Goal: Task Accomplishment & Management: Use online tool/utility

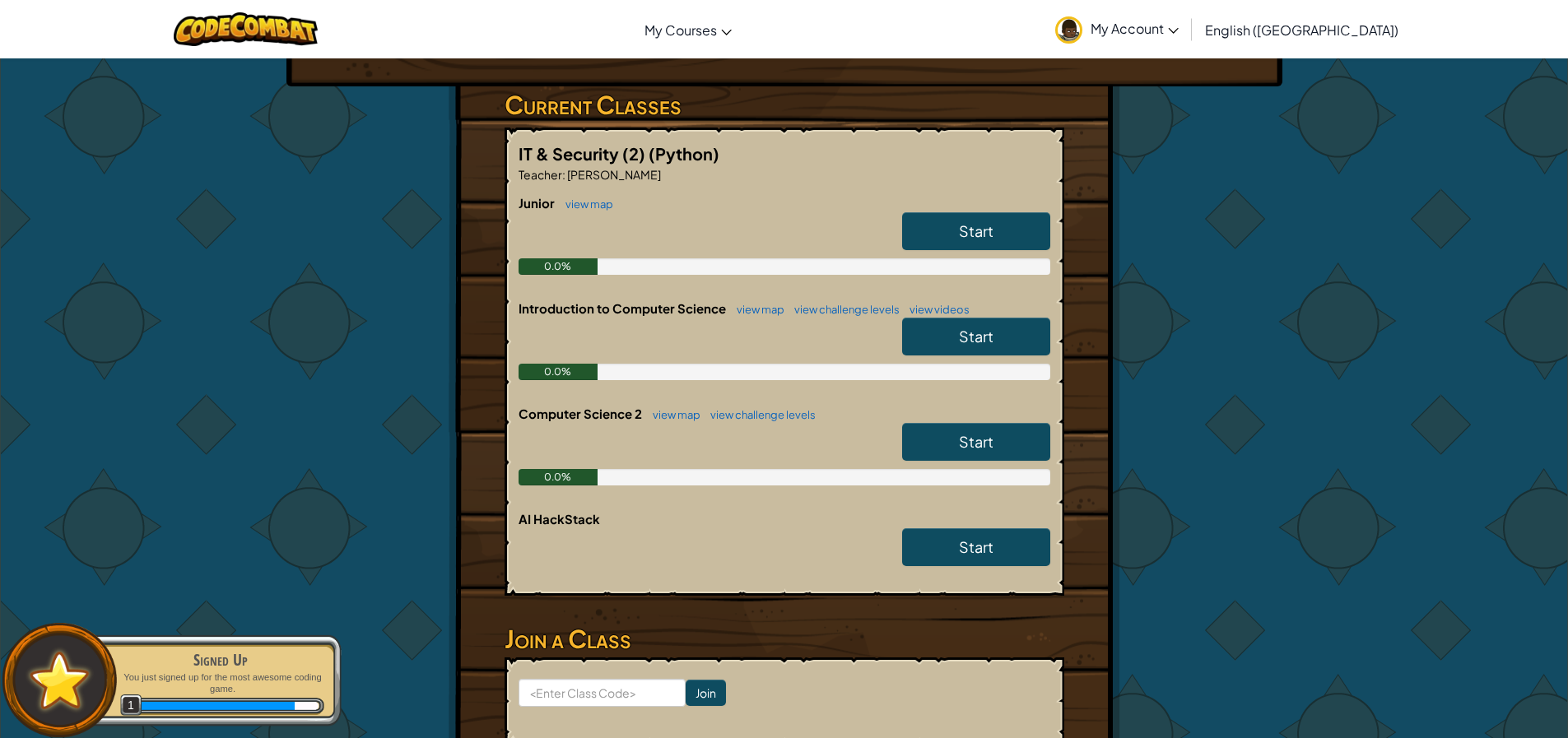
scroll to position [82, 0]
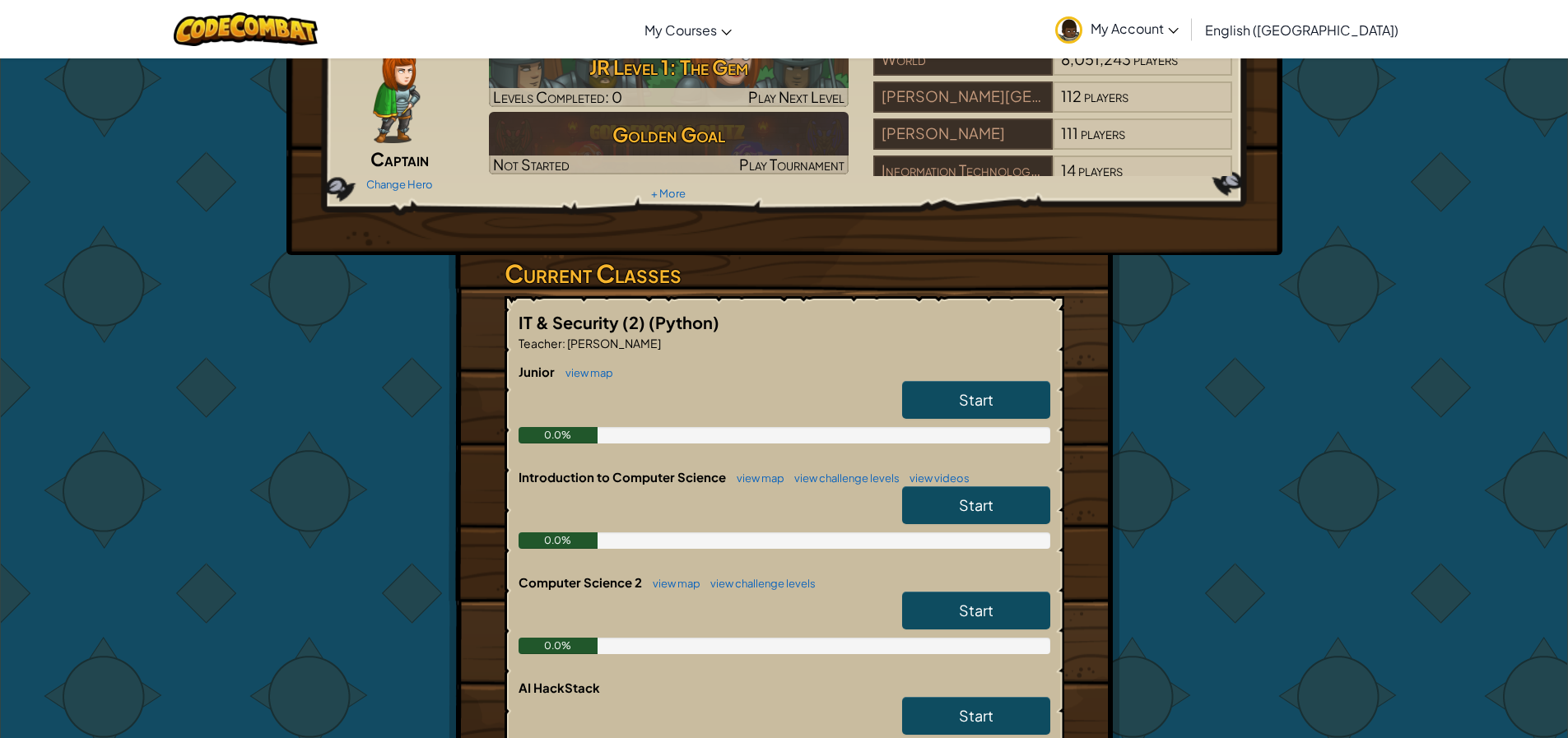
click at [968, 388] on link "Start" at bounding box center [977, 399] width 149 height 38
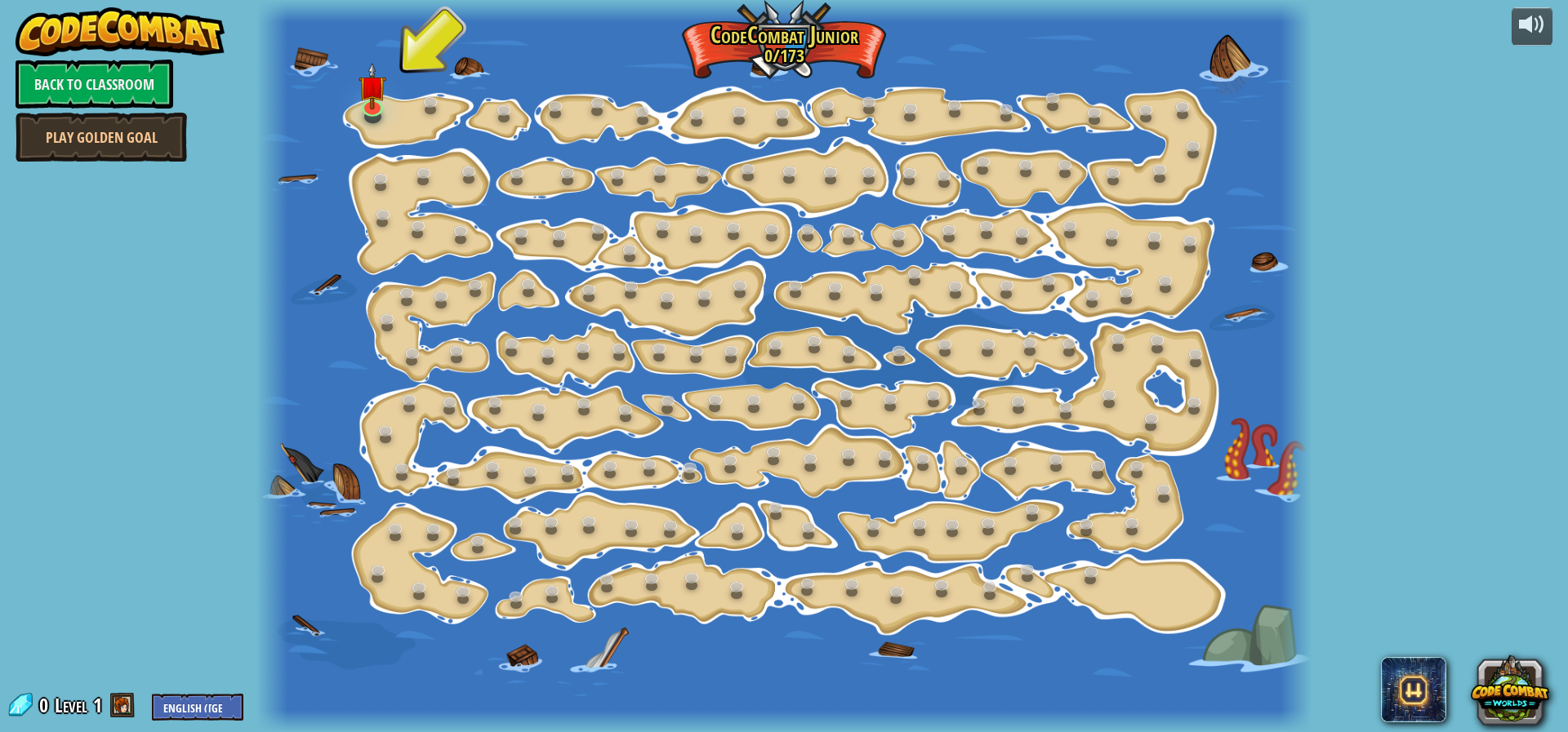
click at [405, 117] on div at bounding box center [784, 366] width 1056 height 732
click at [386, 104] on img at bounding box center [374, 74] width 28 height 63
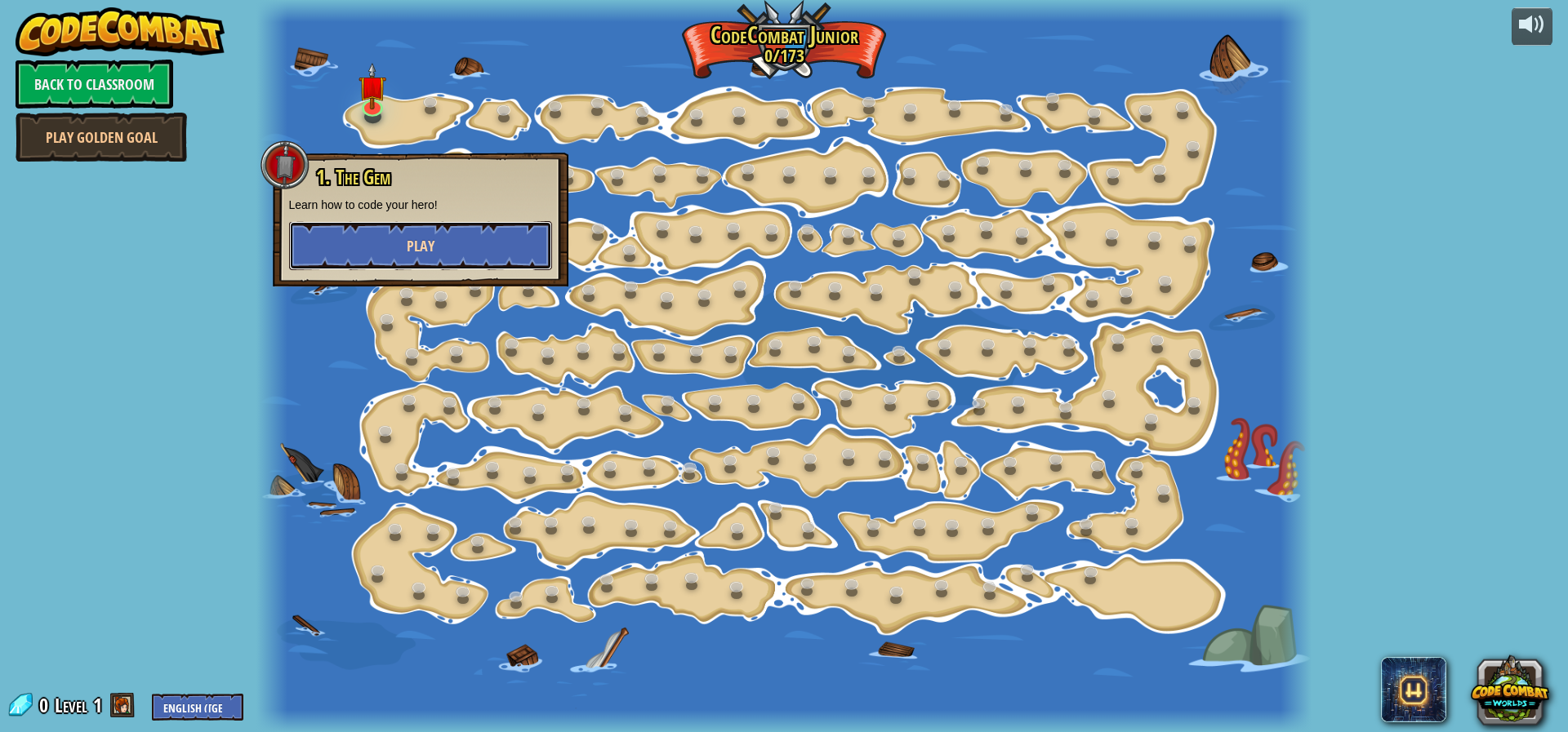
click at [473, 254] on button "Play" at bounding box center [420, 245] width 263 height 49
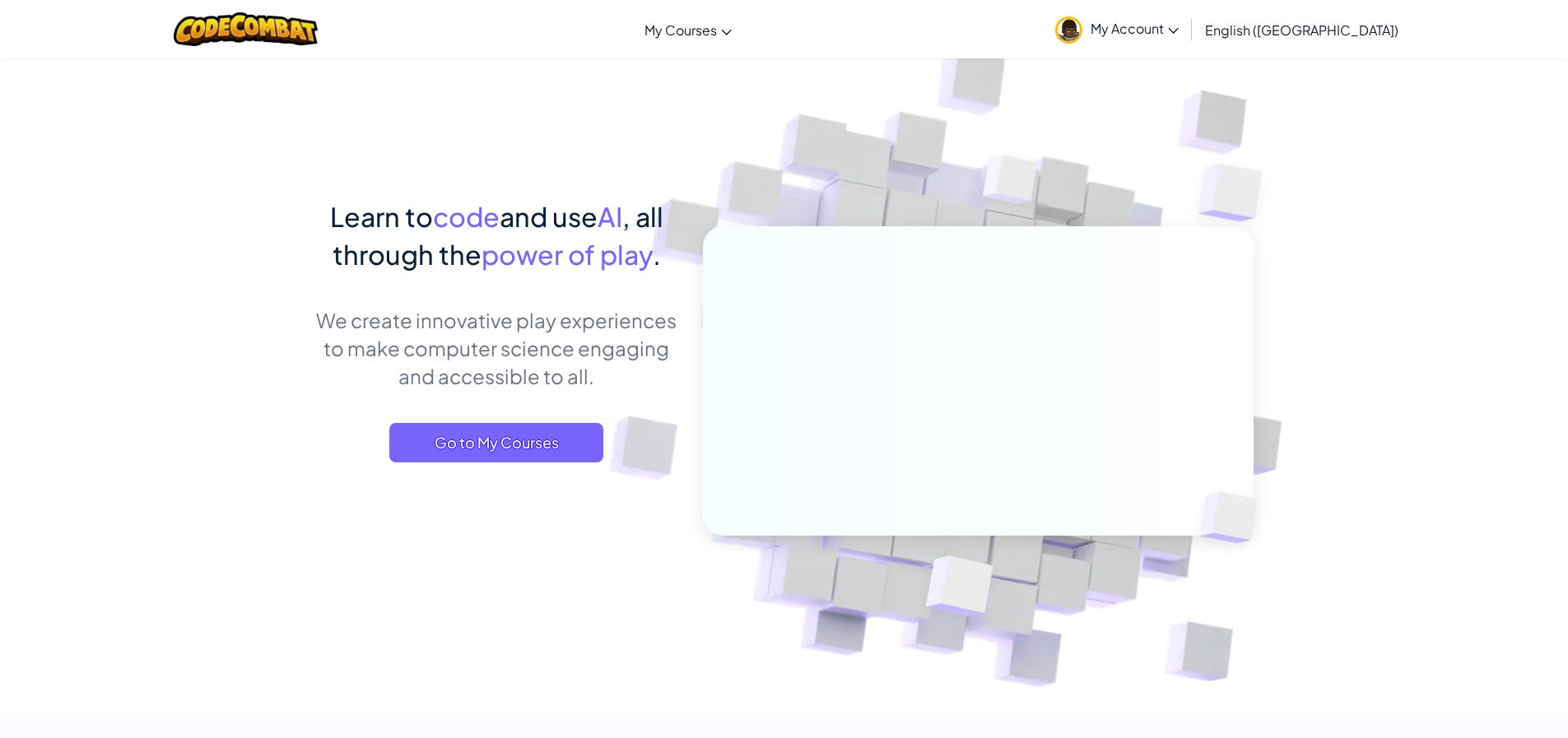
click at [1178, 29] on span "My Account" at bounding box center [1134, 29] width 88 height 17
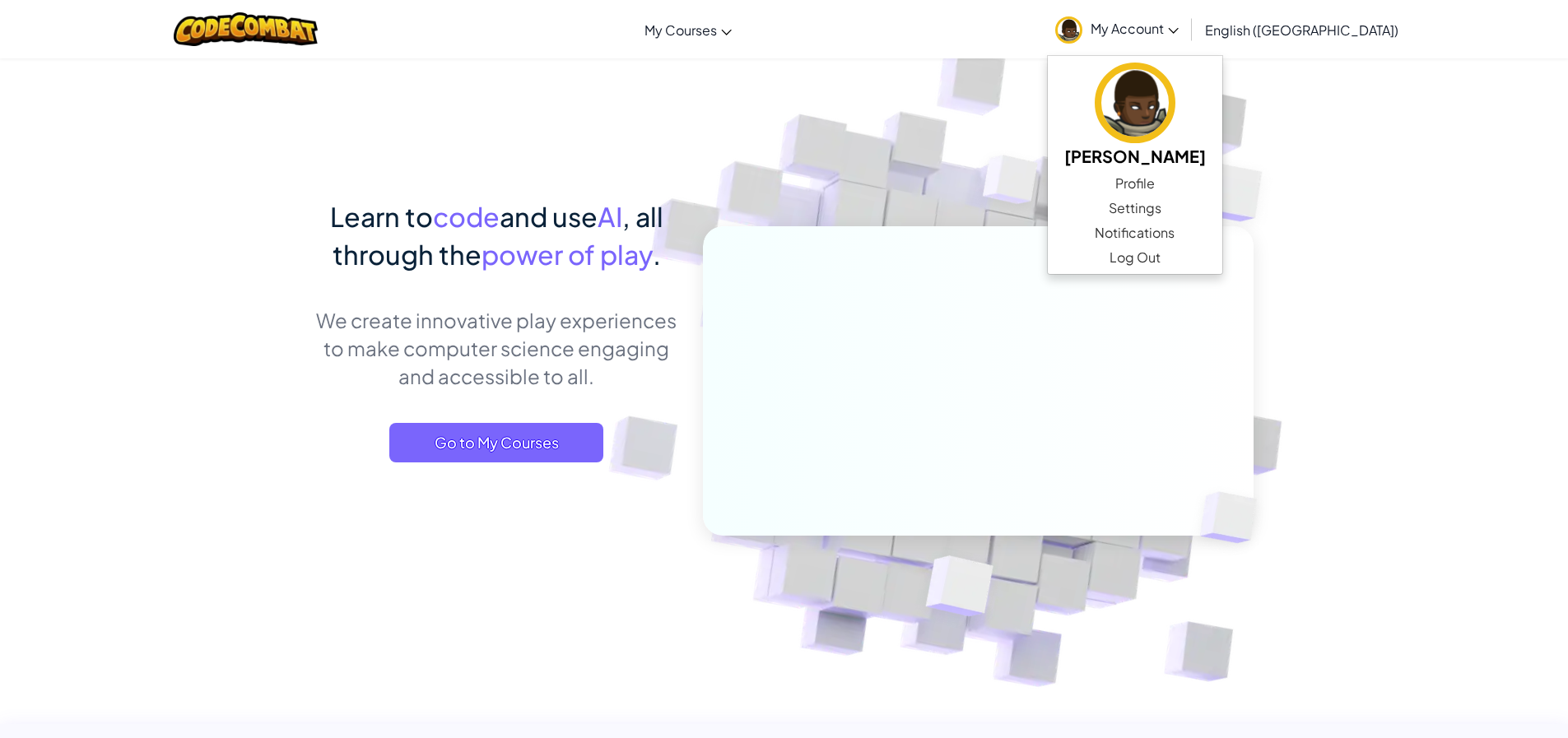
click at [1047, 134] on img at bounding box center [966, 362] width 915 height 914
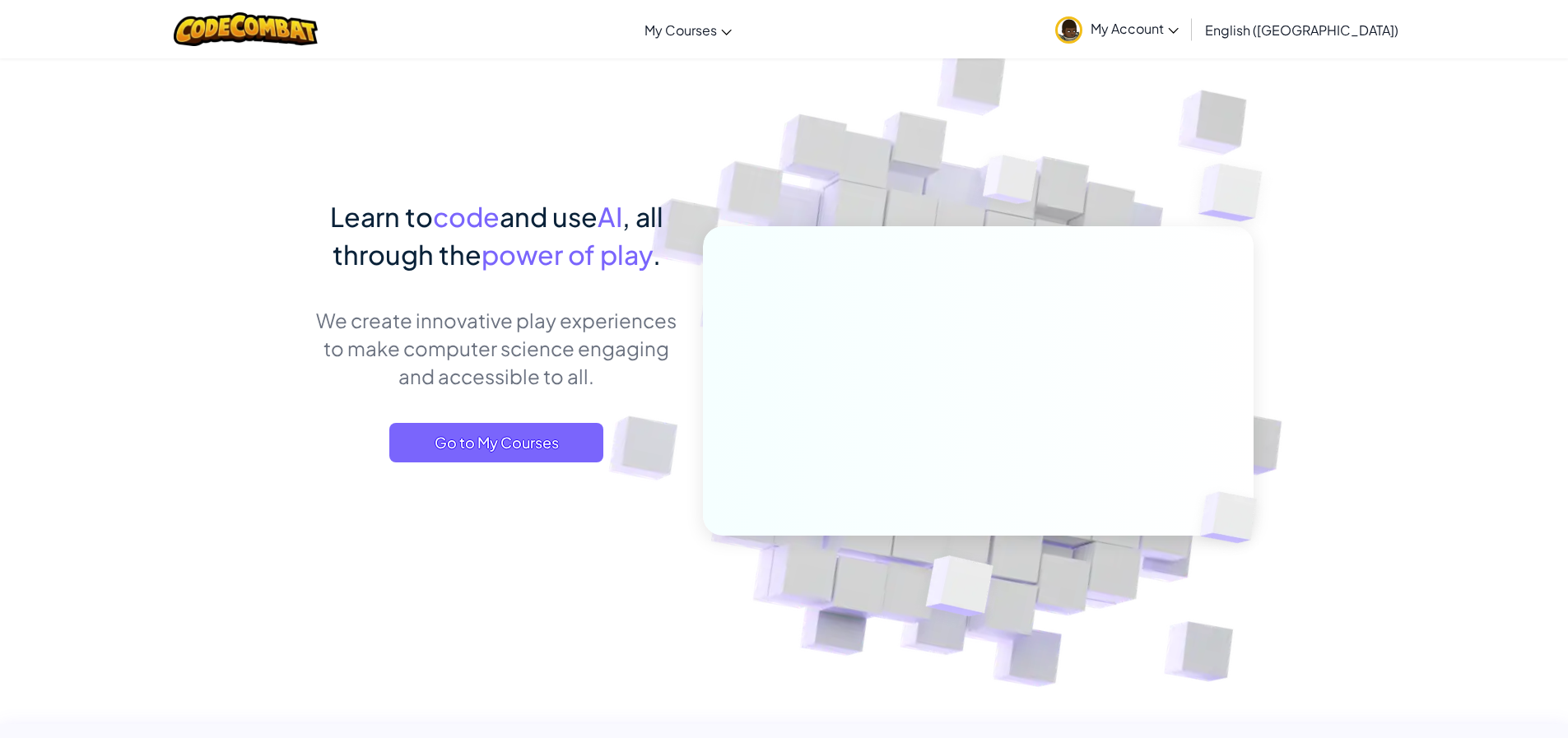
click at [530, 418] on div "Learn to code and use AI , all through the power of play . We create innovative…" at bounding box center [497, 346] width 363 height 298
click at [531, 436] on span "Go to My Courses" at bounding box center [496, 442] width 214 height 39
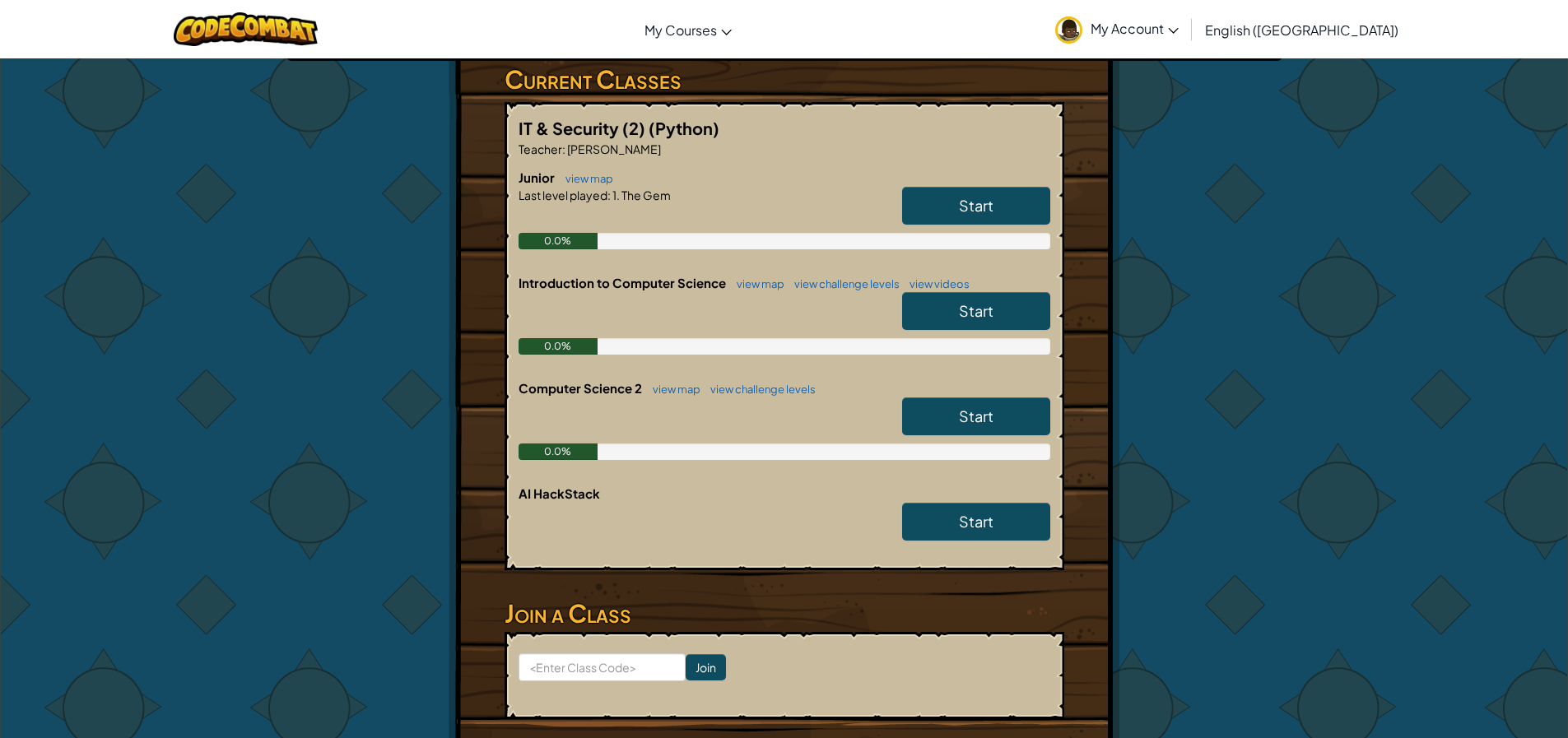
scroll to position [247, 0]
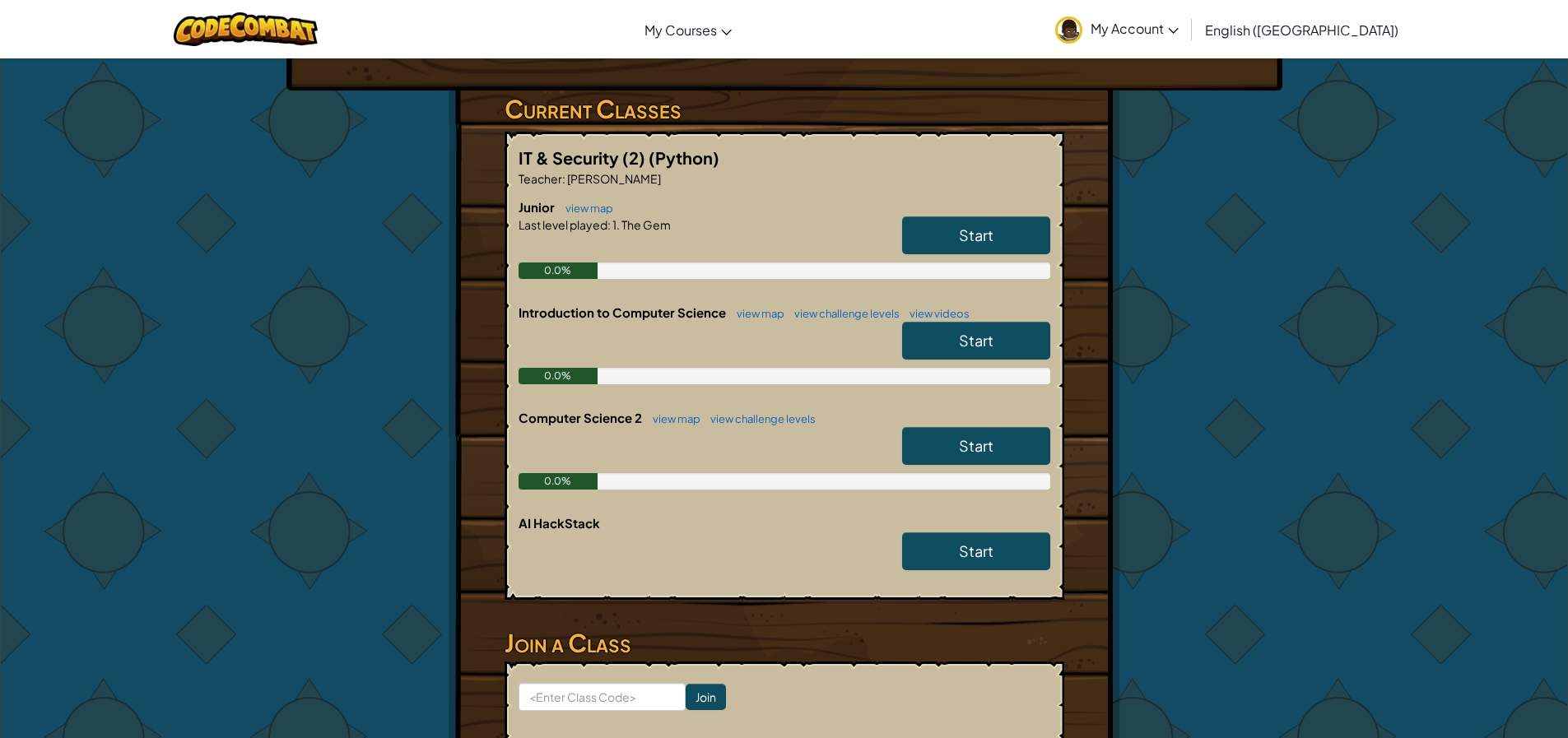
click at [929, 236] on link "Start" at bounding box center [977, 235] width 149 height 38
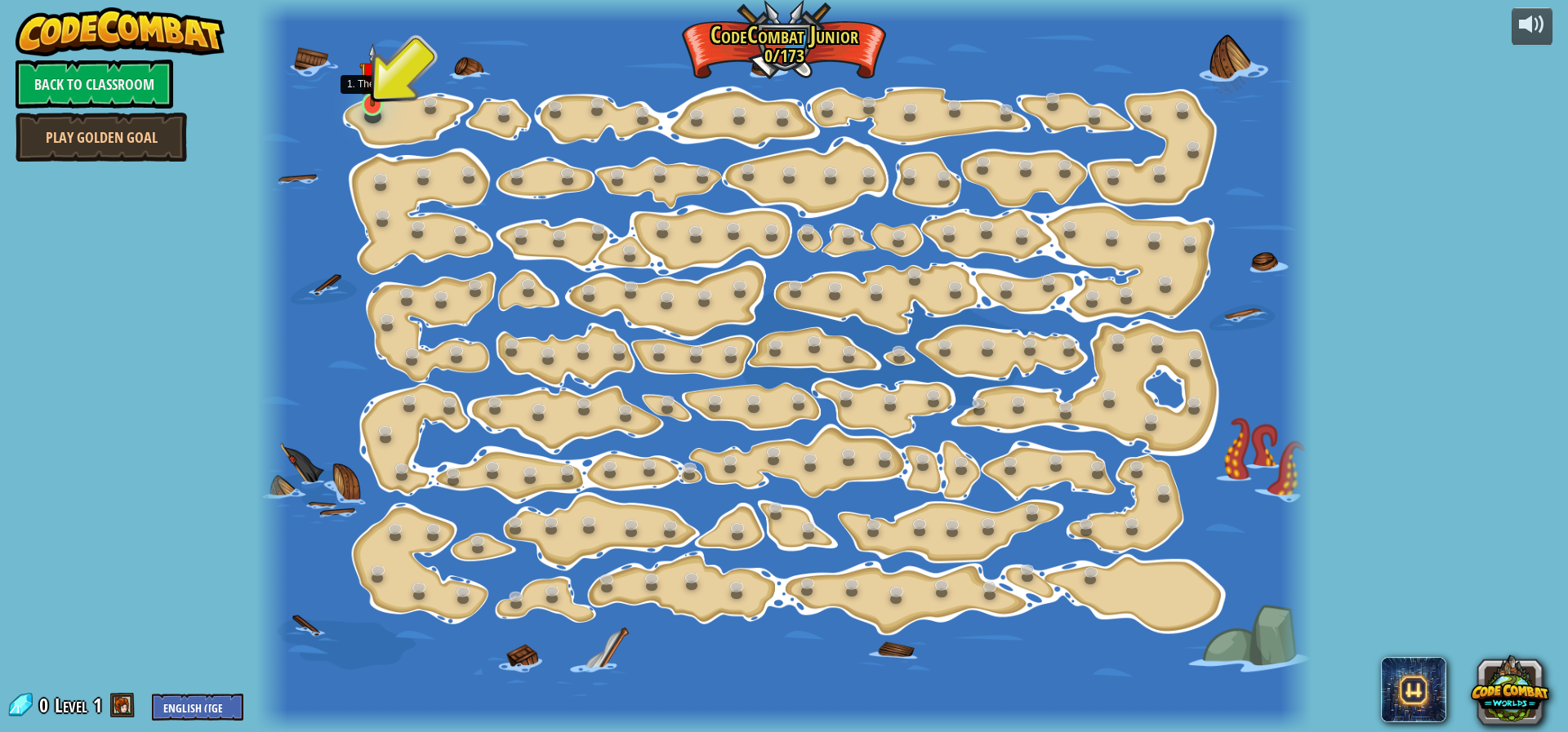
click at [361, 100] on img at bounding box center [374, 74] width 28 height 63
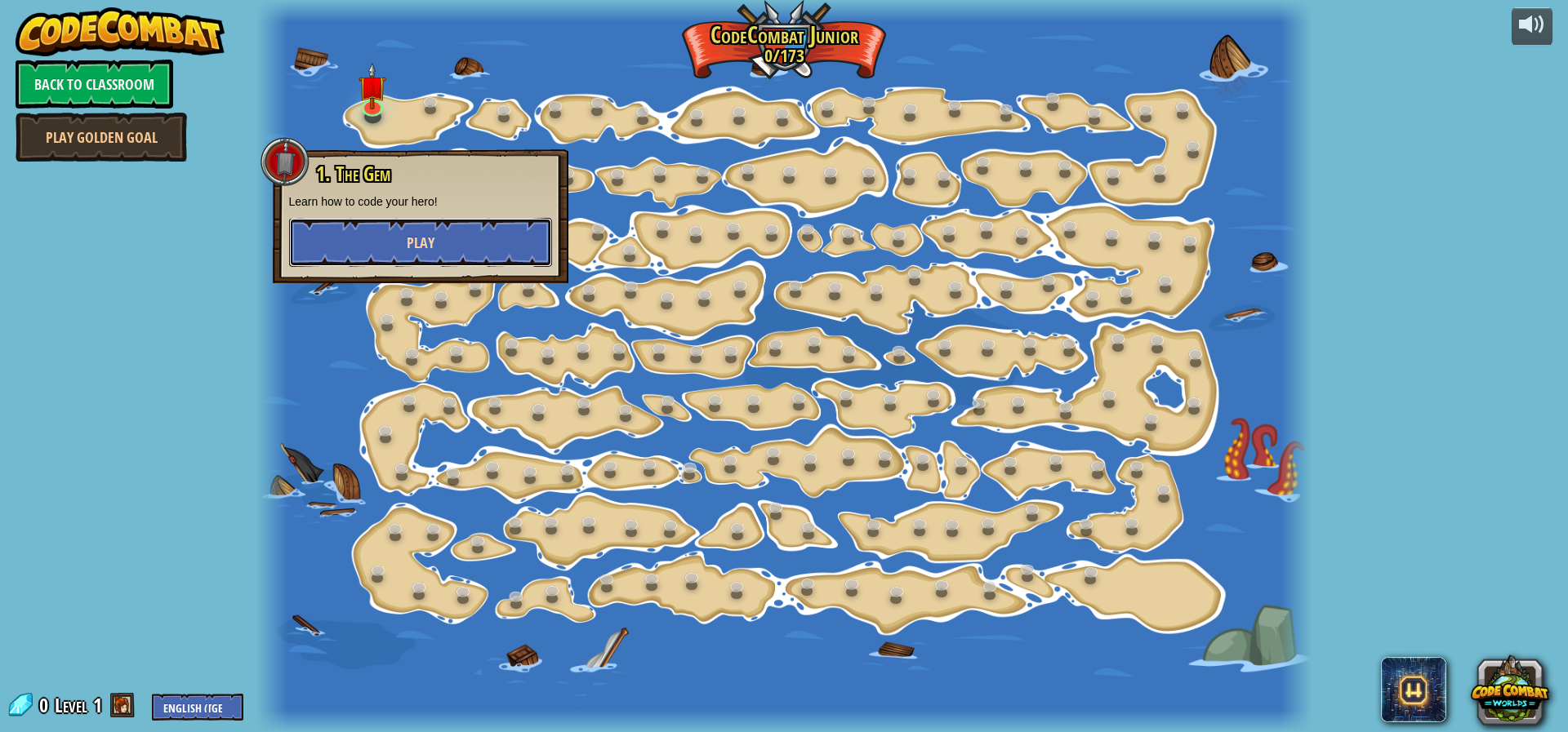
click at [415, 256] on button "Play" at bounding box center [420, 243] width 263 height 49
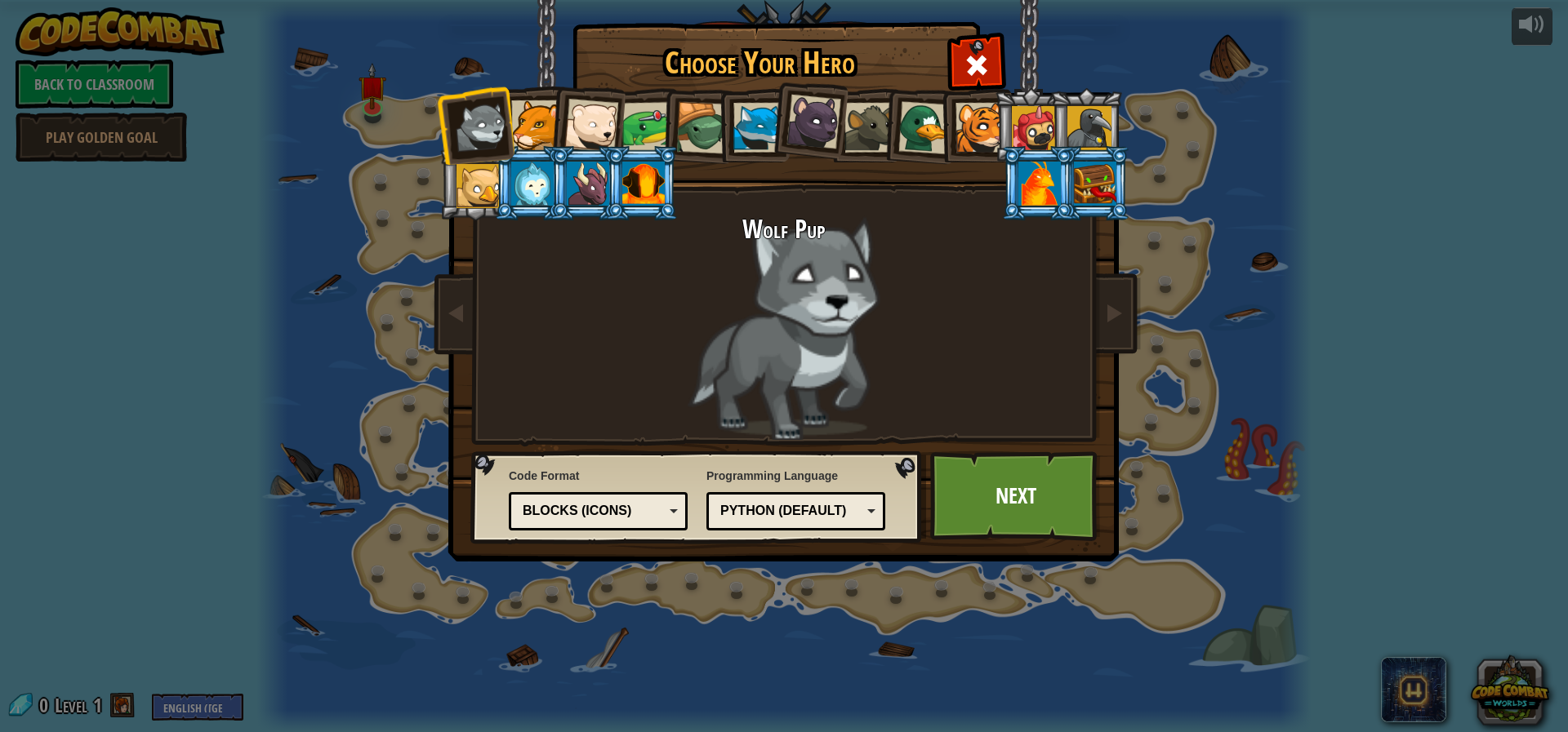
click at [829, 120] on div at bounding box center [813, 121] width 55 height 55
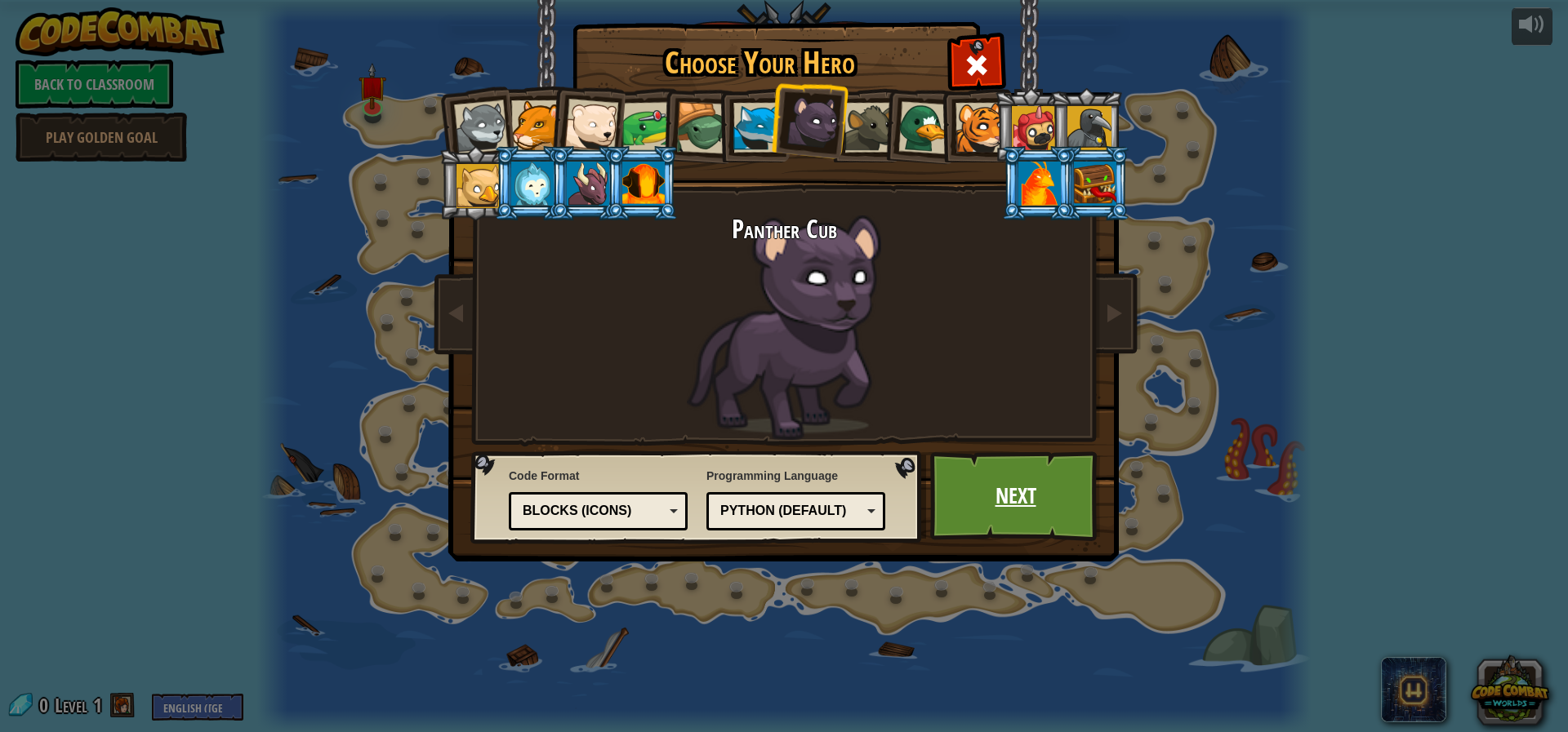
click at [1030, 477] on link "Next" at bounding box center [1015, 496] width 171 height 90
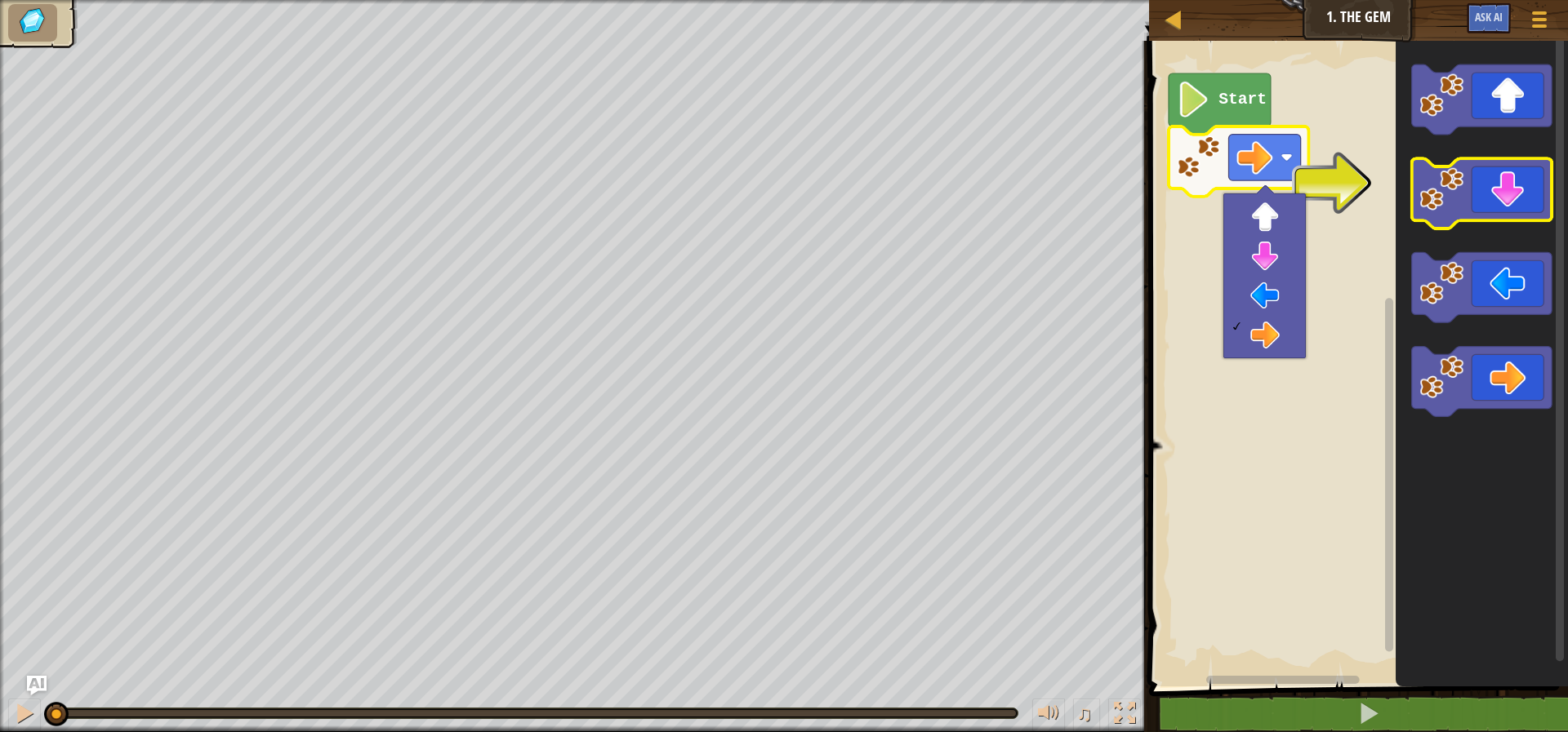
click at [1487, 184] on icon "Blockly Workspace" at bounding box center [1481, 193] width 140 height 70
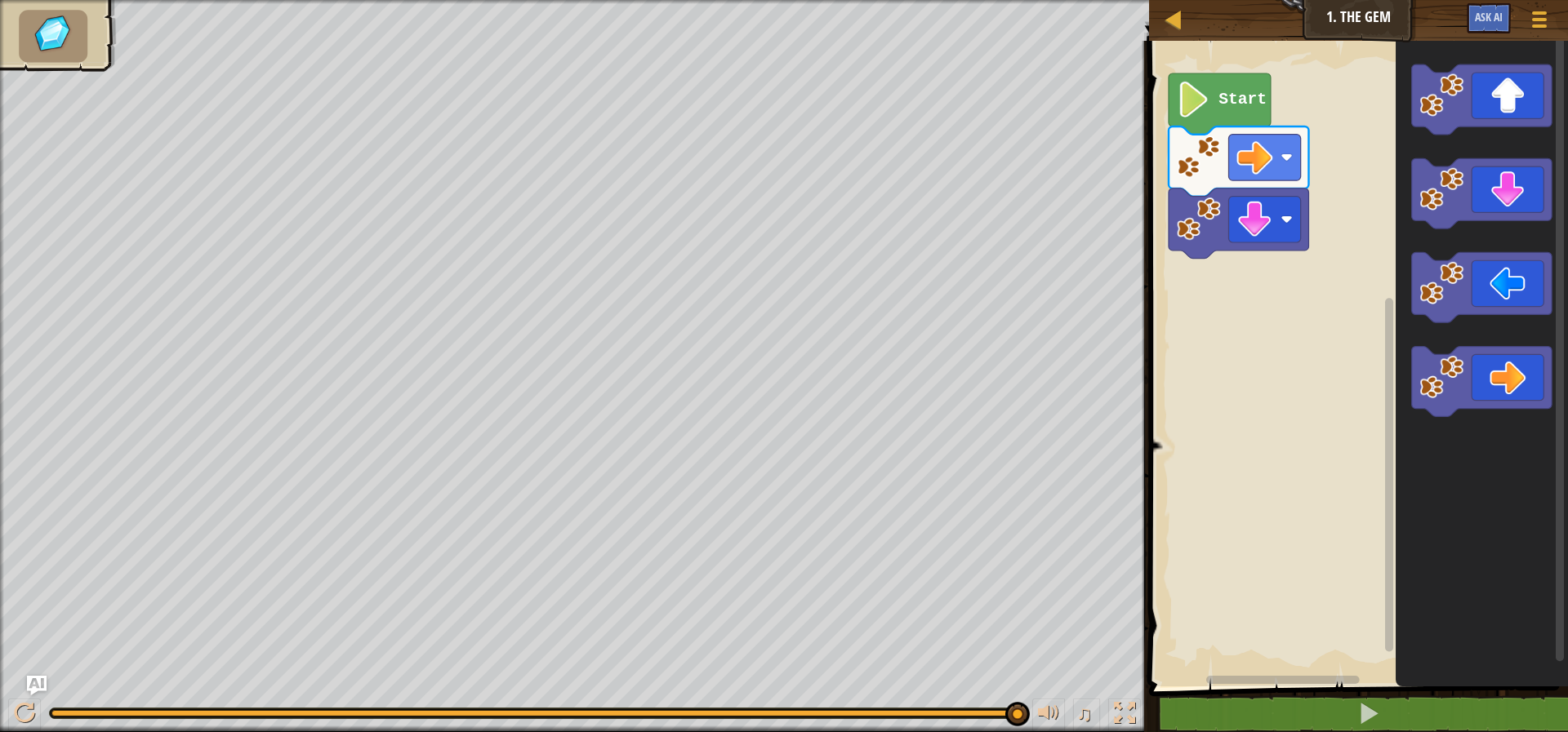
click at [1313, 366] on div "Map Junior 1. The Gem Game Menu Ask AI 1 הההההההההההההההההההההההההההההההההההההה…" at bounding box center [784, 366] width 1568 height 732
click at [1536, 381] on icon "Blockly Workspace" at bounding box center [1481, 381] width 140 height 70
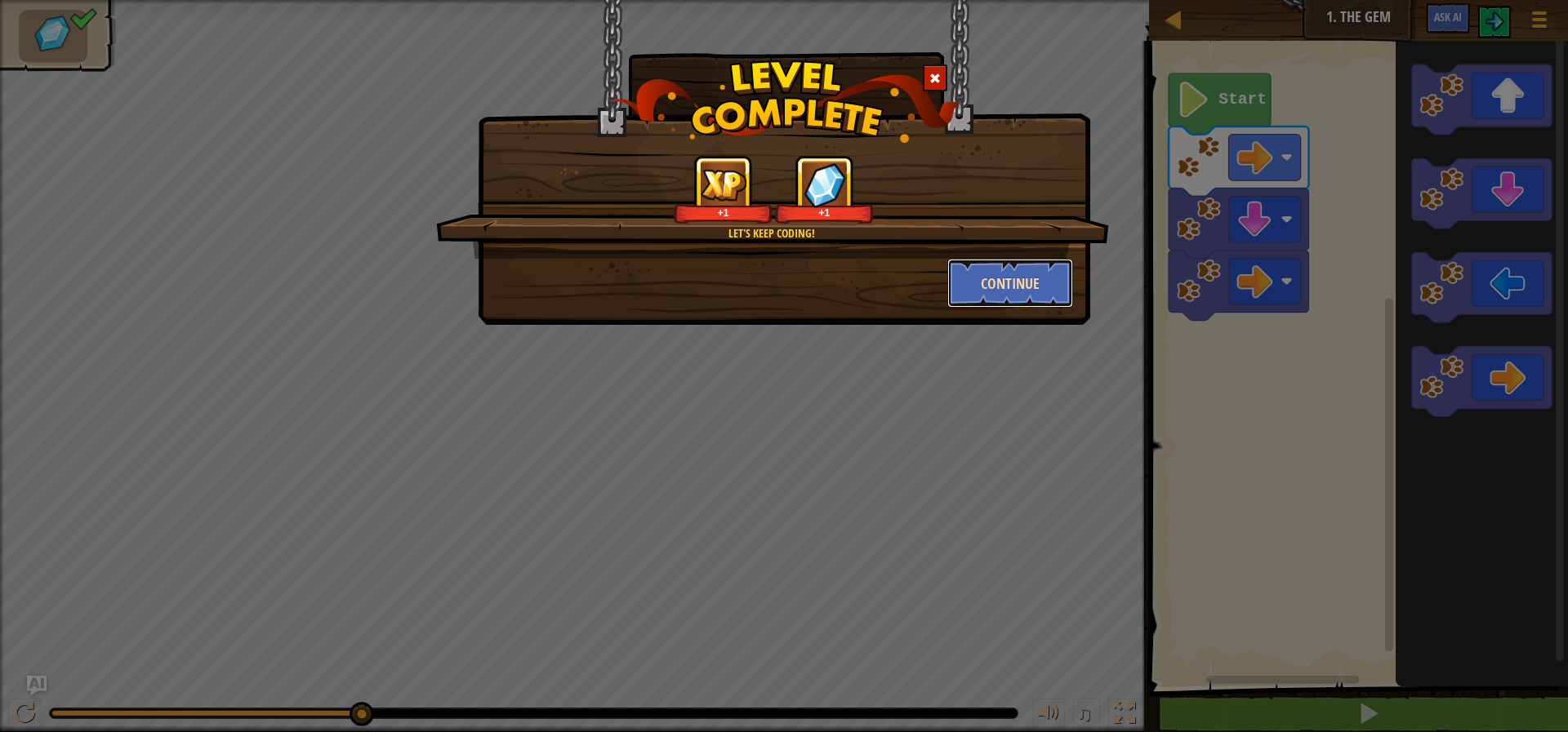
click at [1016, 278] on button "Continue" at bounding box center [1011, 283] width 127 height 49
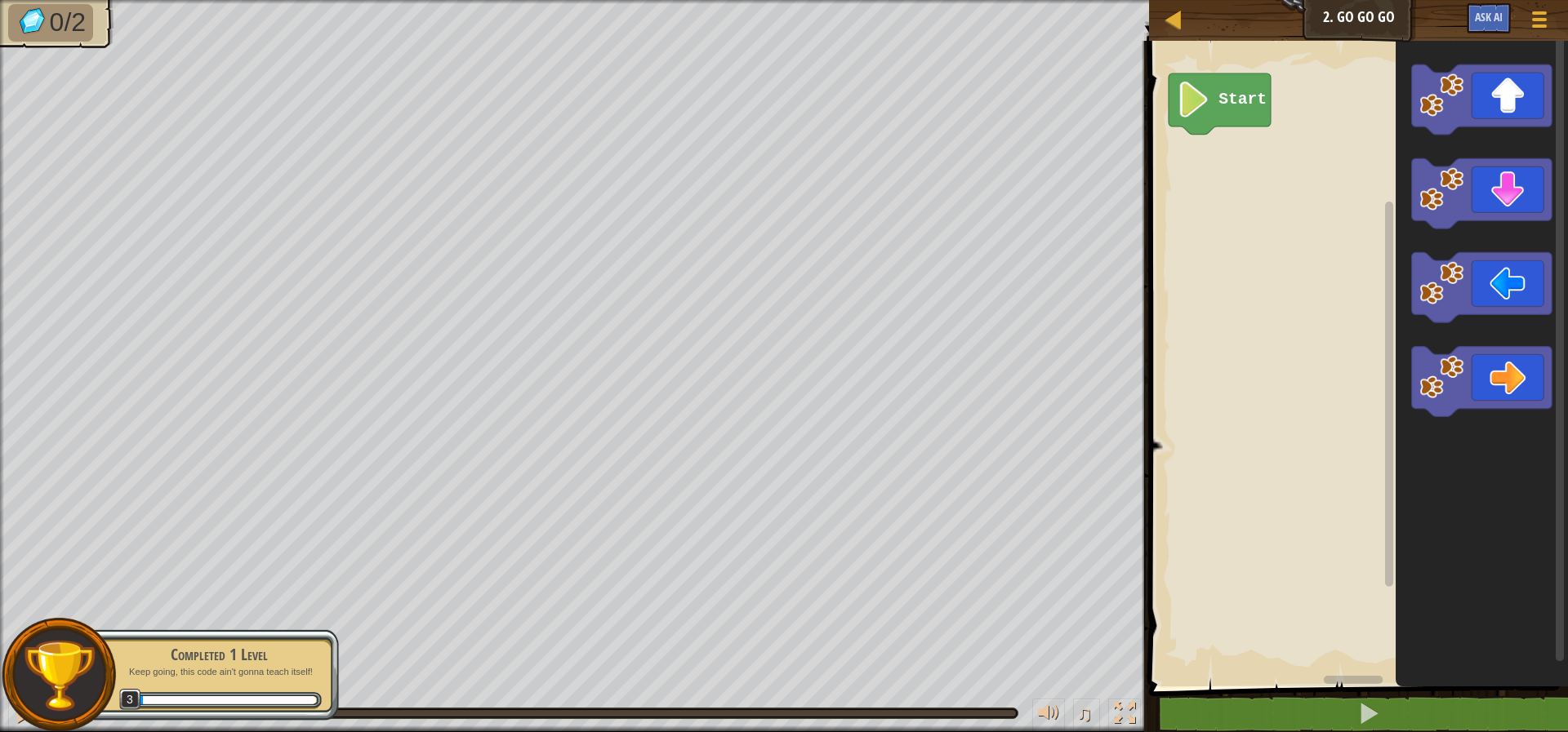
click at [1381, 159] on div "Start" at bounding box center [1356, 360] width 424 height 654
click at [1333, 203] on div "Start" at bounding box center [1356, 360] width 424 height 654
click at [1337, 629] on div "Start" at bounding box center [1356, 360] width 424 height 654
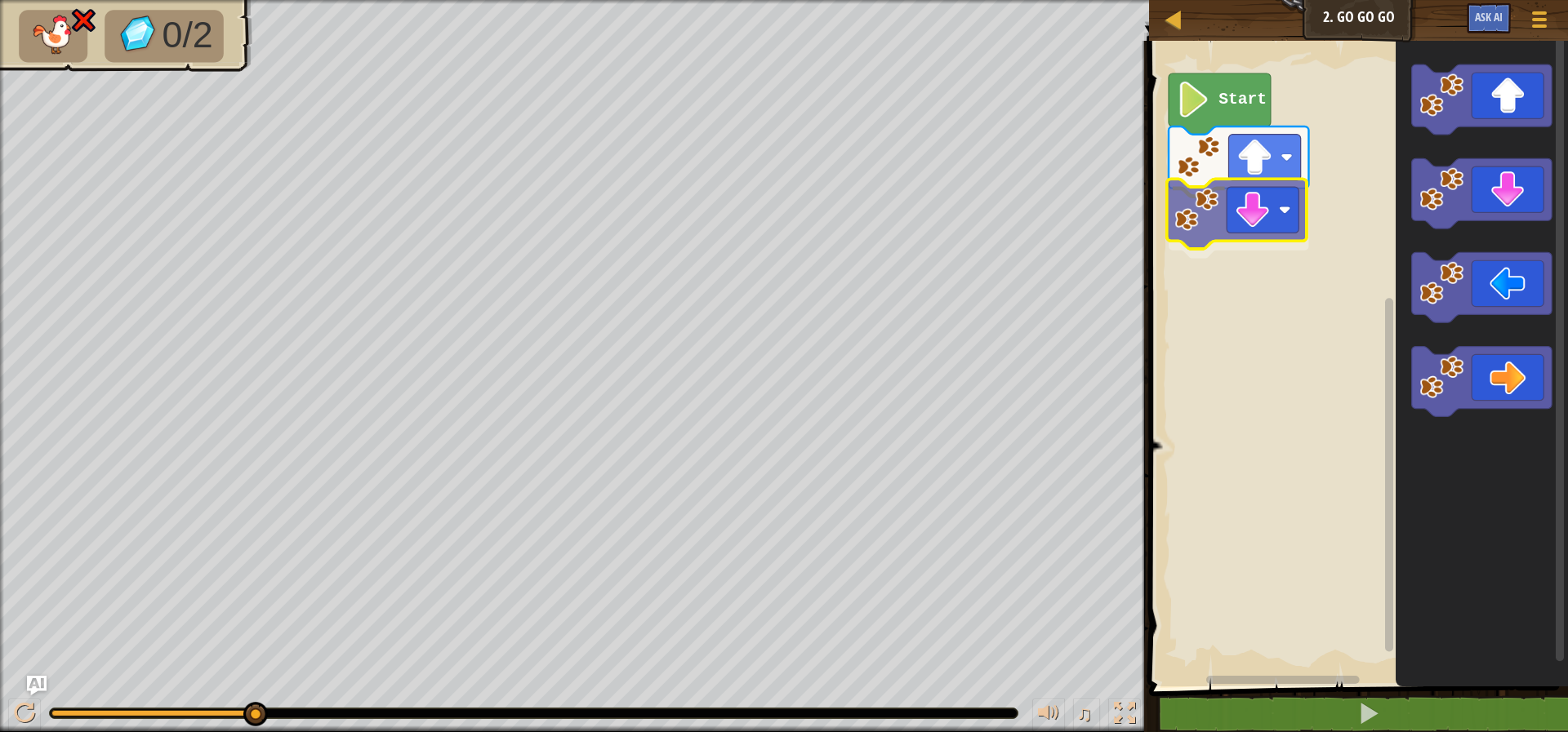
click at [1238, 232] on div "Start" at bounding box center [1356, 360] width 424 height 654
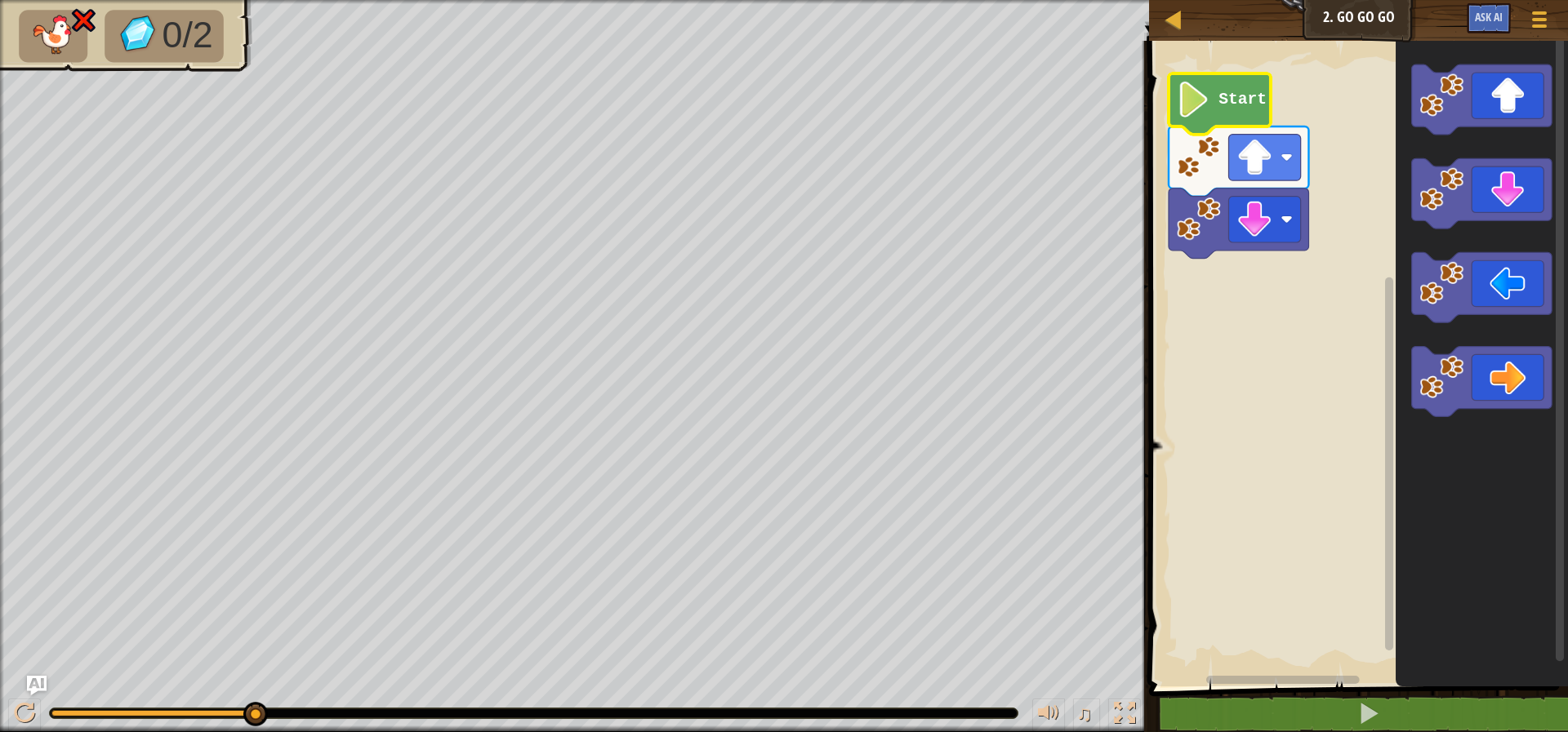
click at [1204, 100] on image "Blockly Workspace" at bounding box center [1194, 99] width 35 height 36
click at [1296, 280] on div "Start" at bounding box center [1356, 360] width 424 height 654
click at [1438, 176] on icon "Blockly Workspace" at bounding box center [1481, 360] width 172 height 654
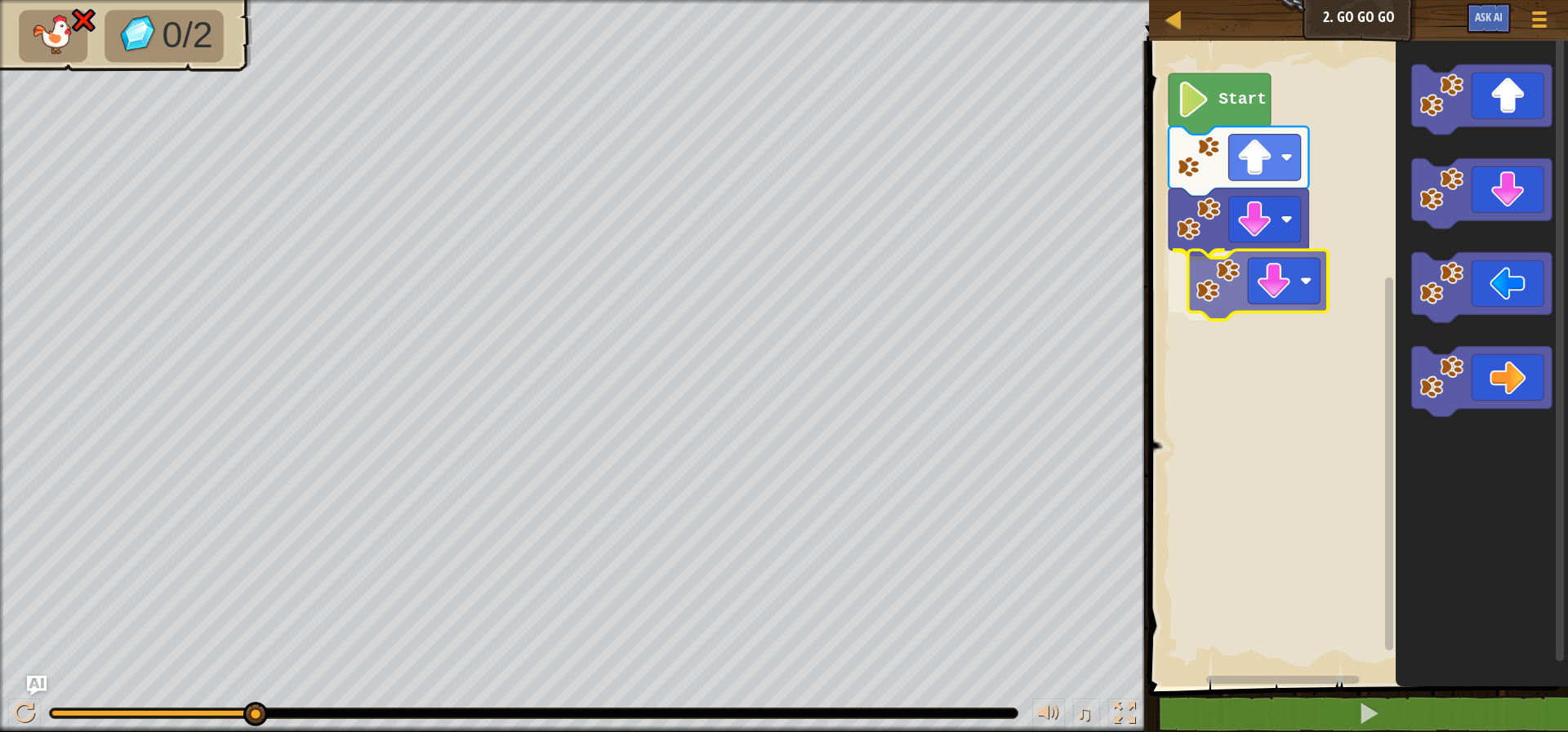
click at [1213, 271] on div "Start" at bounding box center [1356, 360] width 424 height 654
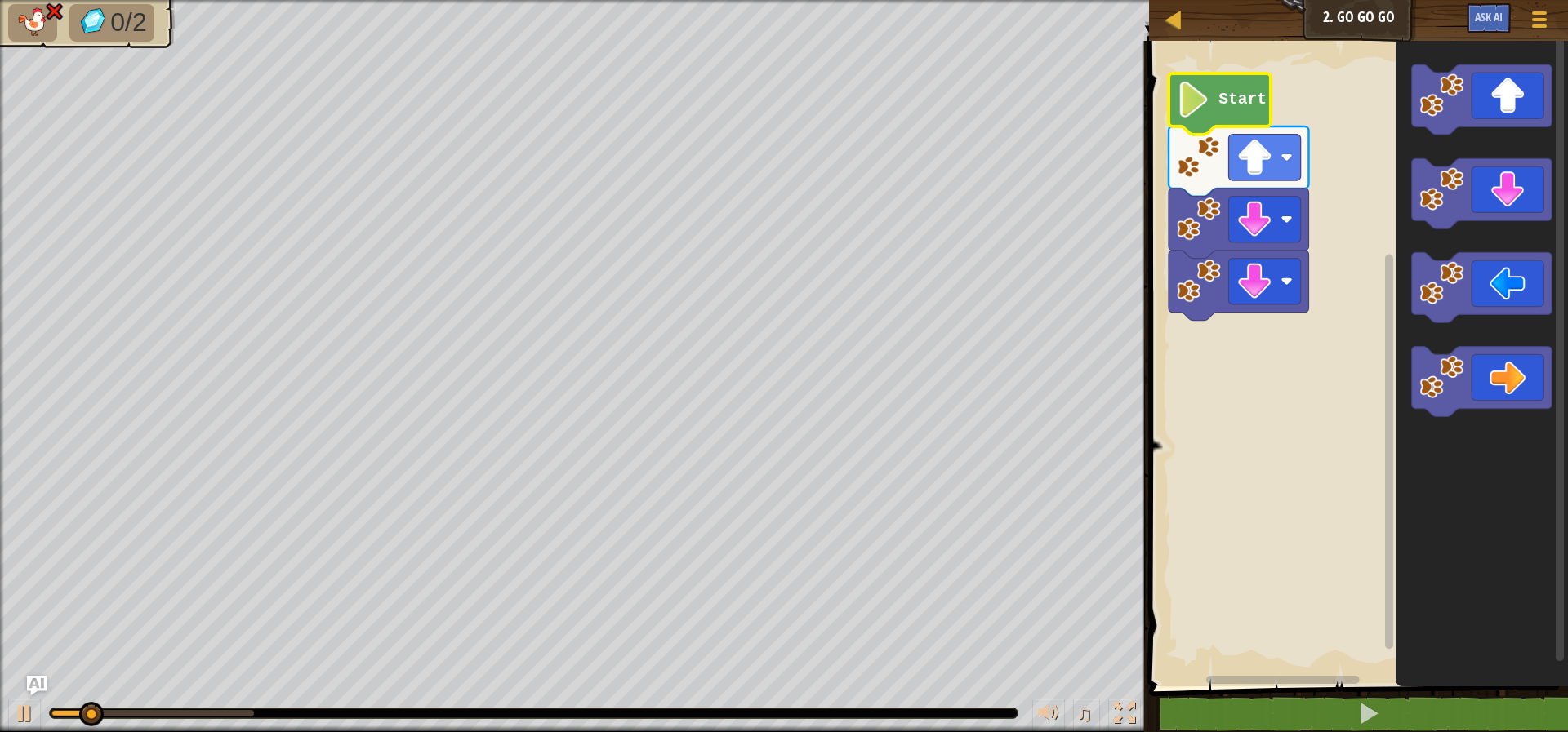
click at [1182, 100] on image "Blockly Workspace" at bounding box center [1194, 99] width 35 height 36
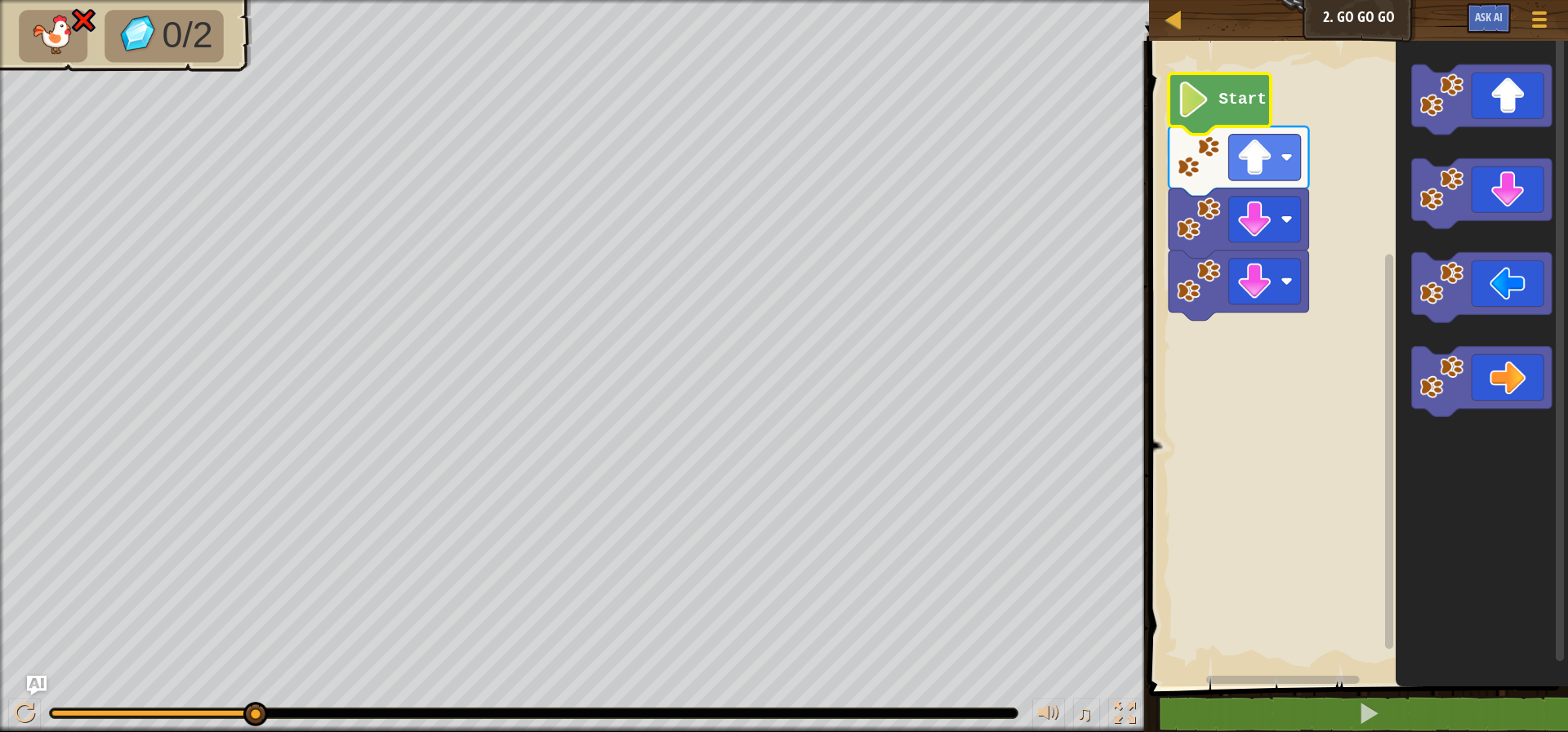
click at [1237, 79] on icon "Blockly Workspace" at bounding box center [1220, 104] width 102 height 62
click at [1559, 16] on button "Game Menu" at bounding box center [1540, 23] width 43 height 40
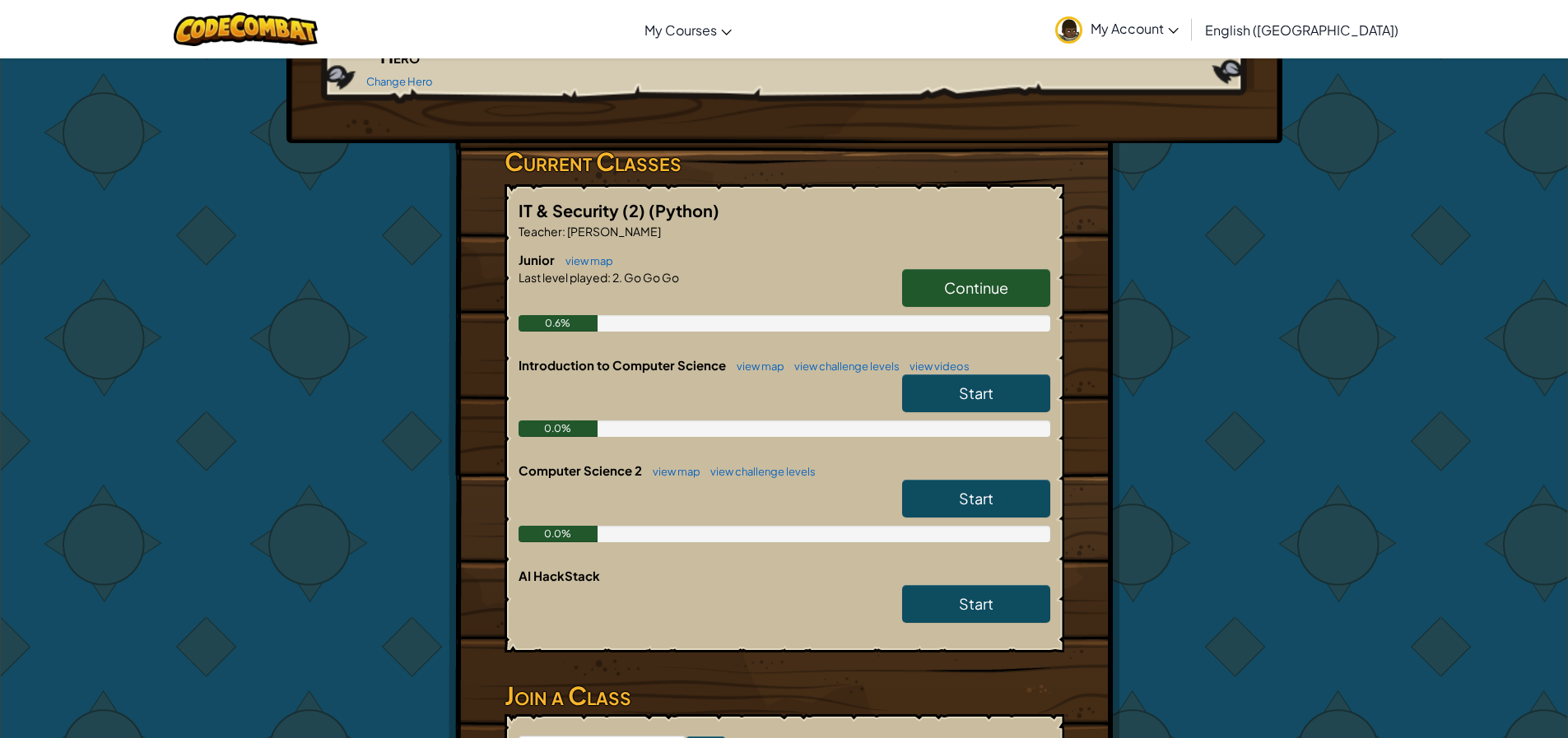
scroll to position [329, 0]
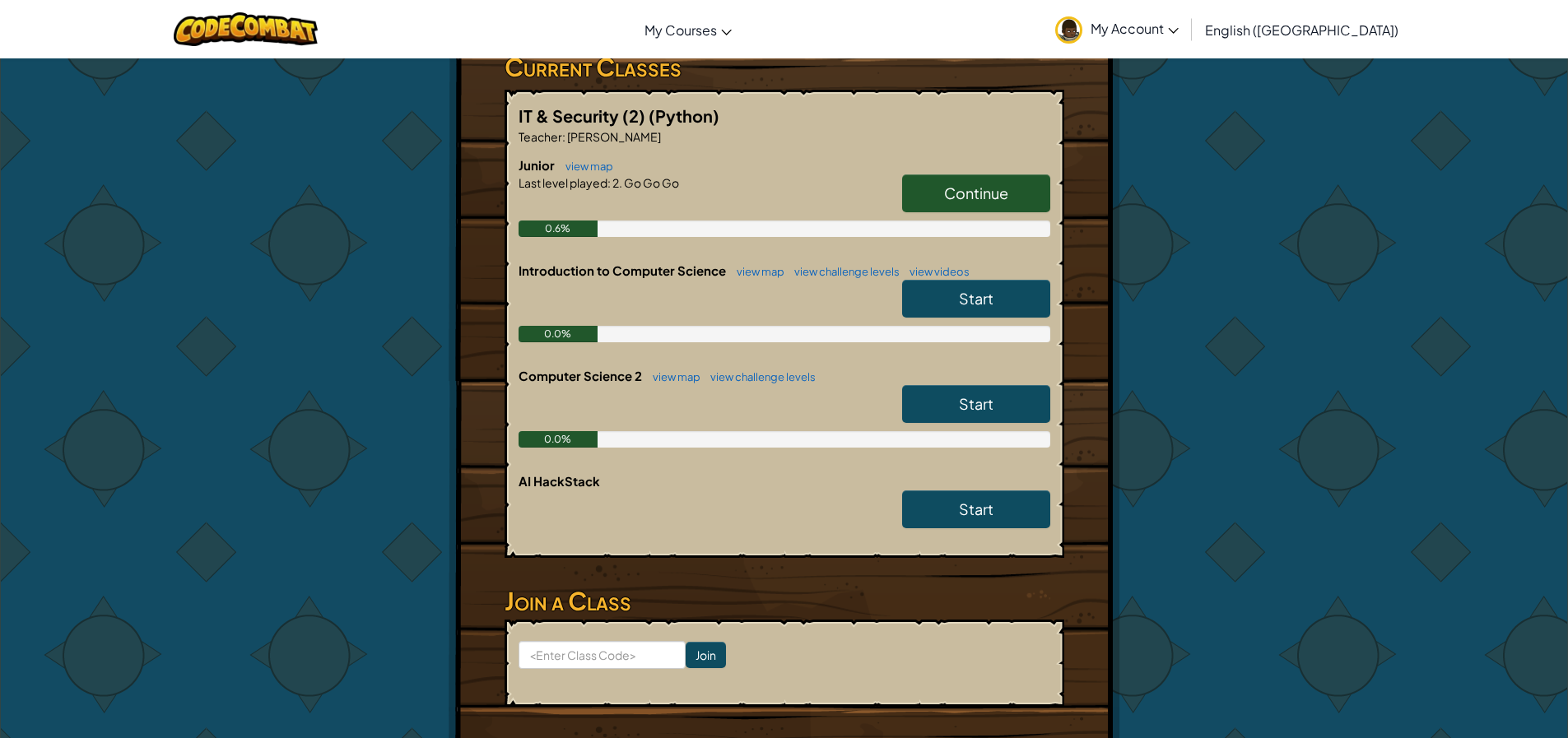
click at [939, 306] on link "Start" at bounding box center [977, 298] width 149 height 38
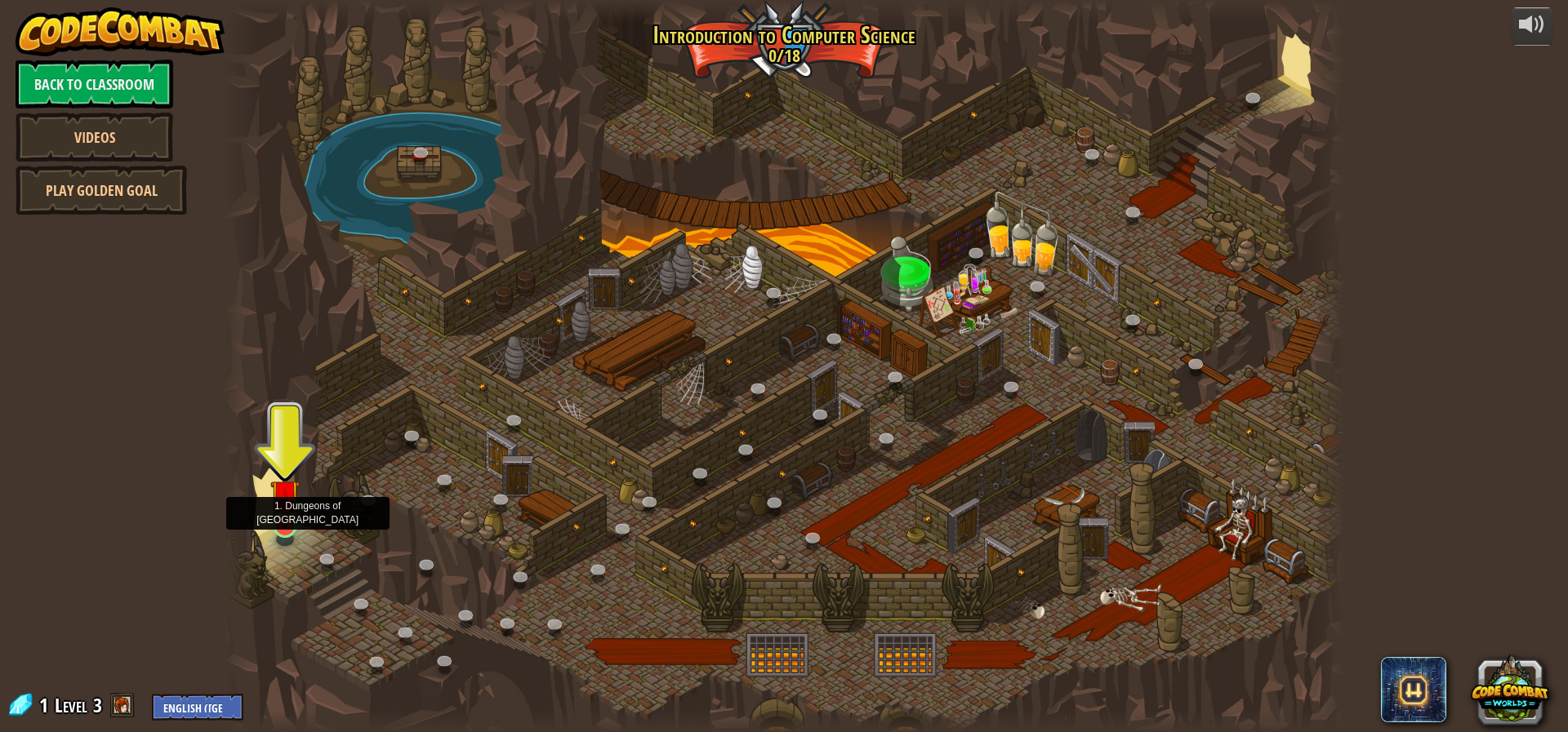
click at [289, 498] on img at bounding box center [285, 494] width 29 height 68
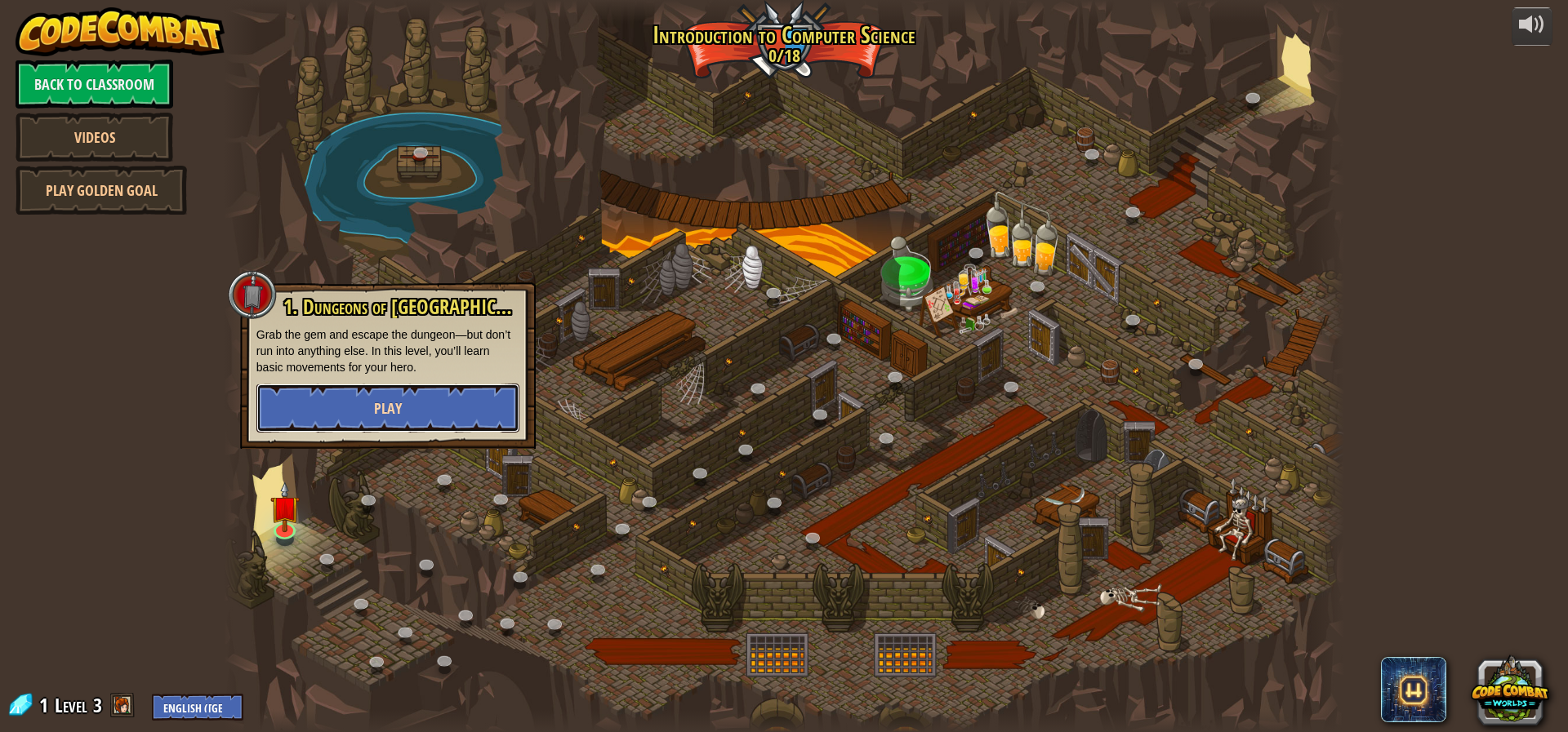
click at [318, 410] on button "Play" at bounding box center [387, 408] width 263 height 49
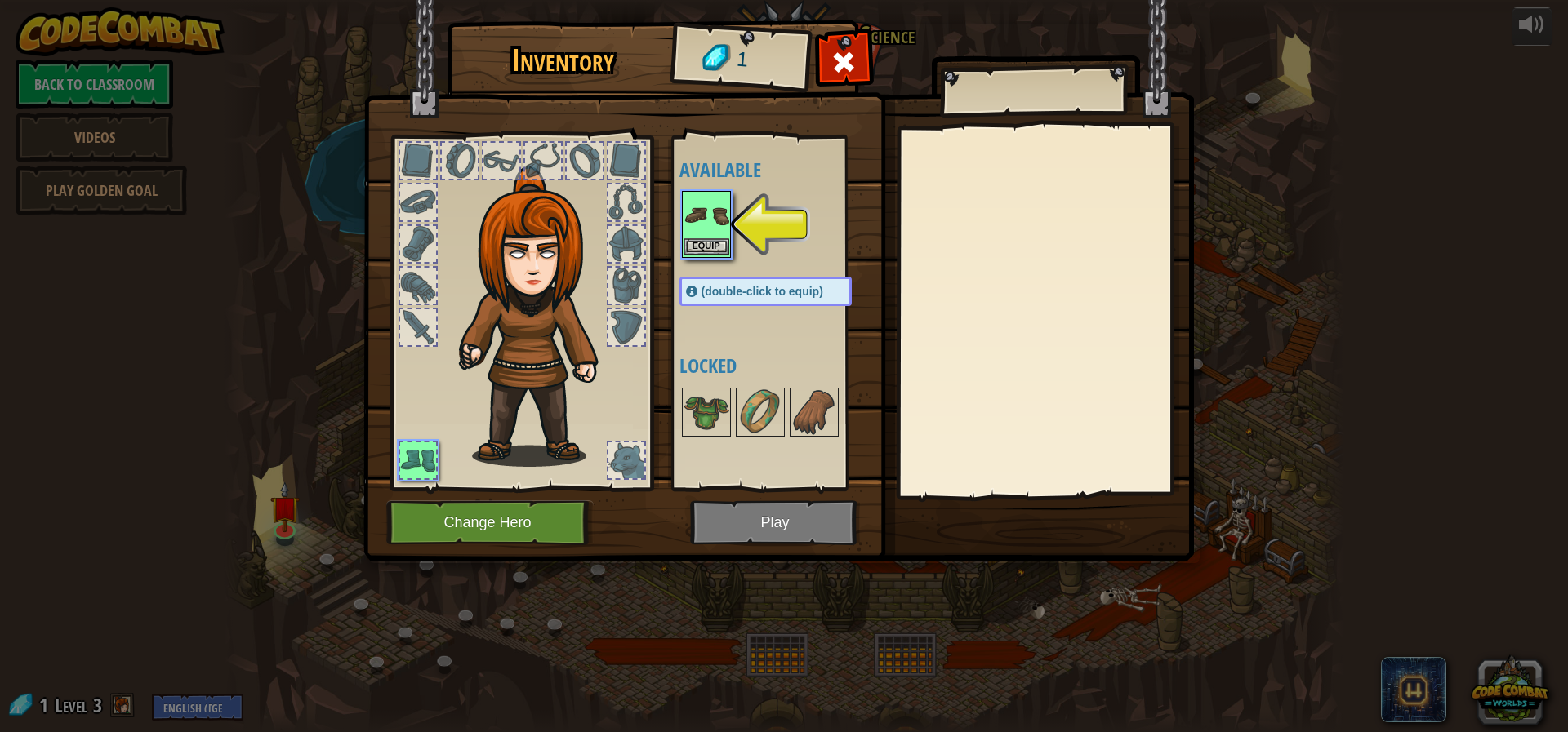
click at [706, 220] on img at bounding box center [706, 215] width 46 height 46
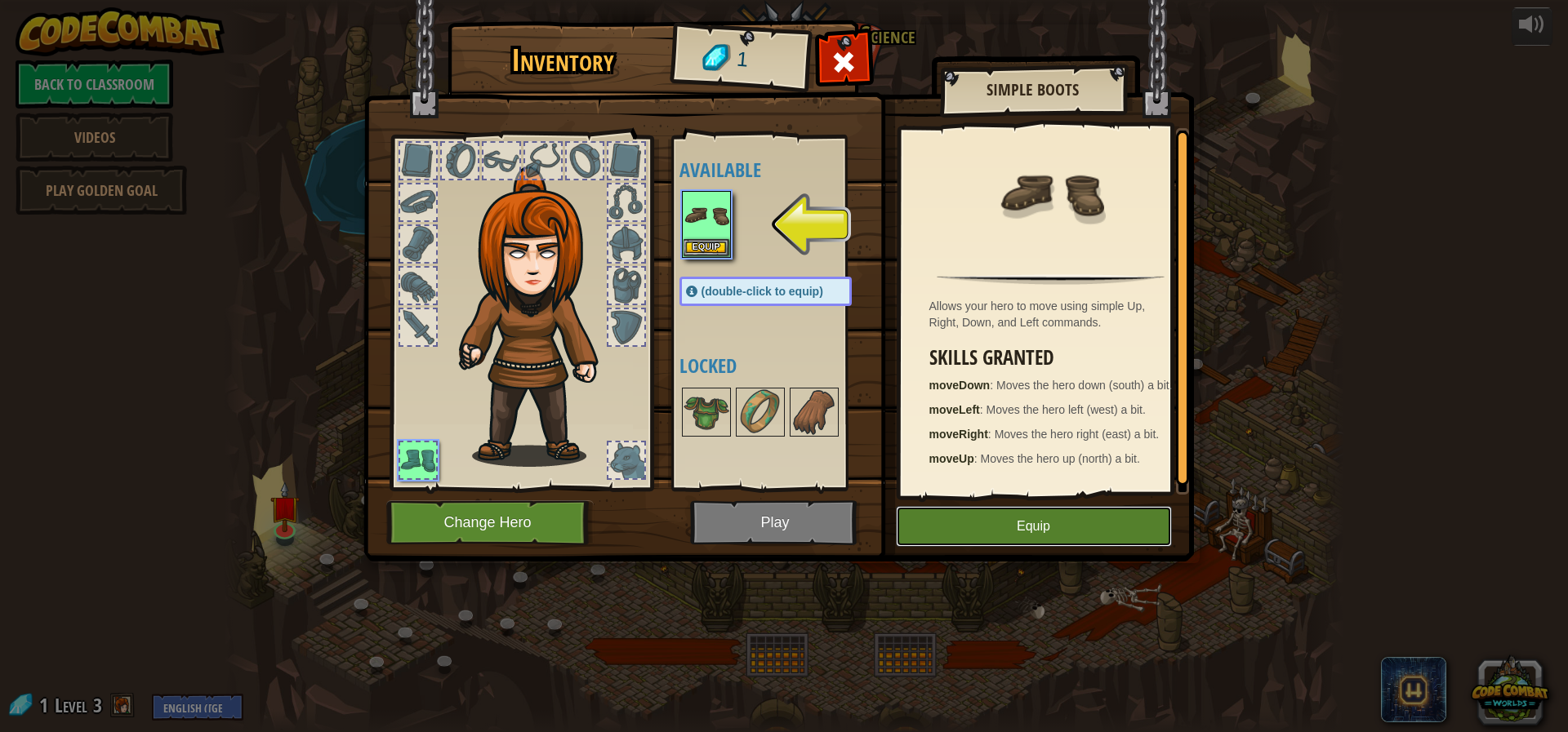
click at [958, 530] on button "Equip" at bounding box center [1034, 526] width 276 height 41
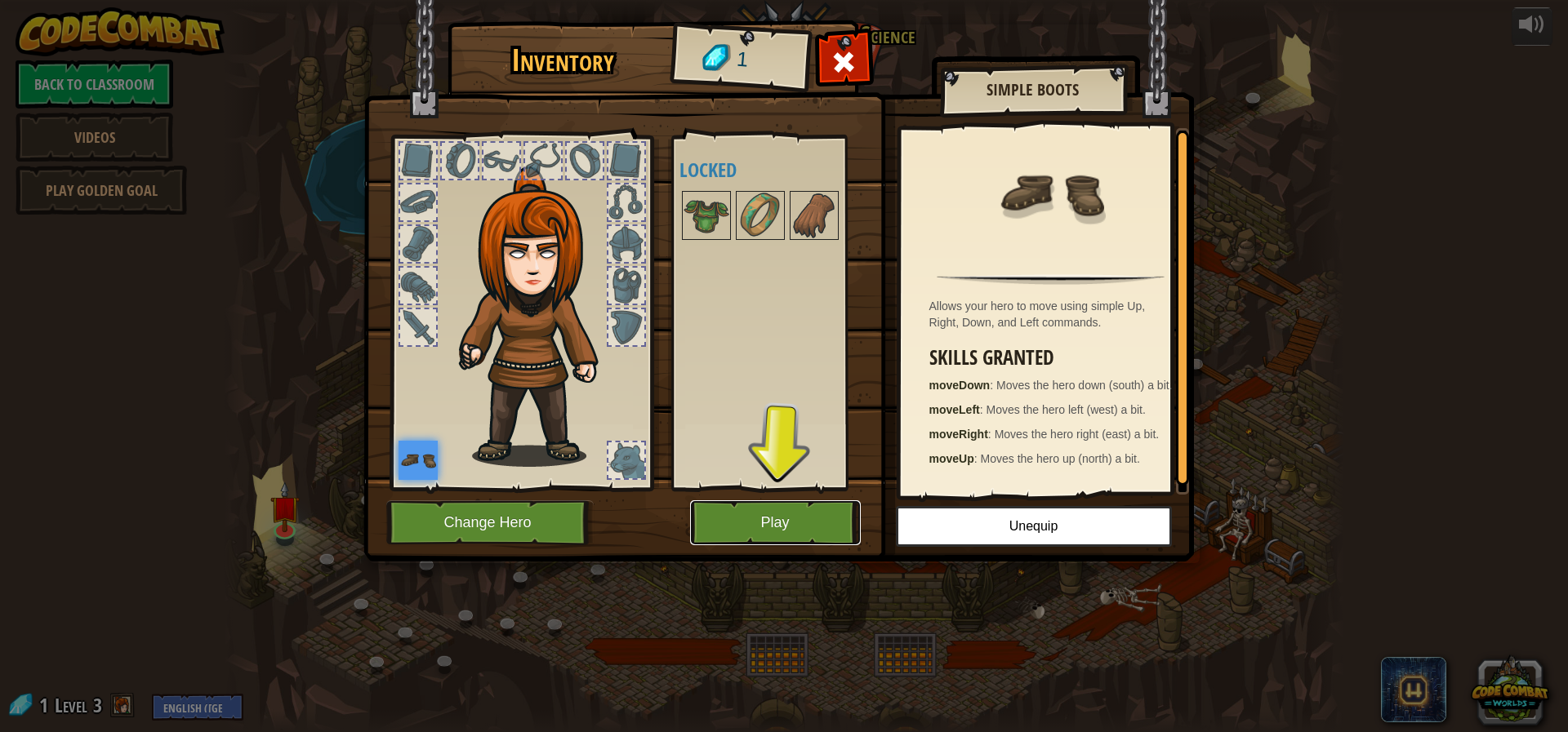
click at [779, 520] on button "Play" at bounding box center [775, 523] width 171 height 45
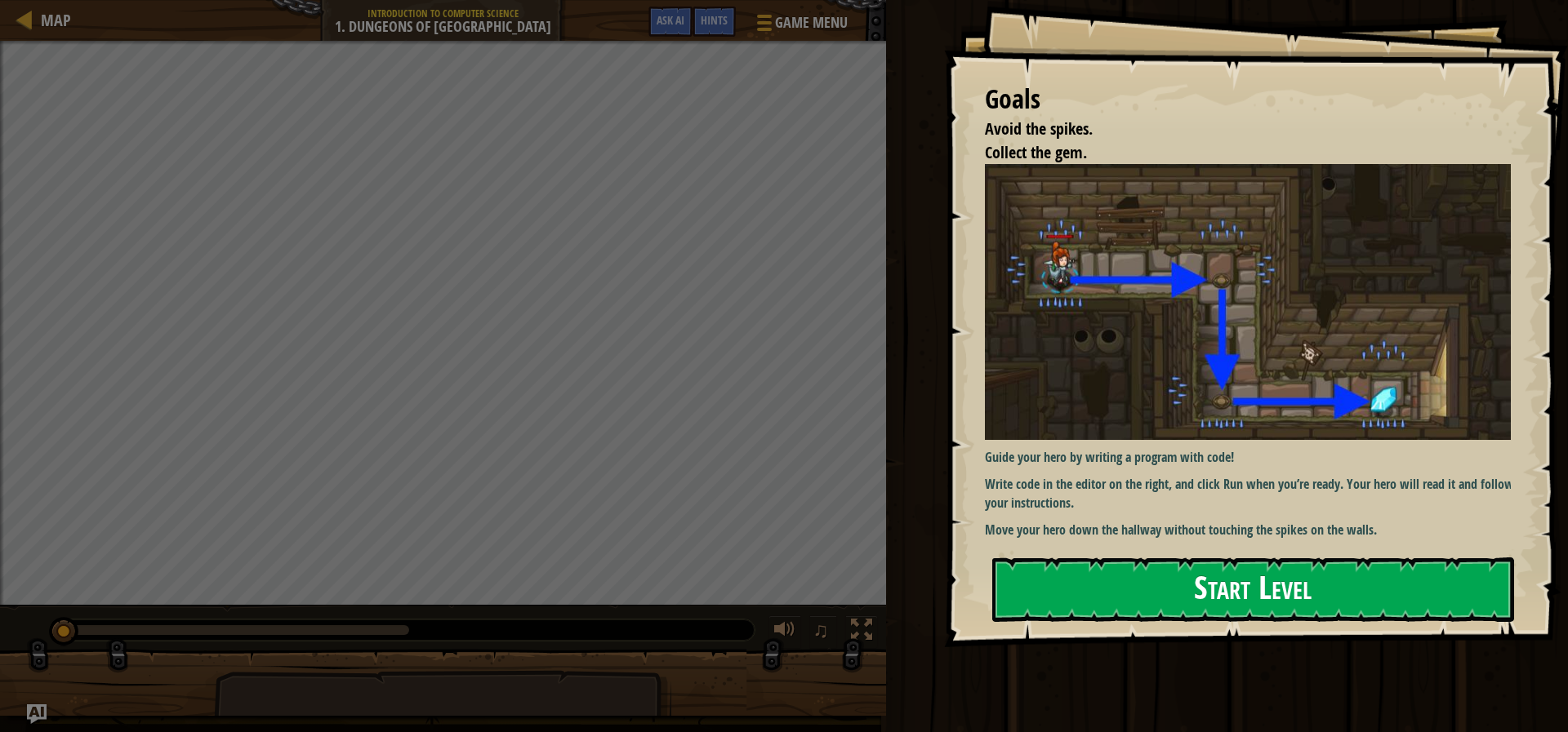
click at [1086, 566] on button "Start Level" at bounding box center [1253, 590] width 522 height 64
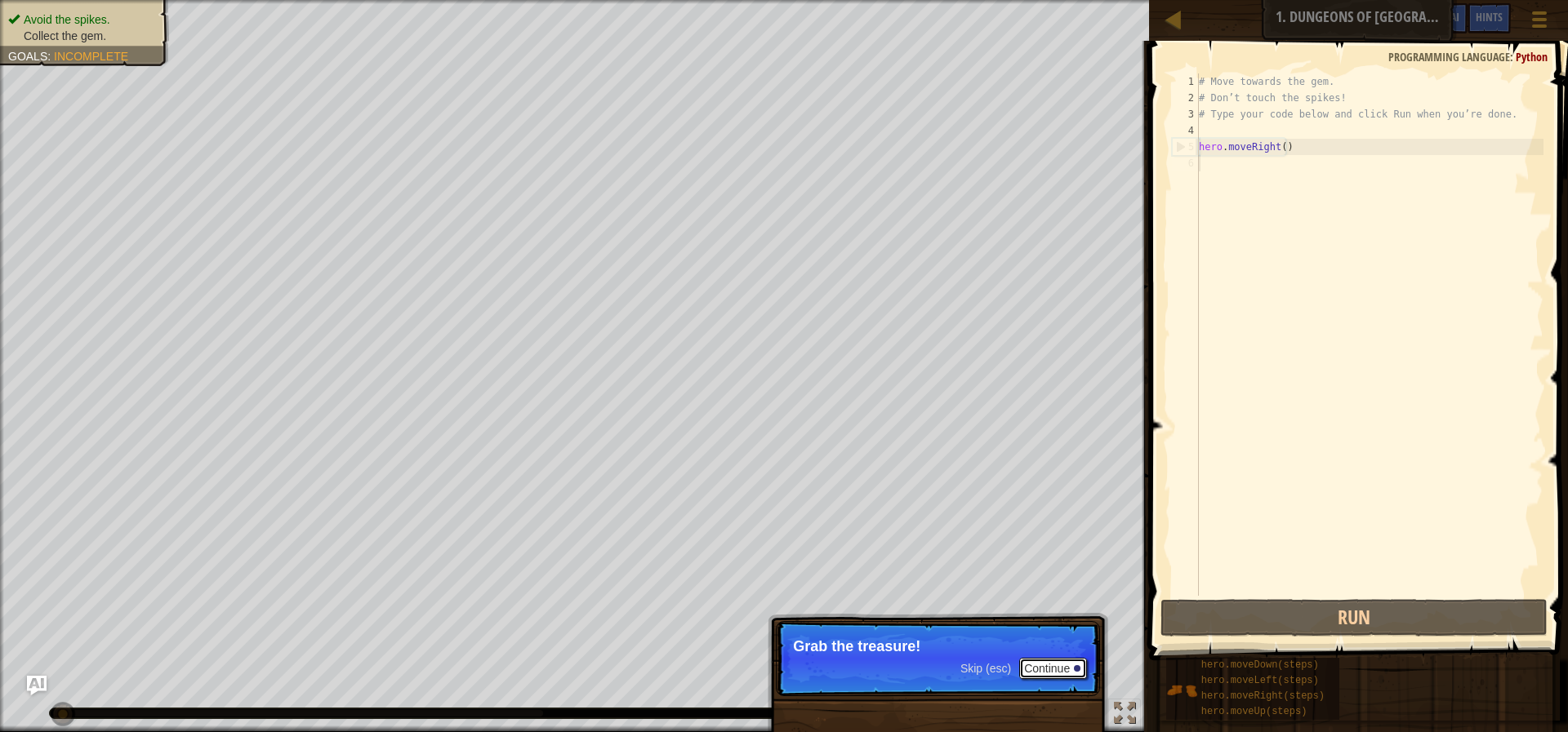
click at [1049, 664] on button "Continue" at bounding box center [1053, 668] width 68 height 21
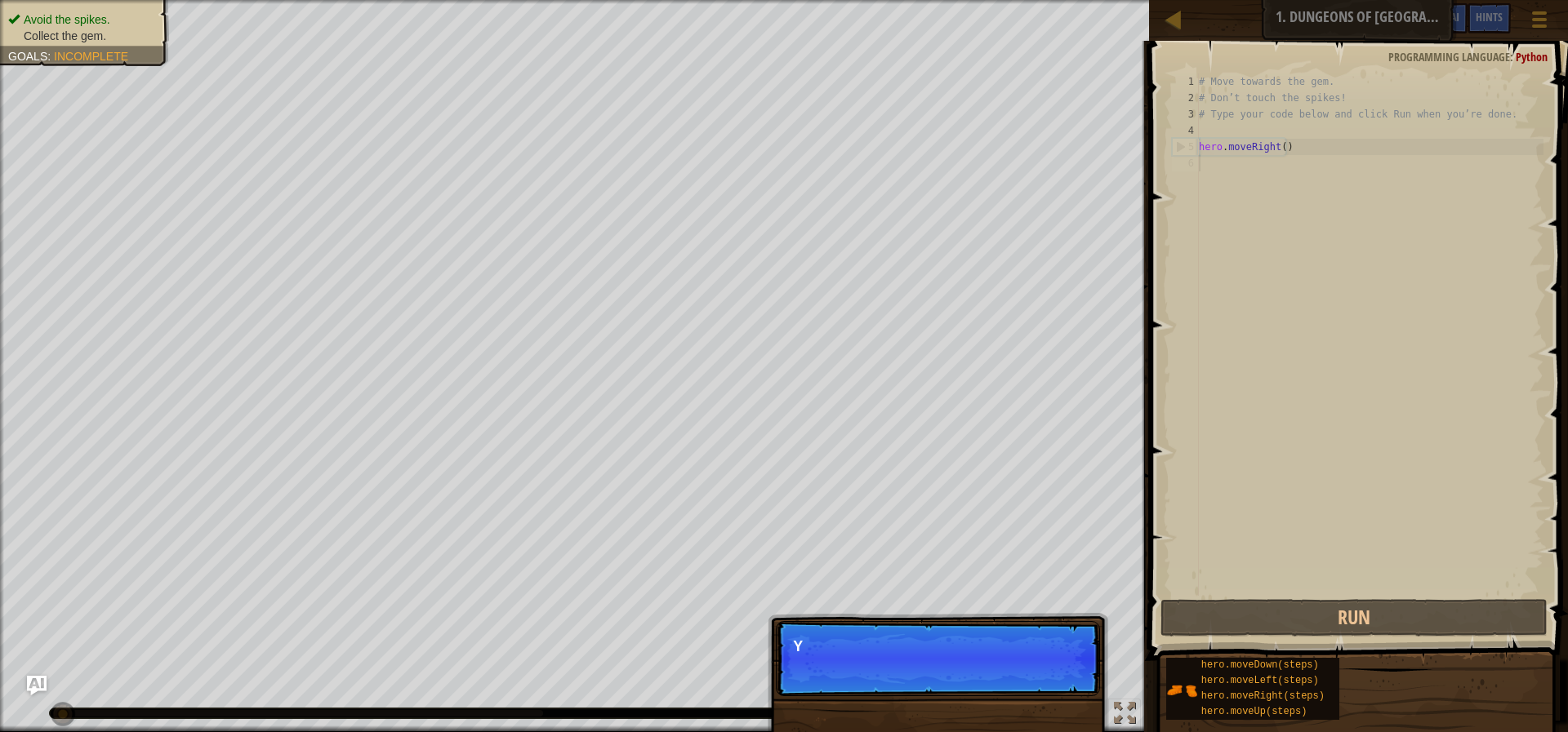
scroll to position [7, 0]
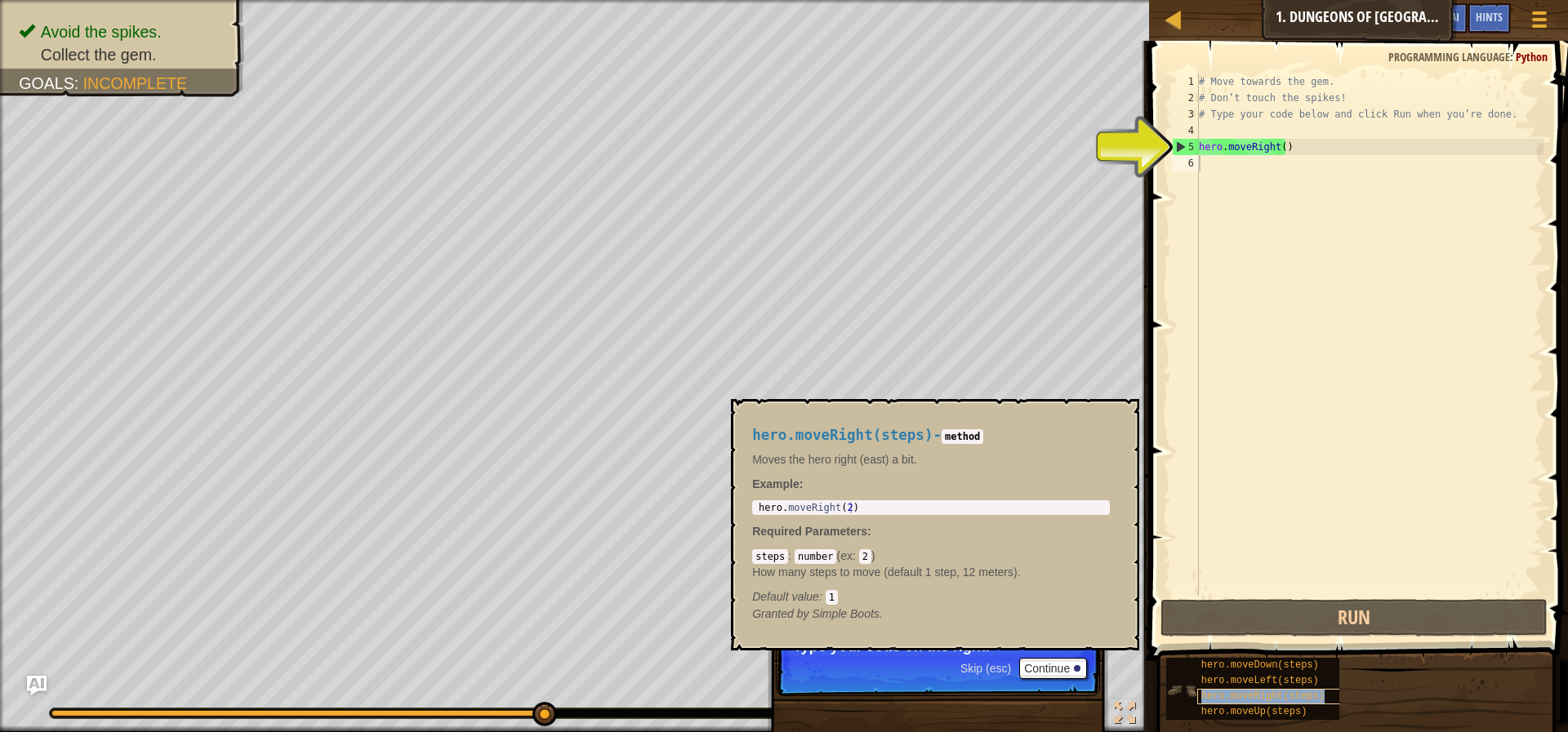
click at [1254, 698] on span "hero.moveRight(steps)" at bounding box center [1263, 696] width 123 height 11
click at [1218, 154] on div "# Move towards the gem. # Don’t touch the spikes! # Type your code below and cl…" at bounding box center [1369, 351] width 348 height 555
click at [1184, 148] on div "5" at bounding box center [1186, 146] width 26 height 16
click at [1180, 146] on div "5" at bounding box center [1186, 146] width 26 height 16
type textarea "hero.moveRight()"
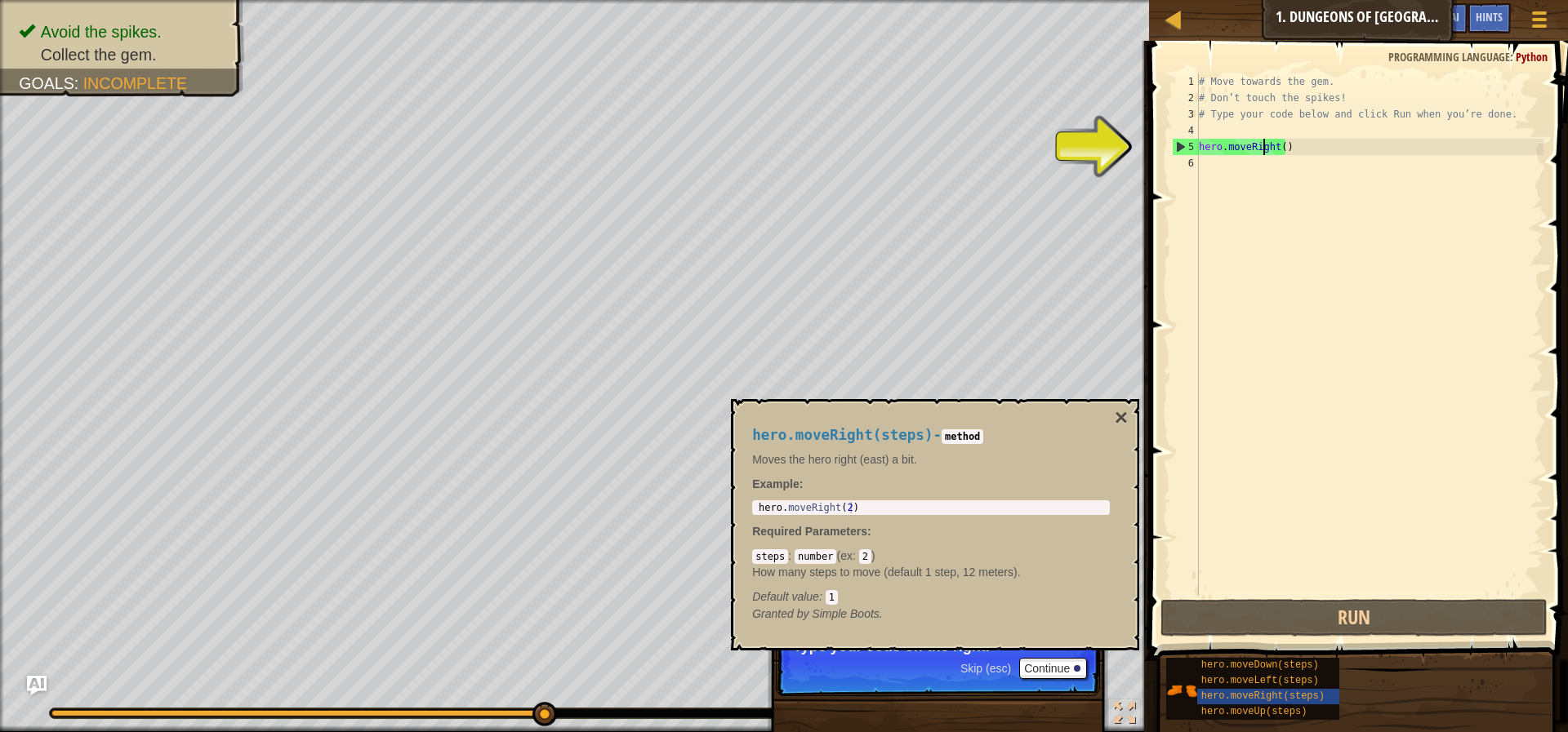
click at [1265, 143] on div "# Move towards the gem. # Don’t touch the spikes! # Type your code below and cl…" at bounding box center [1369, 351] width 348 height 555
click at [1239, 148] on div "# Move towards the gem. # Don’t touch the spikes! # Type your code below and cl…" at bounding box center [1369, 334] width 348 height 522
click at [1239, 148] on div "# Move towards the gem. # Don’t touch the spikes! # Type your code below and cl…" at bounding box center [1369, 351] width 348 height 555
click at [1285, 148] on div "# Move towards the gem. # Don’t touch the spikes! # Type your code below and cl…" at bounding box center [1369, 351] width 348 height 555
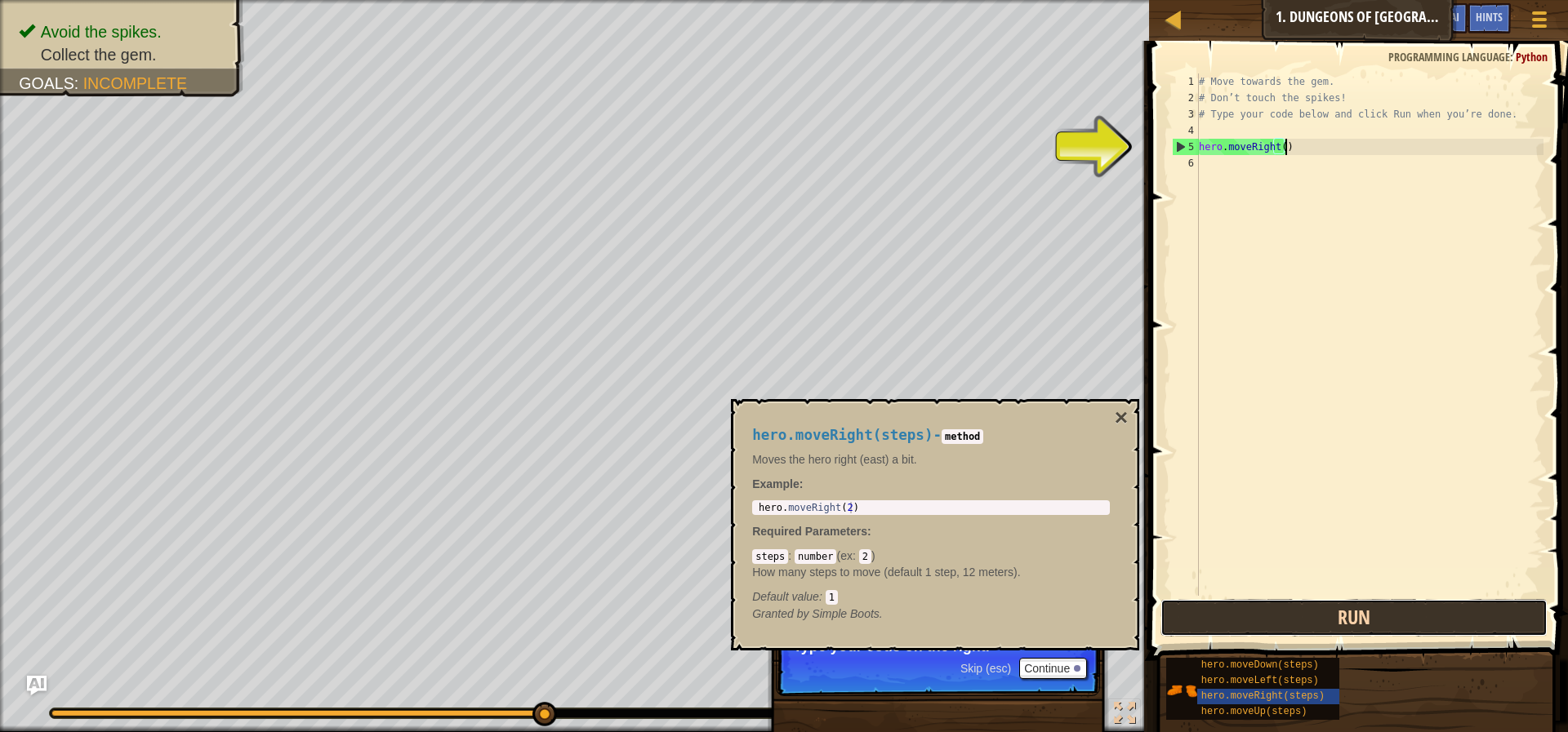
click at [1312, 609] on button "Run" at bounding box center [1354, 618] width 387 height 37
click at [1300, 612] on button "Run" at bounding box center [1354, 618] width 387 height 37
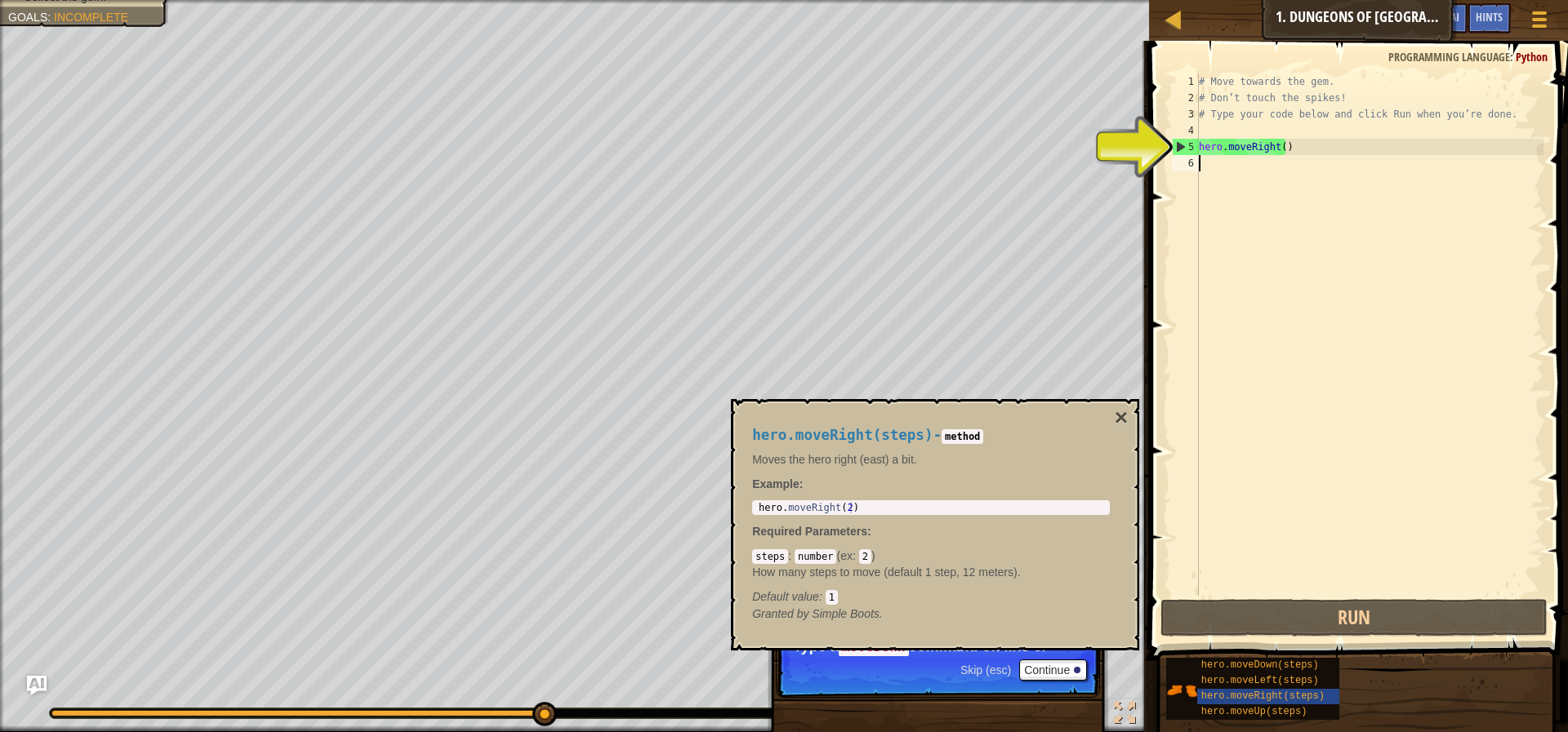
click at [1231, 171] on div "# Move towards the gem. # Don’t touch the spikes! # Type your code below and cl…" at bounding box center [1369, 351] width 348 height 555
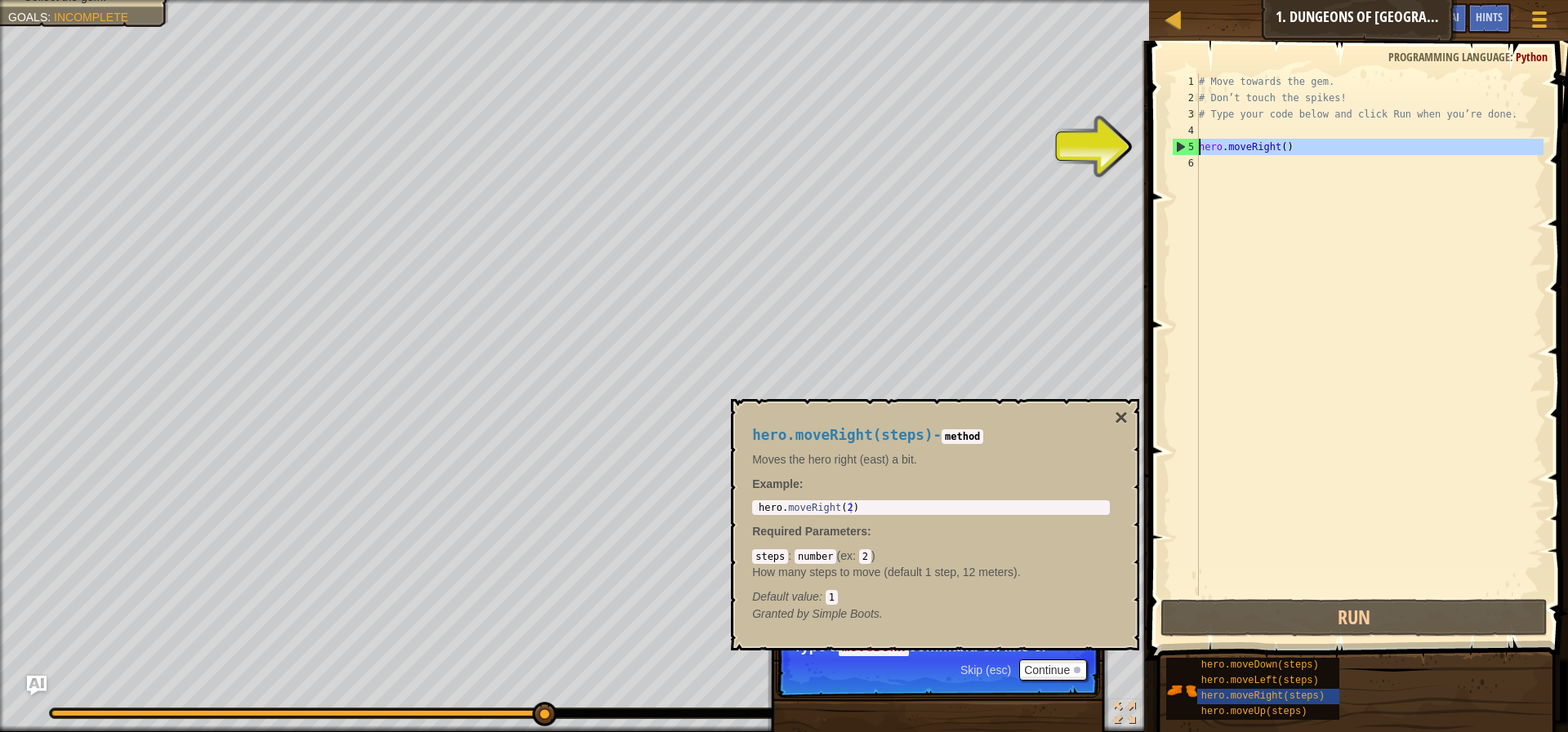
click at [1187, 150] on div "5" at bounding box center [1186, 146] width 26 height 16
type textarea "hero.moveRight()"
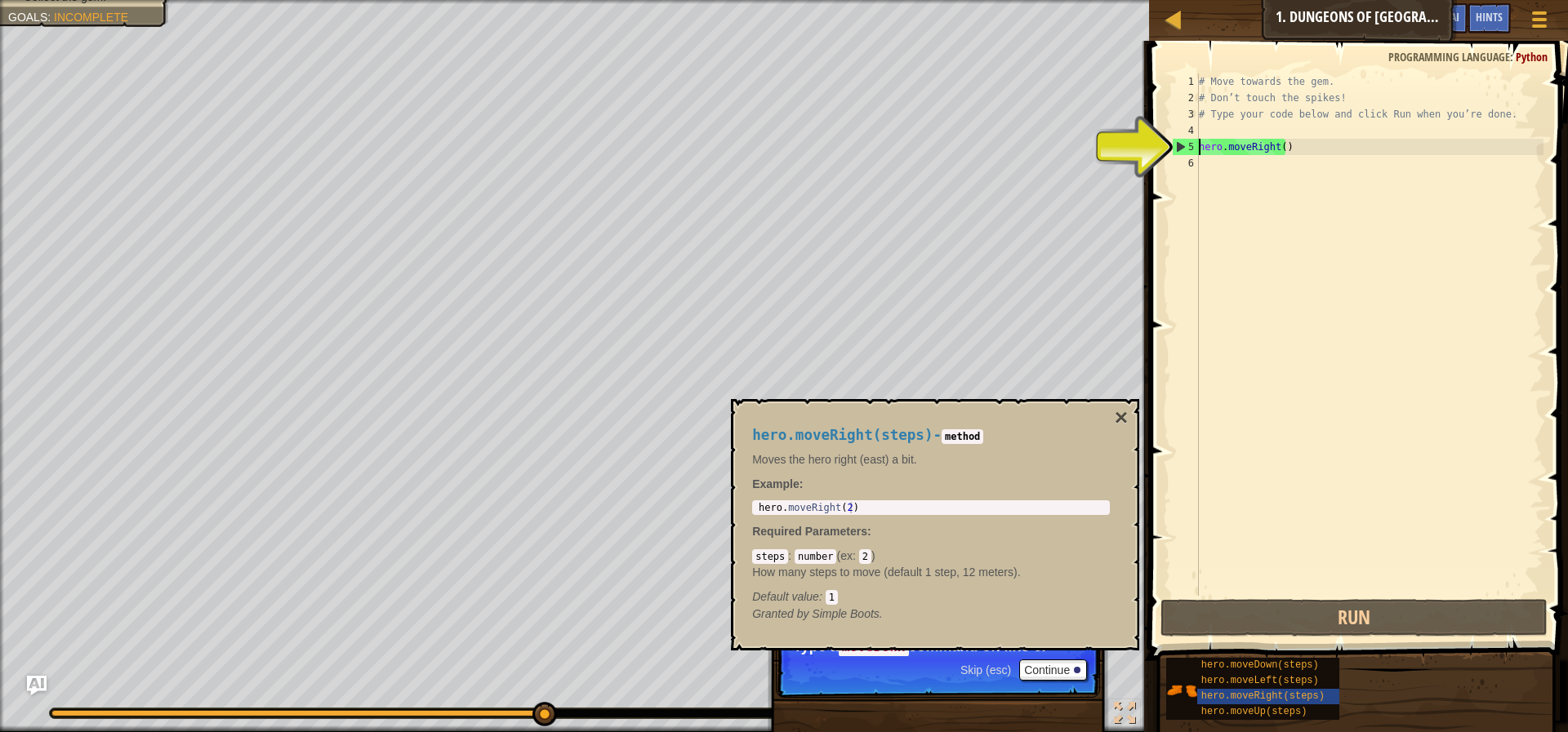
click at [1239, 148] on div "# Move towards the gem. # Don’t touch the spikes! # Type your code below and cl…" at bounding box center [1369, 351] width 348 height 555
click at [1232, 166] on div "# Move towards the gem. # Don’t touch the spikes! # Type your code below and cl…" at bounding box center [1369, 351] width 348 height 555
click at [1279, 665] on span "hero.moveDown(steps)" at bounding box center [1260, 664] width 118 height 11
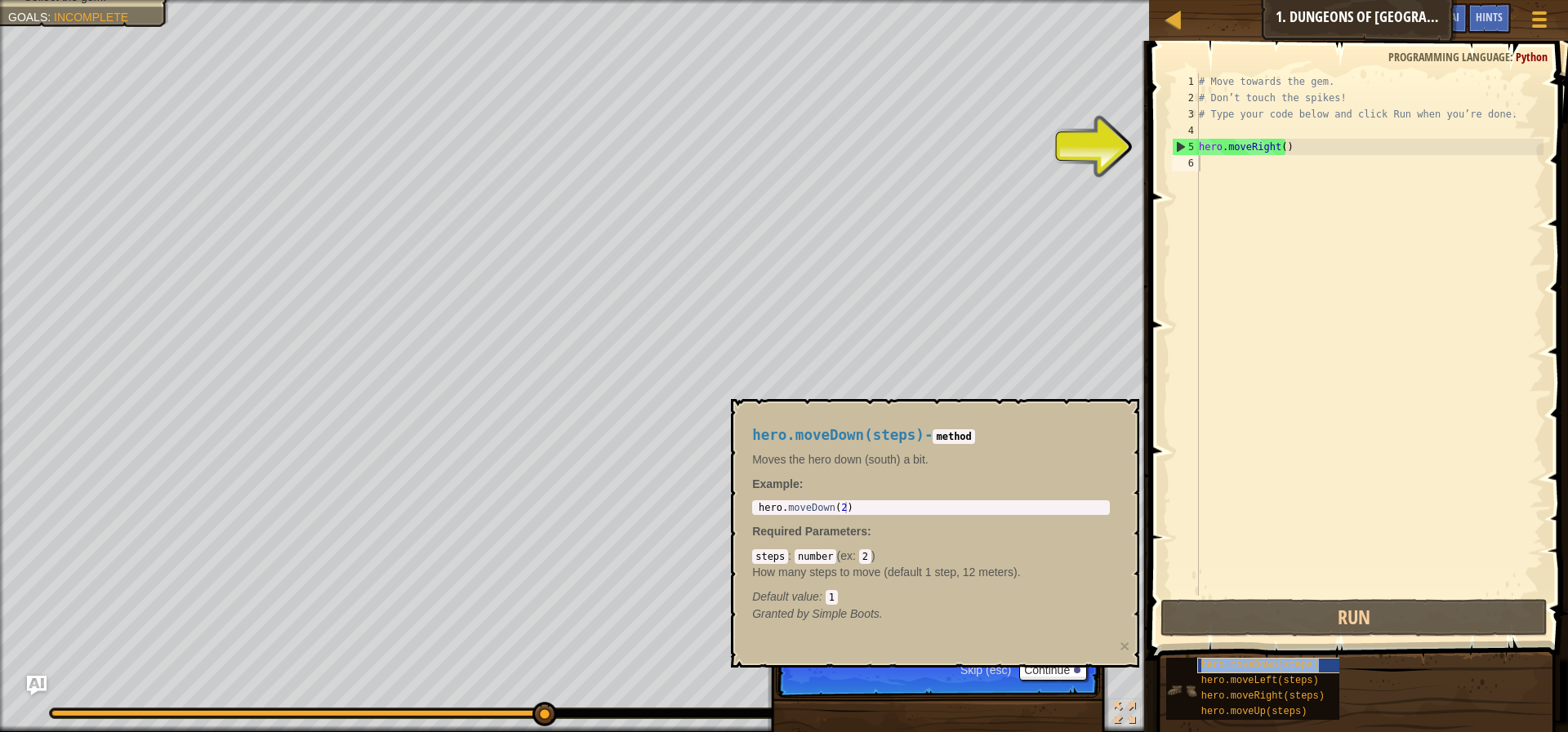
click at [1281, 664] on span "hero.moveDown(steps)" at bounding box center [1260, 664] width 118 height 11
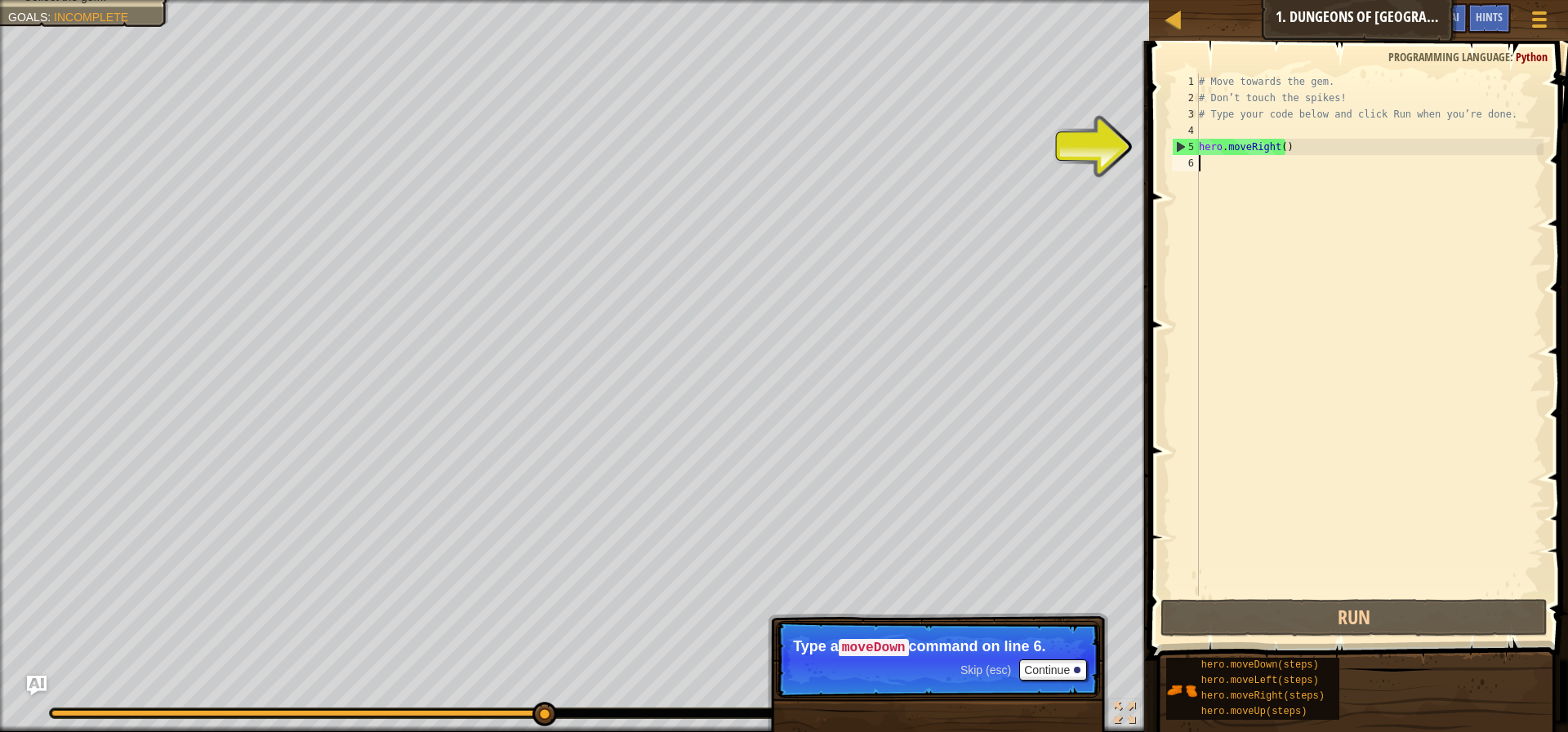
click at [1241, 163] on div "# Move towards the gem. # Don’t touch the spikes! # Type your code below and cl…" at bounding box center [1369, 351] width 348 height 555
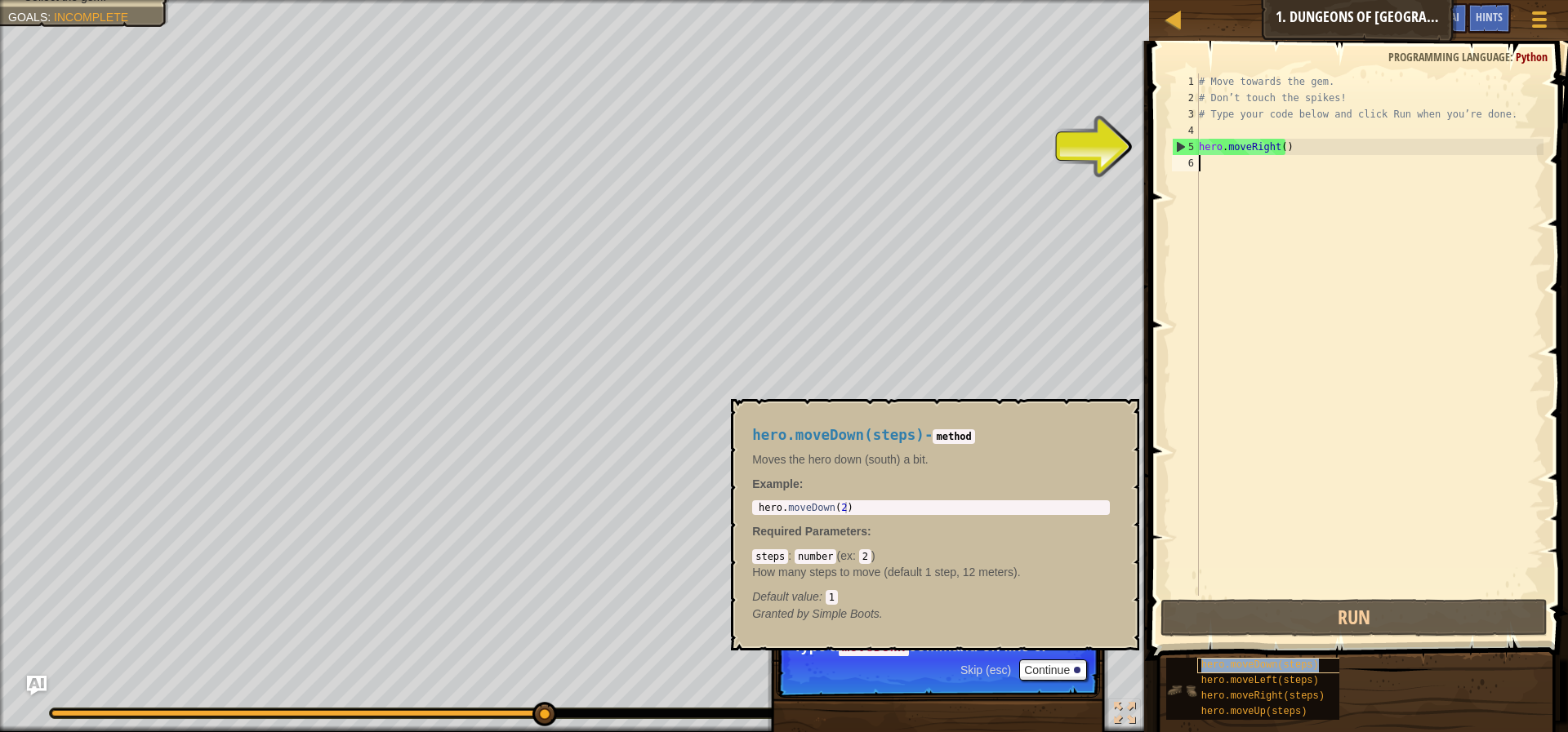
click at [1220, 667] on span "hero.moveDown(steps)" at bounding box center [1260, 664] width 118 height 11
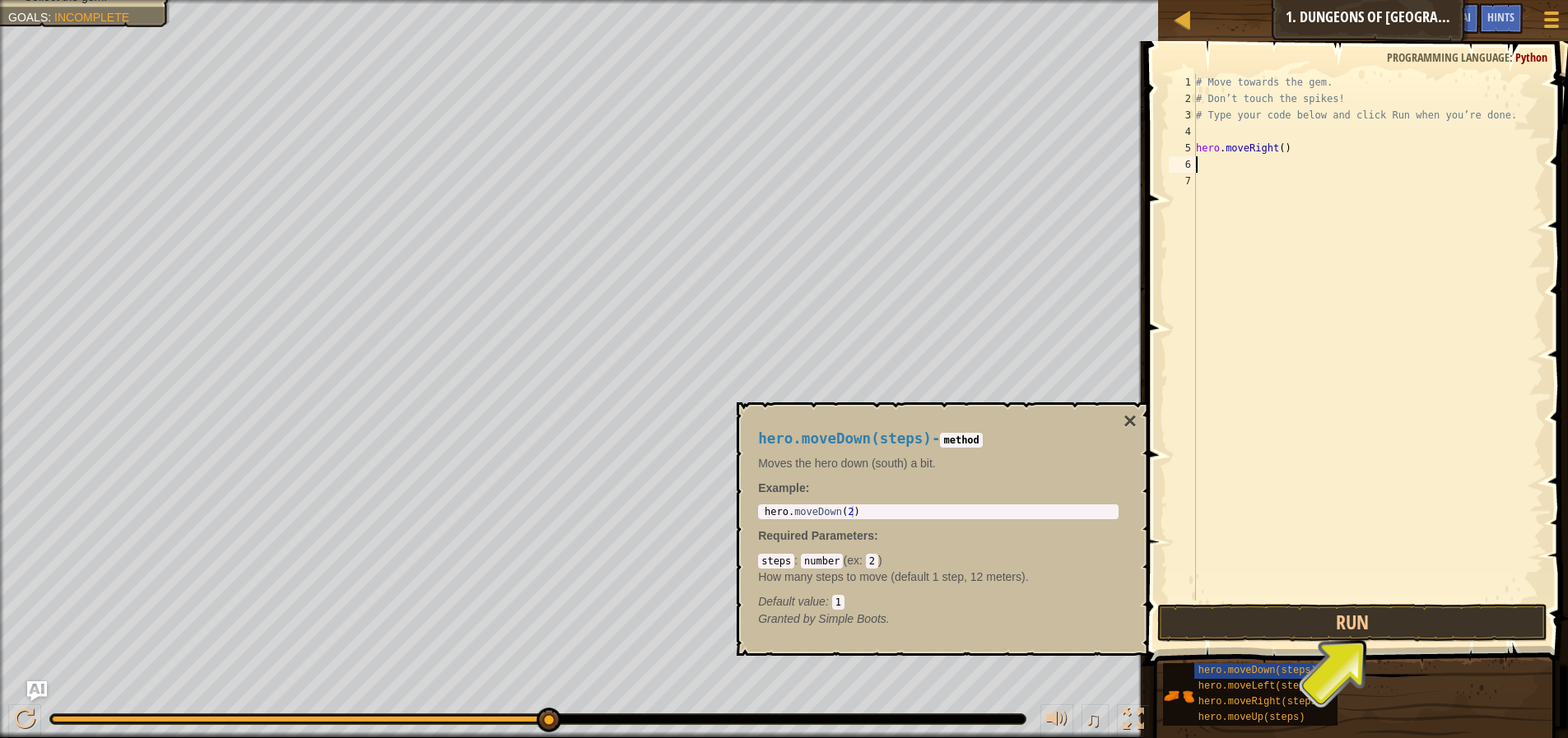
click at [1224, 160] on div "# Move towards the gem. # Don’t touch the spikes! # Type your code below and cl…" at bounding box center [1367, 354] width 350 height 560
click at [1311, 614] on button "Run" at bounding box center [1352, 623] width 390 height 38
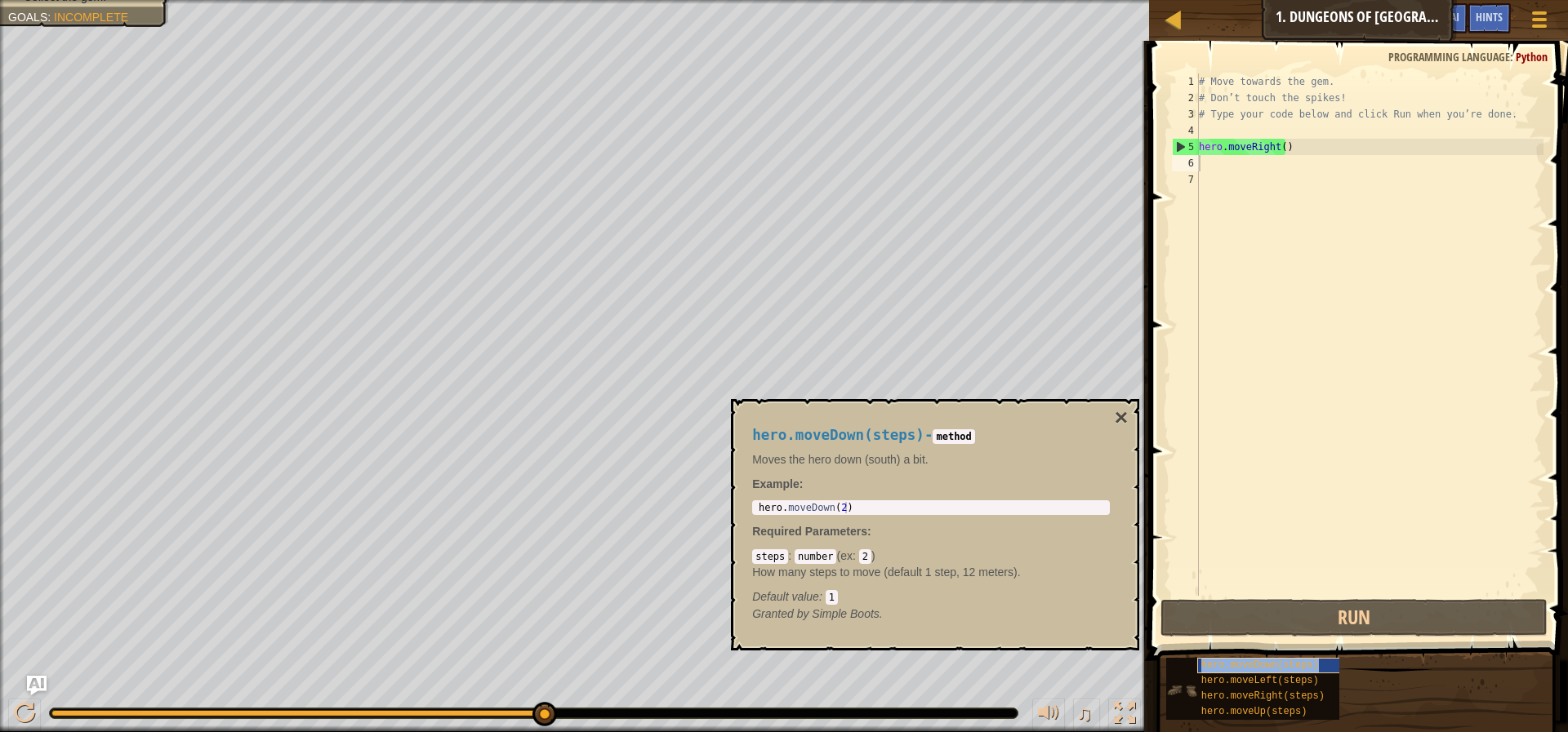
click at [1232, 666] on span "hero.moveDown(steps)" at bounding box center [1260, 664] width 118 height 11
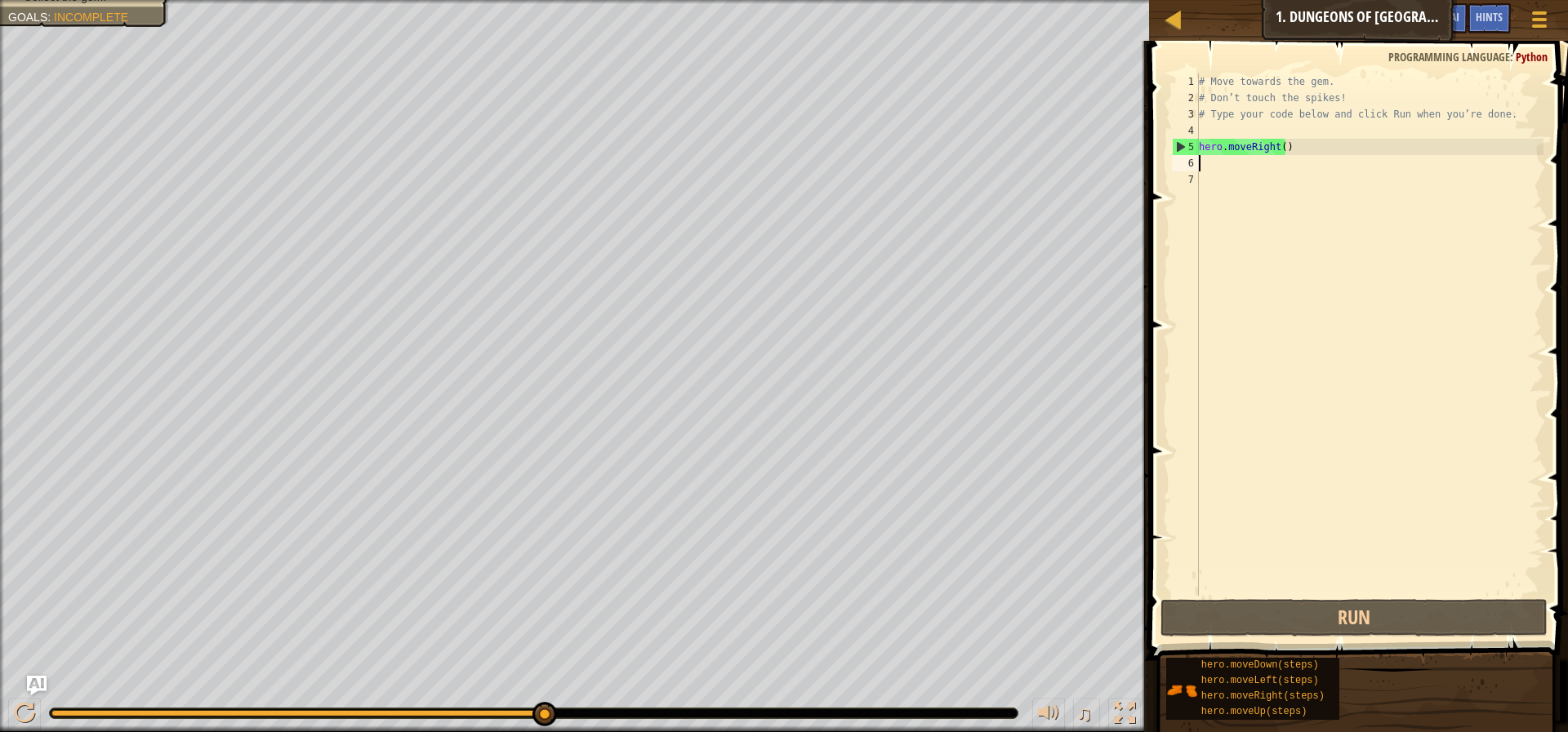
type textarea "h"
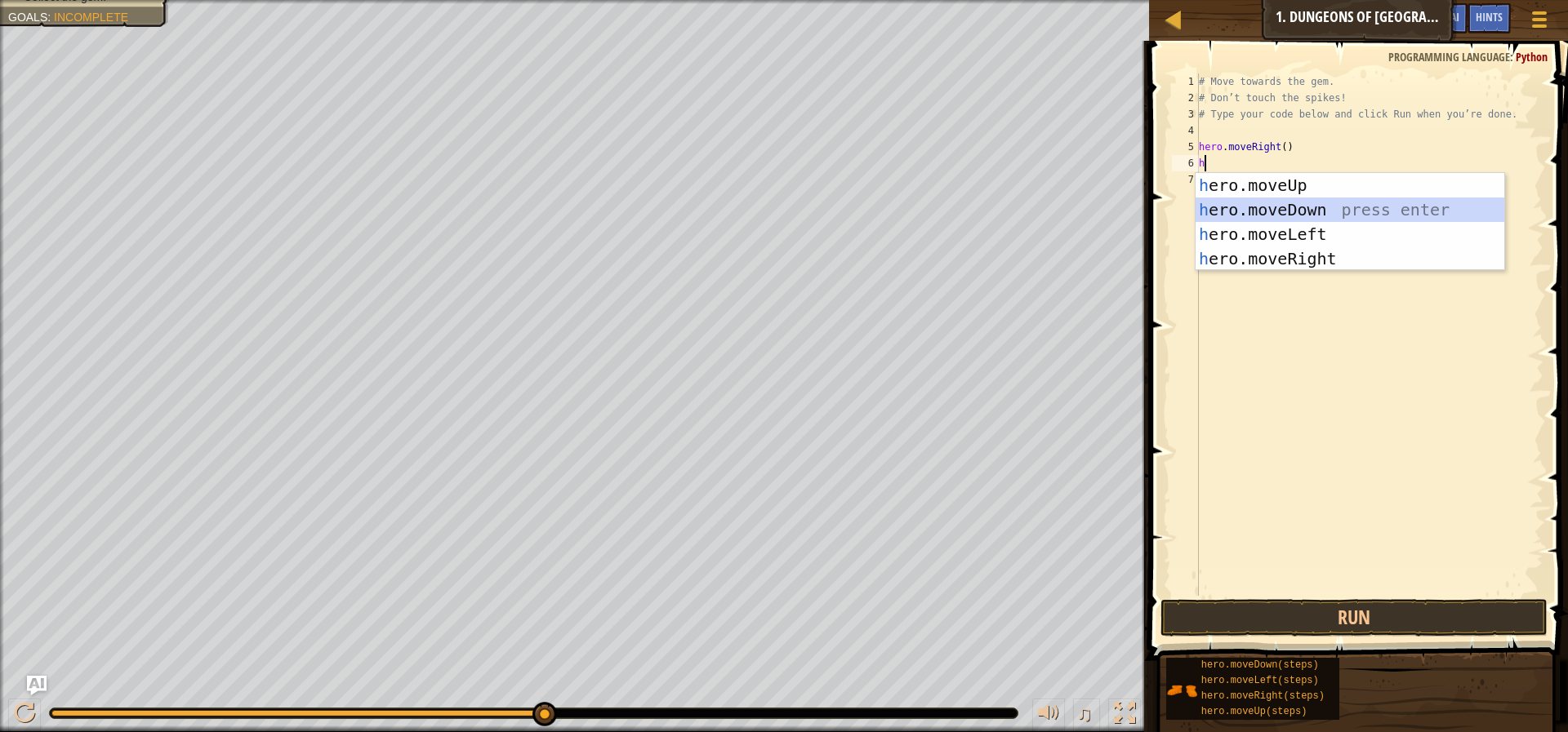
click at [1337, 215] on div "h ero.moveUp press enter h ero.moveDown press enter h ero.moveLeft press enter …" at bounding box center [1350, 247] width 309 height 147
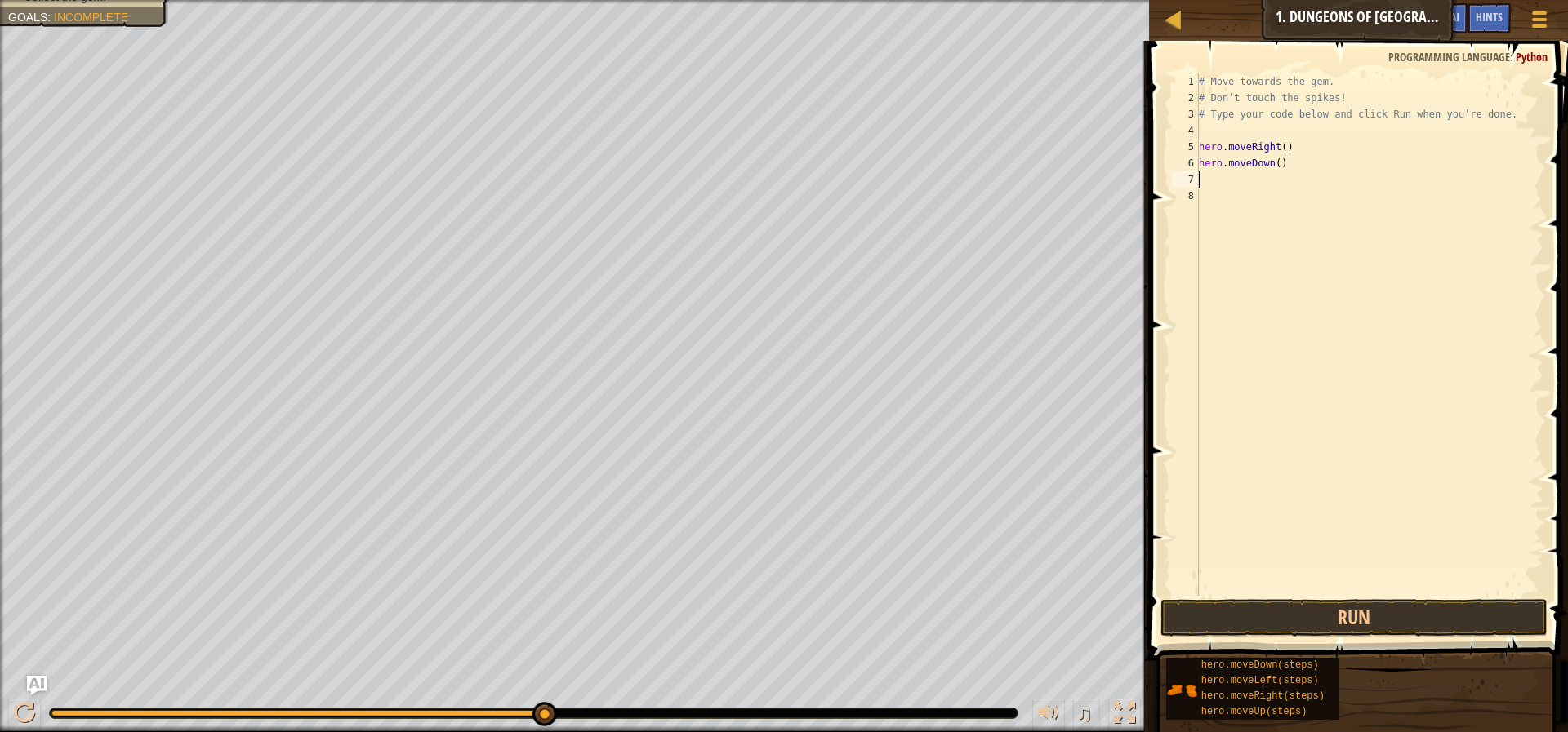
type textarea "h"
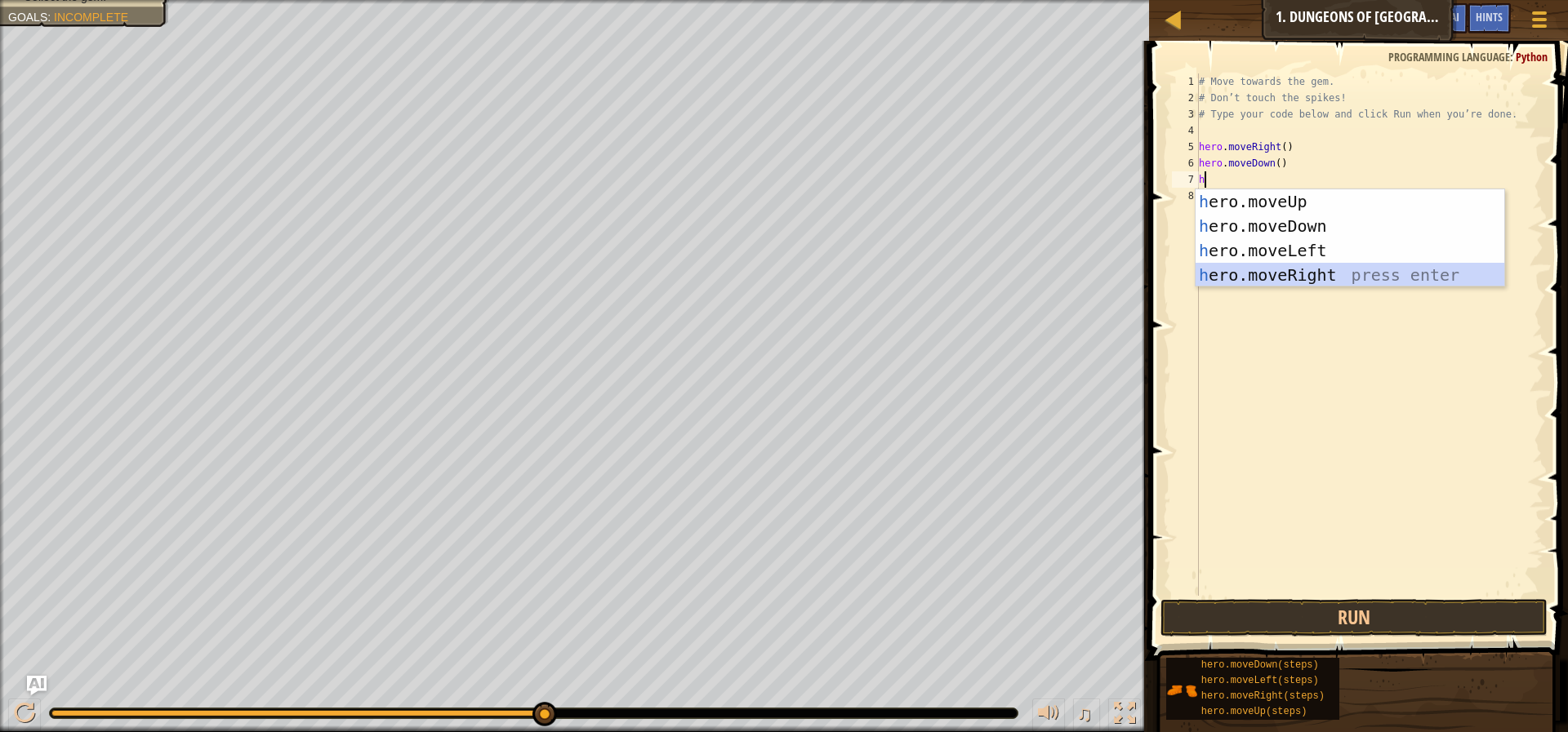
click at [1334, 268] on div "h ero.moveUp press enter h ero.moveDown press enter h ero.moveLeft press enter …" at bounding box center [1350, 263] width 309 height 147
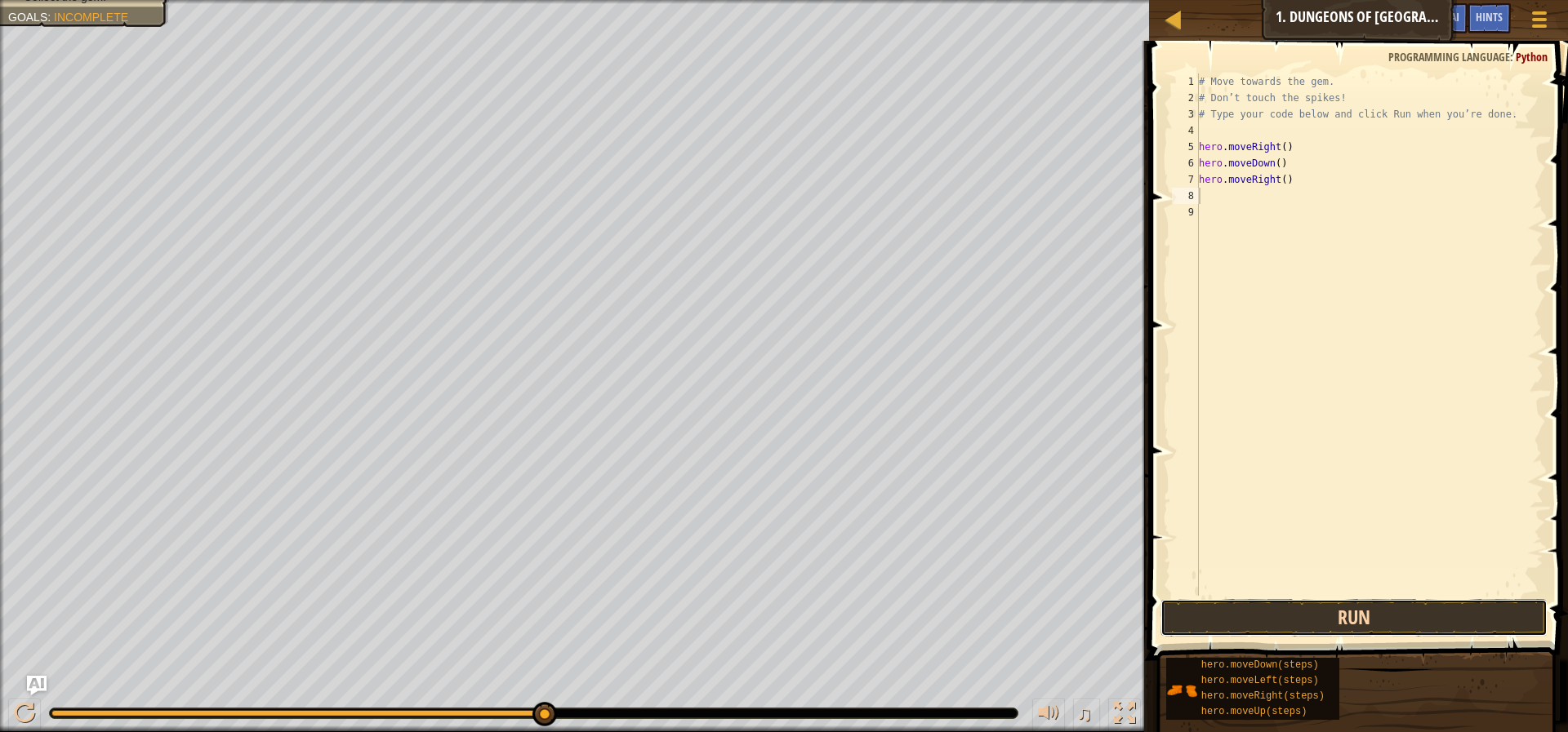
click at [1324, 622] on button "Run" at bounding box center [1354, 618] width 387 height 37
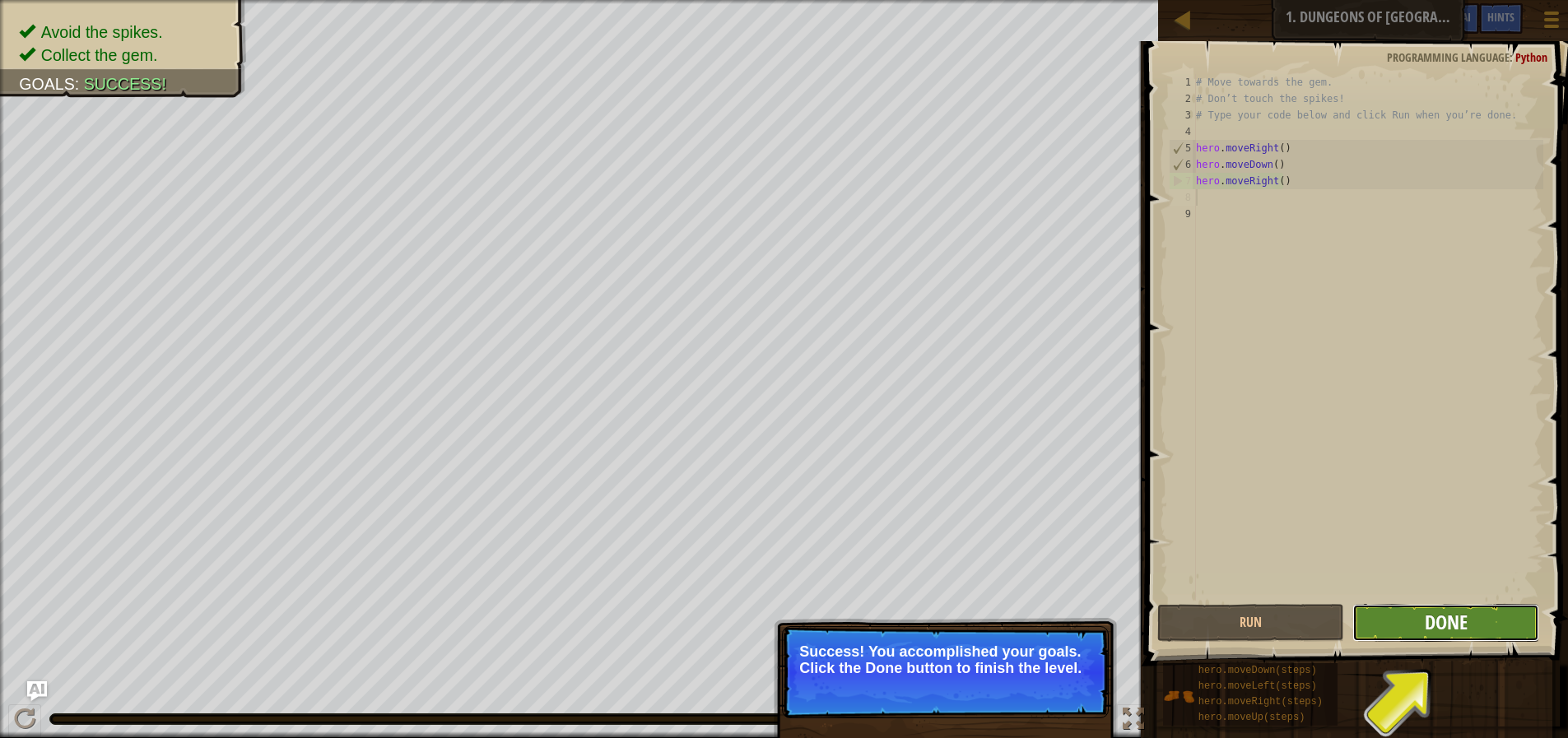
click at [1459, 615] on span "Done" at bounding box center [1446, 622] width 43 height 26
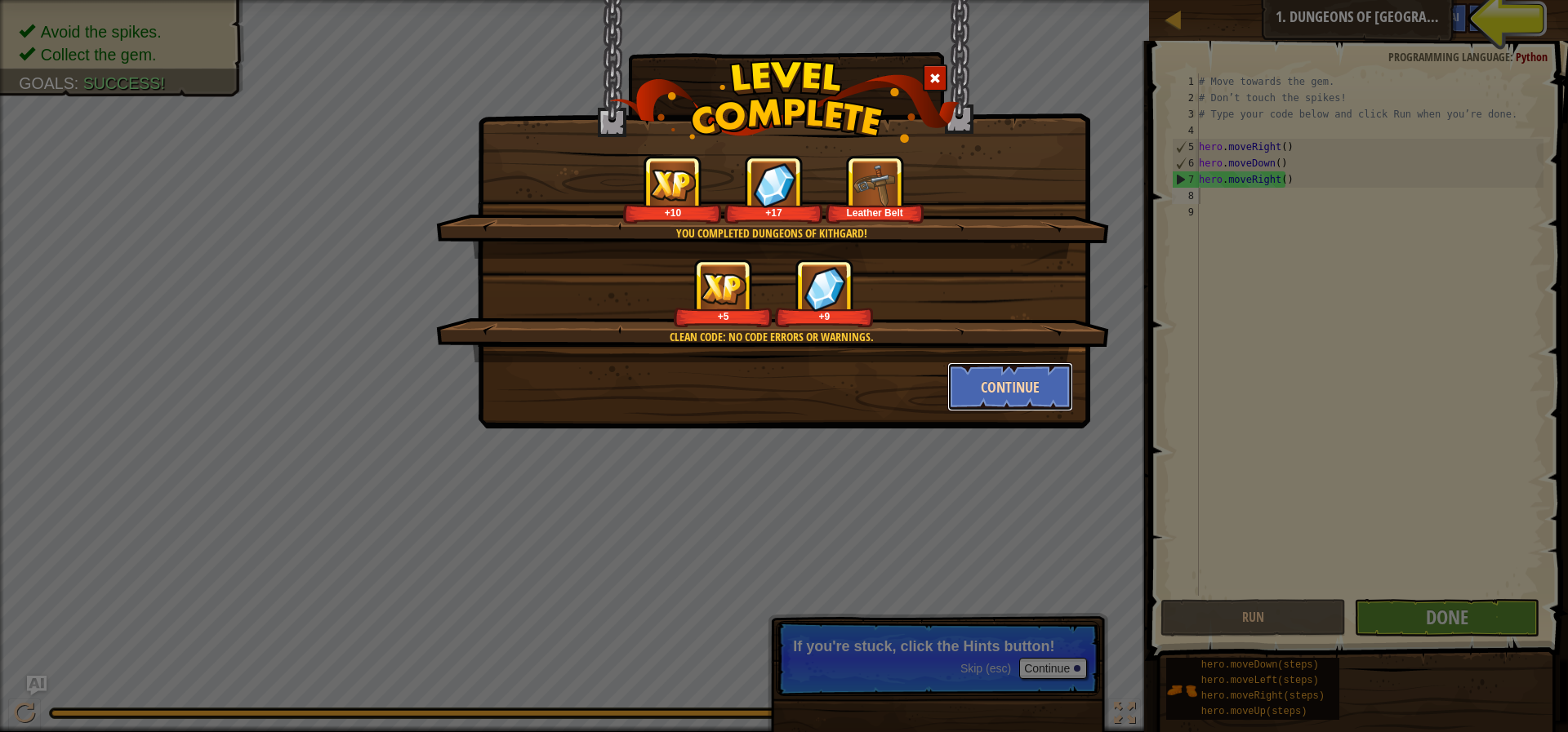
click at [1002, 389] on button "Continue" at bounding box center [1011, 386] width 127 height 49
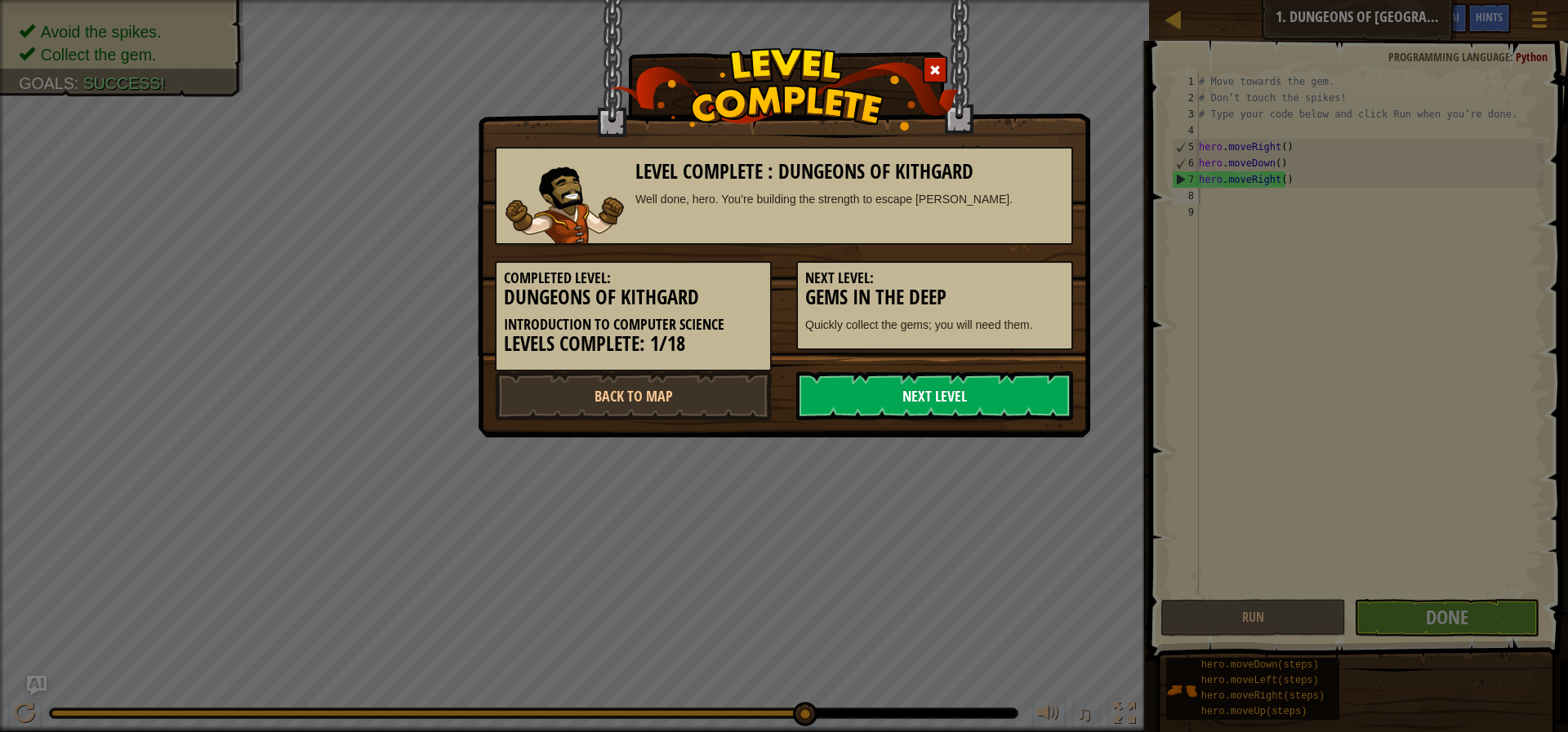
drag, startPoint x: 878, startPoint y: 397, endPoint x: 838, endPoint y: 388, distance: 41.0
click at [838, 388] on link "Next Level" at bounding box center [934, 396] width 277 height 49
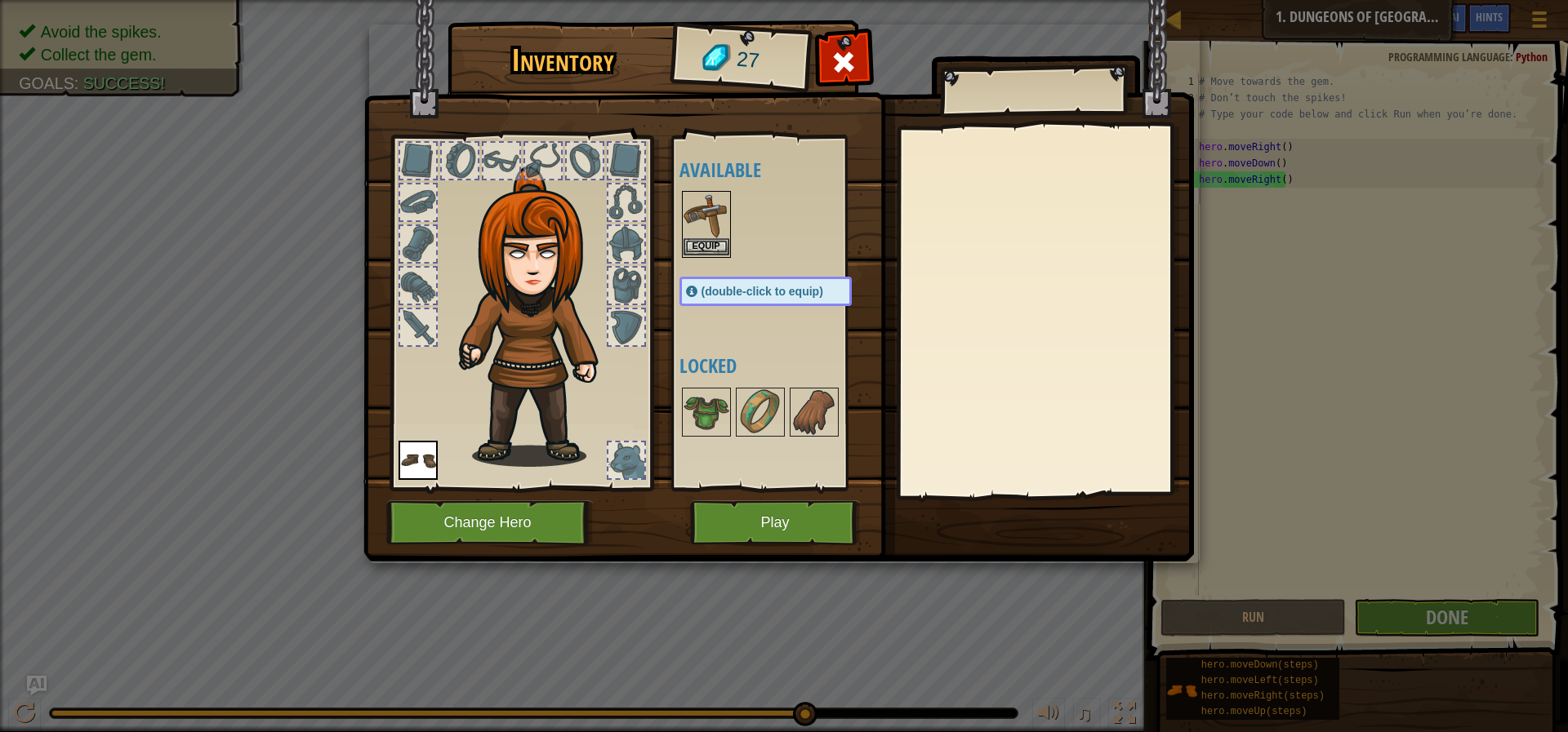
click at [713, 217] on img at bounding box center [706, 215] width 46 height 46
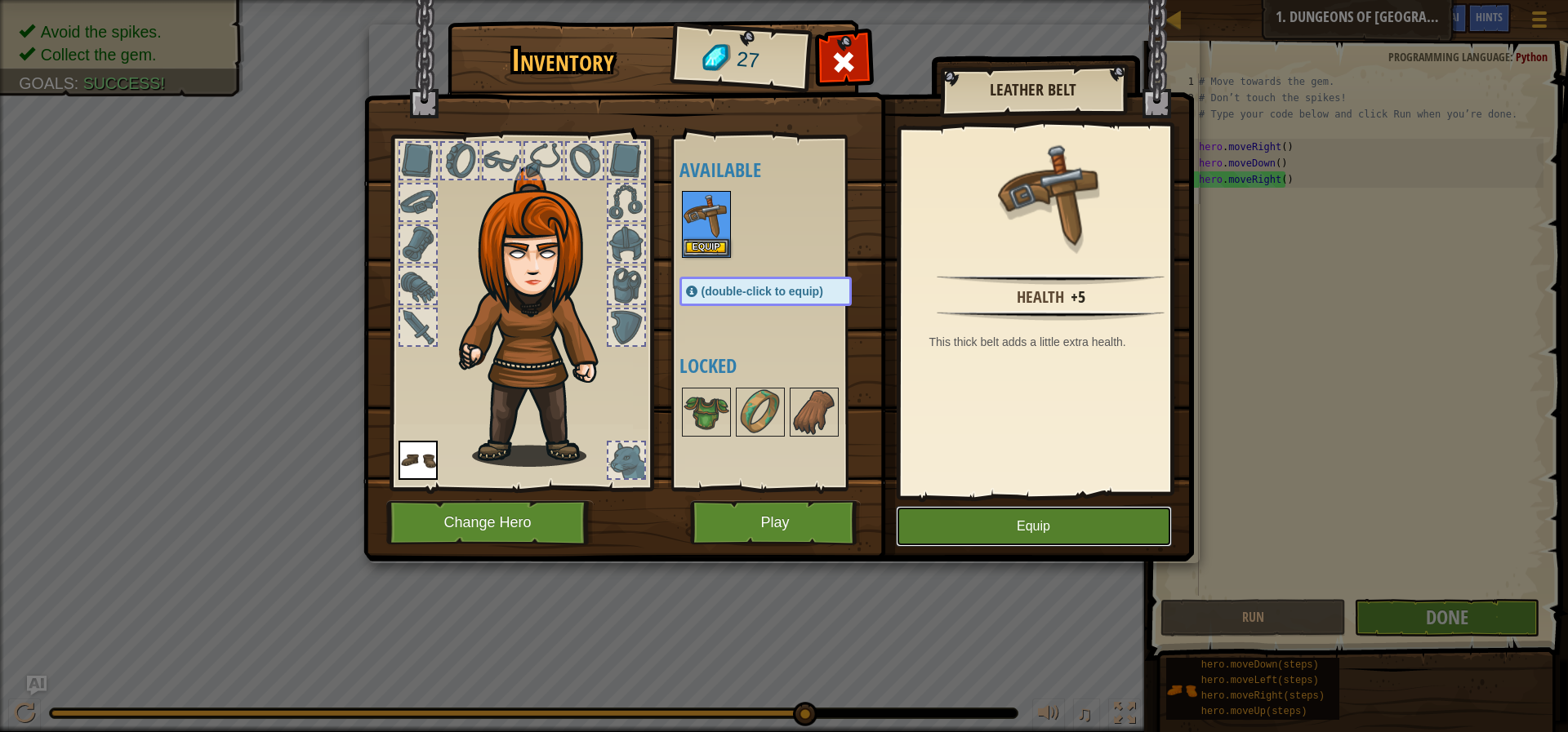
click at [1029, 526] on button "Equip" at bounding box center [1034, 526] width 276 height 41
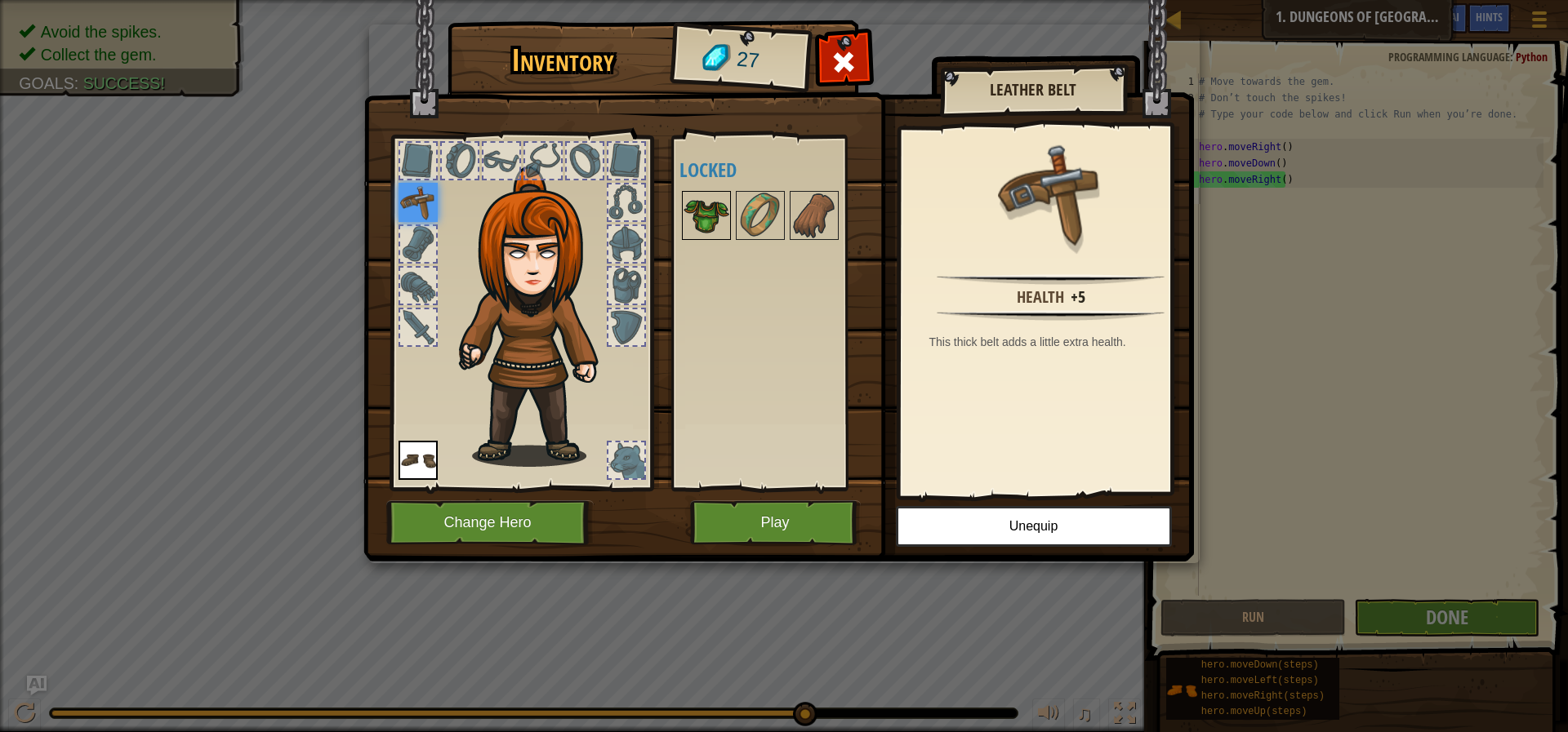
click at [694, 217] on img at bounding box center [706, 215] width 46 height 46
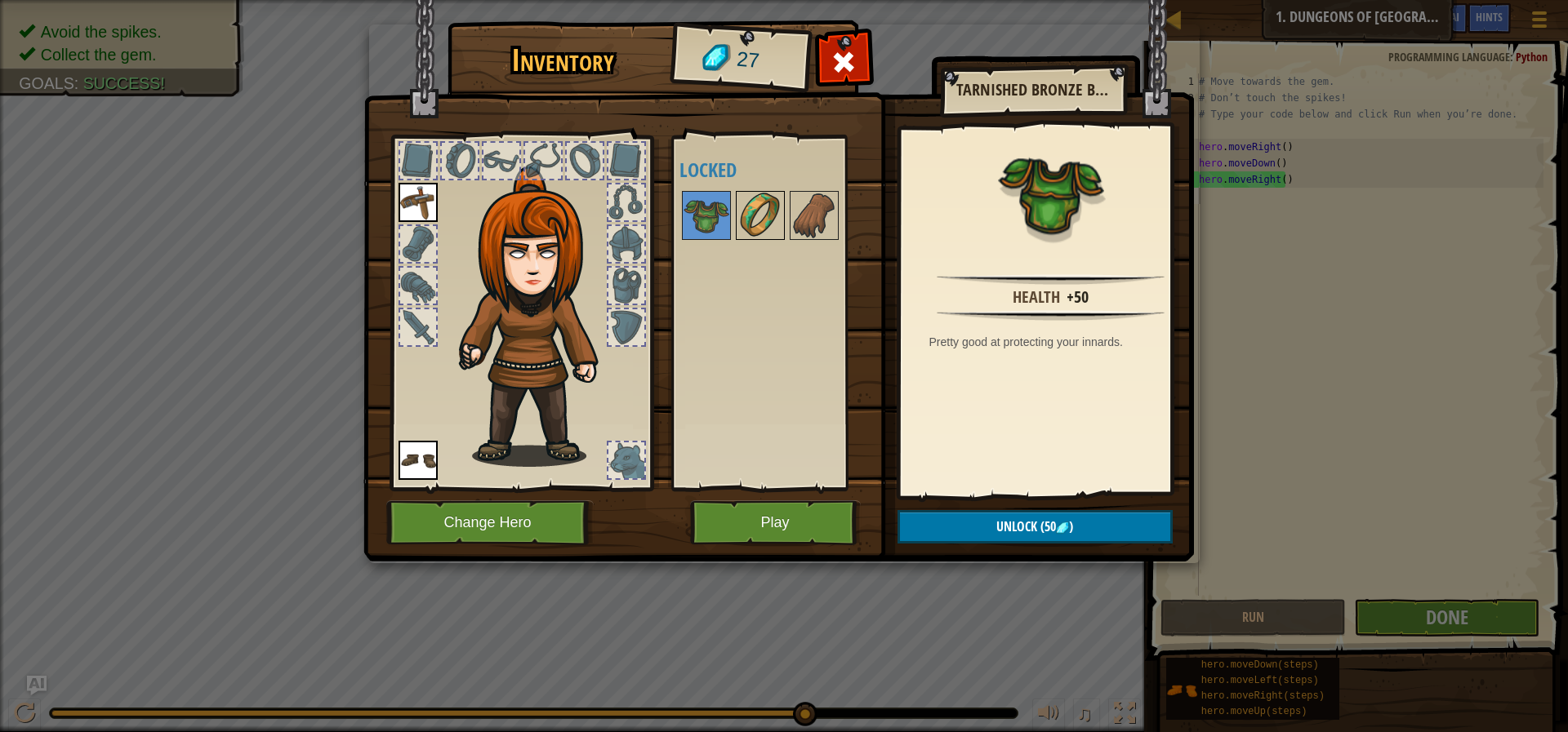
click at [750, 208] on img at bounding box center [760, 215] width 46 height 46
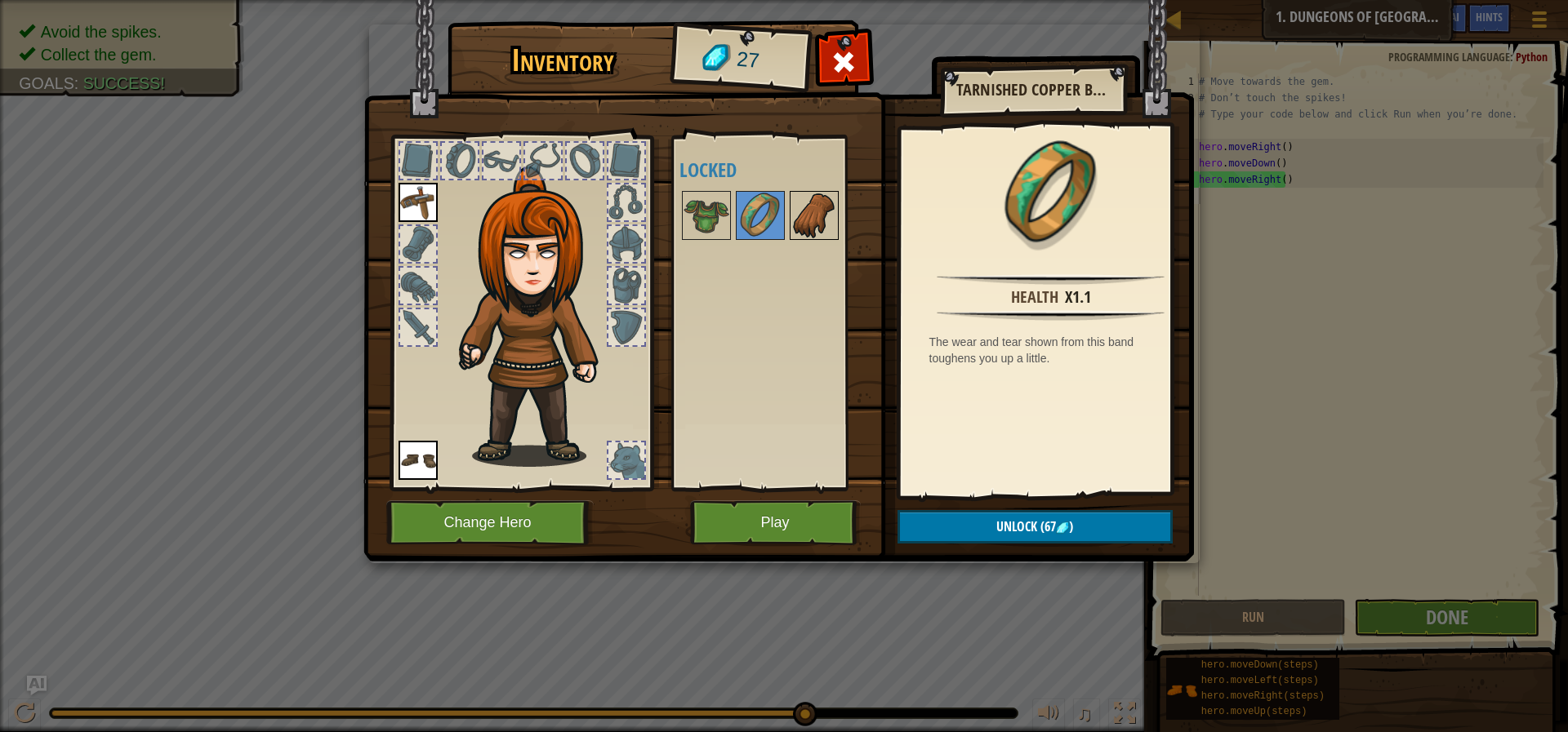
click at [807, 224] on img at bounding box center [814, 215] width 46 height 46
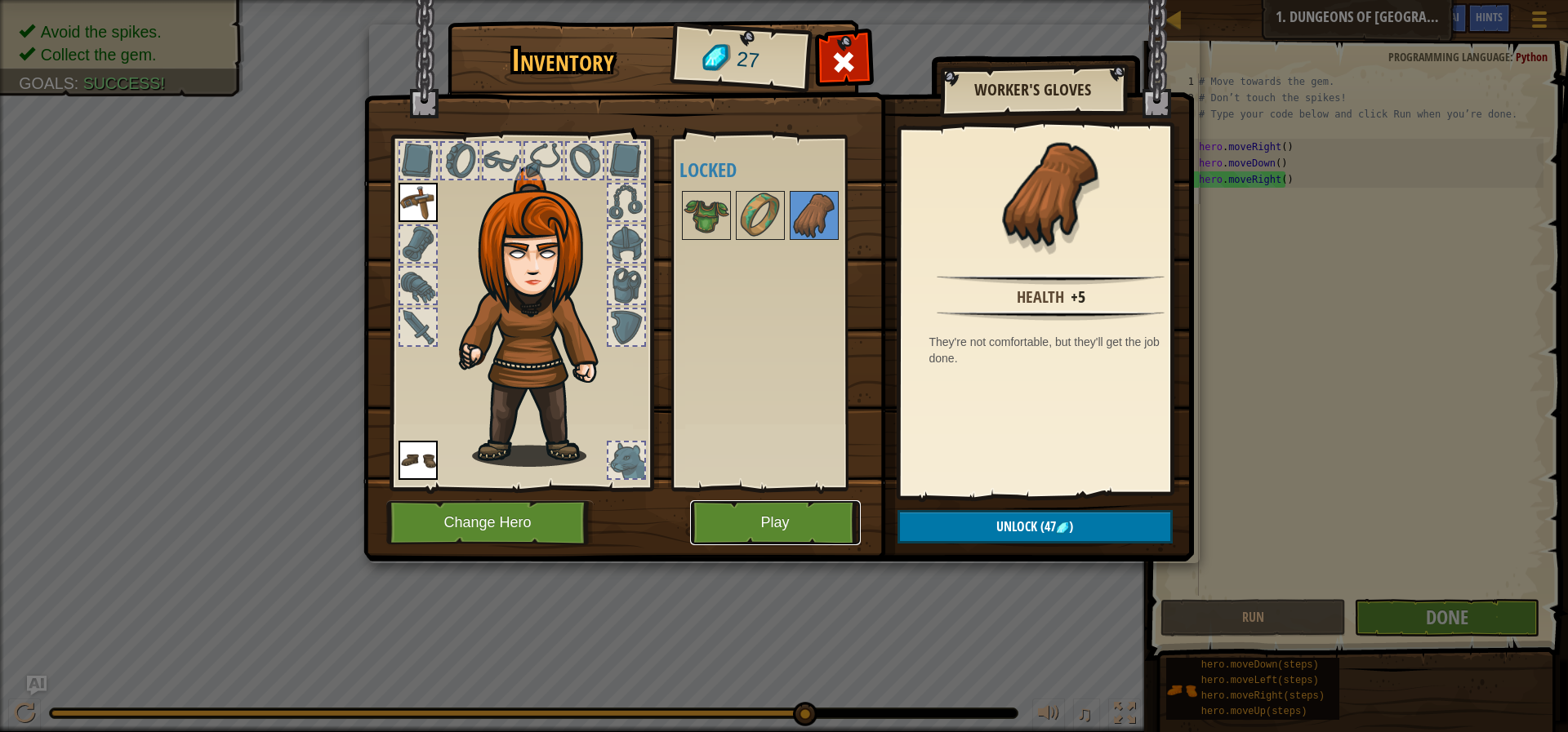
click at [800, 521] on button "Play" at bounding box center [775, 523] width 171 height 45
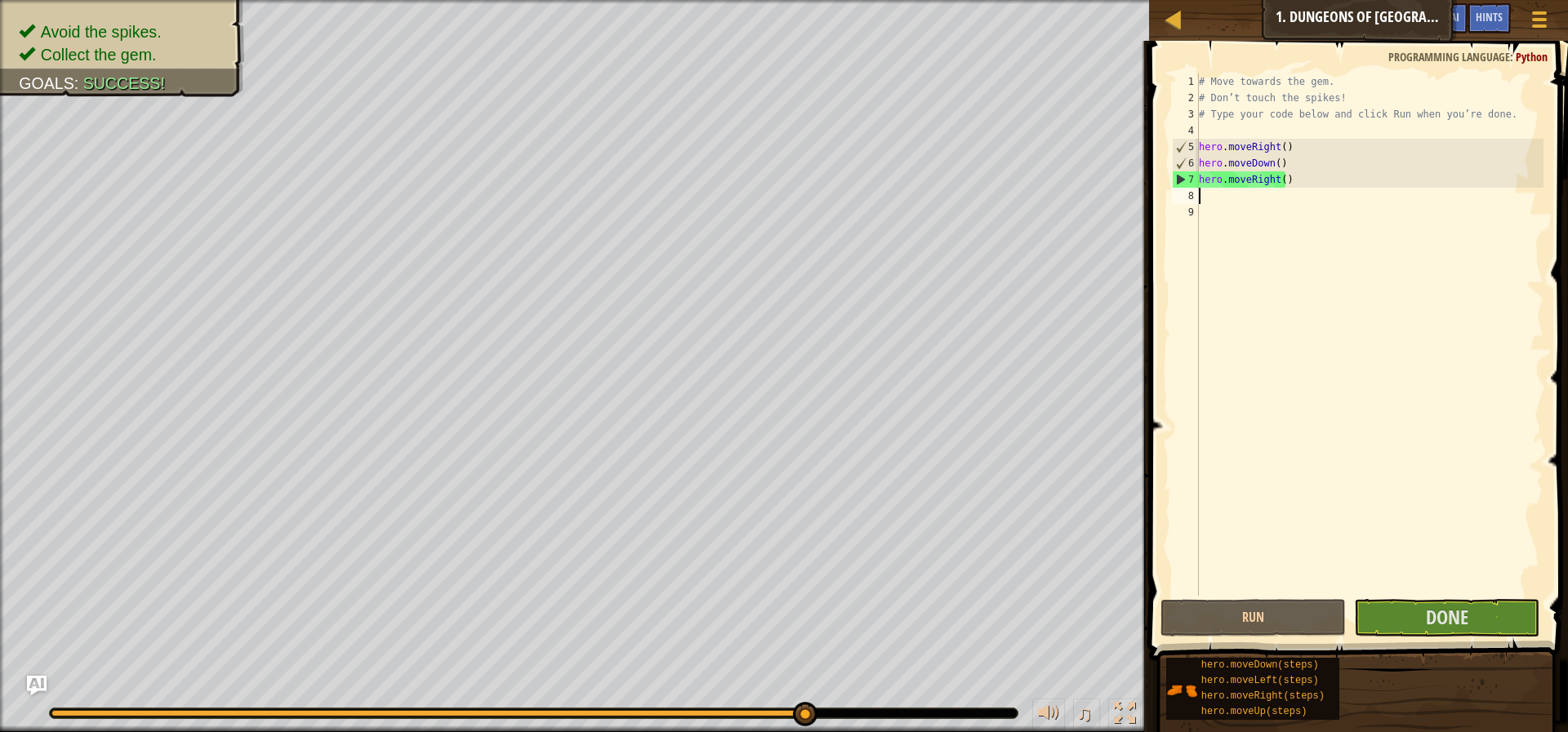
click at [1345, 194] on div "# Move towards the gem. # Don’t touch the spikes! # Type your code below and cl…" at bounding box center [1369, 351] width 348 height 555
click at [1206, 208] on div "# Move towards the gem. # Don’t touch the spikes! # Type your code below and cl…" at bounding box center [1369, 351] width 348 height 555
drag, startPoint x: 1222, startPoint y: 243, endPoint x: 1231, endPoint y: 208, distance: 36.1
click at [1222, 241] on div "# Move towards the gem. # Don’t touch the spikes! # Type your code below and cl…" at bounding box center [1369, 351] width 348 height 555
click at [1233, 191] on div "# Move towards the gem. # Don’t touch the spikes! # Type your code below and cl…" at bounding box center [1369, 351] width 348 height 555
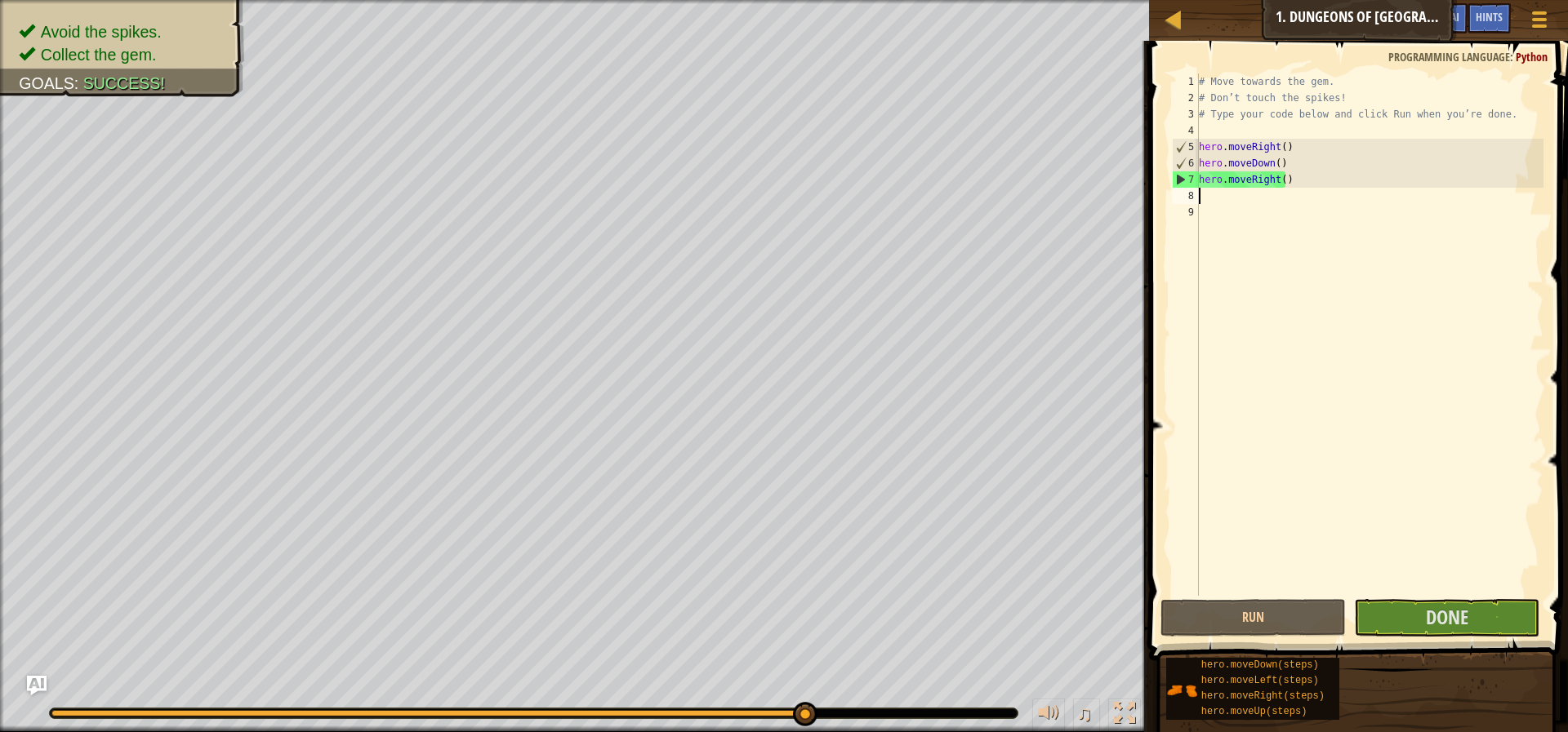
click at [1255, 232] on div "# Move towards the gem. # Don’t touch the spikes! # Type your code below and cl…" at bounding box center [1369, 351] width 348 height 555
click at [1270, 208] on div "# Move towards the gem. # Don’t touch the spikes! # Type your code below and cl…" at bounding box center [1369, 351] width 348 height 555
click at [1281, 200] on div "# Move towards the gem. # Don’t touch the spikes! # Type your code below and cl…" at bounding box center [1369, 351] width 348 height 555
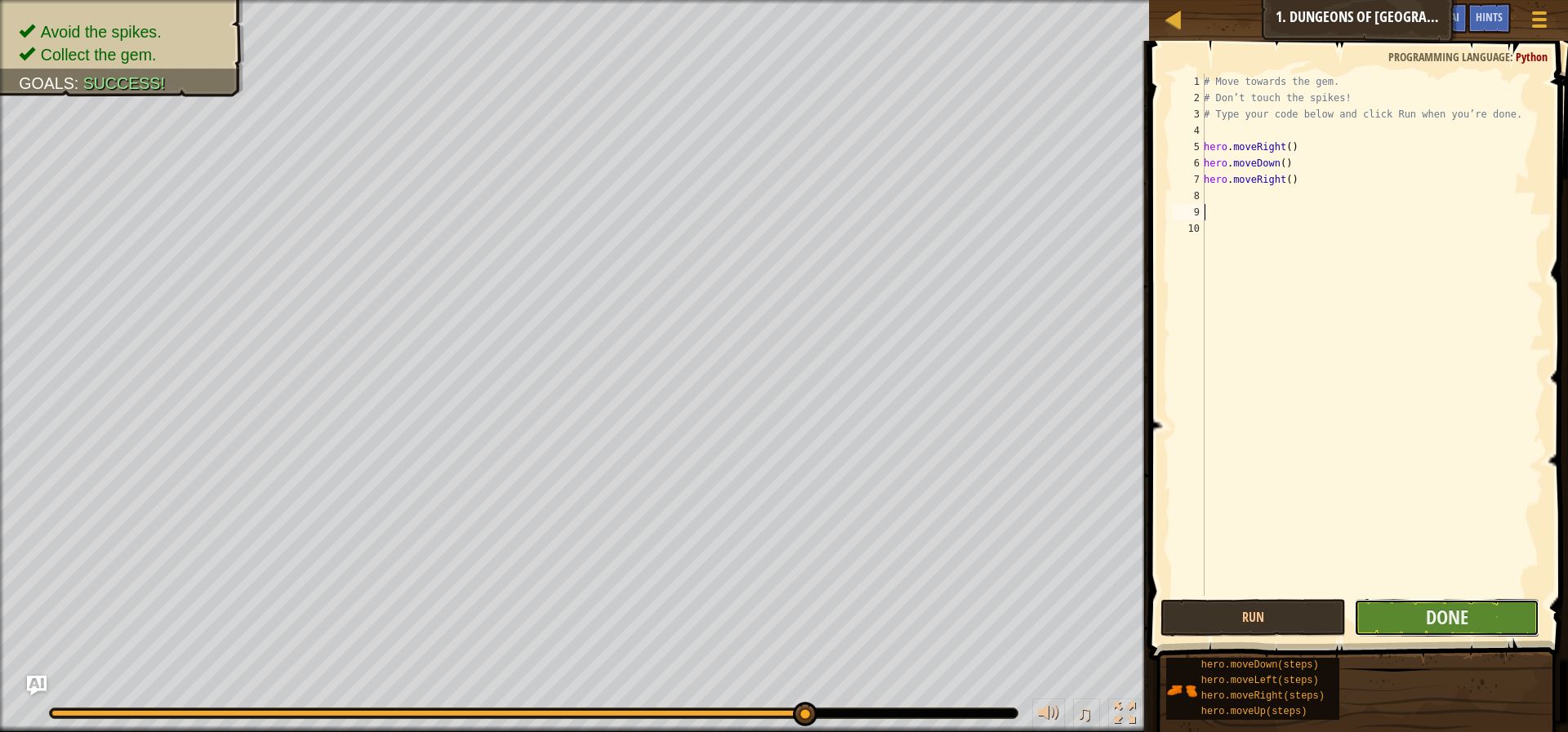
click at [1493, 606] on button "Done" at bounding box center [1447, 618] width 185 height 37
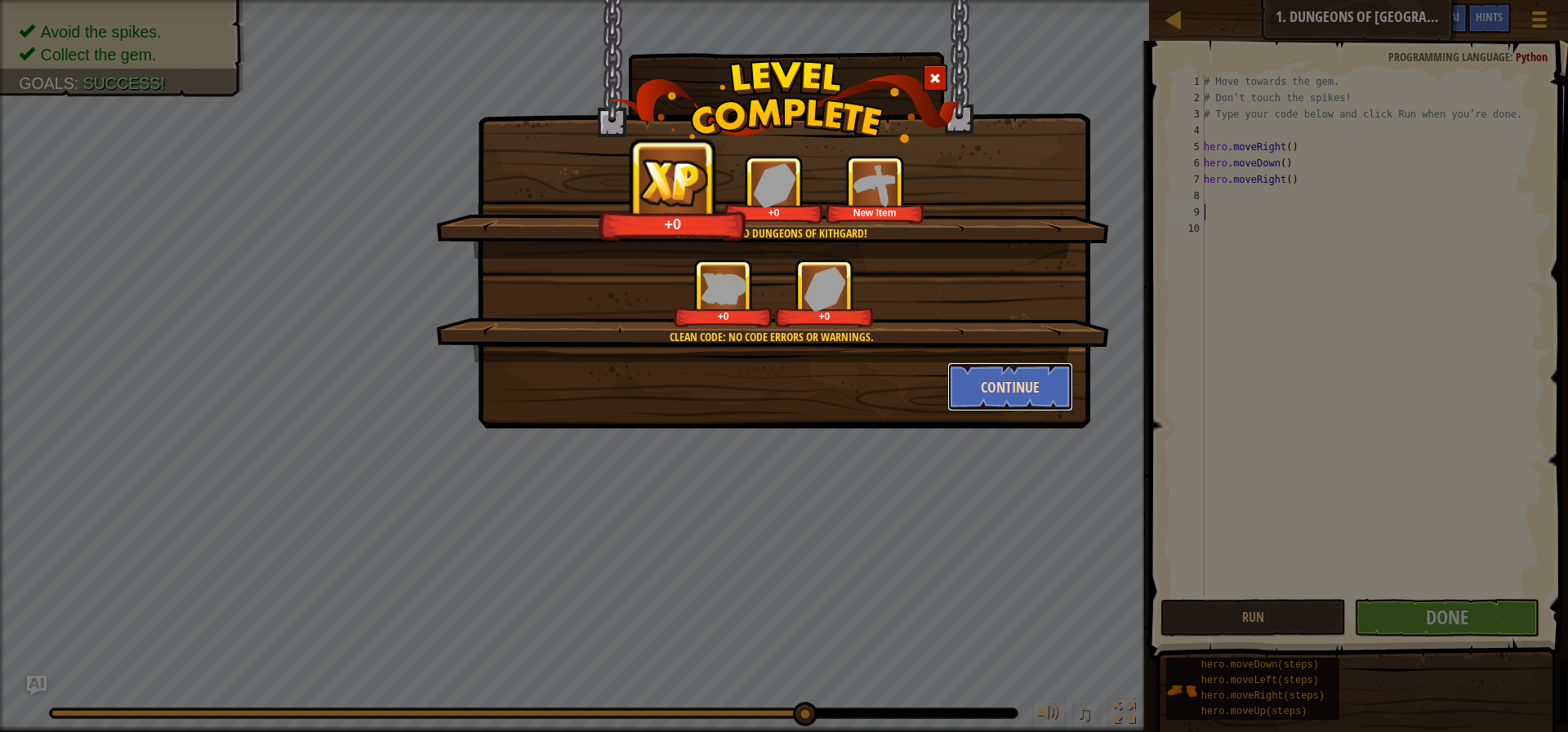
click at [977, 377] on button "Continue" at bounding box center [1011, 386] width 127 height 49
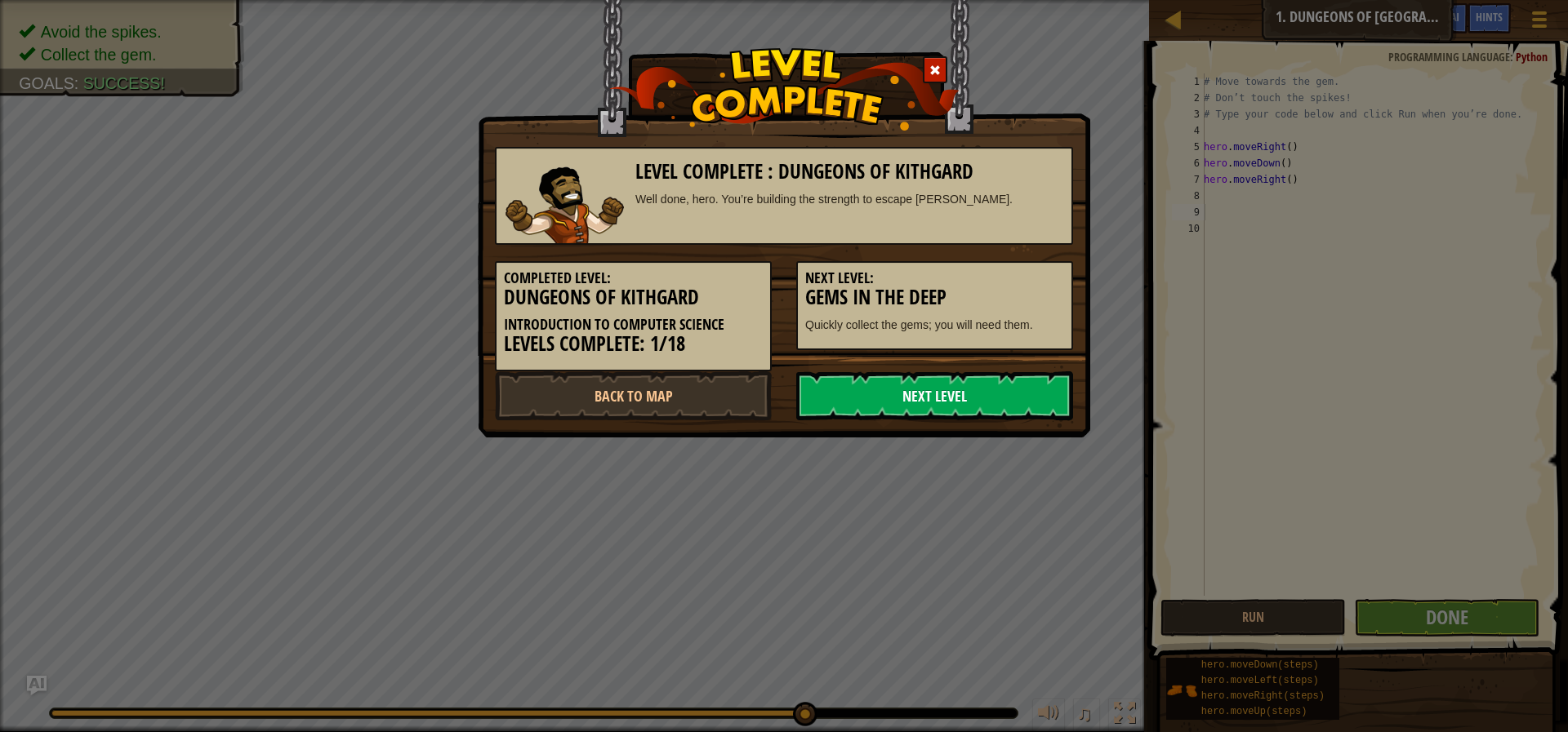
click at [974, 385] on link "Next Level" at bounding box center [934, 396] width 277 height 49
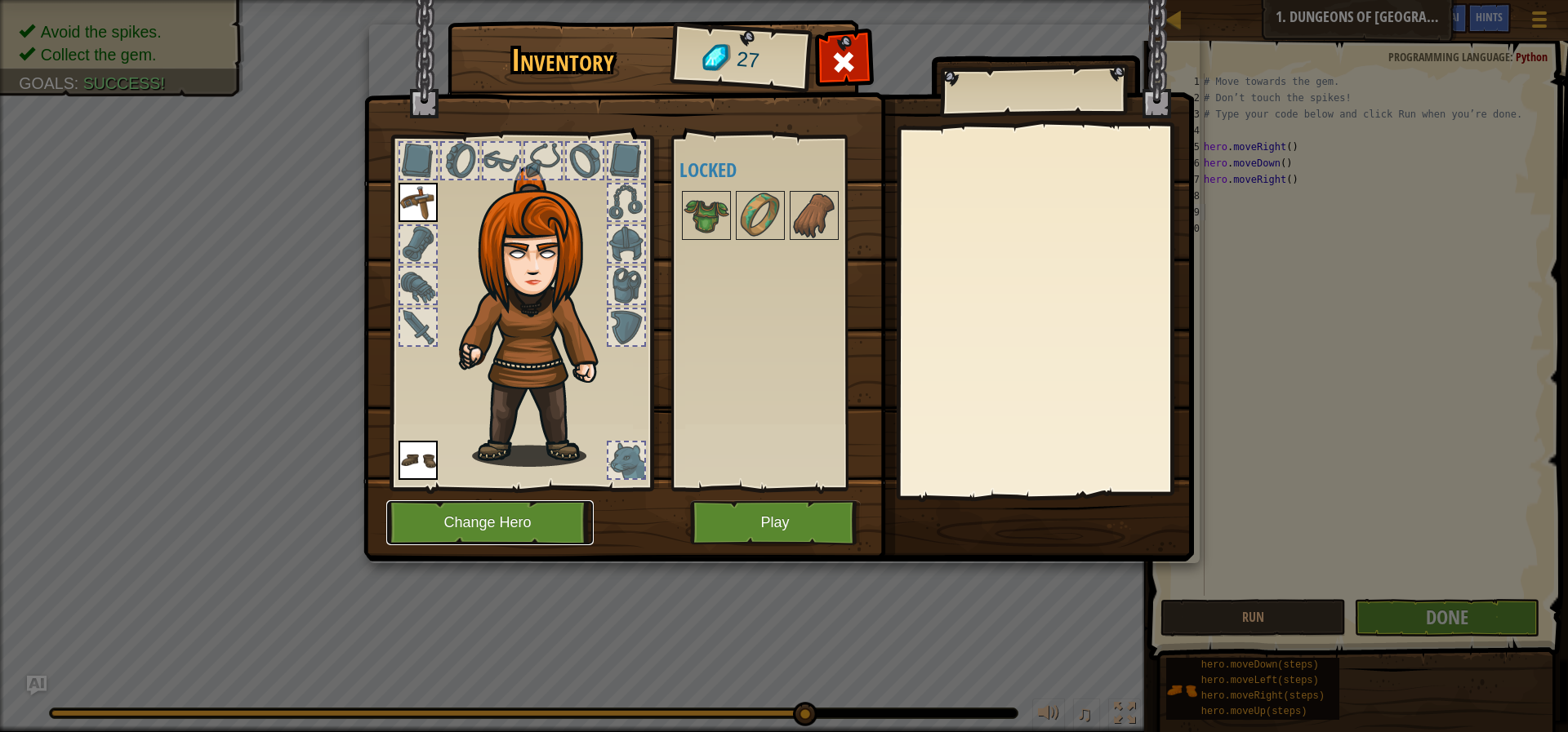
click at [485, 539] on button "Change Hero" at bounding box center [490, 523] width 207 height 45
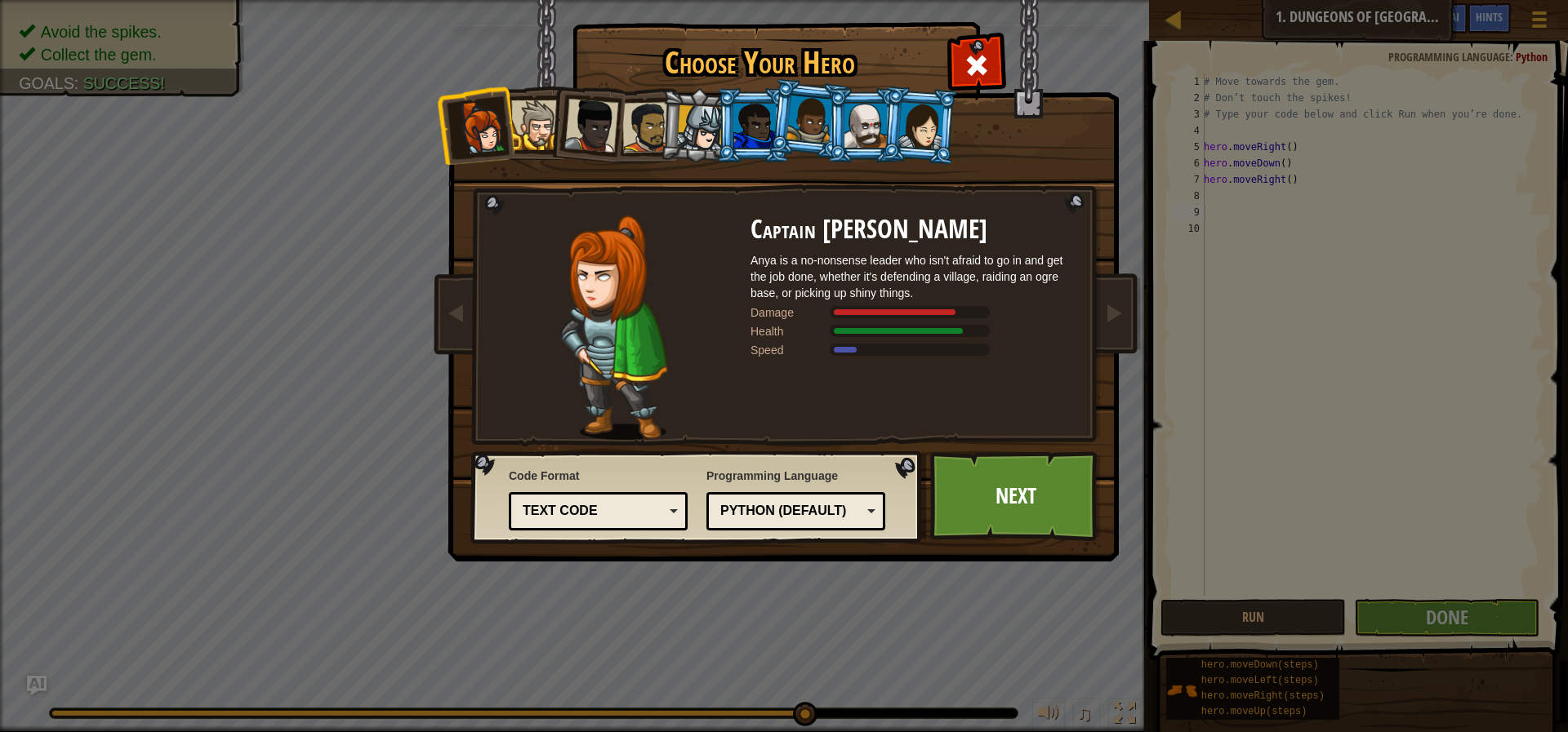
click at [809, 120] on div at bounding box center [810, 120] width 47 height 49
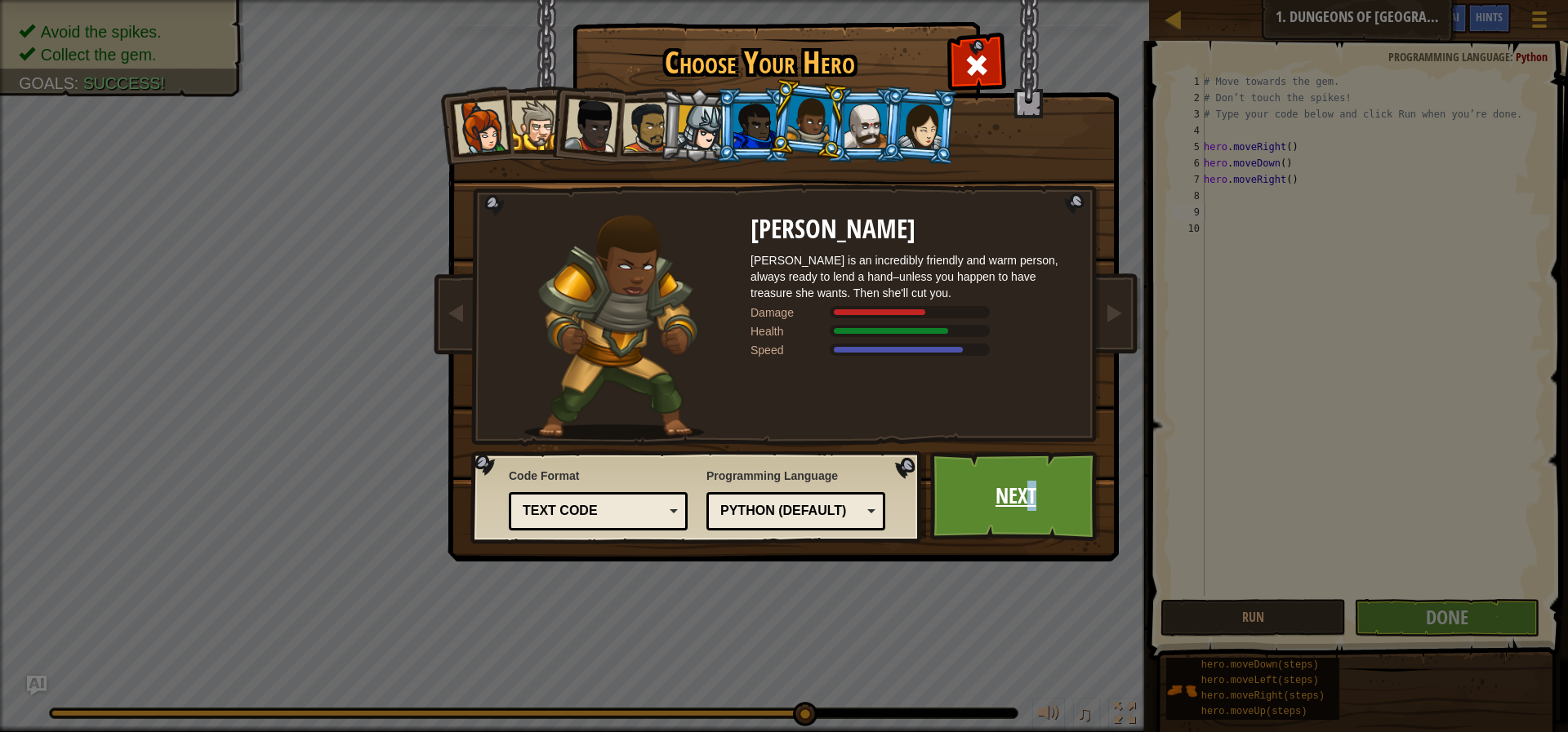
drag, startPoint x: 1032, startPoint y: 478, endPoint x: 1025, endPoint y: 481, distance: 7.6
click at [1025, 481] on link "Next" at bounding box center [1015, 496] width 171 height 90
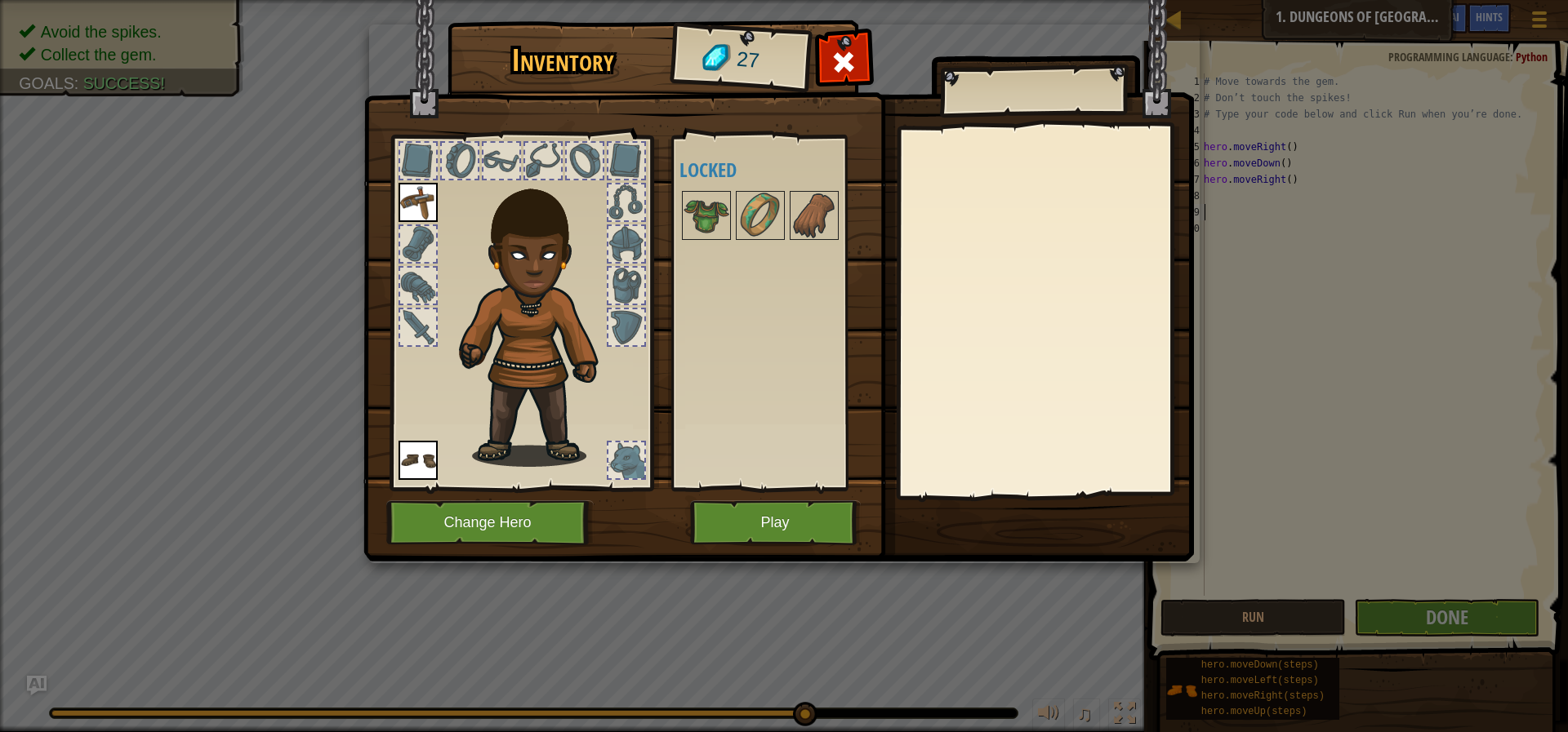
click at [1148, 107] on img at bounding box center [778, 265] width 830 height 593
drag, startPoint x: 1331, startPoint y: 174, endPoint x: 1335, endPoint y: 194, distance: 20.4
click at [1335, 194] on div "Inventory 27 Available Equip Equip (double-click to equip) Locked Equip Unequip…" at bounding box center [784, 366] width 1568 height 732
click at [742, 528] on button "Play" at bounding box center [775, 523] width 171 height 45
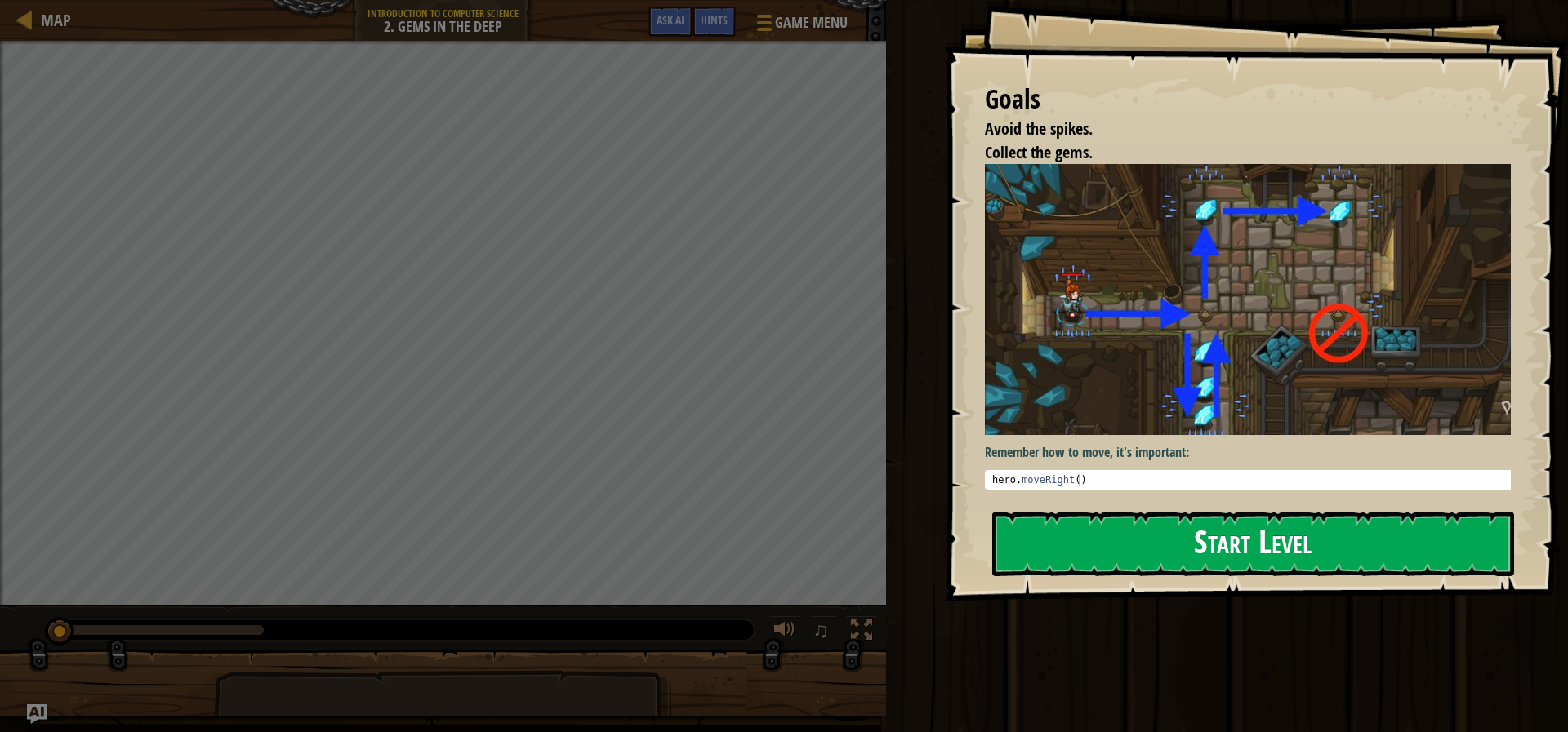
click at [1164, 523] on button "Start Level" at bounding box center [1253, 544] width 522 height 64
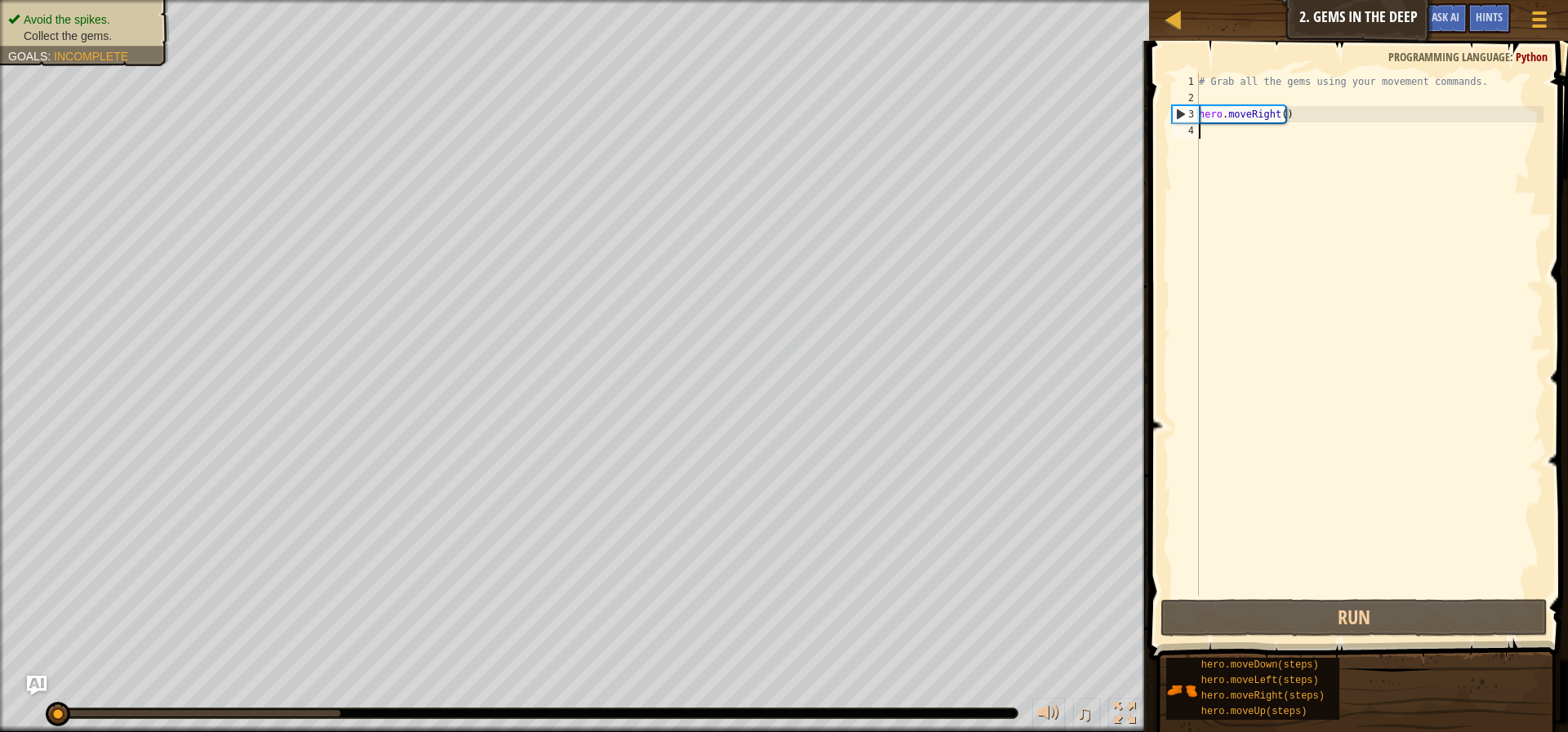
type textarea "\"
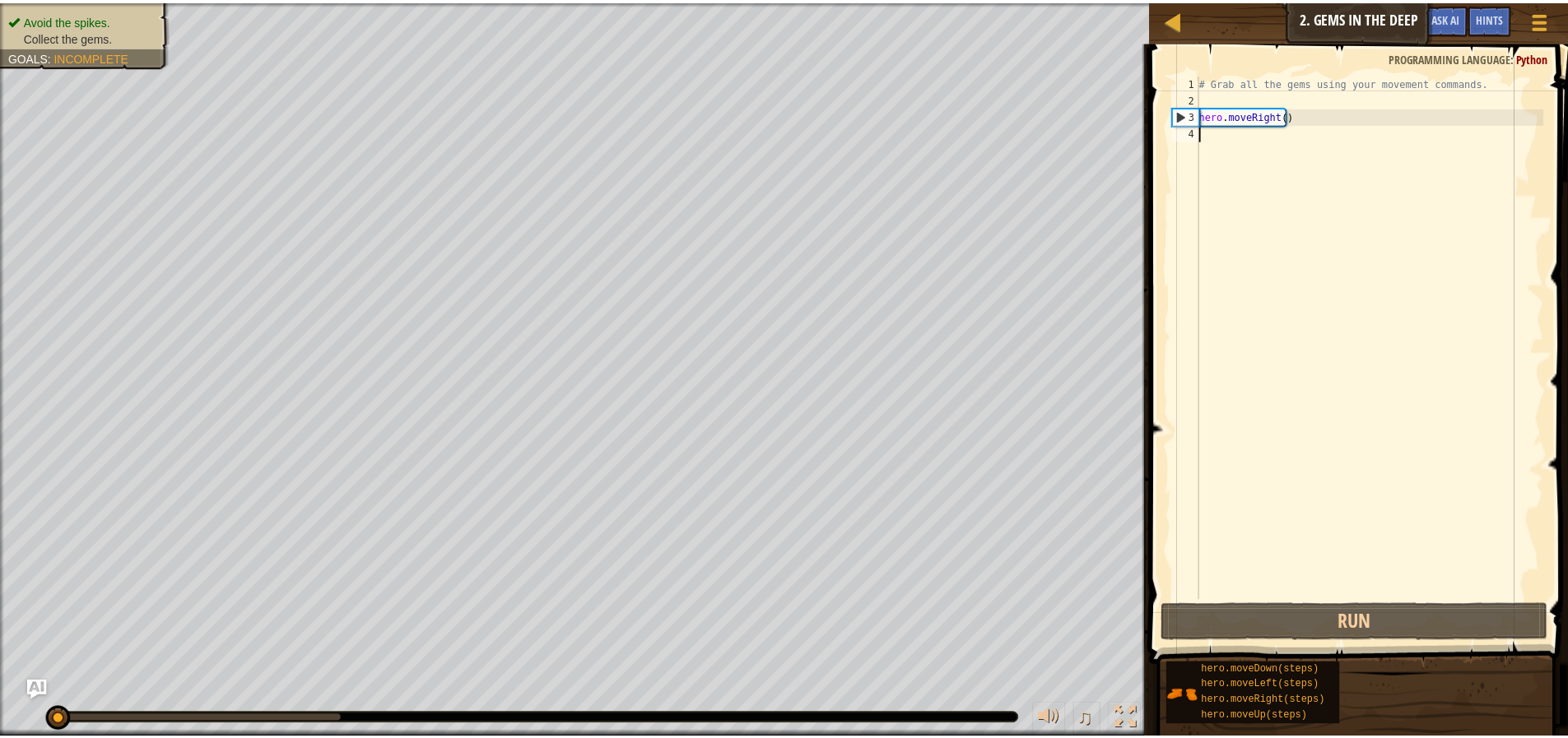
scroll to position [7, 0]
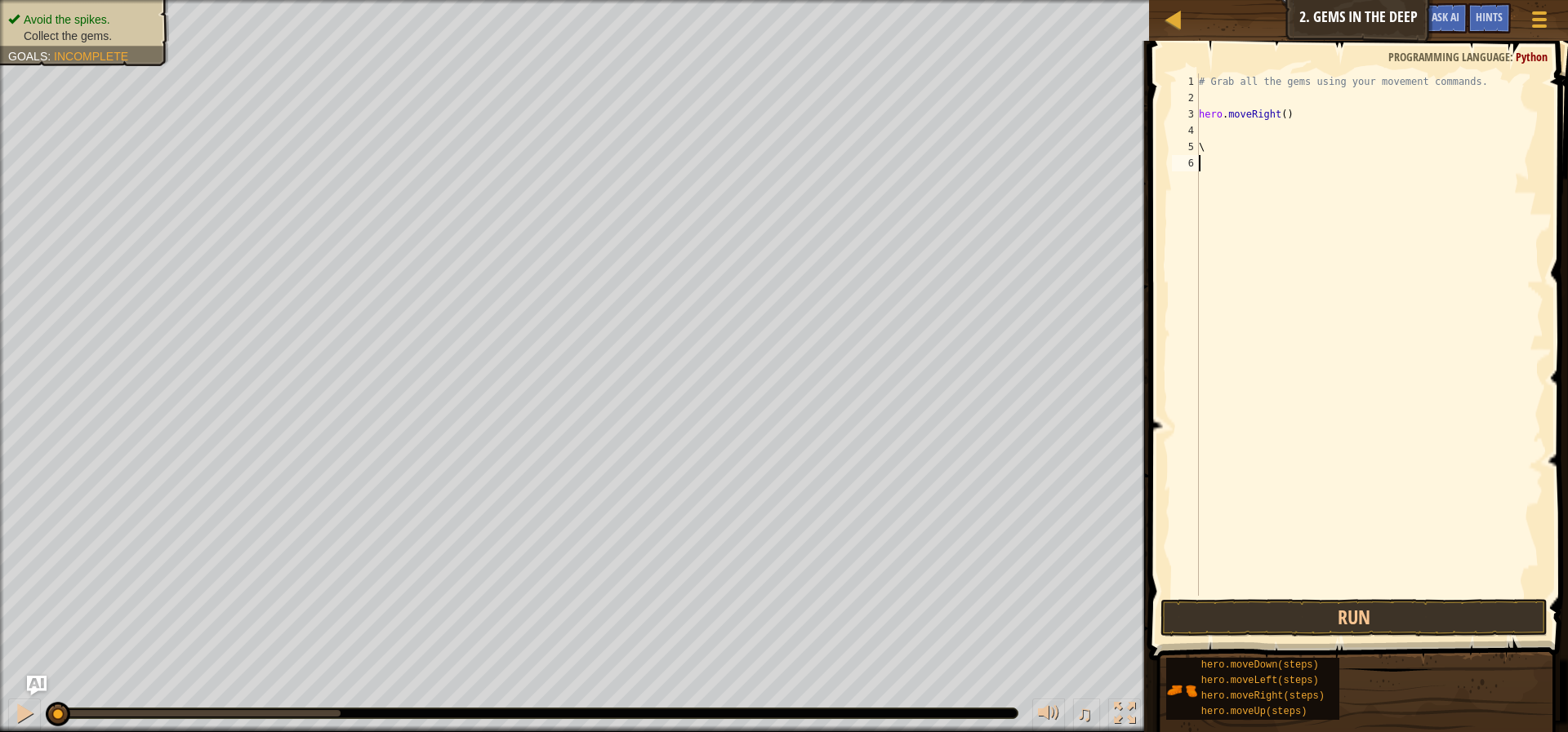
type textarea "\"
click at [1231, 133] on div "# Grab all the gems using your movement commands. hero . moveRight ( )" at bounding box center [1369, 351] width 348 height 555
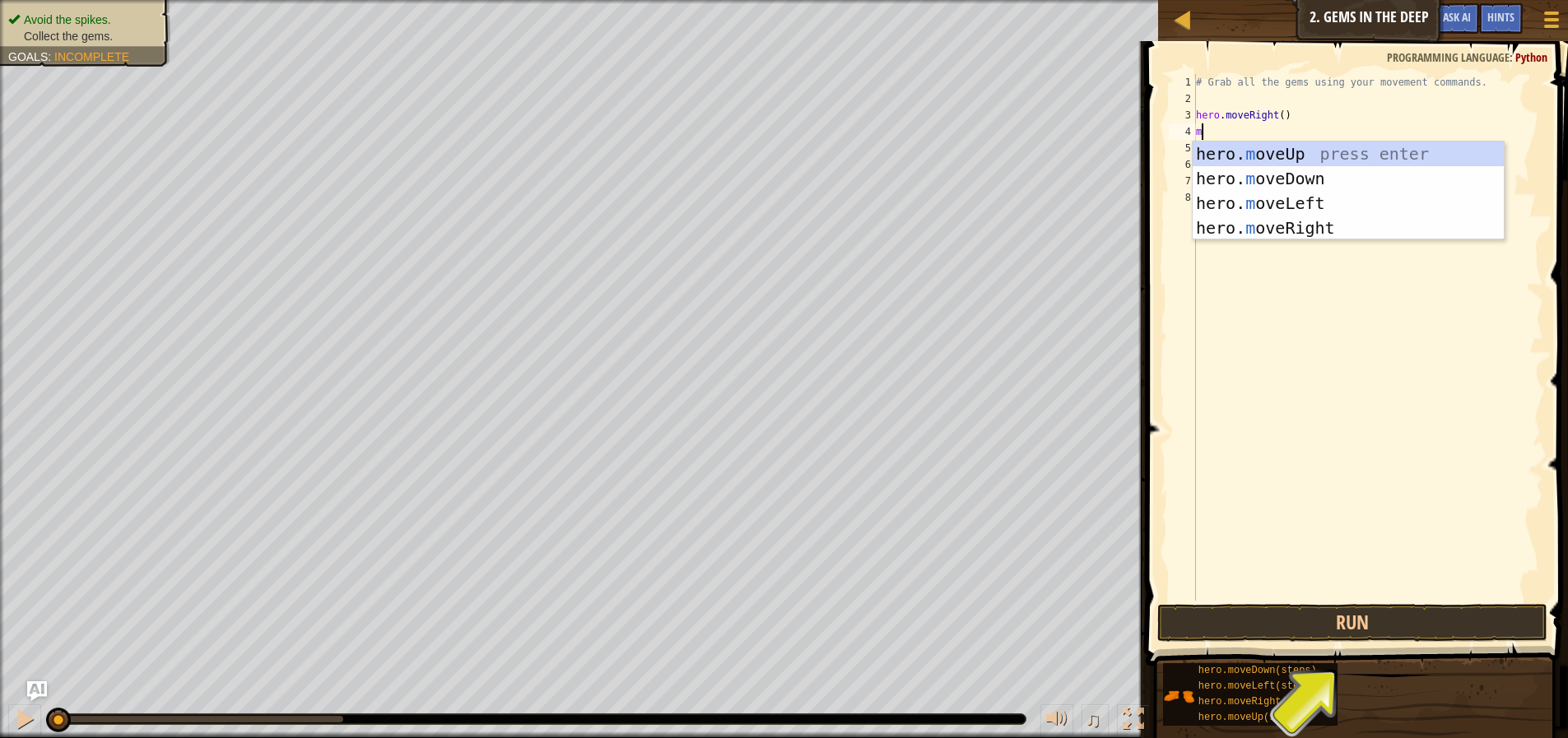
type textarea "mo"
click at [1313, 232] on div "hero. mo veUp press enter hero. mo veDown press enter hero. mo veLeft press ent…" at bounding box center [1348, 216] width 311 height 148
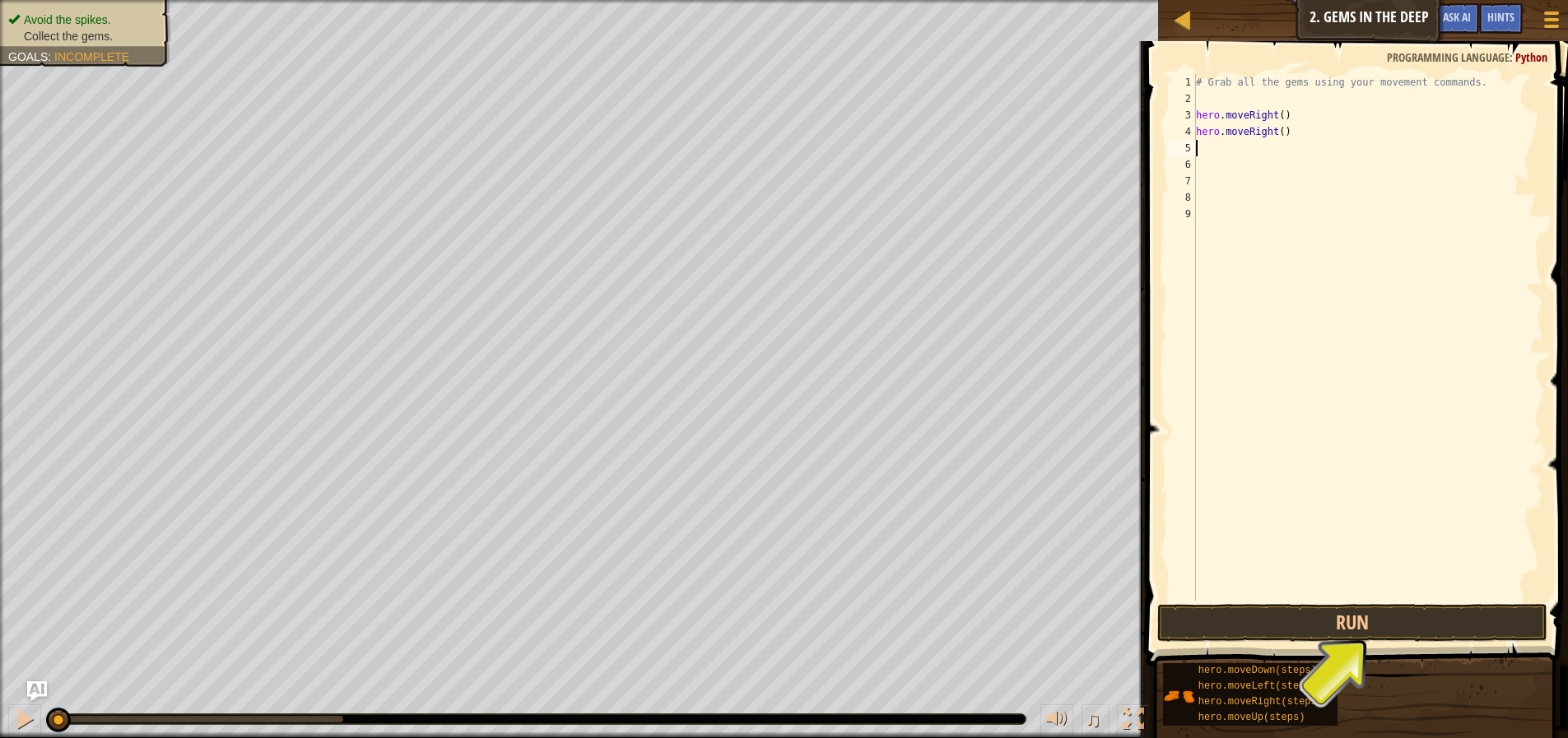
type textarea "mo"
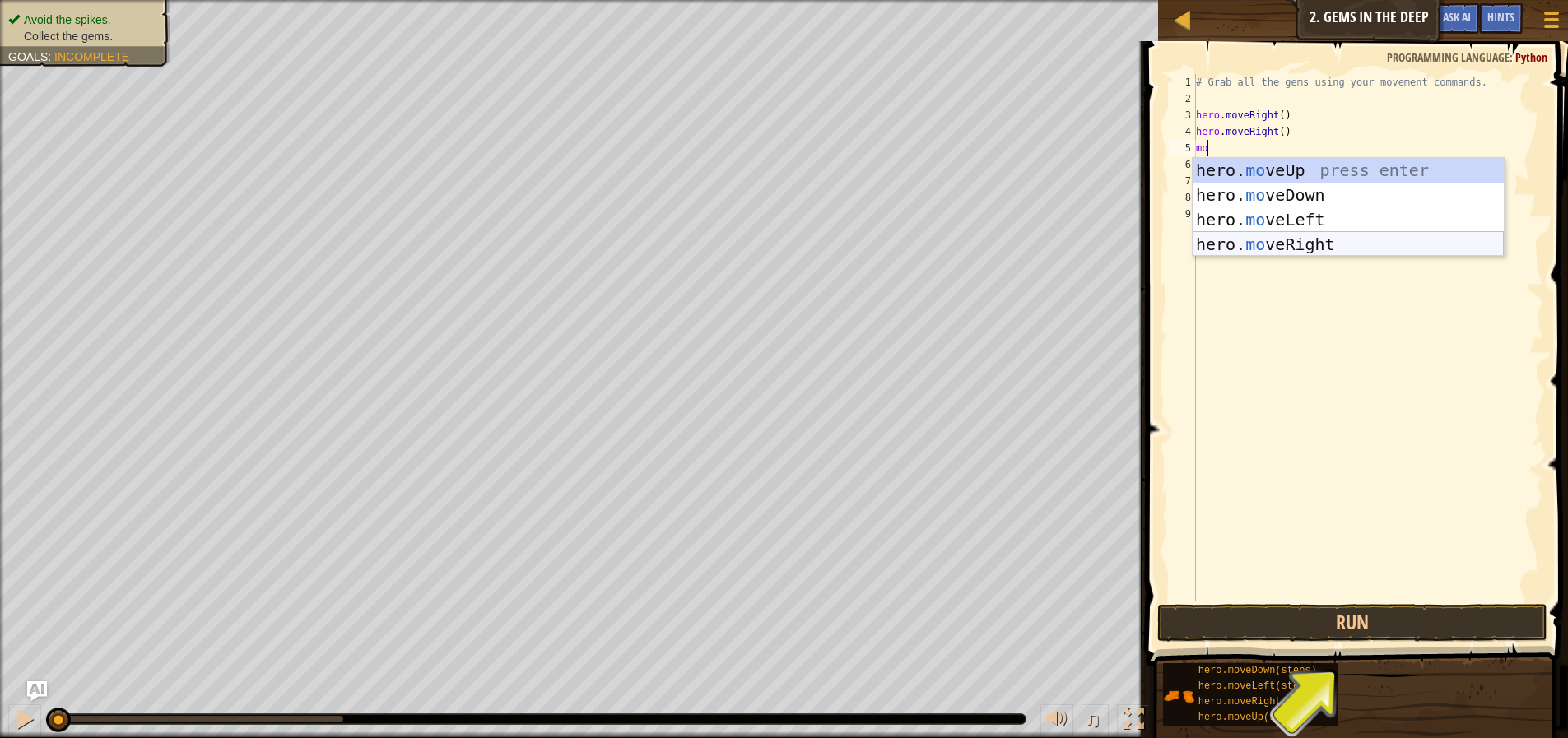
click at [1273, 245] on div "hero. mo veUp press enter hero. mo veDown press enter hero. mo veLeft press ent…" at bounding box center [1348, 232] width 311 height 148
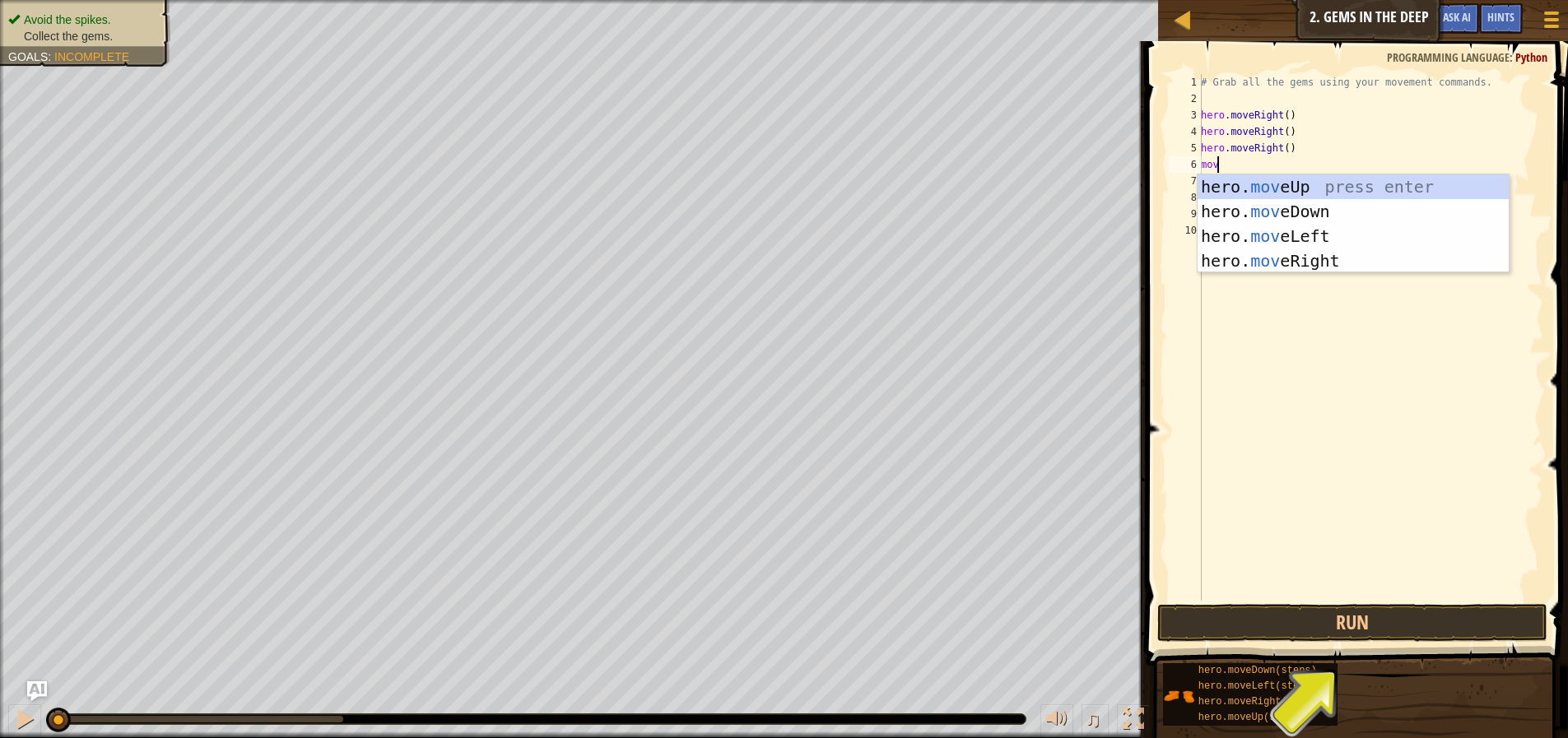
scroll to position [7, 1]
type textarea "move"
click at [1254, 235] on div "hero. move Up press enter hero. move Down press enter hero. move Left press ent…" at bounding box center [1353, 249] width 311 height 148
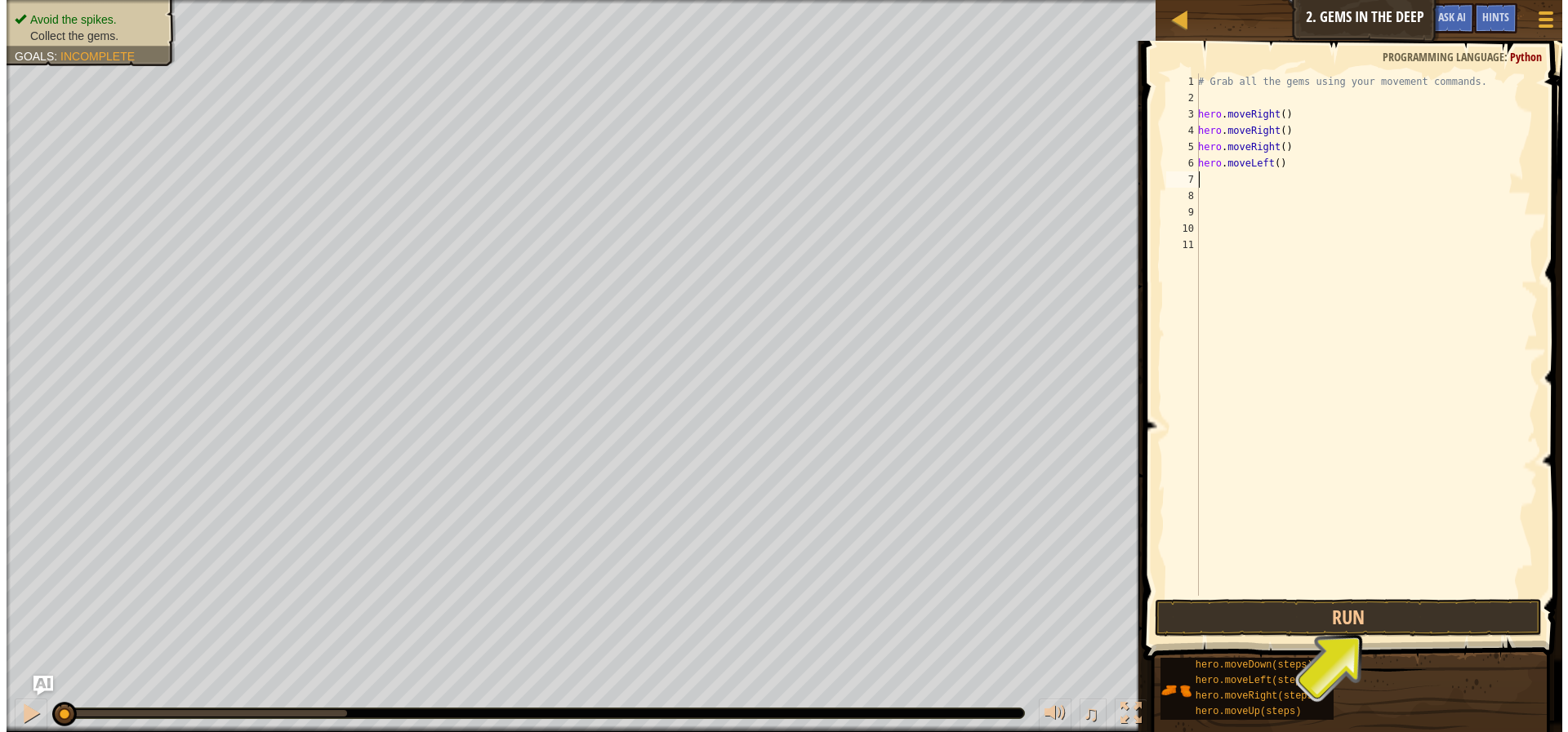
scroll to position [7, 0]
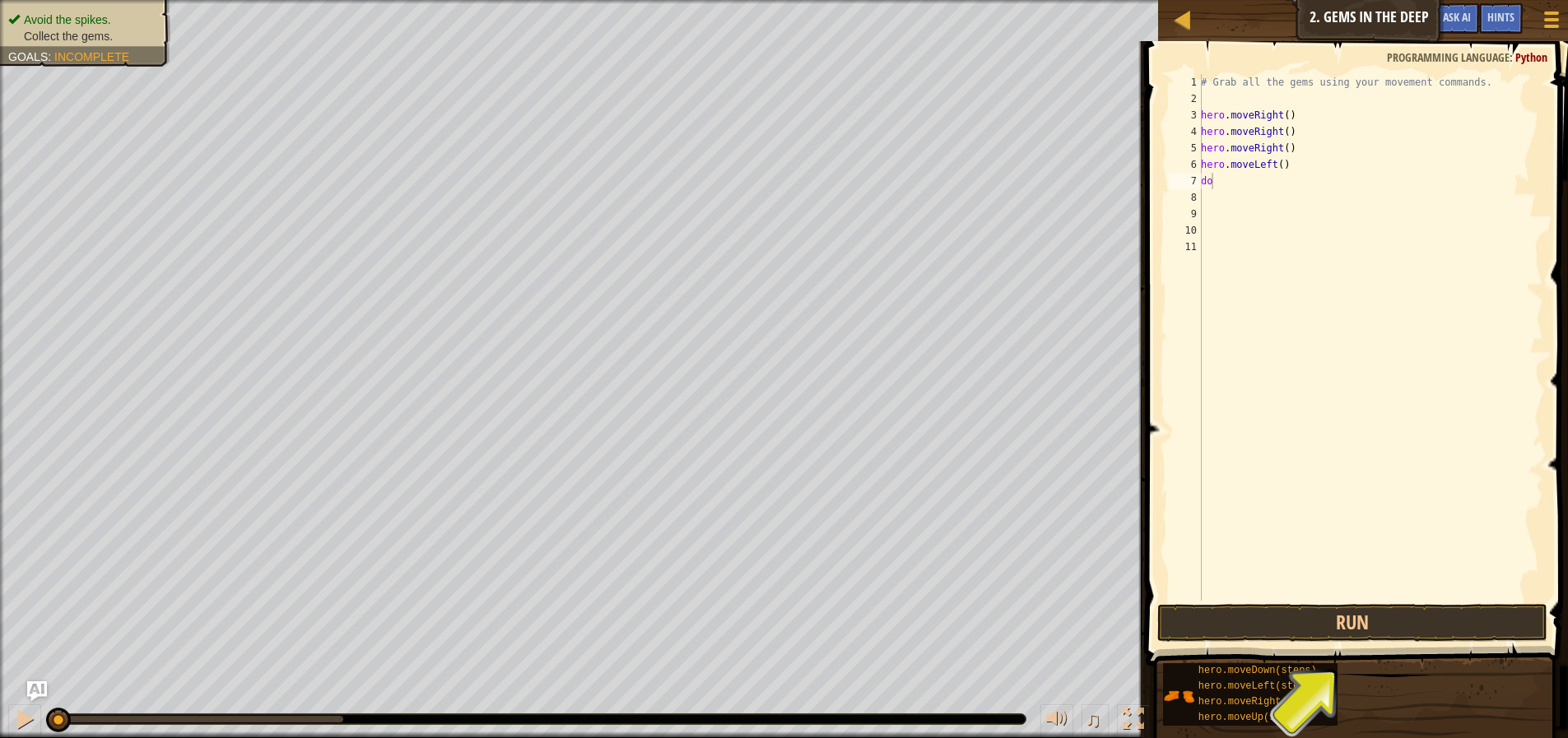
click at [1349, 0] on body "Map Introduction to Computer Science 2. Gems in the Deep Game Menu Done Hints A…" at bounding box center [784, 0] width 1568 height 0
click at [1246, 172] on div "# Grab all the gems using your movement commands. hero . moveRight ( ) hero . m…" at bounding box center [1371, 354] width 346 height 560
click at [1226, 184] on div "# Grab all the gems using your movement commands. hero . moveRight ( ) hero . m…" at bounding box center [1371, 354] width 346 height 560
type textarea "d"
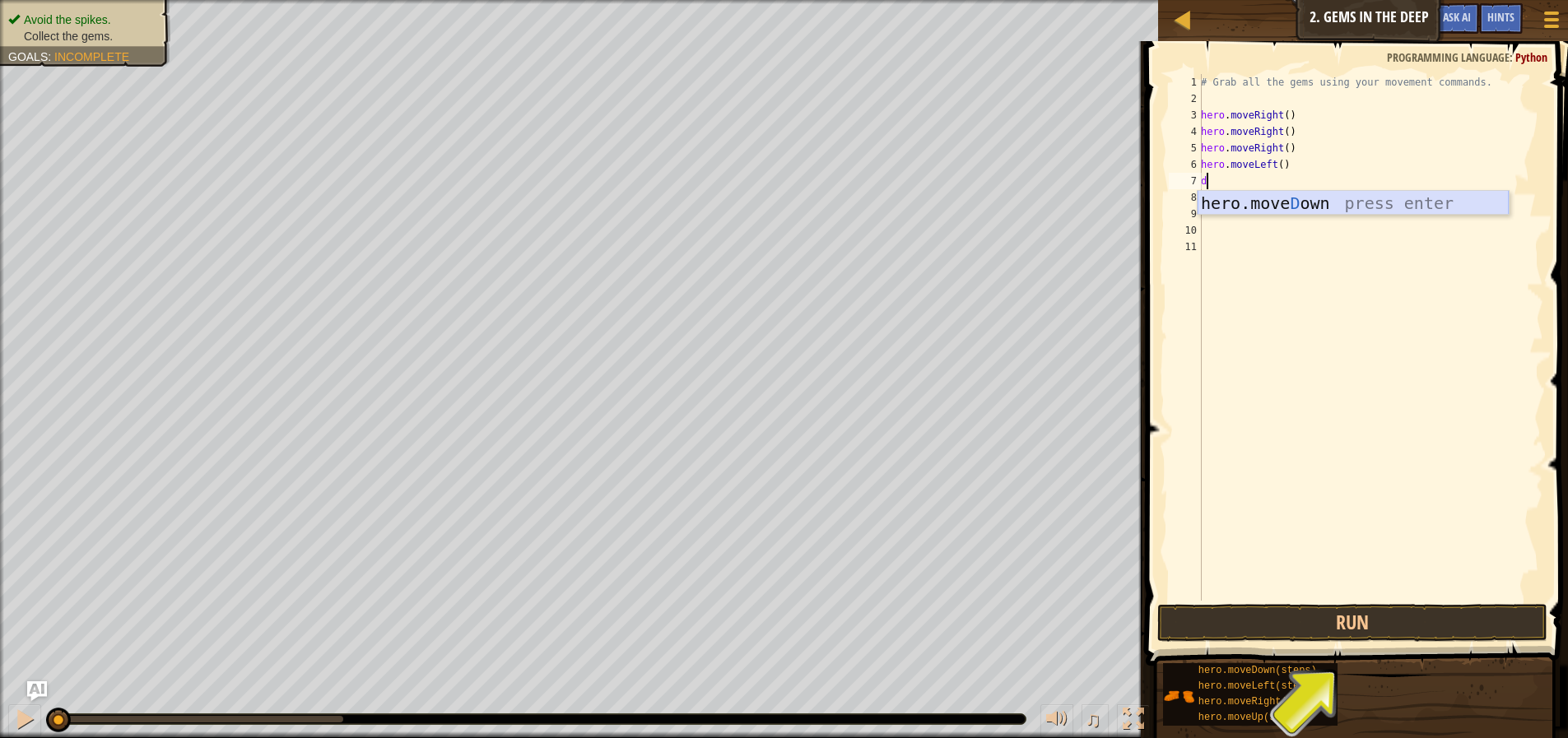
click at [1313, 210] on div "hero.[PERSON_NAME] own press enter" at bounding box center [1353, 228] width 311 height 74
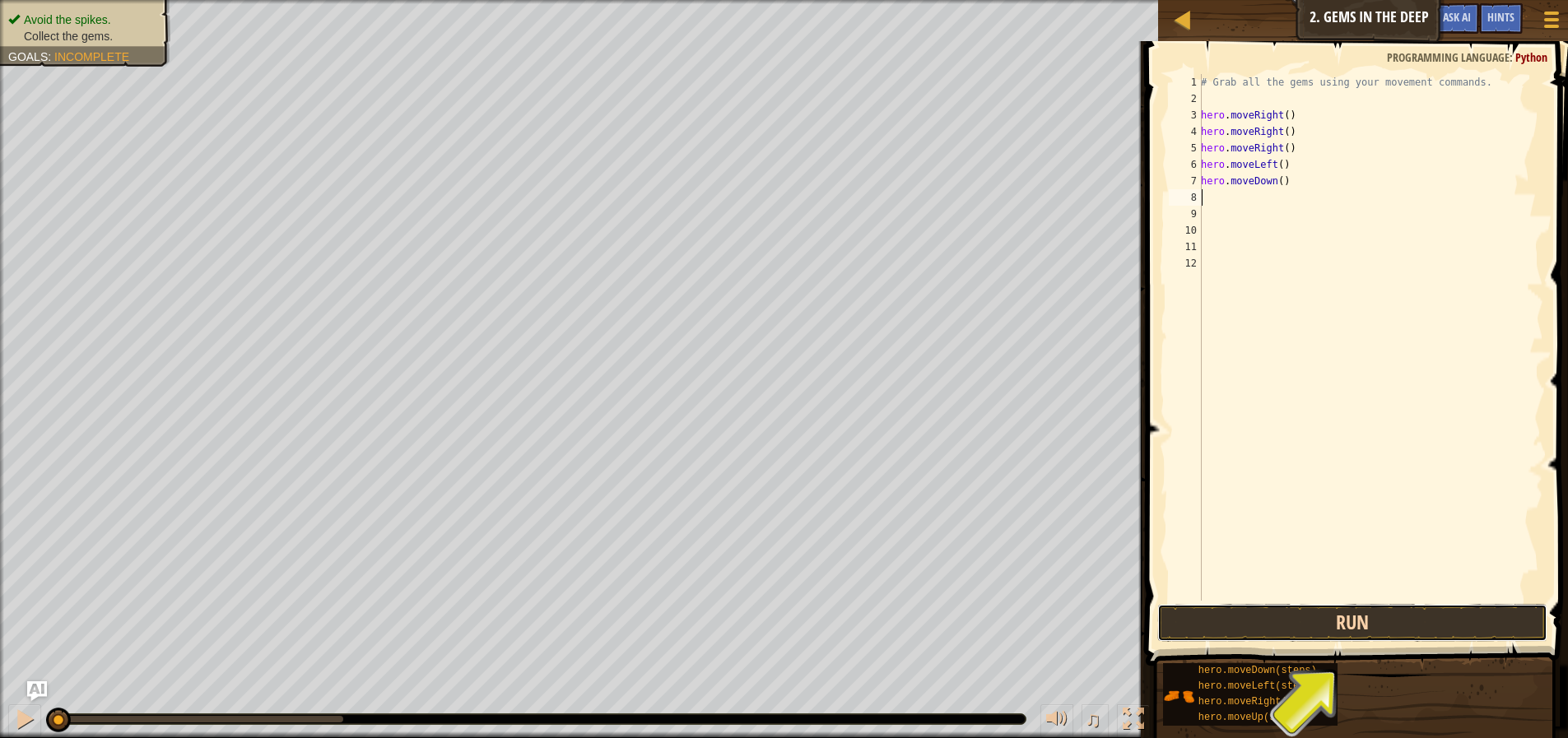
click at [1335, 628] on button "Run" at bounding box center [1352, 623] width 390 height 38
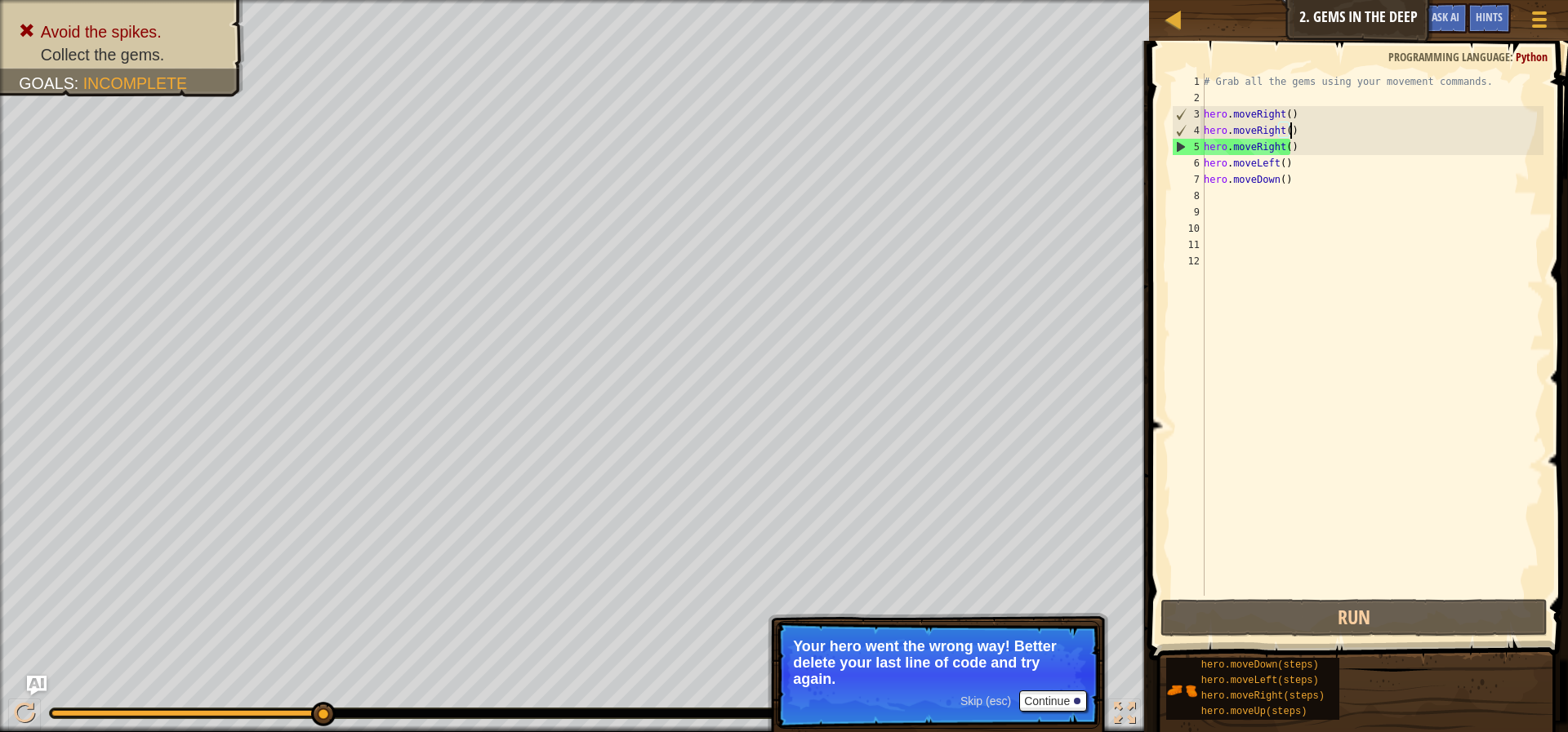
click at [1322, 137] on div "# Grab all the gems using your movement commands. hero . moveRight ( ) hero . m…" at bounding box center [1372, 351] width 343 height 555
click at [1321, 146] on div "# Grab all the gems using your movement commands. hero . moveRight ( ) hero . m…" at bounding box center [1372, 351] width 343 height 555
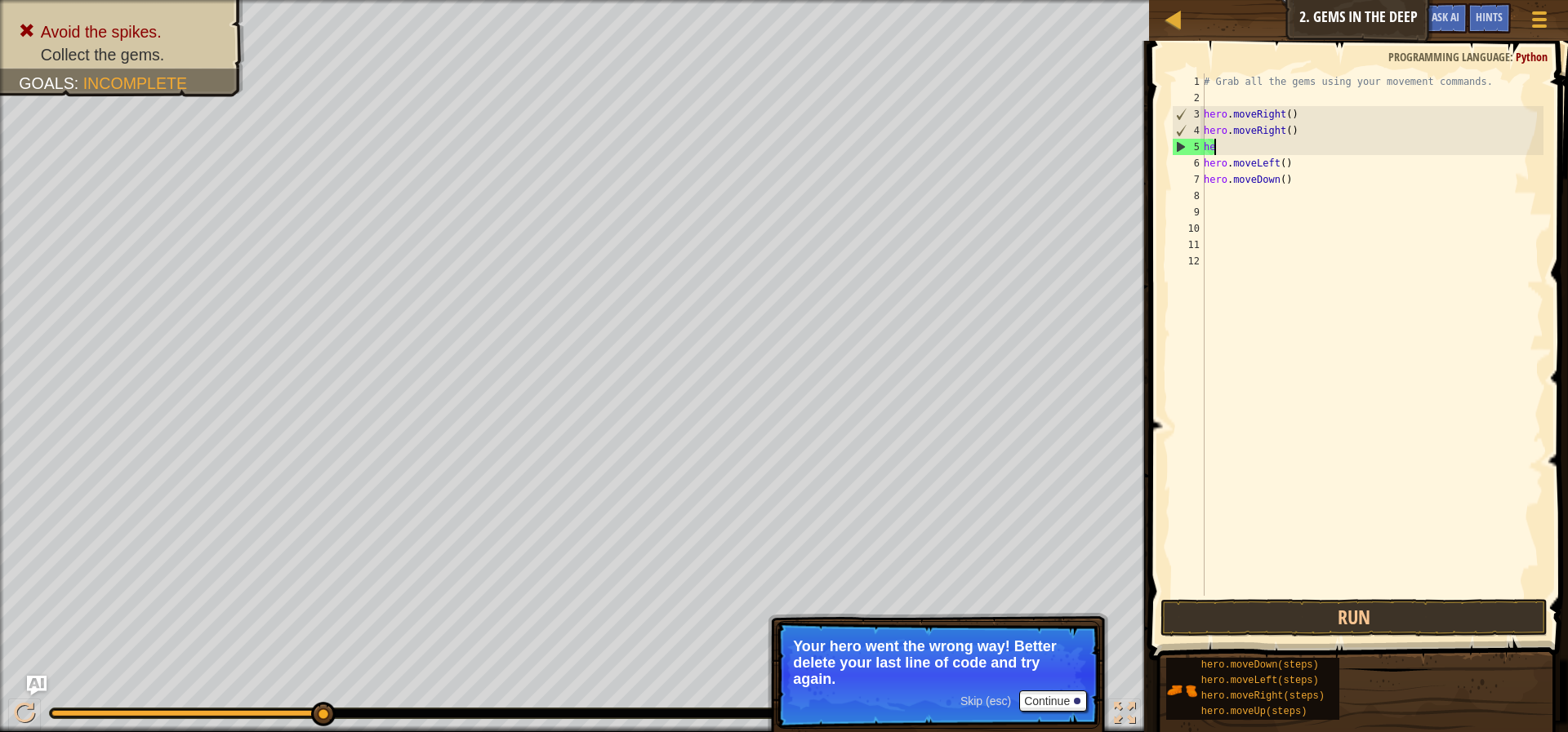
type textarea "h"
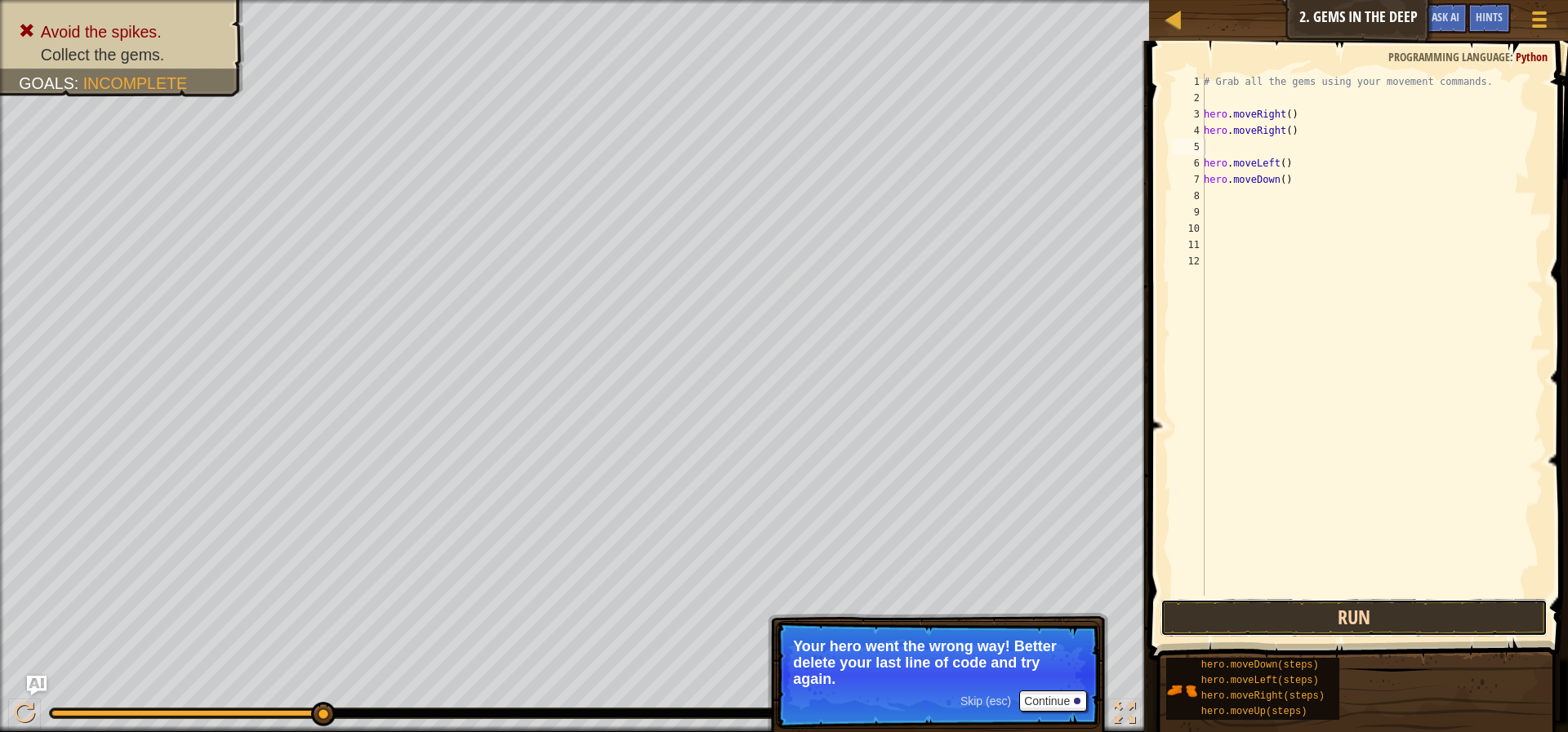
click at [1225, 603] on button "Run" at bounding box center [1354, 618] width 387 height 37
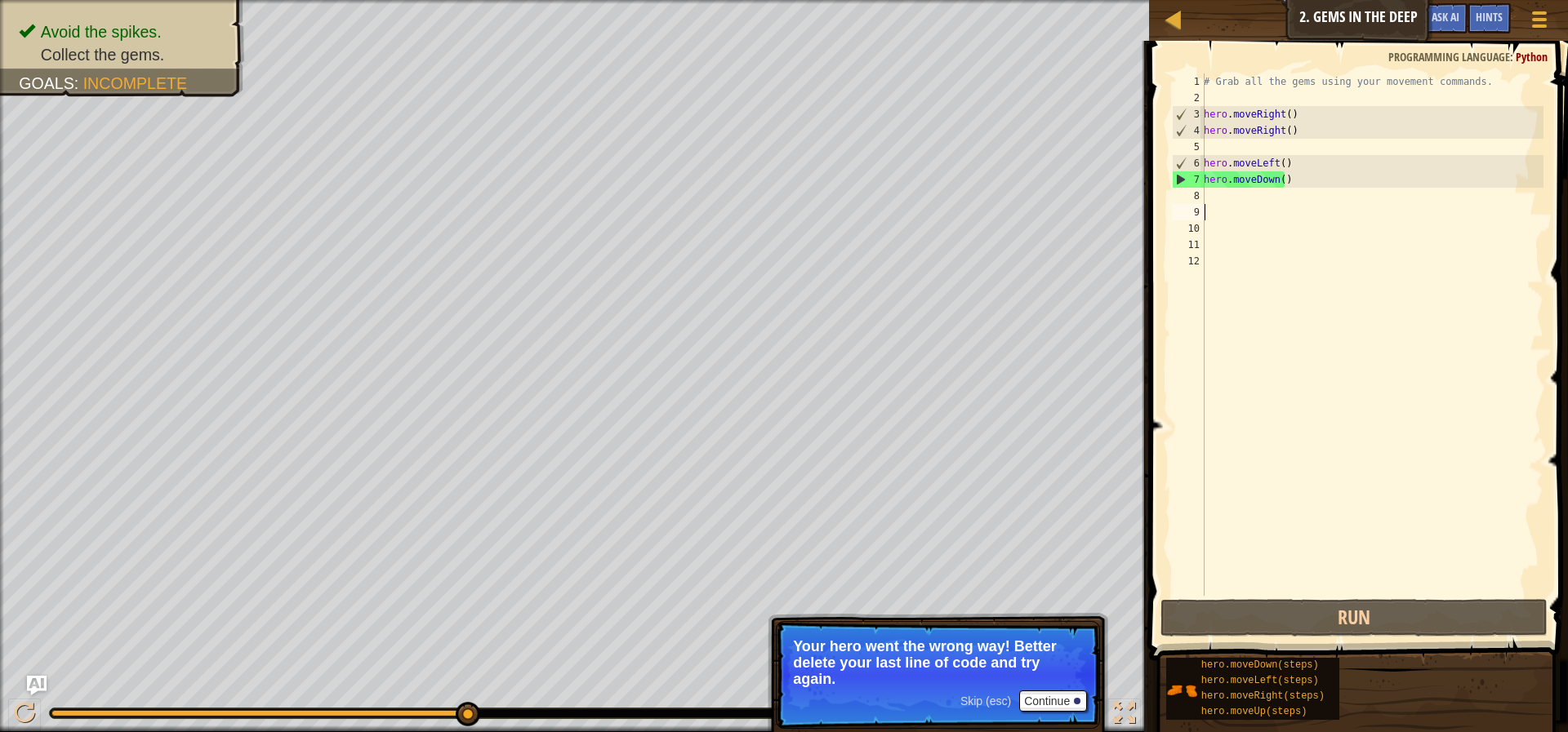
click at [1265, 216] on div "# Grab all the gems using your movement commands. hero . moveRight ( ) hero . m…" at bounding box center [1372, 351] width 343 height 555
click at [1265, 206] on div "# Grab all the gems using your movement commands. hero . moveRight ( ) hero . m…" at bounding box center [1372, 351] width 343 height 555
click at [1265, 200] on div "# Grab all the gems using your movement commands. hero . moveRight ( ) hero . m…" at bounding box center [1372, 351] width 343 height 555
type textarea "mo"
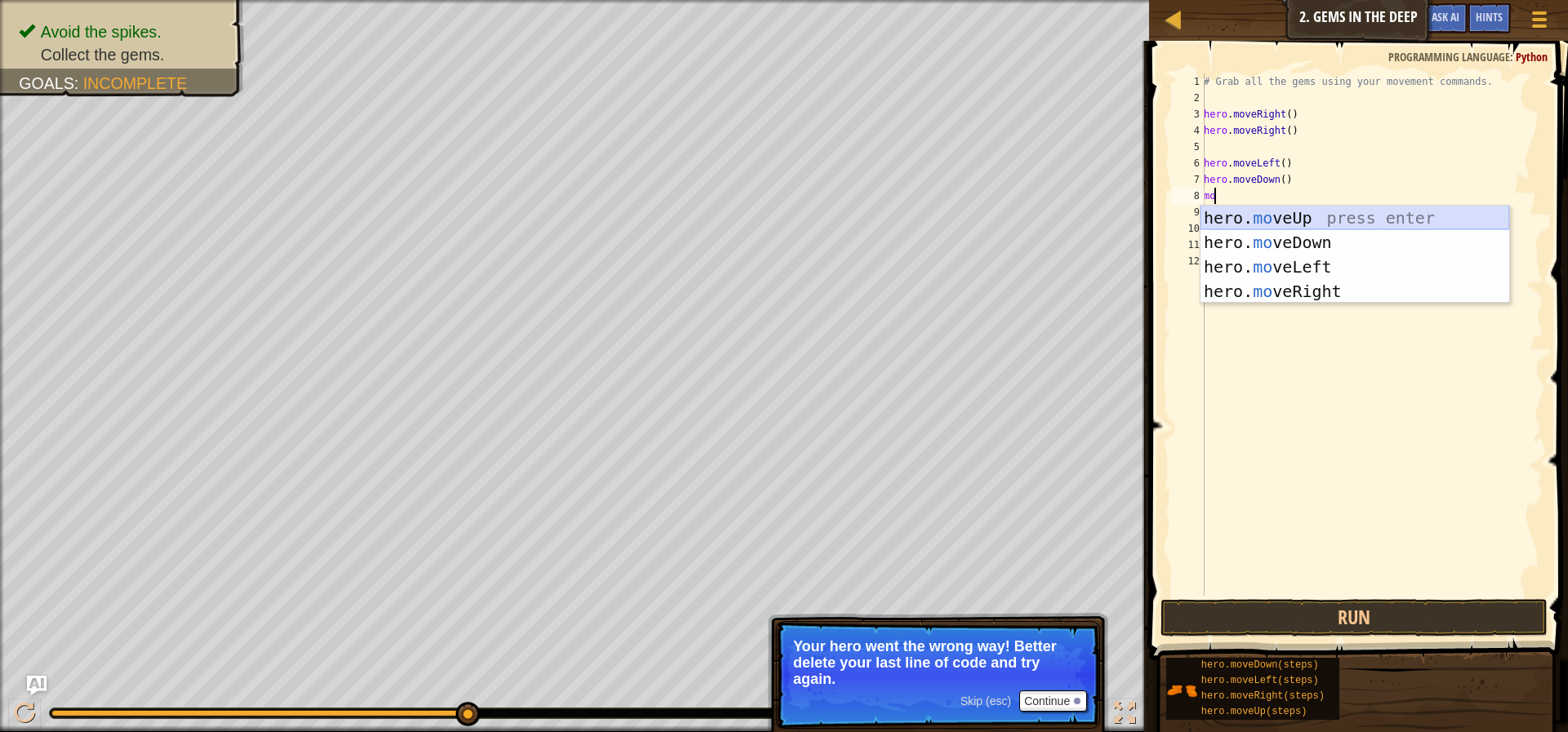
click at [1334, 205] on div "hero. mo veUp press enter hero. mo veDown press enter hero. mo veLeft press ent…" at bounding box center [1355, 279] width 309 height 147
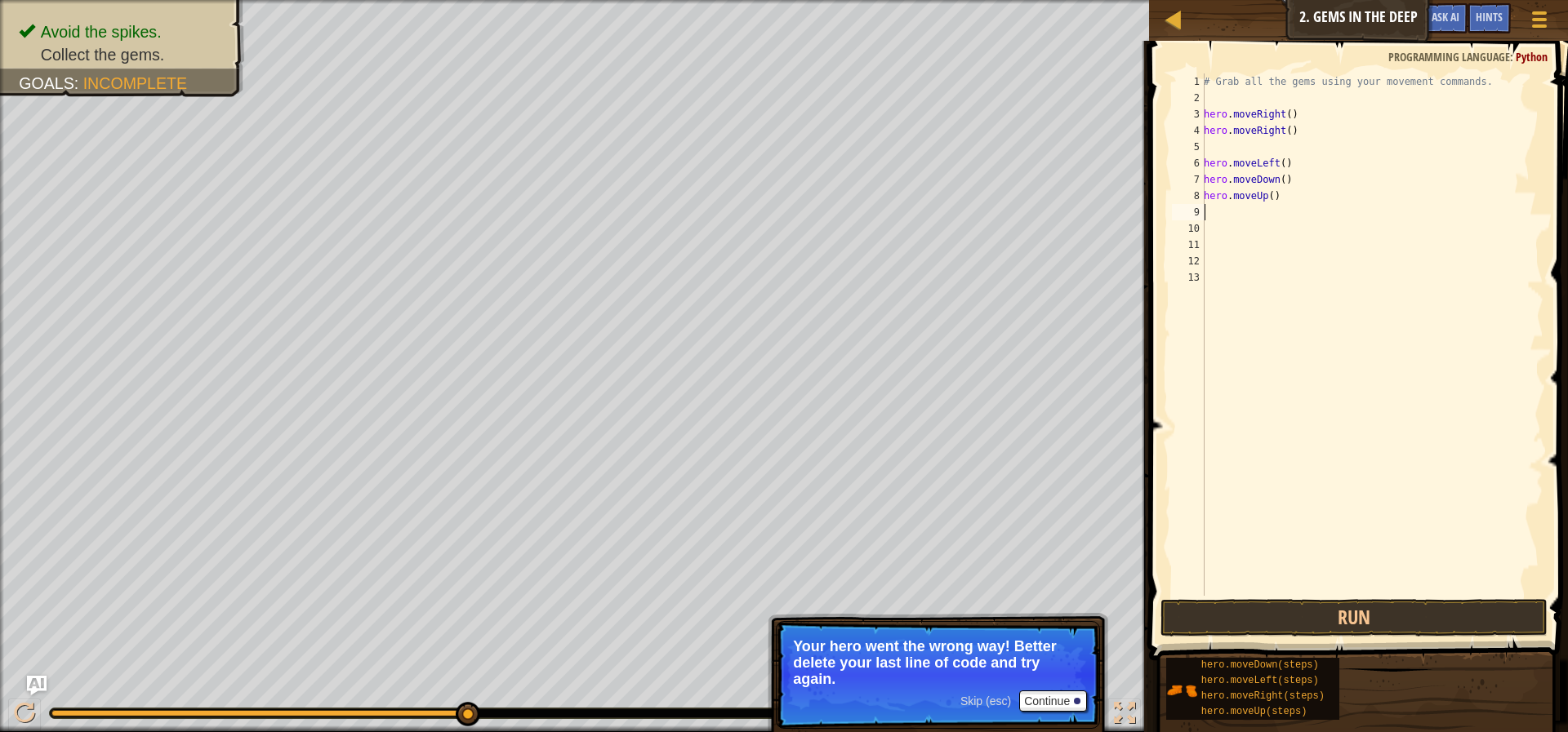
type textarea "mo"
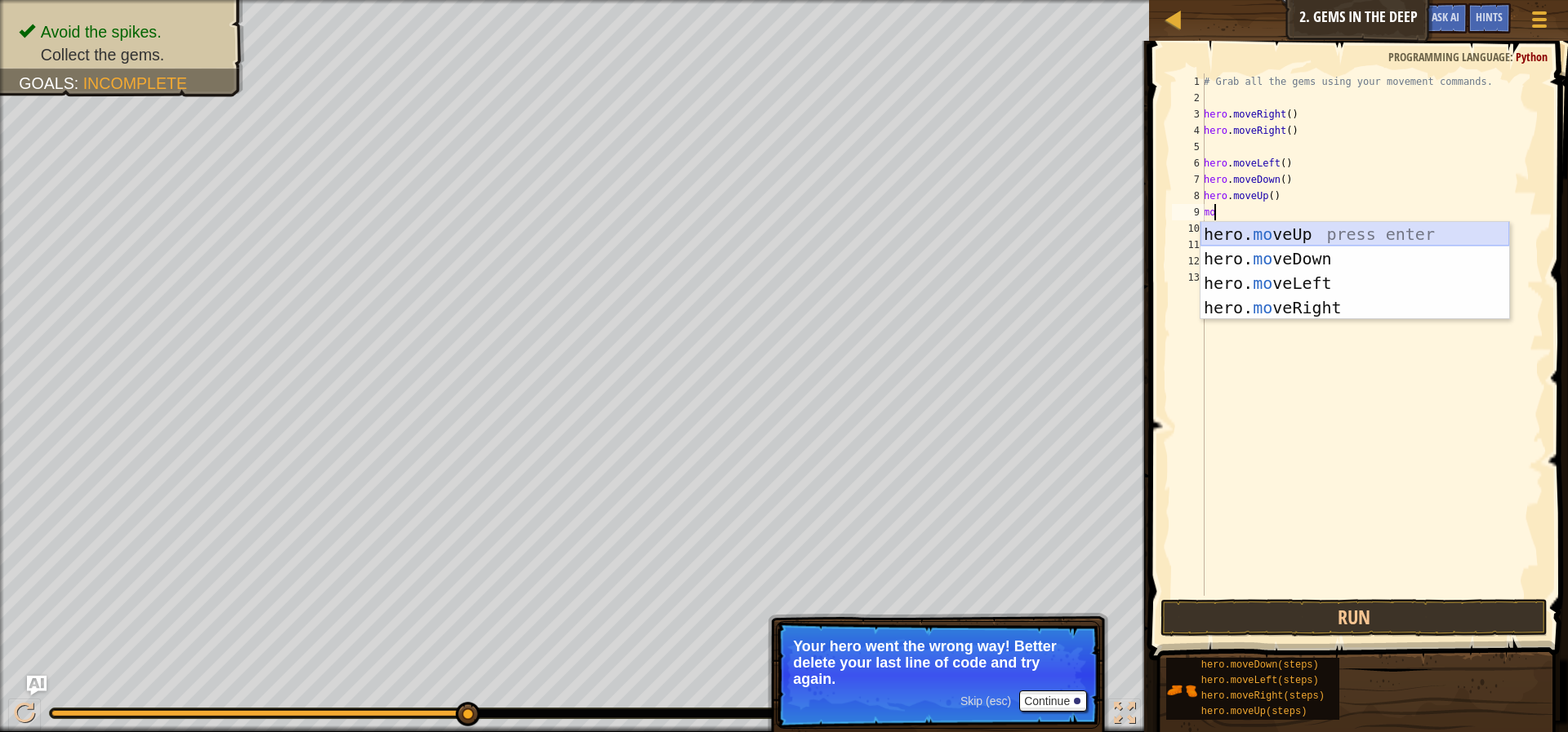
click at [1305, 231] on div "hero. mo veUp press enter hero. mo veDown press enter hero. mo veLeft press ent…" at bounding box center [1355, 295] width 309 height 147
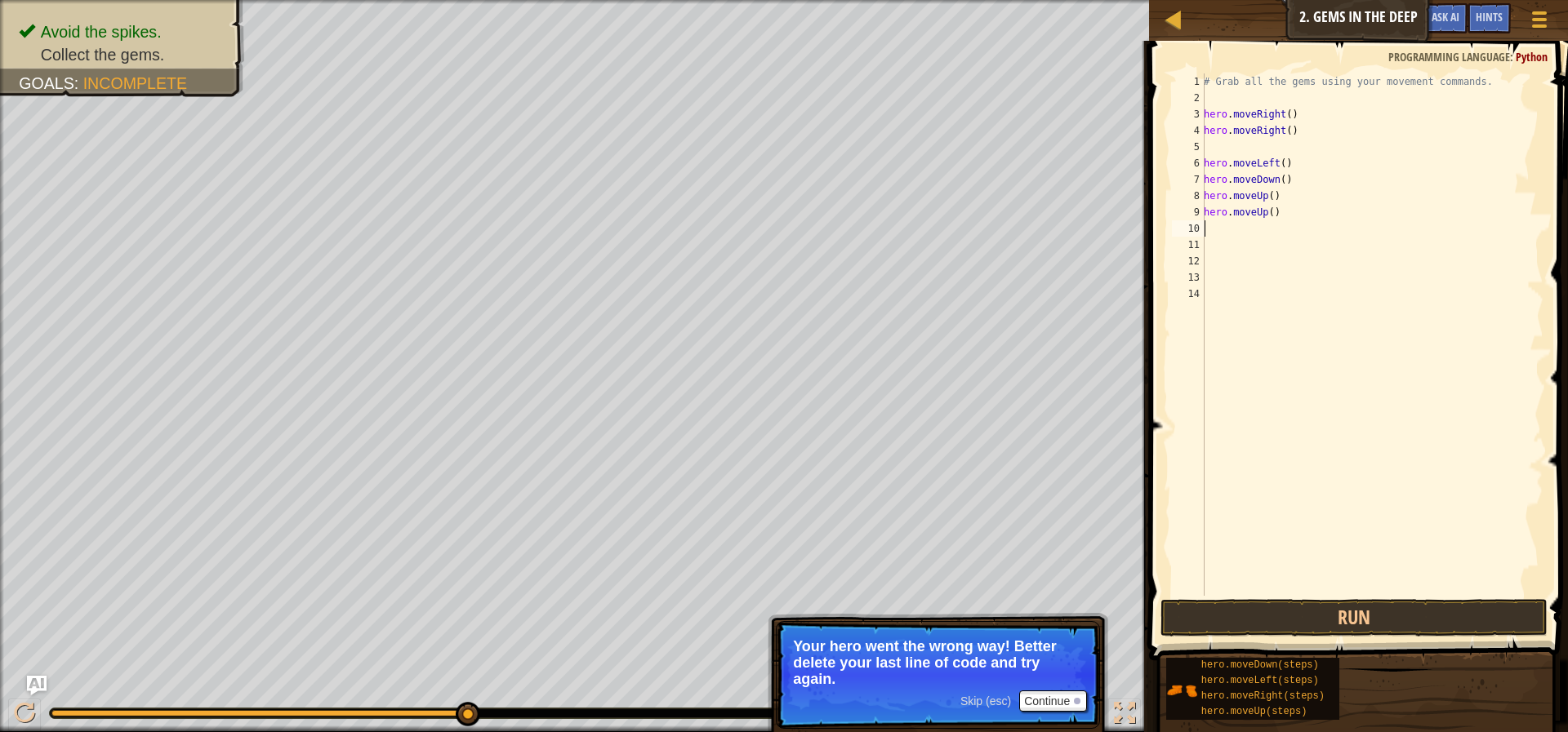
type textarea "mo"
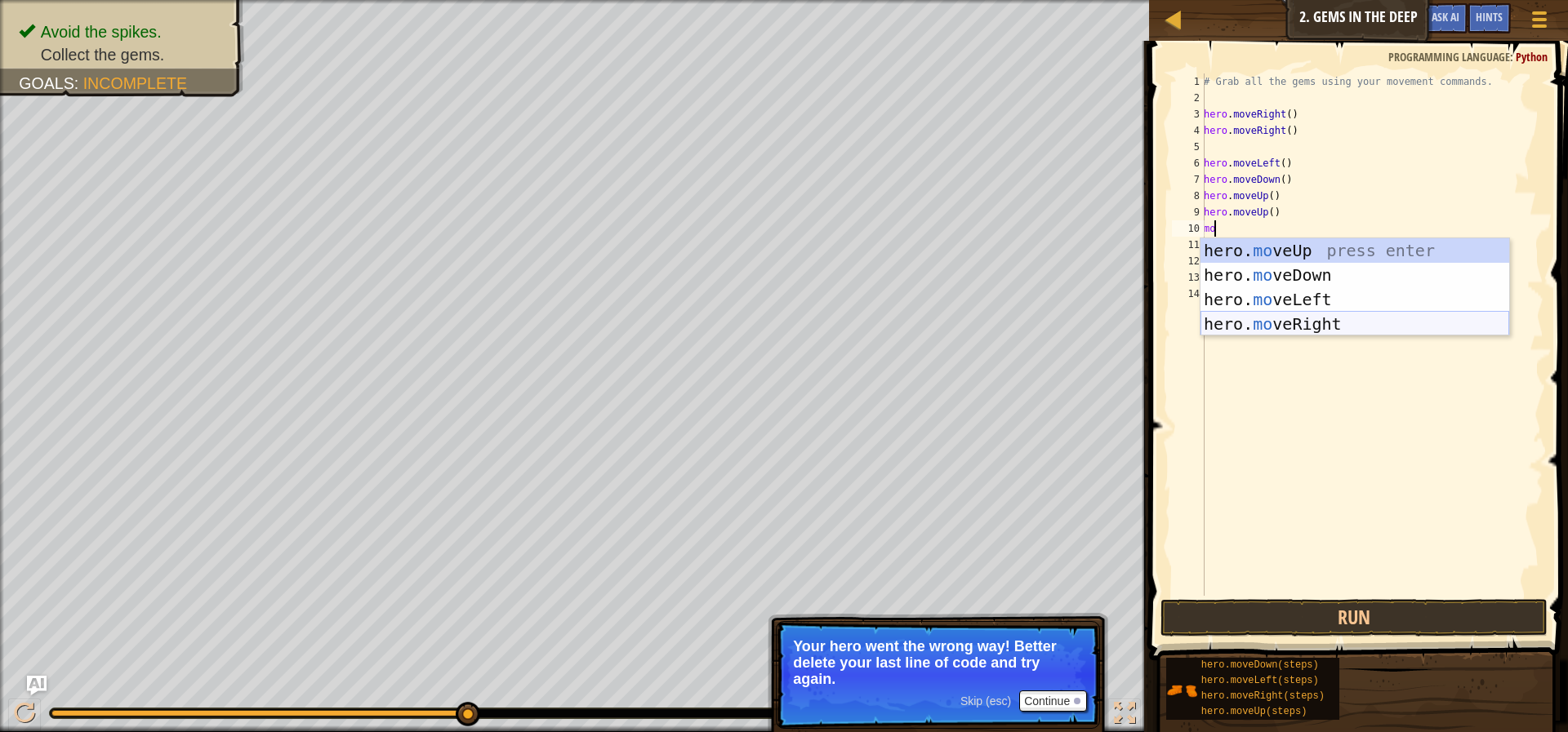
click at [1254, 320] on div "hero. mo veUp press enter hero. mo veDown press enter hero. mo veLeft press ent…" at bounding box center [1355, 312] width 309 height 147
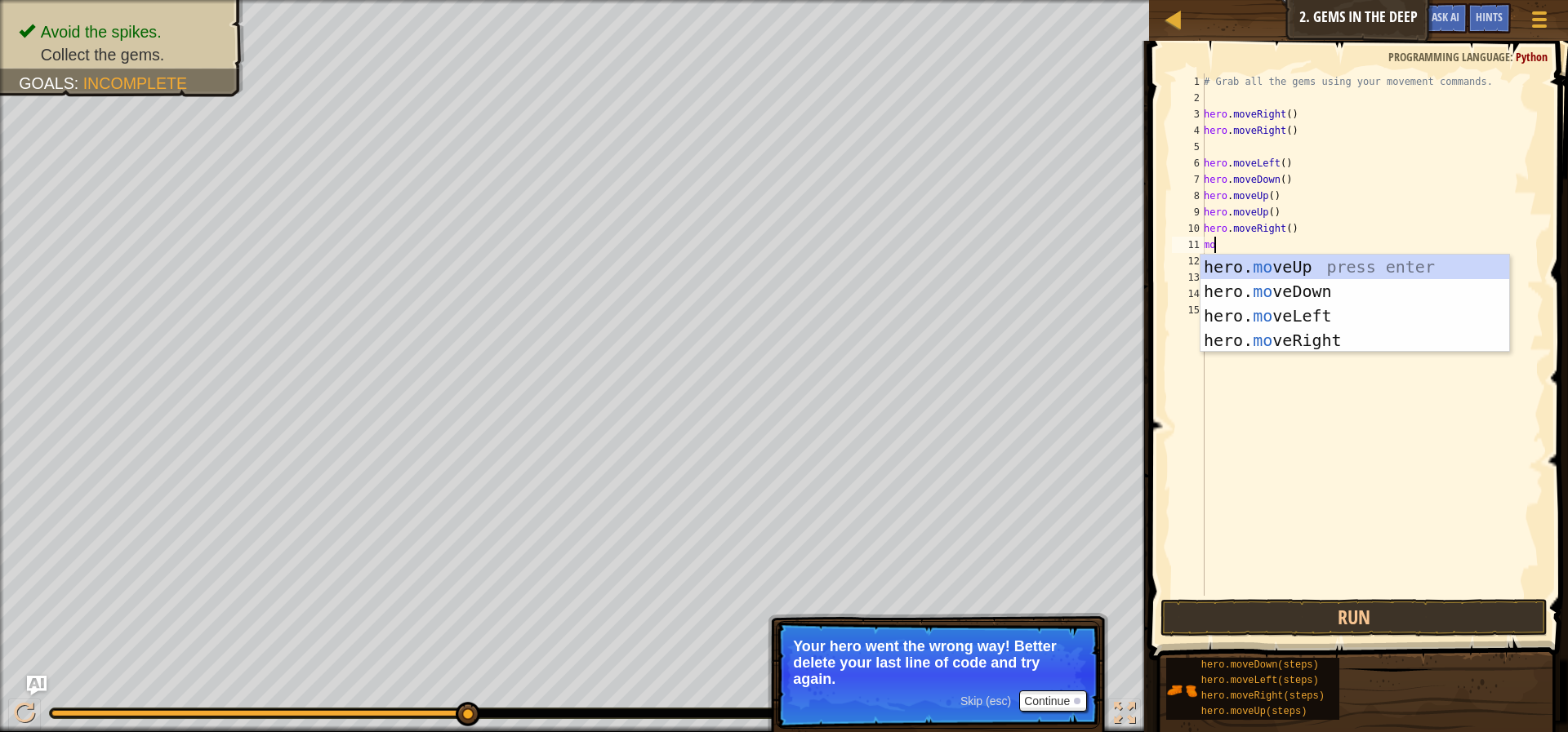
scroll to position [7, 1]
type textarea "move"
click at [1235, 282] on div "hero. move Up press enter hero. move Down press enter hero. move Left press ent…" at bounding box center [1355, 328] width 309 height 147
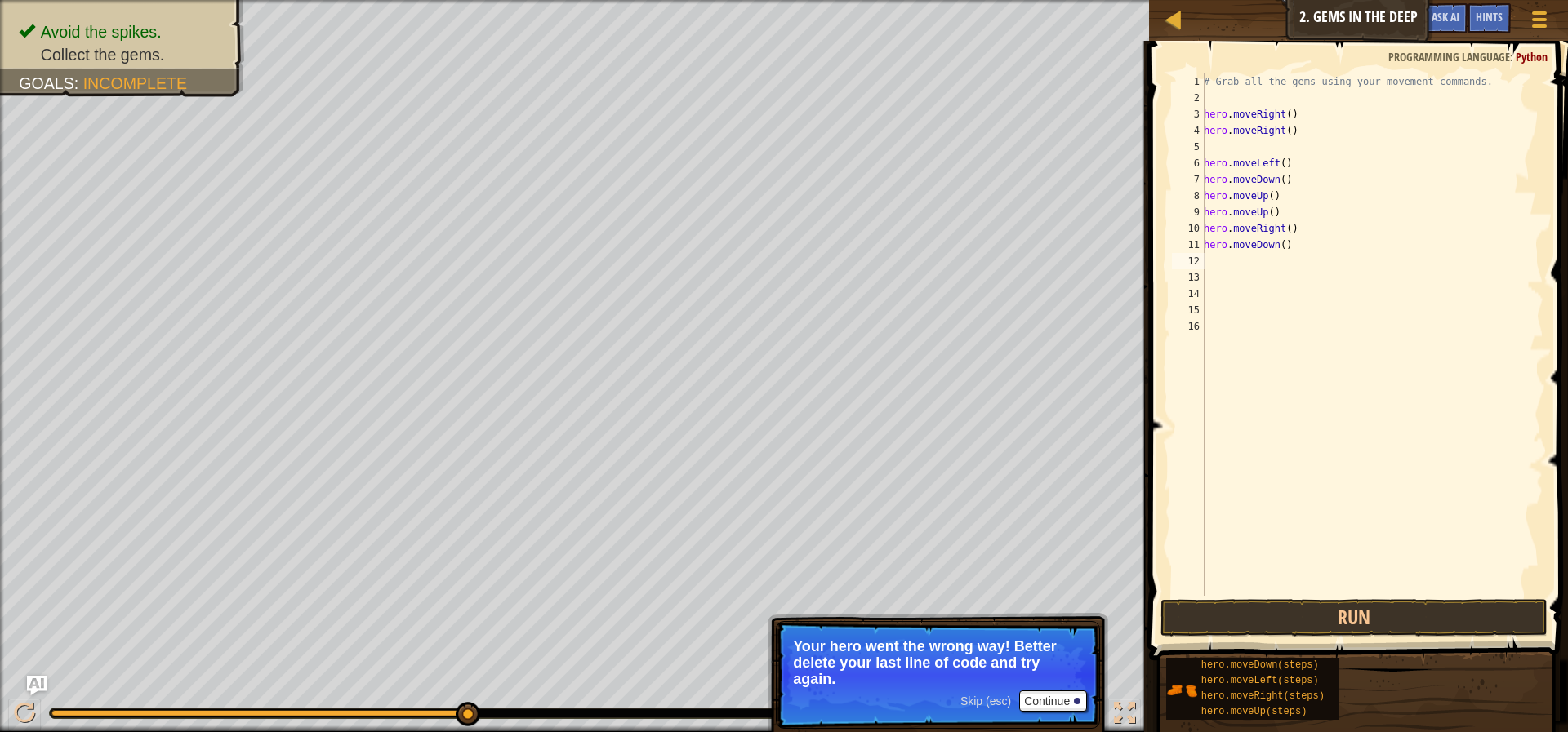
scroll to position [7, 0]
click at [1378, 604] on button "Run" at bounding box center [1354, 618] width 387 height 37
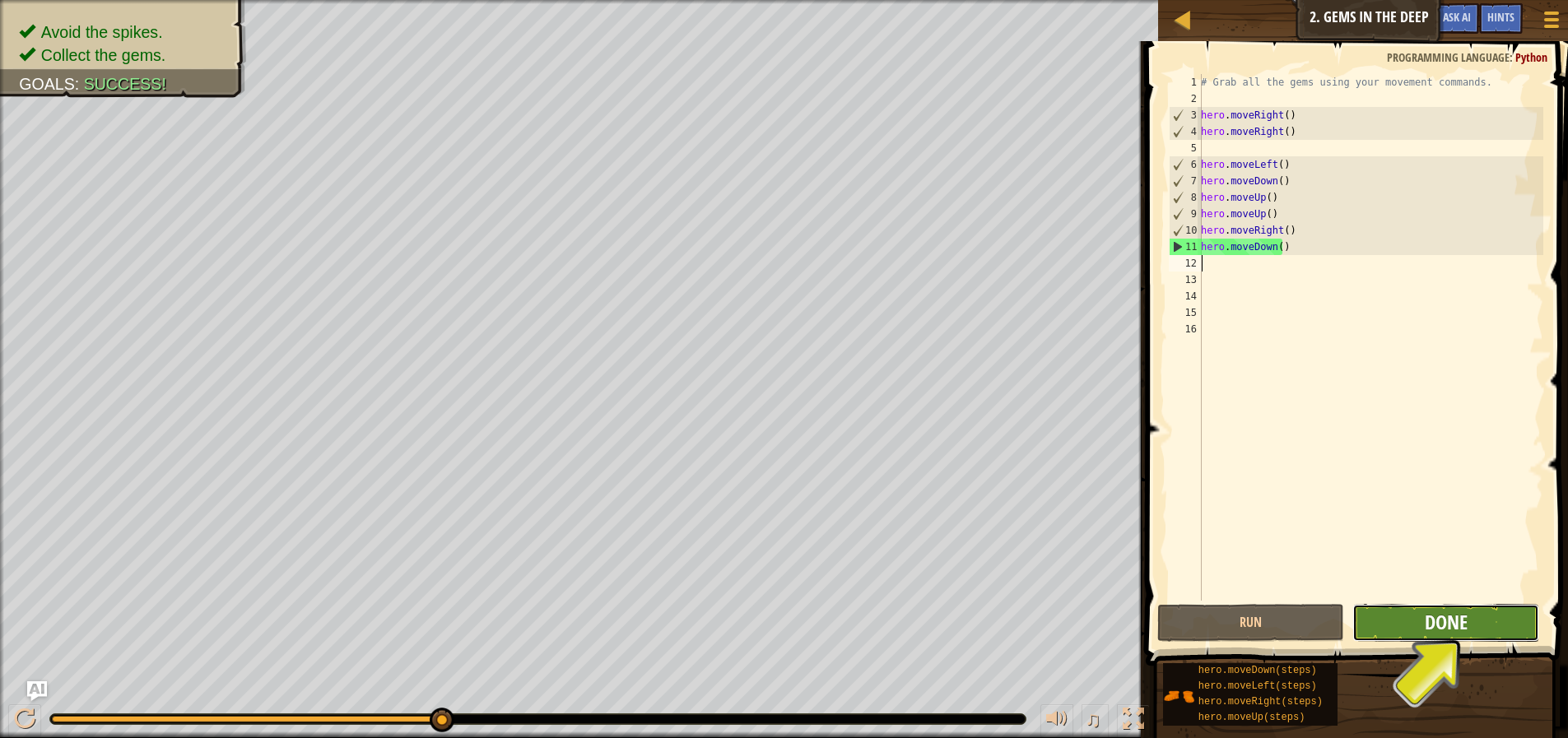
click at [1437, 610] on span "Done" at bounding box center [1446, 622] width 43 height 26
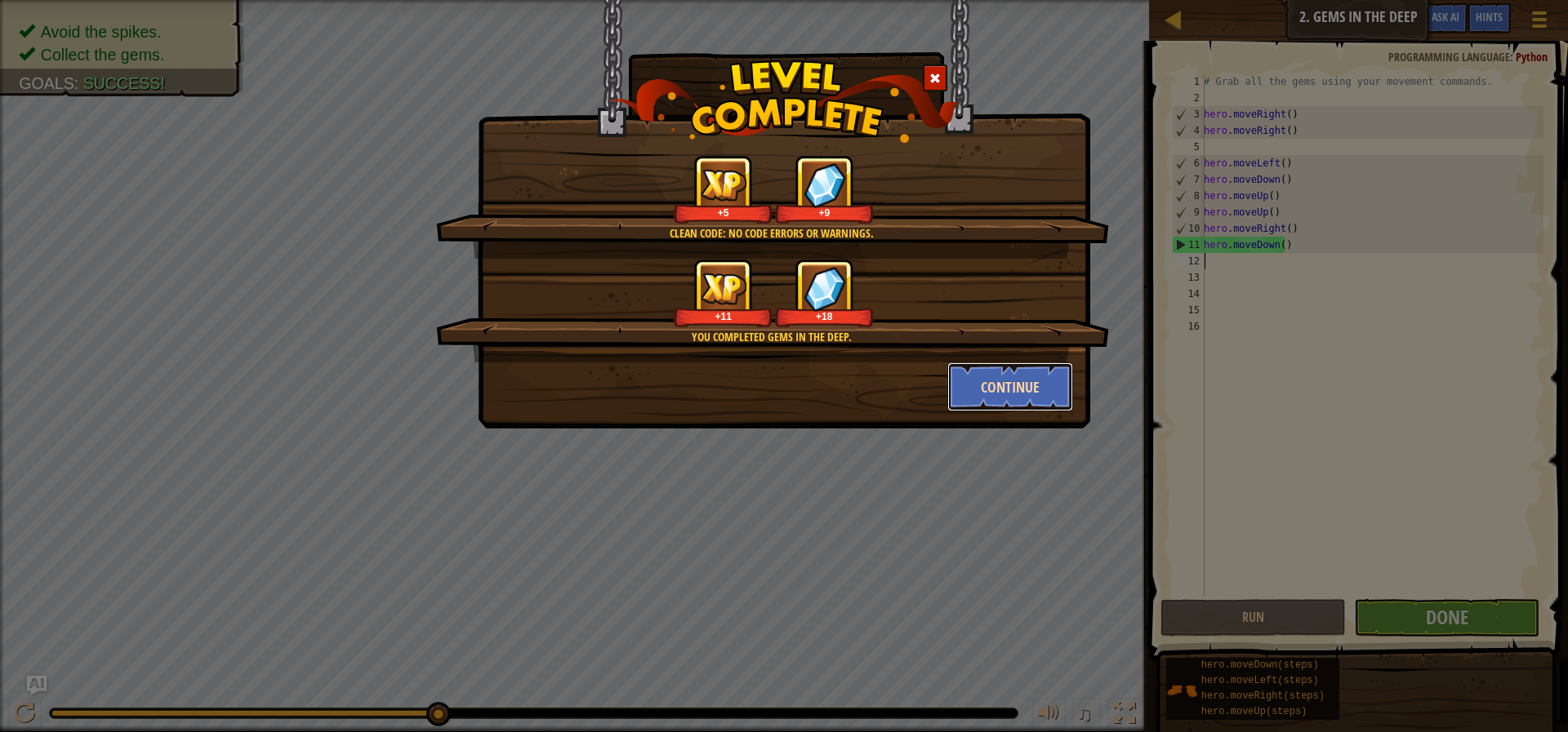
click at [1025, 386] on button "Continue" at bounding box center [1011, 386] width 127 height 49
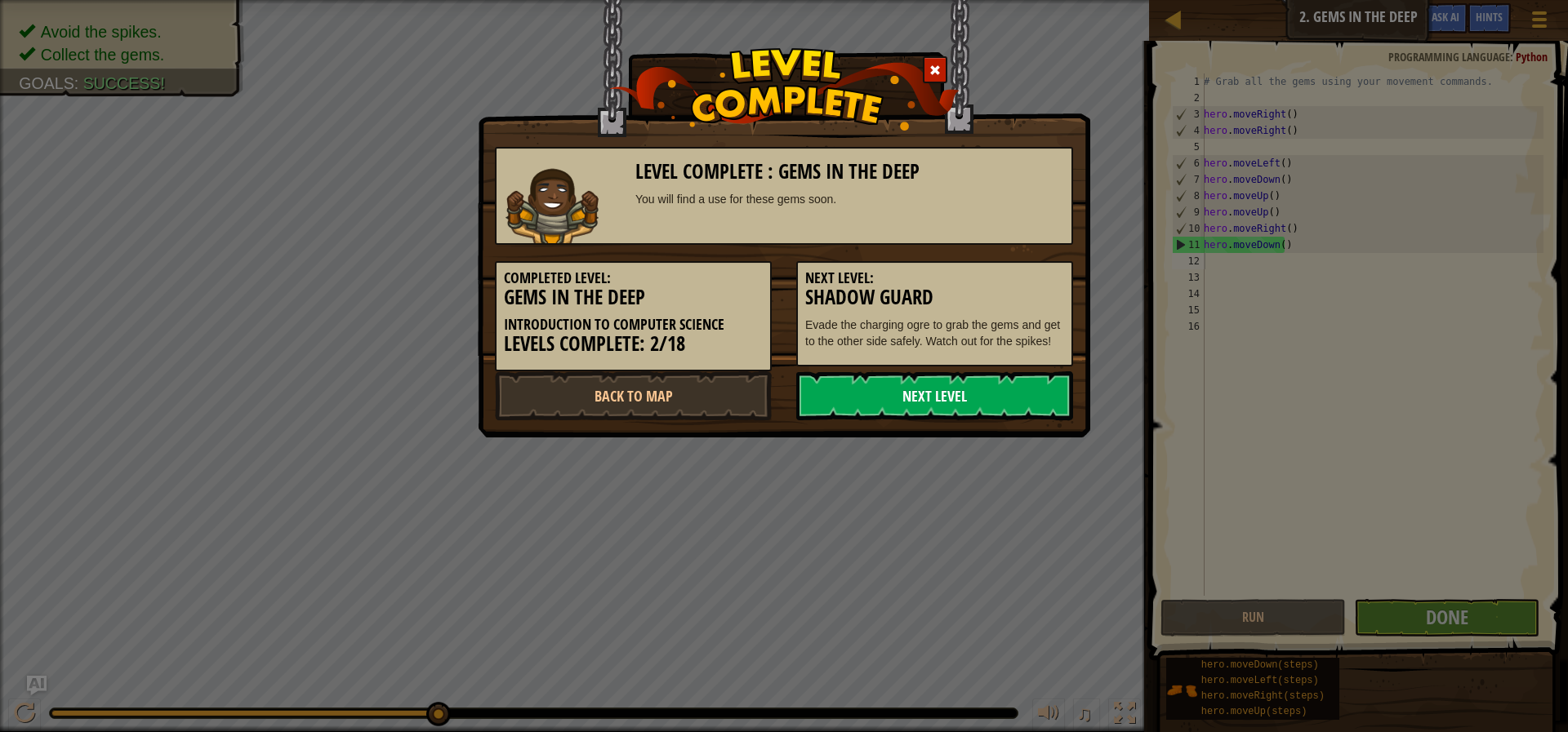
click at [1025, 390] on link "Next Level" at bounding box center [934, 396] width 277 height 49
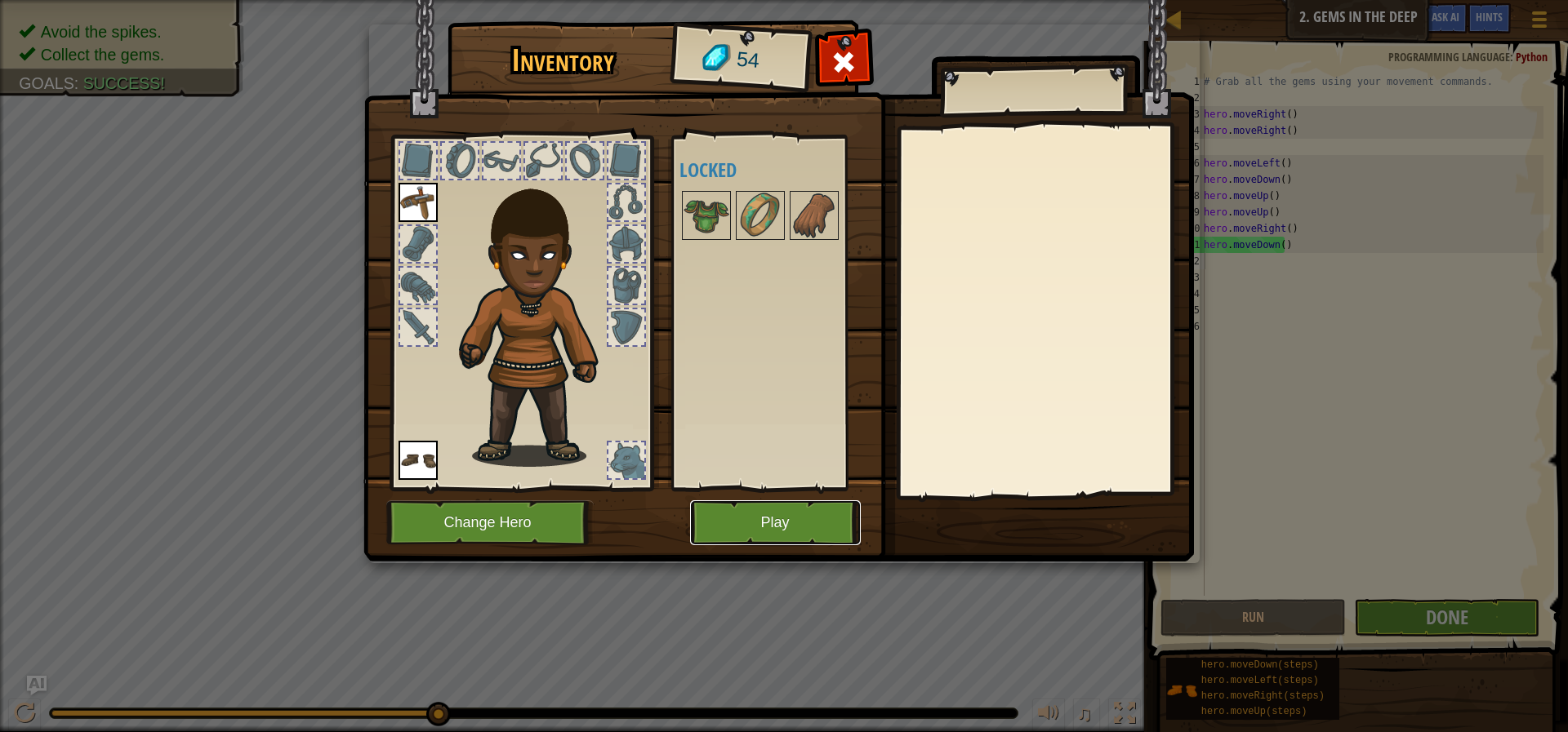
click at [760, 532] on button "Play" at bounding box center [775, 523] width 171 height 45
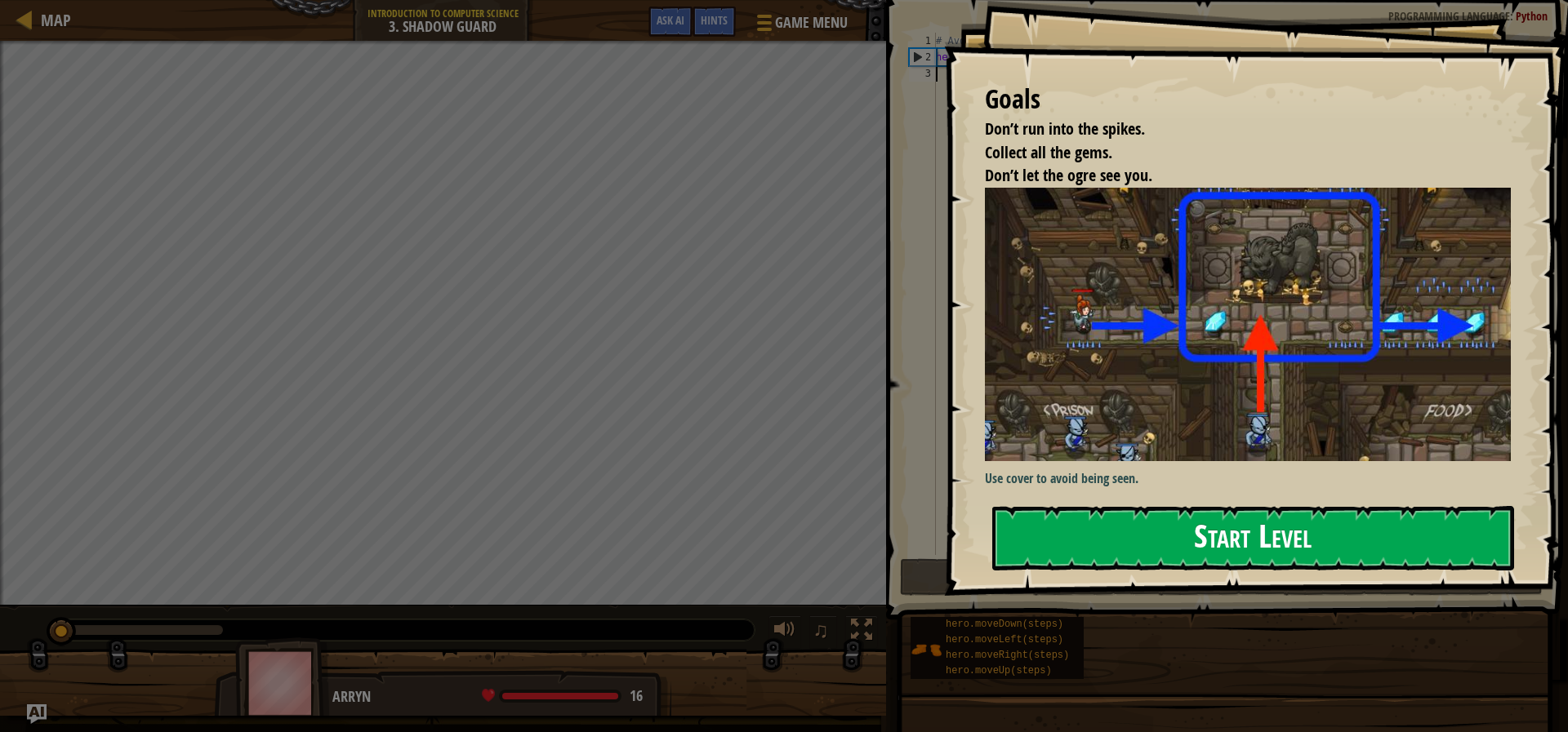
click at [1053, 538] on button "Start Level" at bounding box center [1253, 538] width 522 height 64
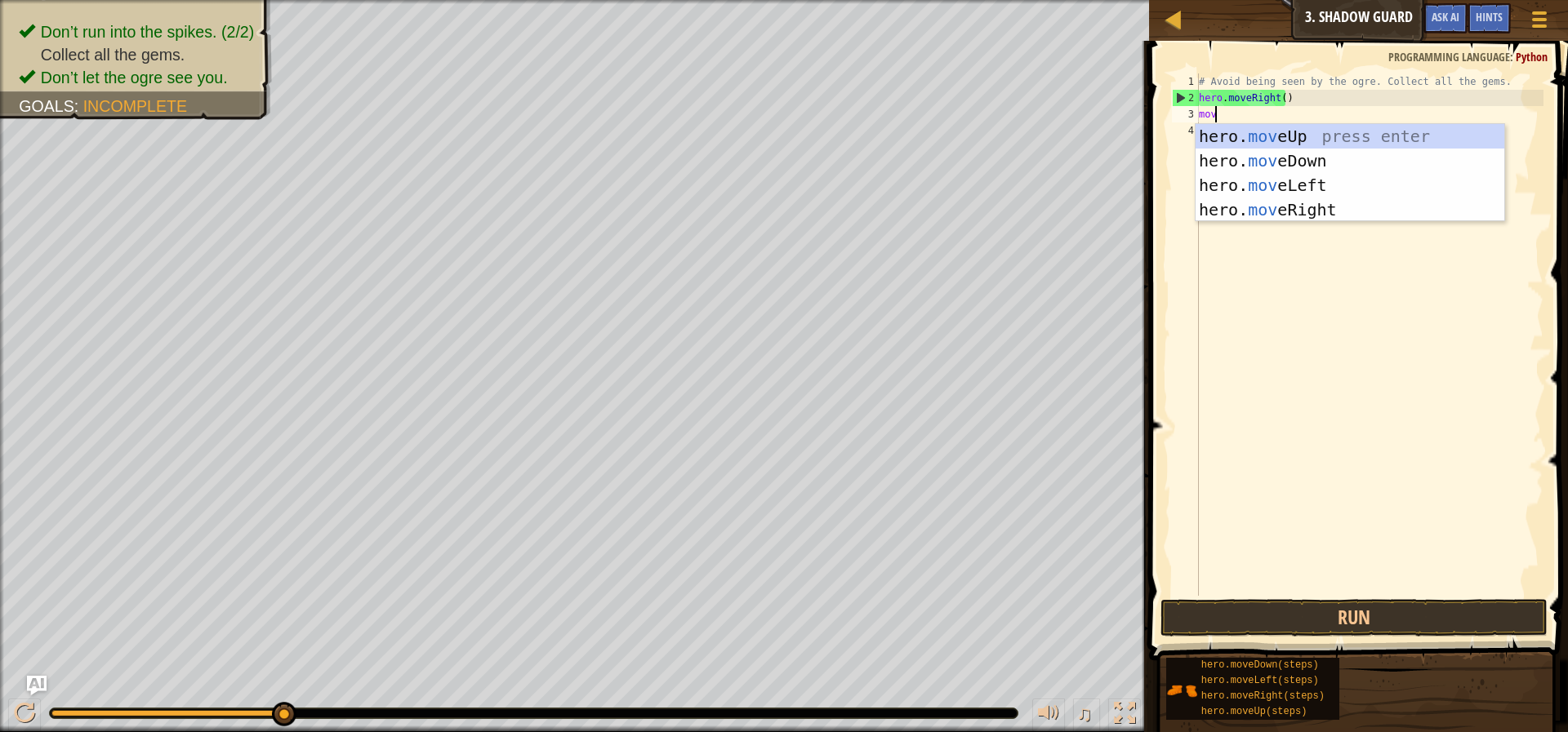
scroll to position [7, 1]
type textarea "move"
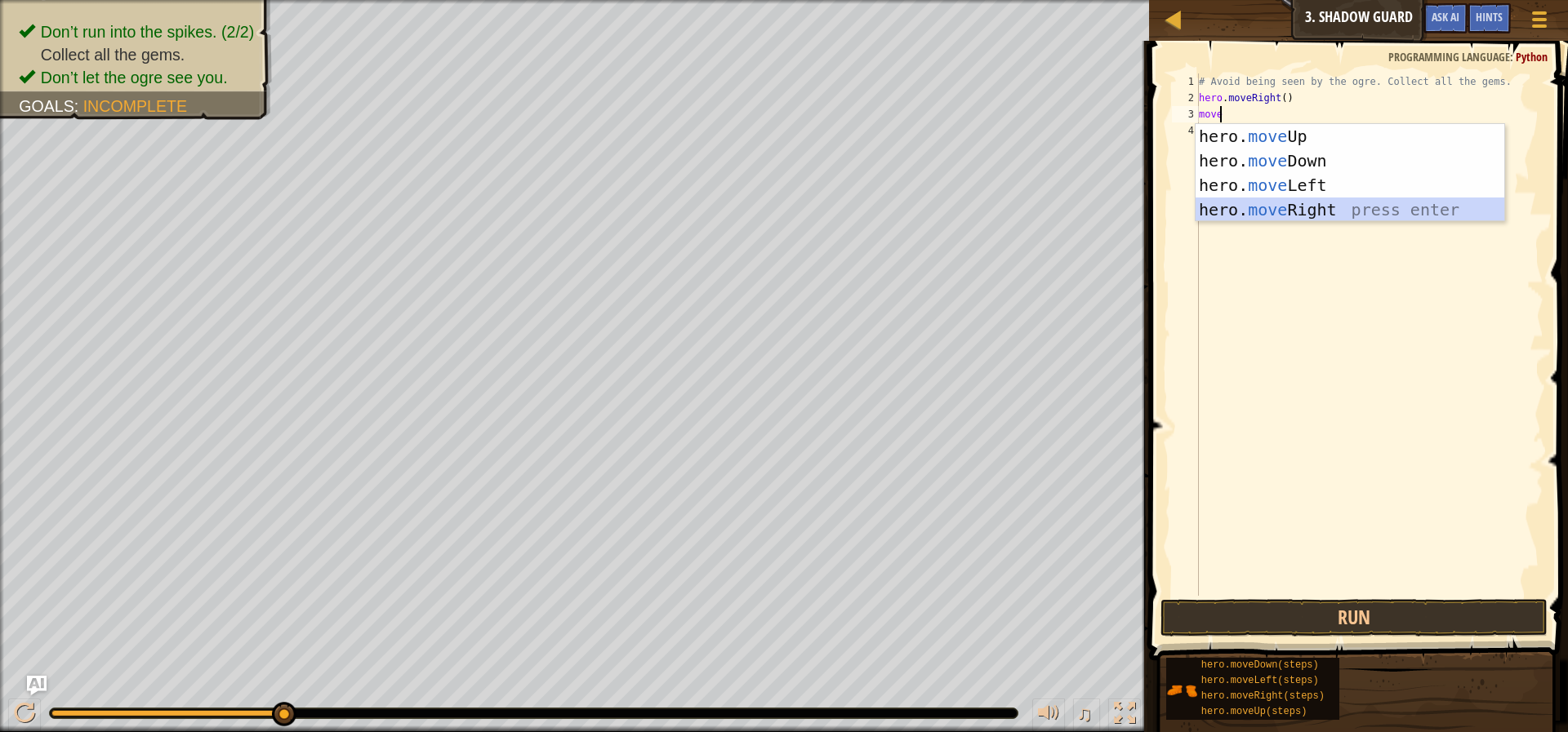
click at [1226, 204] on div "hero. move Up press enter hero. move Down press enter hero. move Left press ent…" at bounding box center [1350, 198] width 309 height 147
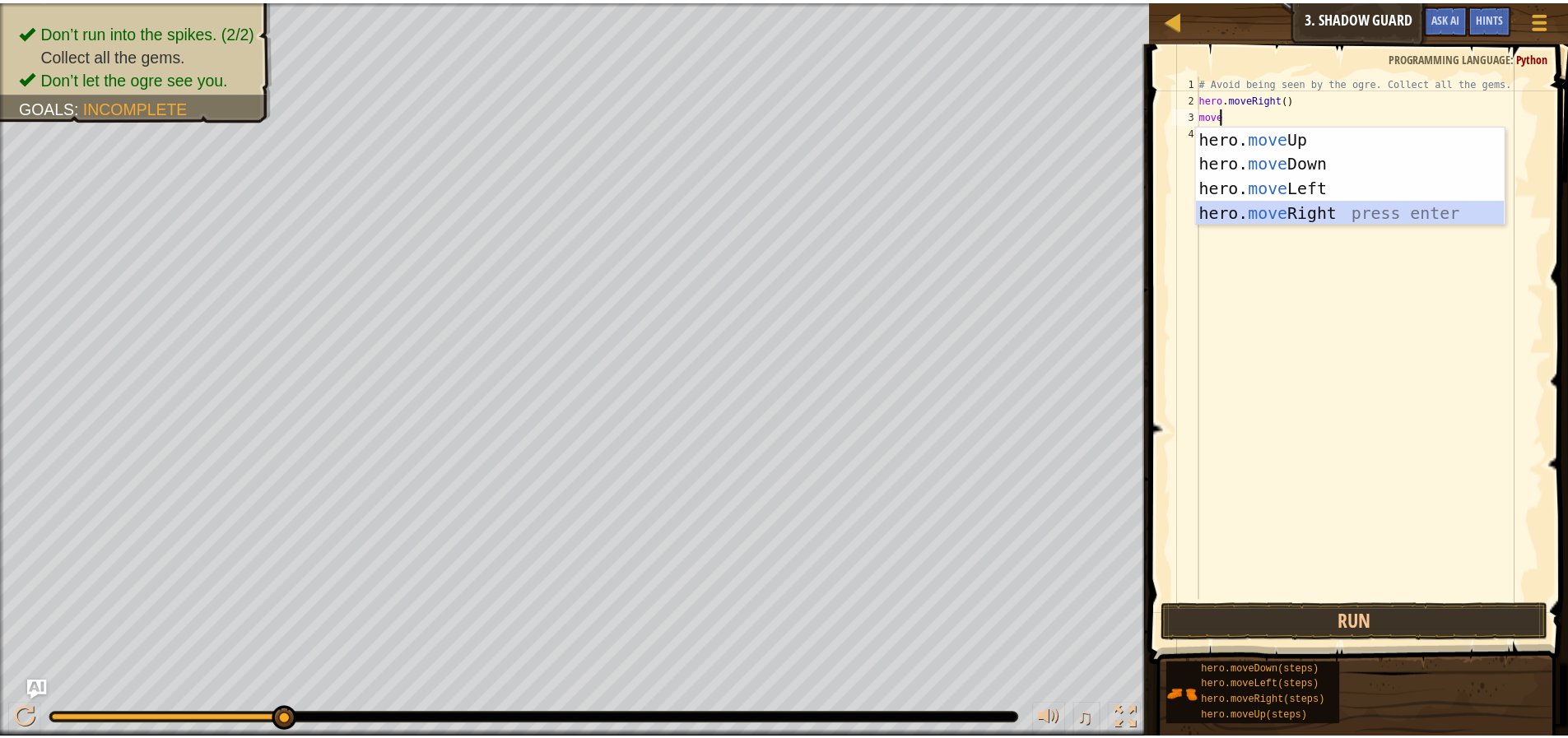
scroll to position [7, 0]
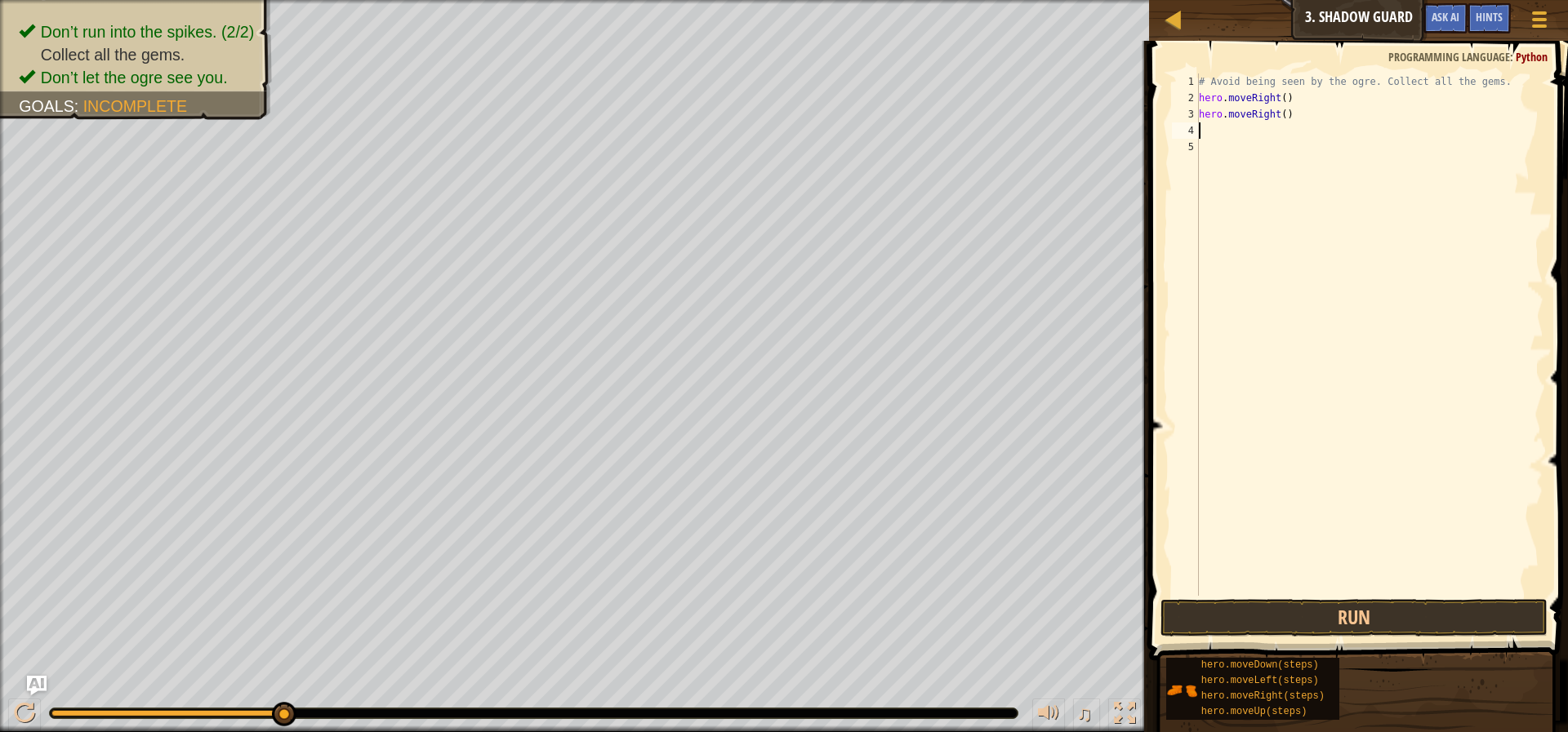
type textarea "mo"
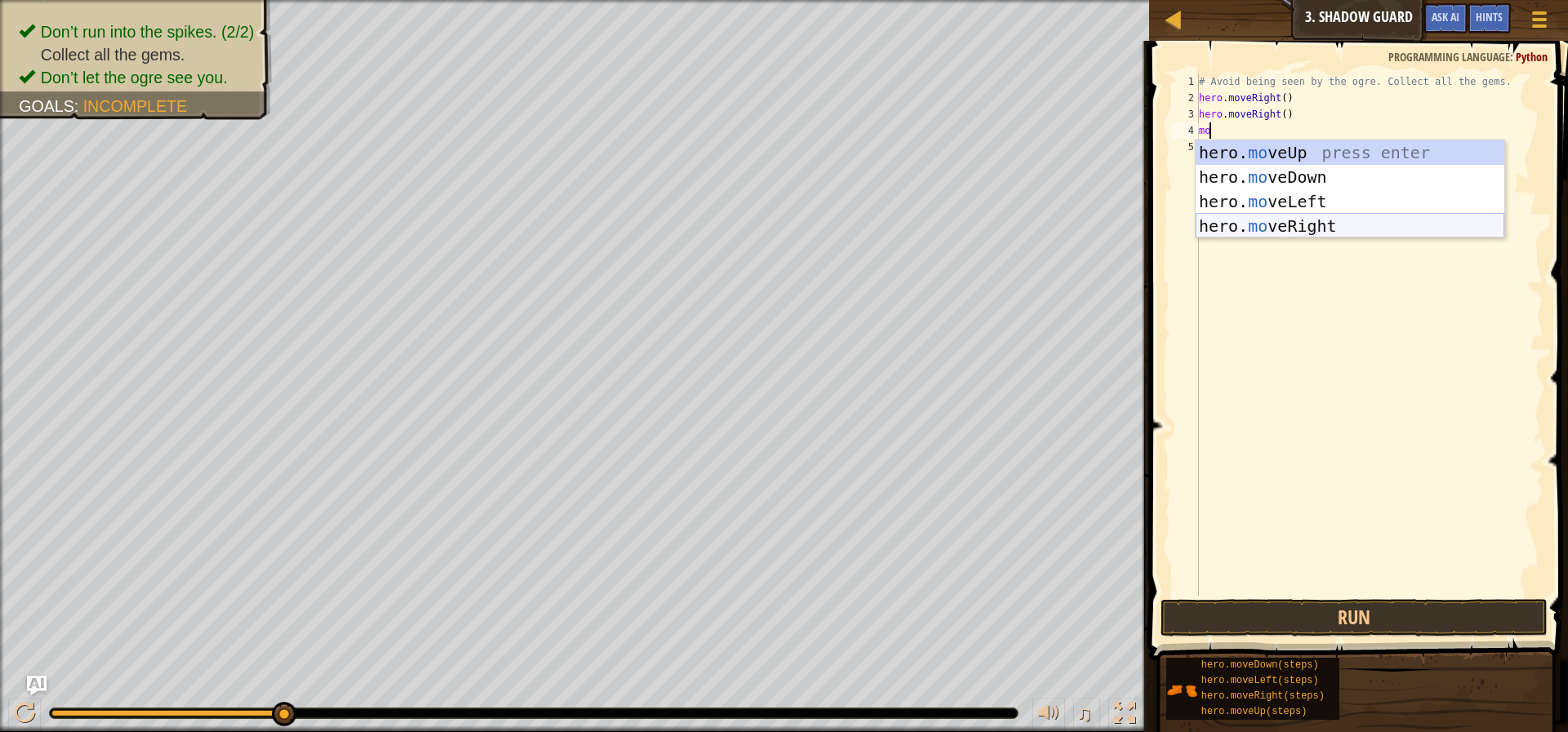
click at [1215, 225] on div "hero. mo veUp press enter hero. mo veDown press enter hero. mo veLeft press ent…" at bounding box center [1350, 214] width 309 height 147
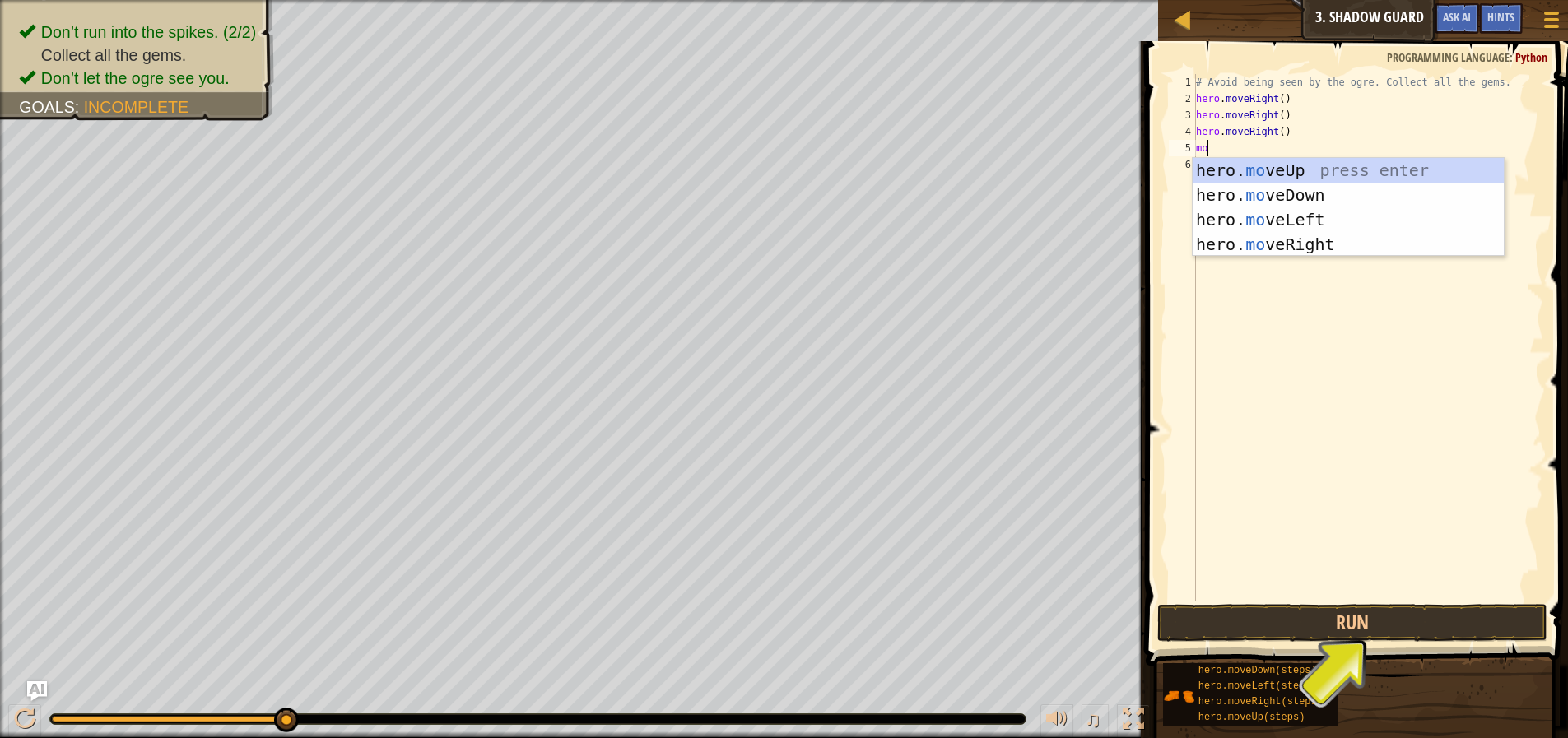
type textarea "mov"
drag, startPoint x: 1220, startPoint y: 219, endPoint x: 1209, endPoint y: 219, distance: 11.0
click at [1212, 219] on div "hero. mov eUp press enter hero. mov eDown press enter hero. mov eLeft press ent…" at bounding box center [1348, 232] width 311 height 148
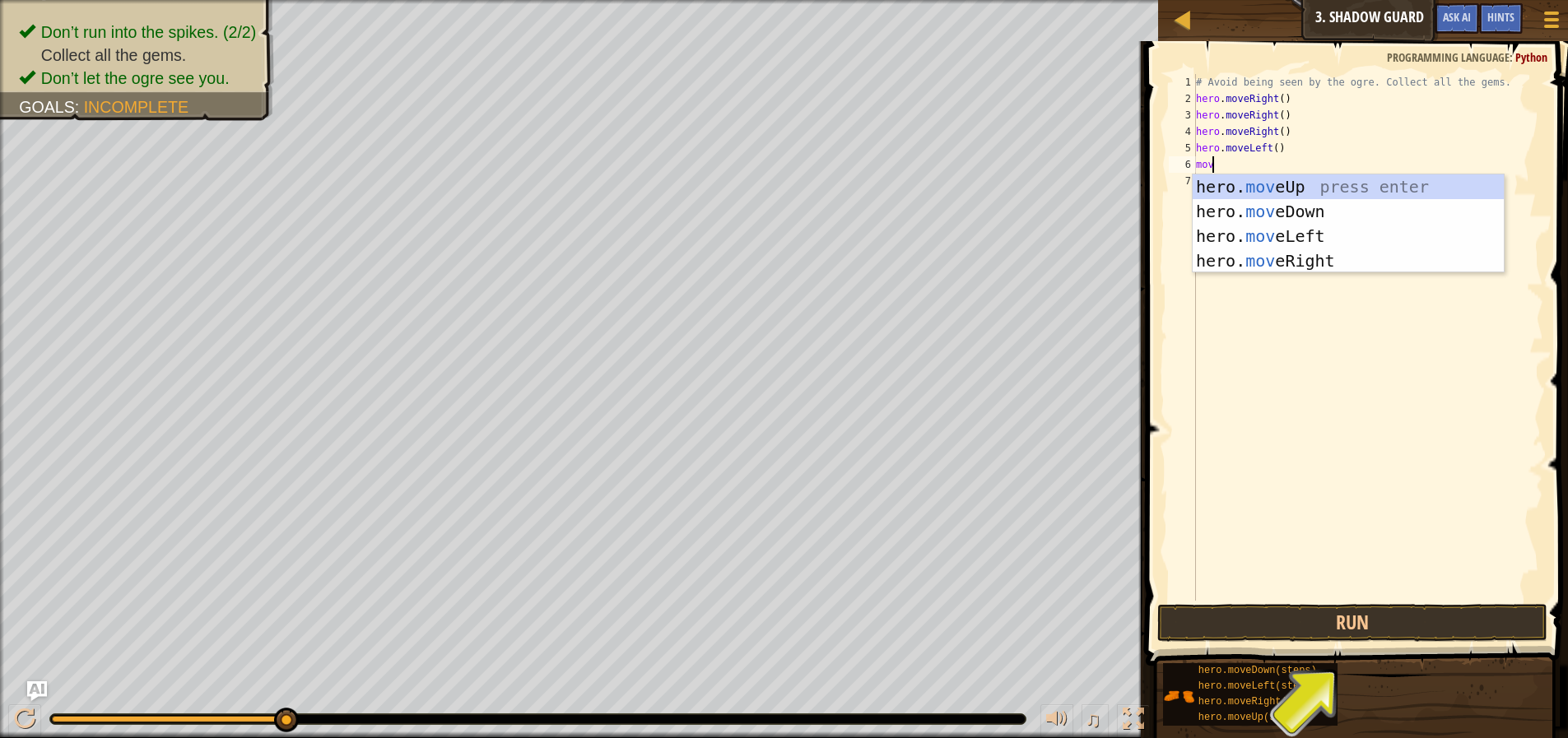
type textarea "move"
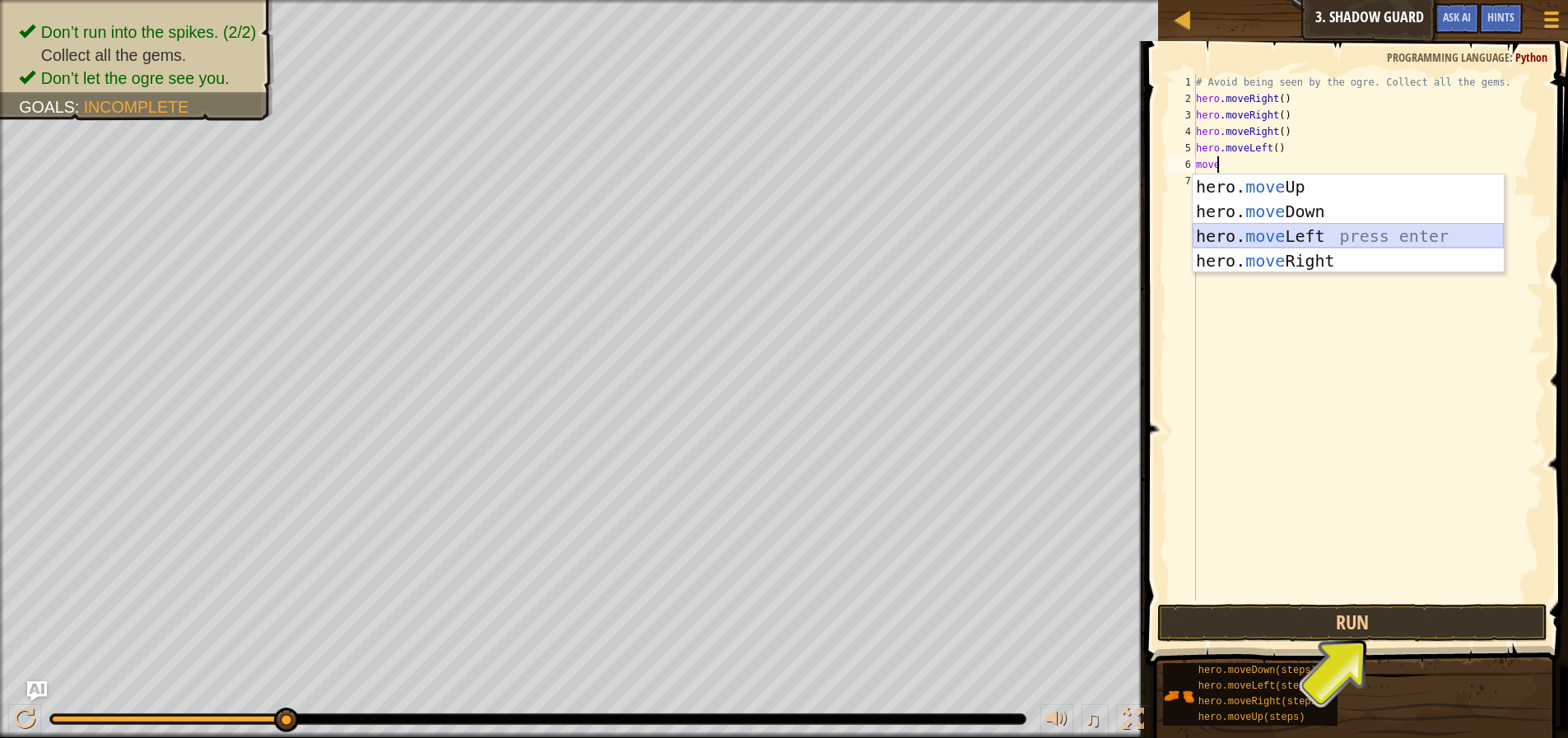
click at [1310, 237] on div "hero. move Up press enter hero. move Down press enter hero. move Left press ent…" at bounding box center [1348, 249] width 311 height 148
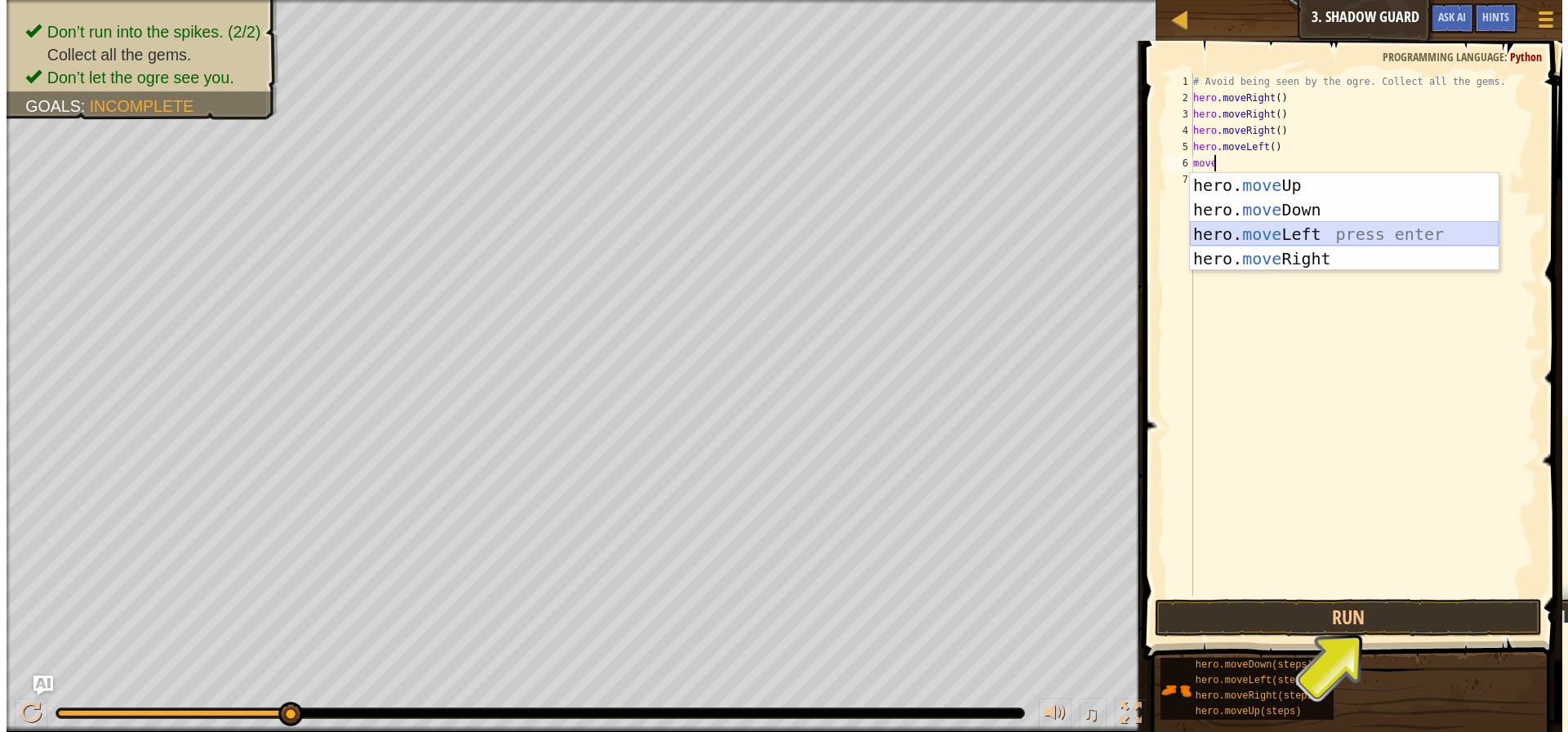
scroll to position [7, 0]
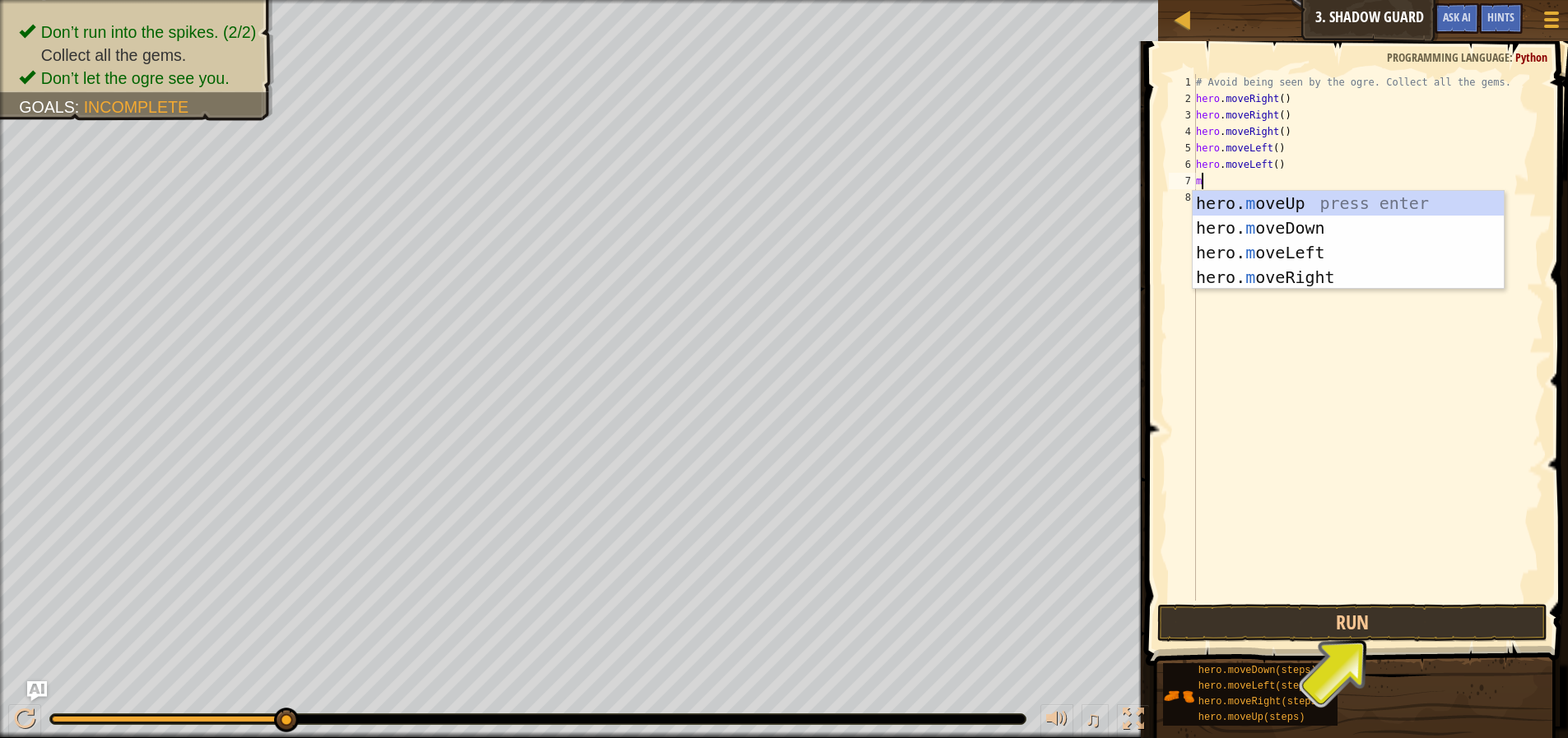
type textarea "mo"
click at [1264, 199] on div "hero. mo veUp press enter hero. mo veDown press enter hero. mo veLeft press ent…" at bounding box center [1348, 266] width 311 height 148
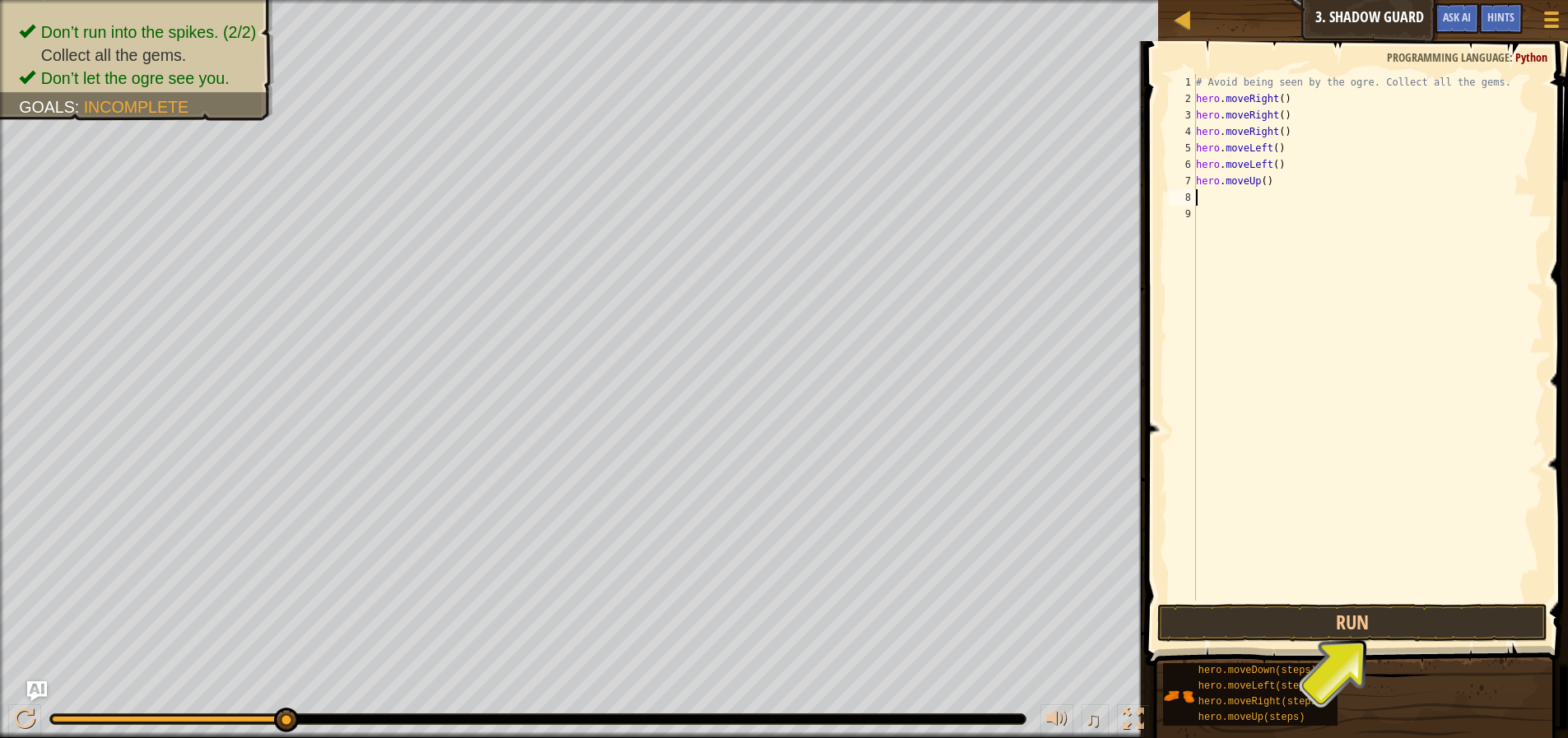
type textarea "mo"
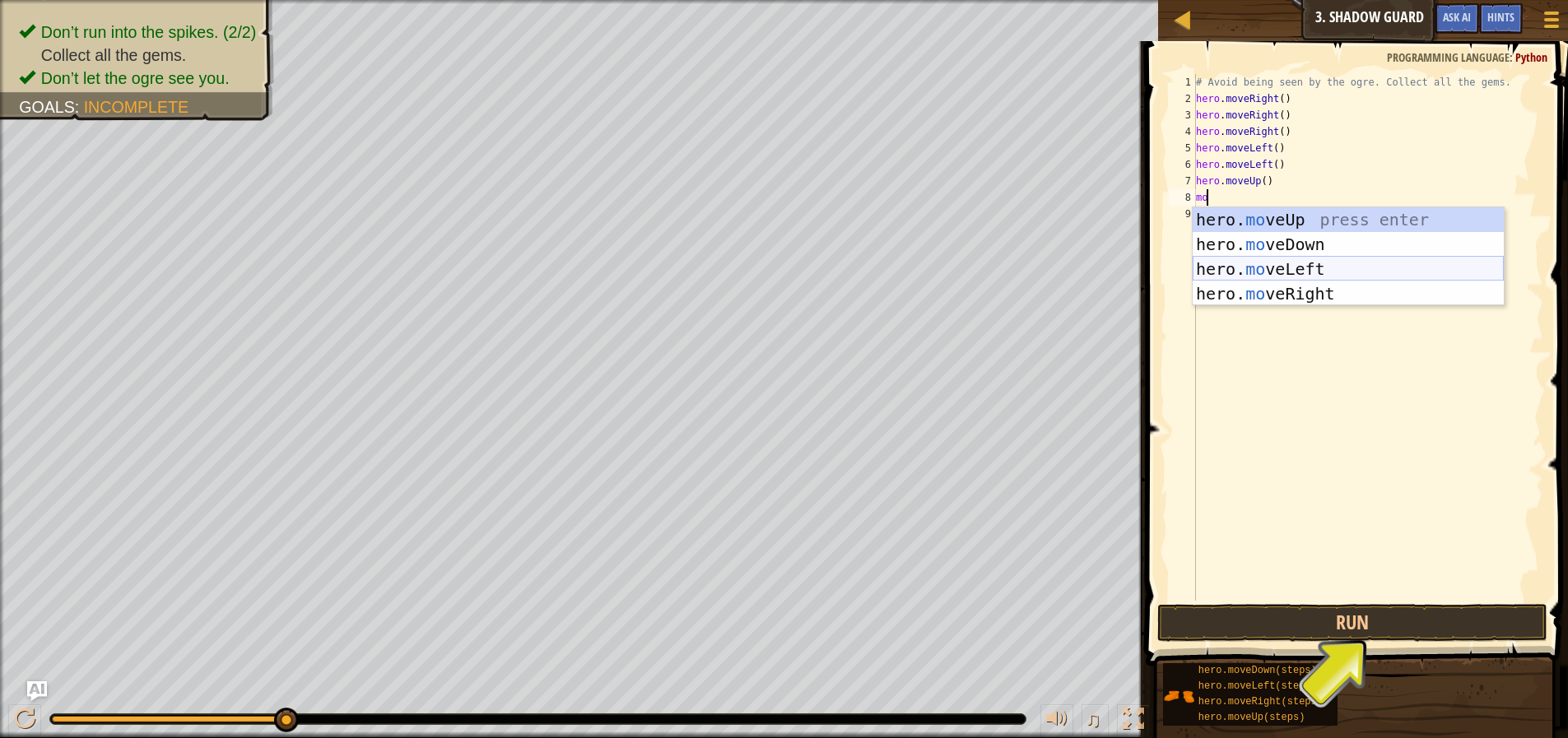
click at [1349, 279] on div "hero. mo veUp press enter hero. mo veDown press enter hero. mo veLeft press ent…" at bounding box center [1348, 281] width 311 height 148
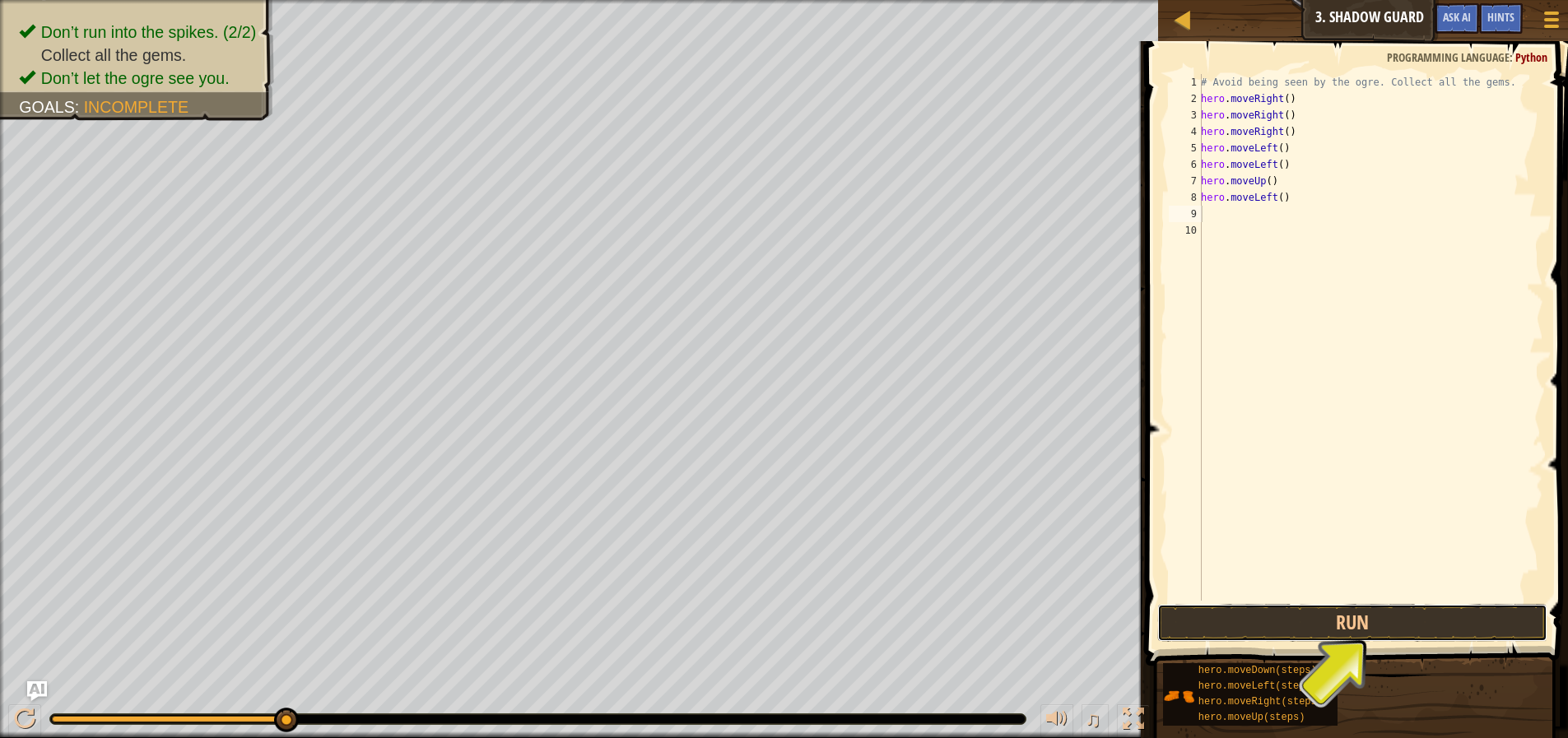
drag, startPoint x: 1306, startPoint y: 627, endPoint x: 1328, endPoint y: 542, distance: 87.8
click at [1313, 620] on button "Run" at bounding box center [1352, 623] width 390 height 38
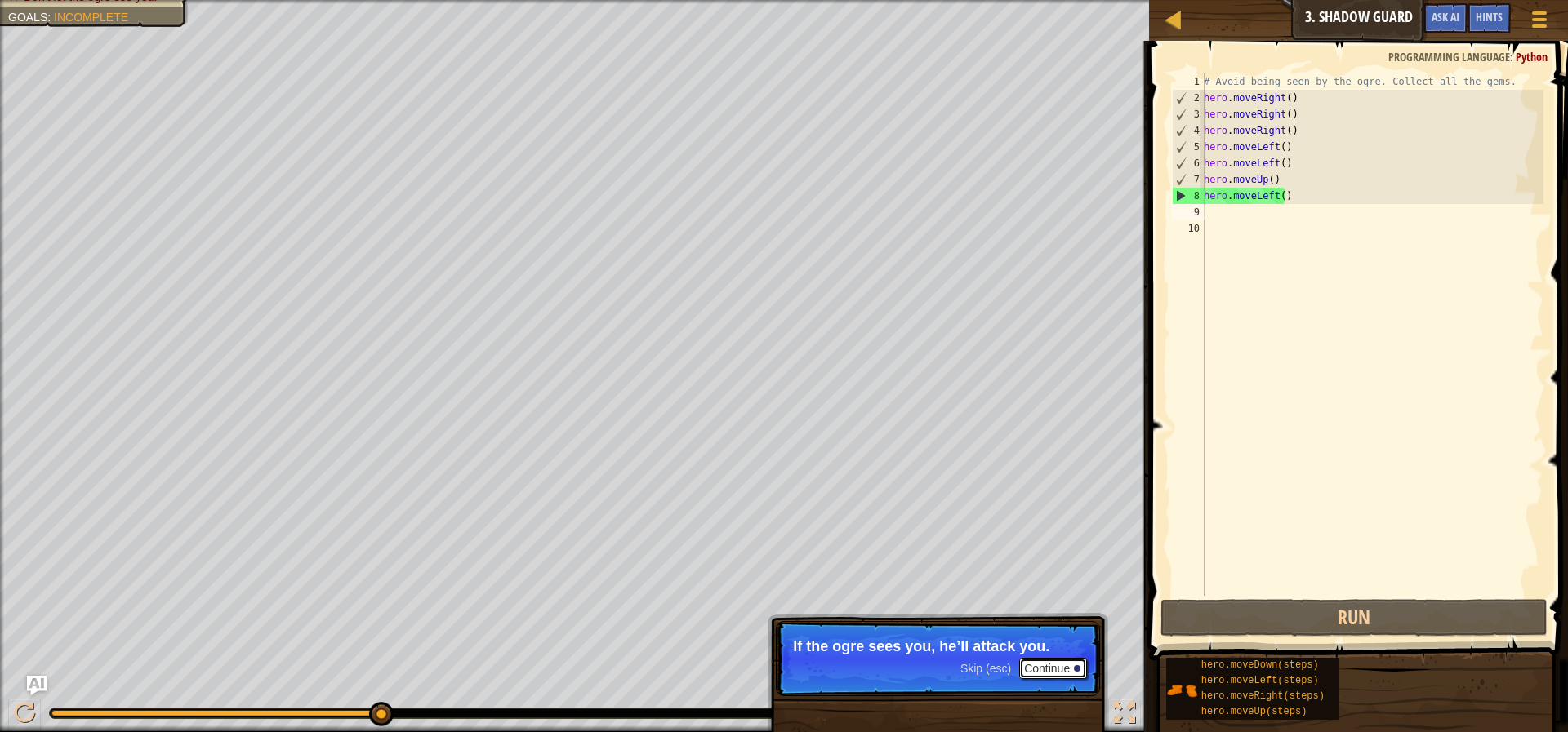
click at [1053, 658] on button "Continue" at bounding box center [1053, 668] width 68 height 21
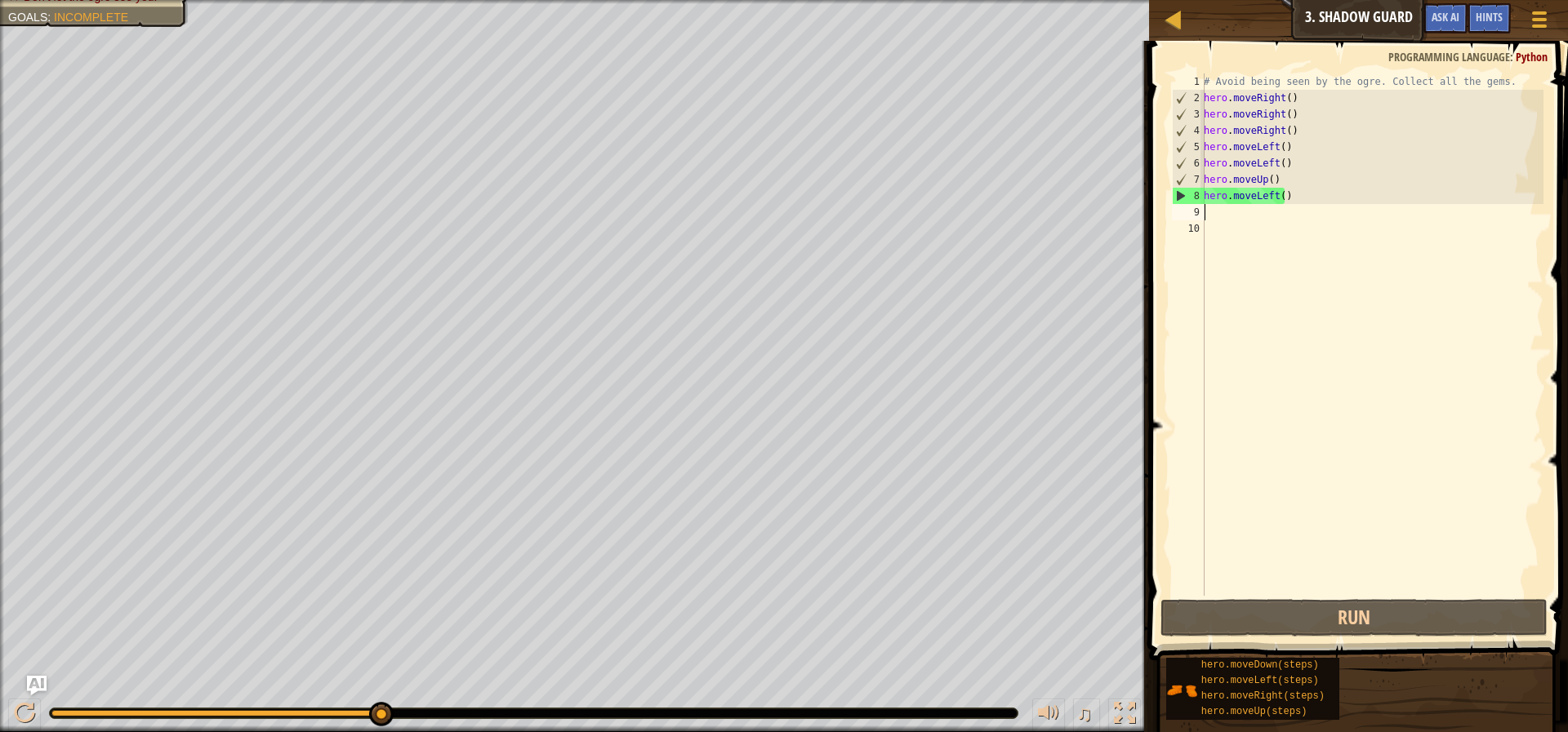
click at [1352, 219] on div "# Avoid being seen by the ogre. Collect all the gems. hero . moveRight ( ) hero…" at bounding box center [1372, 351] width 343 height 555
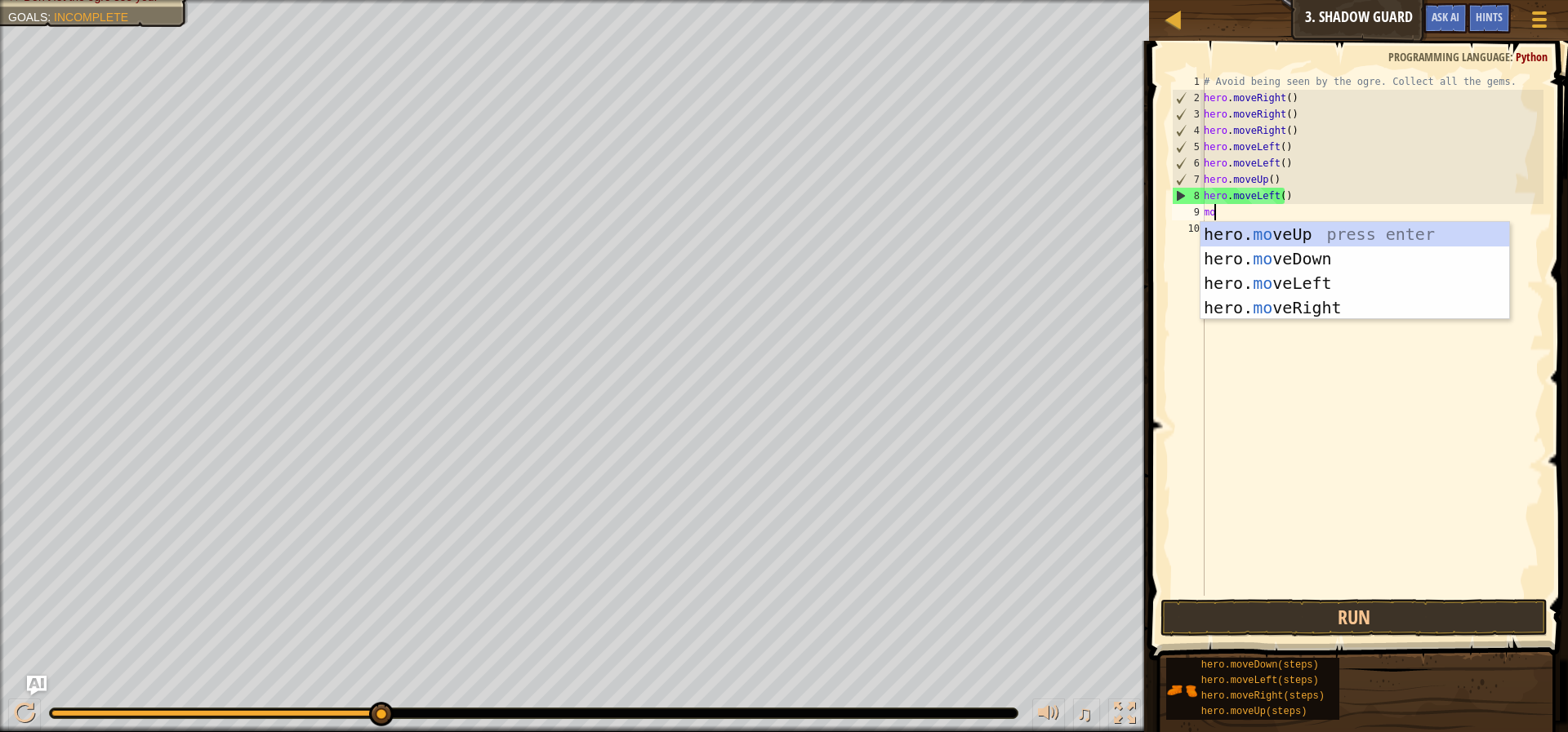
scroll to position [7, 1]
type textarea "move"
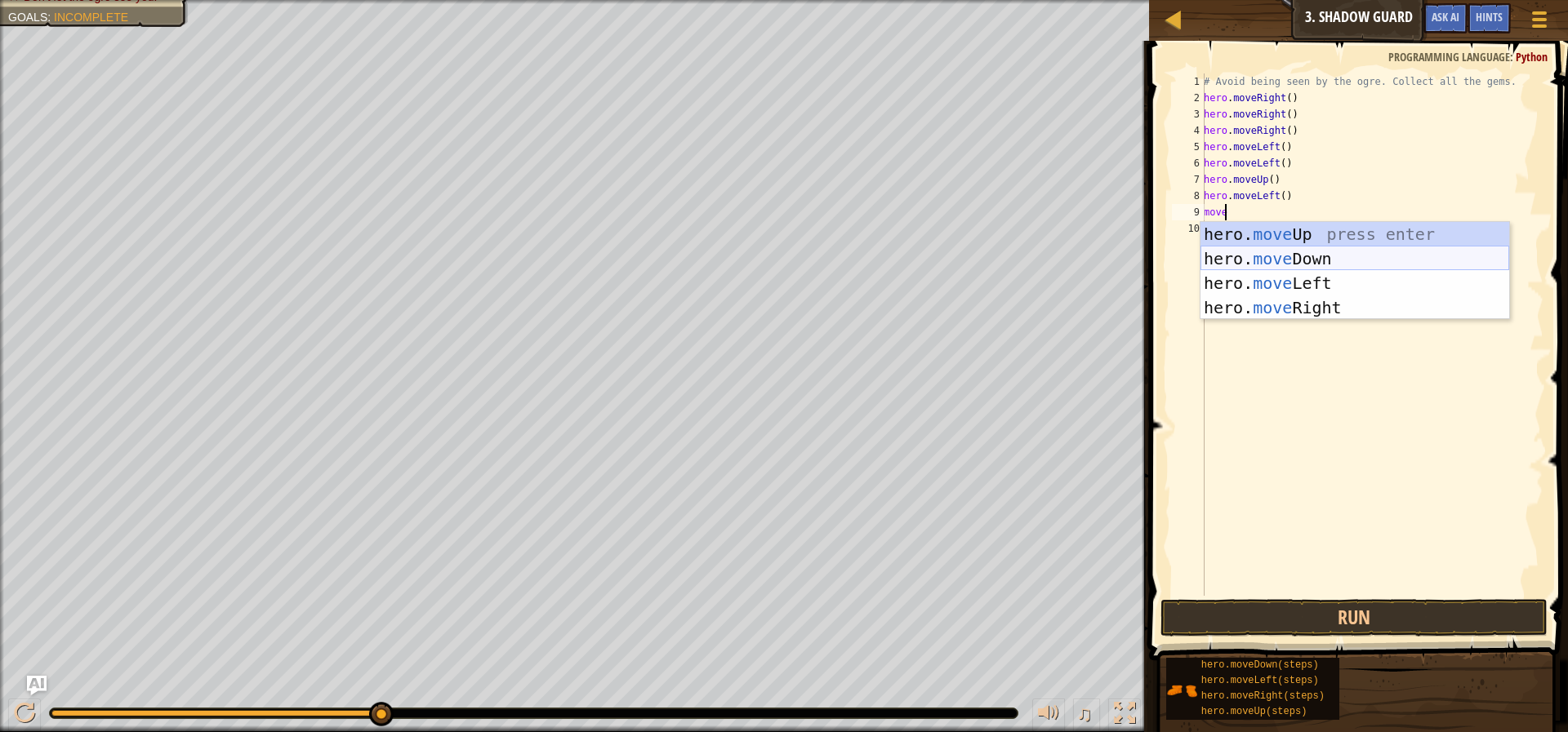
click at [1338, 256] on div "hero. move Up press enter hero. move Down press enter hero. move Left press ent…" at bounding box center [1355, 295] width 309 height 147
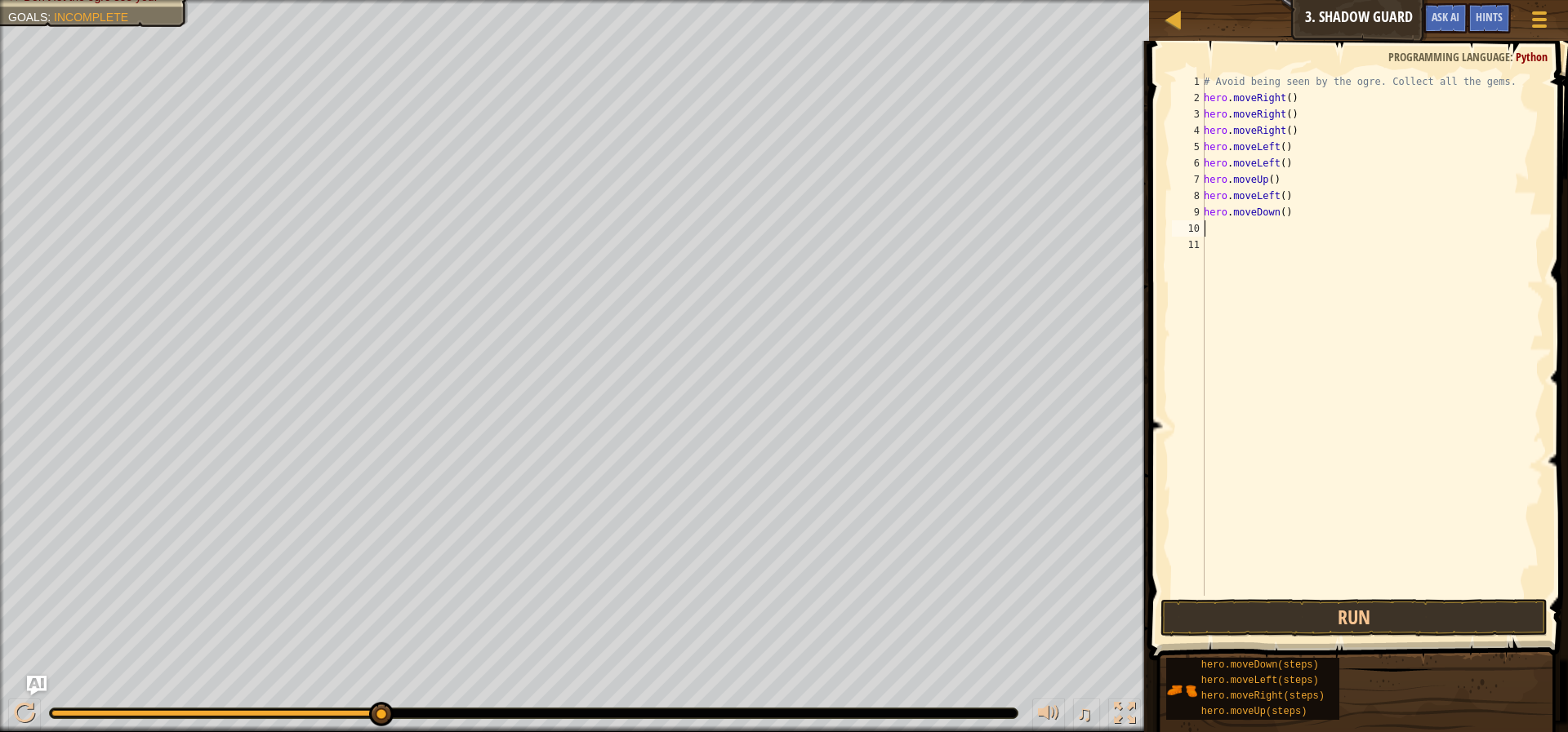
scroll to position [7, 0]
click at [1304, 621] on button "Run" at bounding box center [1354, 618] width 387 height 37
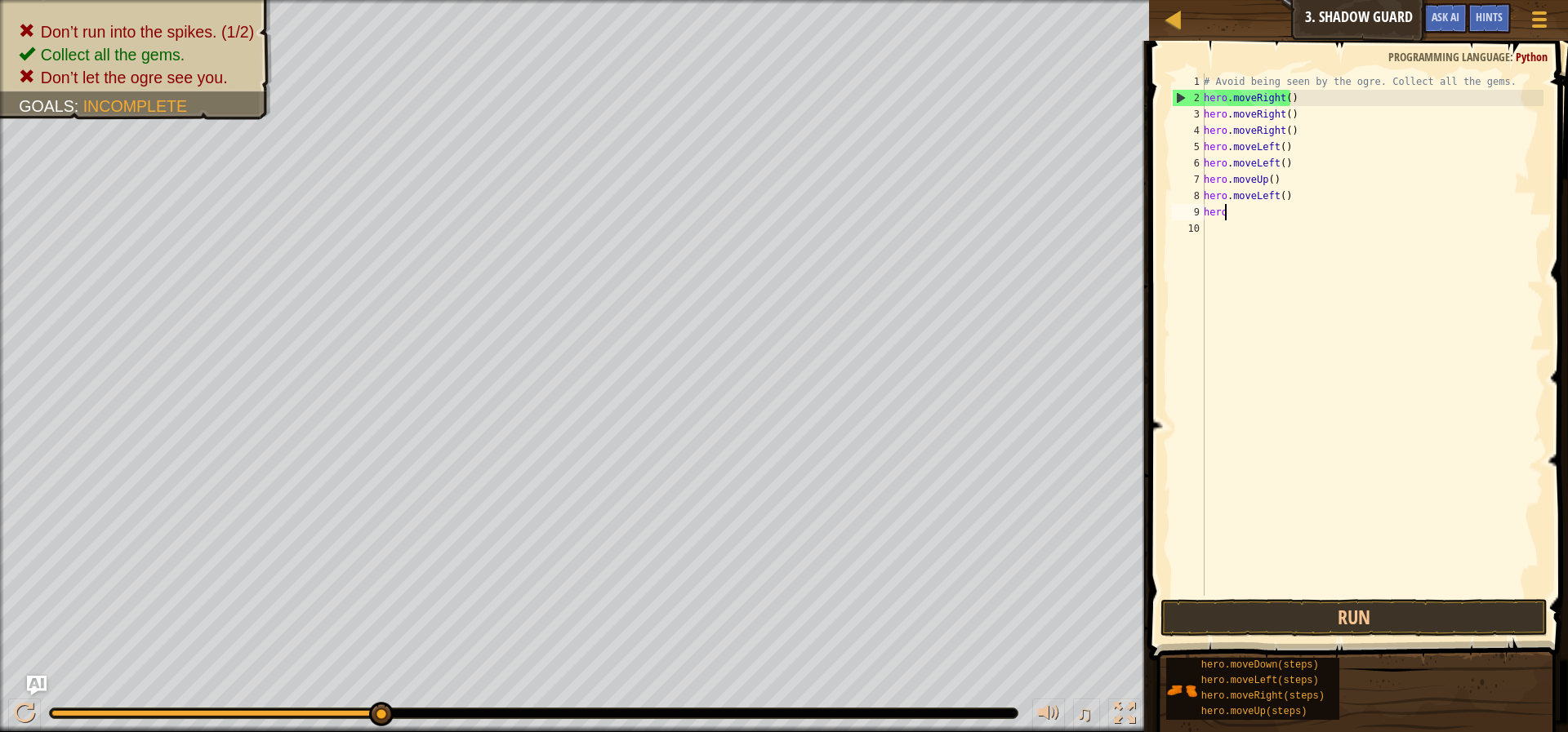
type textarea "h"
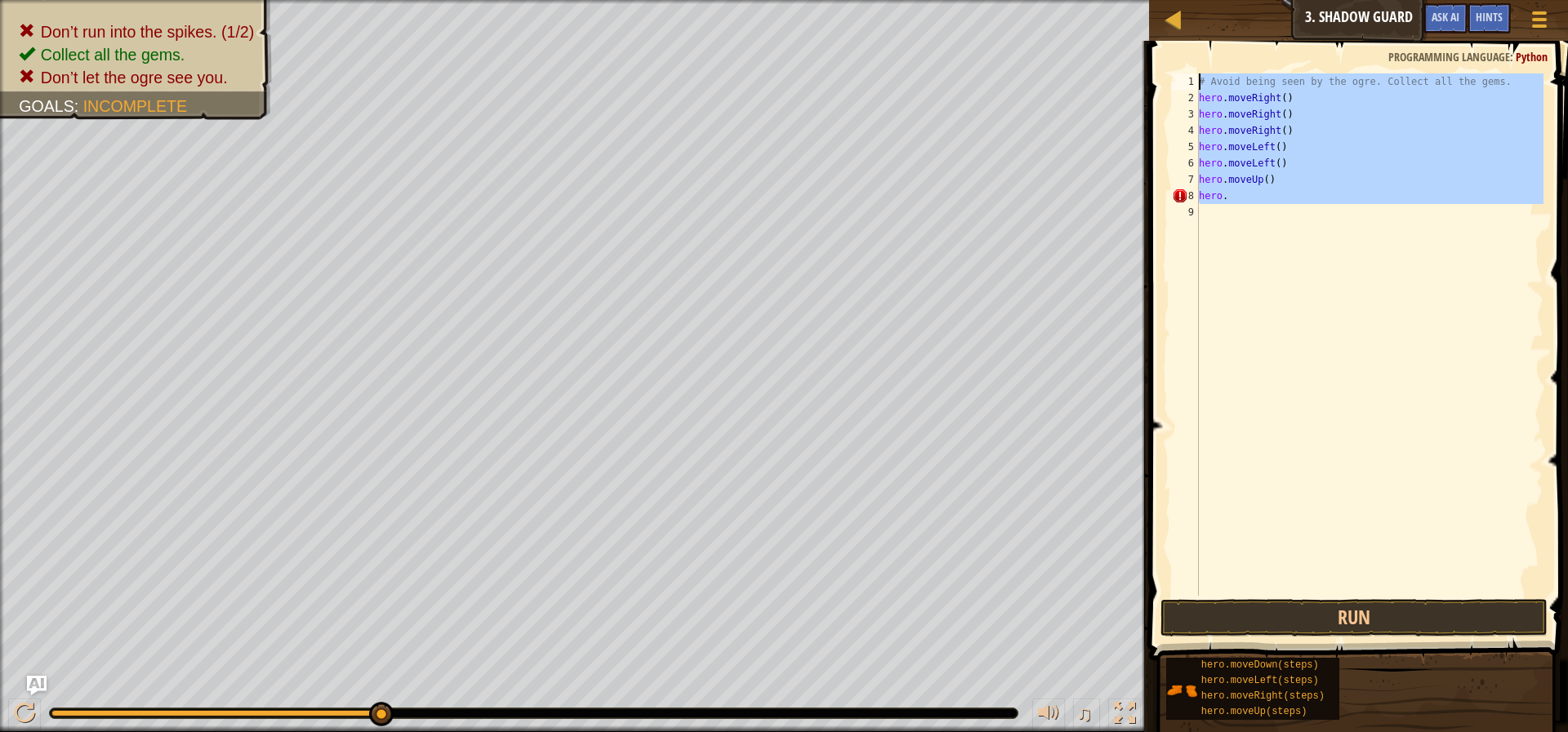
drag, startPoint x: 1376, startPoint y: 206, endPoint x: 1193, endPoint y: 88, distance: 217.7
click at [1193, 88] on div "hero. 1 2 3 4 5 6 7 8 9 # Avoid being seen by the ogre. Collect all the gems. h…" at bounding box center [1356, 334] width 374 height 522
type textarea "# Avoid being seen by the ogre. Collect all the gems. hero.moveRight()"
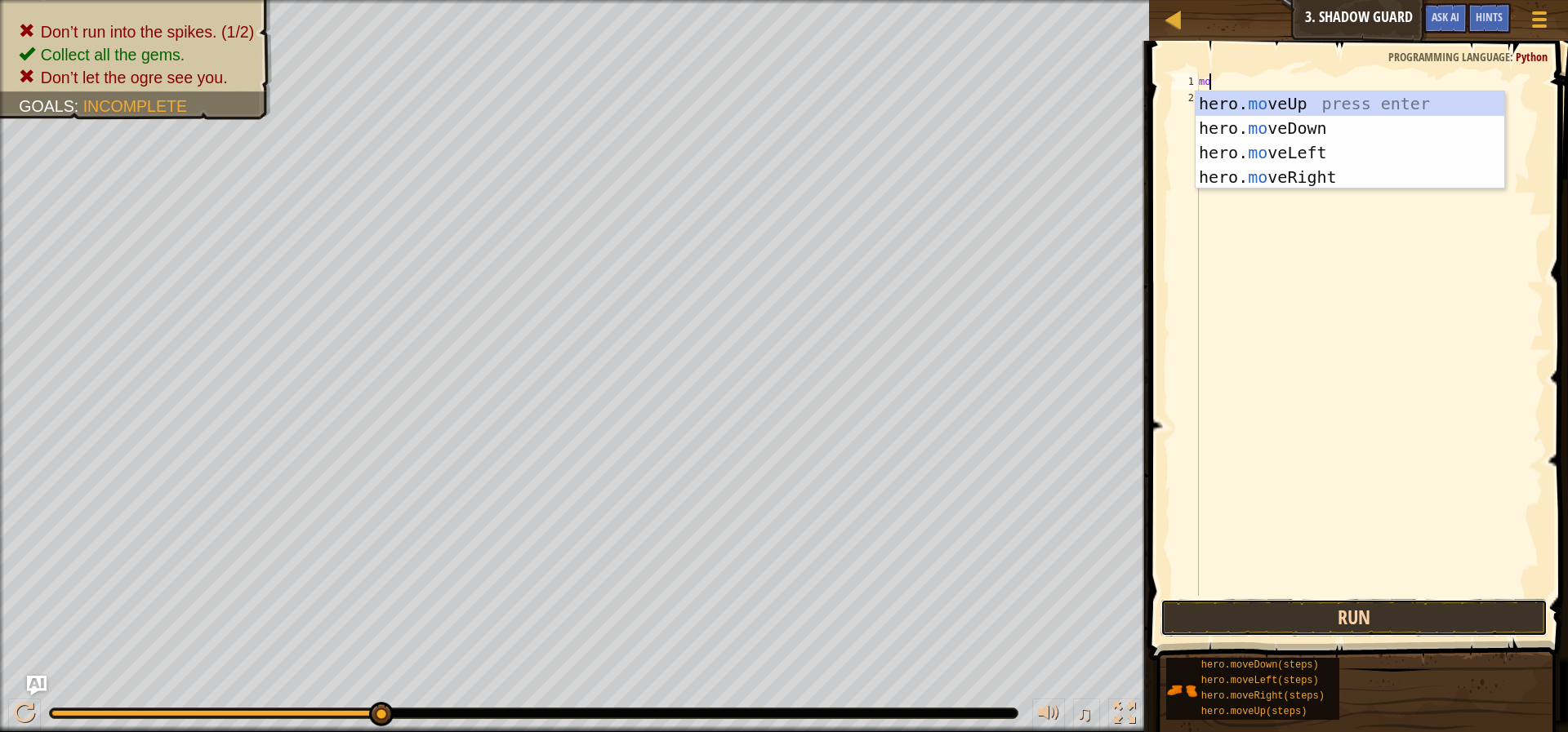
click at [1377, 623] on button "Run" at bounding box center [1354, 618] width 387 height 37
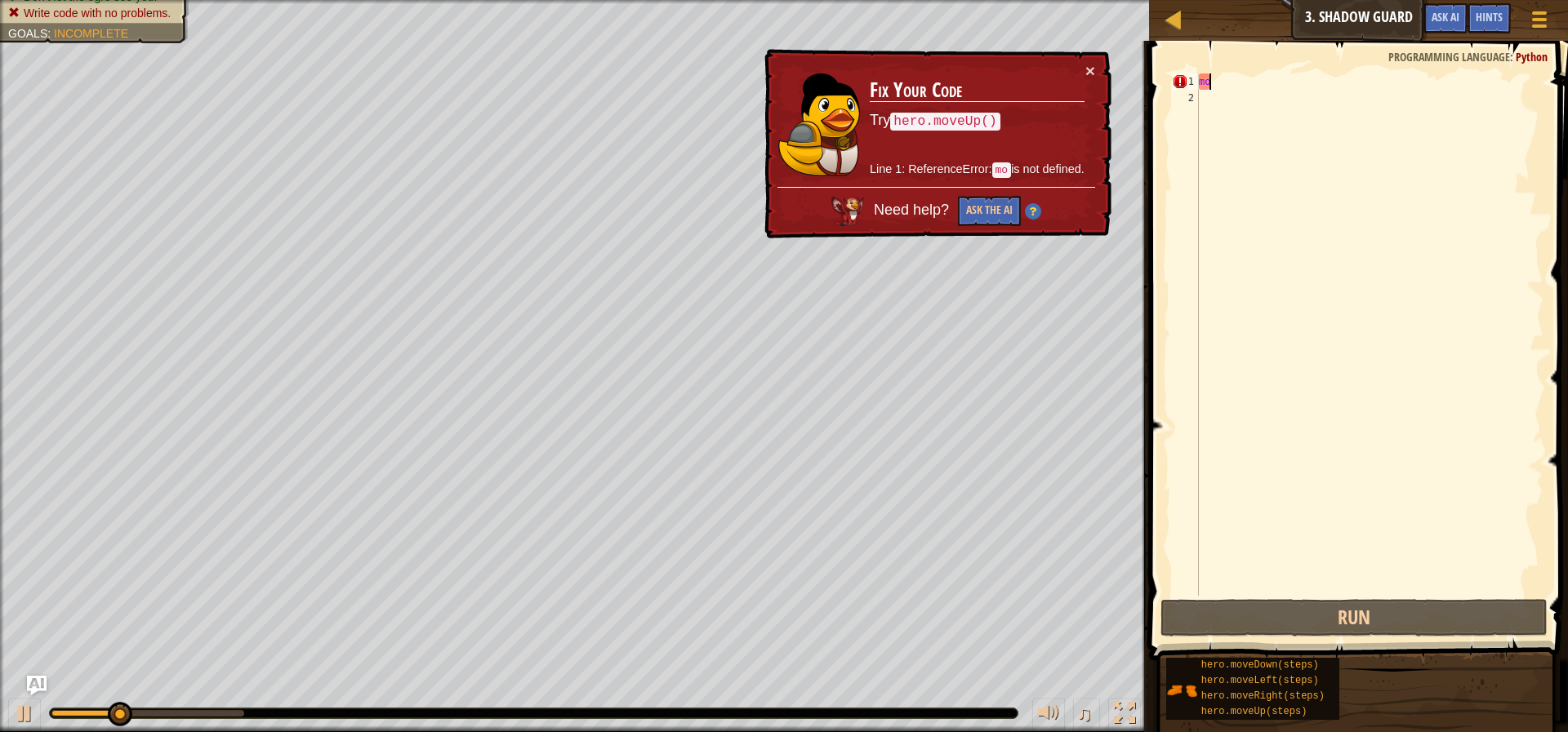
click at [1080, 55] on div "× Fix Your Code Try hero.moveUp() Line 1: ReferenceError: mo is not defined. Ne…" at bounding box center [936, 145] width 350 height 191
click at [1082, 61] on div "× Fix Your Code Try hero.moveUp() Line 1: ReferenceError: mo is not defined. Ne…" at bounding box center [936, 145] width 350 height 191
click at [1088, 66] on button "×" at bounding box center [1090, 71] width 10 height 17
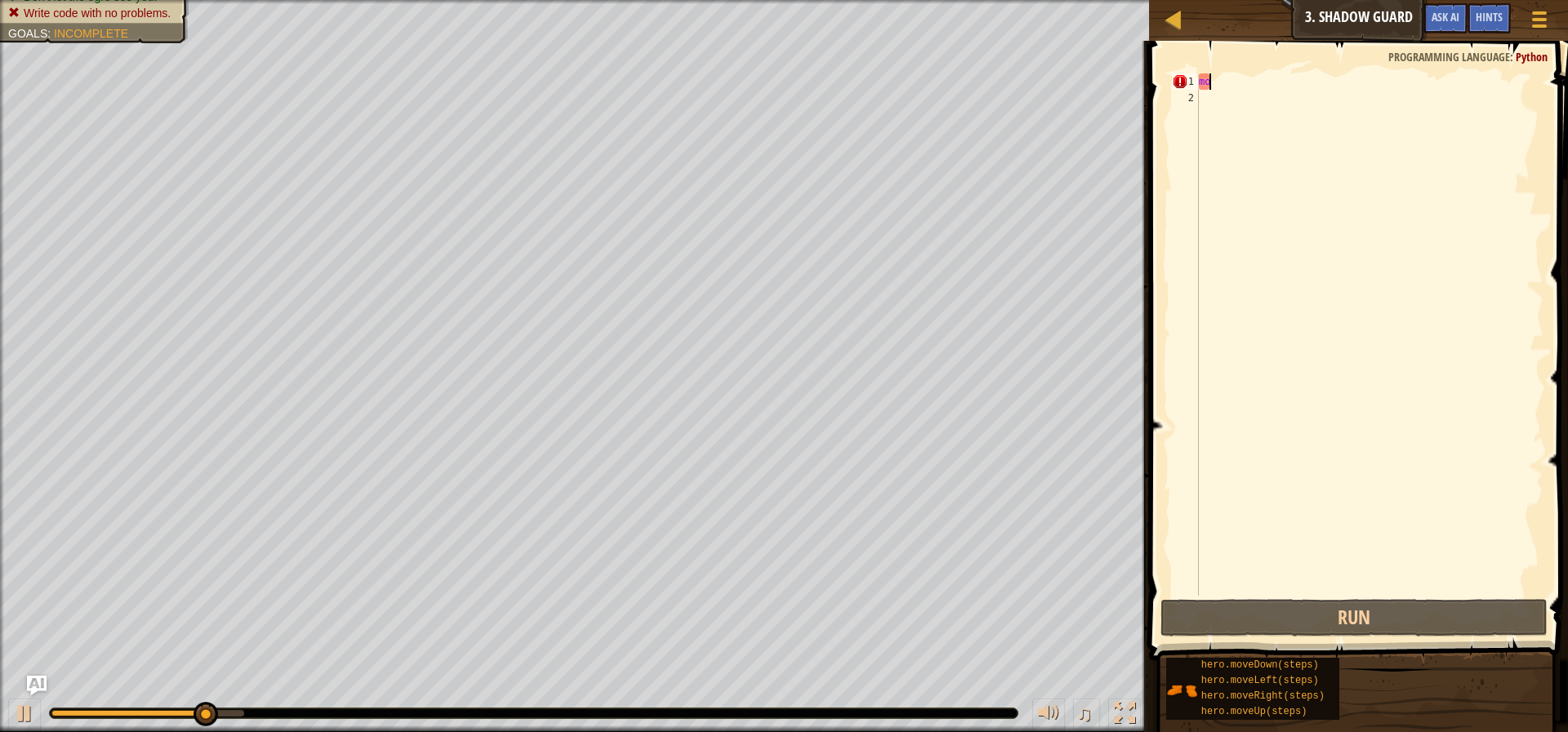
click at [1220, 83] on div "mo" at bounding box center [1369, 351] width 348 height 555
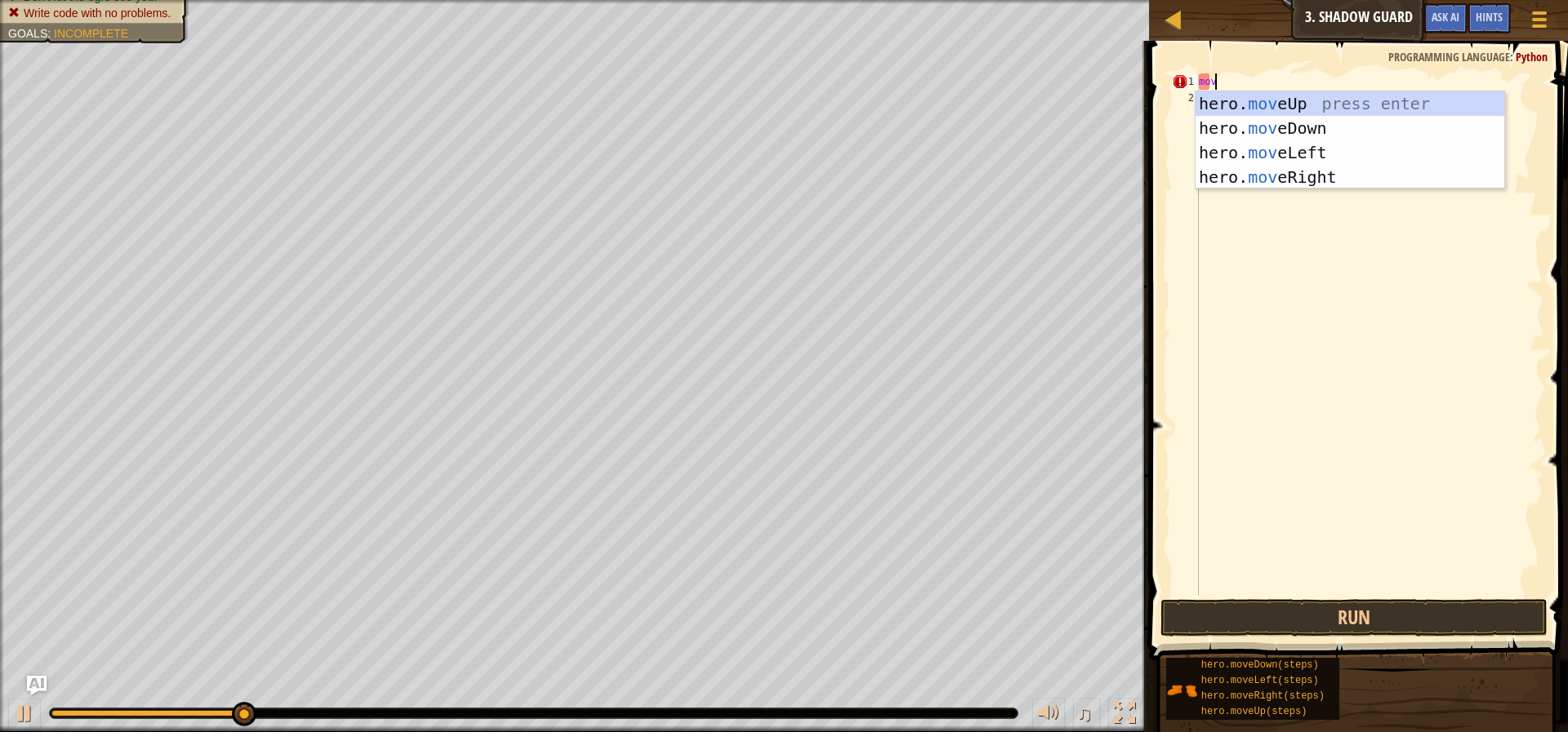
type textarea "move"
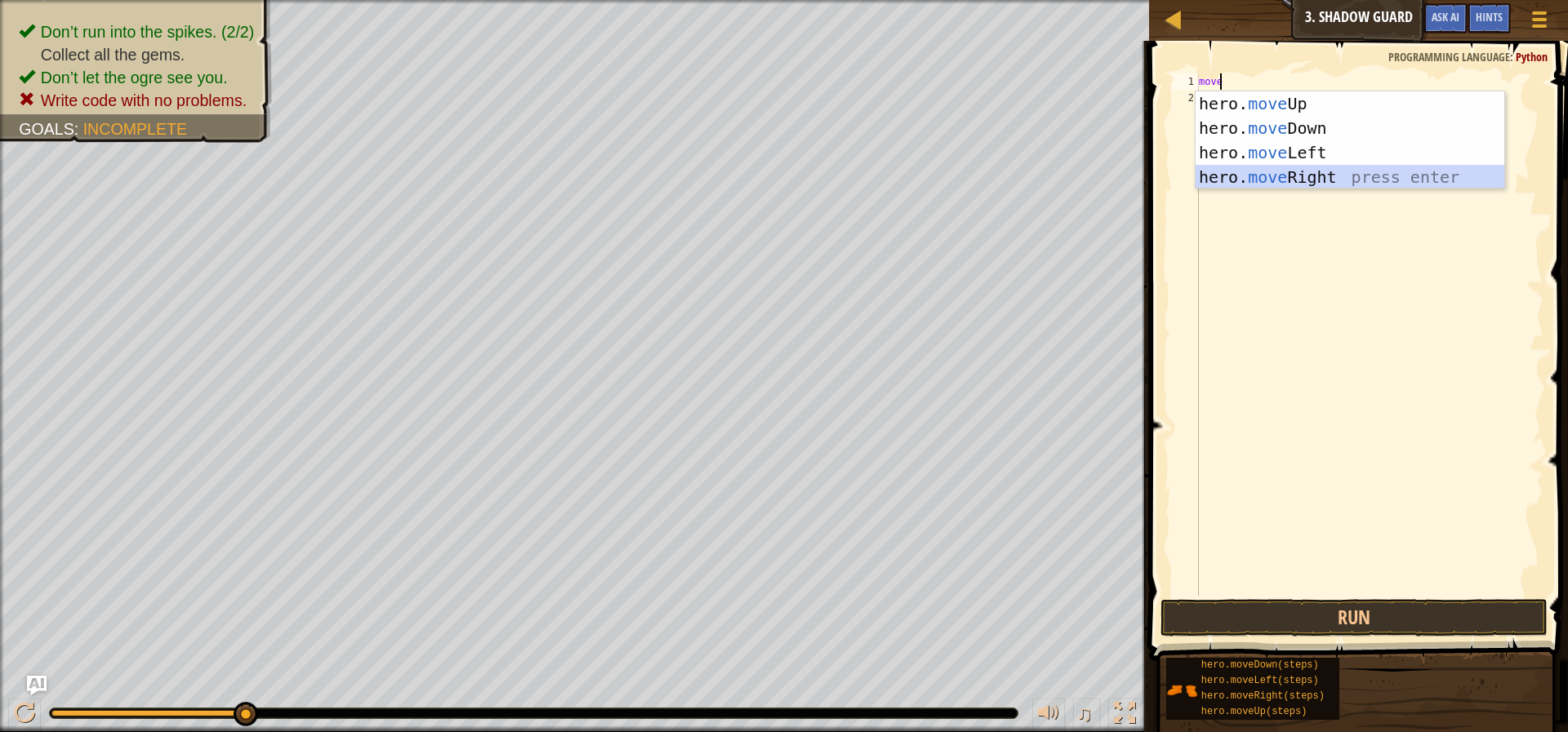
click at [1310, 175] on div "hero. move Up press enter hero. move Down press enter hero. move Left press ent…" at bounding box center [1350, 165] width 309 height 147
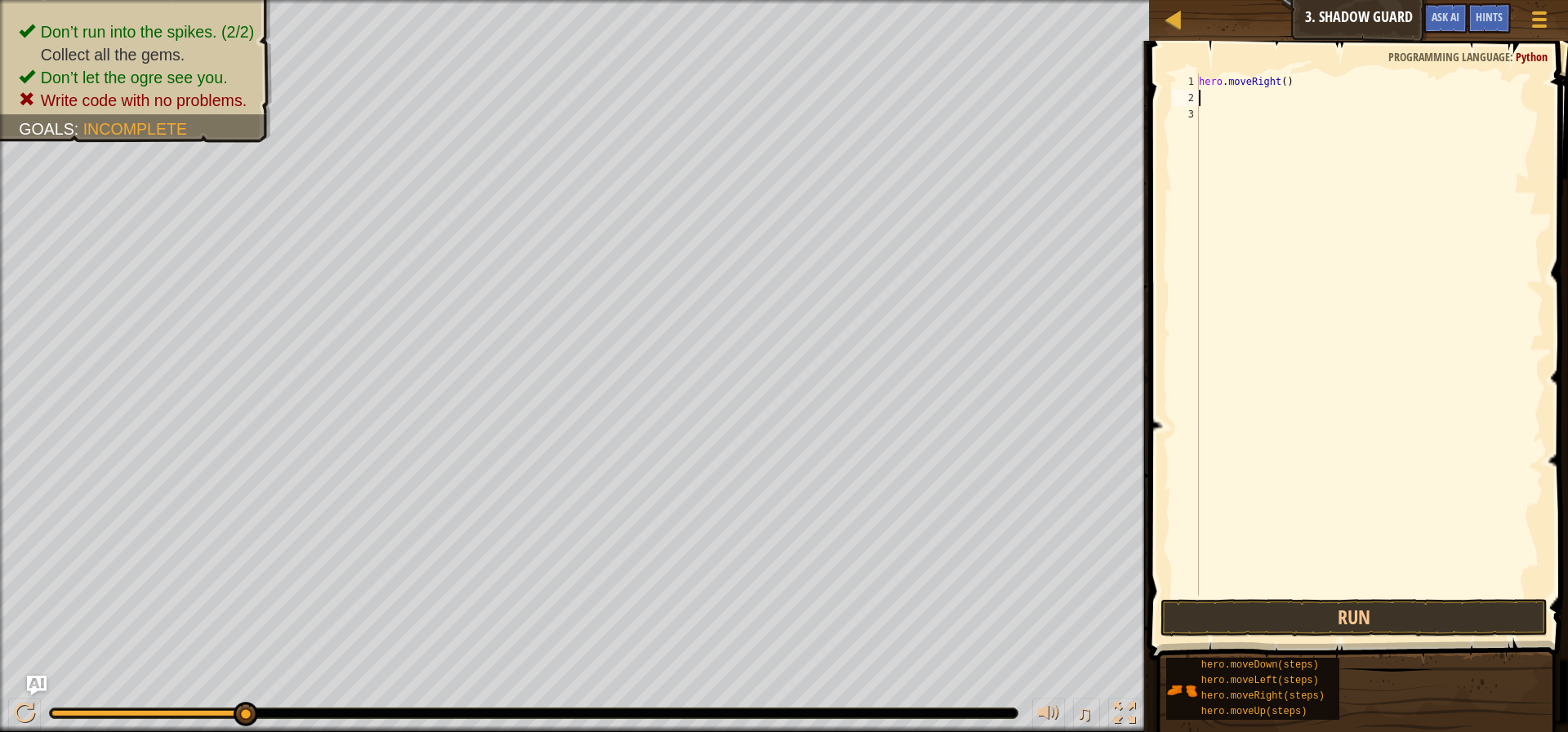
type textarea "mo"
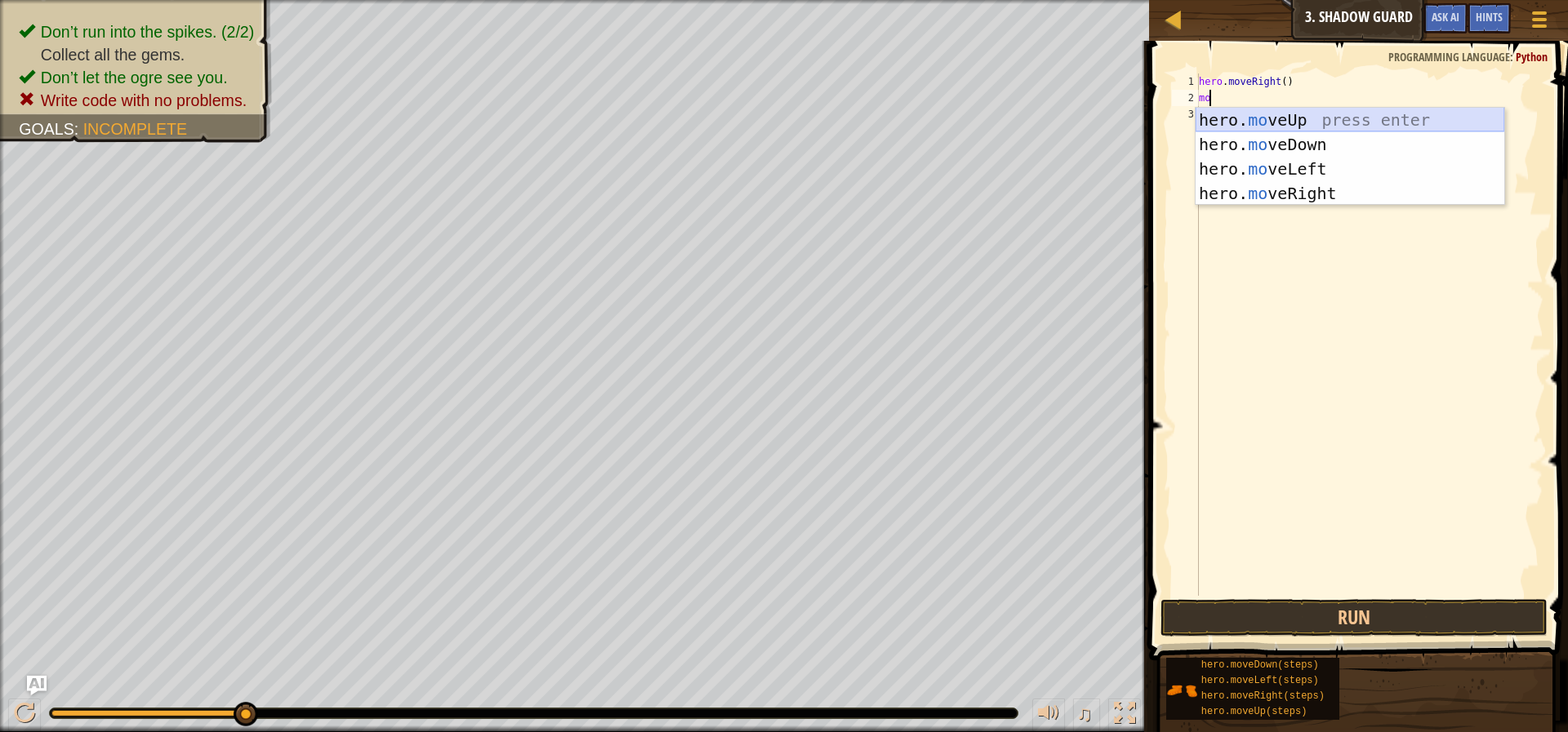
click at [1284, 121] on div "hero. mo veUp press enter hero. mo veDown press enter hero. mo veLeft press ent…" at bounding box center [1350, 181] width 309 height 147
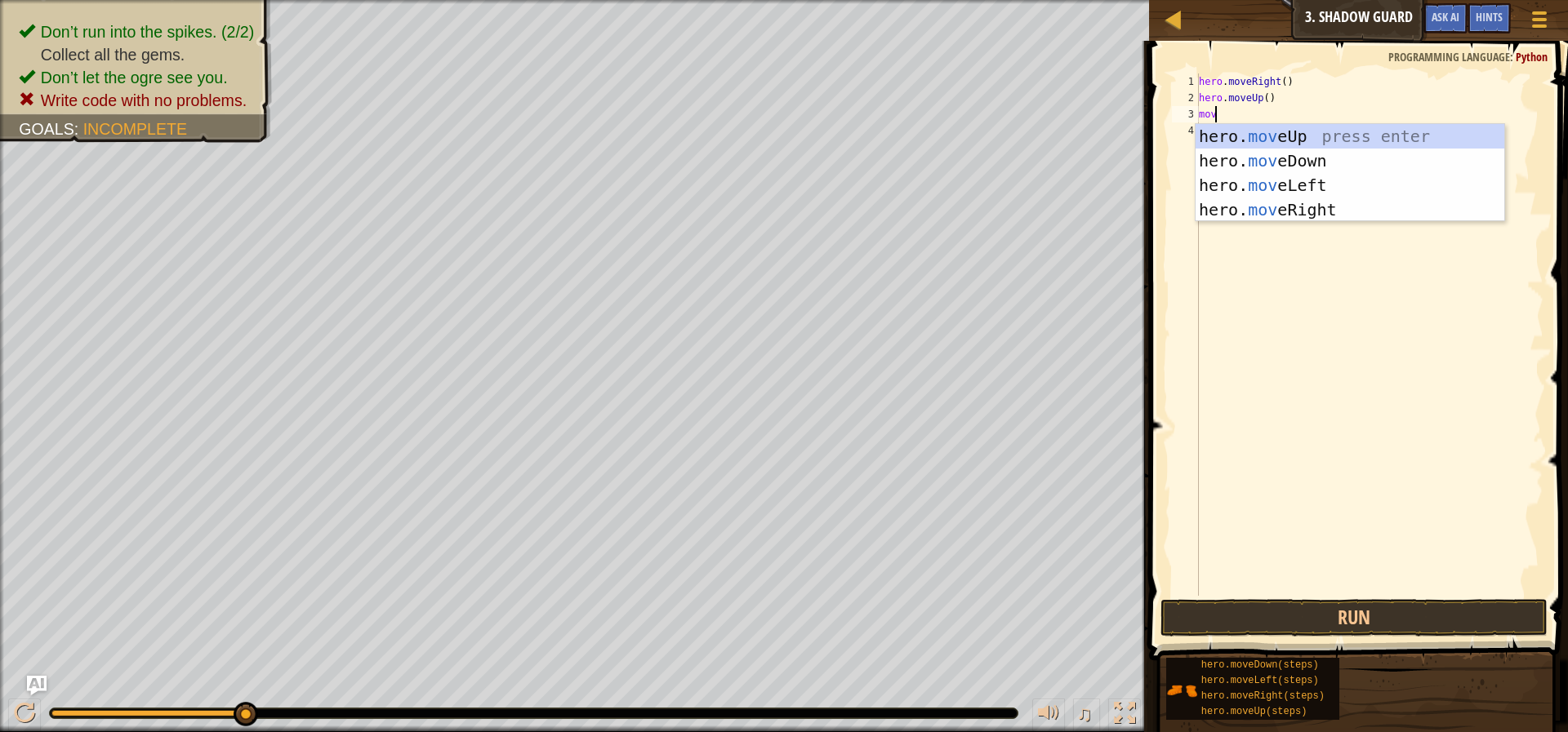
scroll to position [7, 1]
type textarea "move"
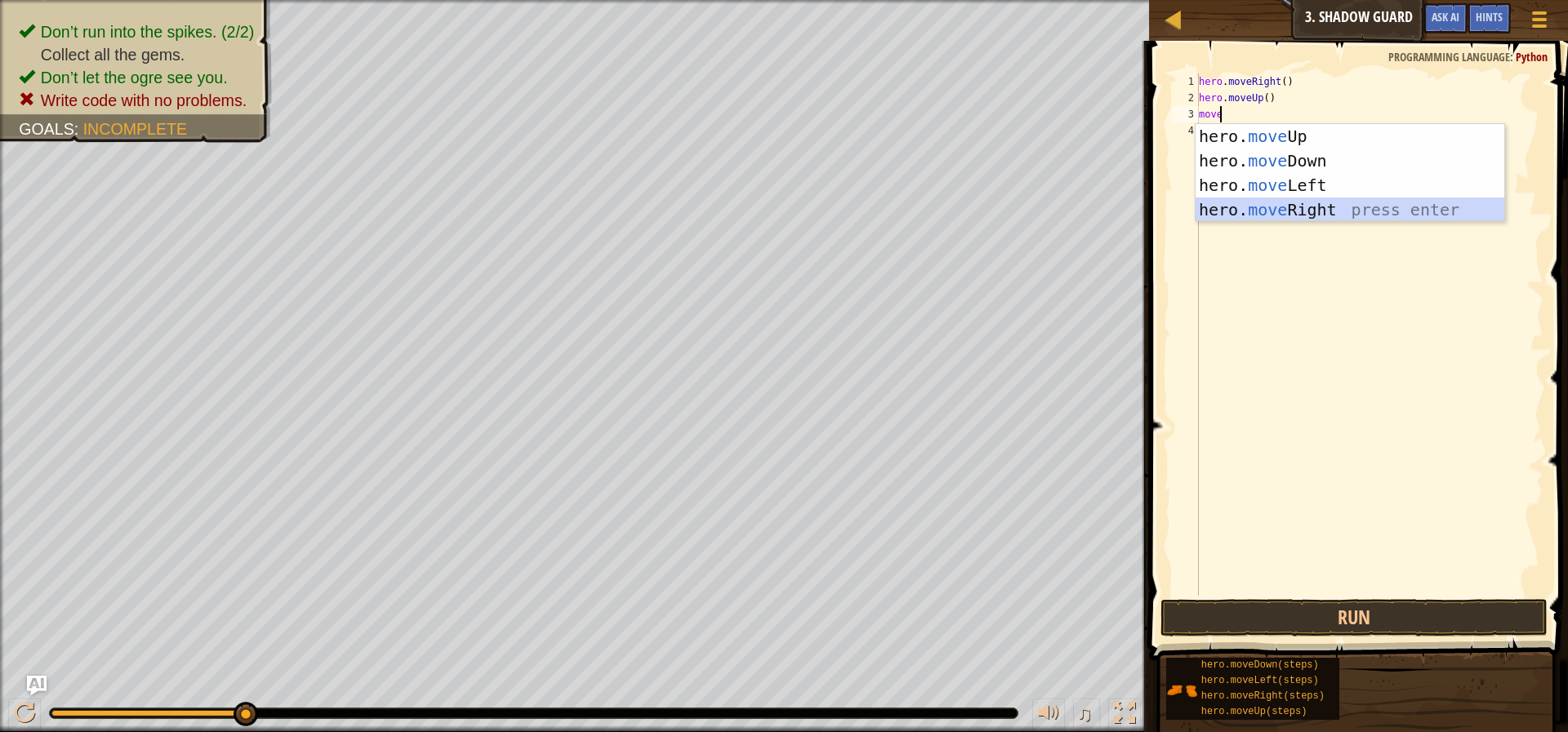
click at [1305, 209] on div "hero. move Up press enter hero. move Down press enter hero. move Left press ent…" at bounding box center [1350, 198] width 309 height 147
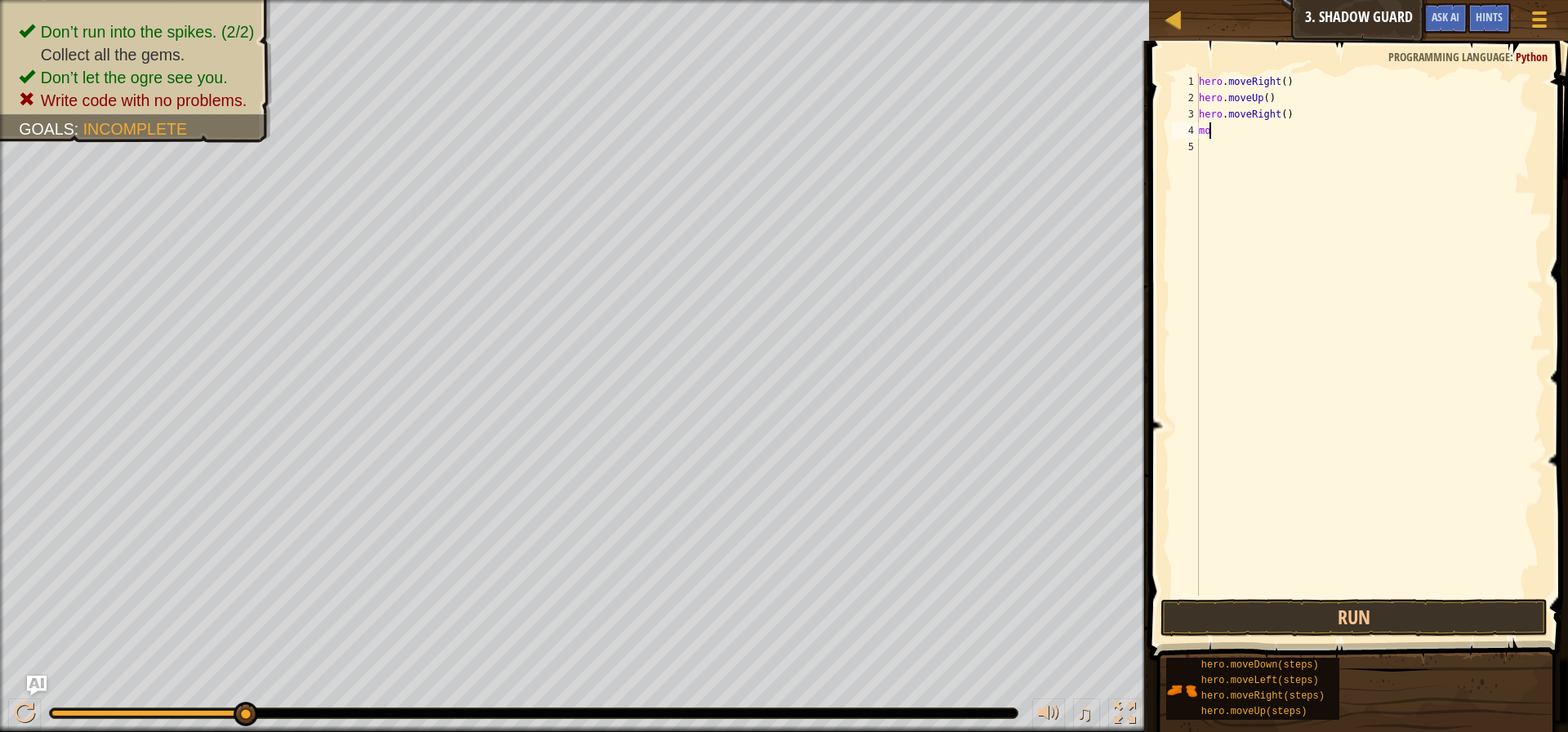
scroll to position [7, 0]
type textarea "m"
type textarea "mo"
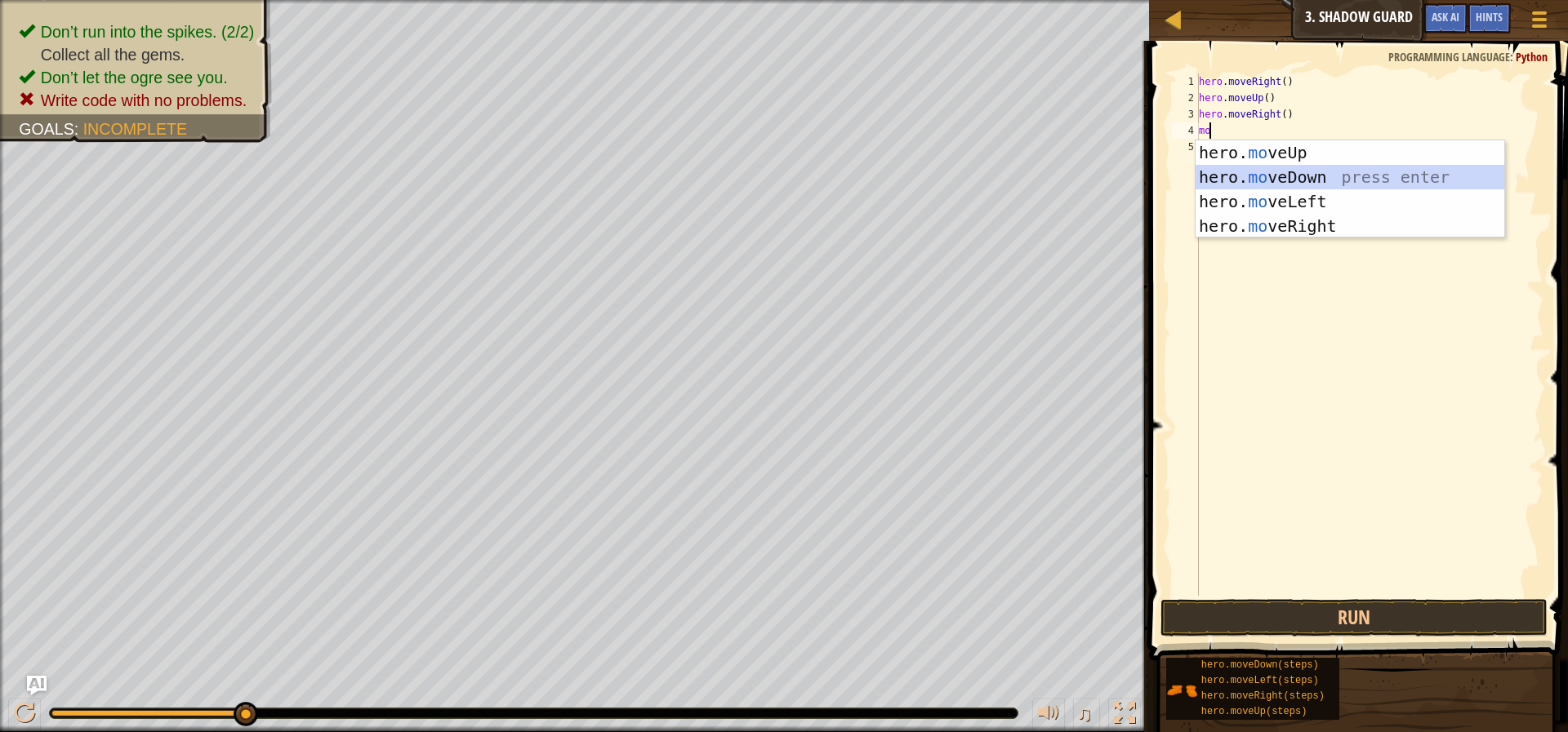
click at [1352, 176] on div "hero. mo veUp press enter hero. mo veDown press enter hero. mo veLeft press ent…" at bounding box center [1350, 214] width 309 height 147
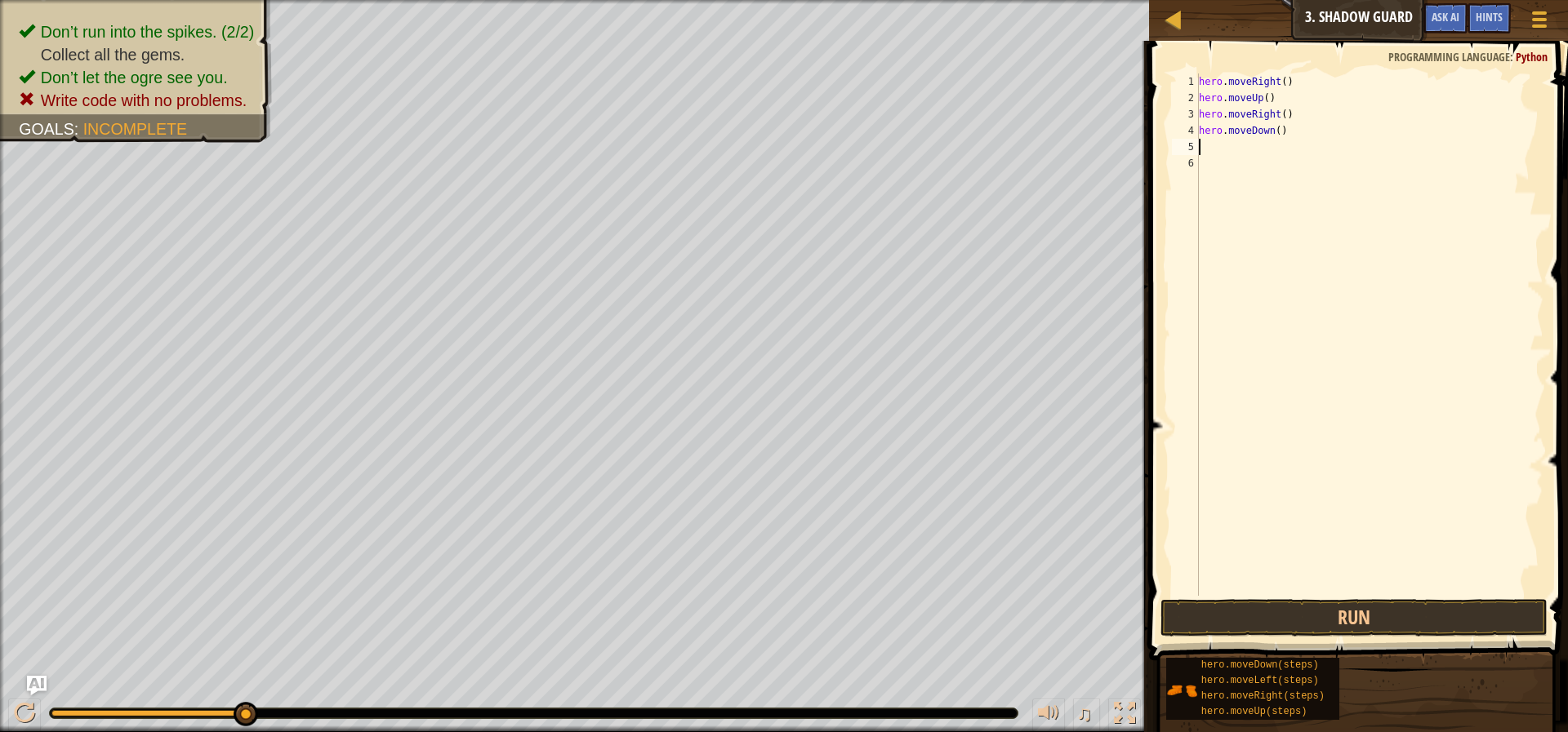
type textarea "mo"
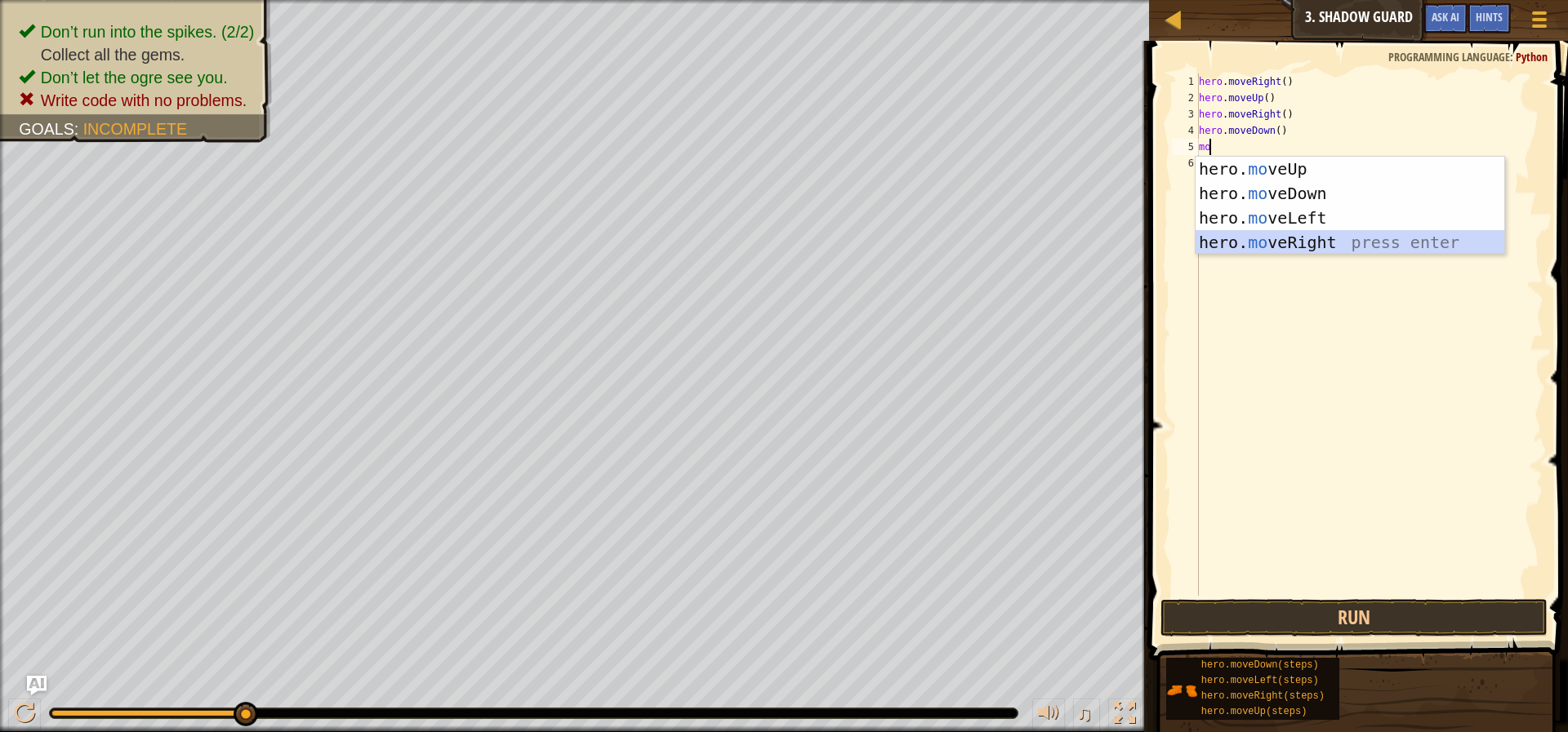
click at [1340, 245] on div "hero. mo veUp press enter hero. mo veDown press enter hero. mo veLeft press ent…" at bounding box center [1350, 230] width 309 height 147
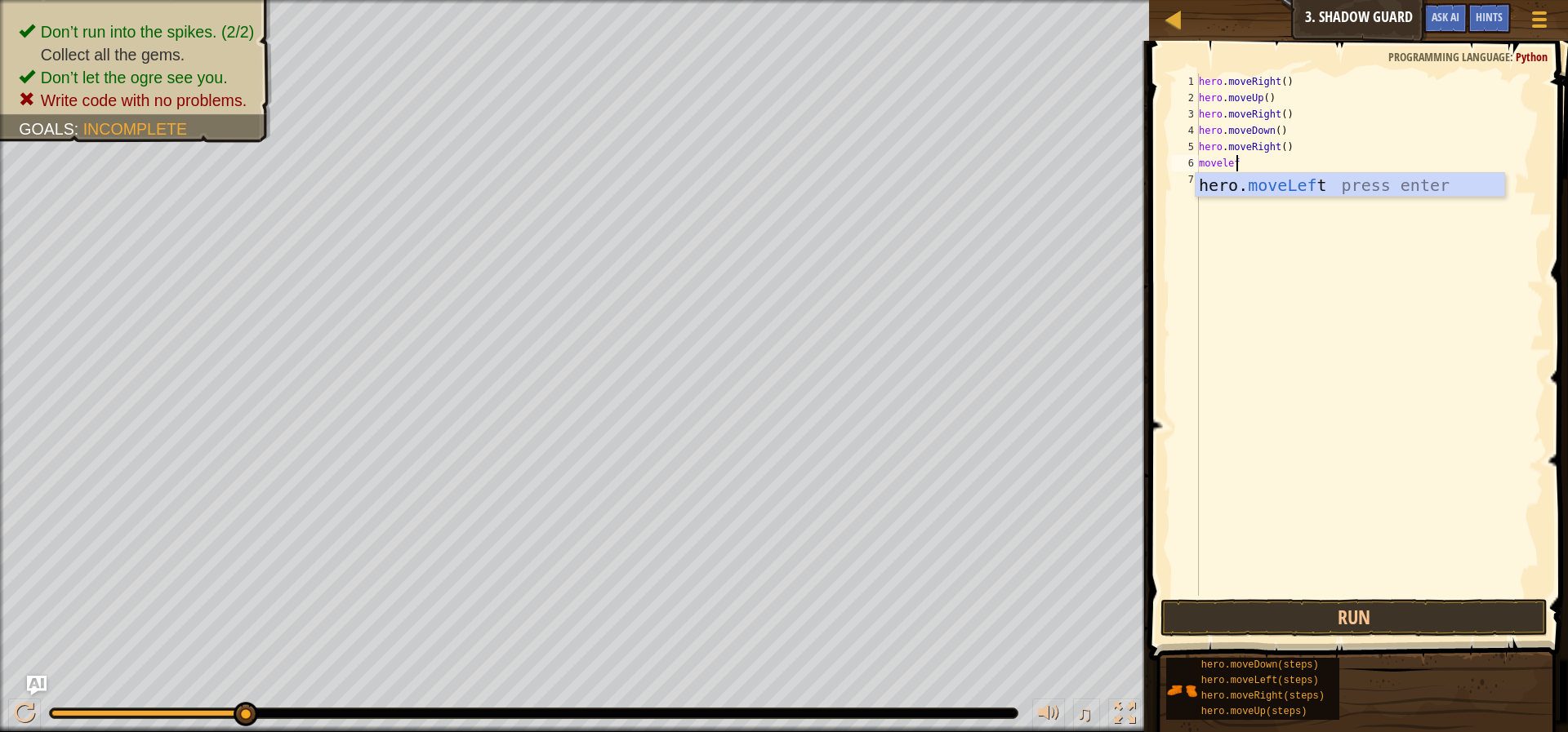
scroll to position [7, 3]
type textarea "moveleft"
click at [1349, 178] on div "hero. moveLeft press enter" at bounding box center [1350, 210] width 309 height 74
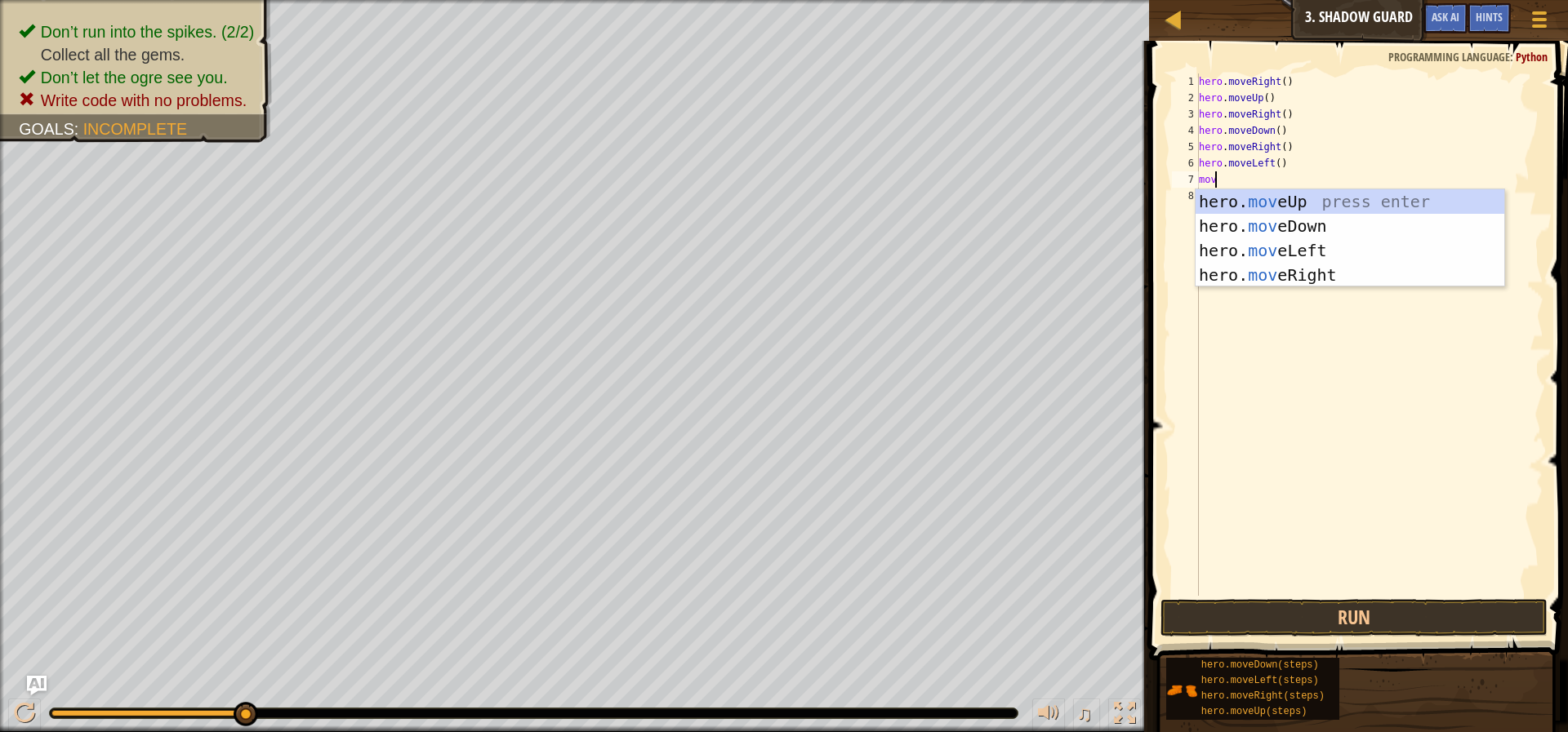
scroll to position [7, 1]
type textarea "move"
click at [1262, 245] on div "hero. move Up press enter hero. move Down press enter hero. move Left press ent…" at bounding box center [1350, 263] width 309 height 147
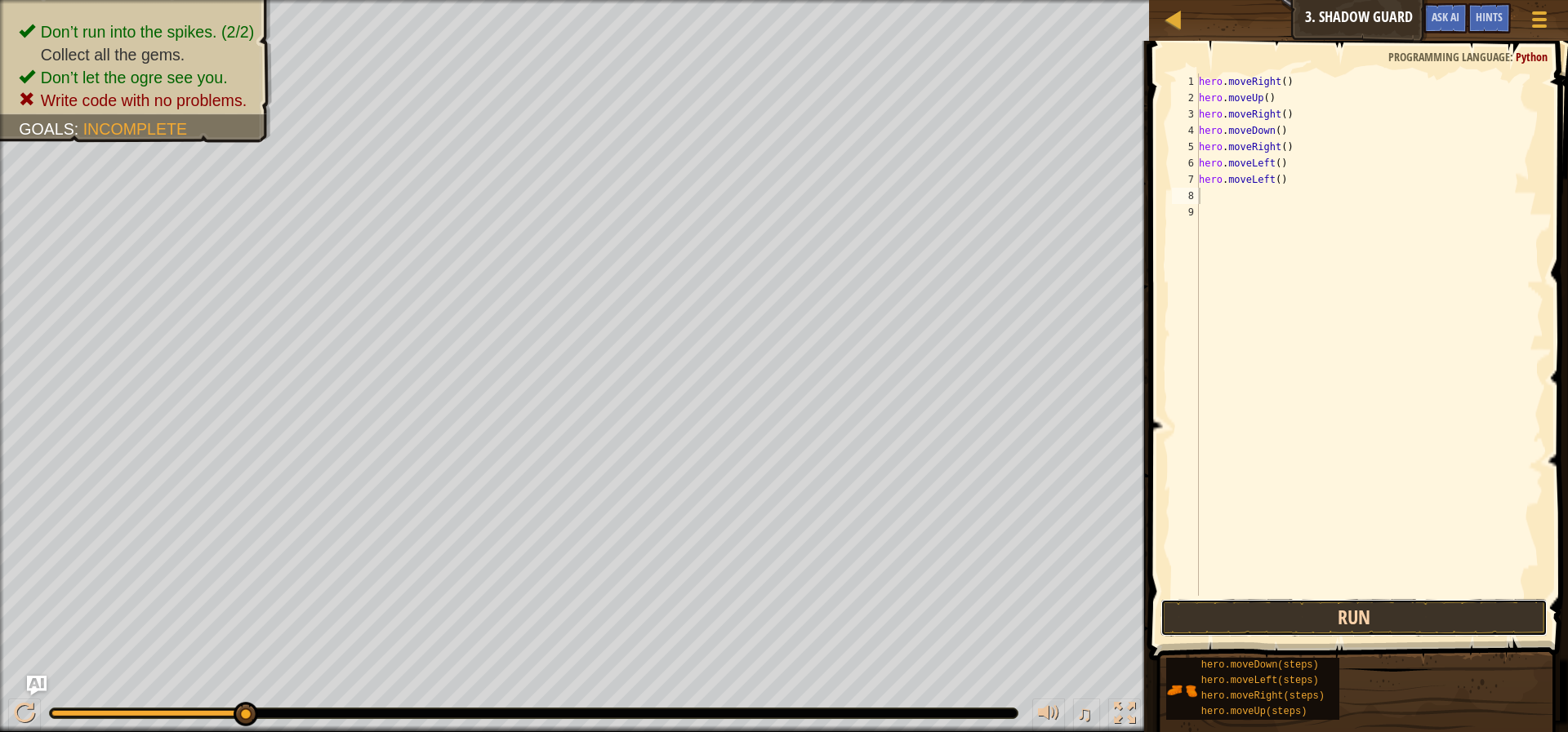
click at [1246, 612] on button "Run" at bounding box center [1354, 618] width 387 height 37
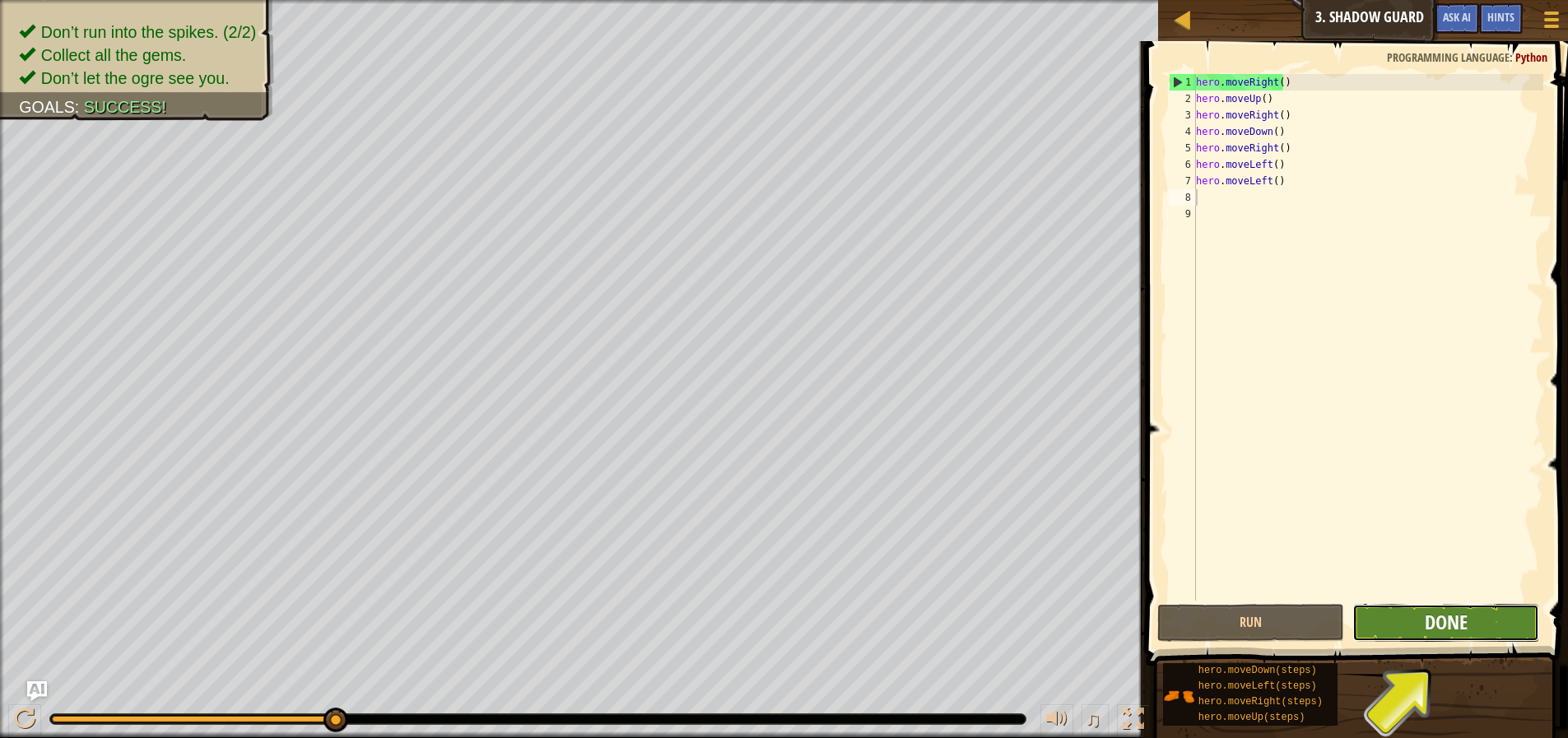
click at [1427, 620] on span "Done" at bounding box center [1446, 622] width 43 height 26
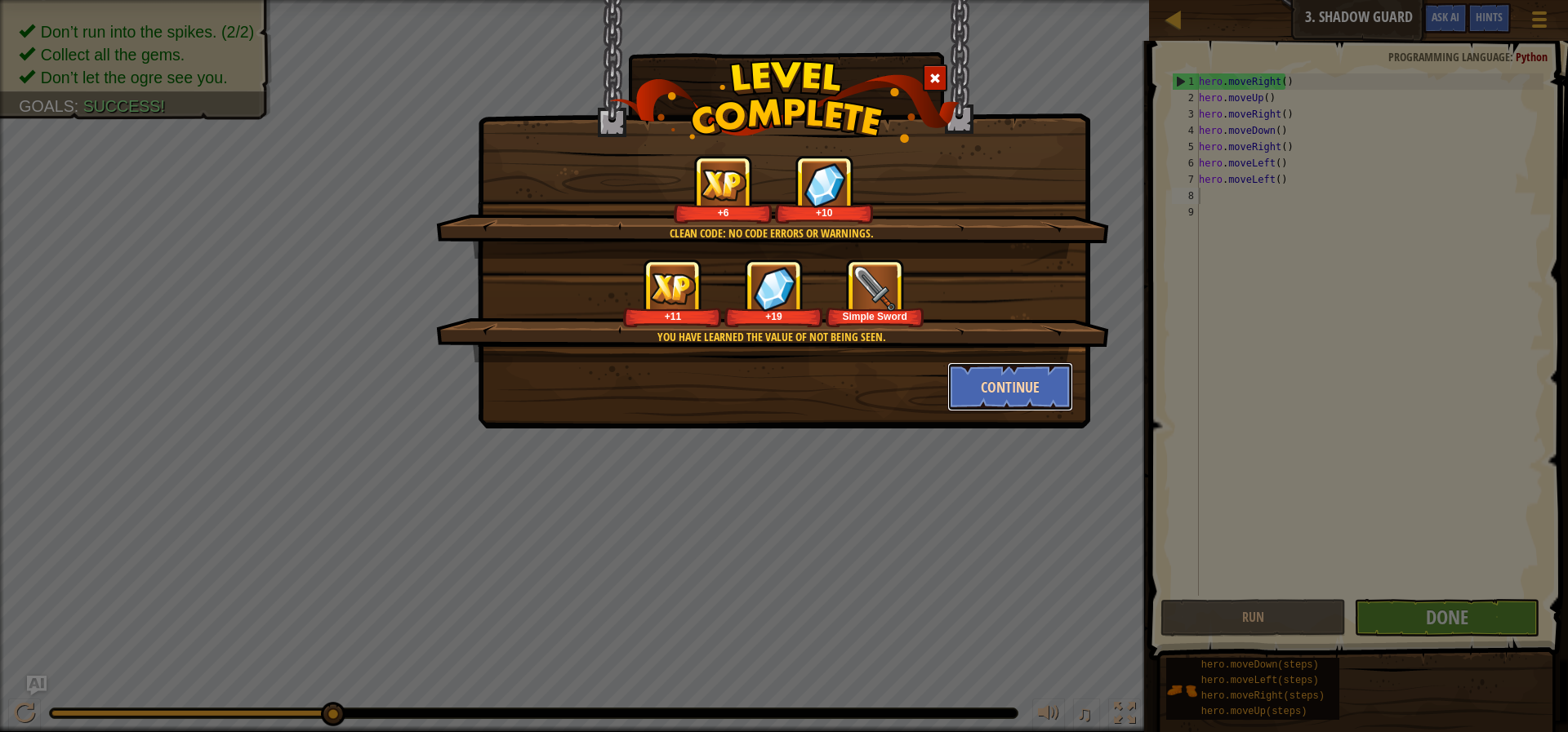
click at [1031, 389] on button "Continue" at bounding box center [1011, 386] width 127 height 49
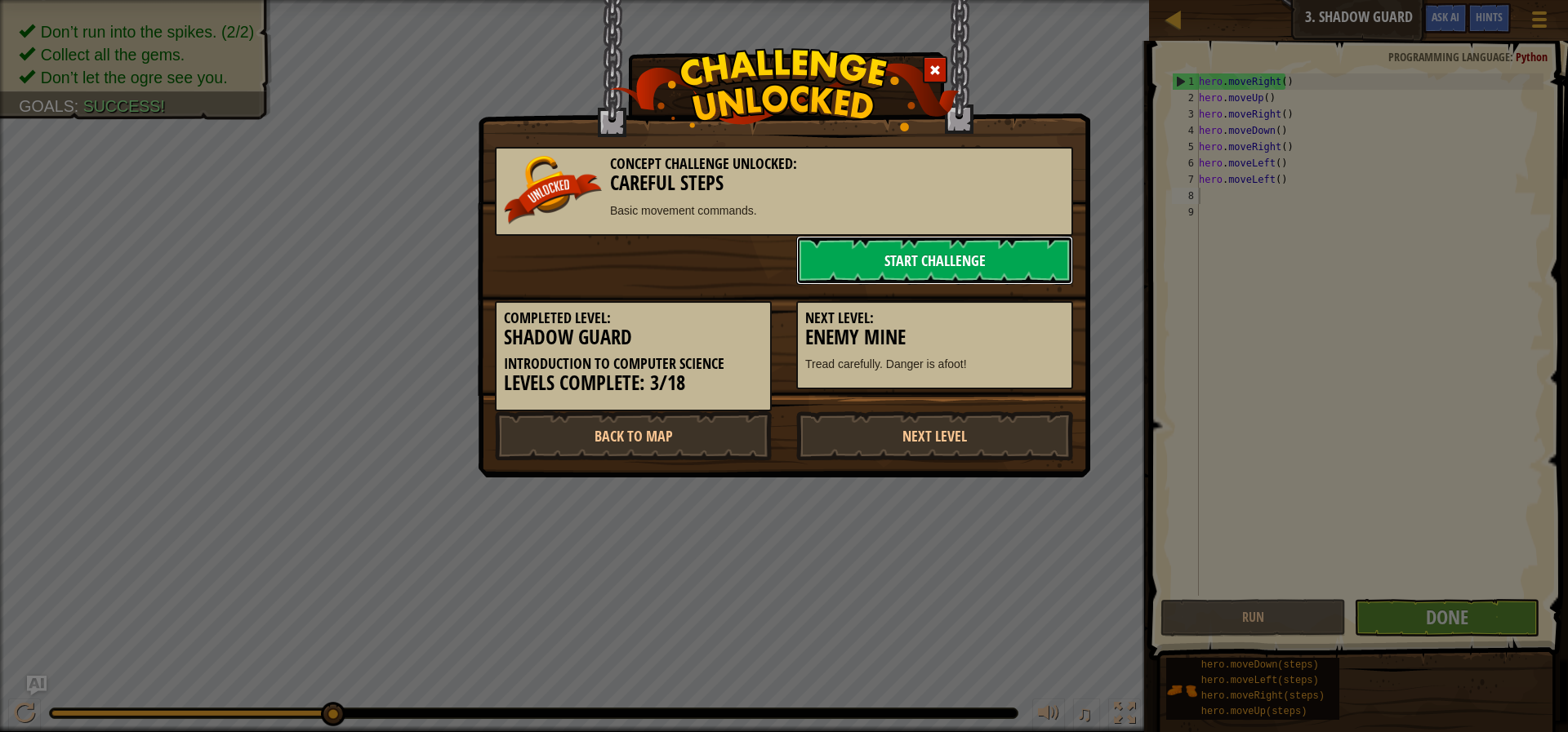
click at [966, 261] on link "Start Challenge" at bounding box center [934, 260] width 277 height 49
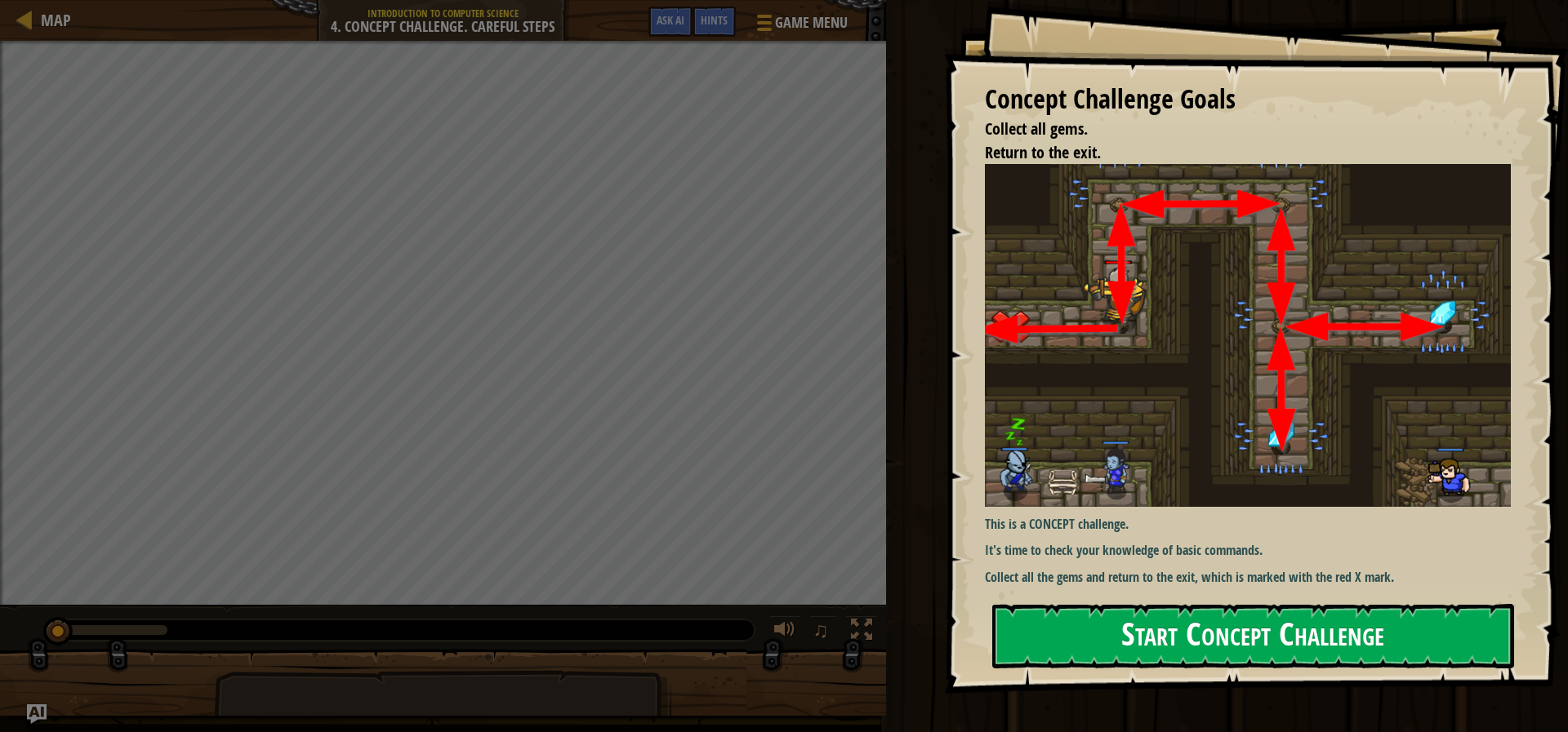
click at [1336, 637] on button "Start Concept Challenge" at bounding box center [1253, 636] width 522 height 64
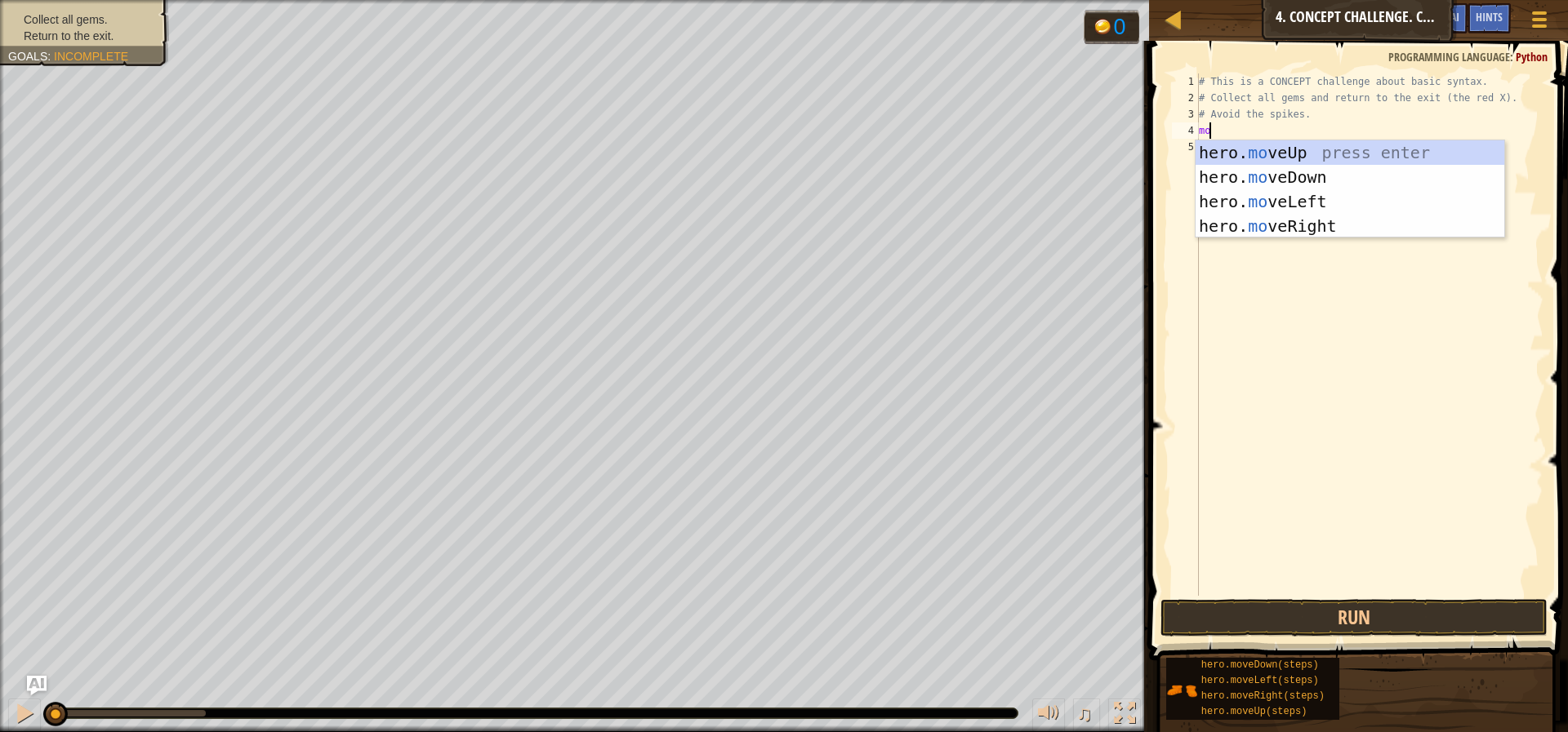
scroll to position [7, 1]
type textarea "move"
click at [1324, 145] on div "hero. move Up press enter hero. move Down press enter hero. move Left press ent…" at bounding box center [1350, 214] width 309 height 147
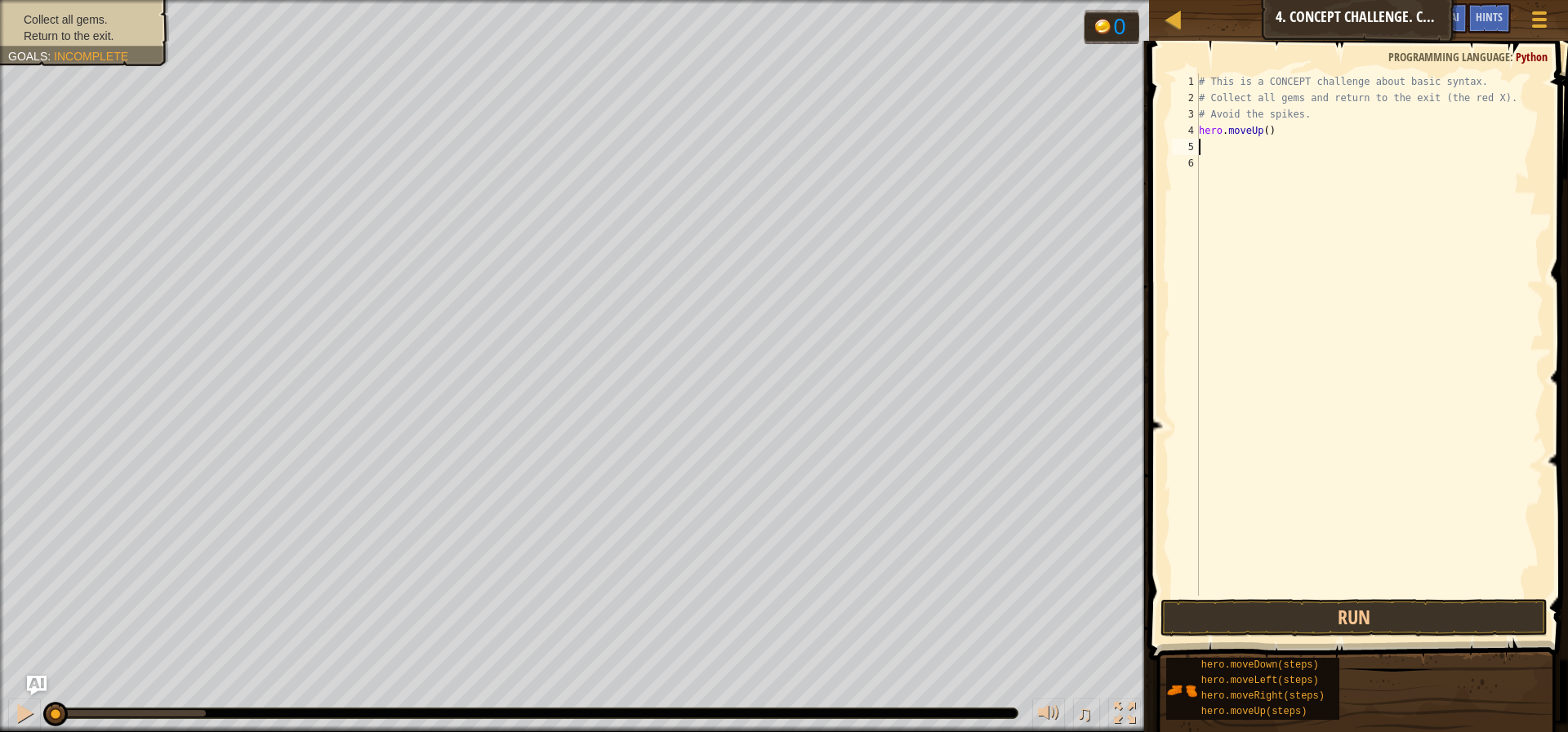
type textarea "mo"
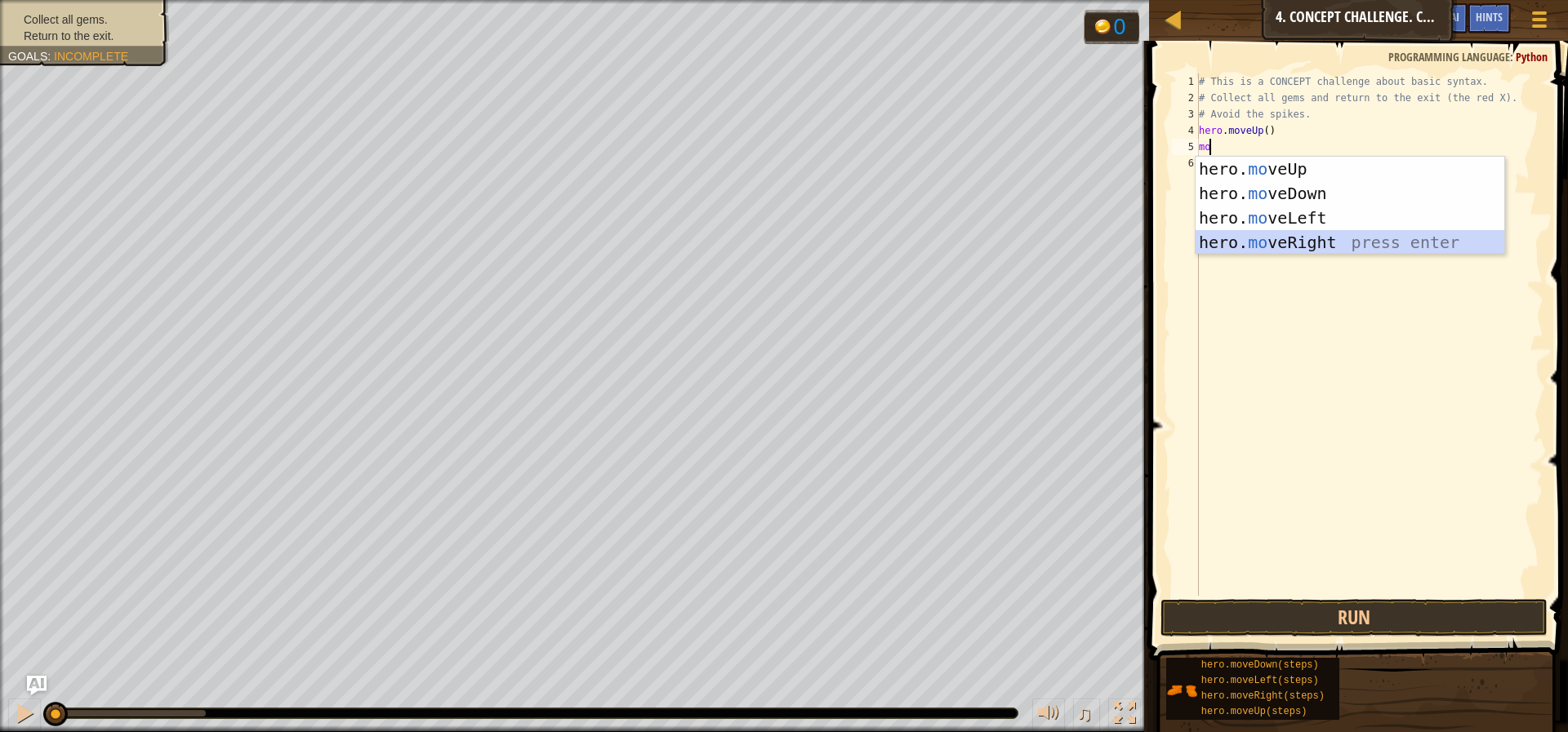
click at [1337, 247] on div "hero. mo veUp press enter hero. mo veDown press enter hero. mo veLeft press ent…" at bounding box center [1350, 230] width 309 height 147
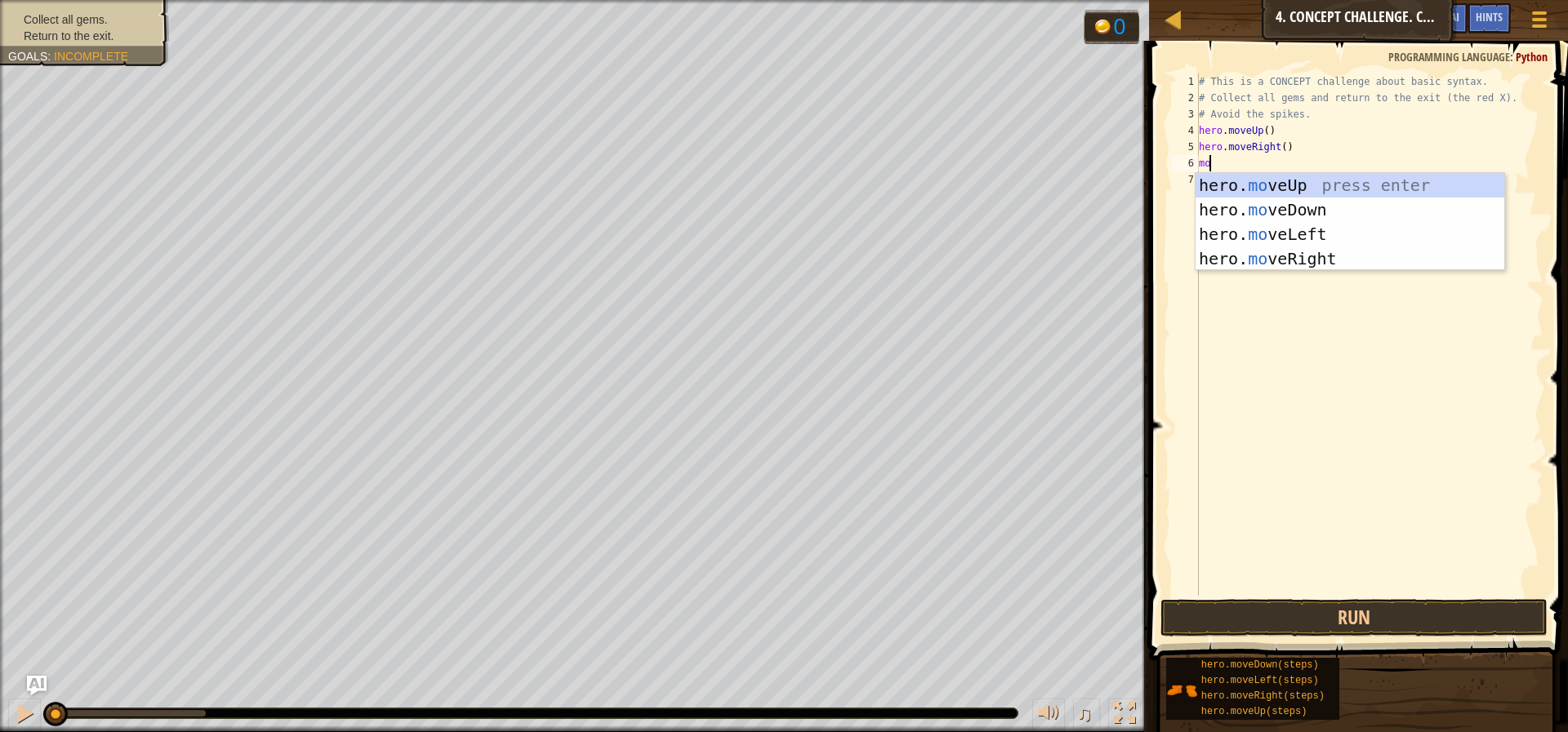
scroll to position [7, 1]
type textarea "move"
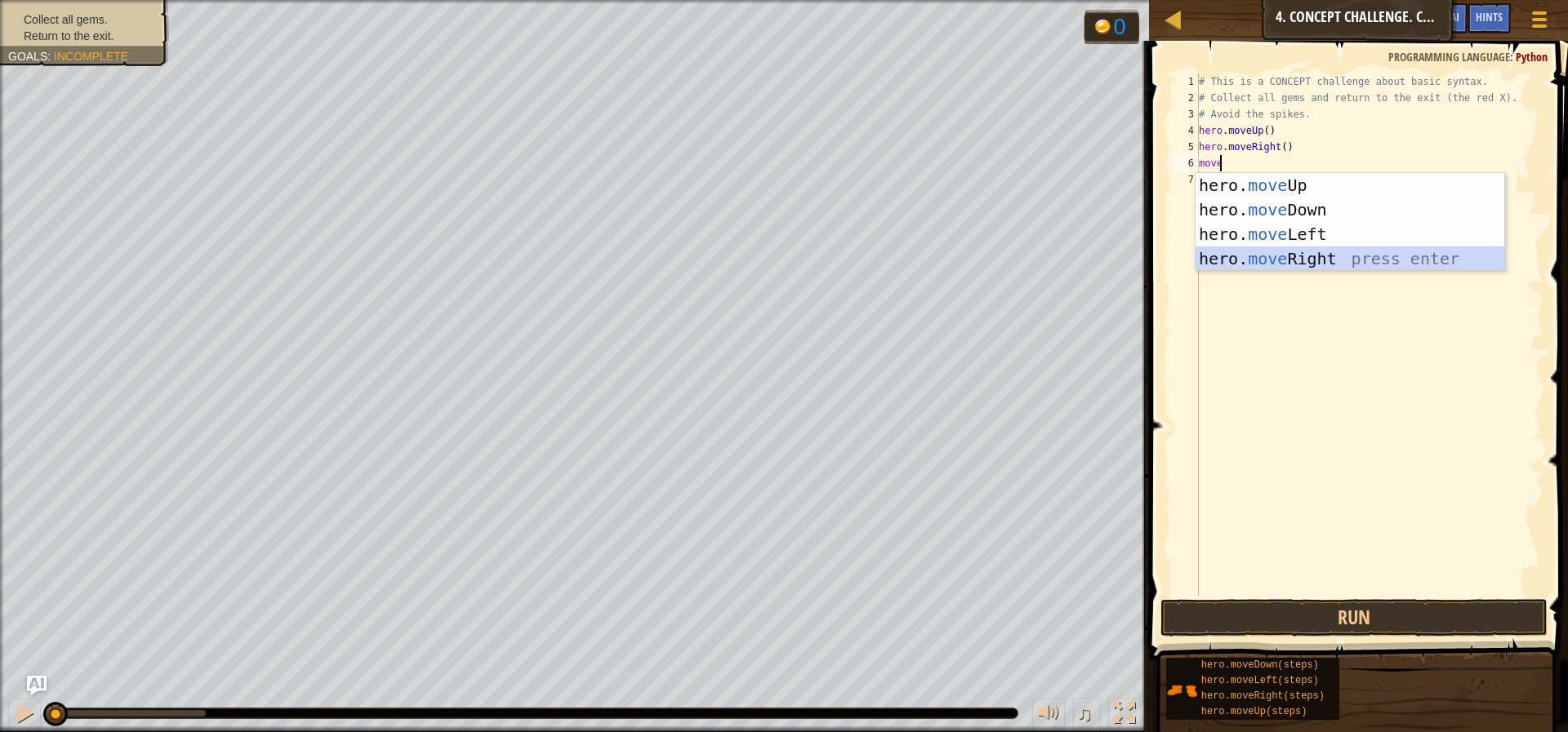
click at [1296, 262] on div "hero. move Up press enter hero. move Down press enter hero. move Left press ent…" at bounding box center [1350, 247] width 309 height 147
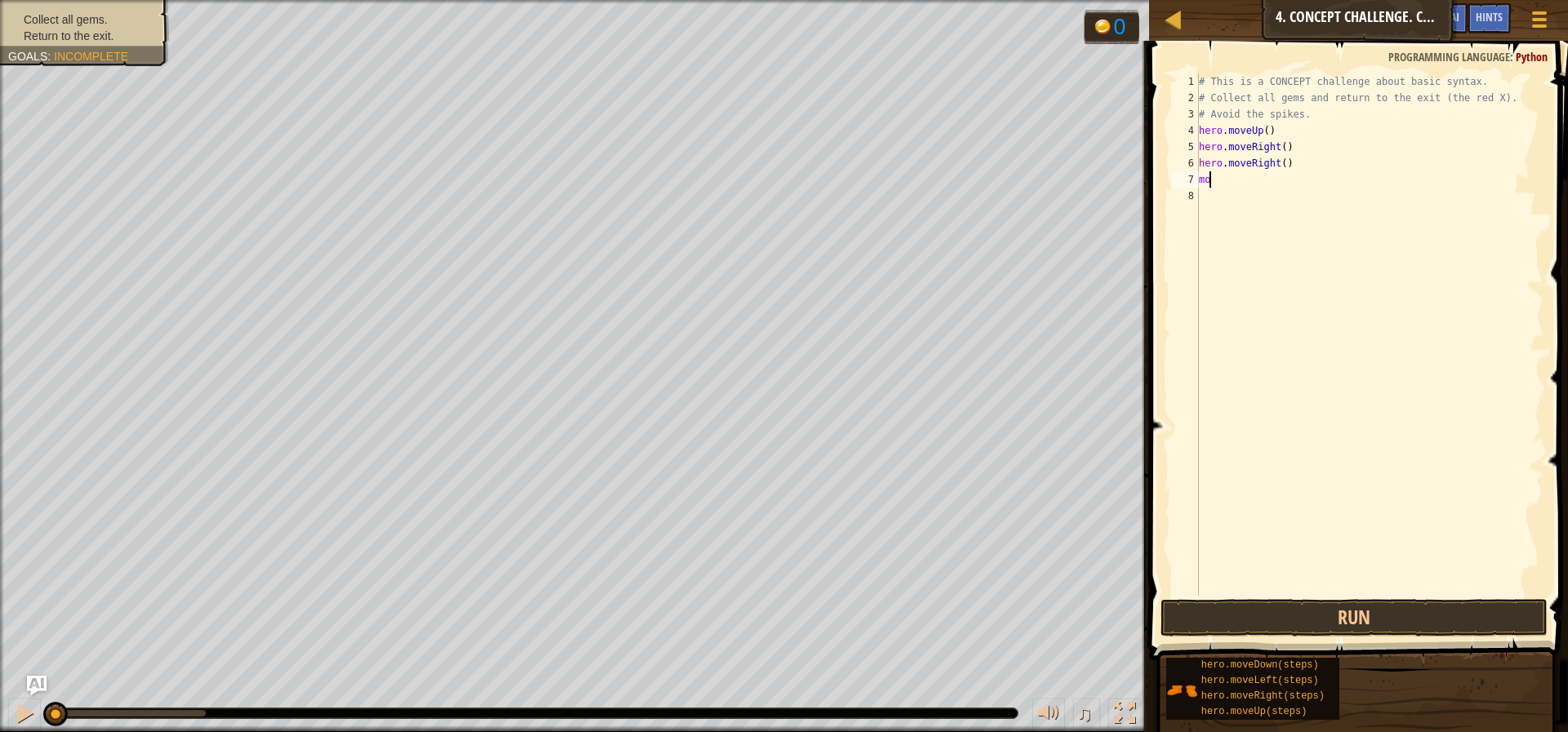
scroll to position [7, 0]
type textarea "m"
type textarea "mo"
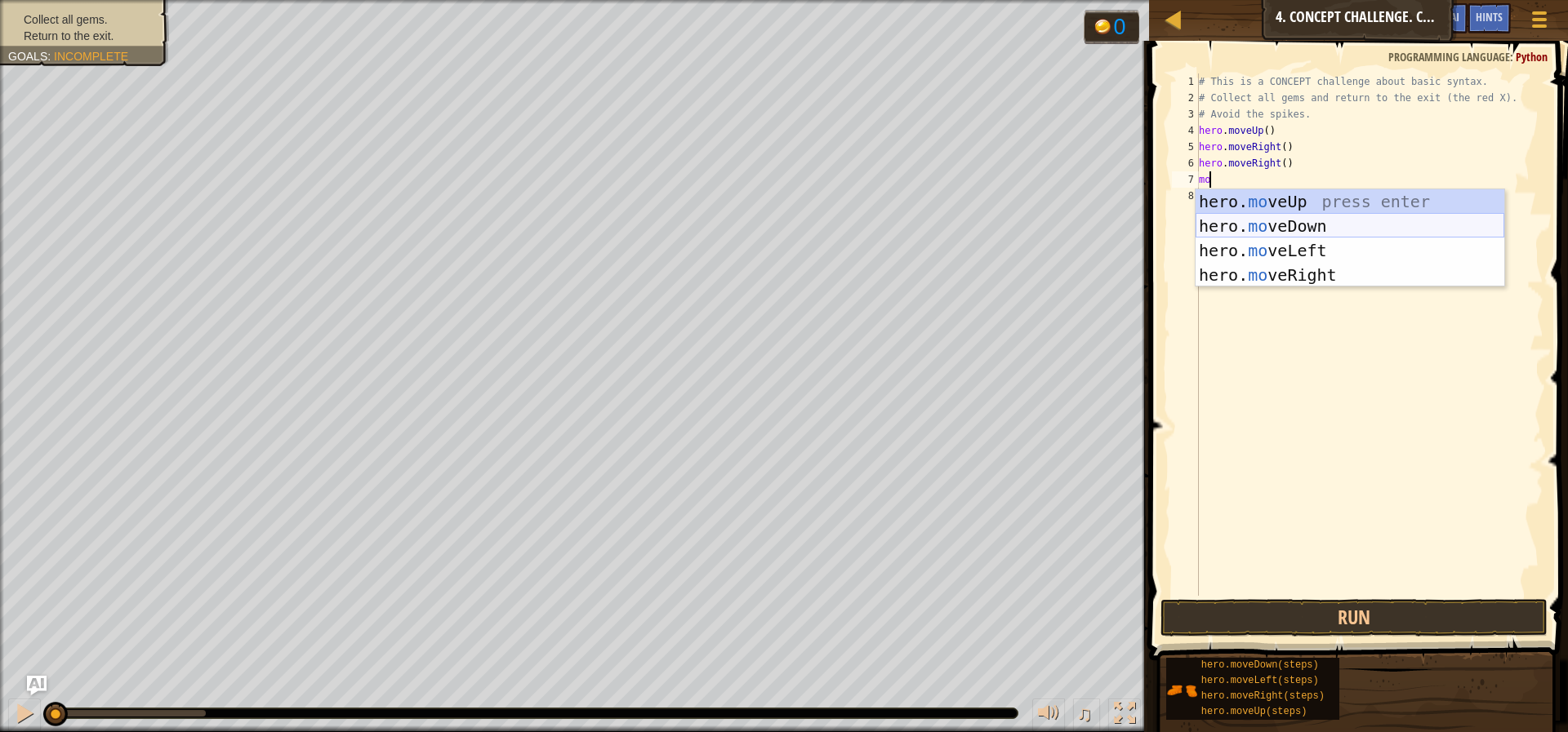
click at [1222, 226] on div "hero. mo veUp press enter hero. mo veDown press enter hero. mo veLeft press ent…" at bounding box center [1350, 263] width 309 height 147
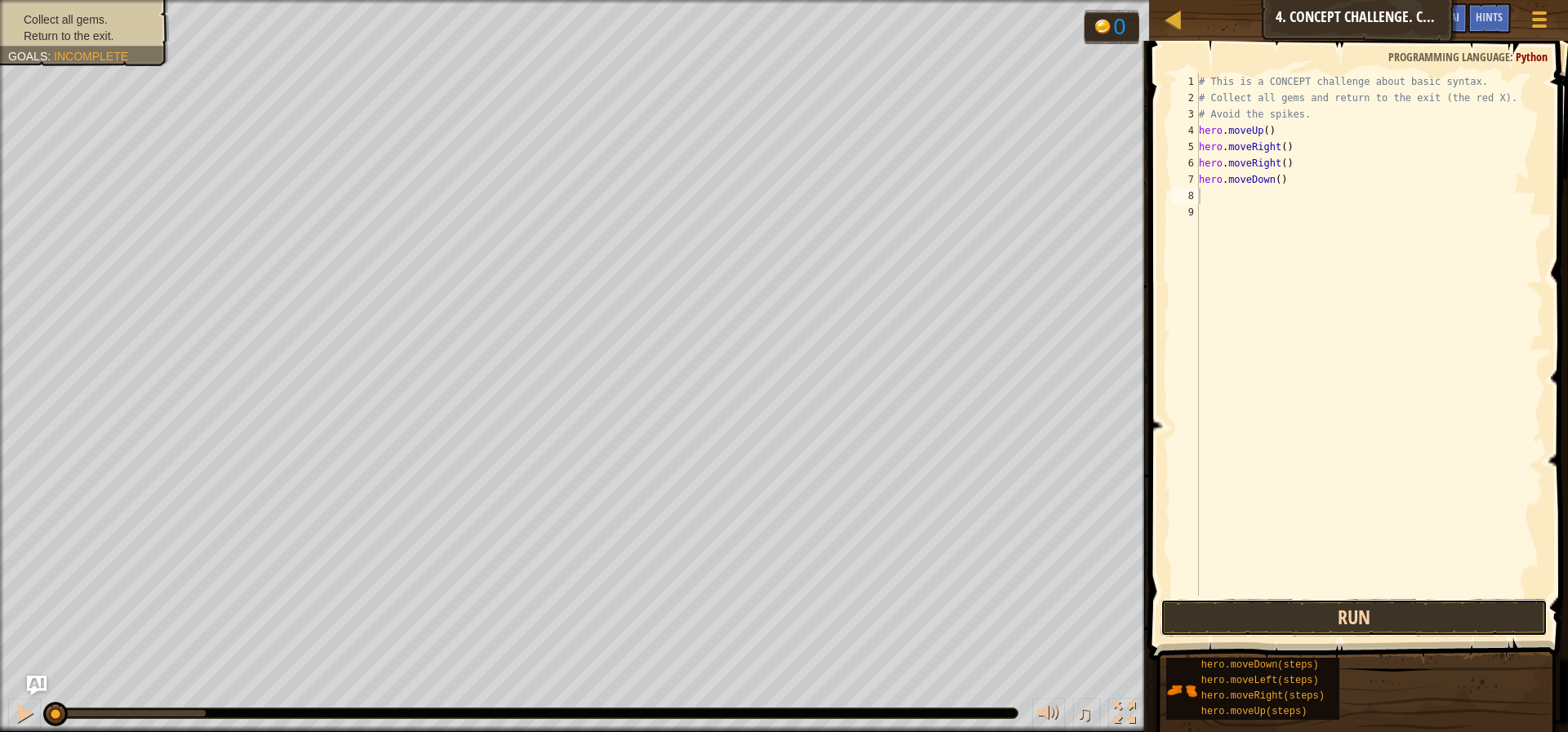
click at [1374, 623] on button "Run" at bounding box center [1354, 618] width 387 height 37
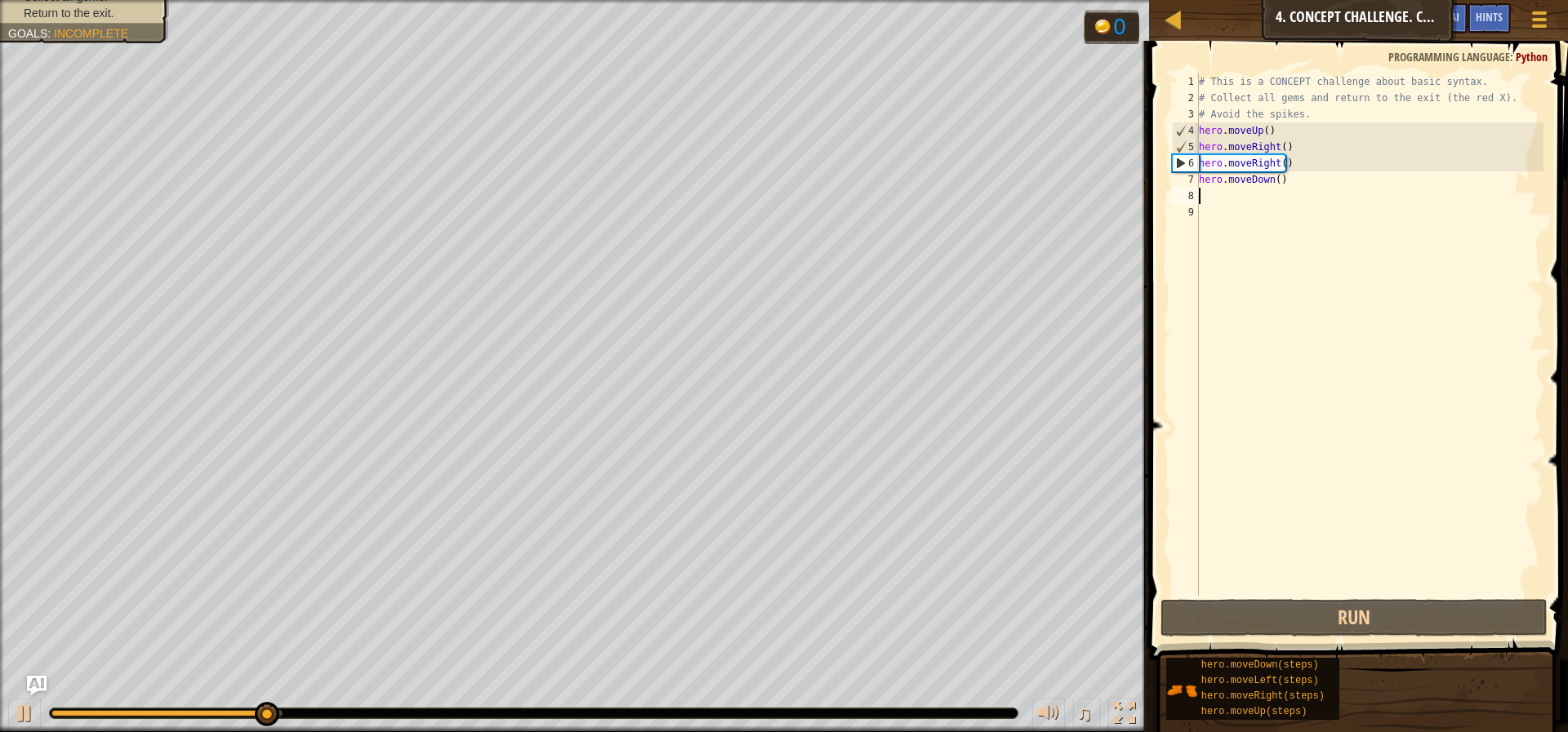
click at [1366, 162] on div "# This is a CONCEPT challenge about basic syntax. # Collect all gems and return…" at bounding box center [1369, 351] width 348 height 555
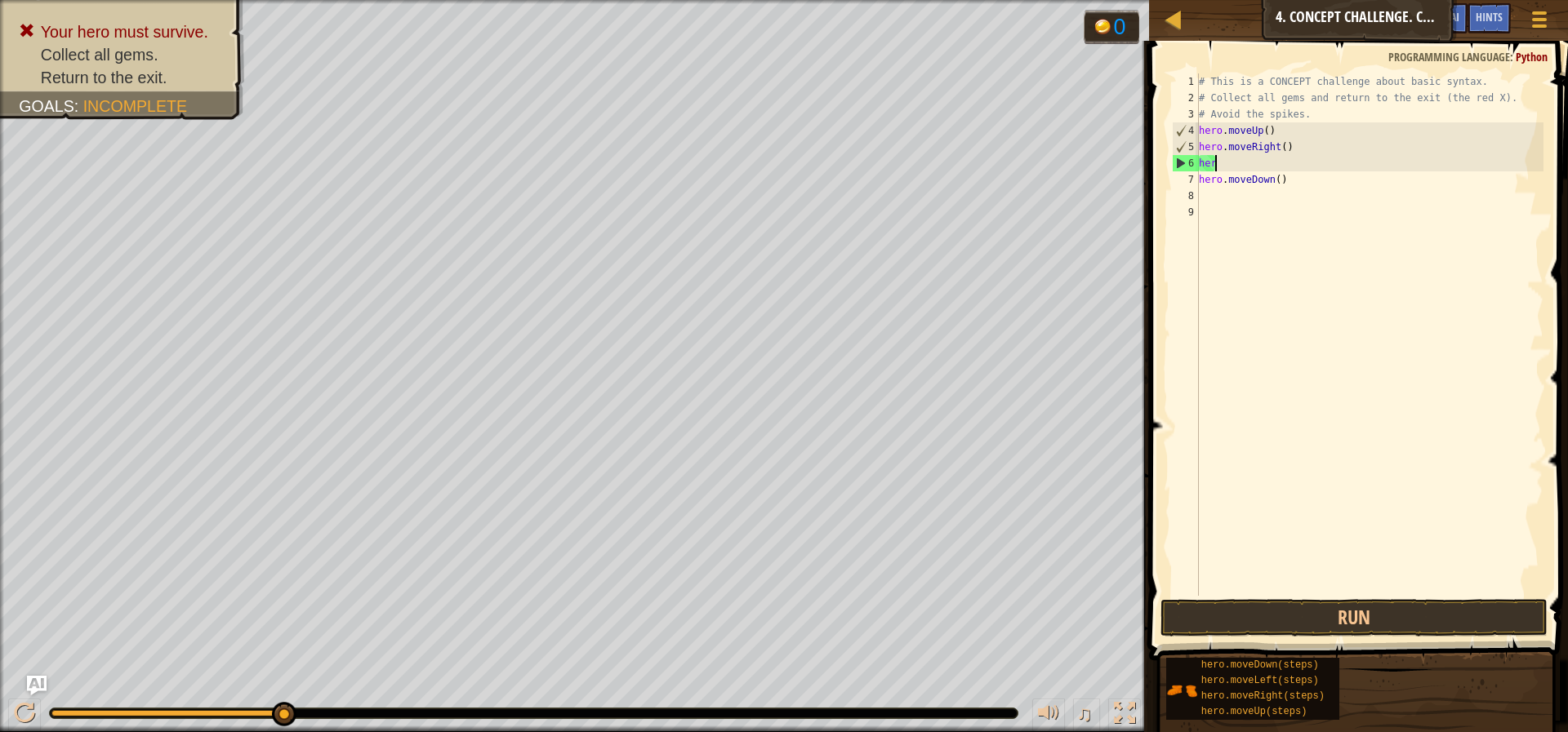
type textarea "h"
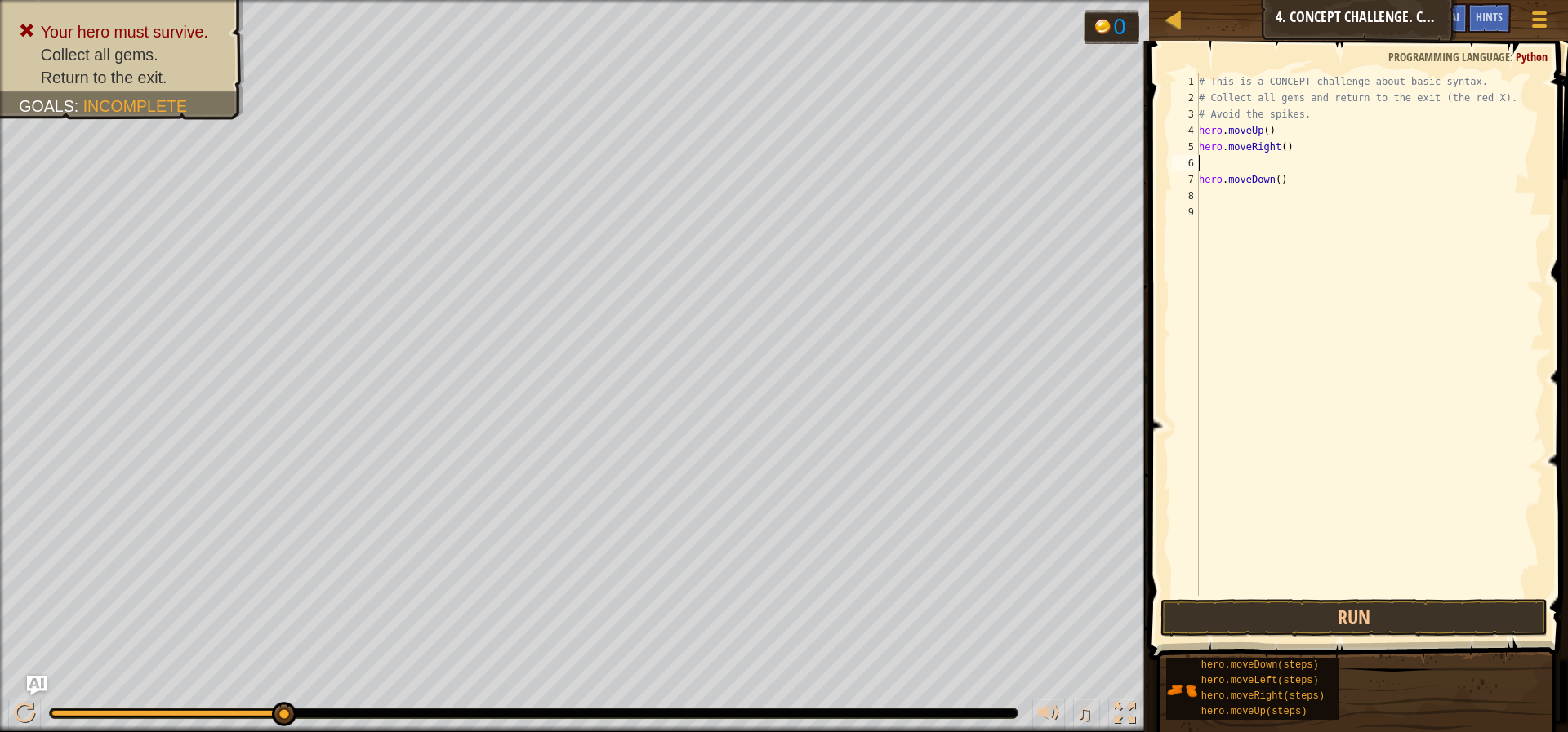
type textarea "hero.moveRight()"
click at [1256, 178] on div "# This is a CONCEPT challenge about basic syntax. # Collect all gems and return…" at bounding box center [1369, 351] width 348 height 555
click at [1346, 616] on button "Run" at bounding box center [1354, 618] width 387 height 37
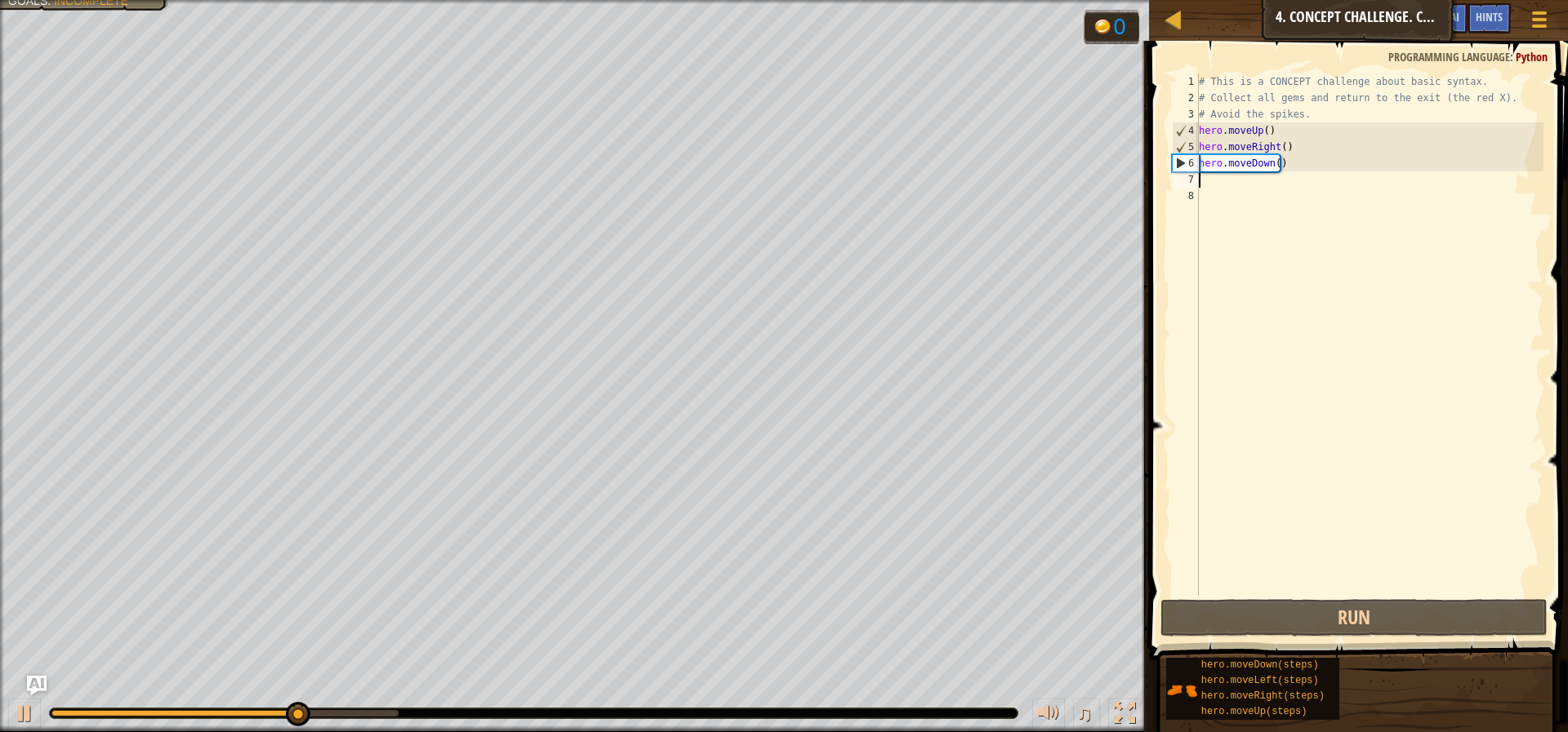
type textarea "mo"
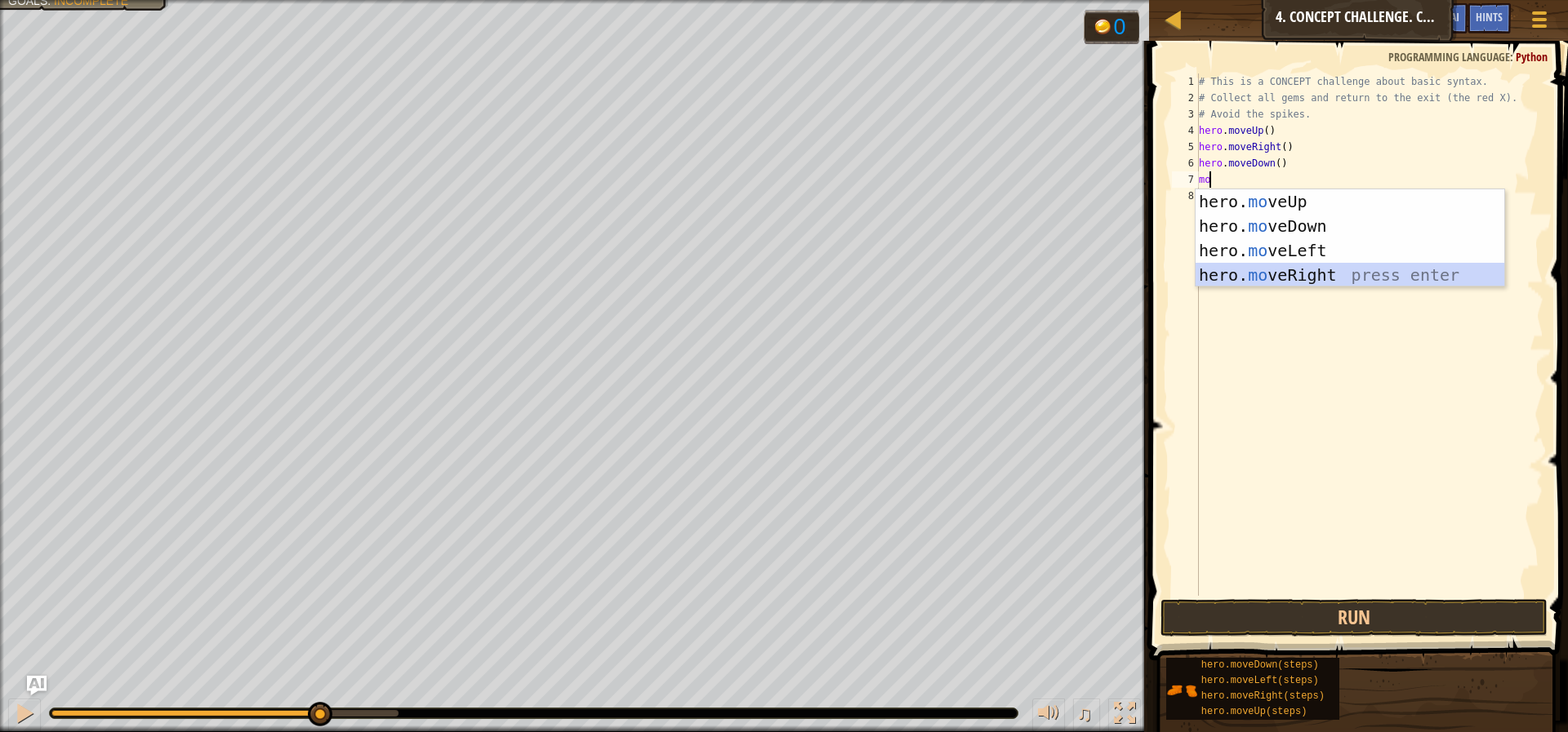
click at [1348, 274] on div "hero. mo veUp press enter hero. mo veDown press enter hero. mo veLeft press ent…" at bounding box center [1350, 263] width 309 height 147
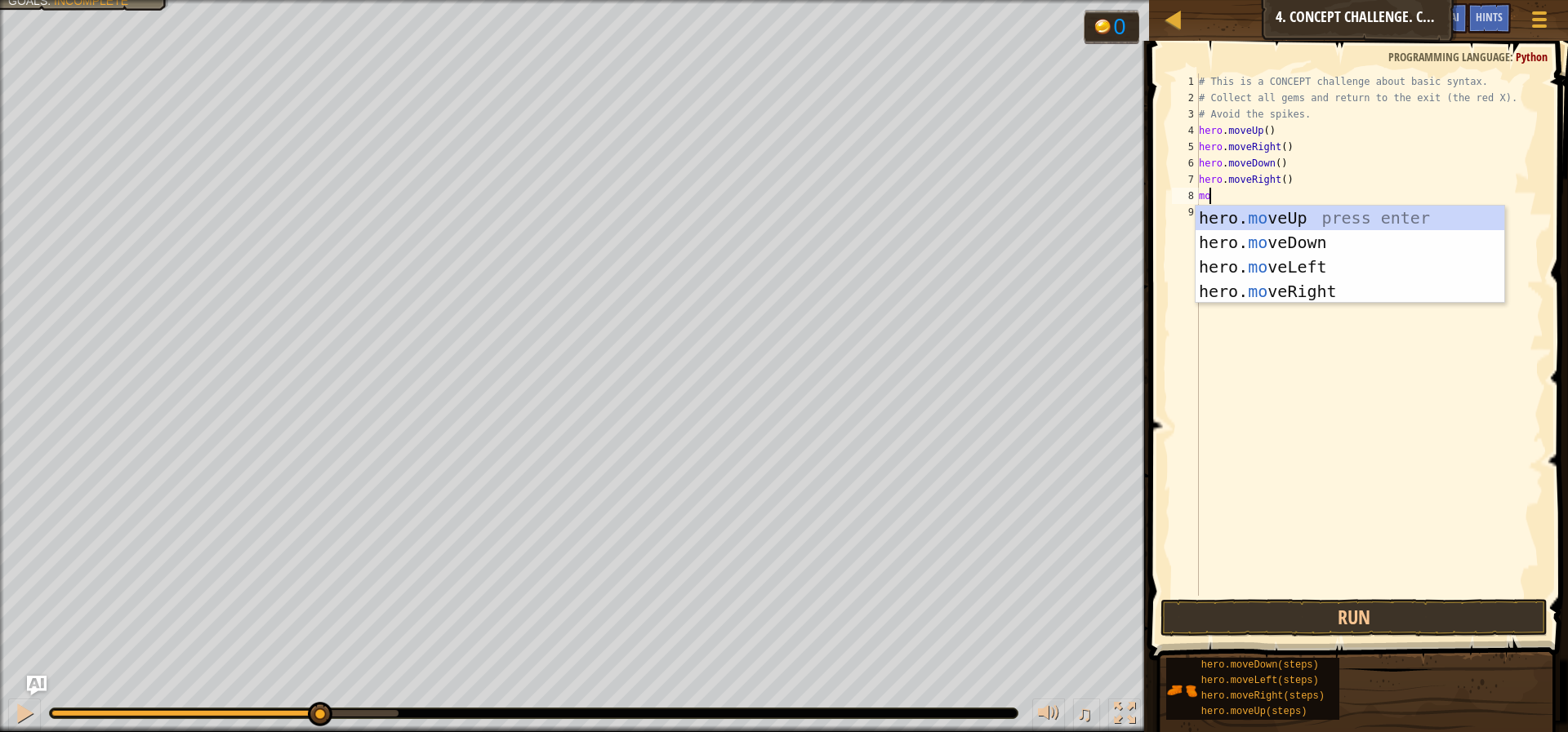
scroll to position [7, 1]
type textarea "move"
click at [1319, 262] on div "hero. move Up press enter hero. move Down press enter hero. move Left press ent…" at bounding box center [1350, 279] width 309 height 147
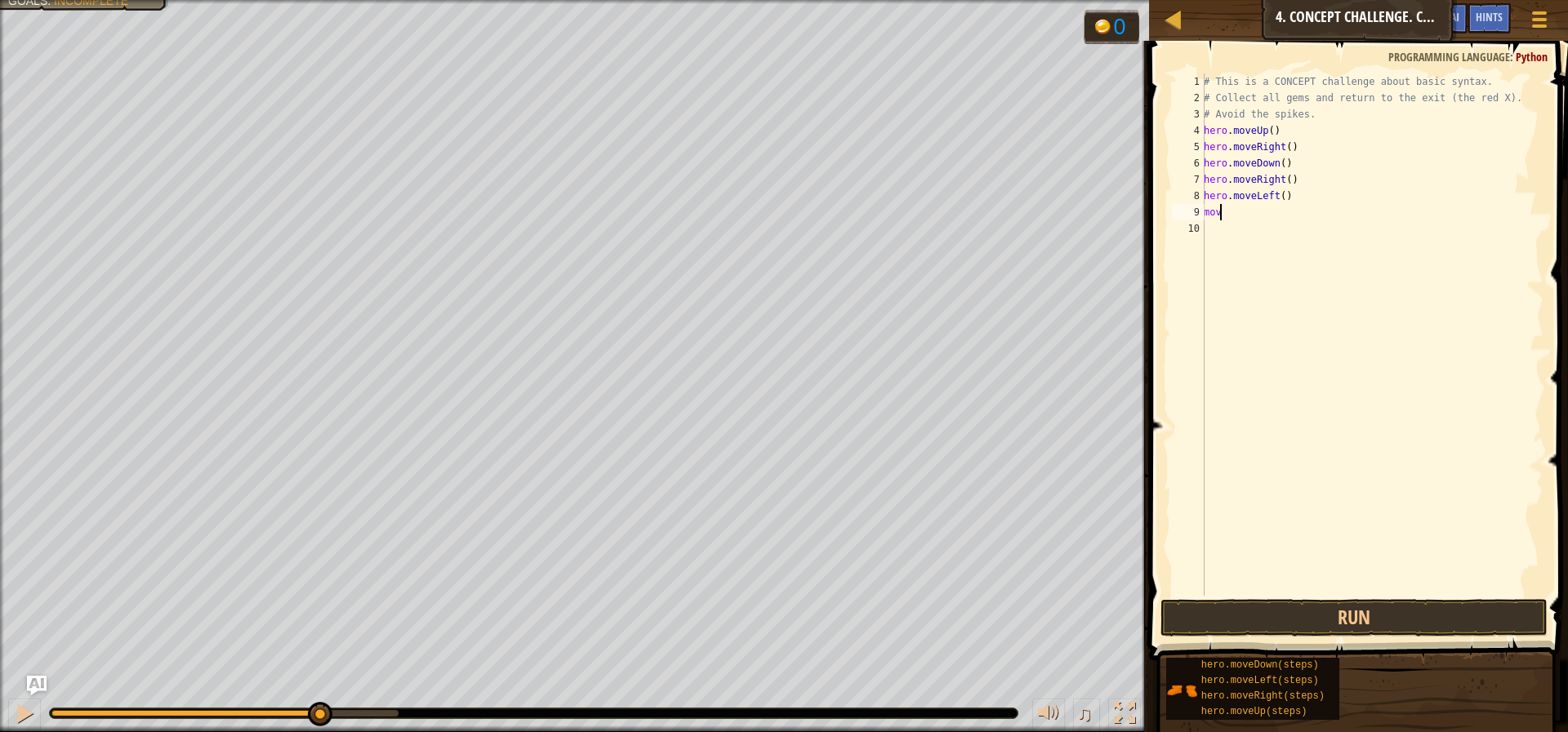
scroll to position [7, 0]
type textarea "m"
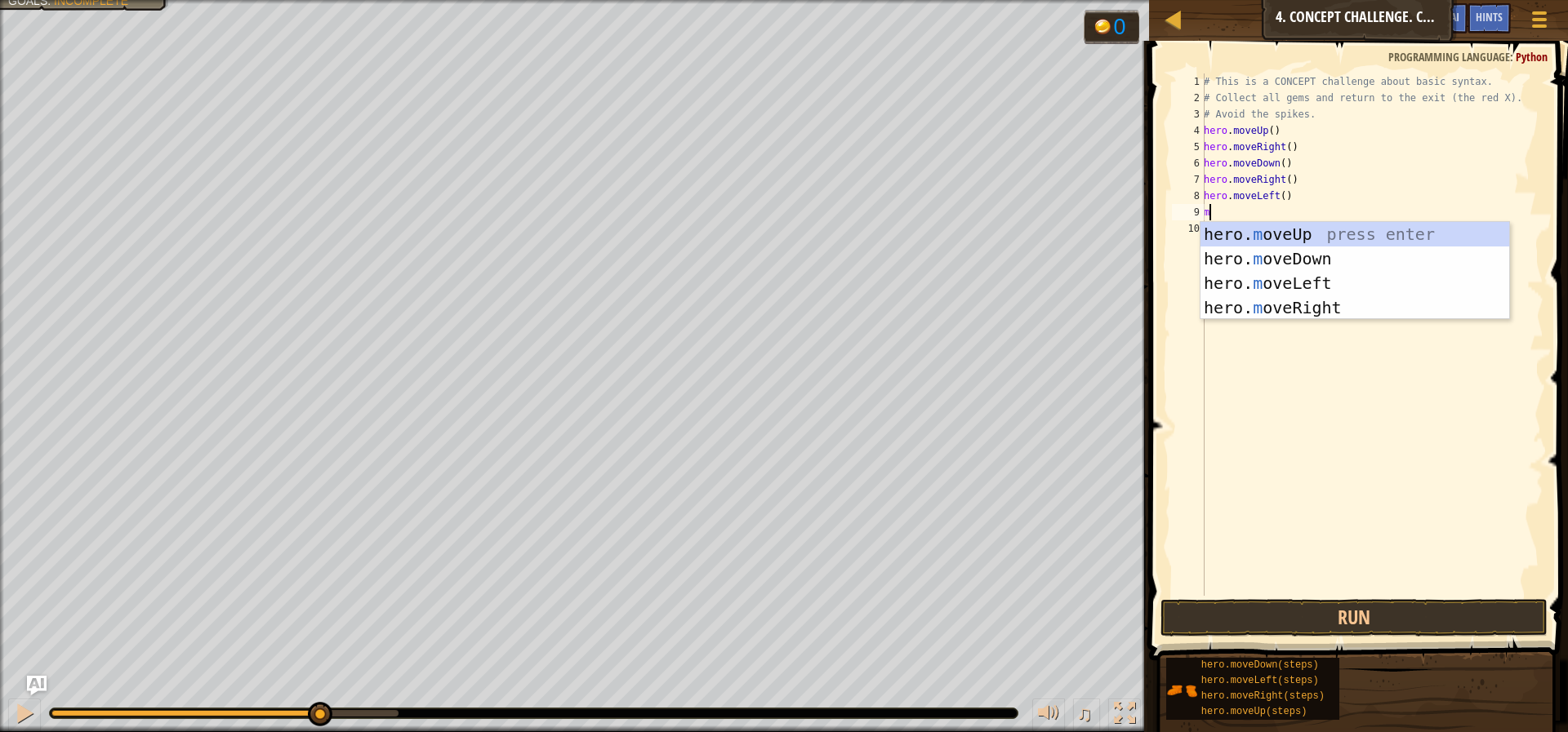
type textarea "mo"
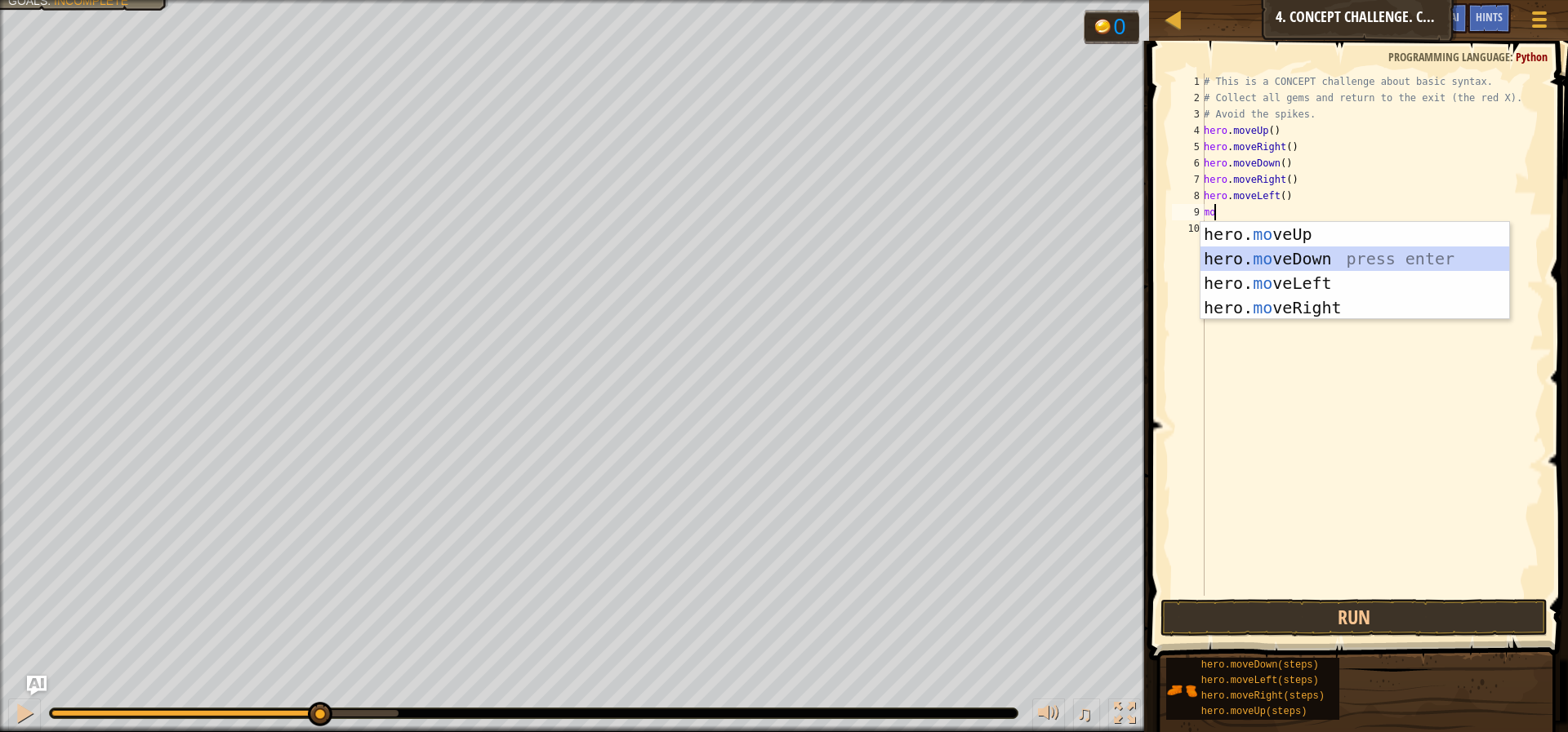
click at [1222, 260] on div "hero. mo veUp press enter hero. mo veDown press enter hero. mo veLeft press ent…" at bounding box center [1355, 295] width 309 height 147
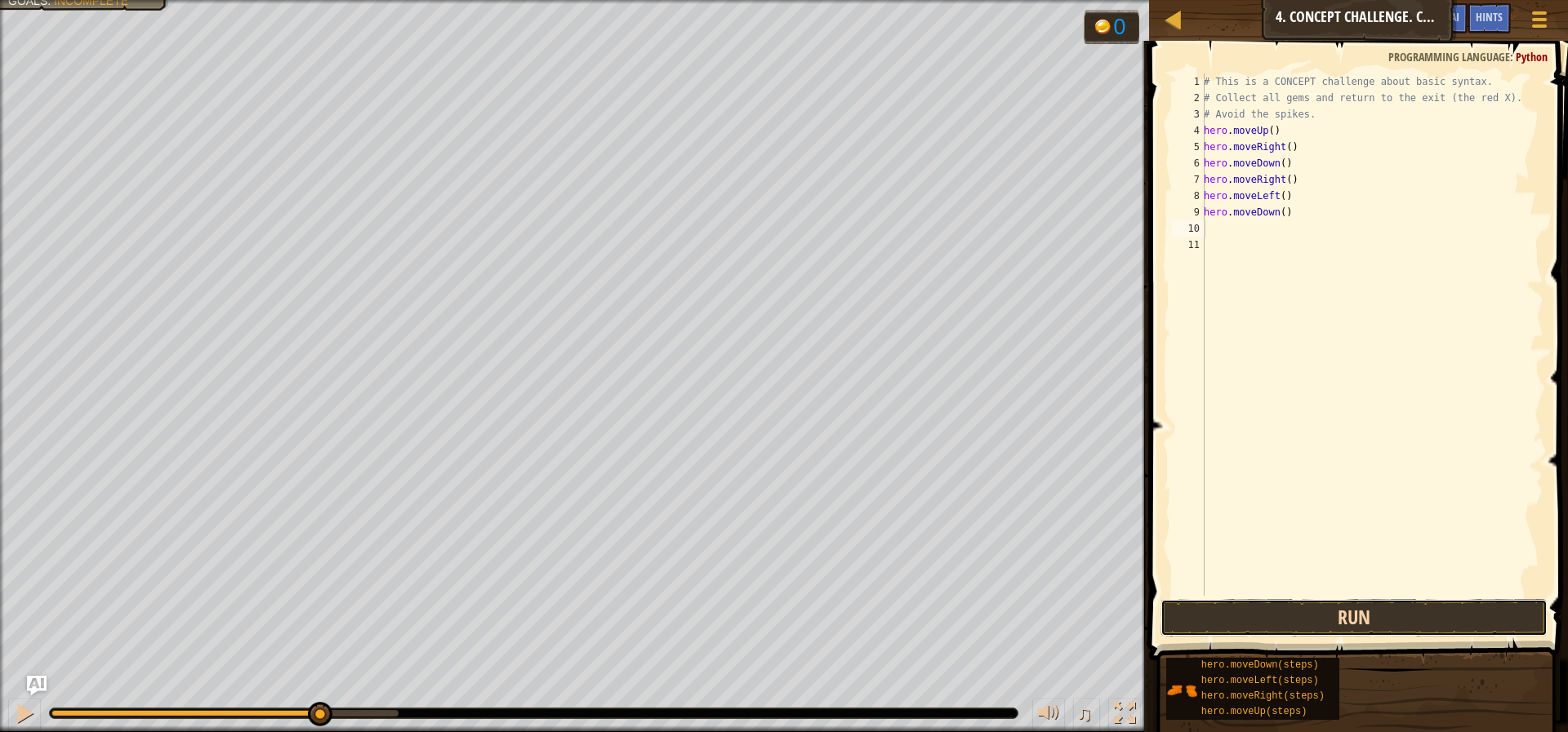
click at [1361, 610] on button "Run" at bounding box center [1354, 618] width 387 height 37
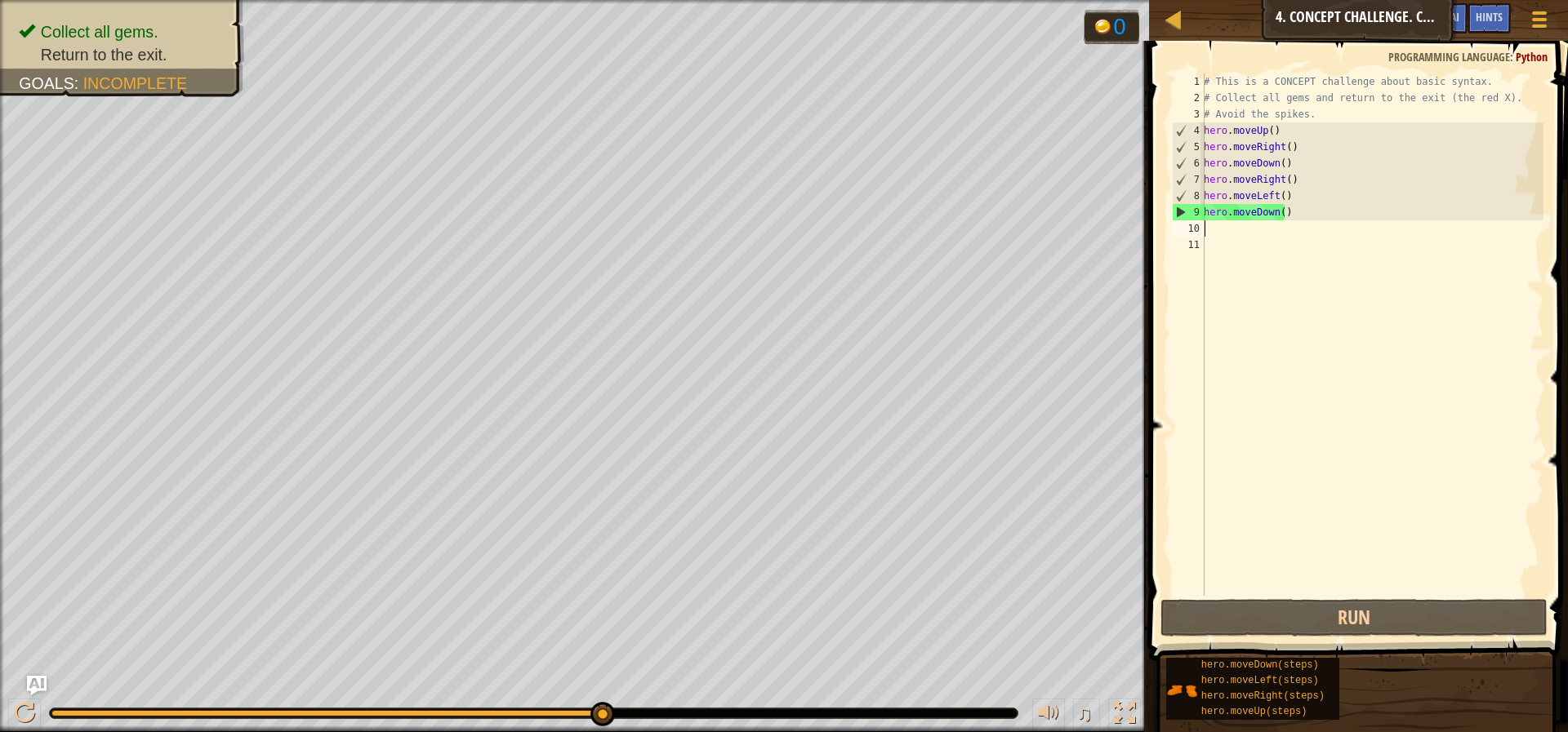
click at [1273, 238] on div "# This is a CONCEPT challenge about basic syntax. # Collect all gems and return…" at bounding box center [1372, 351] width 343 height 555
click at [1274, 228] on div "# This is a CONCEPT challenge about basic syntax. # Collect all gems and return…" at bounding box center [1372, 351] width 343 height 555
click at [1148, 100] on div "Map Introduction to Computer Science 4. Concept Challenge. Careful Steps Game M…" at bounding box center [784, 366] width 1568 height 732
click at [1250, 232] on div "Map Introduction to Computer Science 4. Concept Challenge. Careful Steps Game M…" at bounding box center [784, 366] width 1568 height 732
click at [1161, 558] on div "Map Introduction to Computer Science 4. Concept Challenge. Careful Steps Game M…" at bounding box center [784, 366] width 1568 height 732
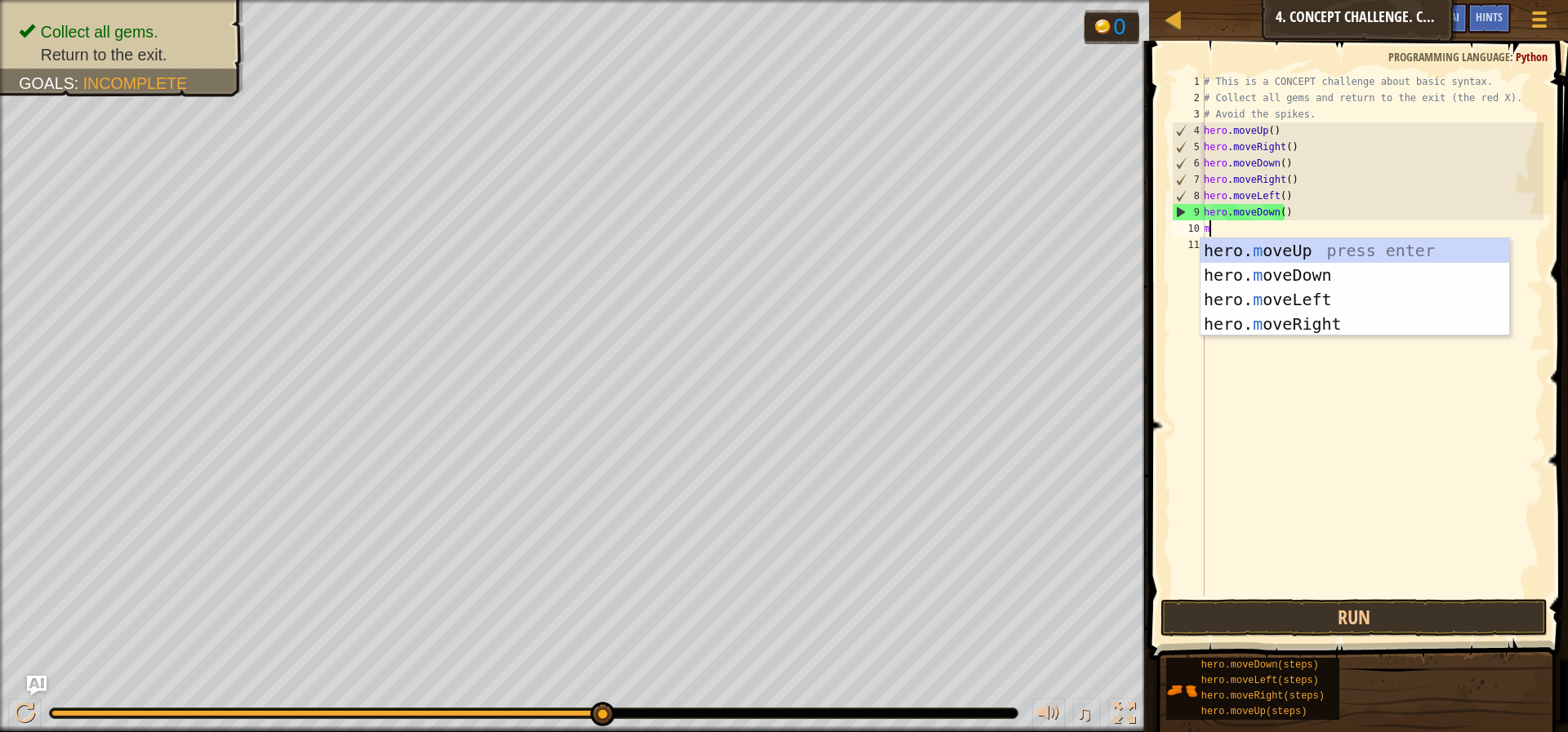
type textarea "mo"
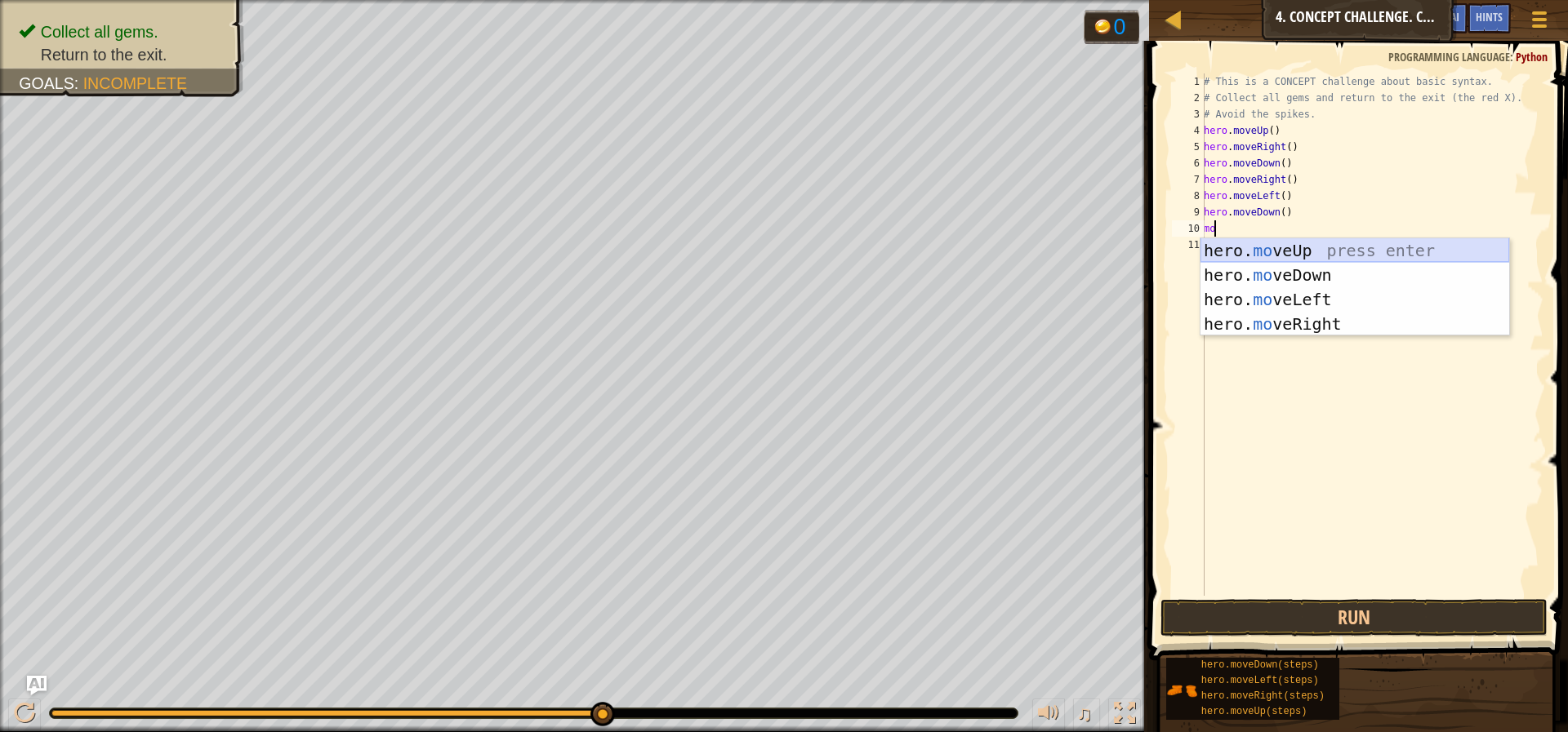
click at [1236, 247] on div "hero. mo veUp press enter hero. mo veDown press enter hero. mo veLeft press ent…" at bounding box center [1355, 312] width 309 height 147
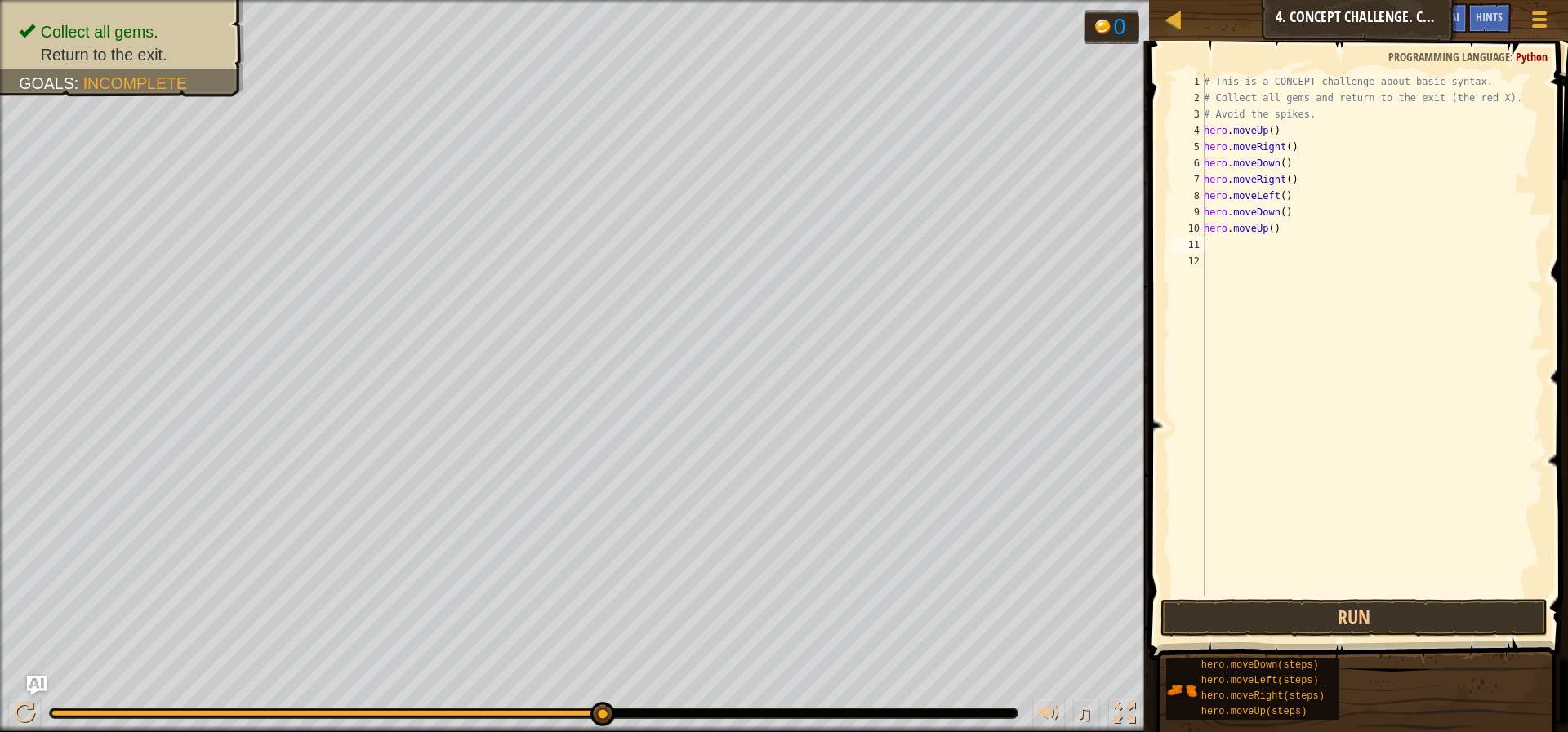
type textarea "mo"
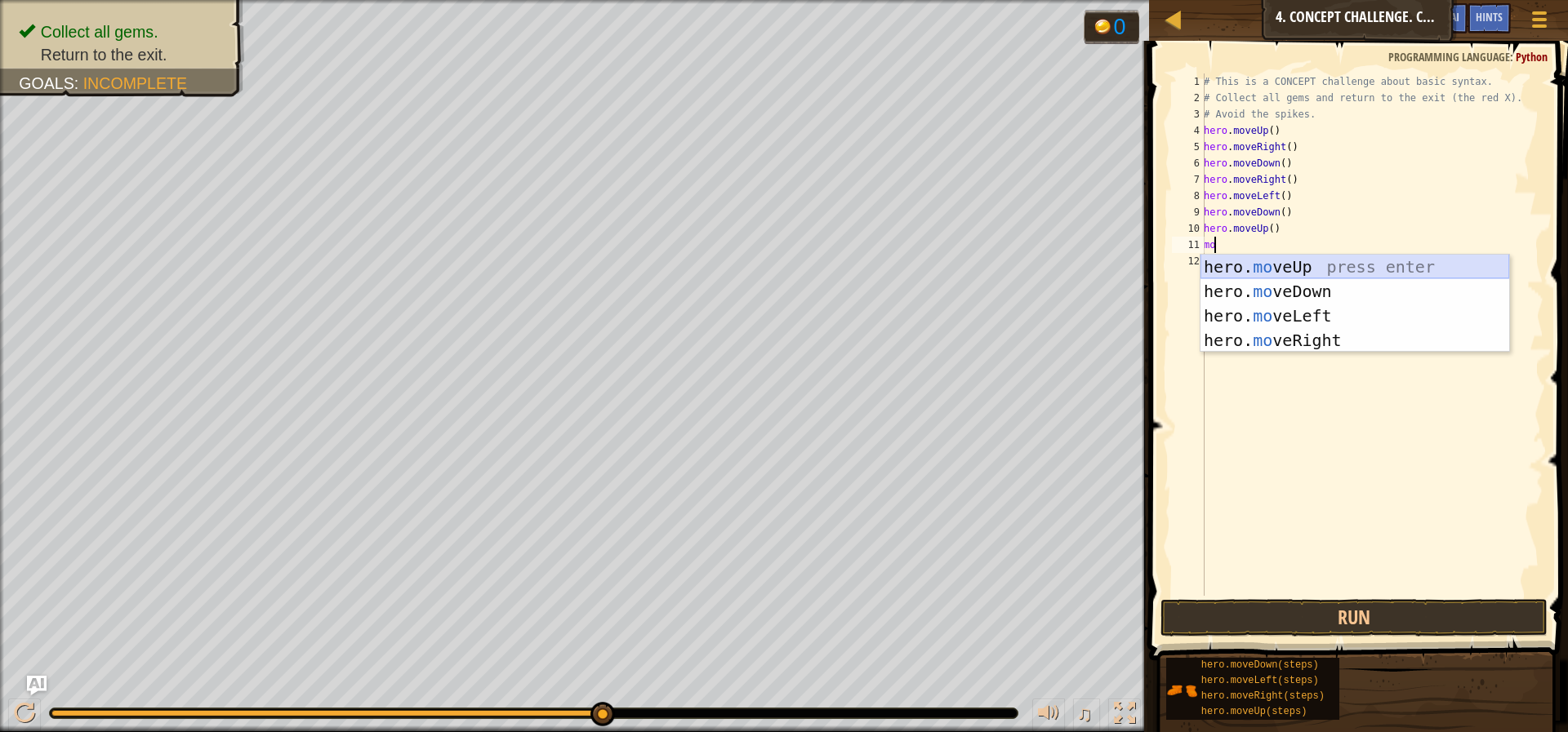
click at [1282, 267] on div "hero. mo veUp press enter hero. mo veDown press enter hero. mo veLeft press ent…" at bounding box center [1355, 328] width 309 height 147
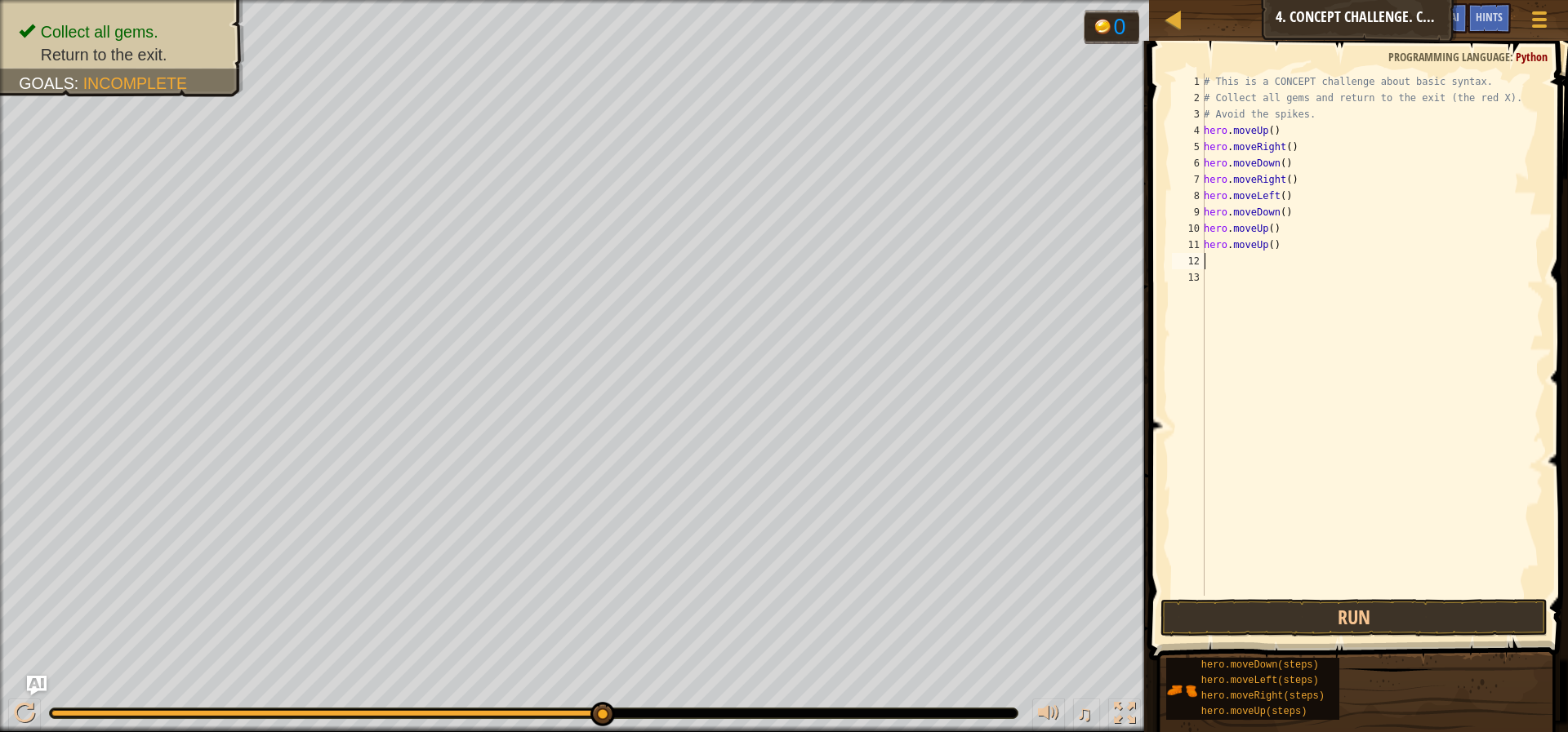
type textarea "mo"
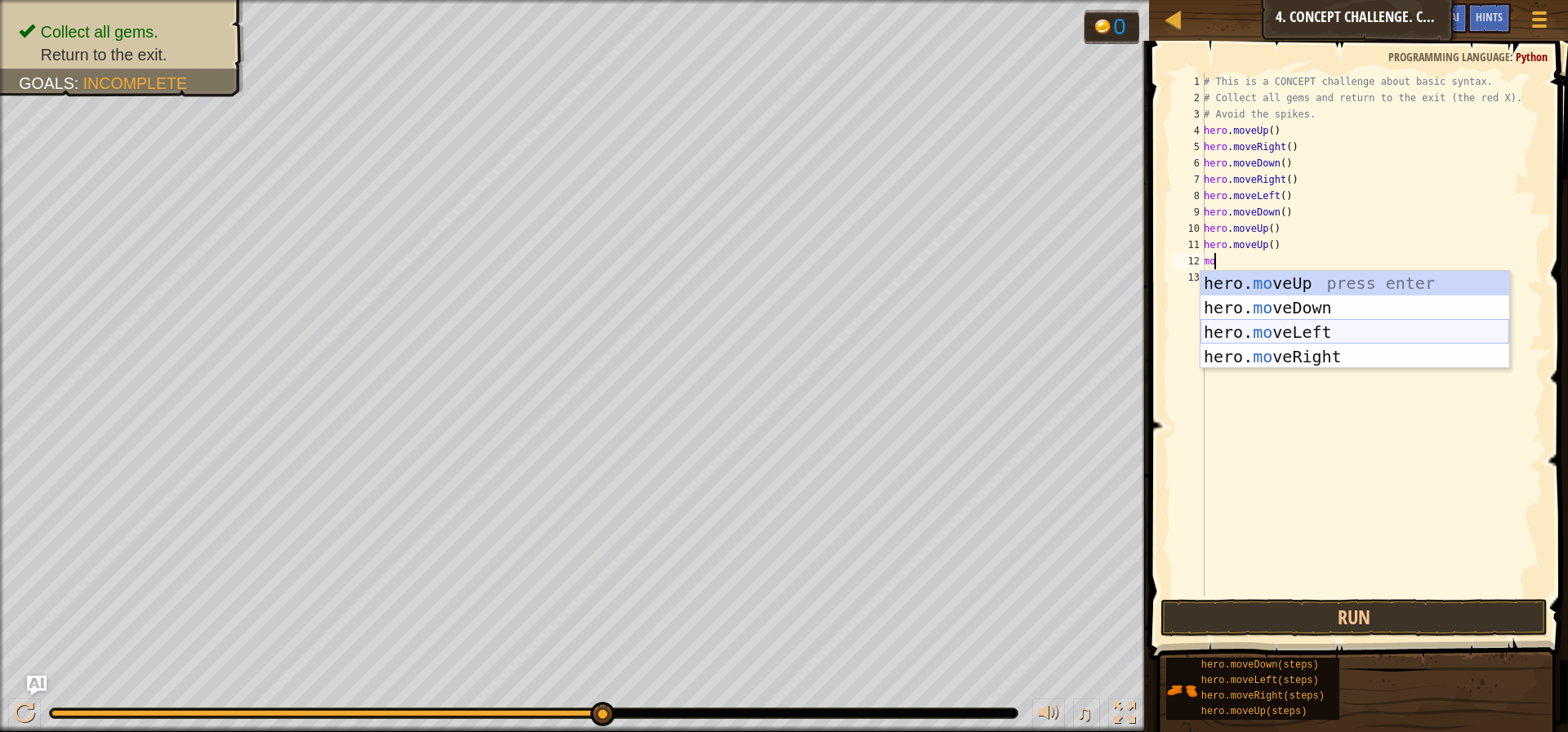
click at [1236, 338] on div "hero. mo veUp press enter hero. mo veDown press enter hero. mo veLeft press ent…" at bounding box center [1355, 345] width 309 height 147
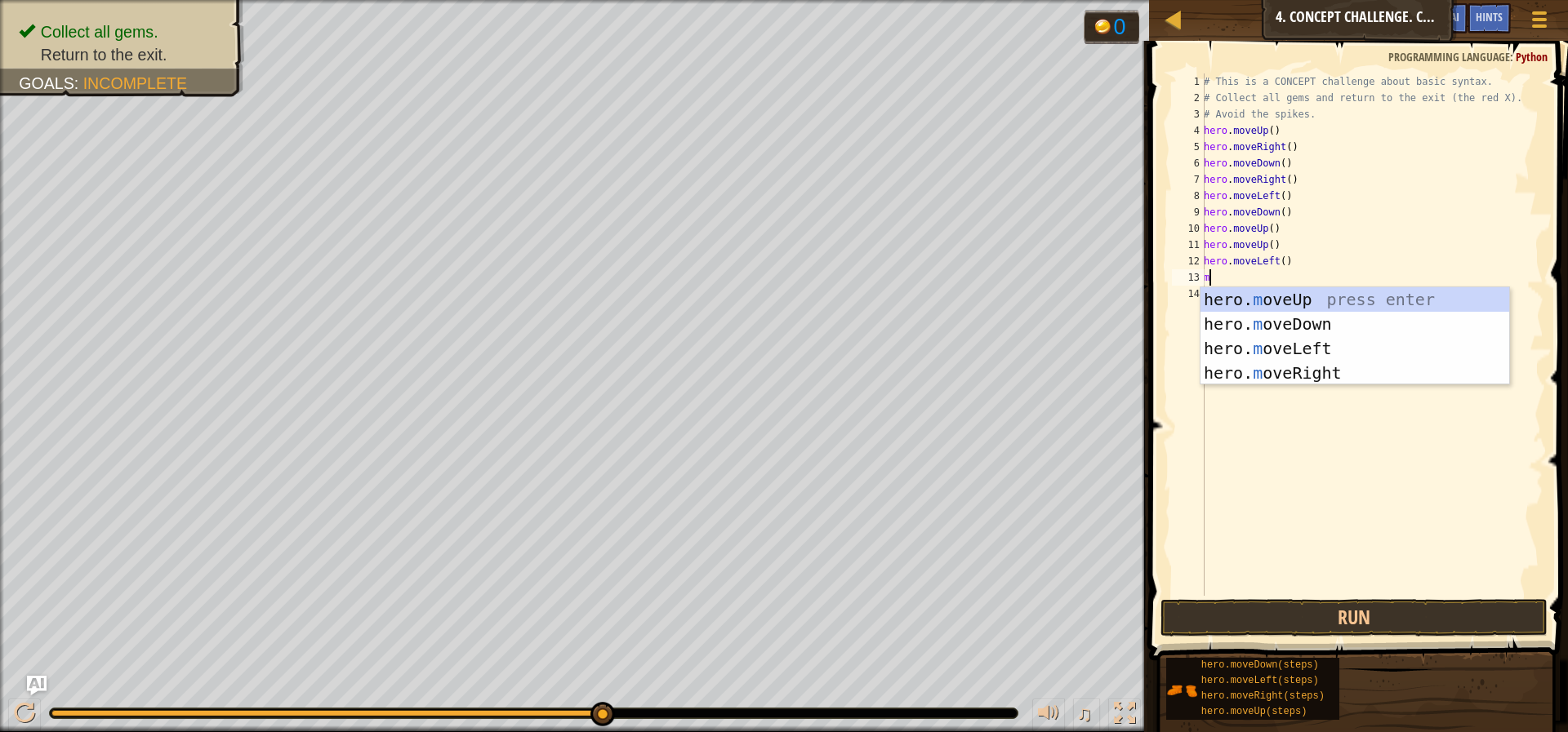
type textarea "mo"
click at [1256, 318] on div "hero. mo veUp press enter hero. mo veDown press enter hero. mo veLeft press ent…" at bounding box center [1355, 361] width 309 height 147
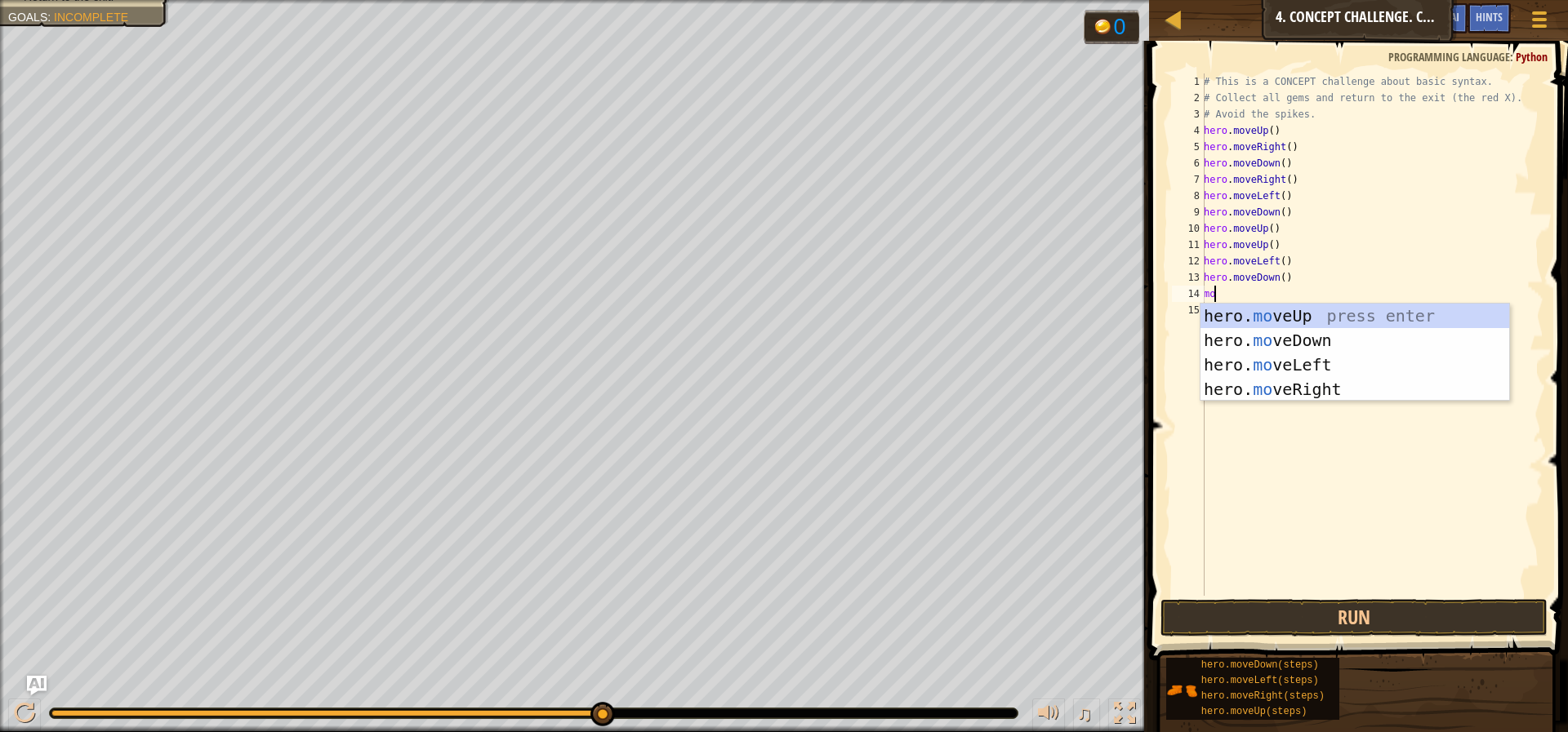
scroll to position [7, 1]
type textarea "move"
click at [1312, 367] on div "hero. move Up press enter hero. move Down press enter hero. move Left press ent…" at bounding box center [1355, 378] width 309 height 147
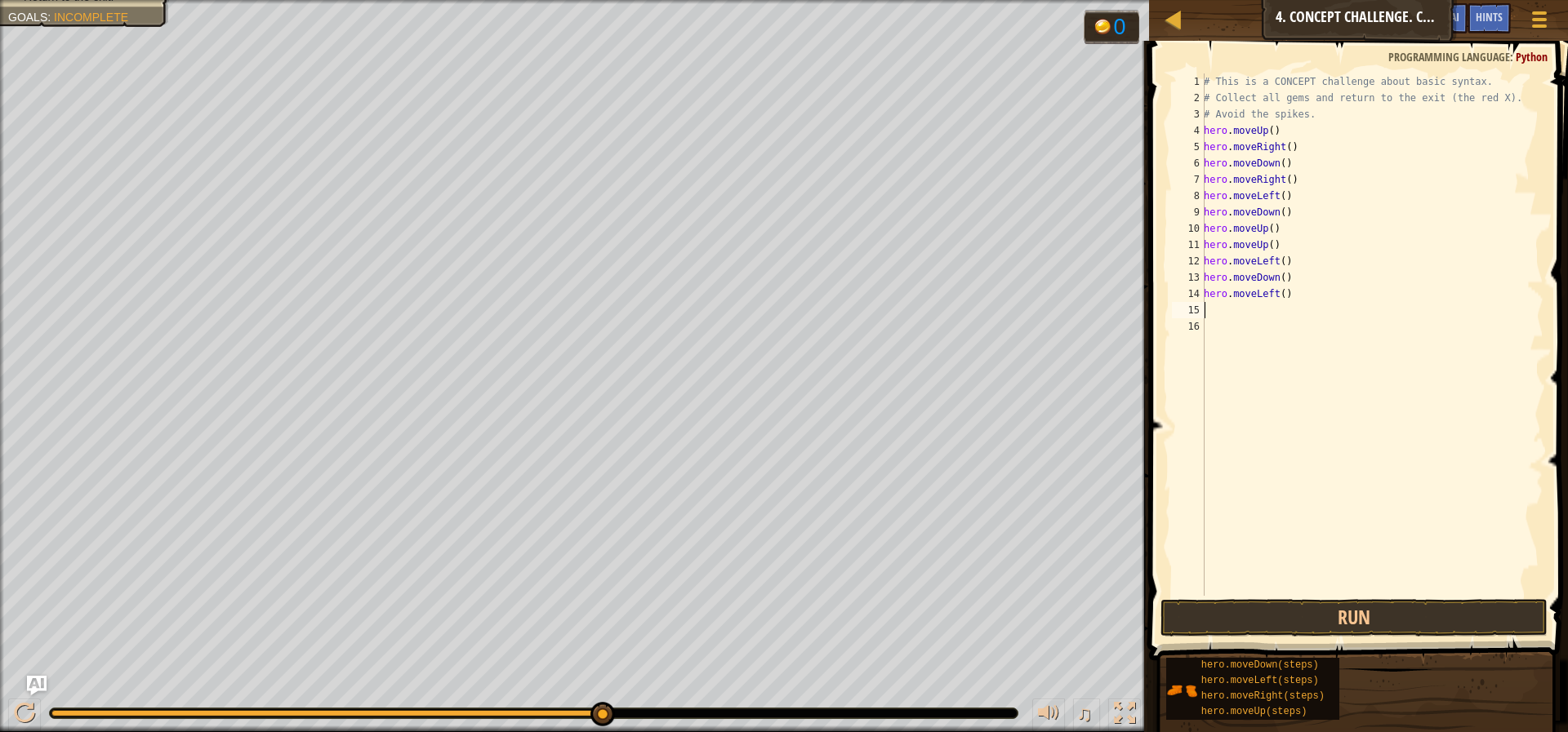
scroll to position [7, 0]
click at [1340, 625] on button "Run" at bounding box center [1354, 618] width 387 height 37
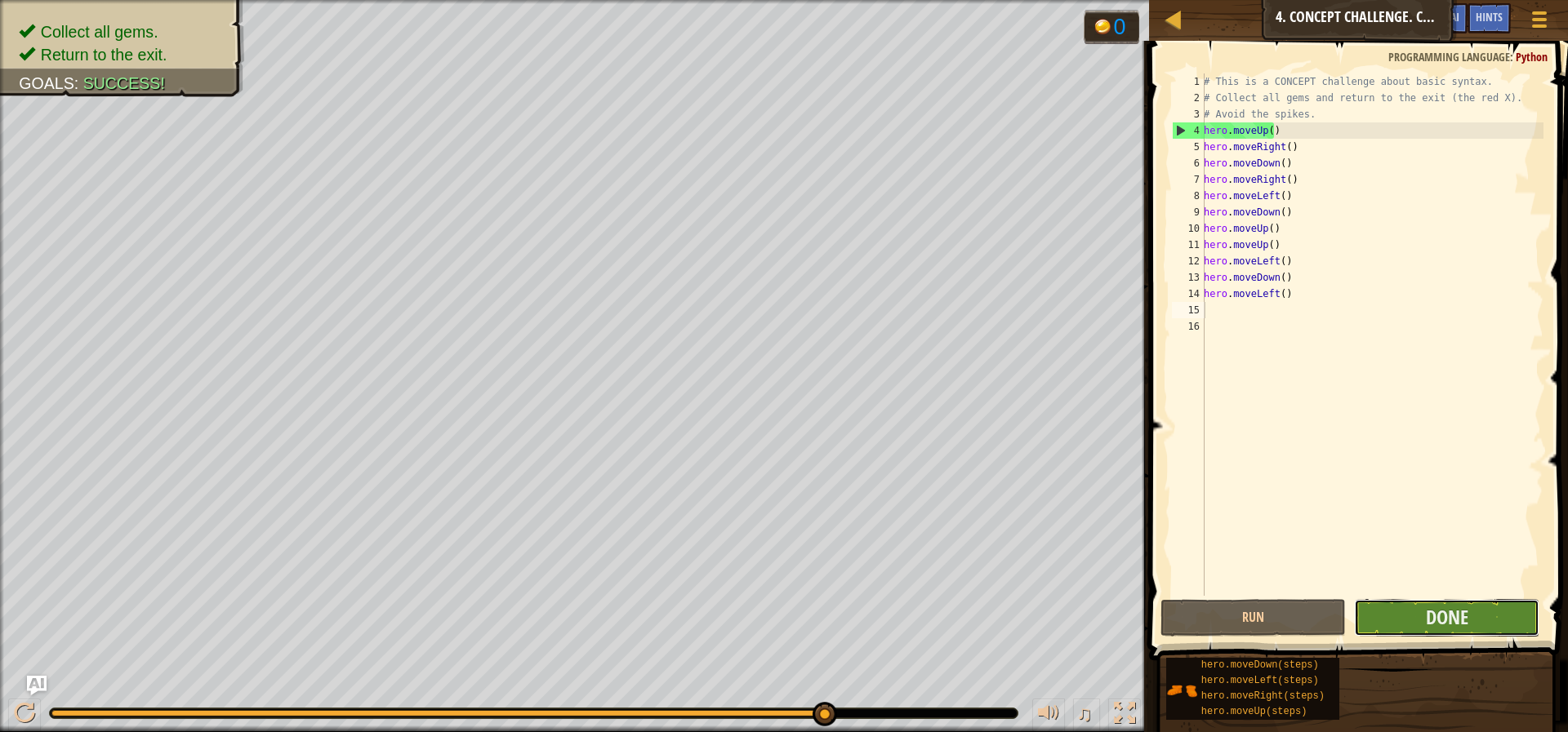
click at [1494, 633] on button "Done" at bounding box center [1447, 618] width 185 height 37
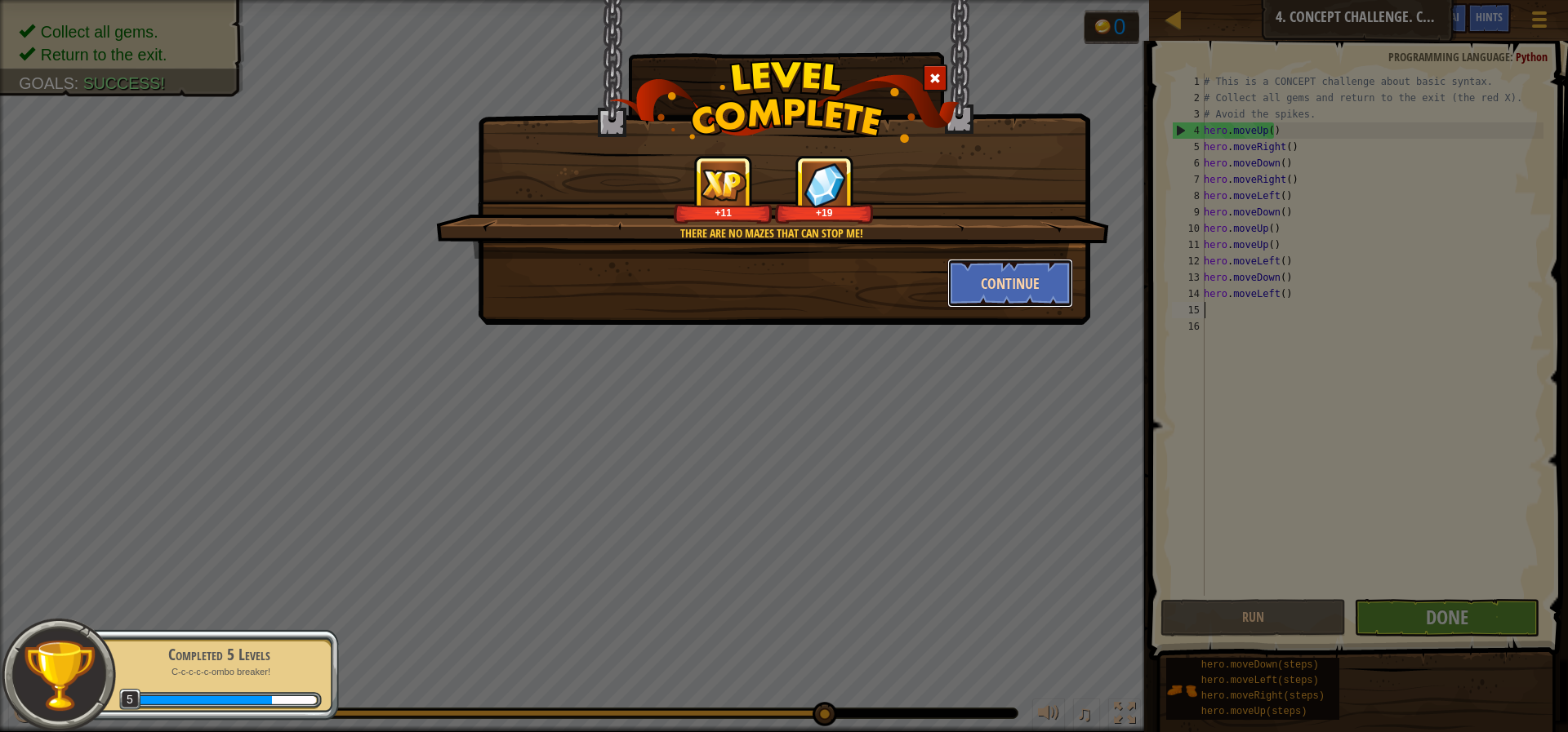
click at [1036, 302] on button "Continue" at bounding box center [1011, 283] width 127 height 49
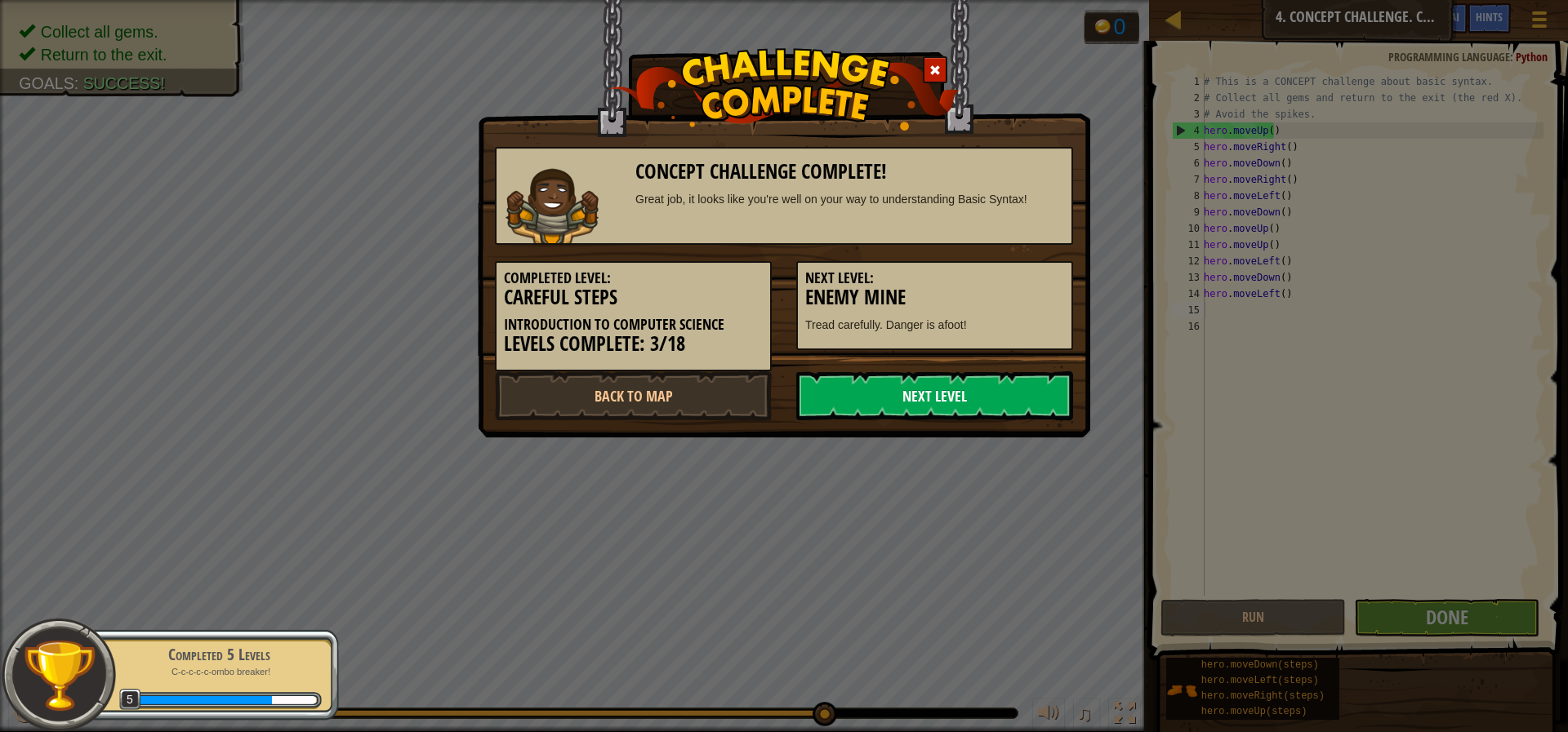
click at [1006, 392] on link "Next Level" at bounding box center [934, 396] width 277 height 49
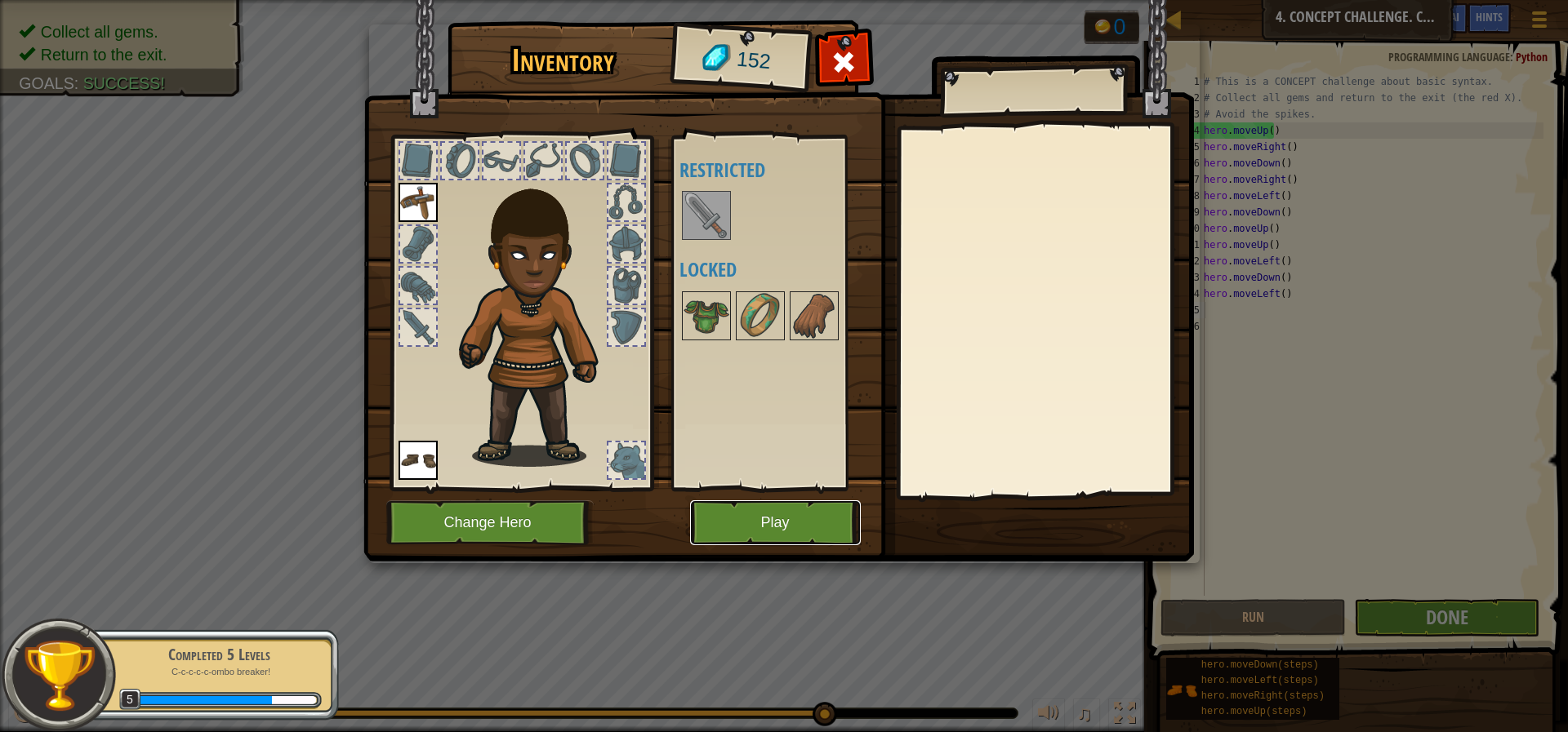
click at [765, 528] on button "Play" at bounding box center [775, 523] width 171 height 45
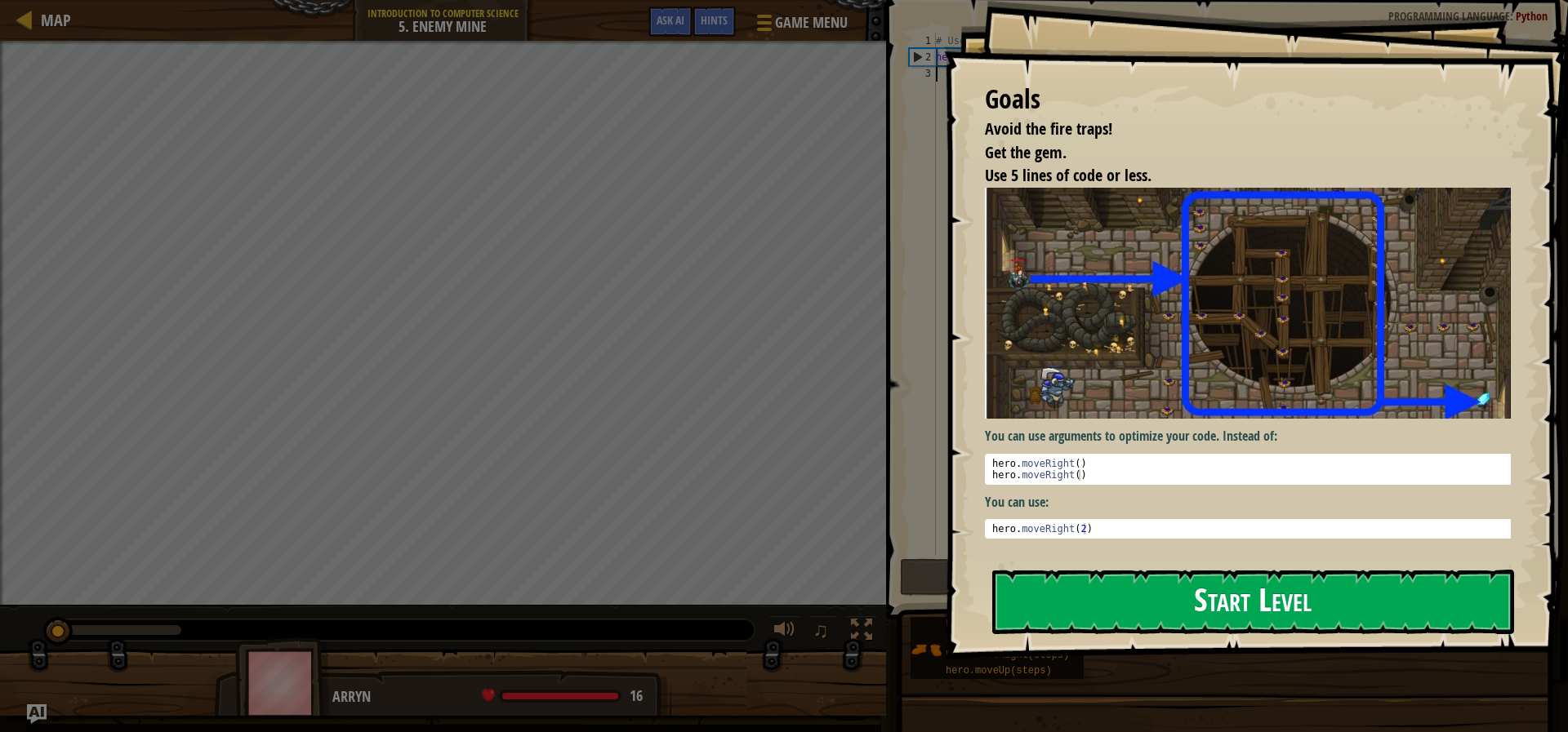
click at [1344, 601] on button "Start Level" at bounding box center [1253, 602] width 522 height 64
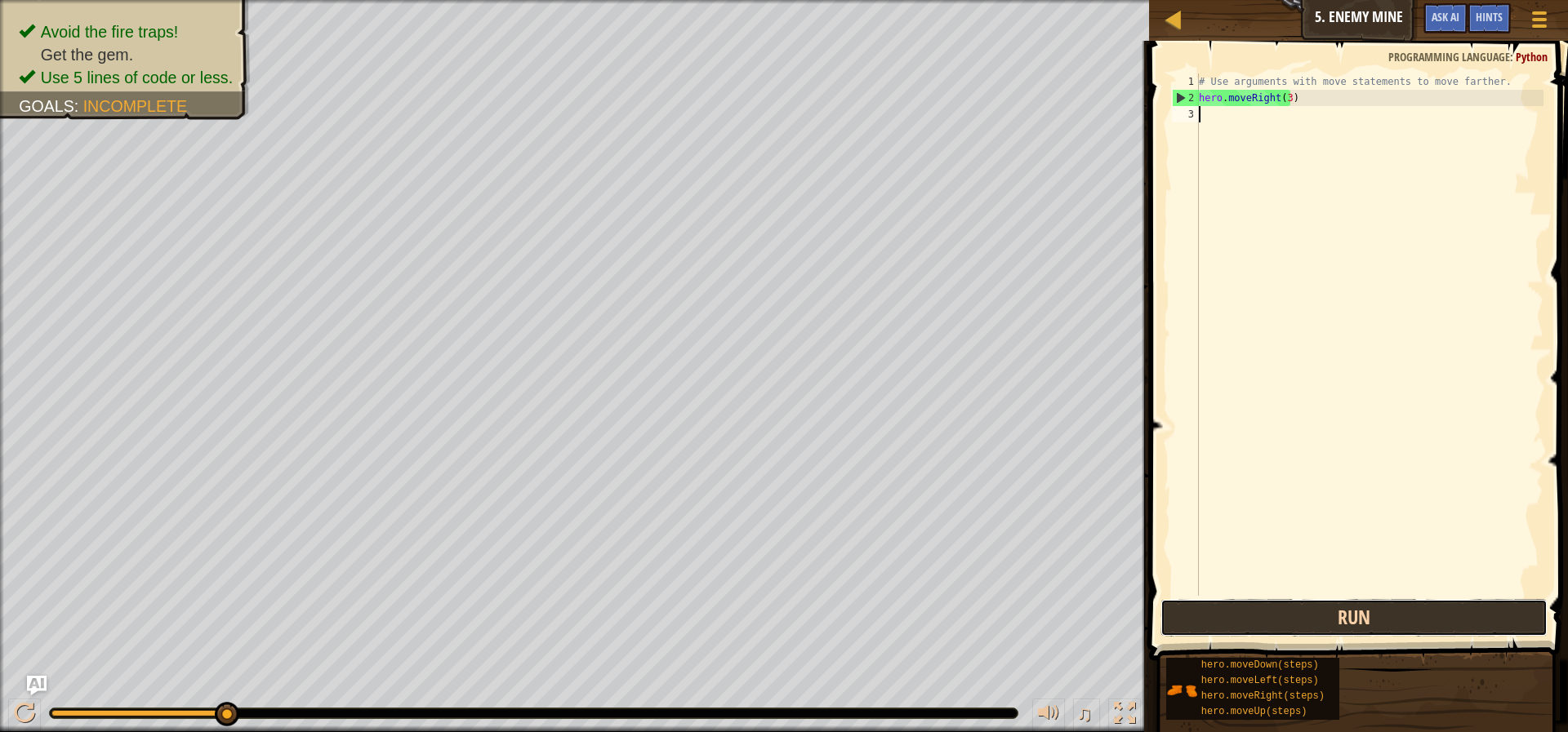
click at [1357, 612] on button "Run" at bounding box center [1354, 618] width 387 height 37
type textarea "m"
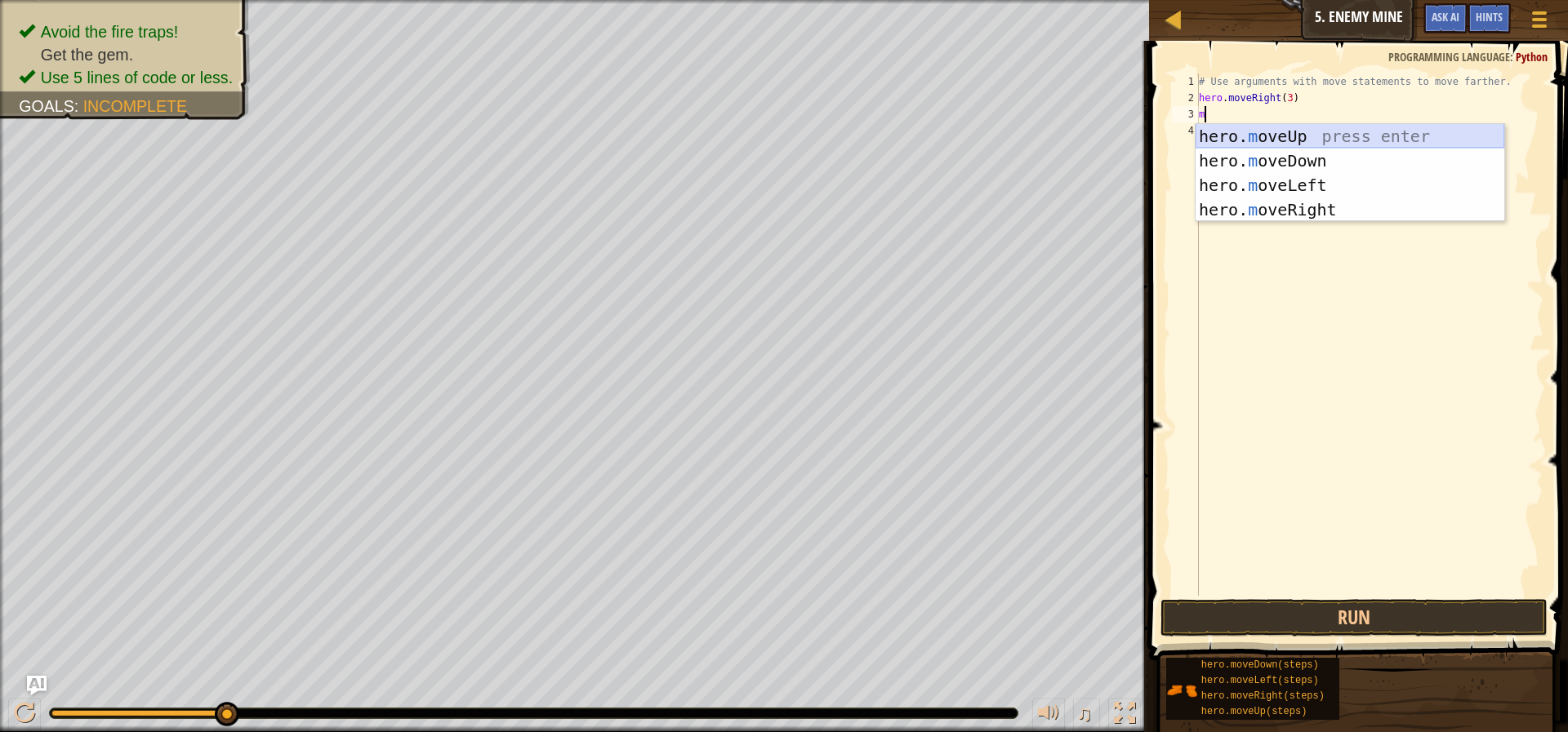
click at [1334, 139] on div "hero. m oveUp press enter hero. m oveDown press enter hero. m oveLeft press ent…" at bounding box center [1350, 198] width 309 height 147
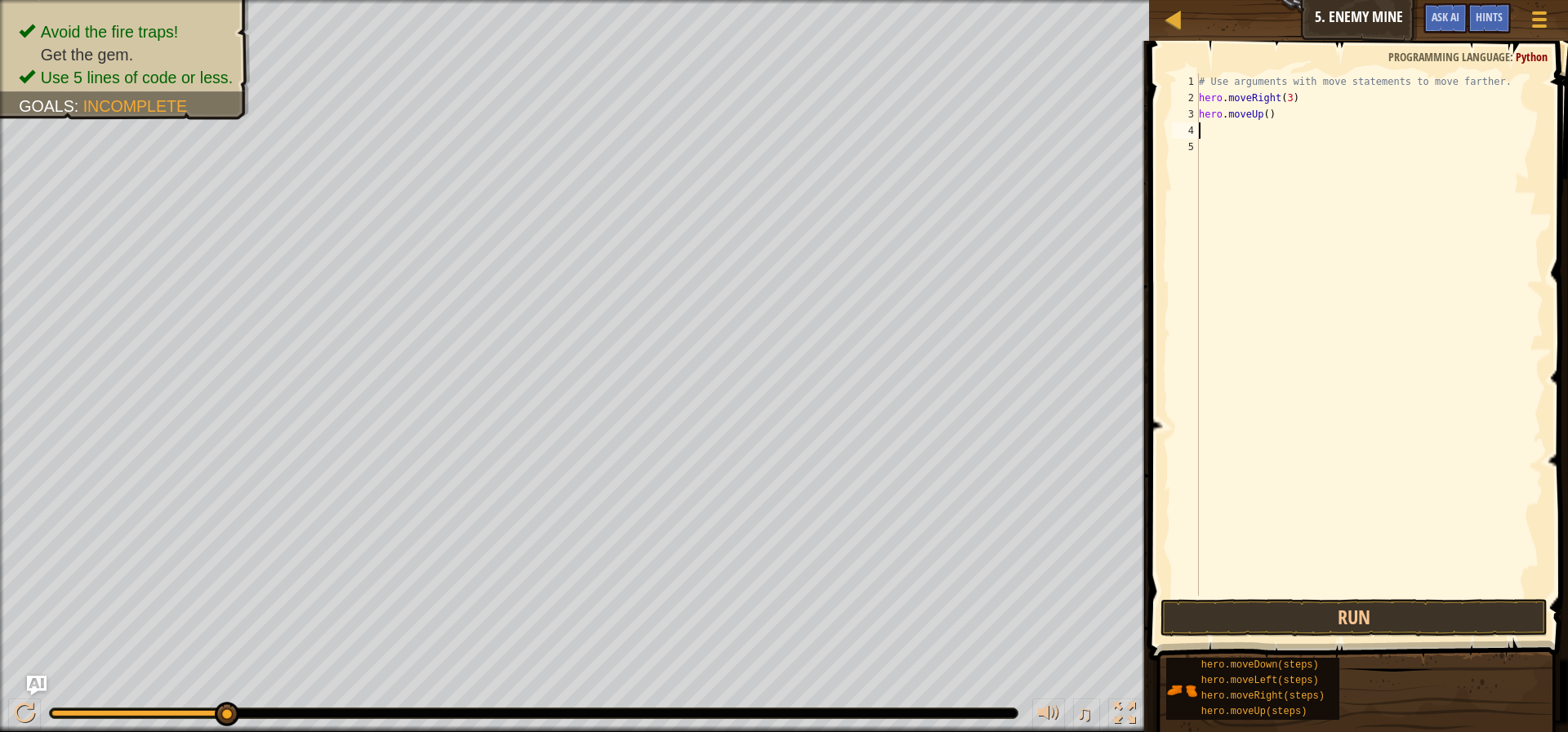
type textarea "mo"
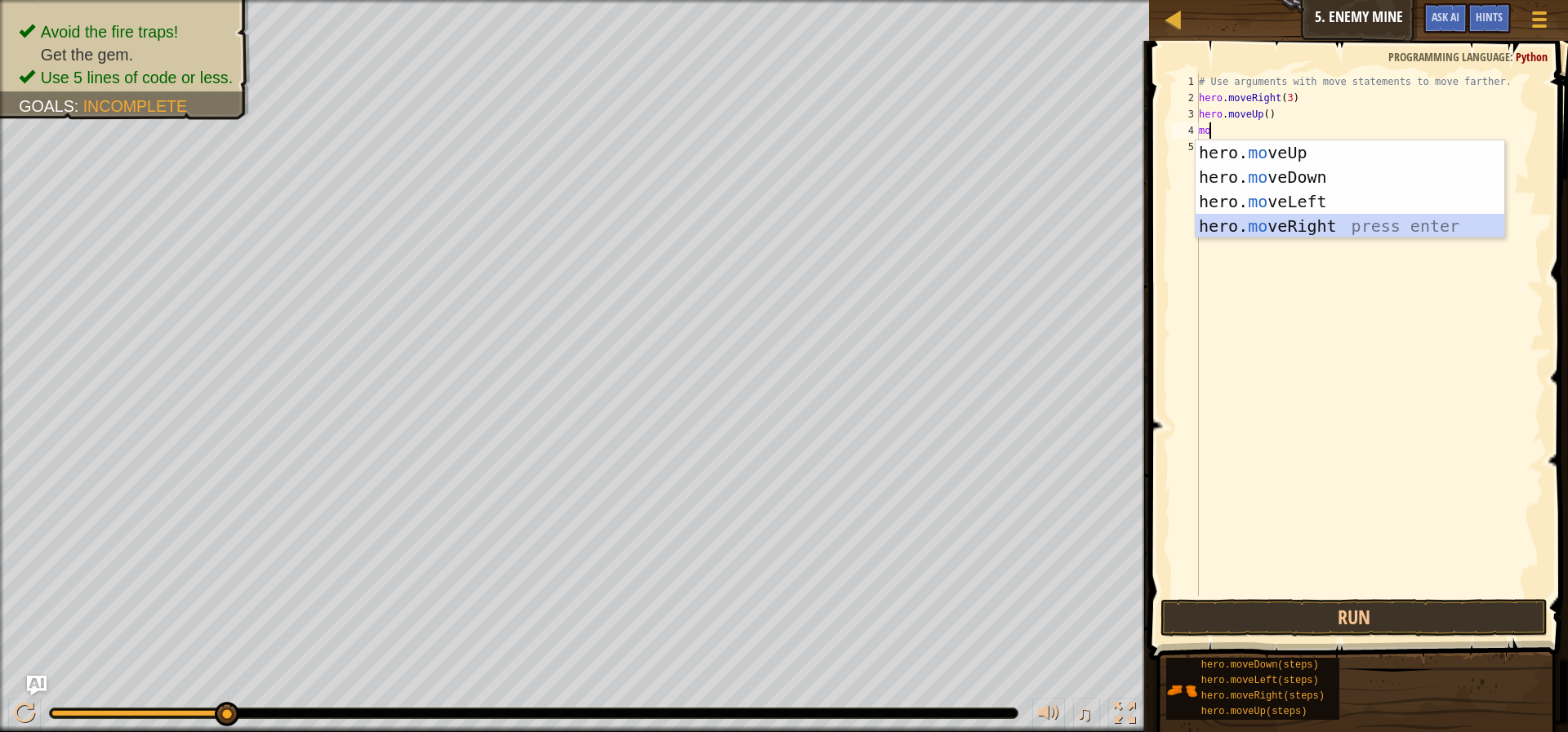
click at [1305, 225] on div "hero. mo veUp press enter hero. mo veDown press enter hero. mo veLeft press ent…" at bounding box center [1350, 214] width 309 height 147
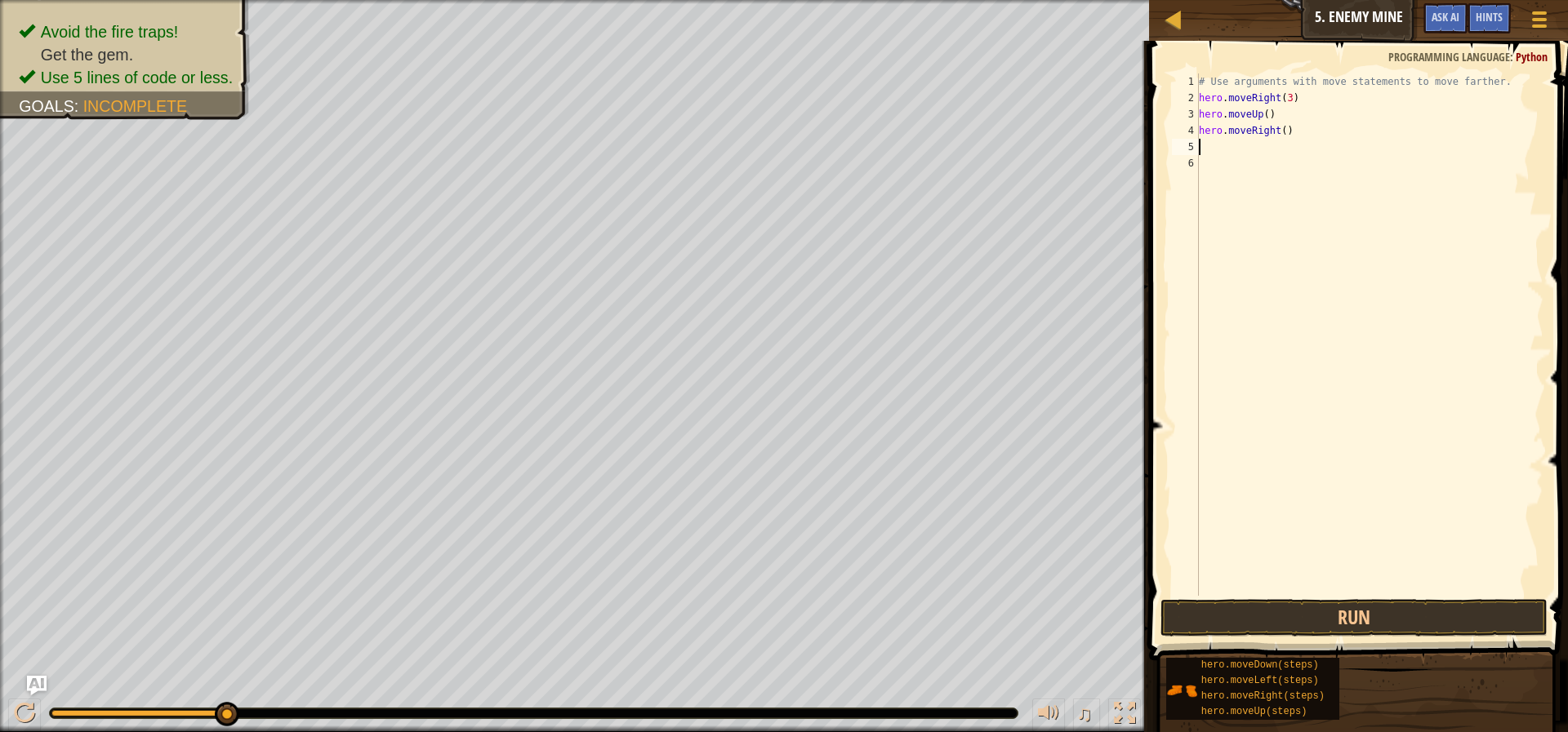
type textarea "mo"
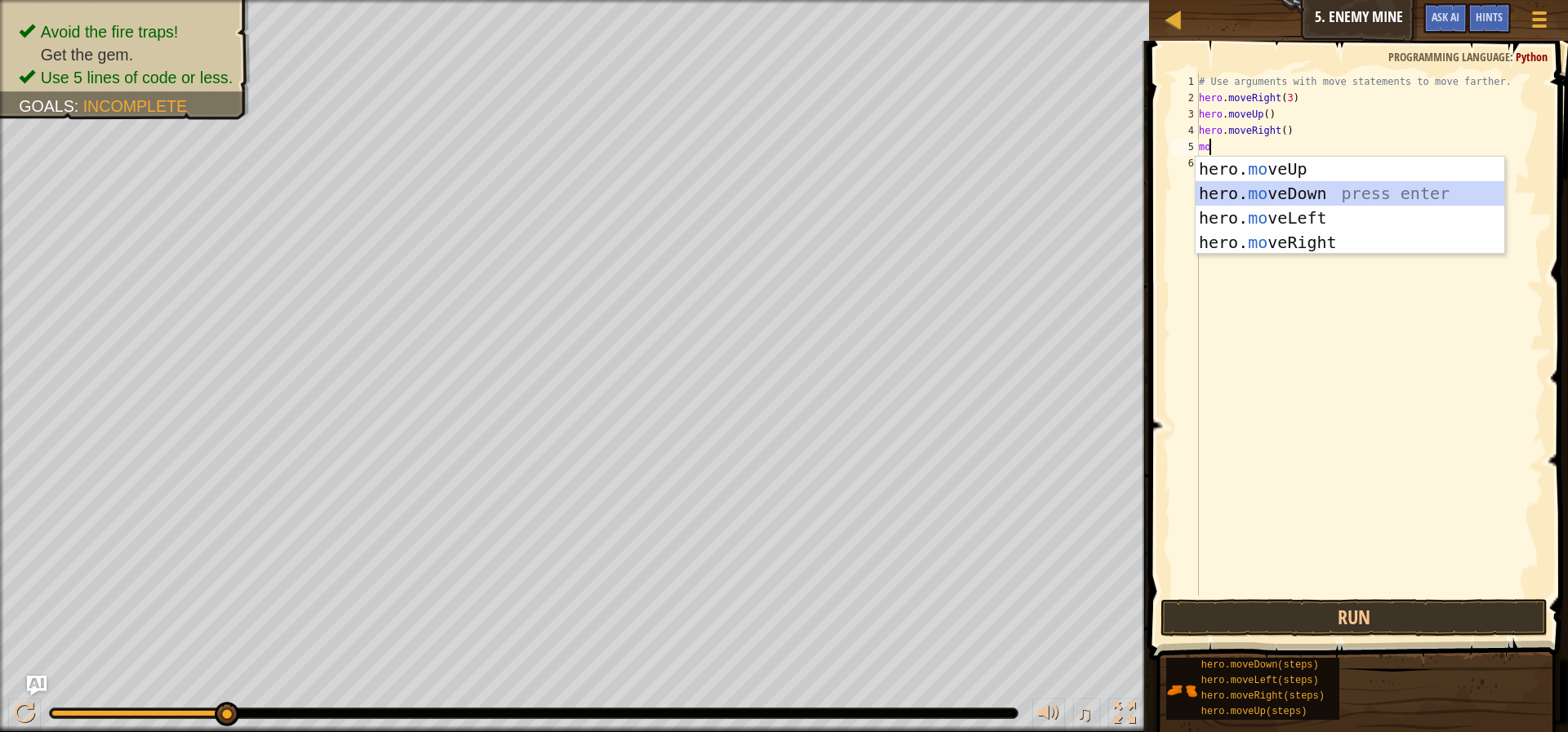
click at [1352, 186] on div "hero. mo veUp press enter hero. mo veDown press enter hero. mo veLeft press ent…" at bounding box center [1350, 230] width 309 height 147
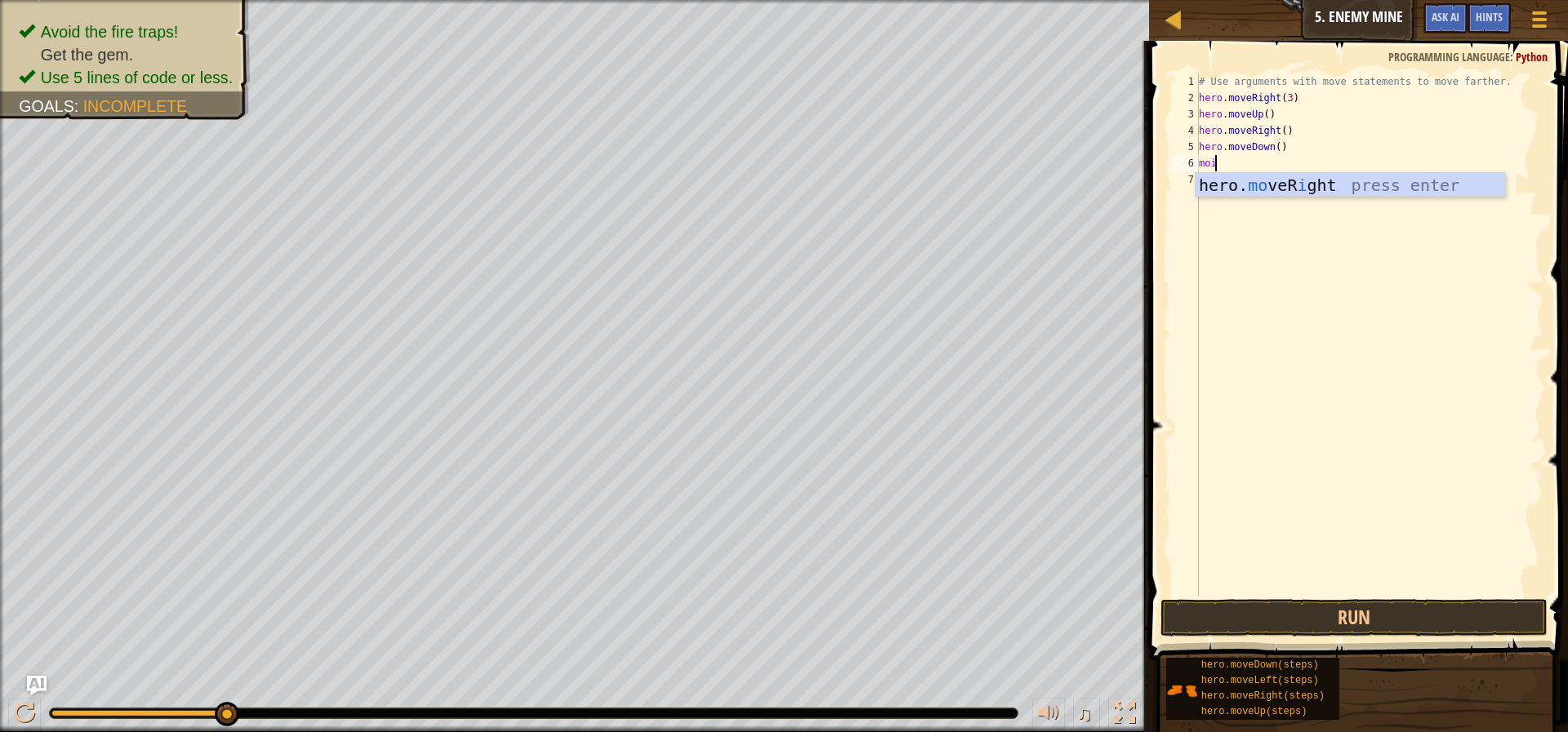
scroll to position [7, 1]
type textarea "mo"
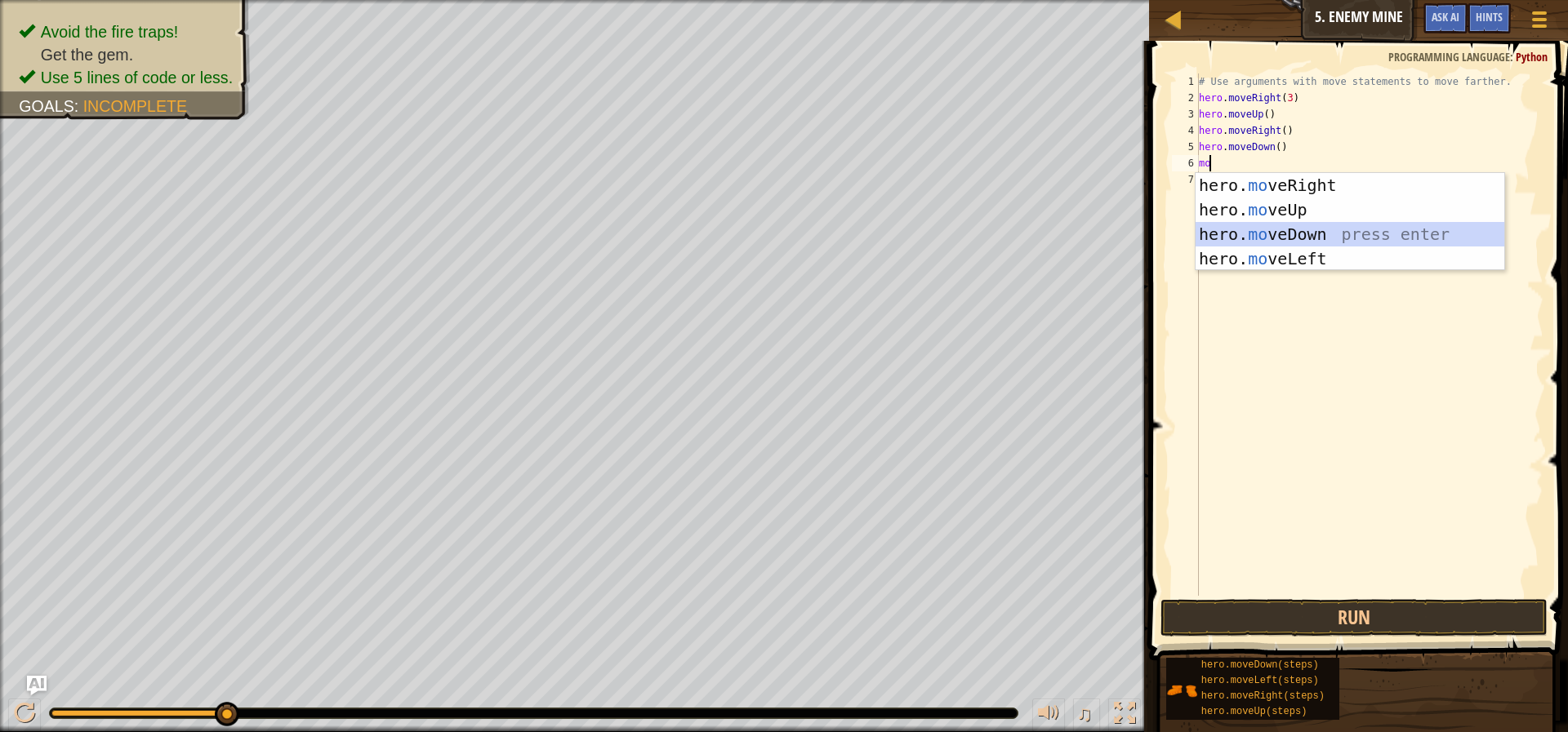
click at [1300, 230] on div "hero. mo veRight press enter hero. mo veUp press enter hero. mo veDown press en…" at bounding box center [1350, 247] width 309 height 147
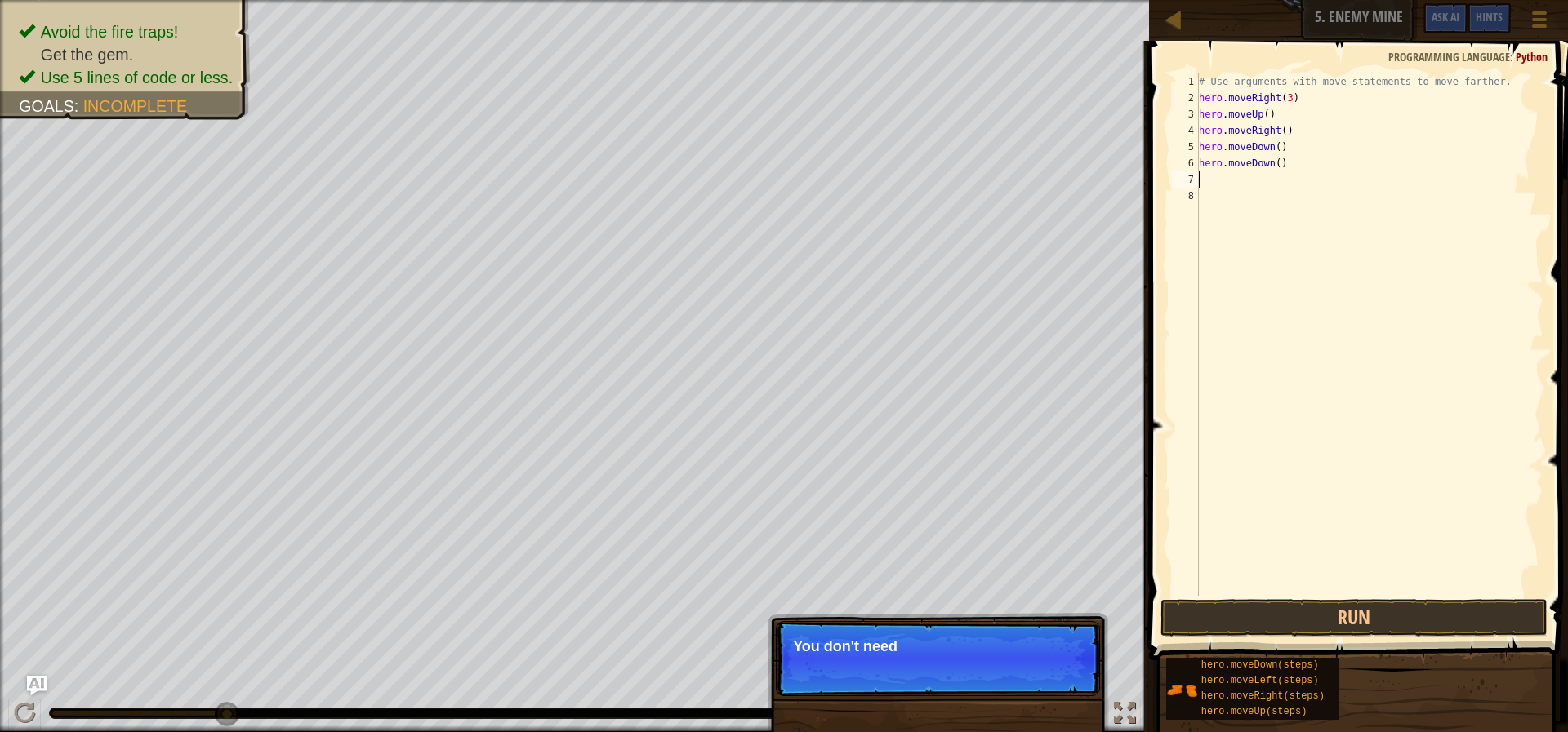
type textarea "mo"
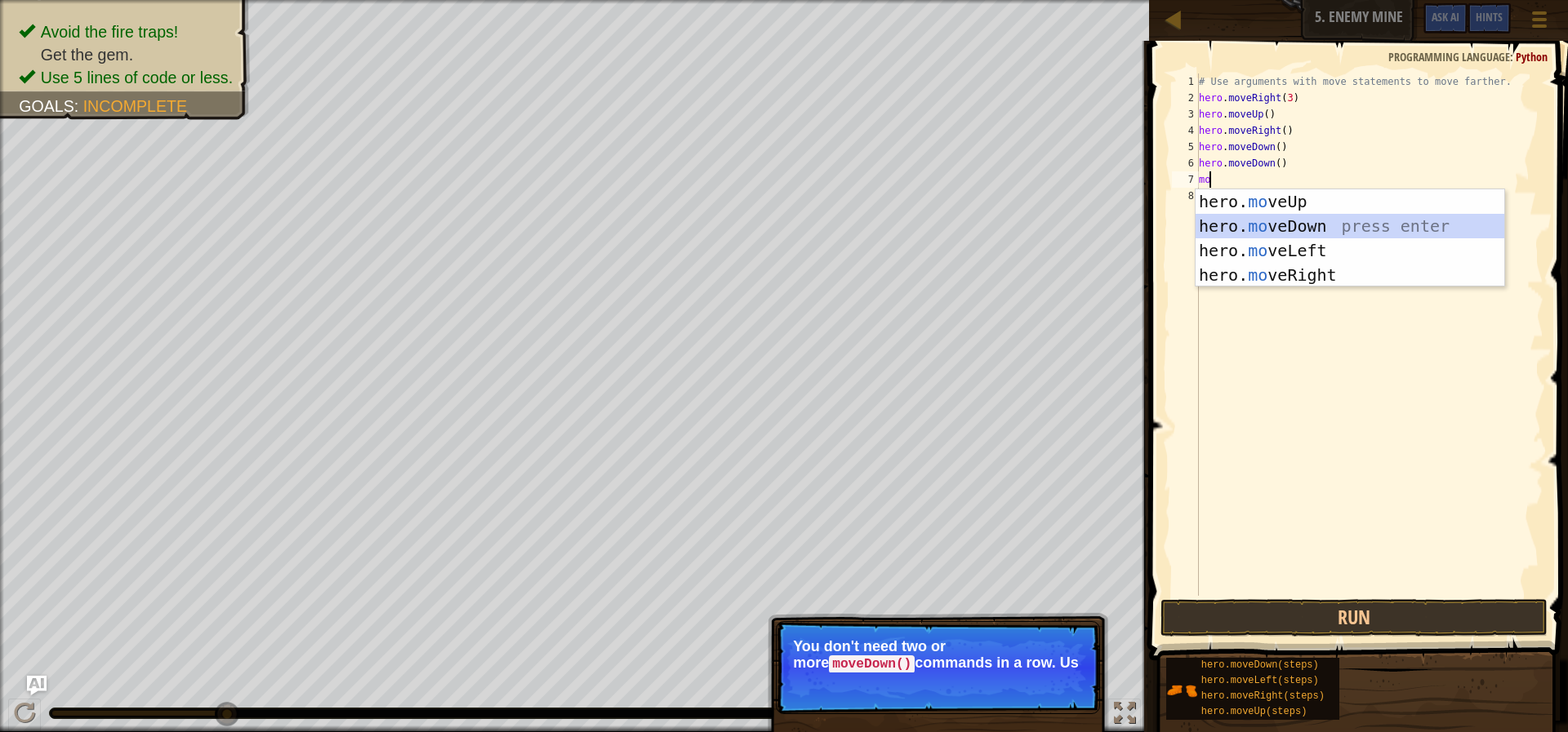
click at [1304, 232] on div "hero. mo veUp press enter hero. mo veDown press enter hero. mo veLeft press ent…" at bounding box center [1350, 263] width 309 height 147
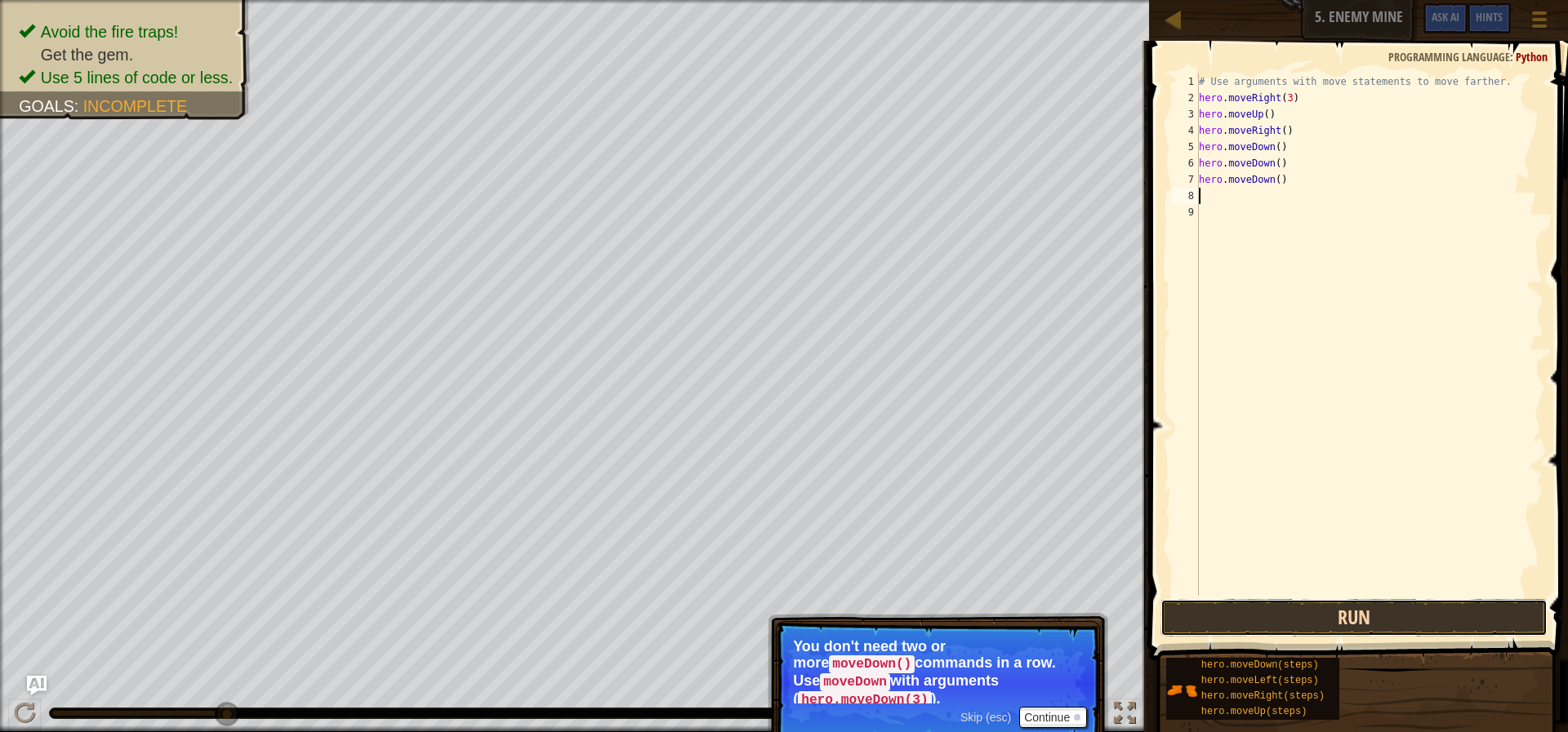
click at [1337, 613] on button "Run" at bounding box center [1354, 618] width 387 height 37
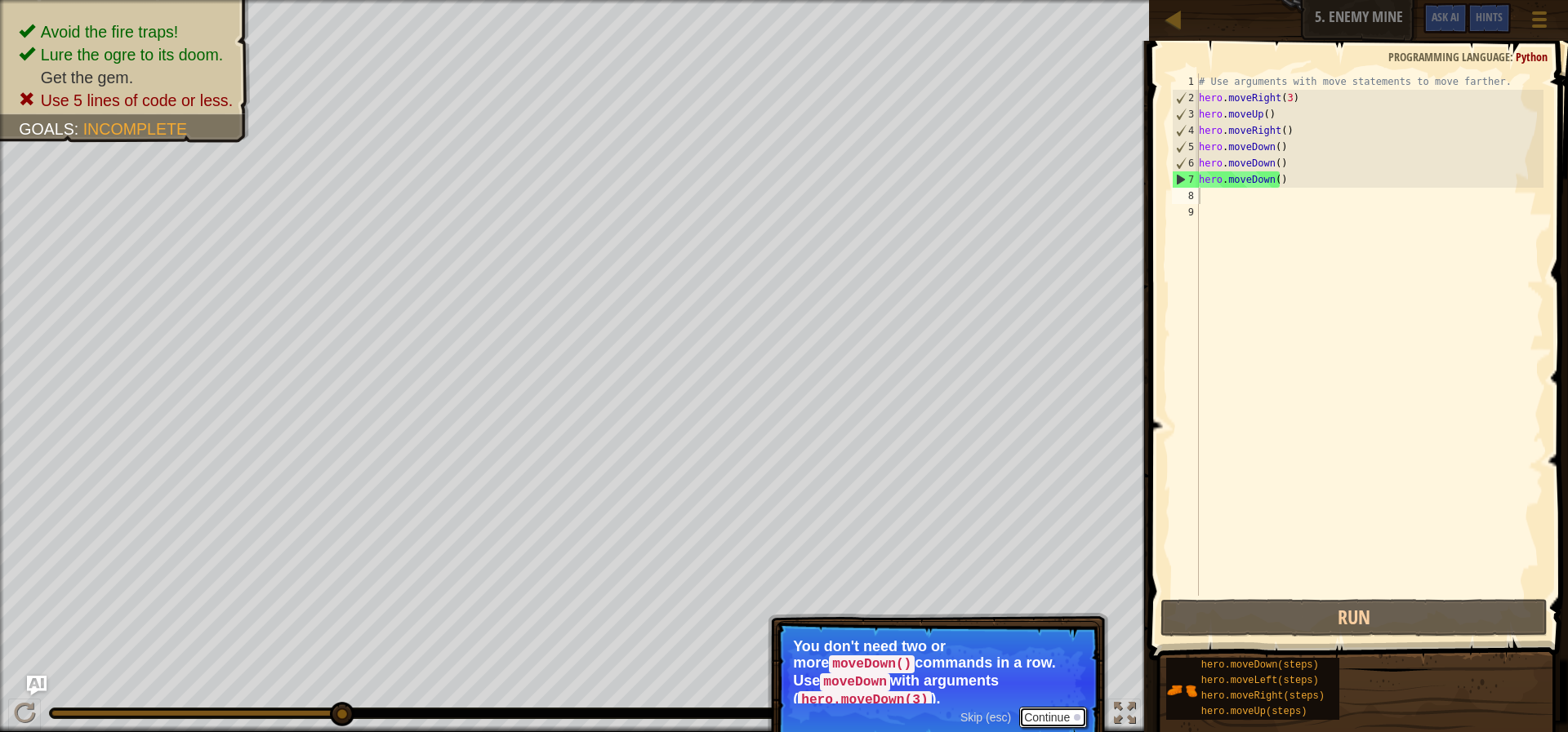
click at [1054, 707] on button "Continue" at bounding box center [1053, 717] width 68 height 21
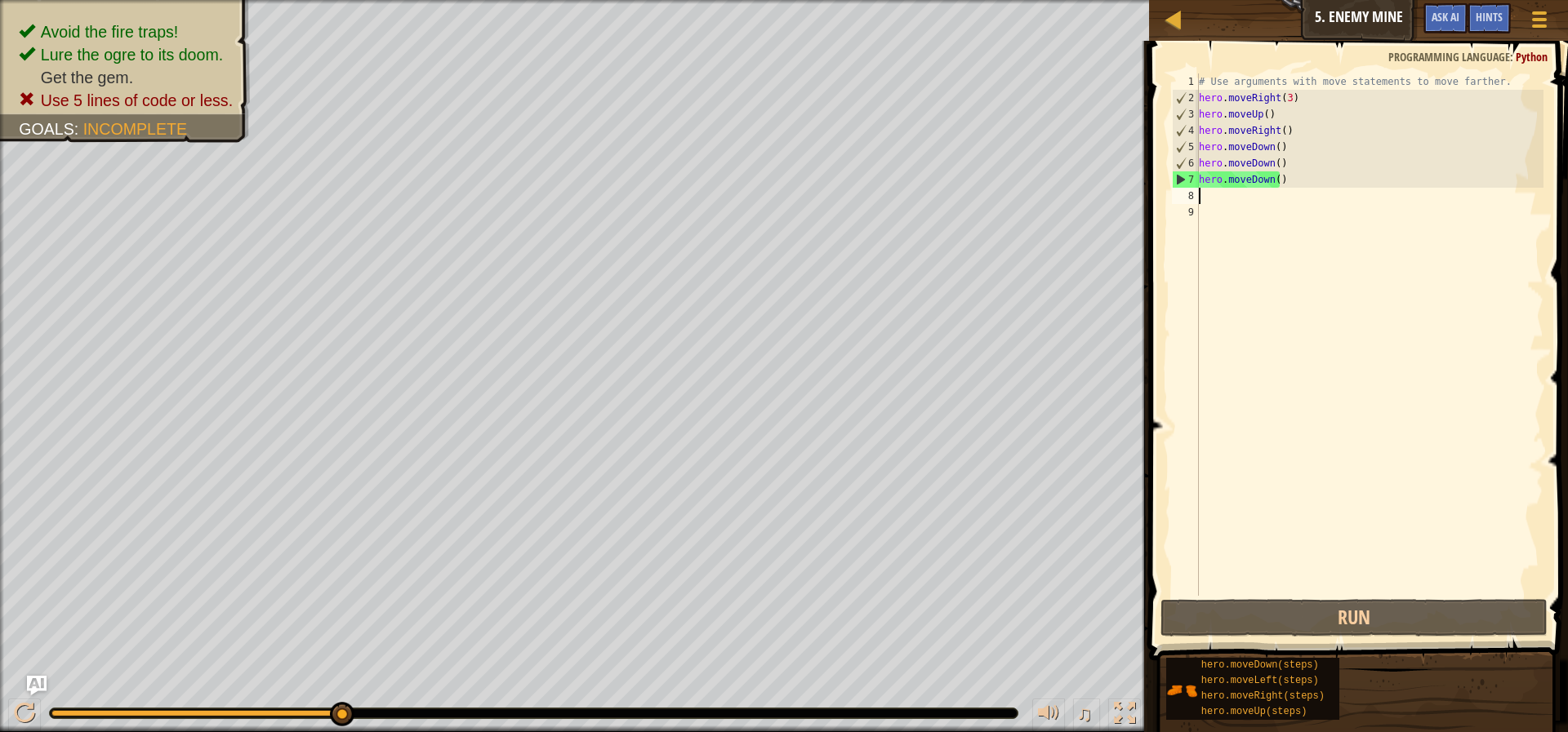
type textarea "mo"
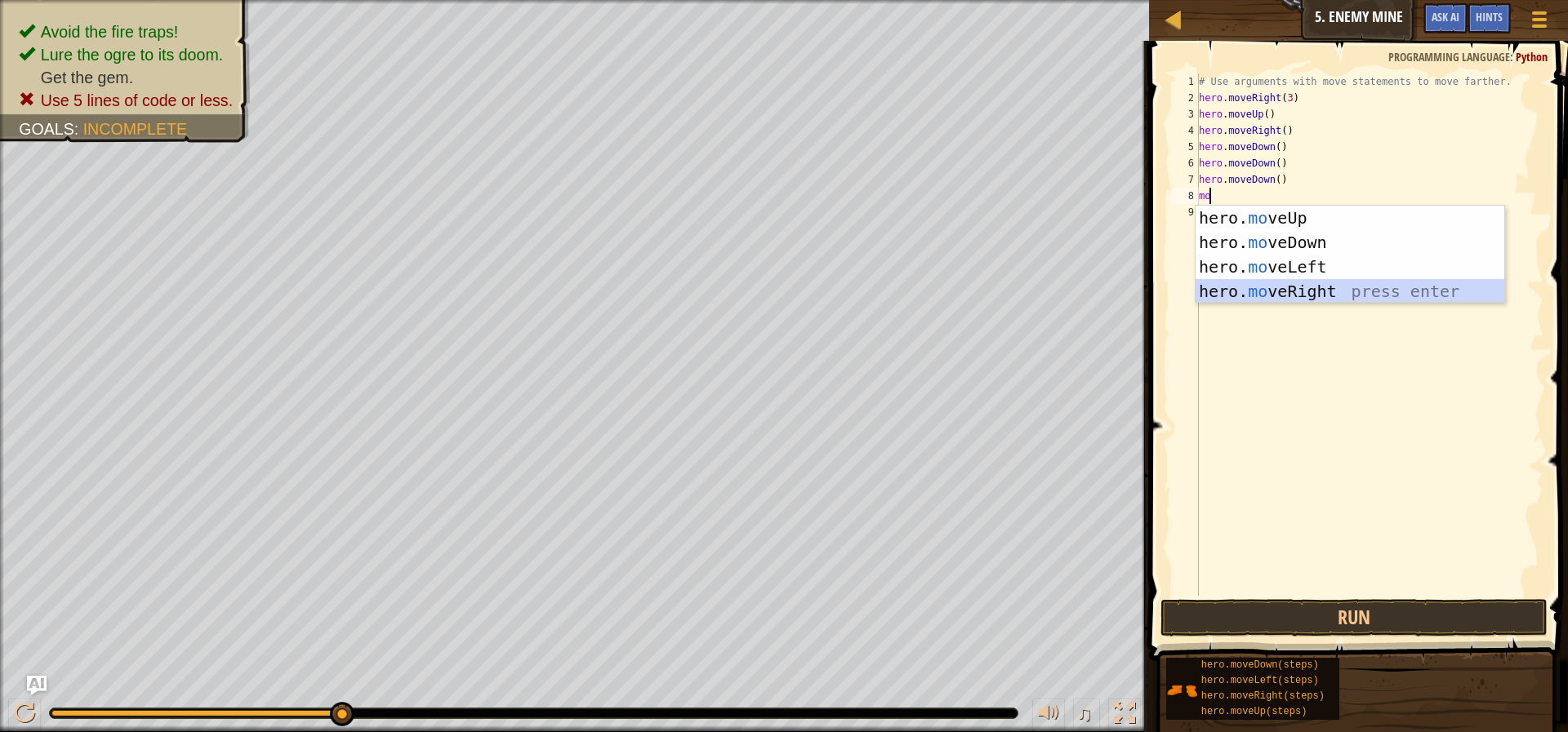
click at [1293, 288] on div "hero. mo veUp press enter hero. mo veDown press enter hero. mo veLeft press ent…" at bounding box center [1350, 279] width 309 height 147
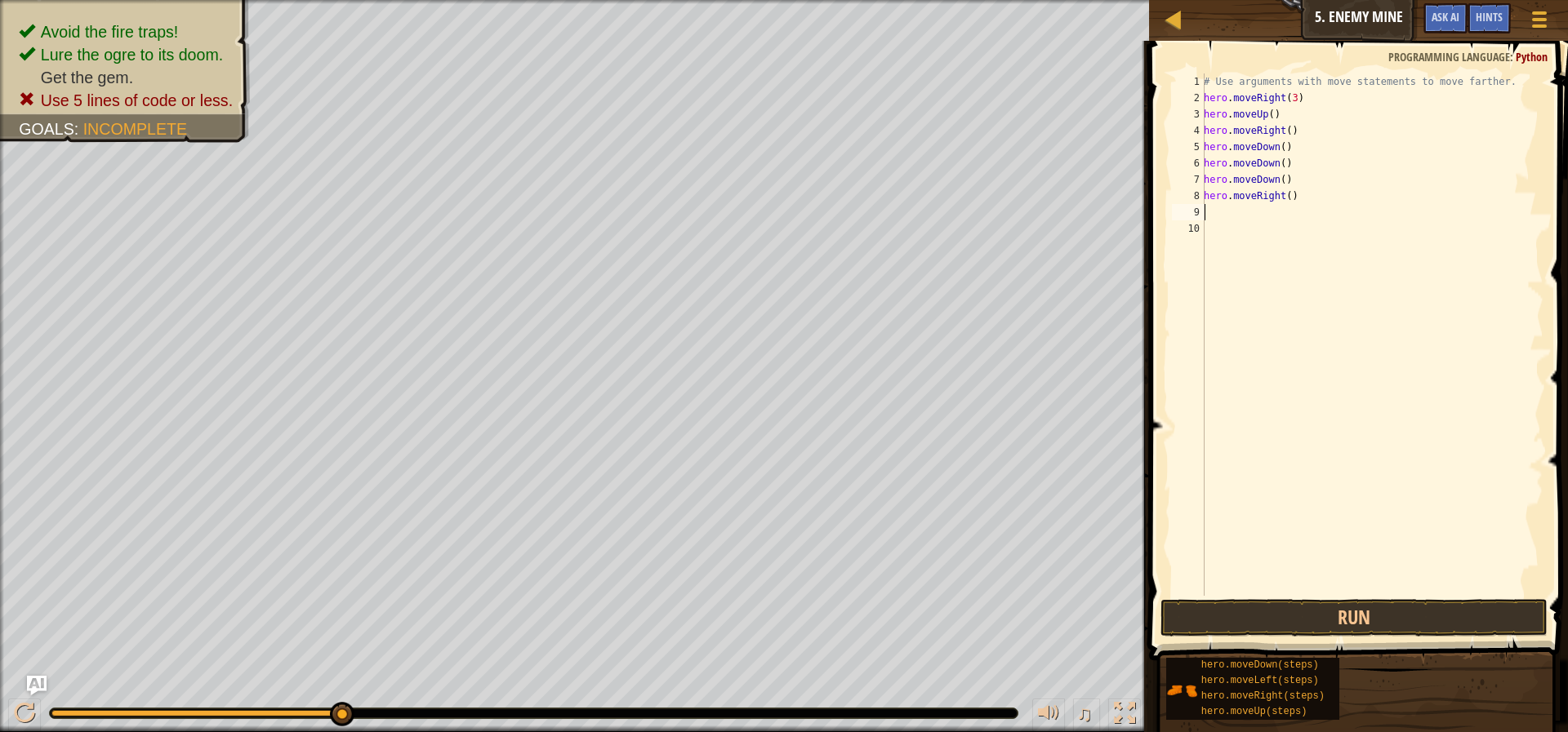
type textarea "mo"
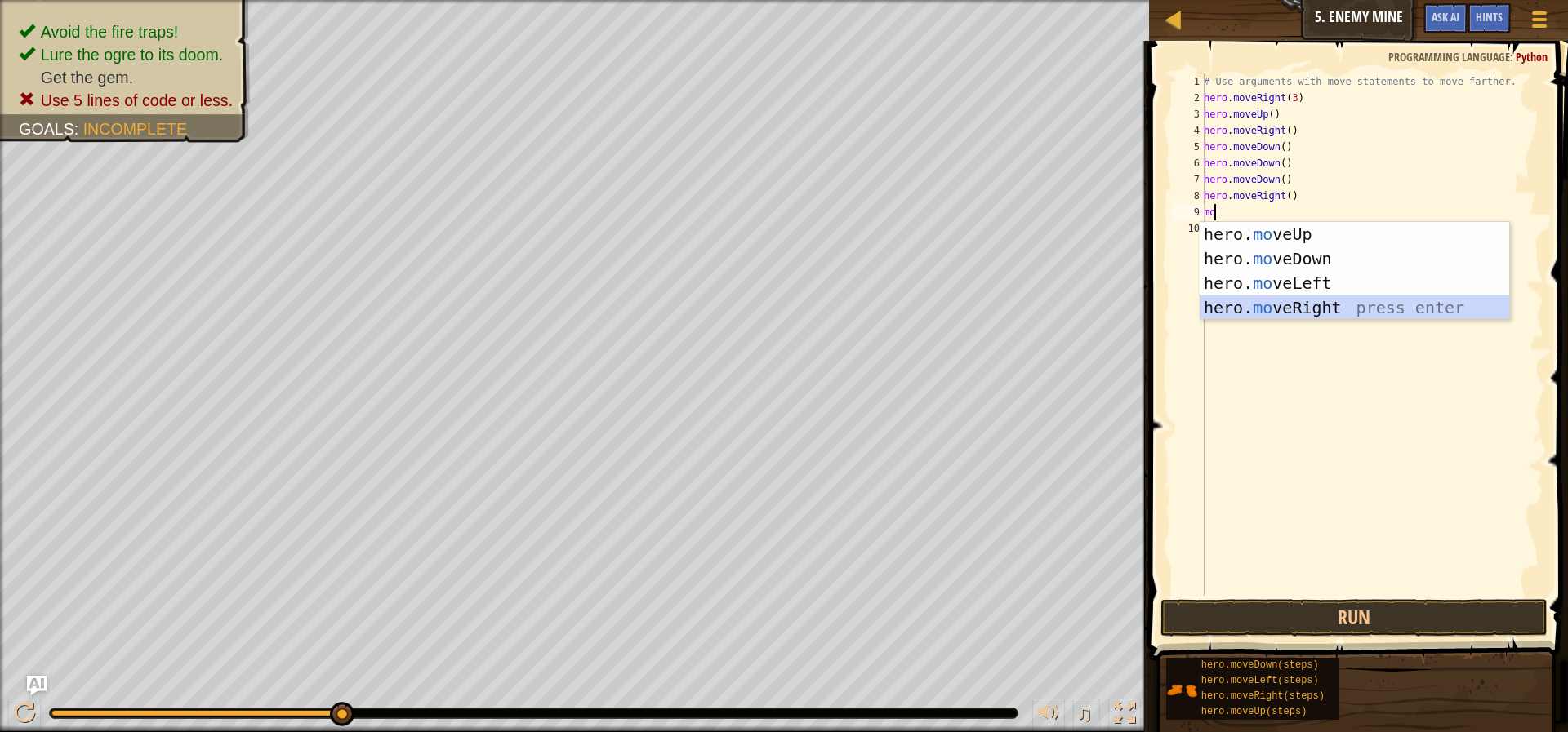
click at [1305, 304] on div "hero. mo veUp press enter hero. mo veDown press enter hero. mo veLeft press ent…" at bounding box center [1355, 295] width 309 height 147
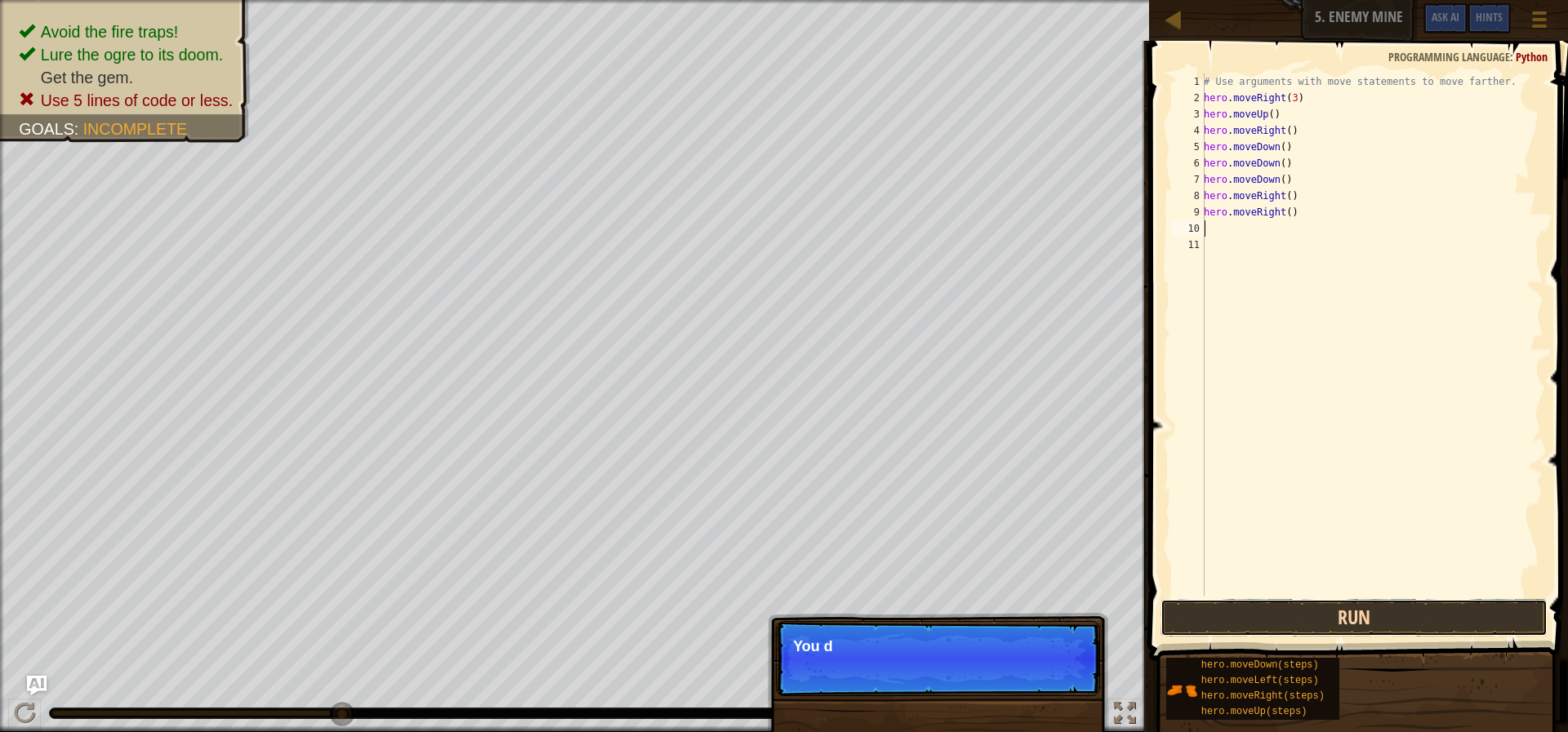
click at [1331, 617] on button "Run" at bounding box center [1354, 618] width 387 height 37
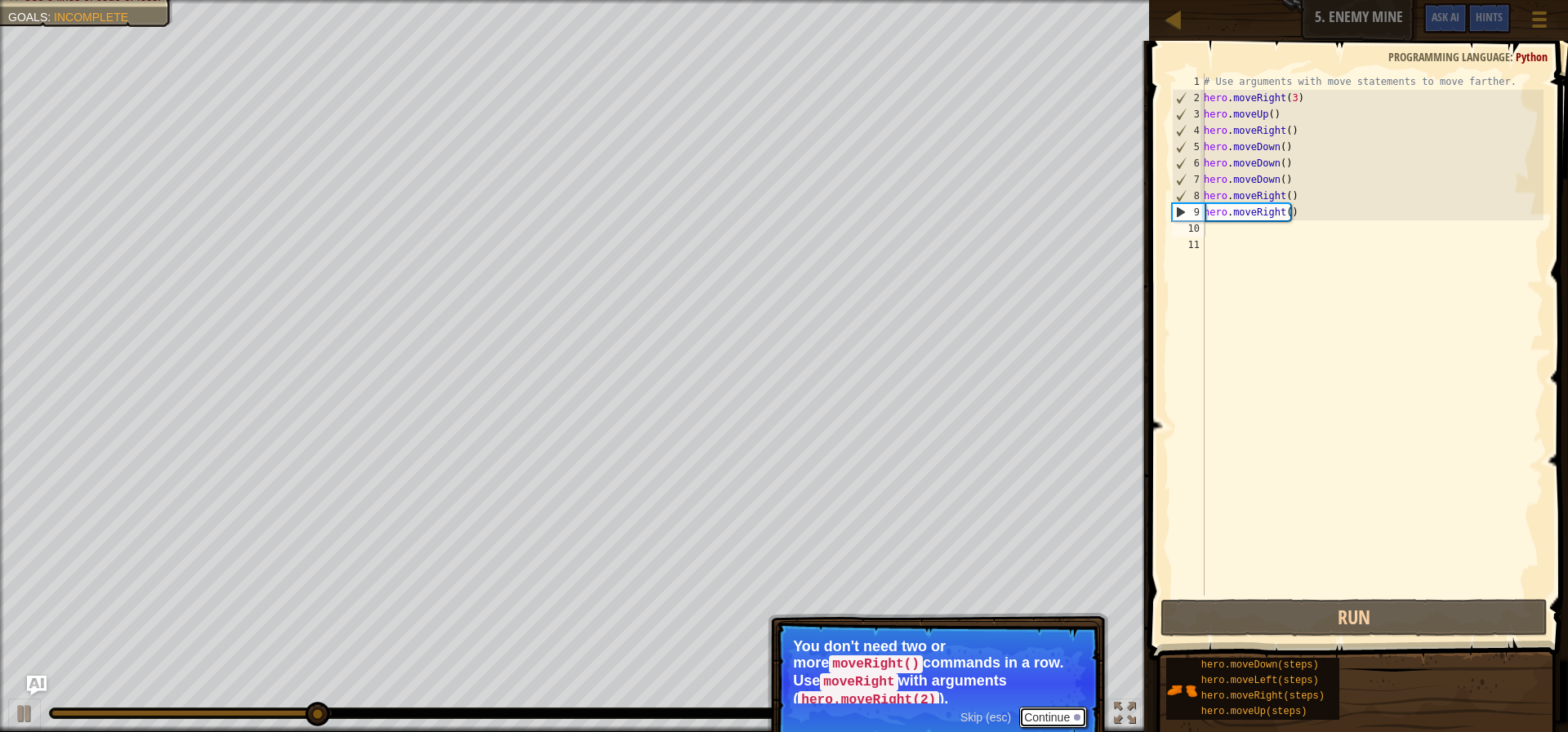
click at [1056, 707] on button "Continue" at bounding box center [1053, 717] width 68 height 21
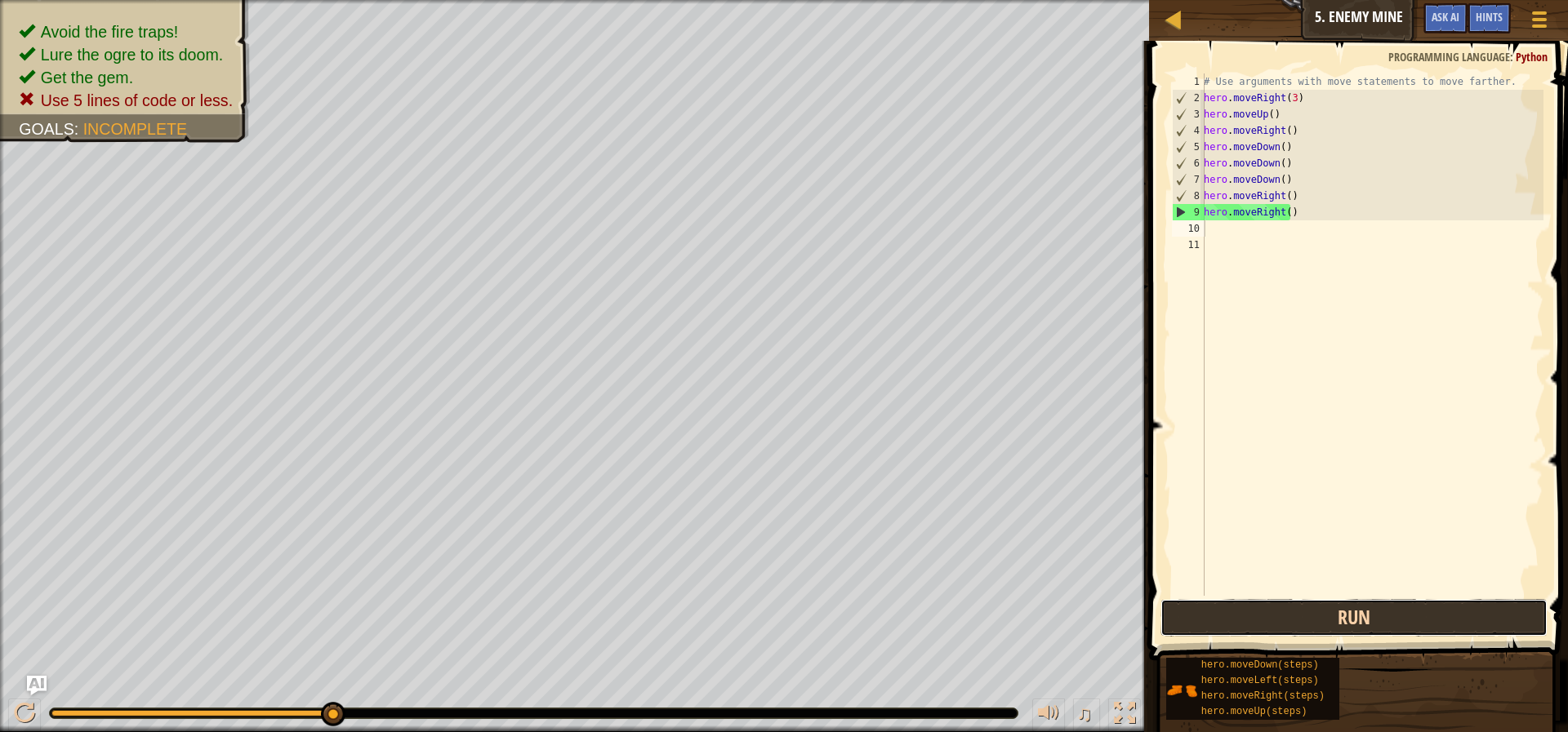
click at [1214, 627] on button "Run" at bounding box center [1354, 618] width 387 height 37
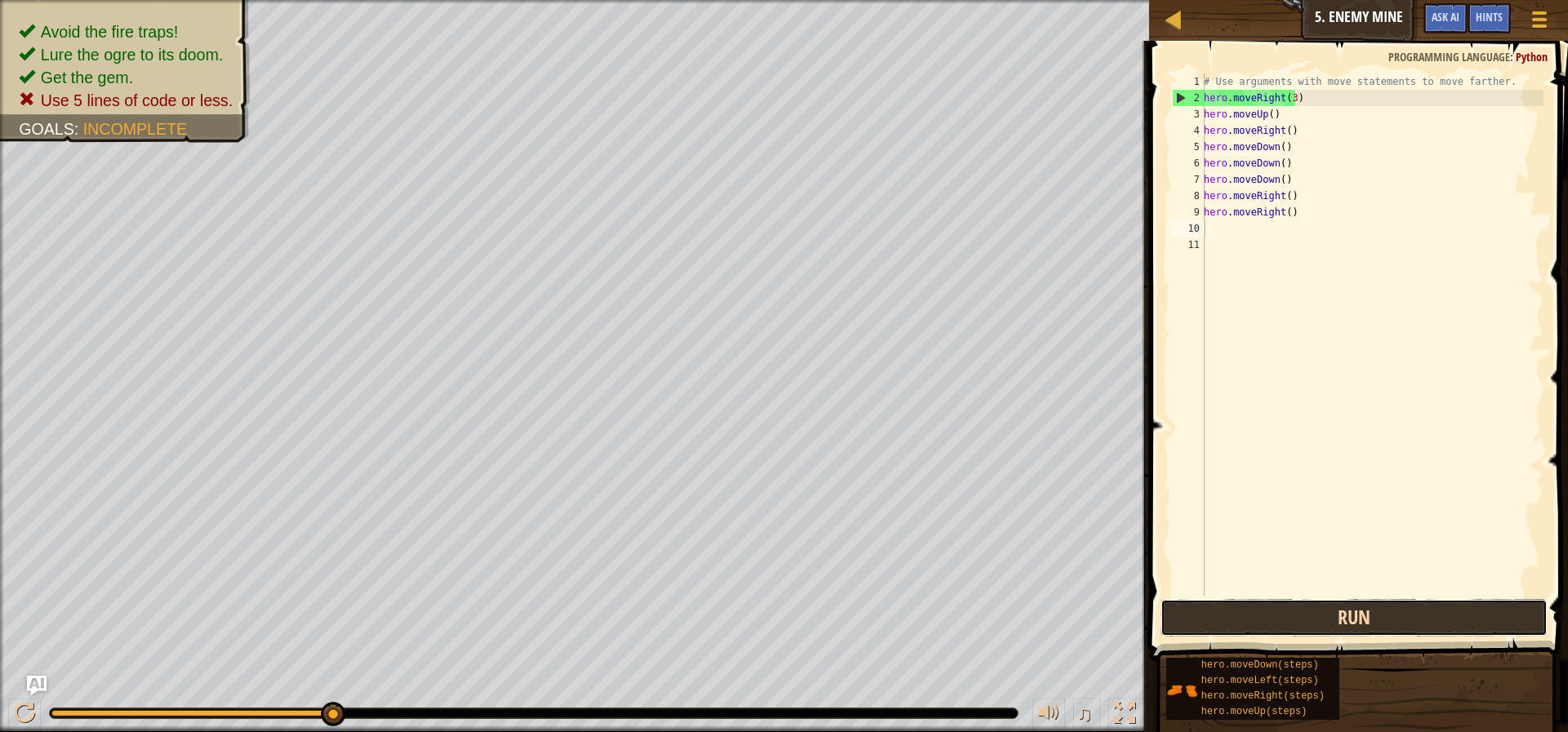
click at [1197, 613] on button "Run" at bounding box center [1354, 618] width 387 height 37
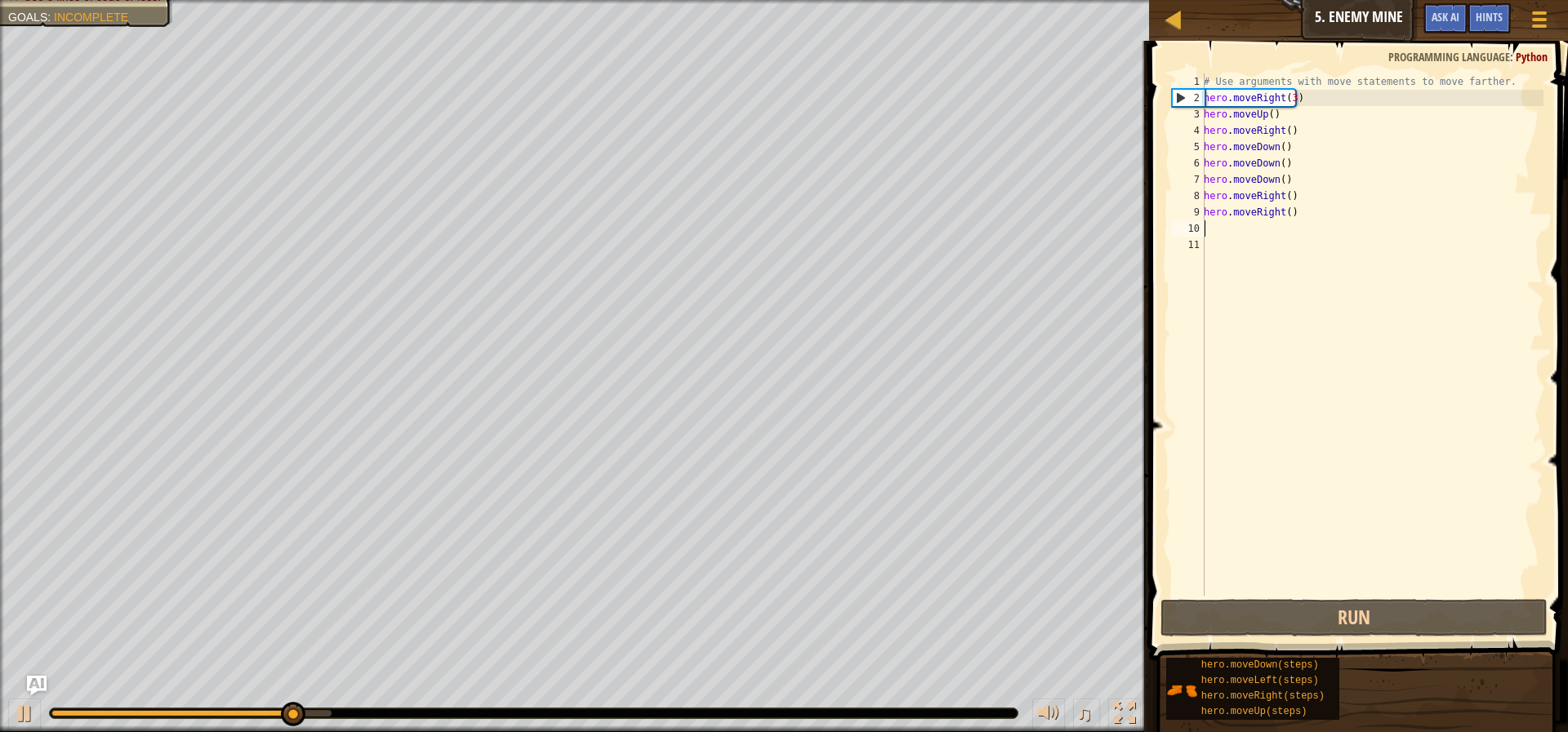
click at [1209, 122] on div "# Use arguments with move statements to move farther. hero . moveRight ( 3 ) he…" at bounding box center [1372, 351] width 343 height 555
type textarea "hero.moveRight()"
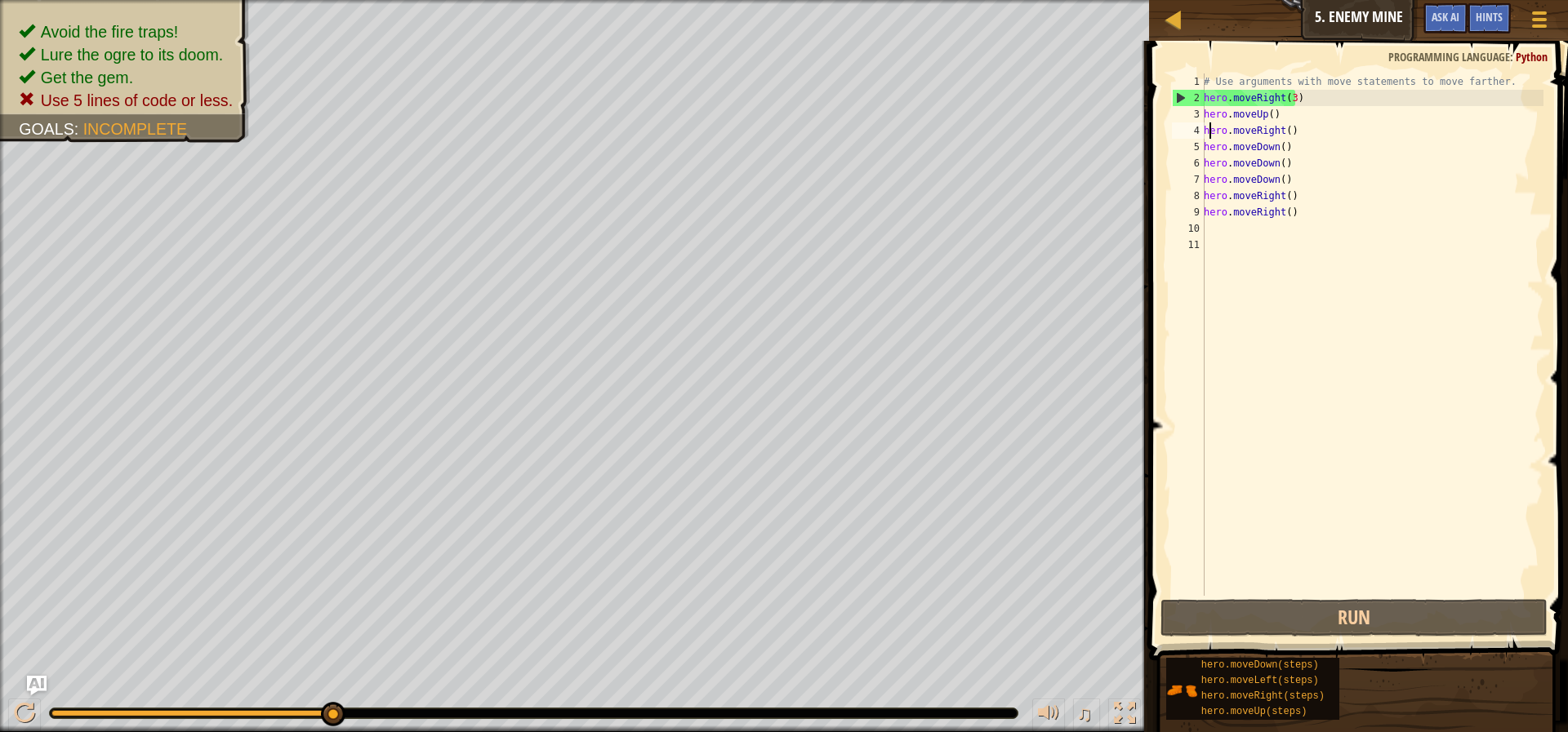
click at [1226, 223] on div "# Use arguments with move statements to move farther. hero . moveRight ( 3 ) he…" at bounding box center [1372, 351] width 343 height 555
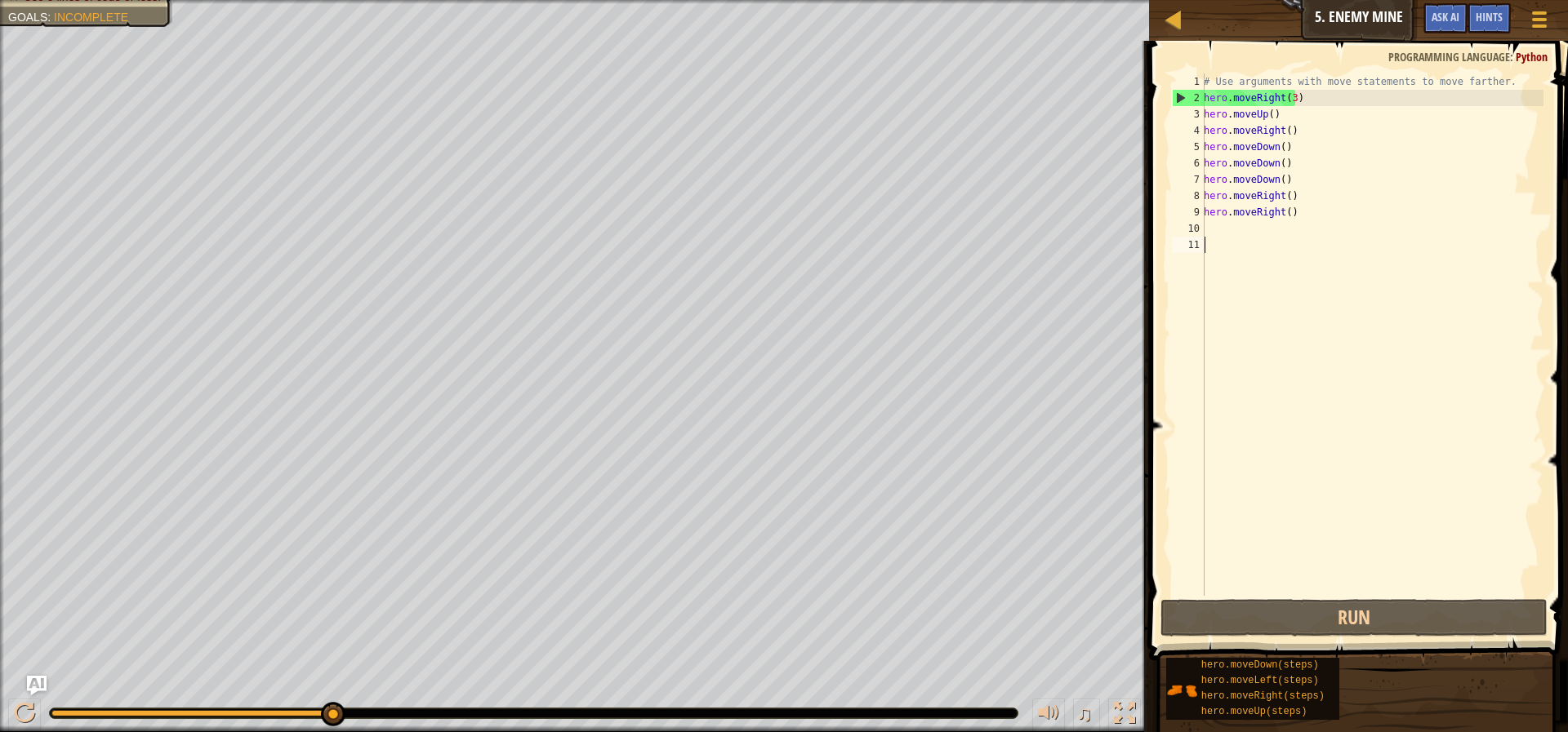
click at [1340, 326] on div "# Use arguments with move statements to move farther. hero . moveRight ( 3 ) he…" at bounding box center [1372, 351] width 343 height 555
click at [1310, 241] on div "# Use arguments with move statements to move farther. hero . moveRight ( 3 ) he…" at bounding box center [1372, 351] width 343 height 555
click at [1231, 248] on div "# Use arguments with move statements to move farther. hero . moveRight ( 3 ) he…" at bounding box center [1372, 351] width 343 height 555
click at [1239, 239] on div "# Use arguments with move statements to move farther. hero . moveRight ( 3 ) he…" at bounding box center [1372, 351] width 343 height 555
click at [1246, 230] on div "# Use arguments with move statements to move farther. hero . moveRight ( 3 ) he…" at bounding box center [1372, 351] width 343 height 555
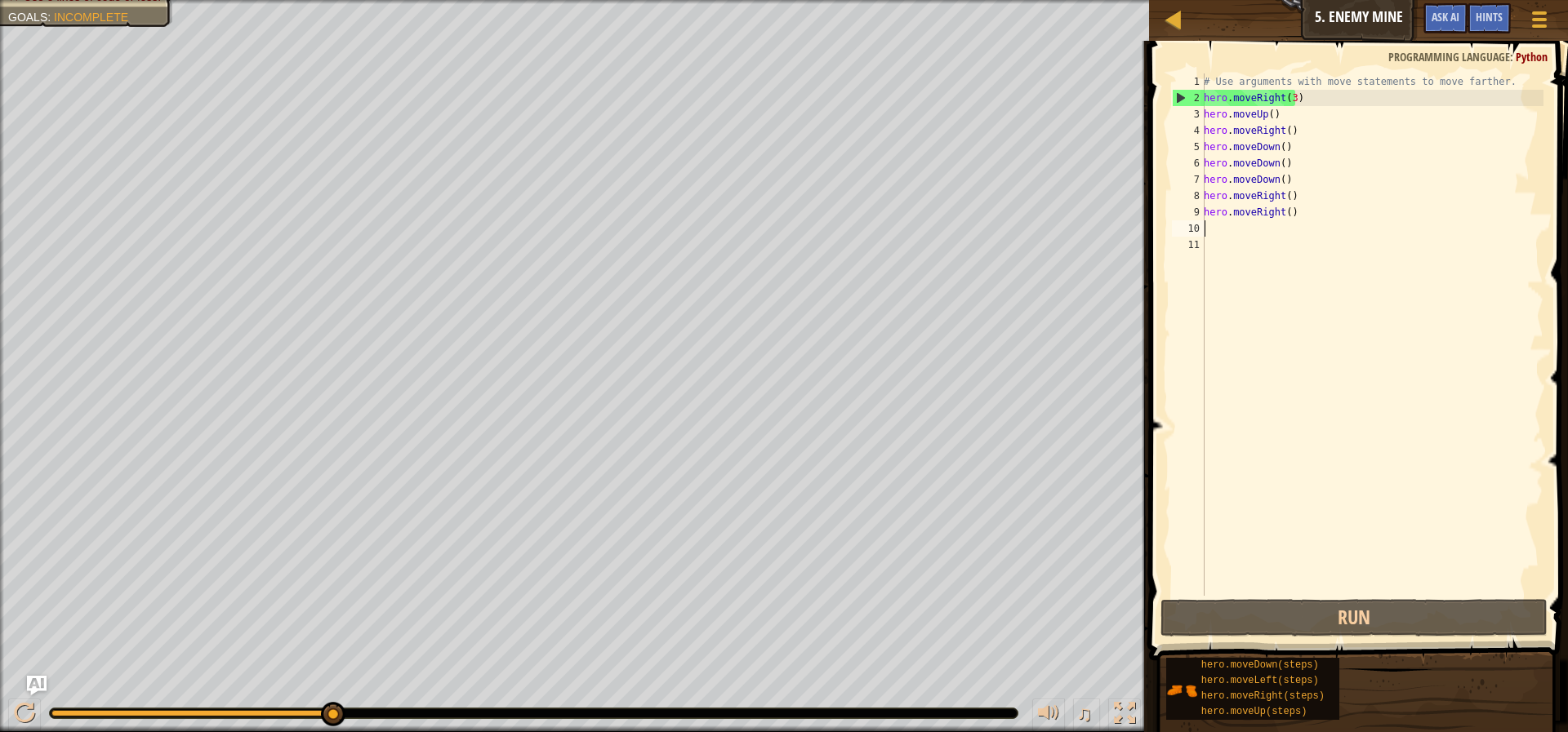
click at [1238, 240] on div "# Use arguments with move statements to move farther. hero . moveRight ( 3 ) he…" at bounding box center [1372, 351] width 343 height 555
click at [1239, 234] on div "# Use arguments with move statements to move farther. hero . moveRight ( 3 ) he…" at bounding box center [1372, 351] width 343 height 555
click at [1431, 619] on button "Run" at bounding box center [1354, 618] width 387 height 37
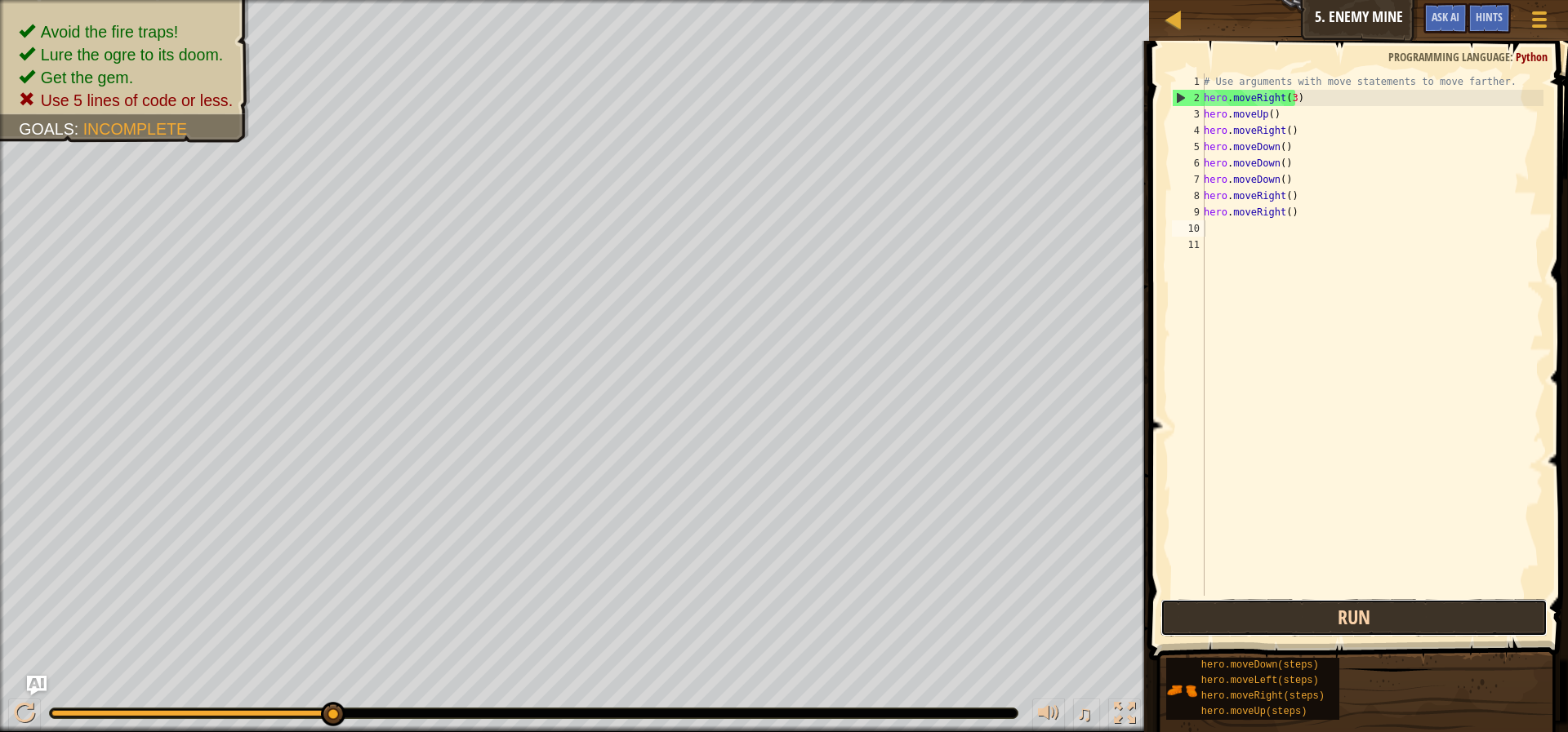
click at [1430, 626] on button "Run" at bounding box center [1354, 618] width 387 height 37
click at [1548, 9] on div at bounding box center [1539, 18] width 22 height 23
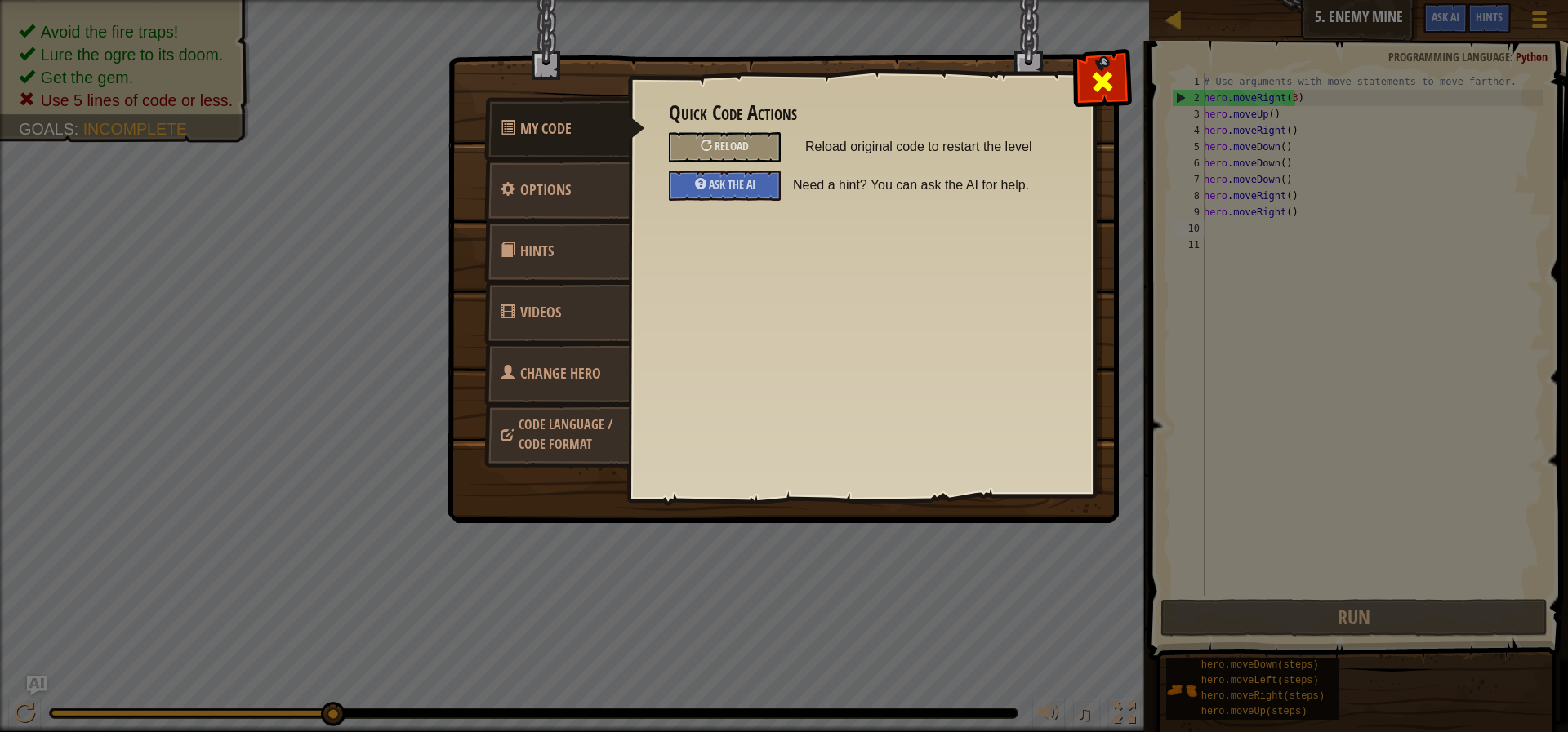
click at [1104, 71] on span at bounding box center [1103, 81] width 26 height 26
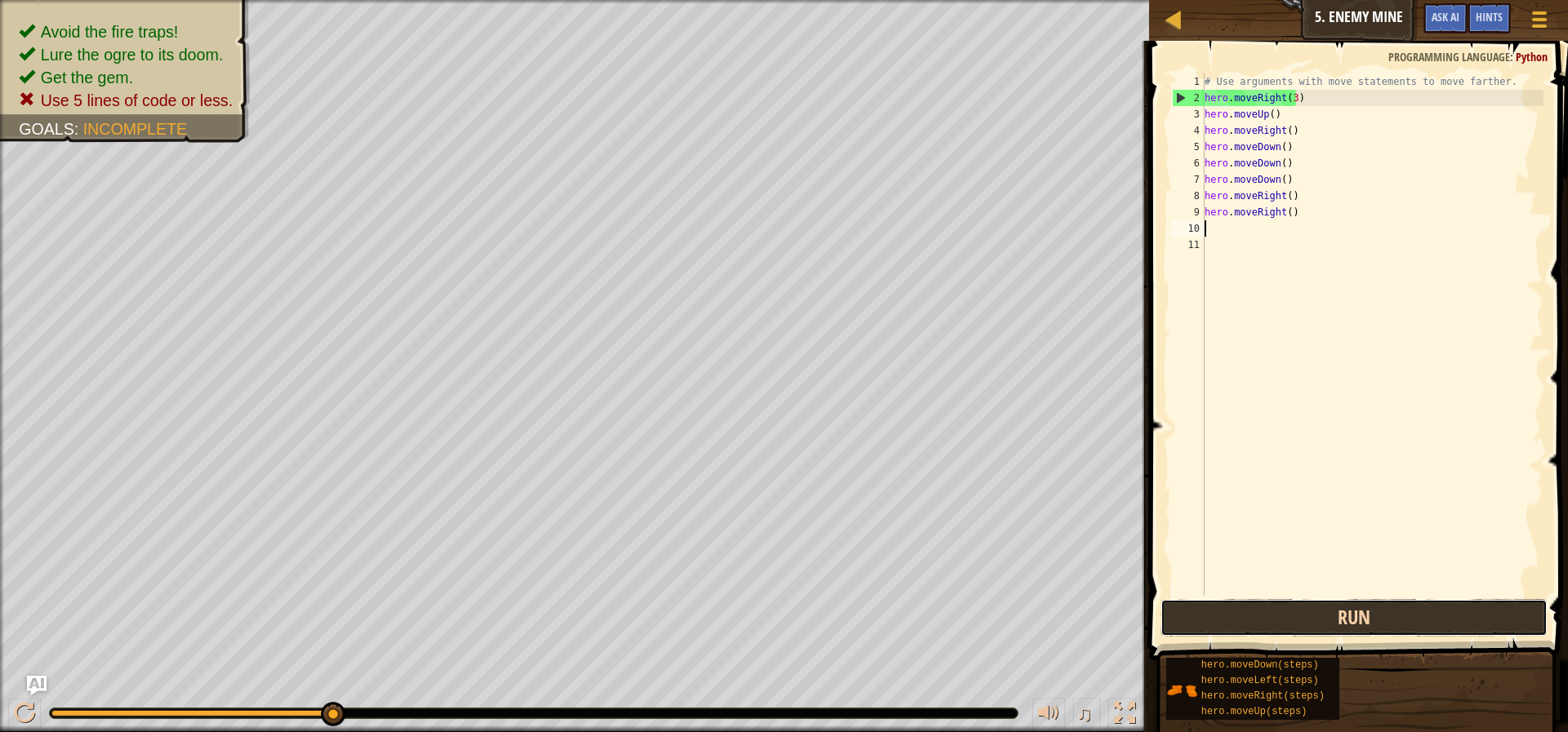
click at [1306, 616] on button "Run" at bounding box center [1354, 618] width 387 height 37
type textarea "k"
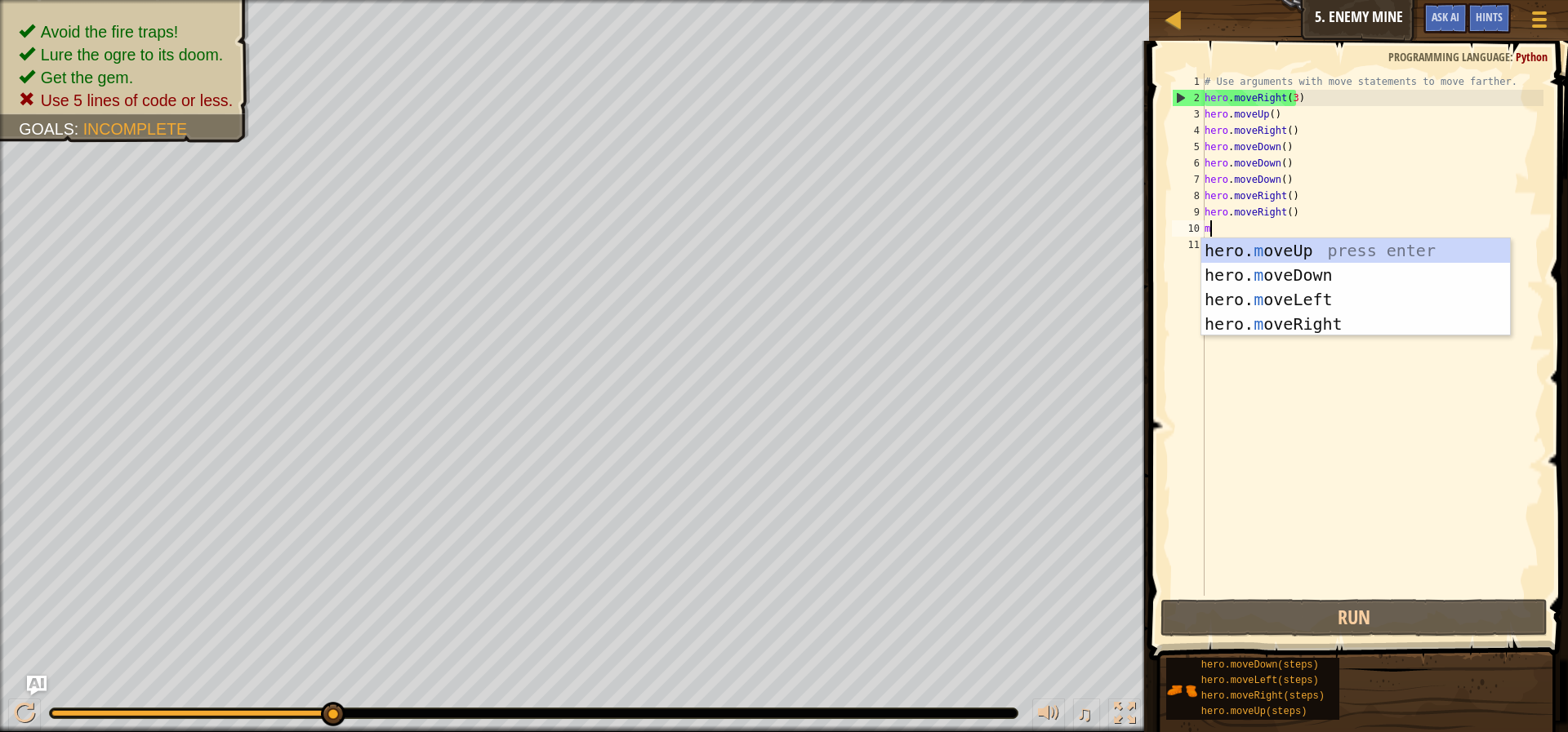
type textarea "mo"
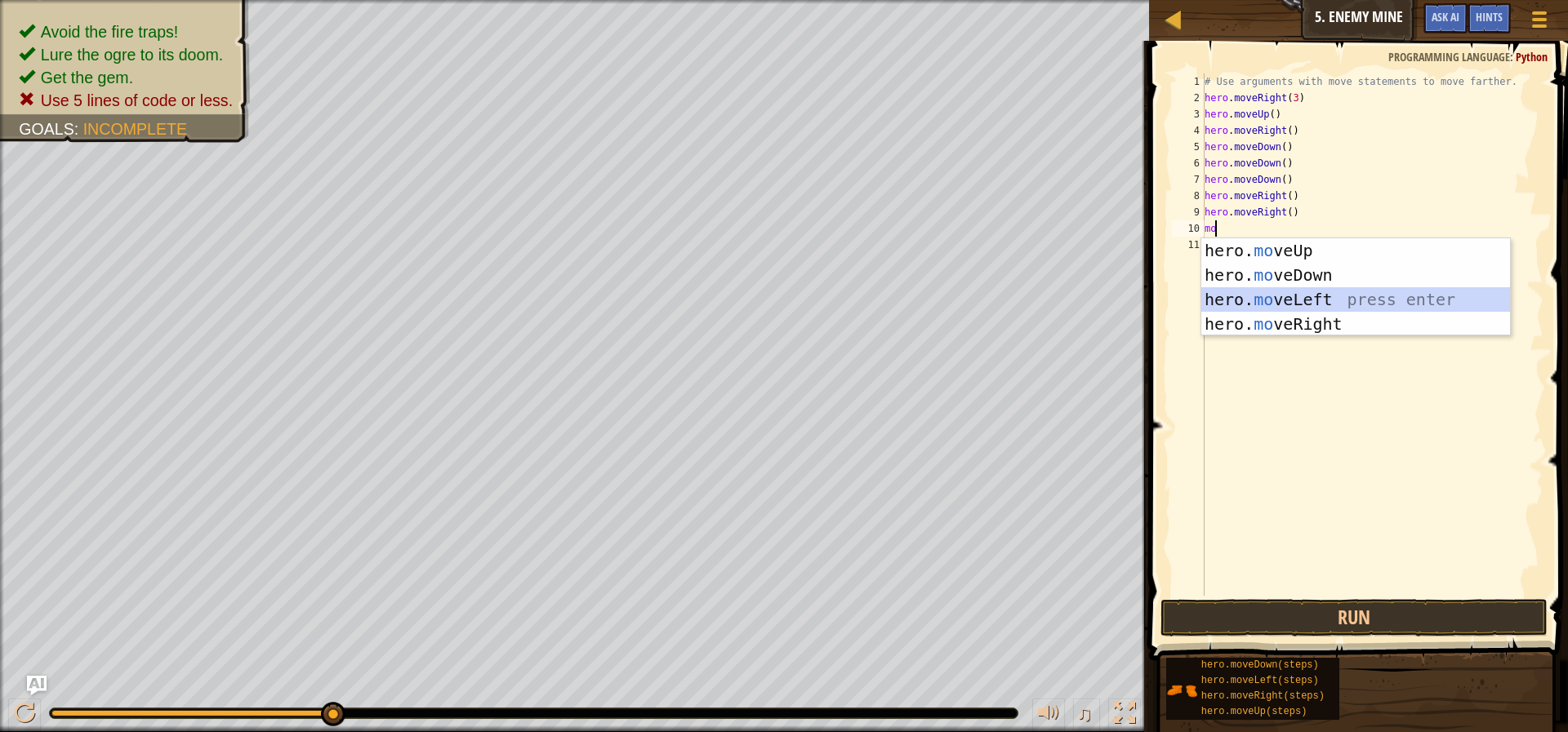
click at [1279, 298] on div "hero. mo veUp press enter hero. mo veDown press enter hero. mo veLeft press ent…" at bounding box center [1356, 312] width 309 height 147
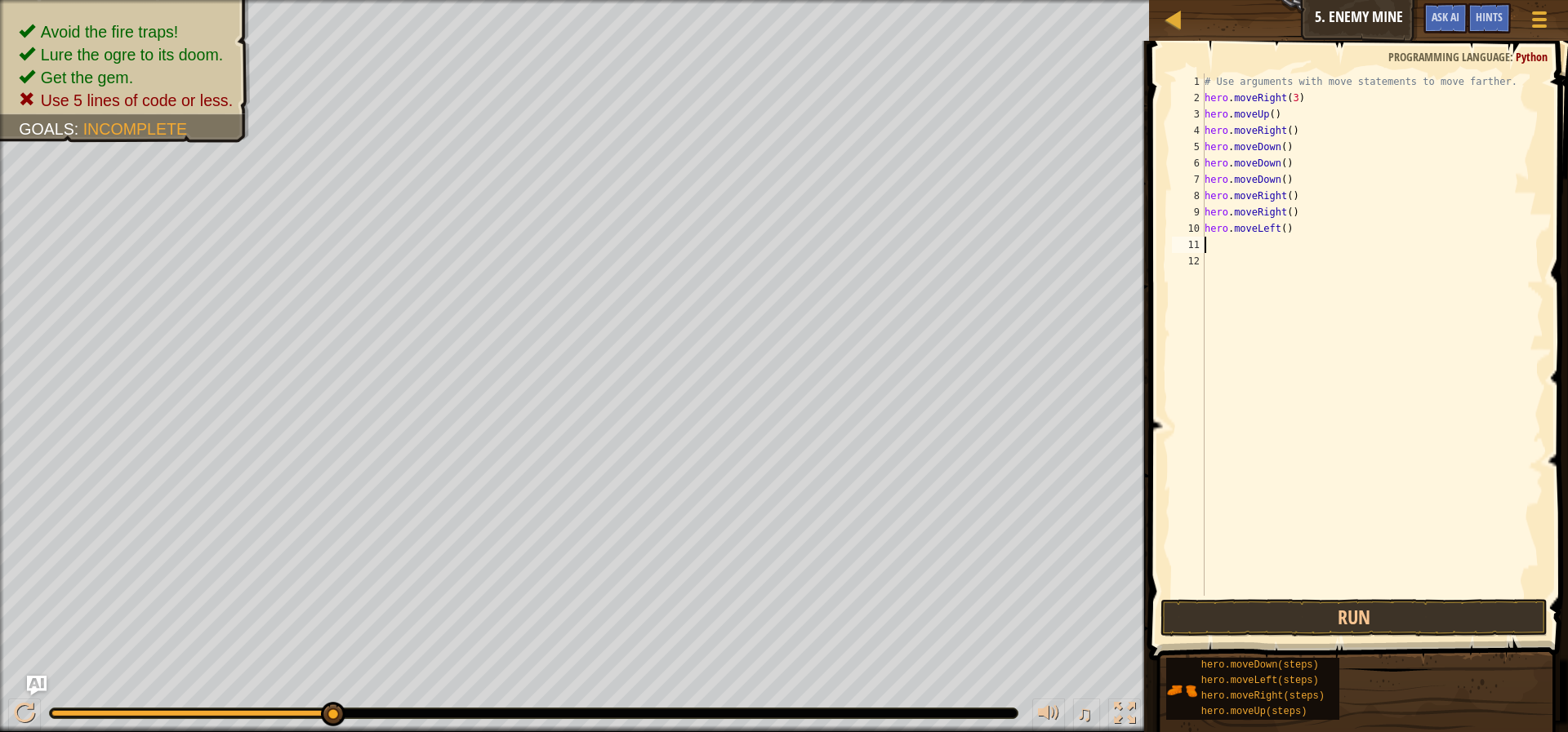
type textarea "mo"
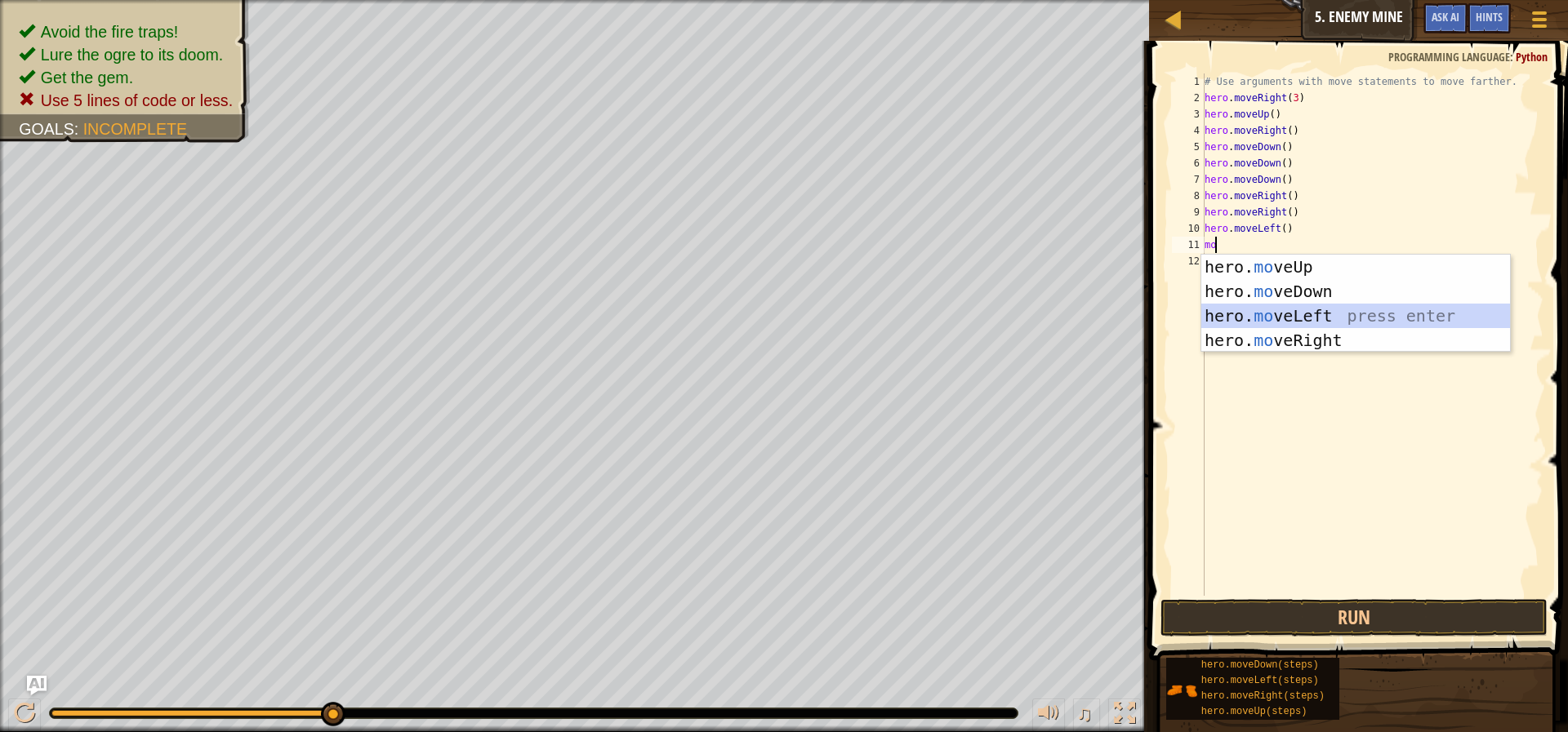
click at [1296, 304] on div "hero. mo veUp press enter hero. mo veDown press enter hero. mo veLeft press ent…" at bounding box center [1356, 328] width 309 height 147
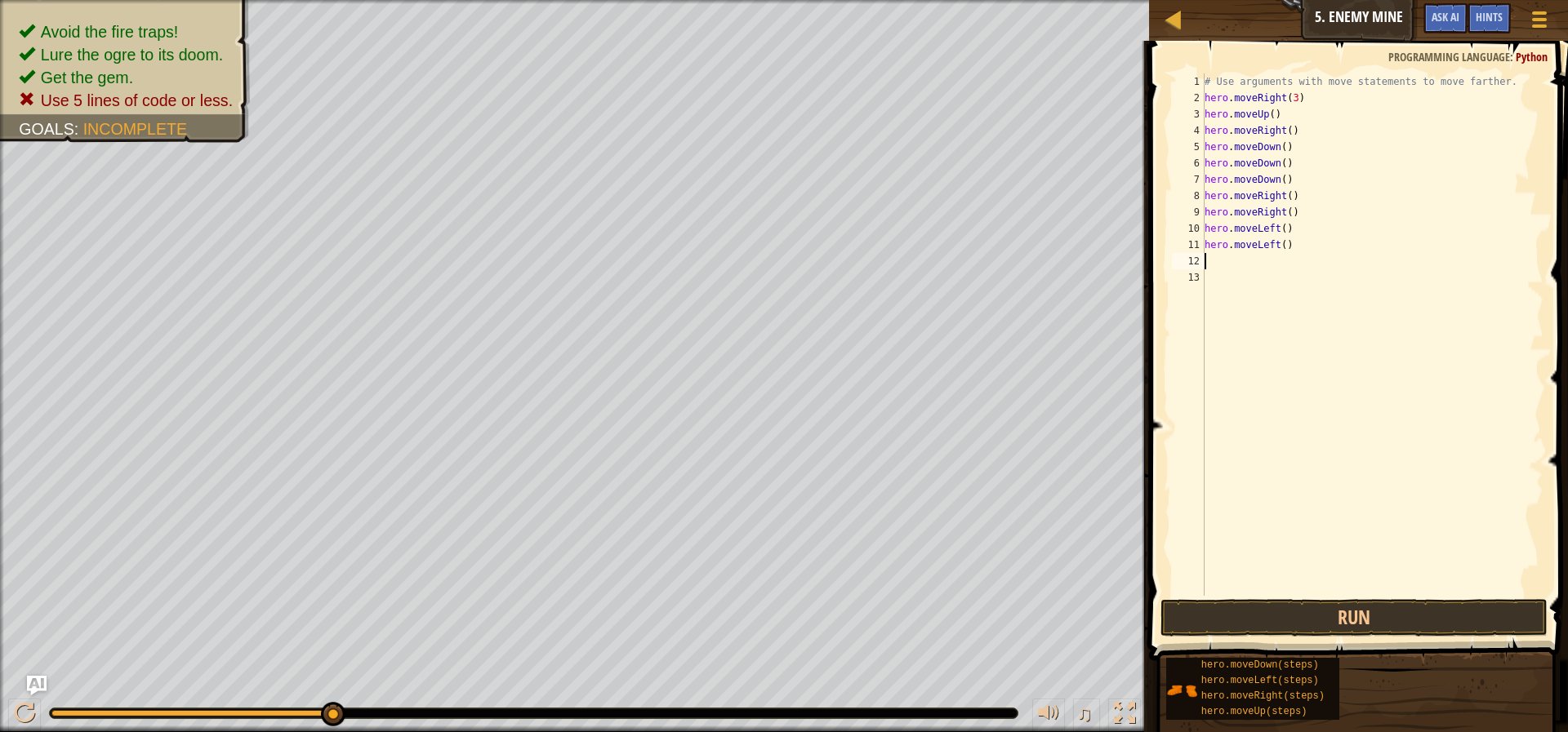
type textarea "mo"
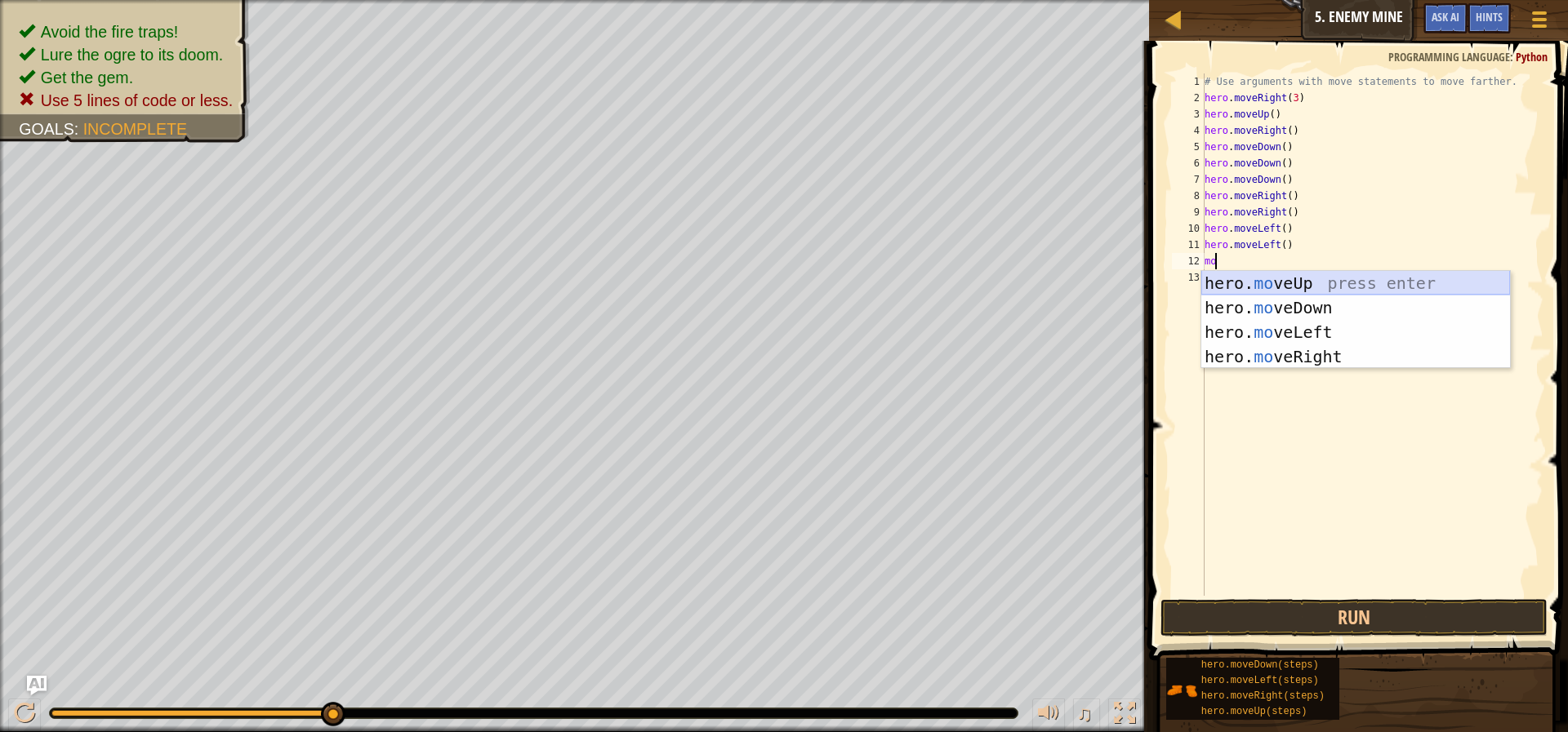
click at [1390, 286] on div "hero. mo veUp press enter hero. mo veDown press enter hero. mo veLeft press ent…" at bounding box center [1356, 345] width 309 height 147
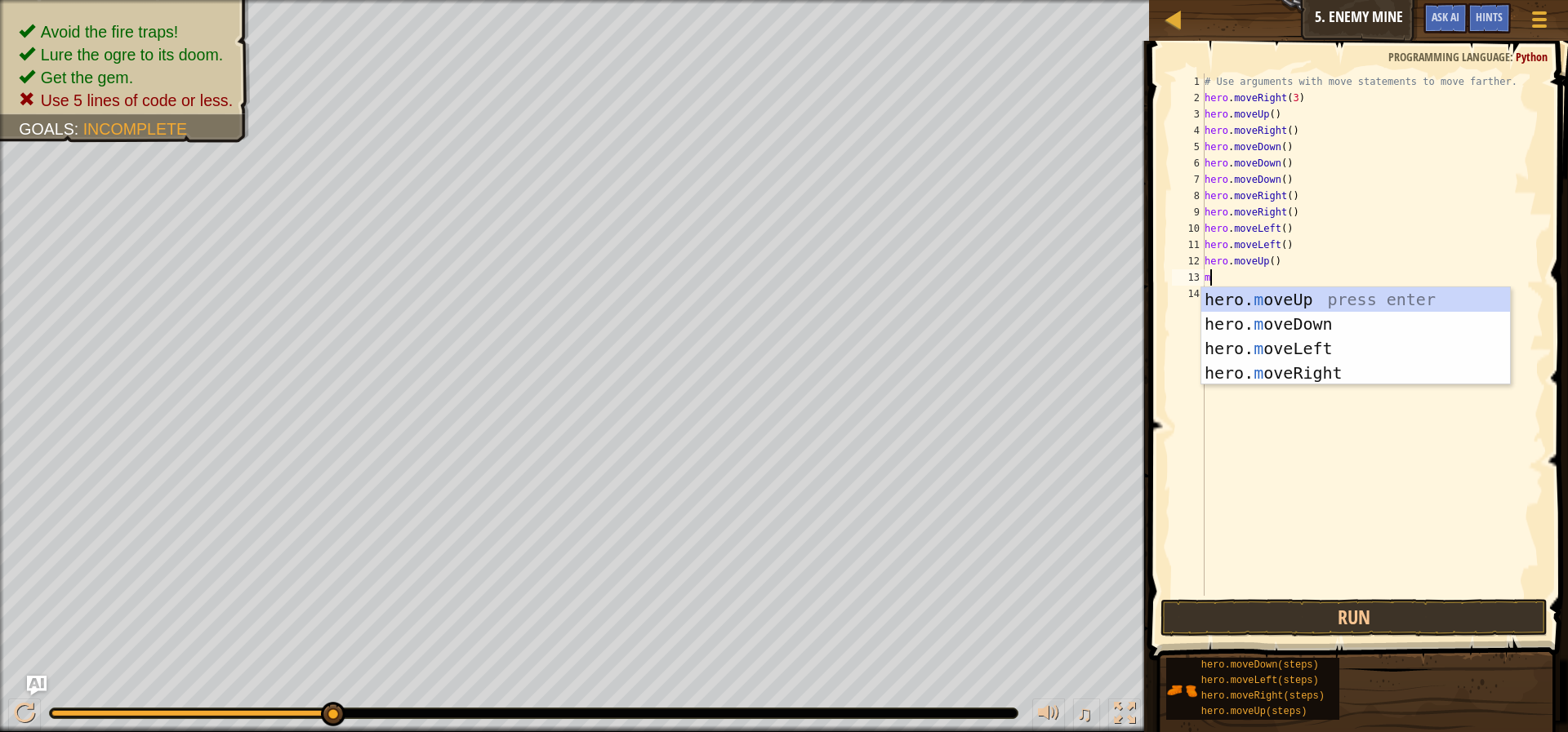
type textarea "mo"
click at [1349, 296] on div "hero. mo veUp press enter hero. mo veDown press enter hero. mo veLeft press ent…" at bounding box center [1356, 361] width 309 height 147
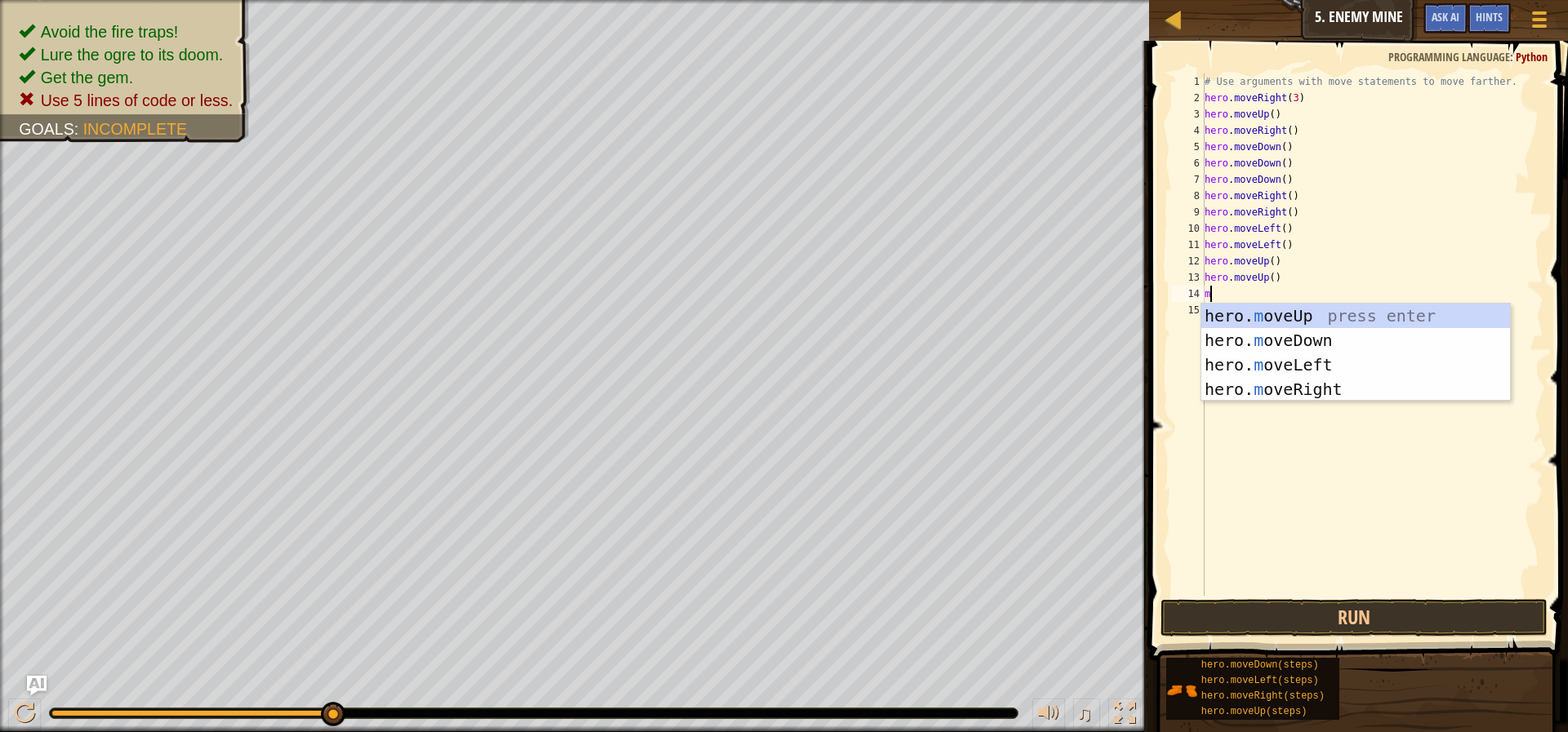
type textarea "mo"
click at [1350, 318] on div "hero. mo veUp press enter hero. mo veDown press enter hero. mo veLeft press ent…" at bounding box center [1356, 378] width 309 height 147
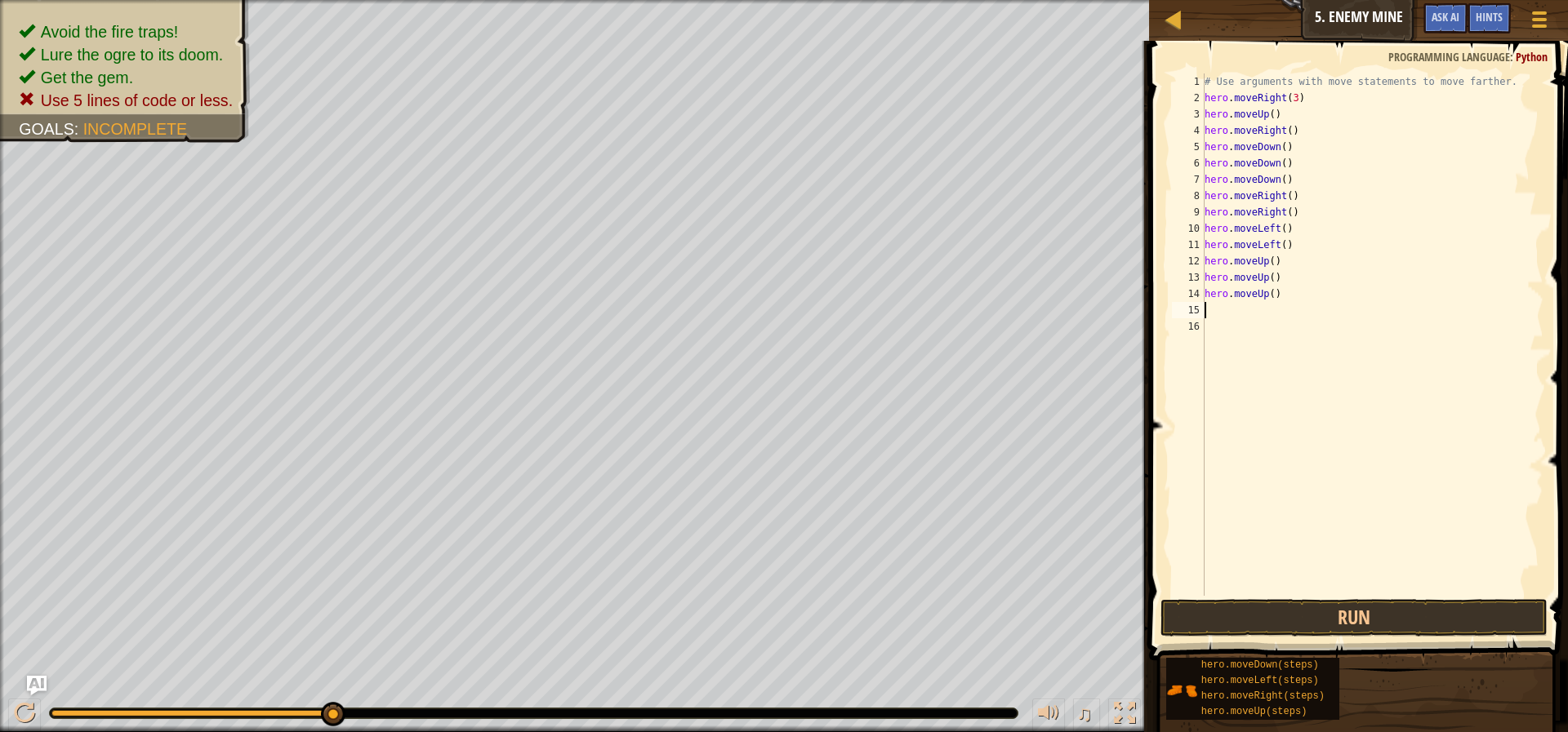
type textarea "mo"
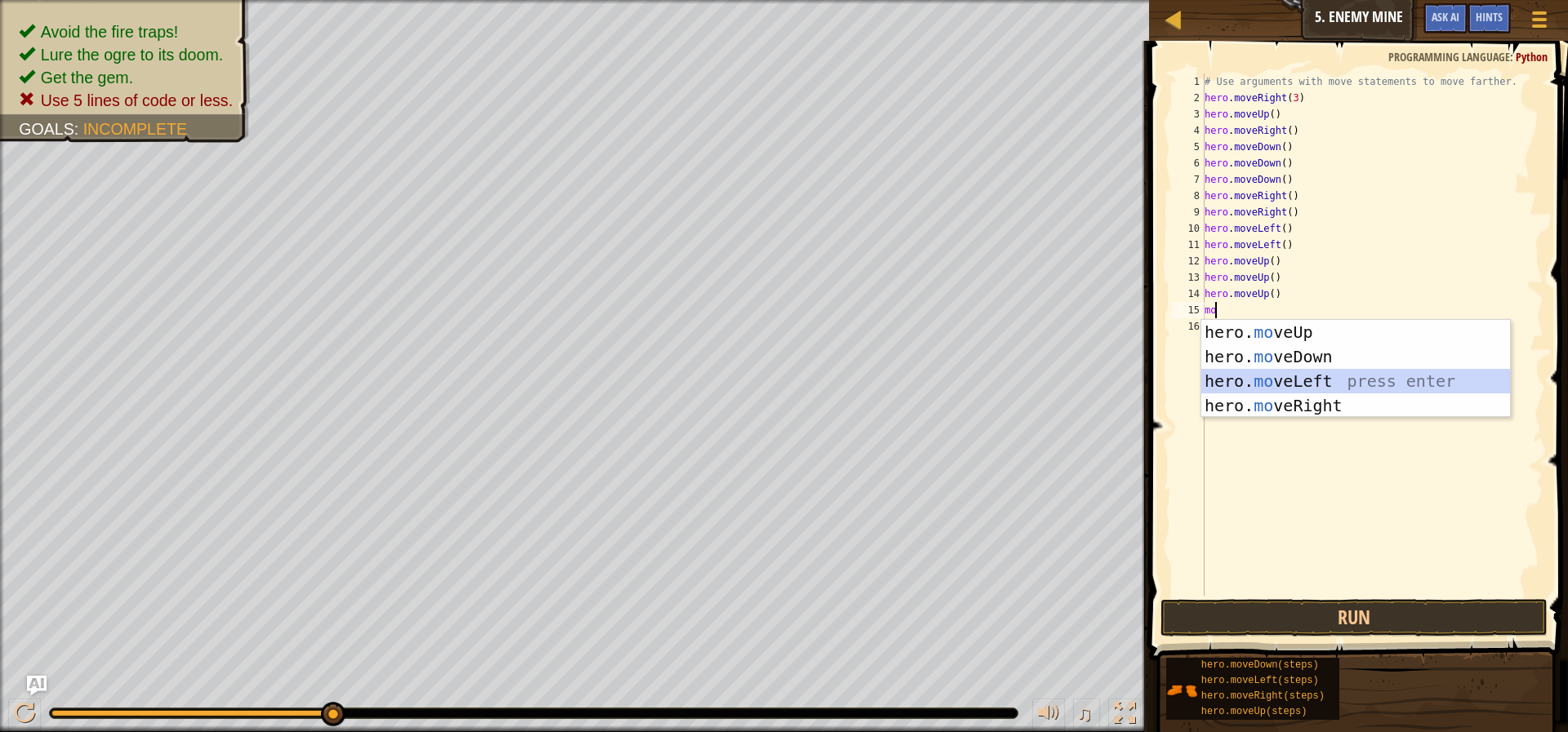
click at [1373, 370] on div "hero. mo veUp press enter hero. mo veDown press enter hero. mo veLeft press ent…" at bounding box center [1356, 393] width 309 height 147
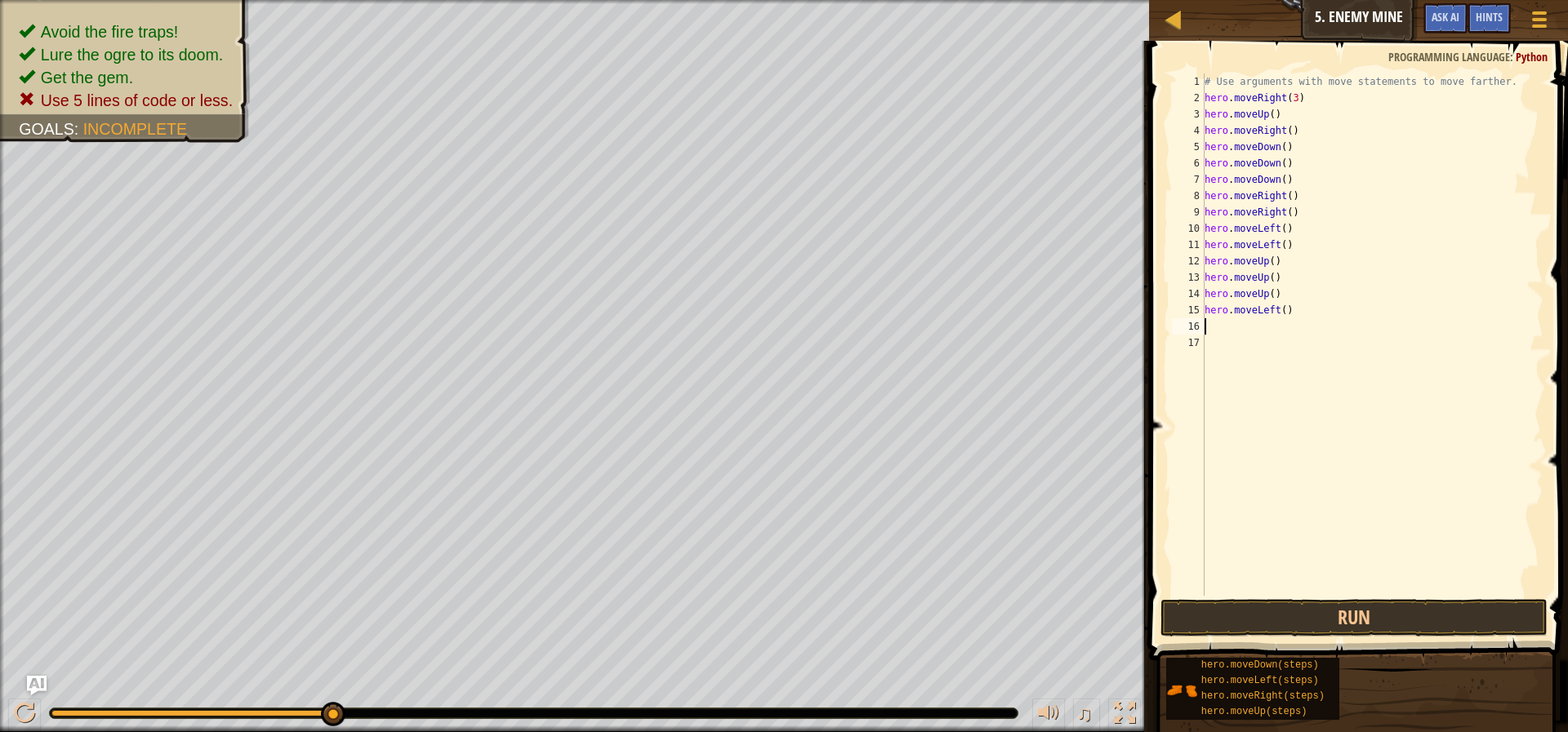
type textarea "mo"
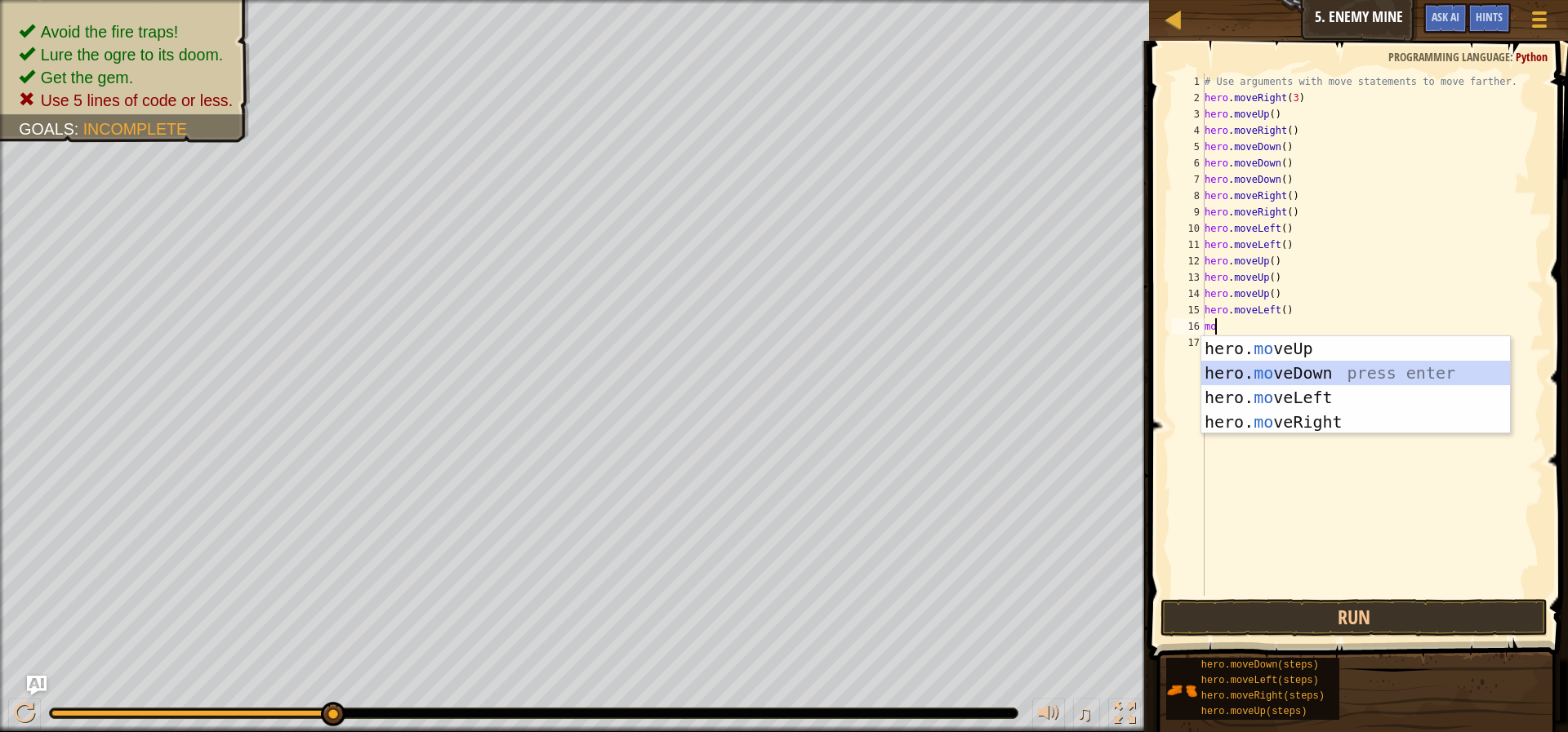
click at [1329, 367] on div "hero. mo veUp press enter hero. mo veDown press enter hero. mo veLeft press ent…" at bounding box center [1356, 410] width 309 height 147
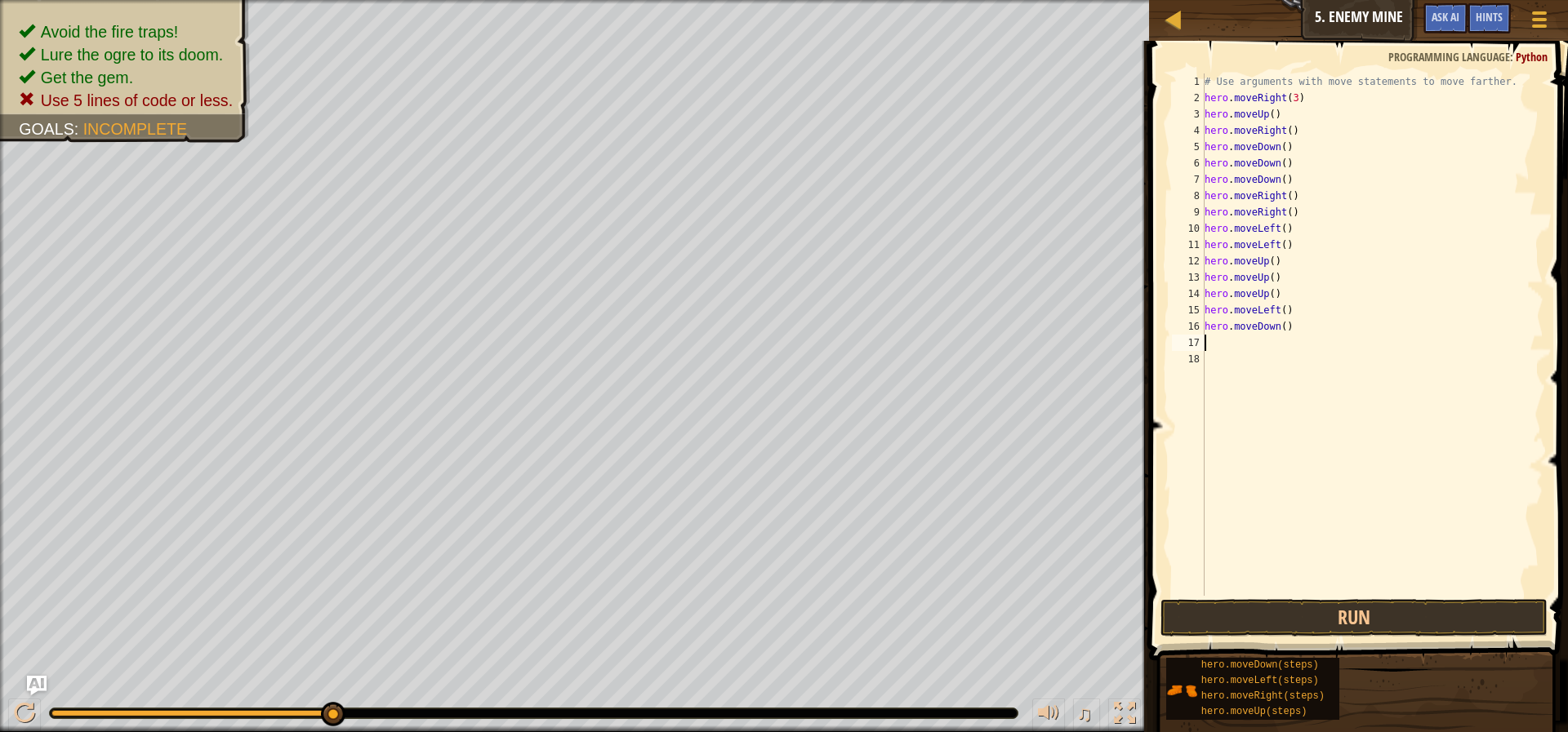
type textarea "mo"
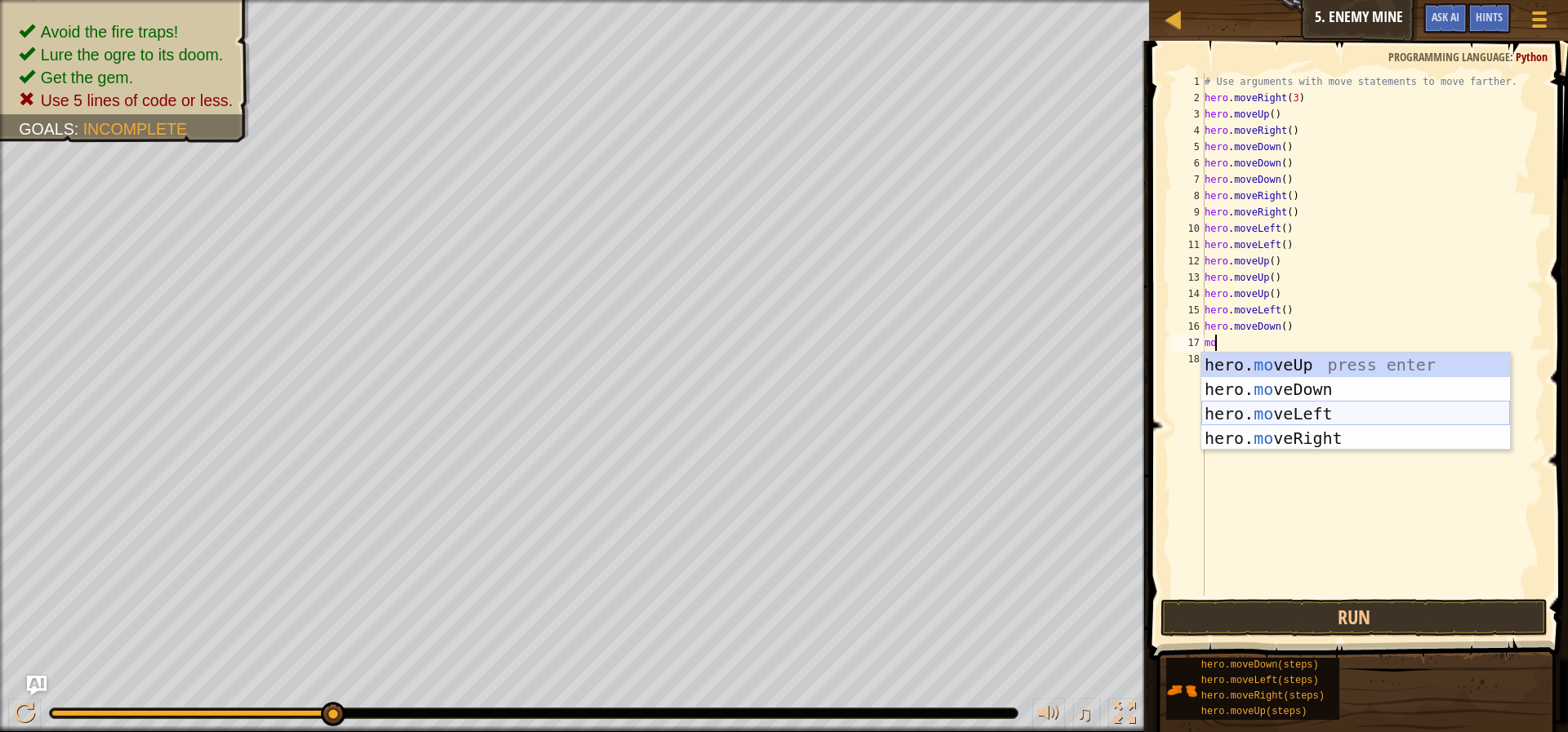
click at [1339, 416] on div "hero. mo veUp press enter hero. mo veDown press enter hero. mo veLeft press ent…" at bounding box center [1356, 426] width 309 height 147
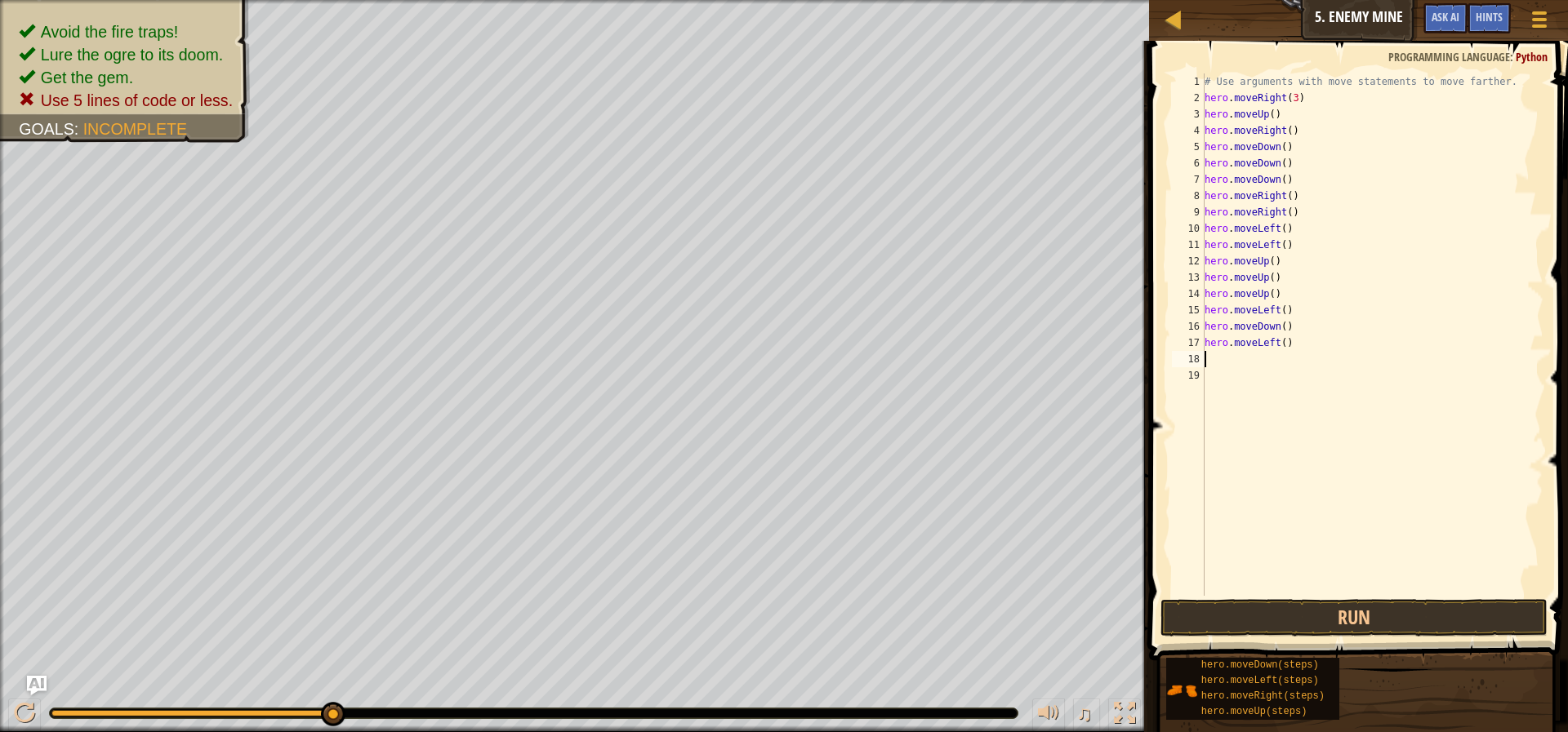
type textarea "mo"
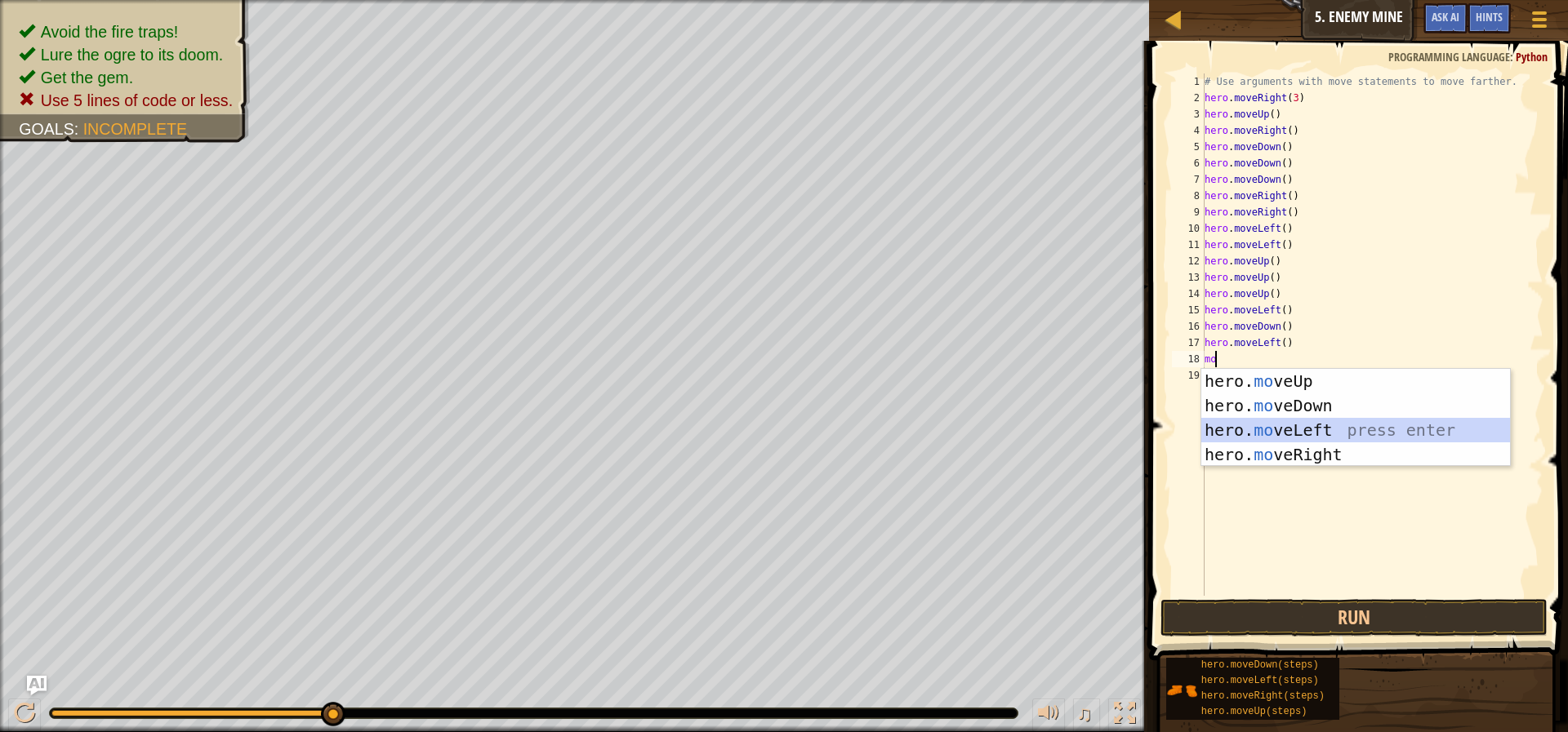
click at [1326, 436] on div "hero. mo veUp press enter hero. mo veDown press enter hero. mo veLeft press ent…" at bounding box center [1356, 443] width 309 height 147
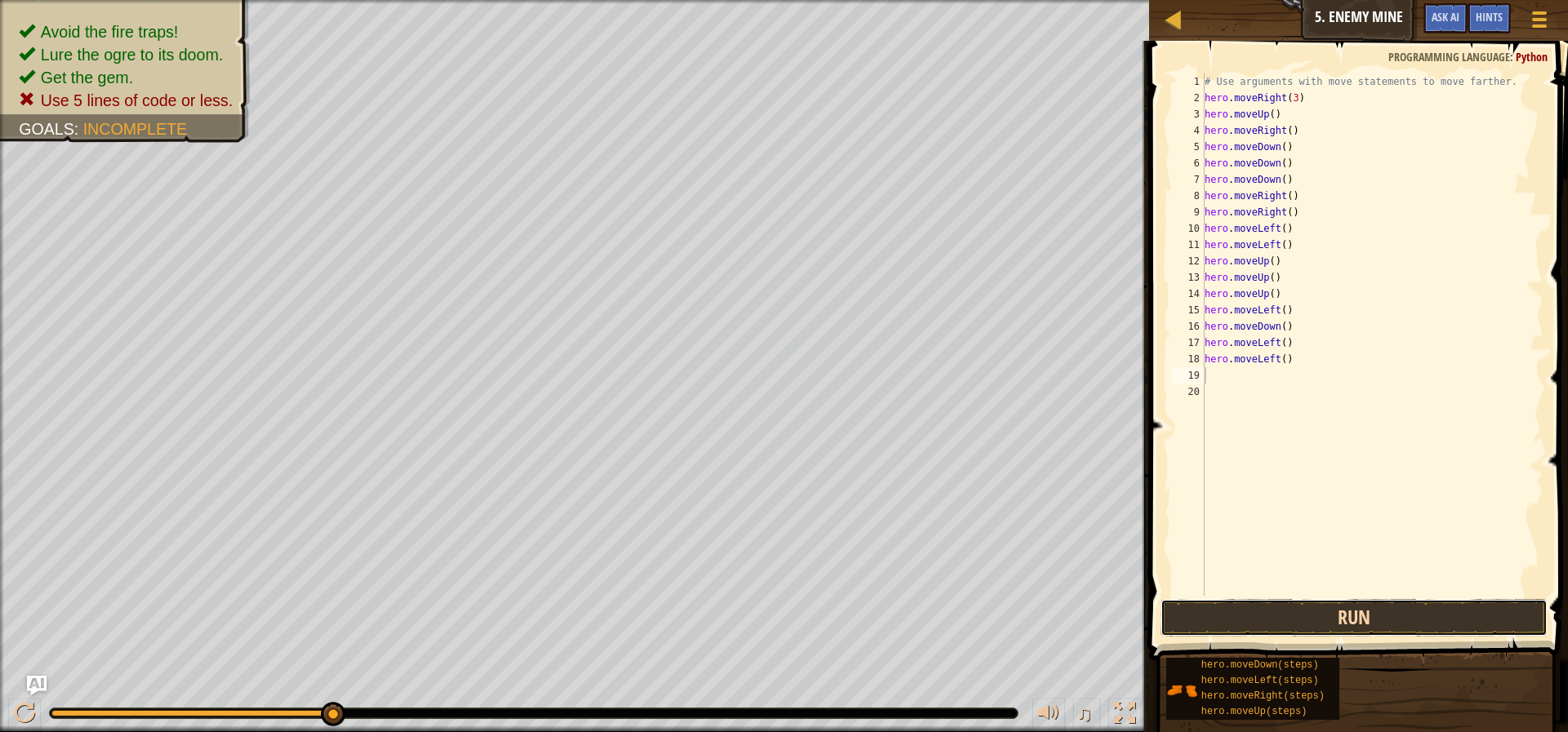
click at [1380, 625] on button "Run" at bounding box center [1354, 618] width 387 height 37
click at [1372, 616] on button "Run" at bounding box center [1354, 618] width 387 height 37
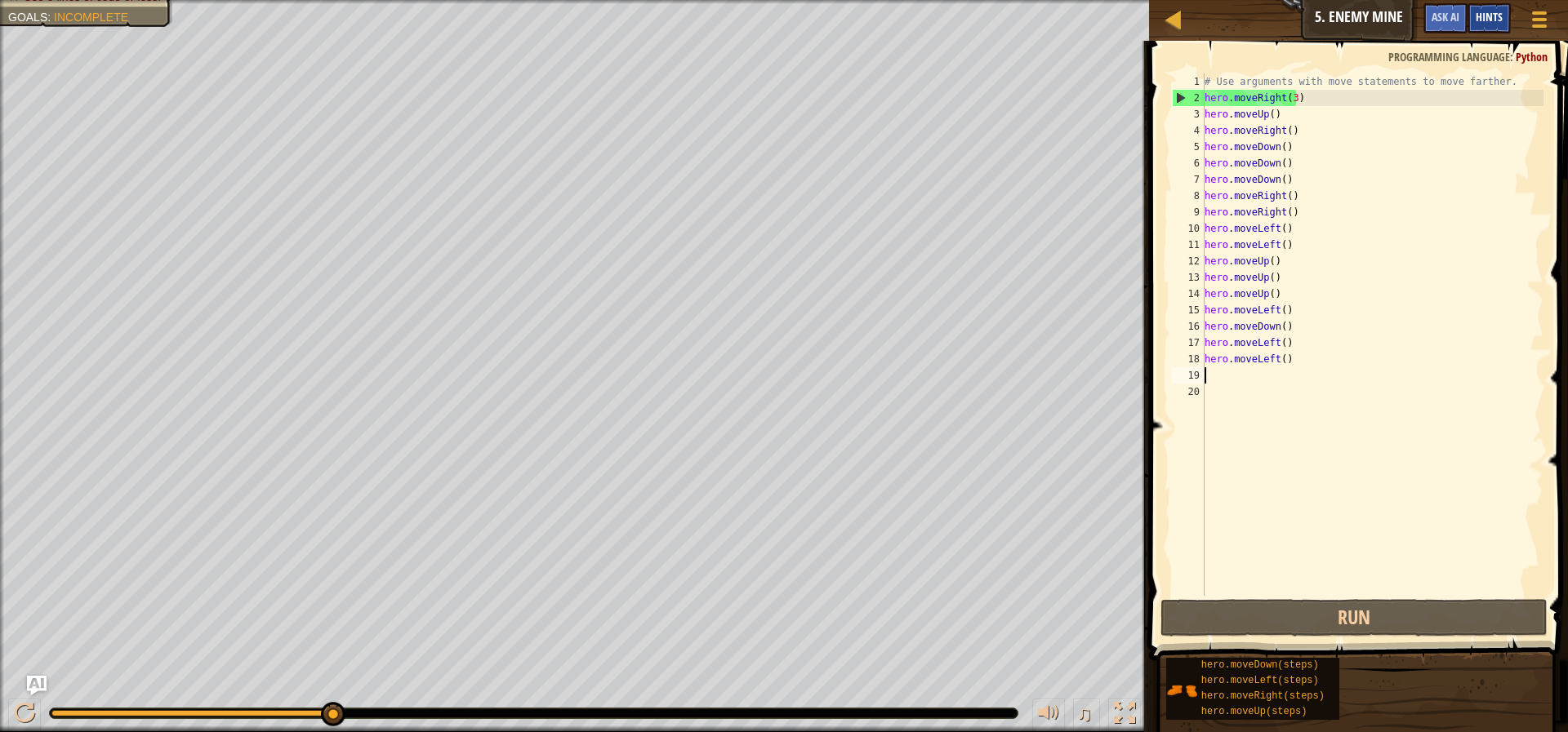
click at [1489, 17] on span "Hints" at bounding box center [1489, 16] width 27 height 16
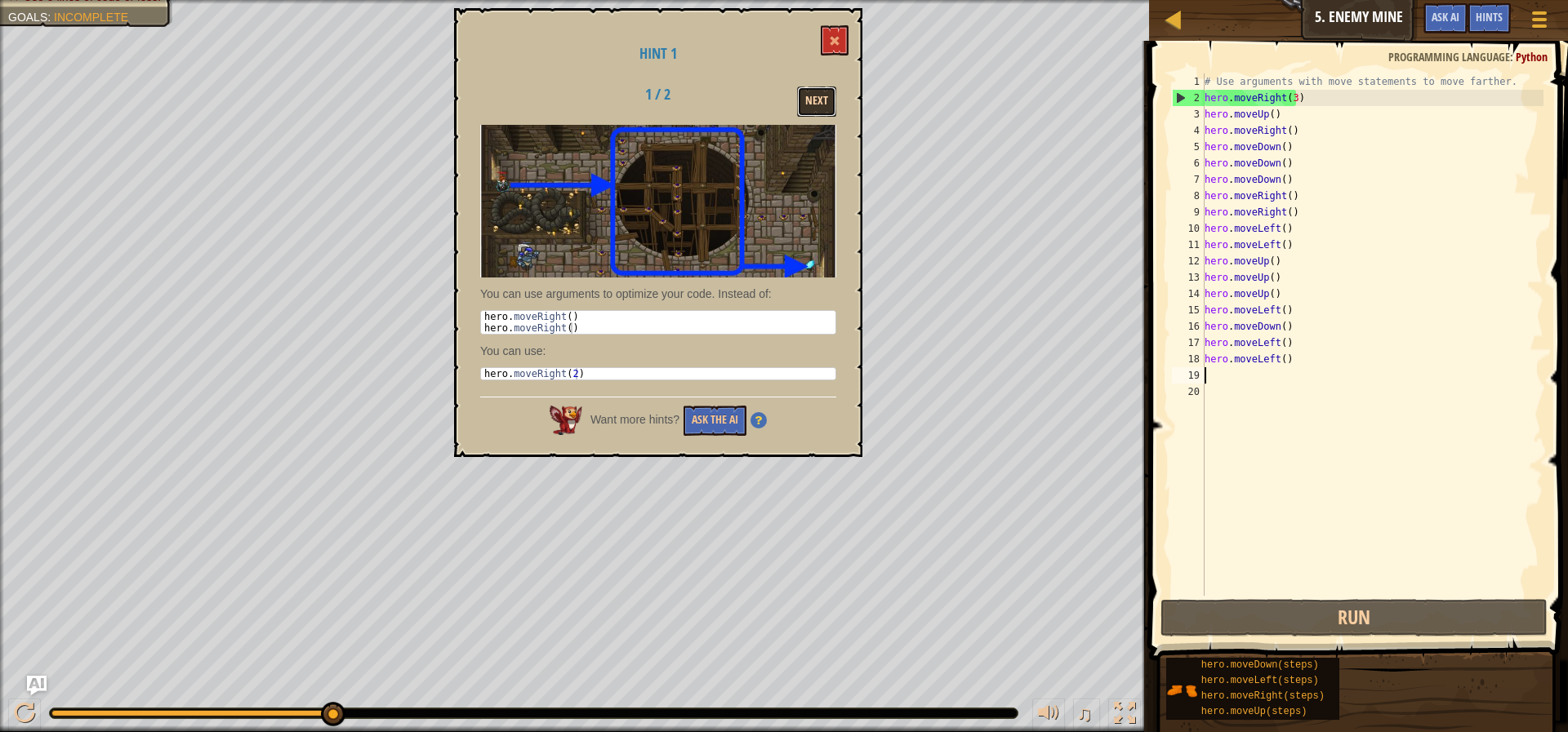
click at [821, 92] on button "Next" at bounding box center [817, 101] width 39 height 30
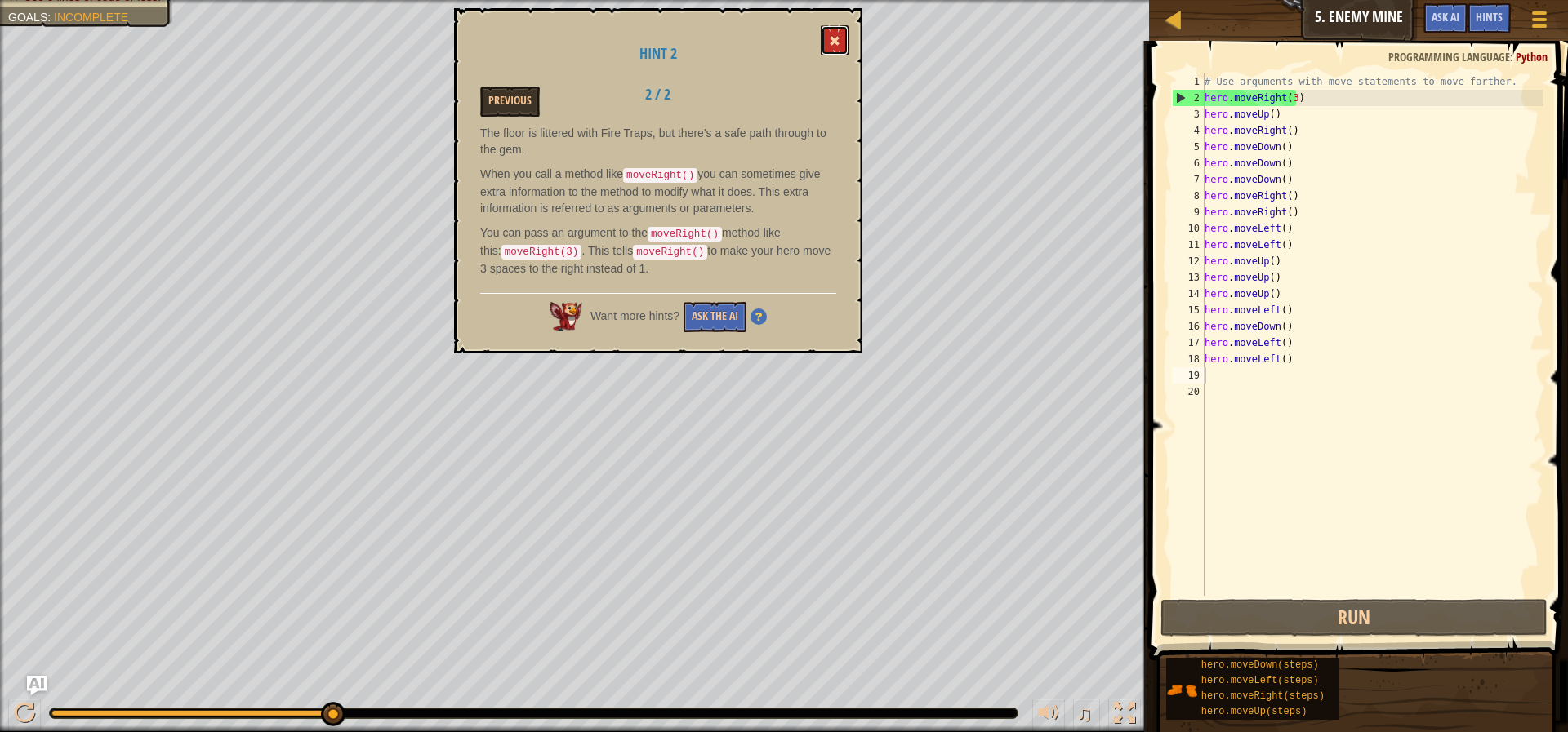
click at [827, 36] on button at bounding box center [835, 40] width 28 height 30
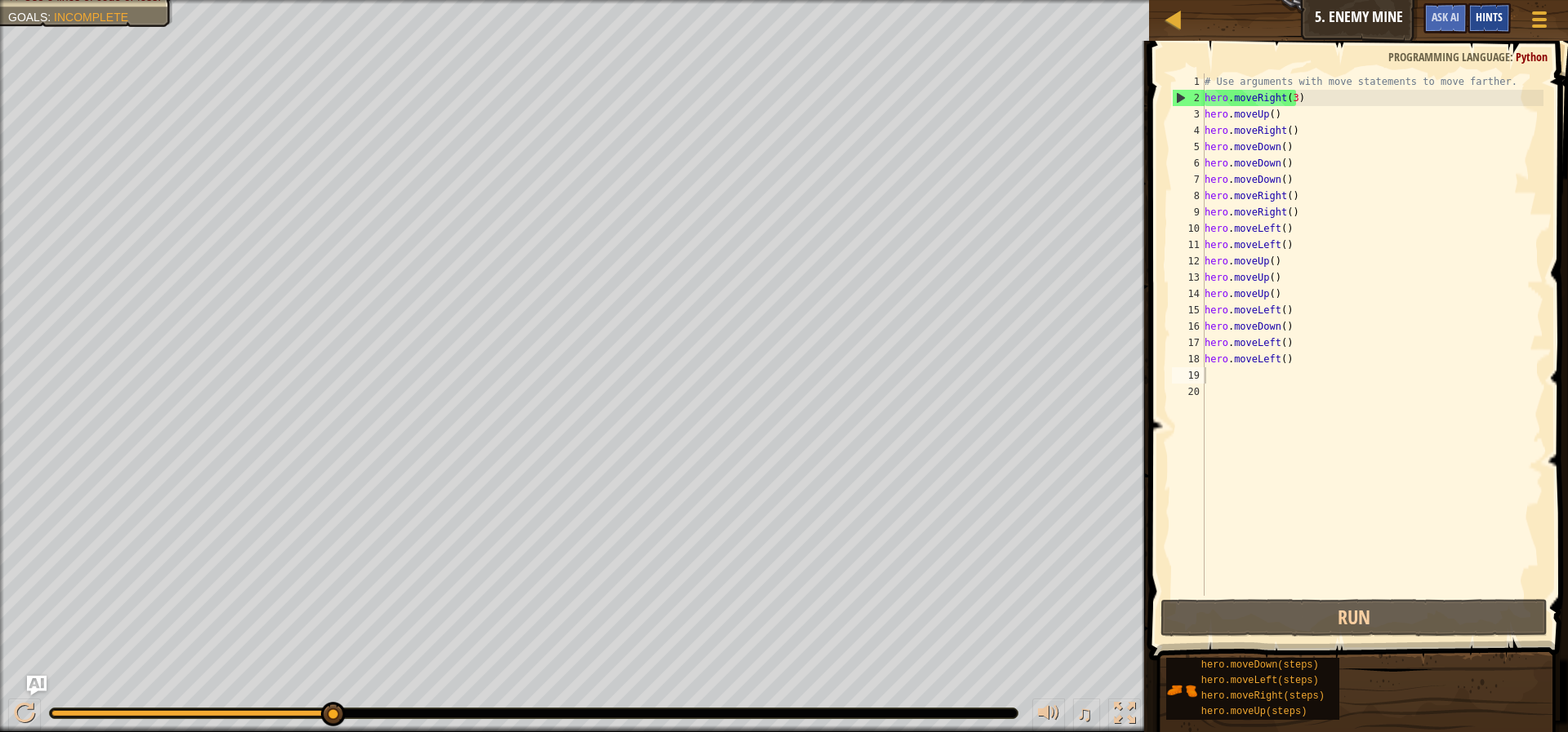
click at [1495, 13] on span "Hints" at bounding box center [1489, 16] width 27 height 16
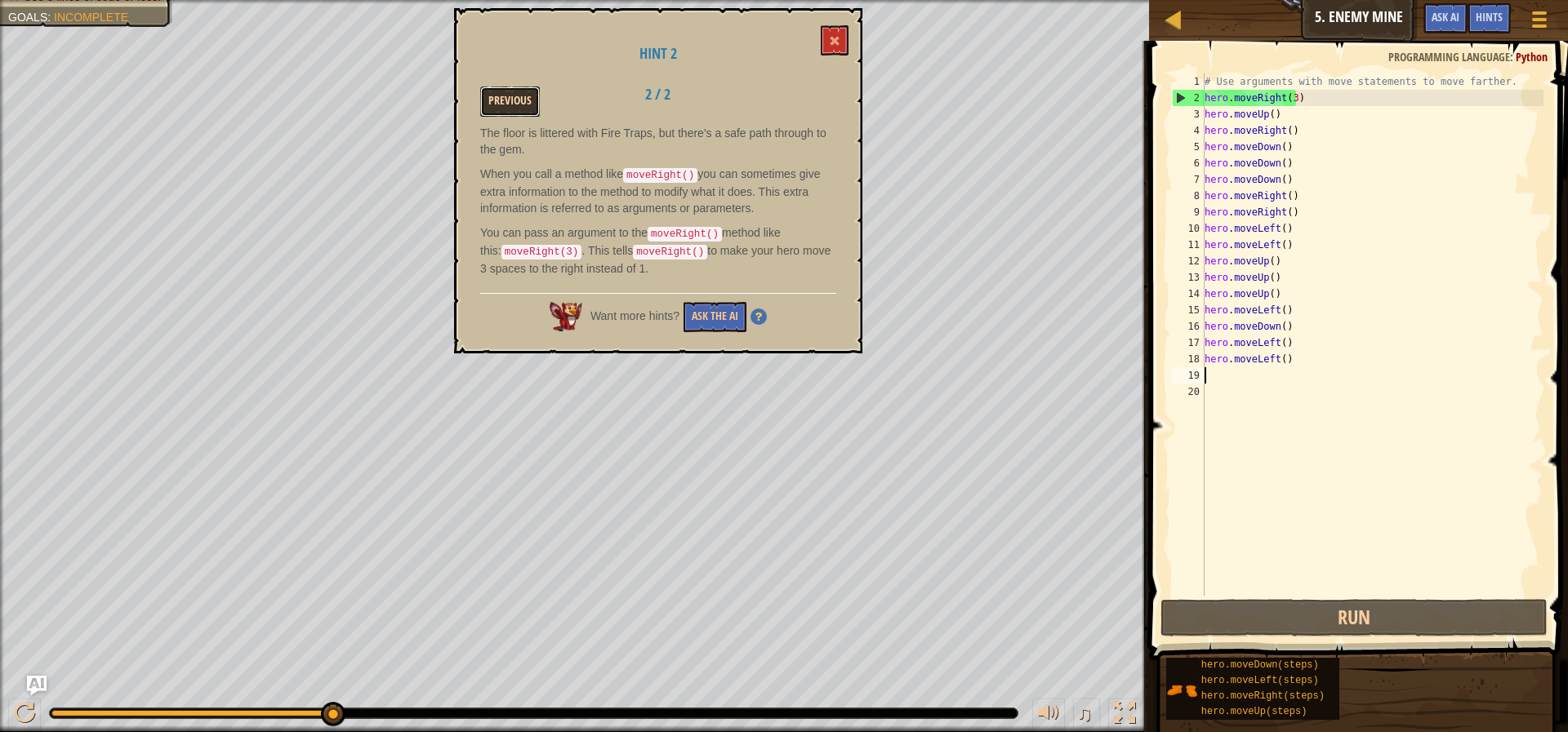
click at [512, 97] on button "Previous" at bounding box center [510, 101] width 60 height 30
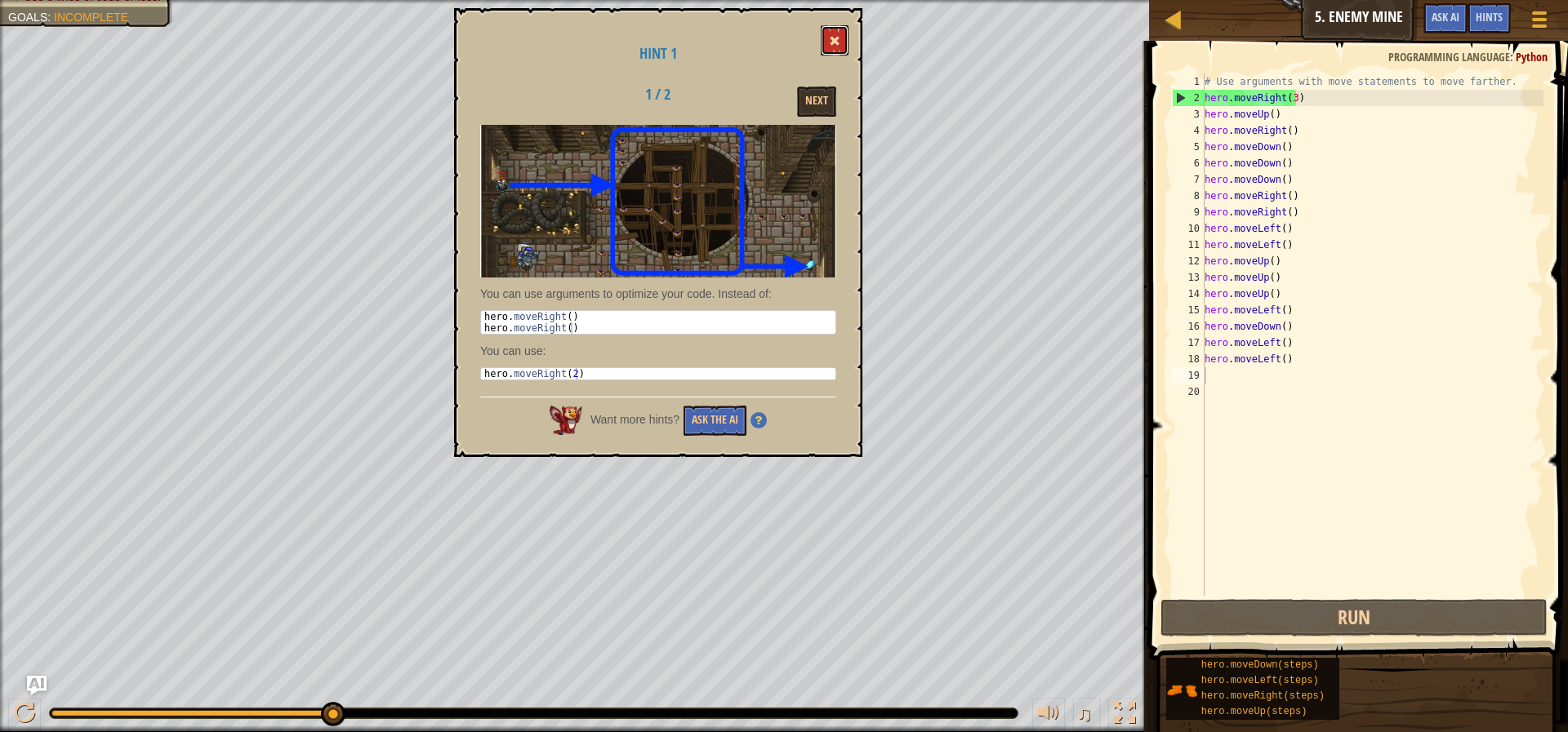
click at [837, 33] on button at bounding box center [835, 40] width 28 height 30
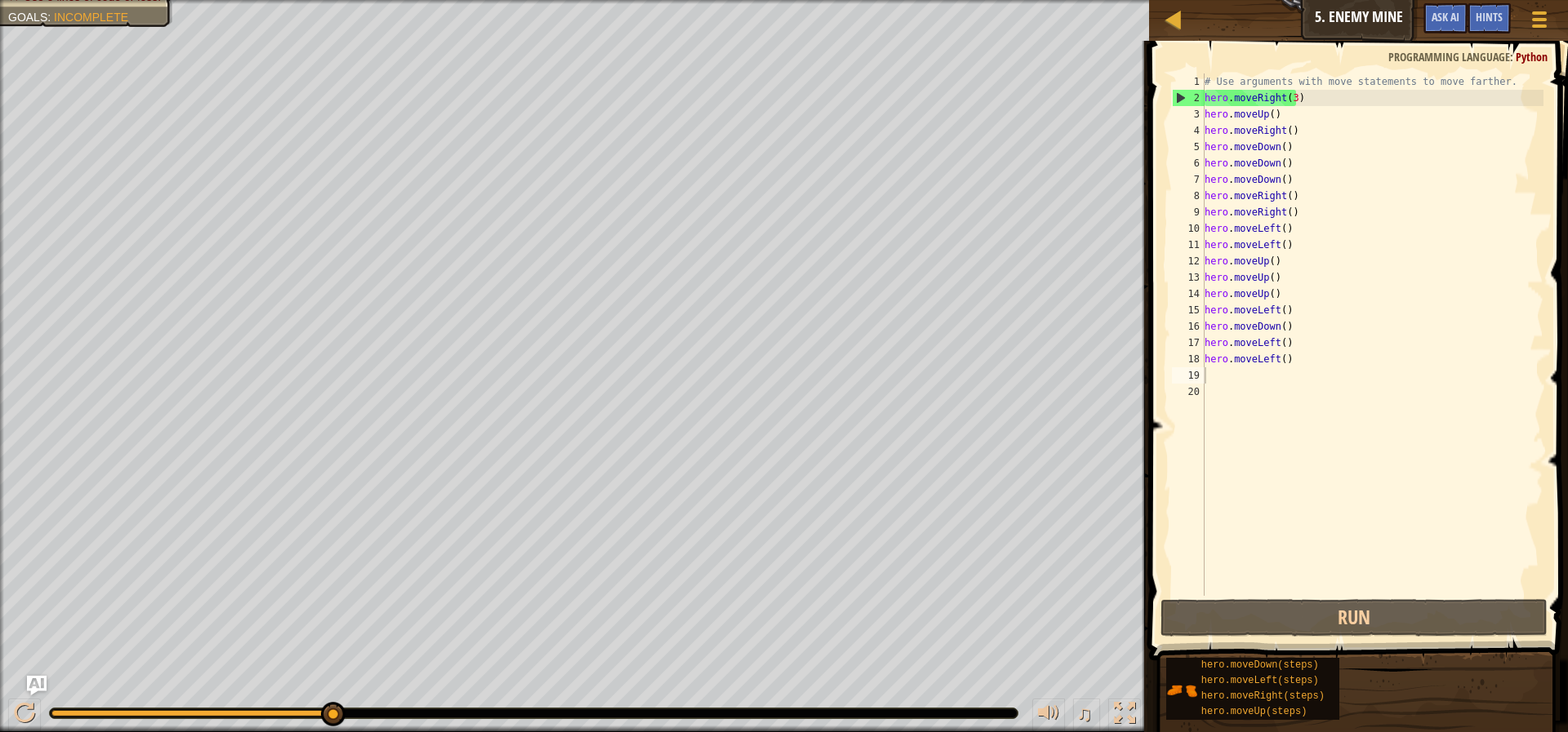
click at [1302, 633] on button "Run" at bounding box center [1354, 618] width 387 height 37
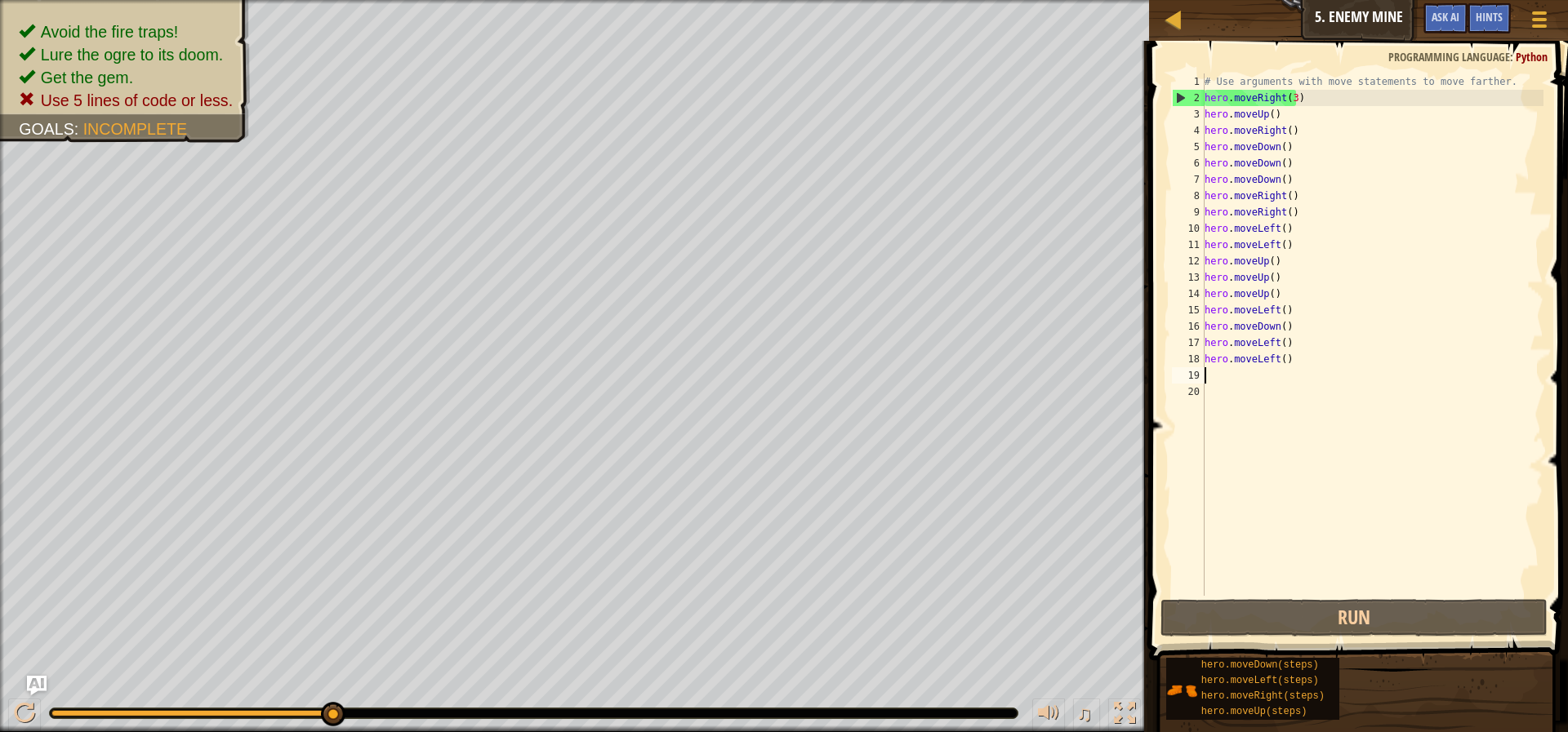
type textarea "mo"
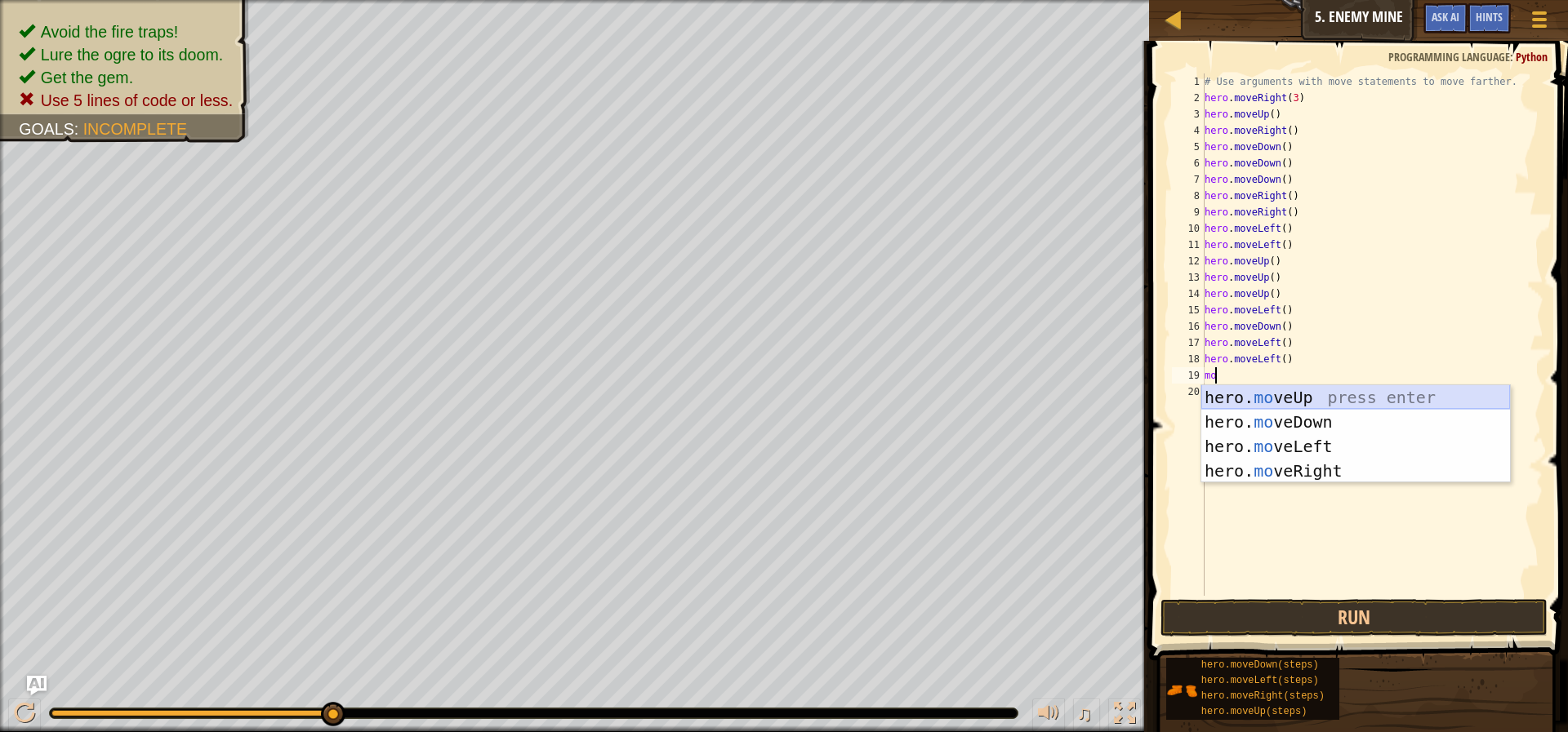
click at [1384, 392] on div "hero. mo veUp press enter hero. mo veDown press enter hero. mo veLeft press ent…" at bounding box center [1356, 459] width 309 height 147
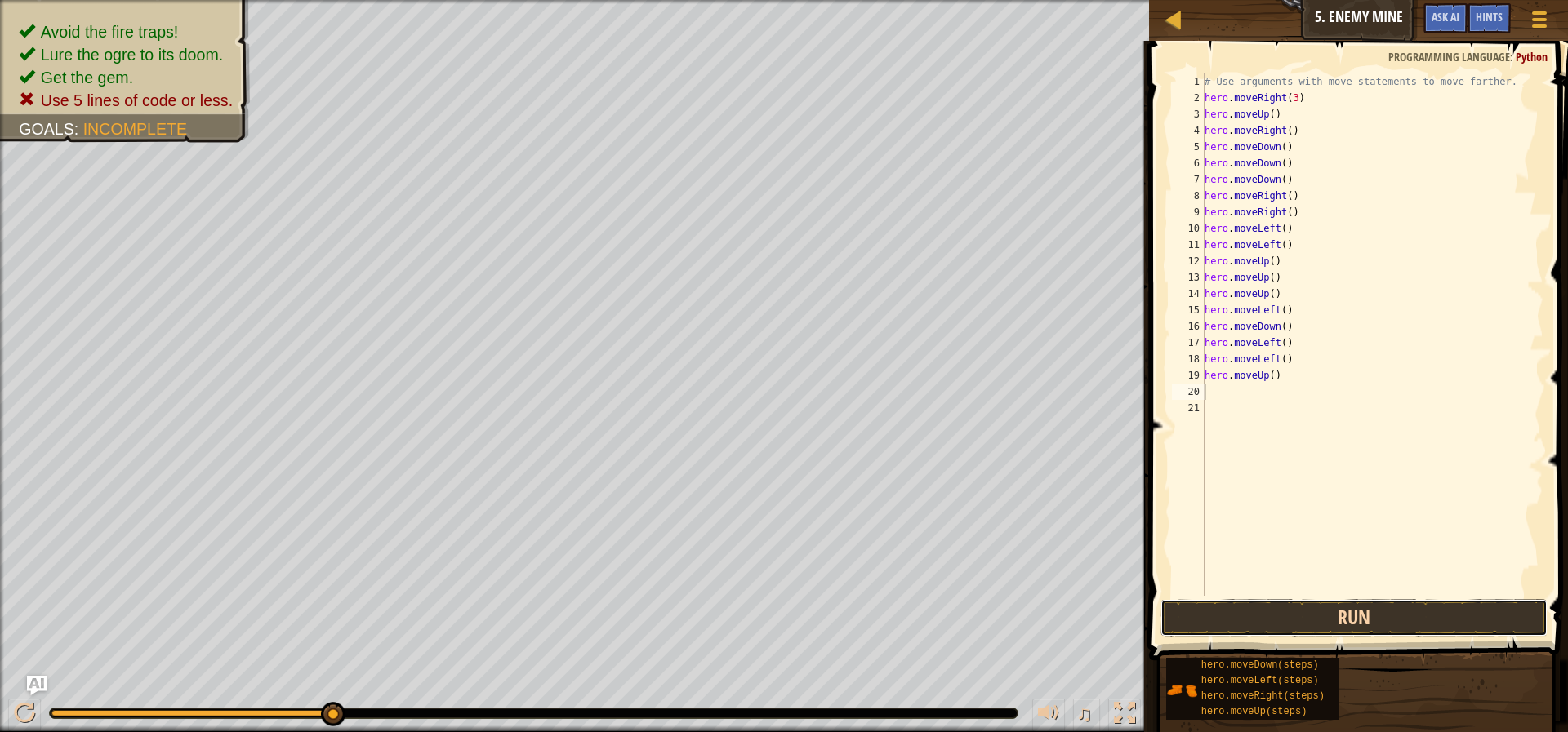
click at [1389, 623] on button "Run" at bounding box center [1354, 618] width 387 height 37
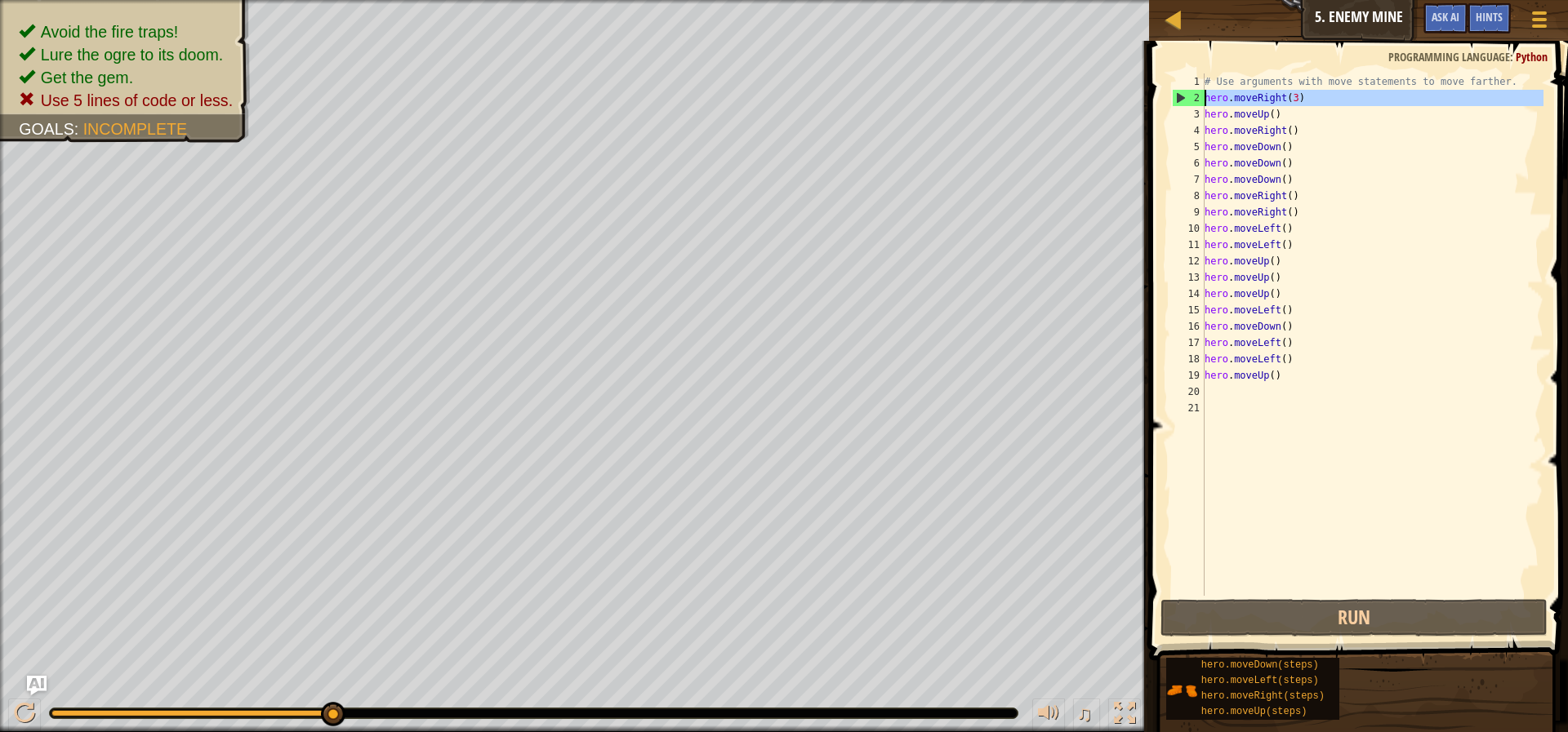
click at [1180, 100] on div "2" at bounding box center [1188, 98] width 32 height 16
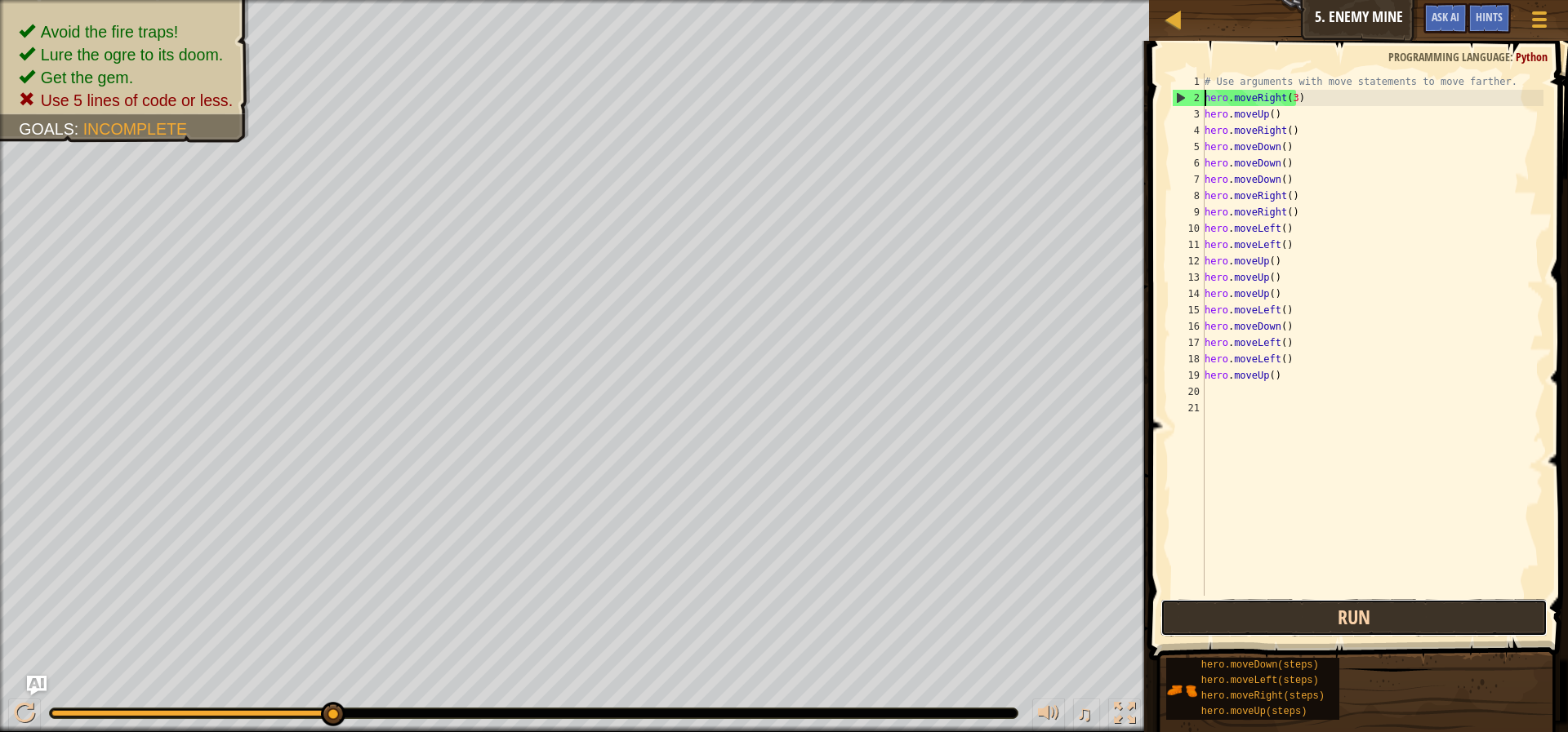
click at [1338, 618] on button "Run" at bounding box center [1354, 618] width 387 height 37
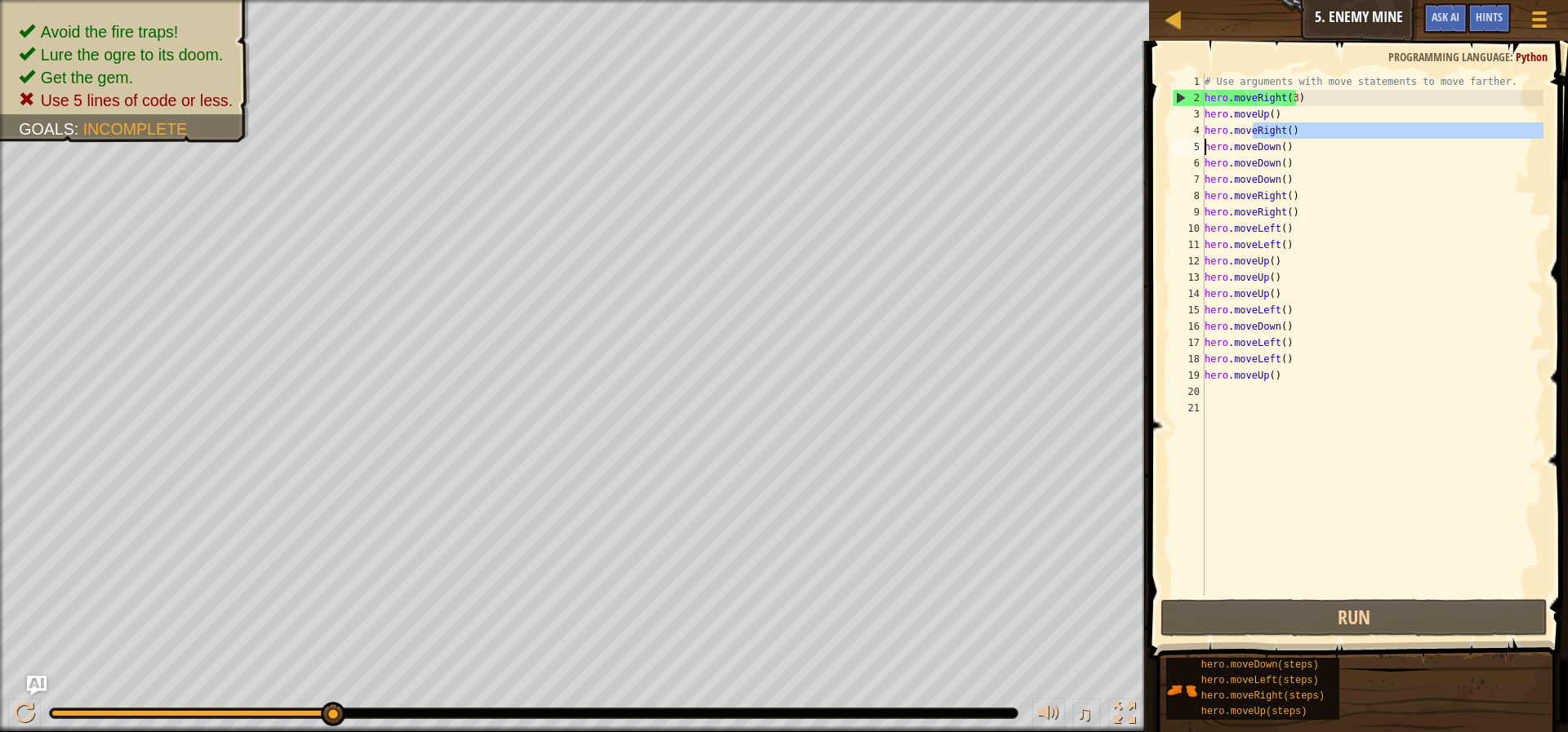
drag, startPoint x: 1212, startPoint y: 133, endPoint x: 1201, endPoint y: 164, distance: 32.9
click at [1201, 164] on div "hero.moveRight(3) 1 2 3 4 5 6 7 8 9 10 11 12 13 14 15 16 17 18 19 20 21 # Use a…" at bounding box center [1356, 334] width 374 height 522
click at [1265, 107] on div "# Use arguments with move statements to move farther. hero . moveRight ( 3 ) he…" at bounding box center [1372, 351] width 342 height 555
click at [1271, 108] on div "# Use arguments with move statements to move farther. hero . moveRight ( 3 ) he…" at bounding box center [1372, 351] width 342 height 555
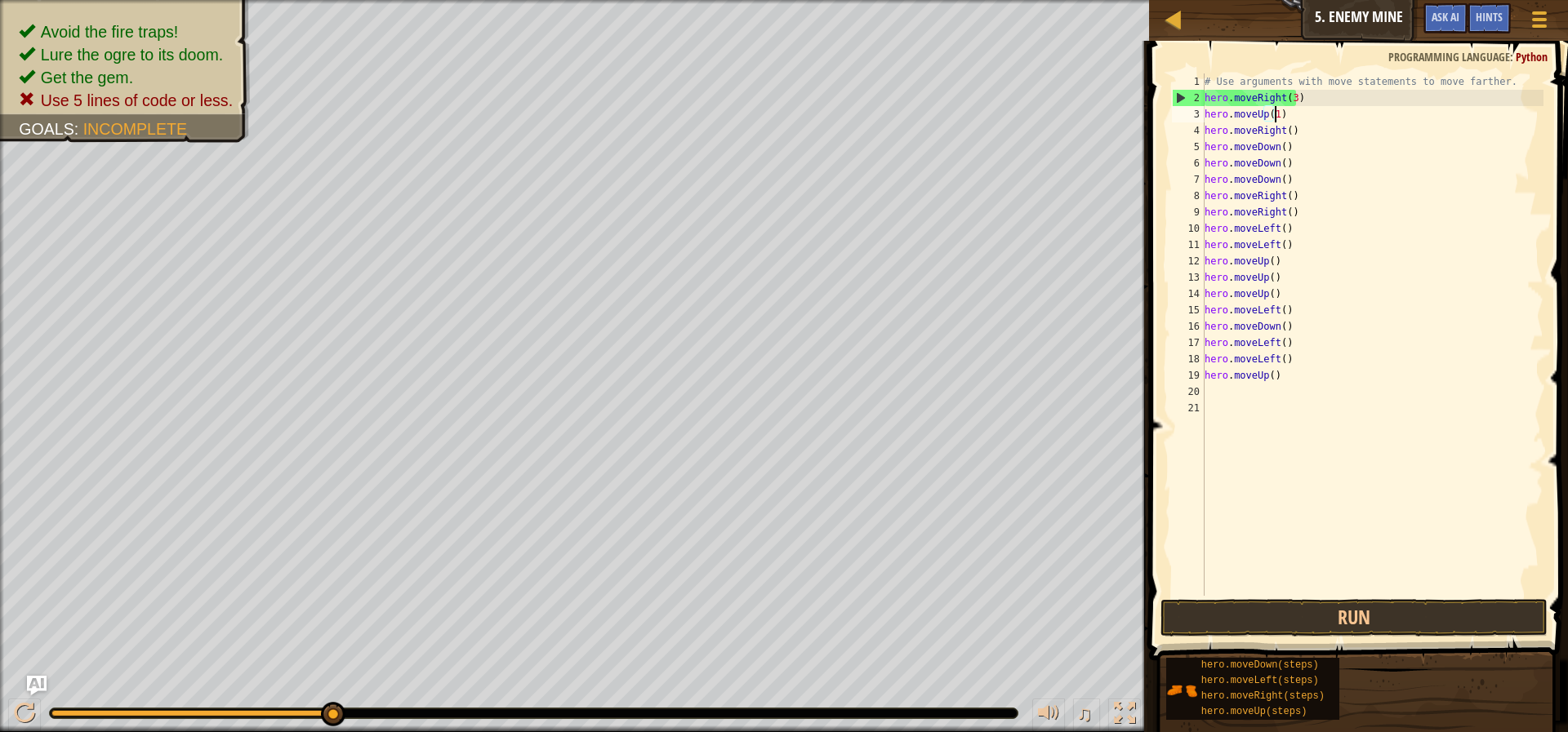
scroll to position [7, 6]
click at [1286, 130] on div "# Use arguments with move statements to move farther. hero . moveRight ( 3 ) he…" at bounding box center [1372, 351] width 342 height 555
click at [1429, 617] on button "Run" at bounding box center [1354, 618] width 387 height 37
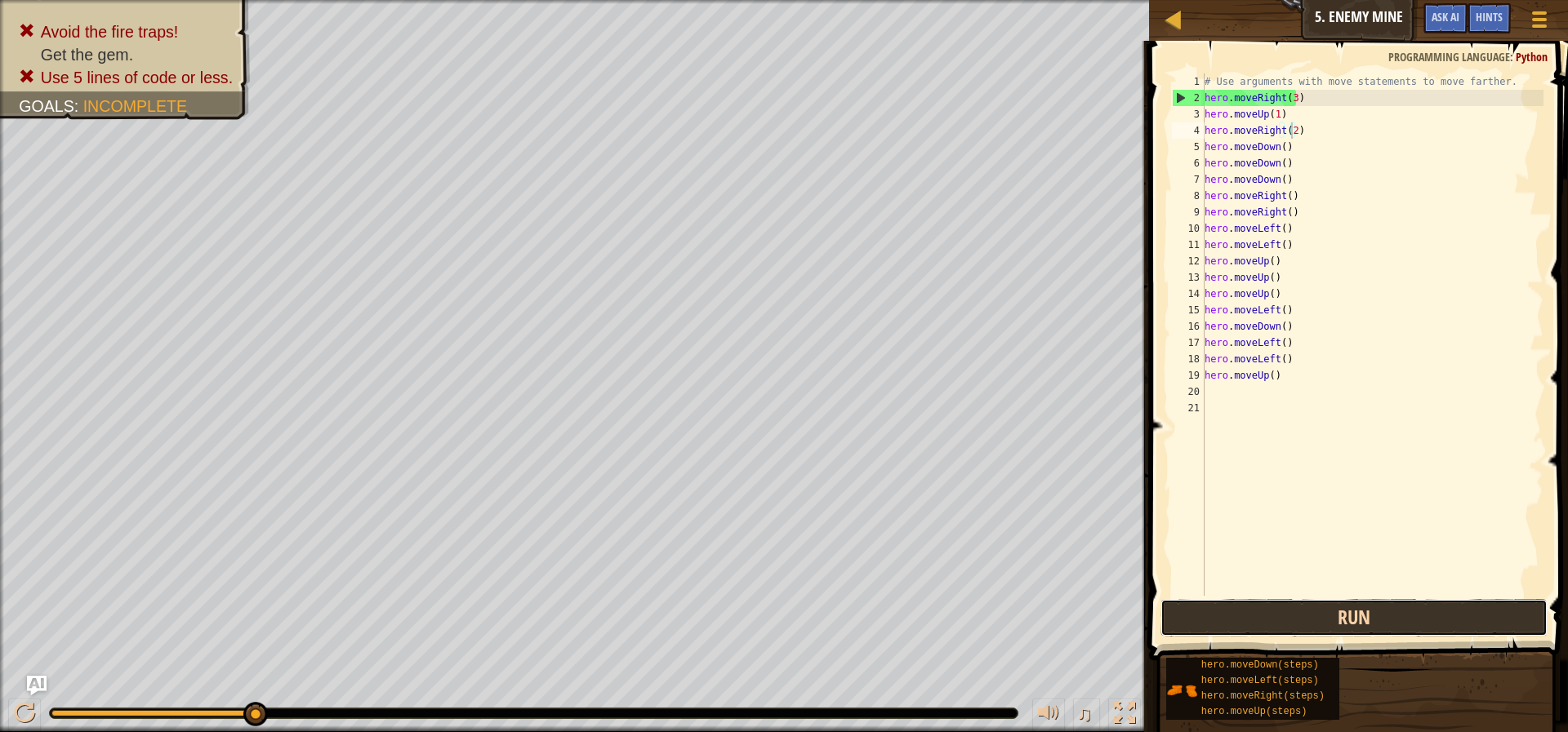
click at [1470, 623] on button "Run" at bounding box center [1354, 618] width 387 height 37
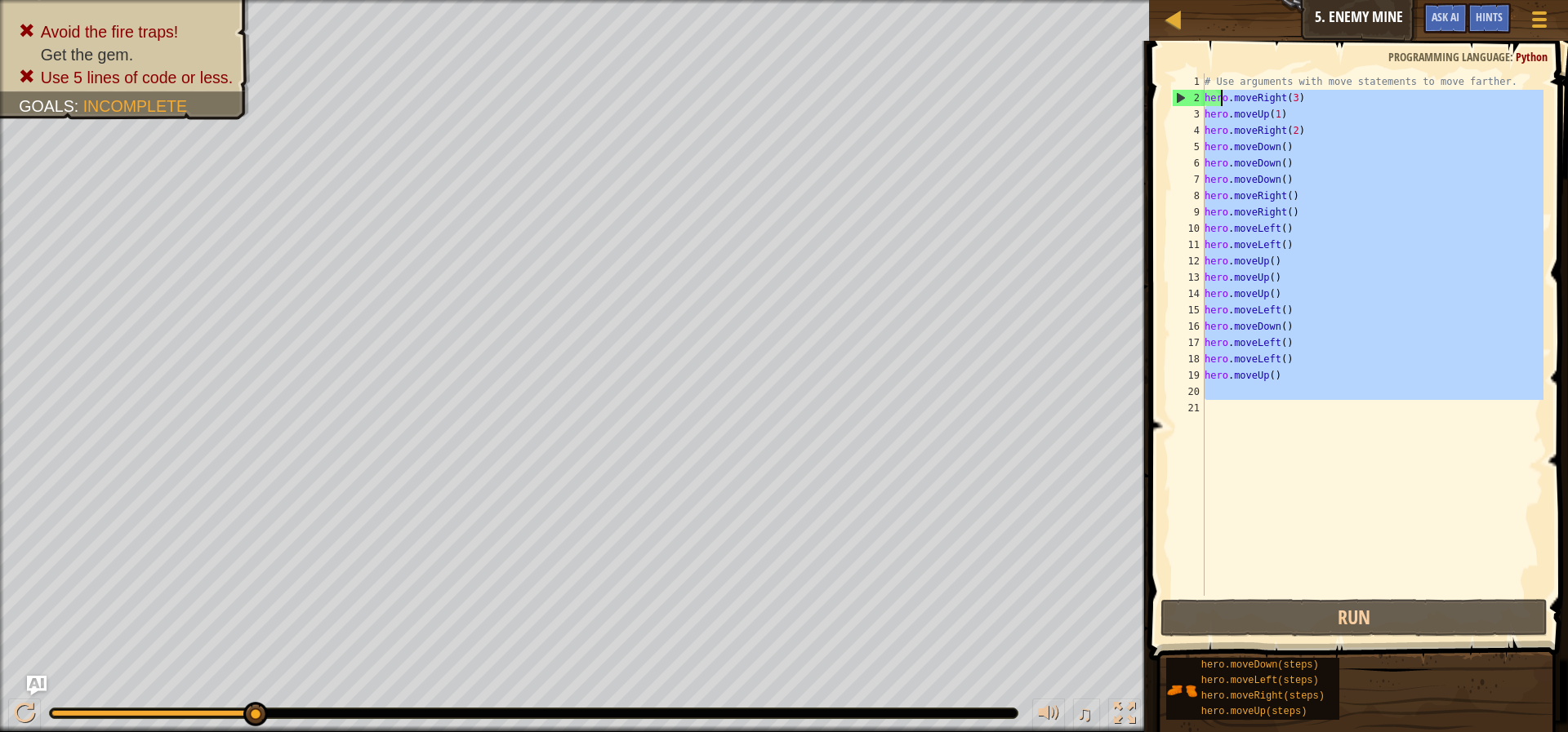
drag, startPoint x: 1161, startPoint y: 365, endPoint x: 1239, endPoint y: 63, distance: 311.9
click at [1239, 63] on div "hero.moveRight(2) 1 2 3 4 5 6 7 8 9 10 11 12 13 14 15 16 17 18 19 20 21 # Use a…" at bounding box center [1356, 383] width 424 height 668
drag, startPoint x: 1337, startPoint y: 426, endPoint x: 1198, endPoint y: 93, distance: 360.8
click at [1198, 93] on div "hero.moveUp() 1 2 3 4 5 6 7 8 9 10 11 12 13 14 15 16 17 18 19 20 21 # Use argum…" at bounding box center [1356, 334] width 374 height 522
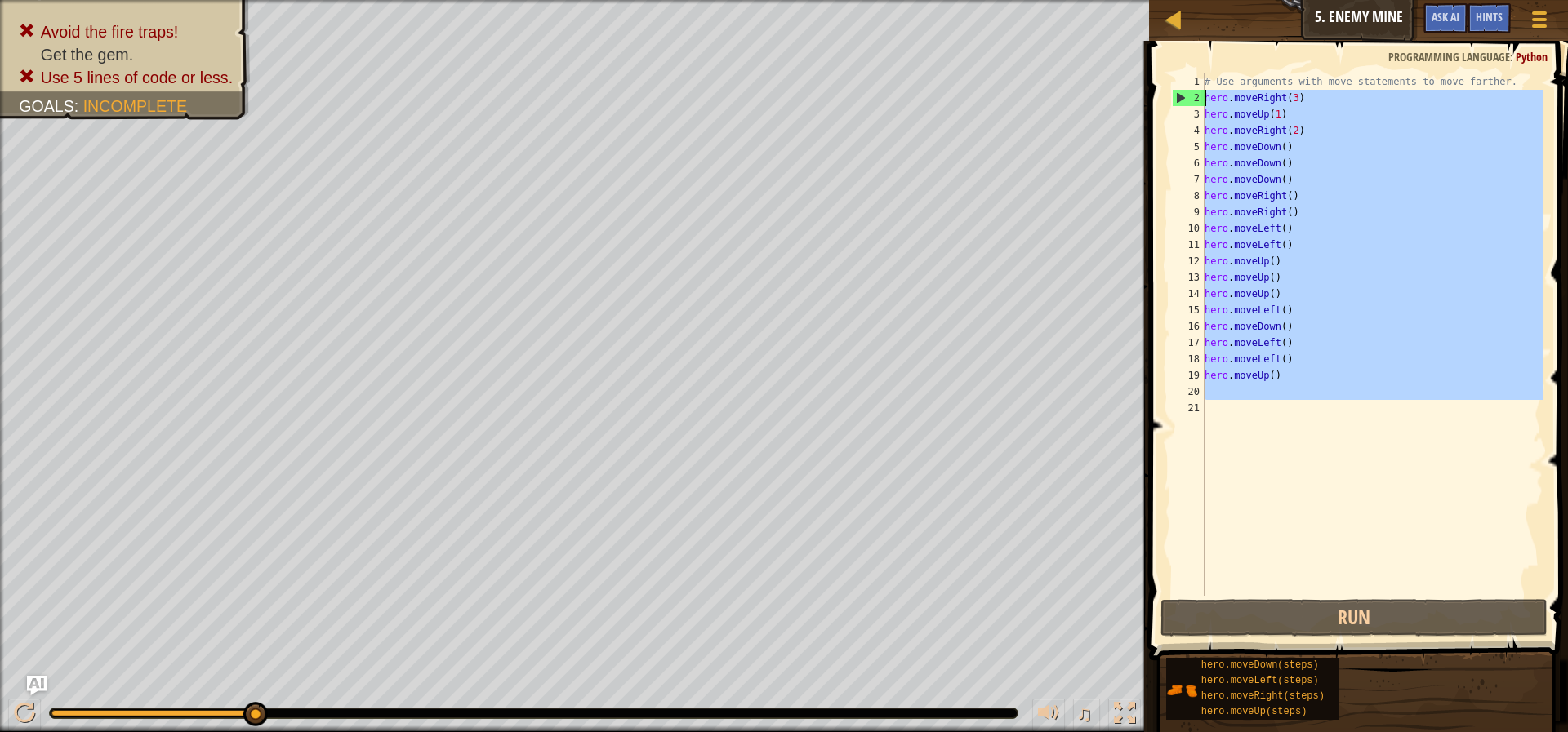
type textarea "hero.moveRight(3) hero.moveUp(1)"
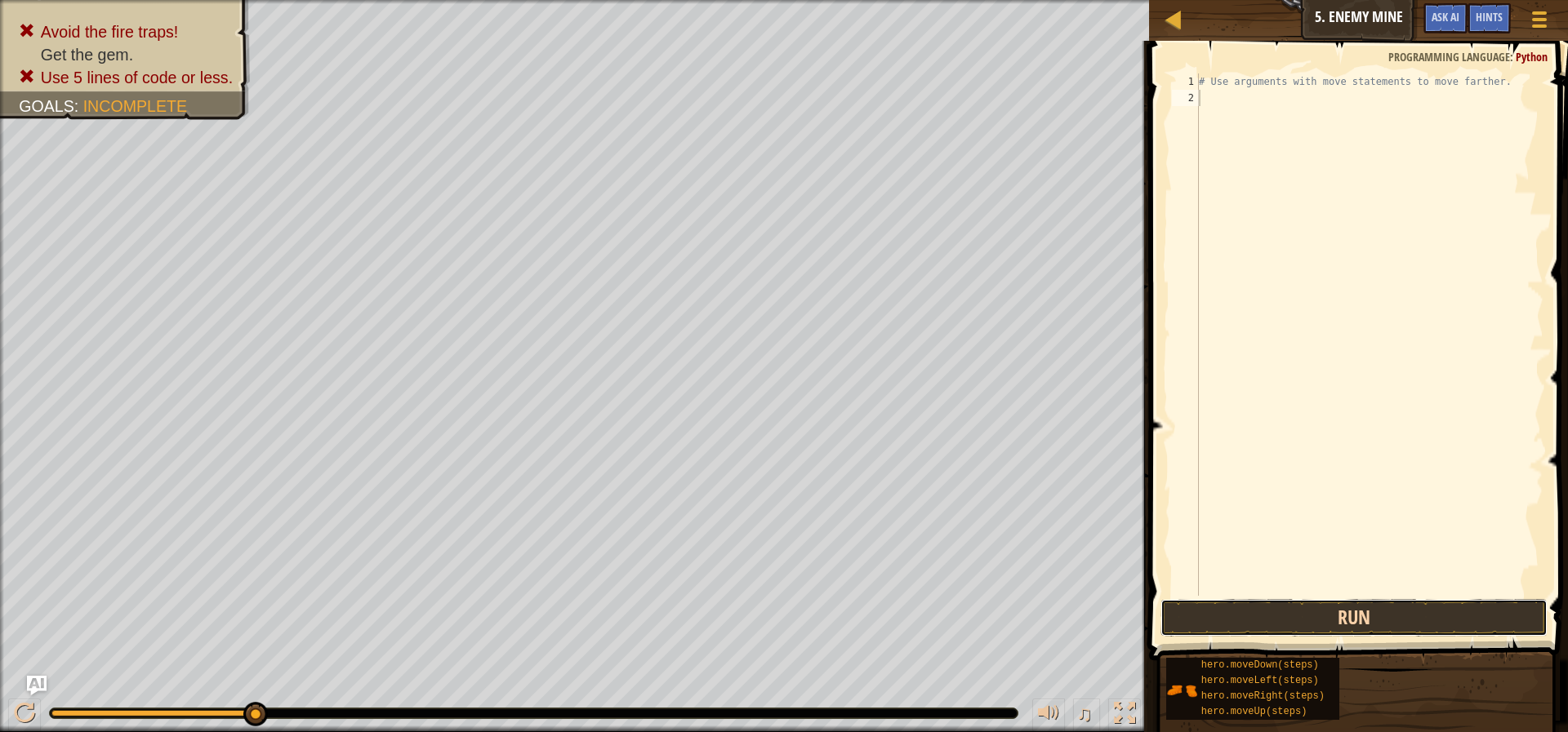
click at [1341, 614] on button "Run" at bounding box center [1354, 618] width 387 height 37
type textarea "m"
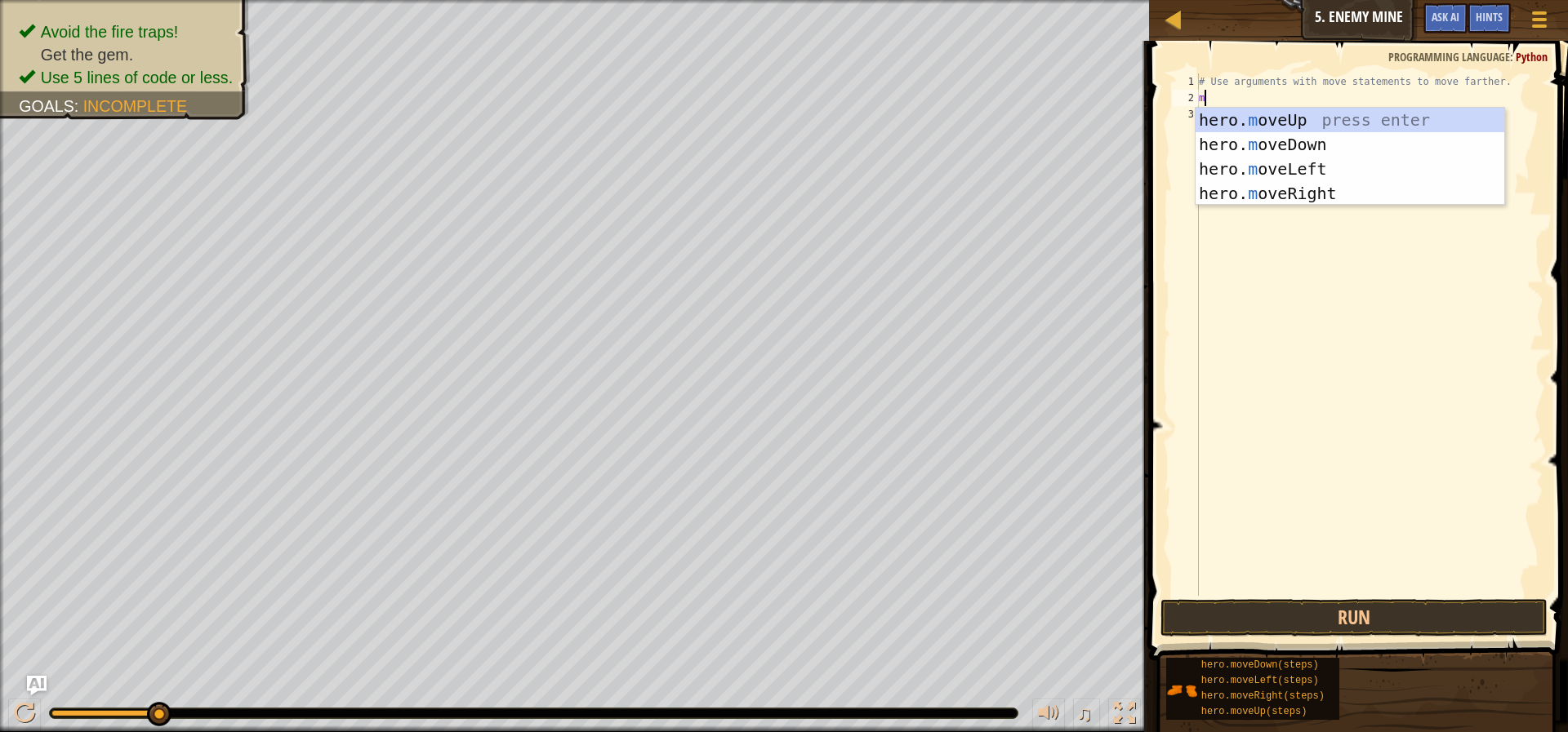
type textarea "mo"
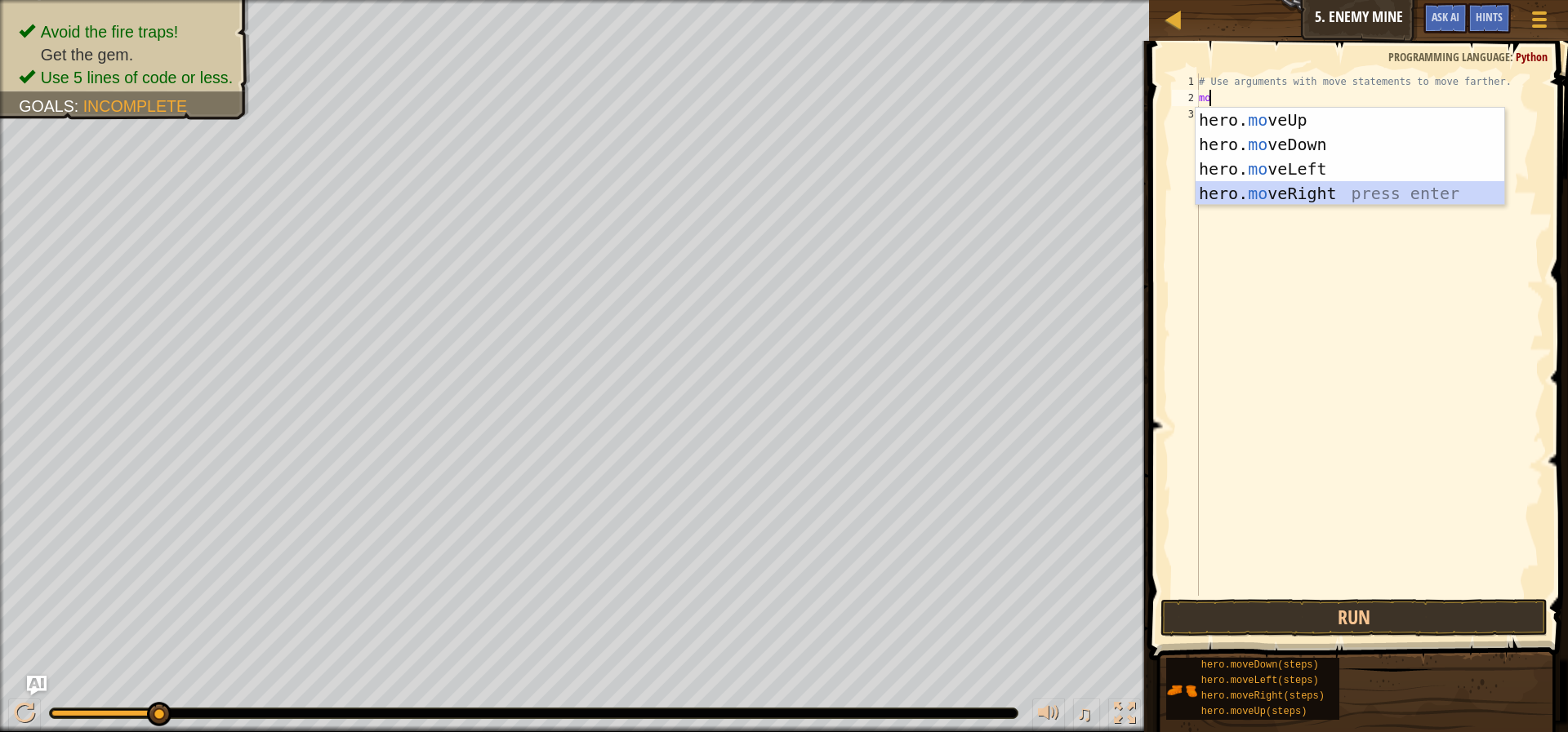
click at [1316, 191] on div "hero. mo veUp press enter hero. mo veDown press enter hero. mo veLeft press ent…" at bounding box center [1350, 181] width 309 height 147
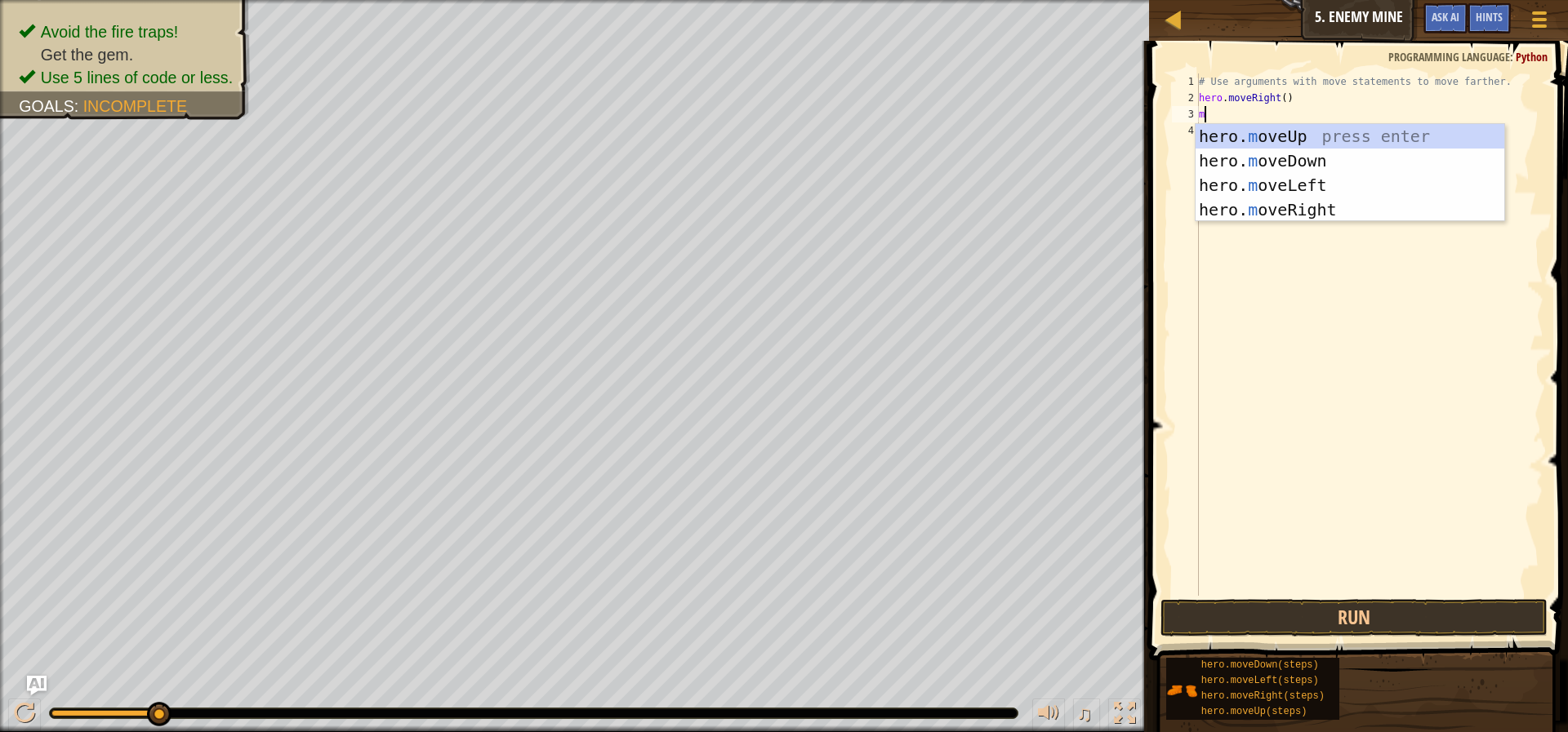
type textarea "mo"
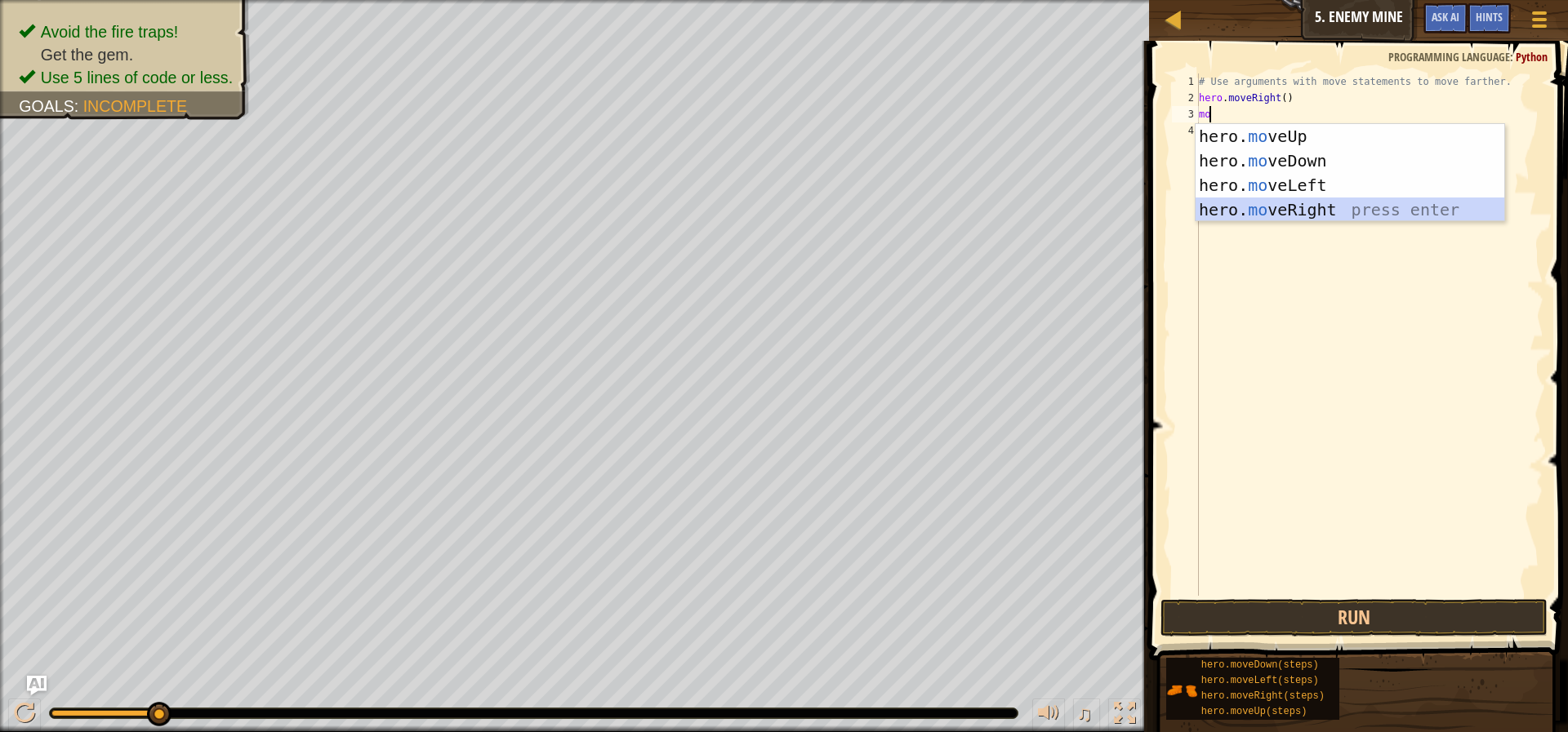
click at [1249, 213] on div "hero. mo veUp press enter hero. mo veDown press enter hero. mo veLeft press ent…" at bounding box center [1350, 198] width 309 height 147
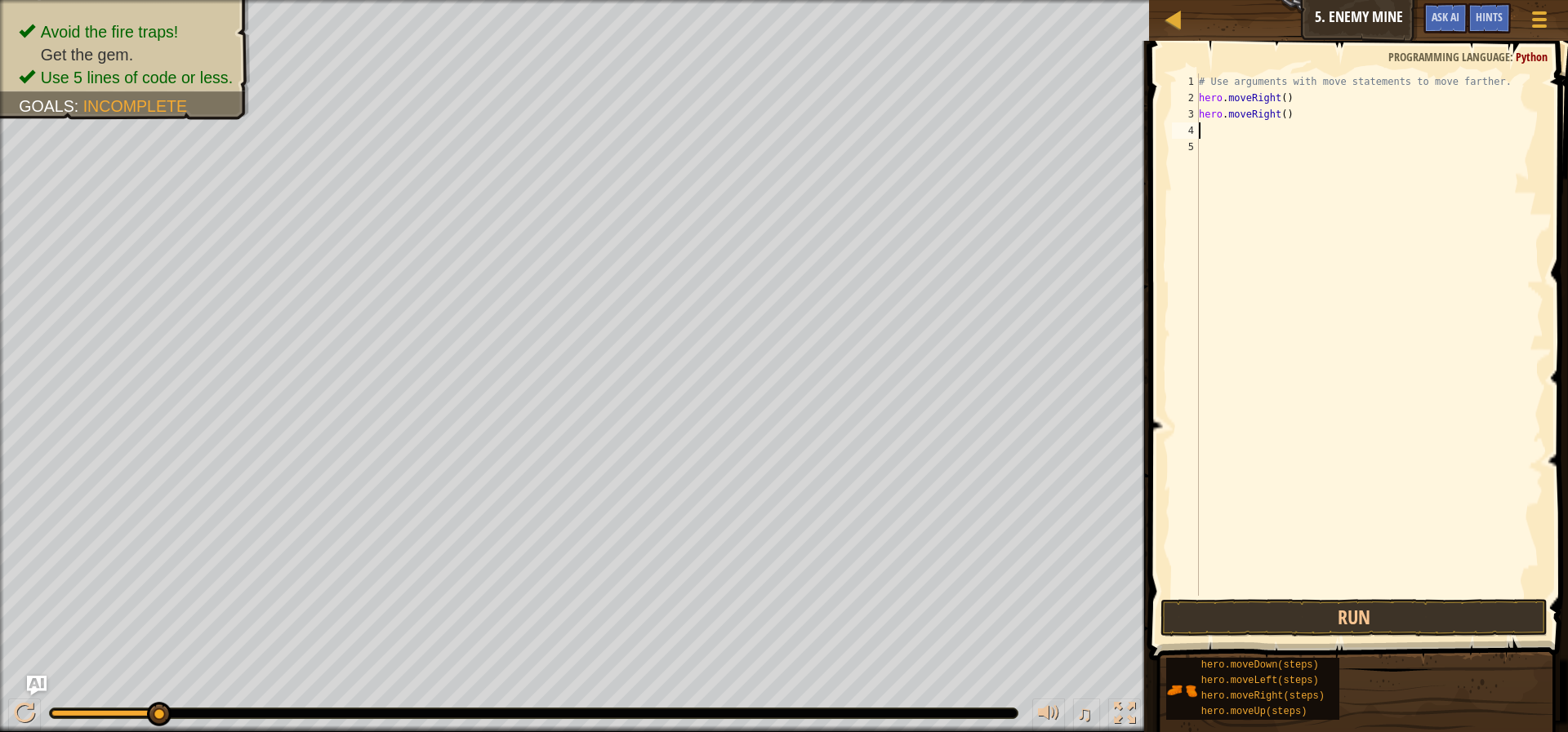
type textarea "mo"
click at [1251, 282] on div "# Use arguments with move statements to move farther. hero . moveRight ( ) hero…" at bounding box center [1369, 351] width 348 height 555
click at [1238, 126] on div "# Use arguments with move statements to move farther. hero . moveRight ( ) hero…" at bounding box center [1369, 351] width 348 height 555
type textarea "m"
click at [1280, 99] on div "# Use arguments with move statements to move farther. hero . moveRight ( ) hero…" at bounding box center [1369, 351] width 348 height 555
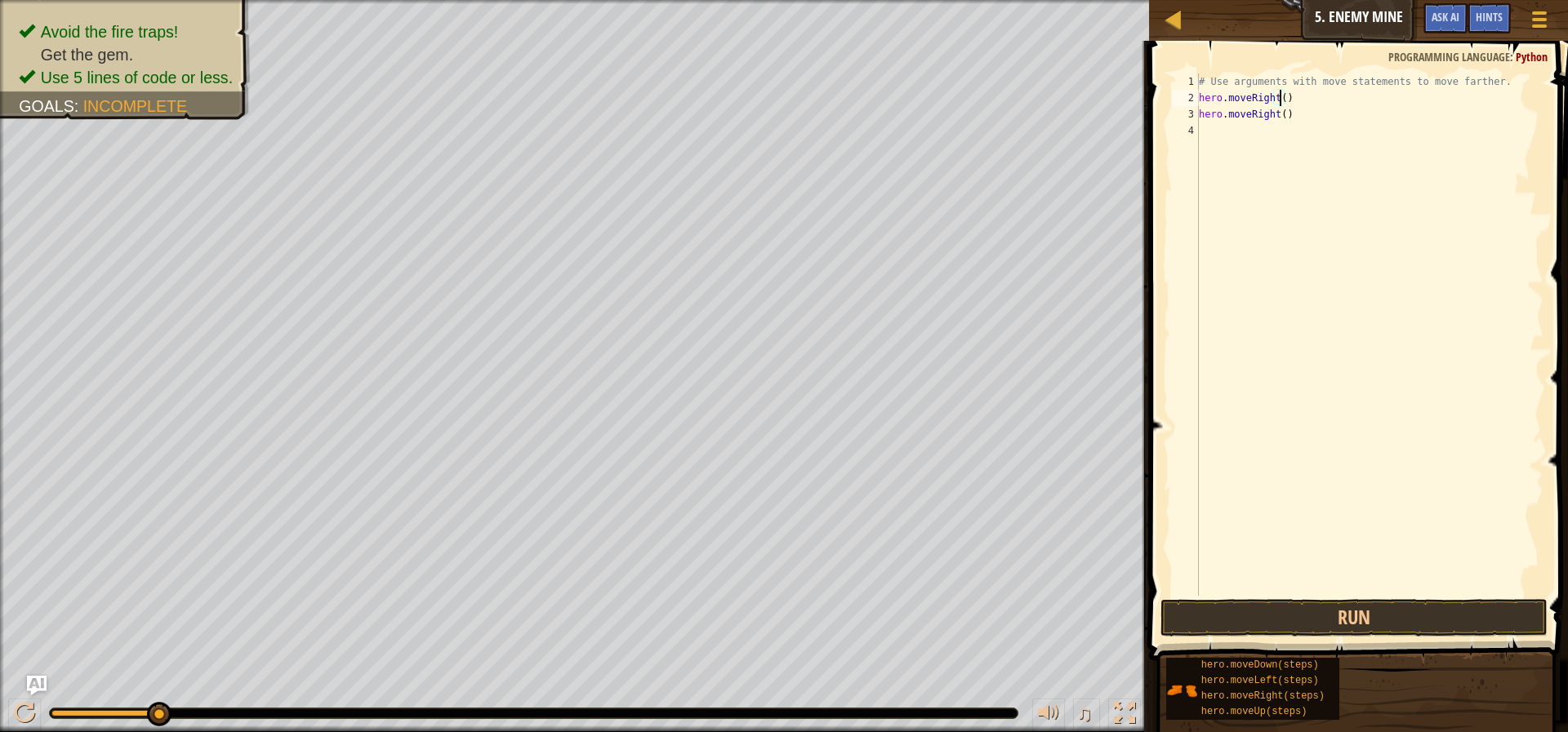
type textarea "hero.moveRight(3)"
click at [1315, 126] on div "# Use arguments with move statements to move farther. hero . moveRight ( 3 ) he…" at bounding box center [1369, 351] width 348 height 555
click at [1304, 105] on div "# Use arguments with move statements to move farther. hero . moveRight ( 3 ) he…" at bounding box center [1369, 351] width 348 height 555
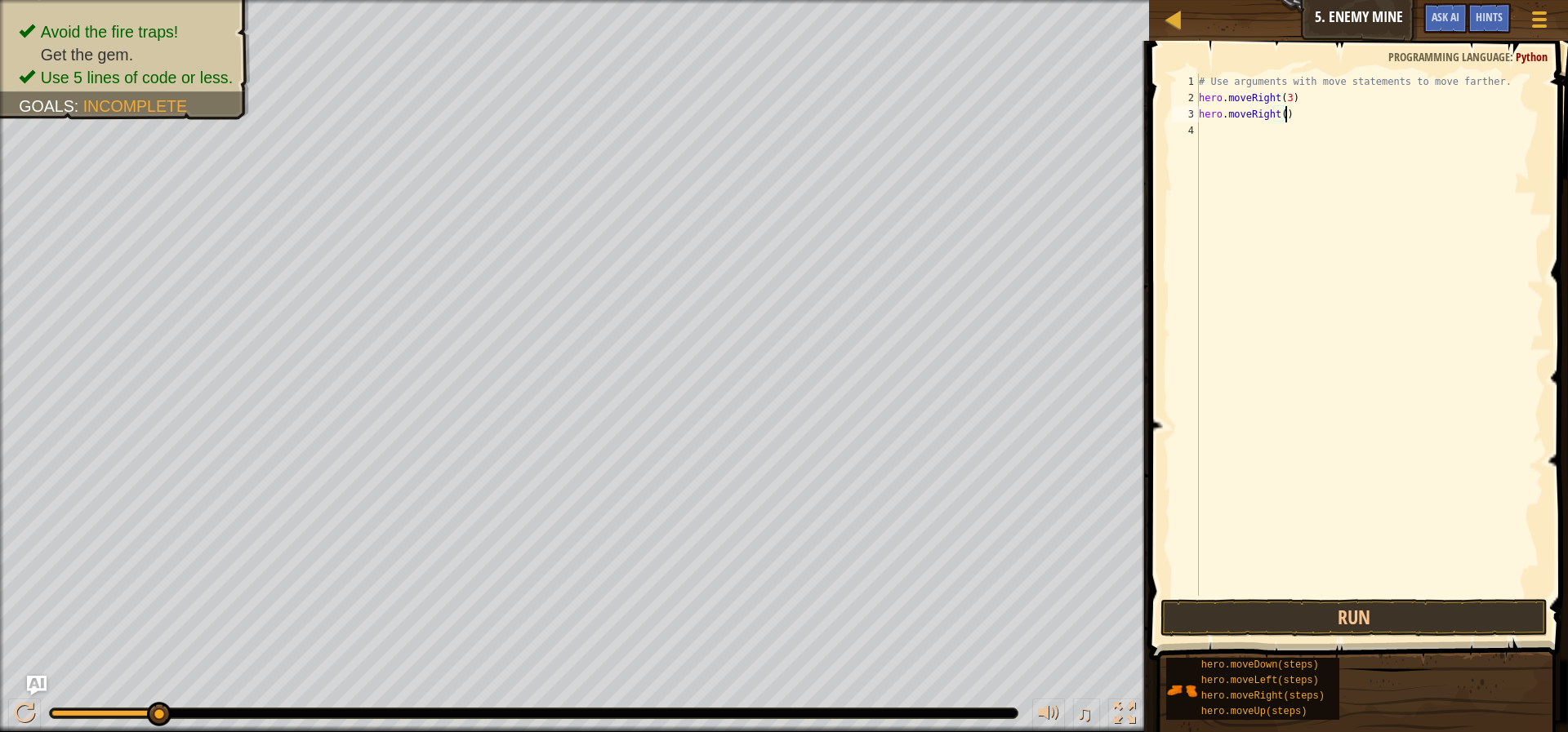
click at [1305, 110] on div "# Use arguments with move statements to move farther. hero . moveRight ( 3 ) he…" at bounding box center [1369, 351] width 348 height 555
type textarea "h"
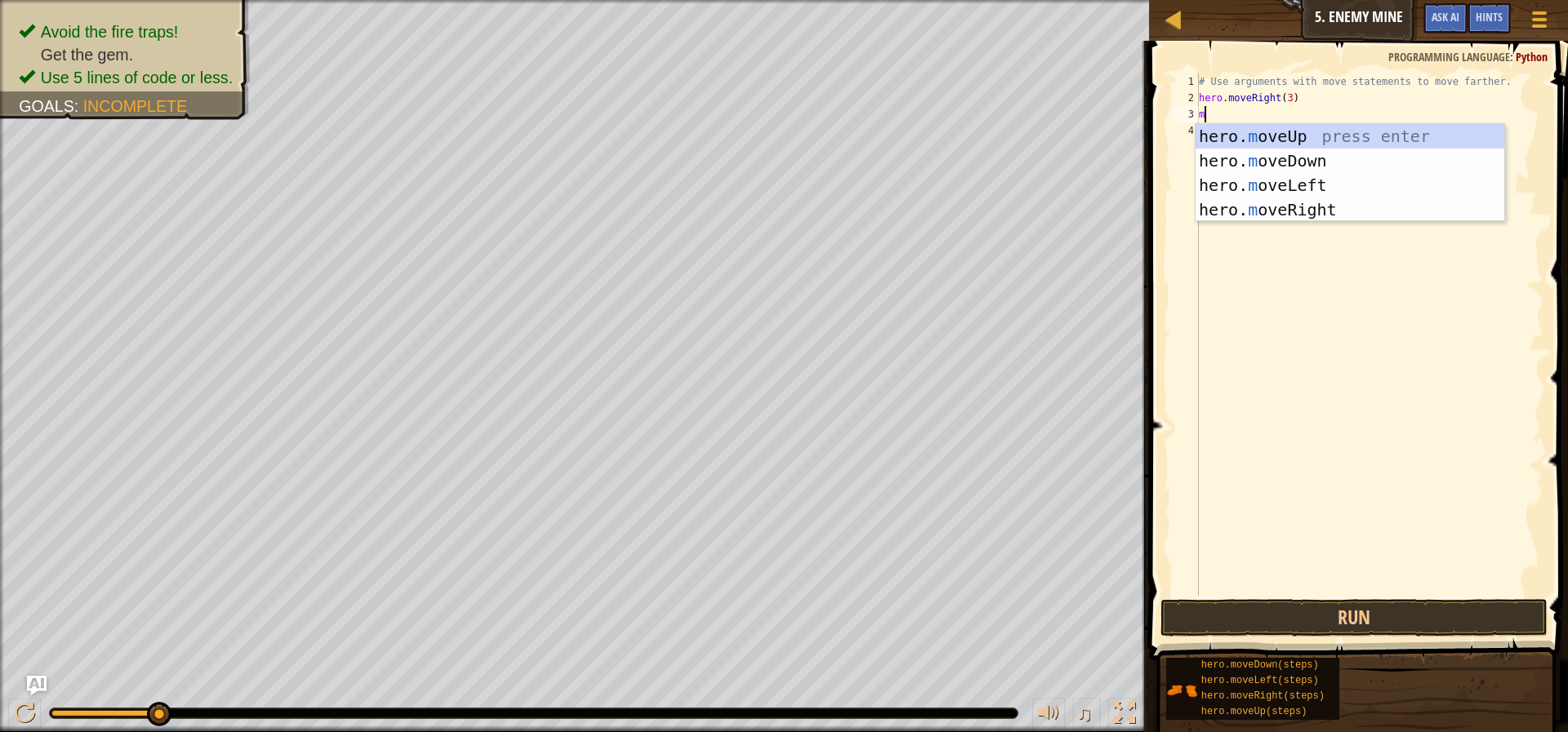
type textarea "mo"
click at [1315, 139] on div "hero. mo veUp press enter hero. mo veDown press enter hero. mo veLeft press ent…" at bounding box center [1350, 198] width 309 height 147
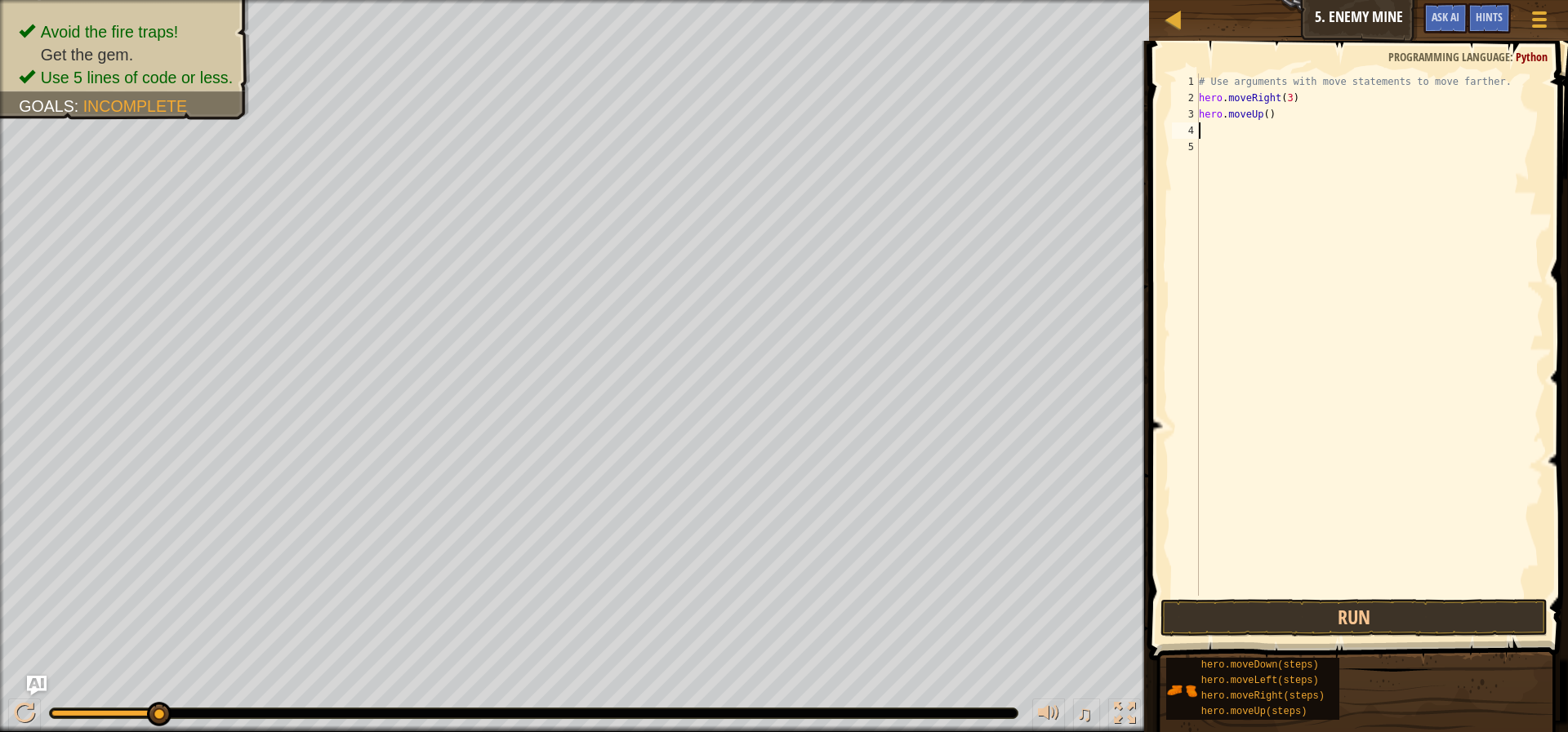
type textarea "mo"
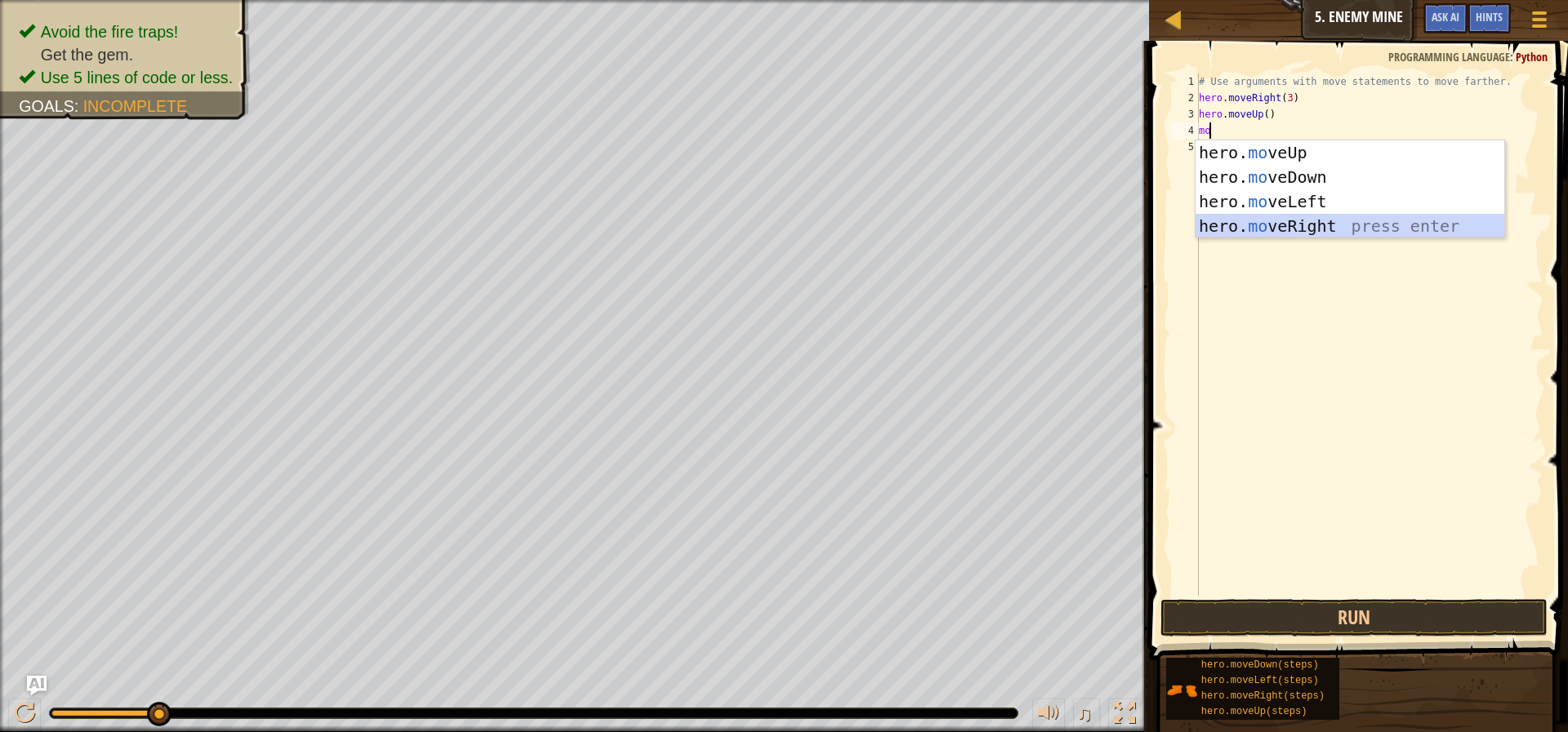
click at [1252, 226] on div "hero. mo veUp press enter hero. mo veDown press enter hero. mo veLeft press ent…" at bounding box center [1350, 214] width 309 height 147
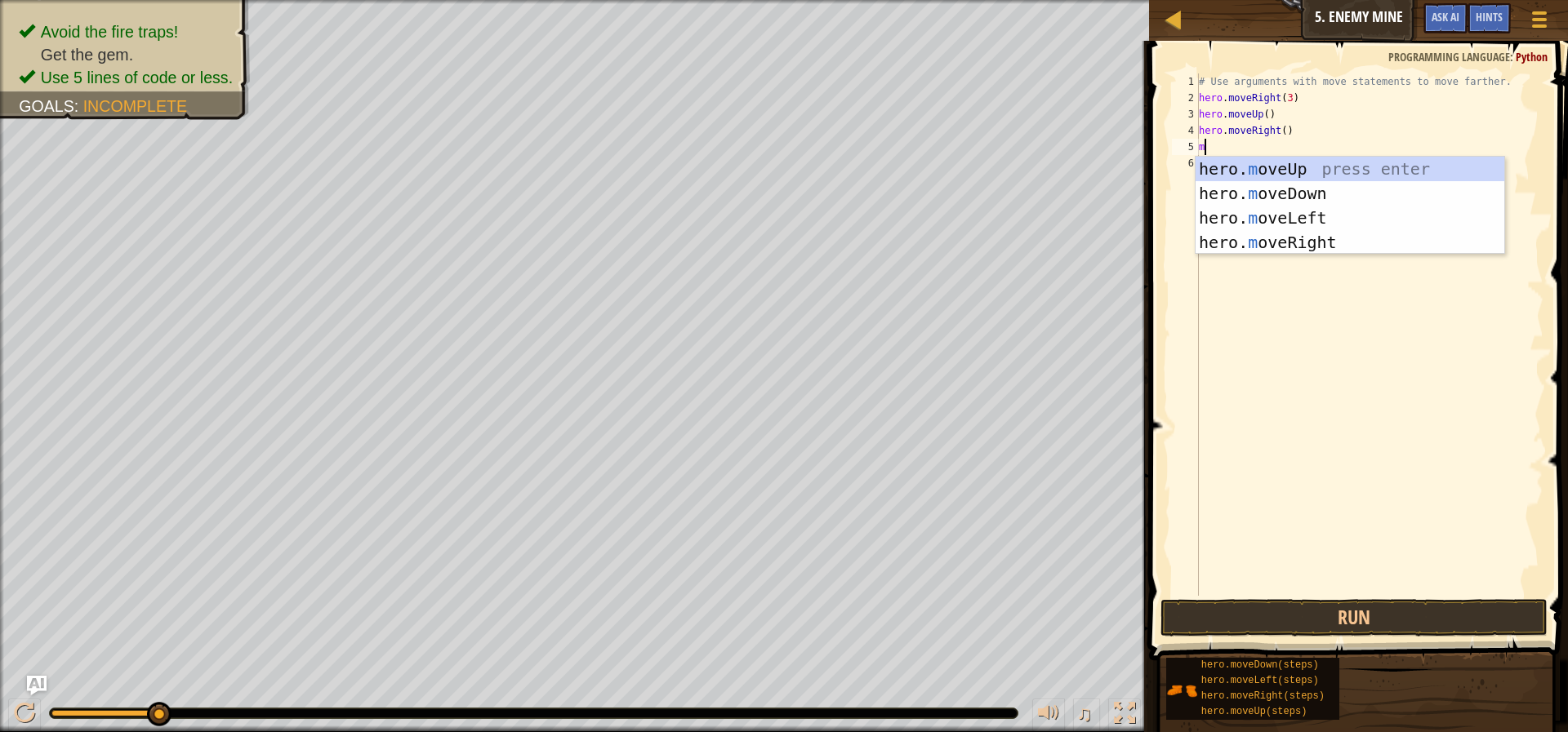
type textarea "mo"
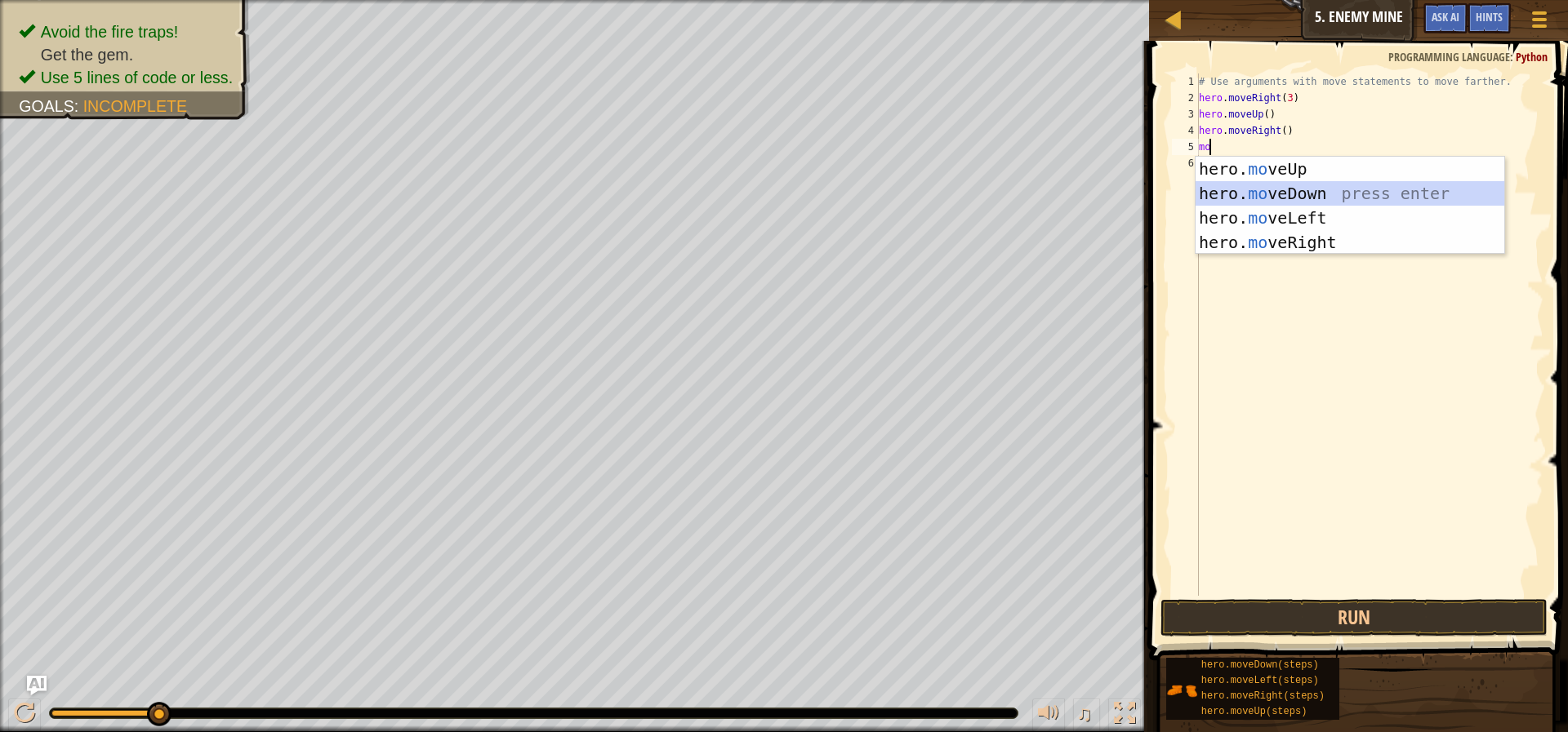
click at [1213, 198] on div "hero. mo veUp press enter hero. mo veDown press enter hero. mo veLeft press ent…" at bounding box center [1350, 230] width 309 height 147
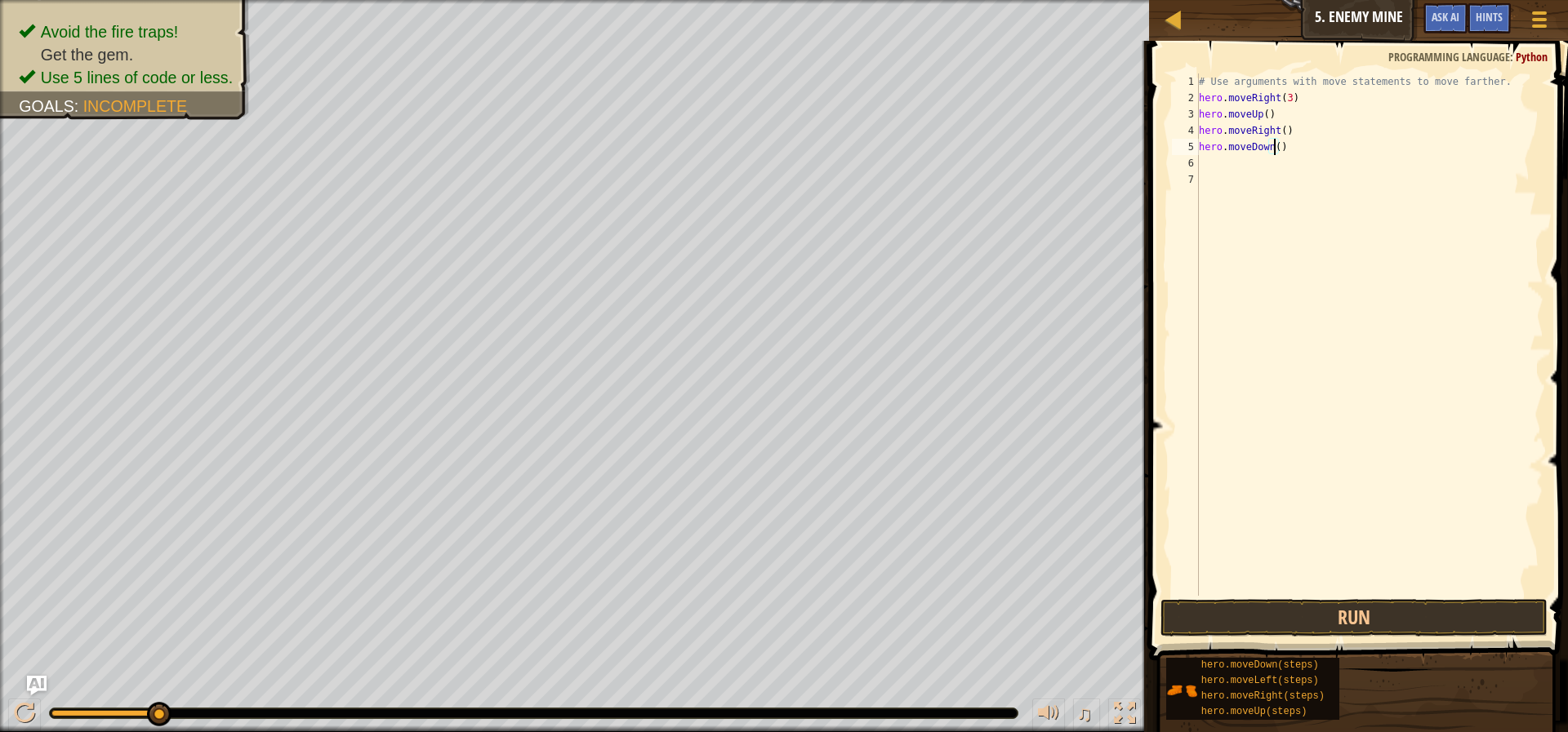
click at [1277, 152] on div "# Use arguments with move statements to move farther. hero . moveRight ( 3 ) he…" at bounding box center [1369, 351] width 348 height 555
type textarea "hero.moveDown(3)"
click at [1267, 178] on div "# Use arguments with move statements to move farther. hero . moveRight ( 3 ) he…" at bounding box center [1369, 351] width 348 height 555
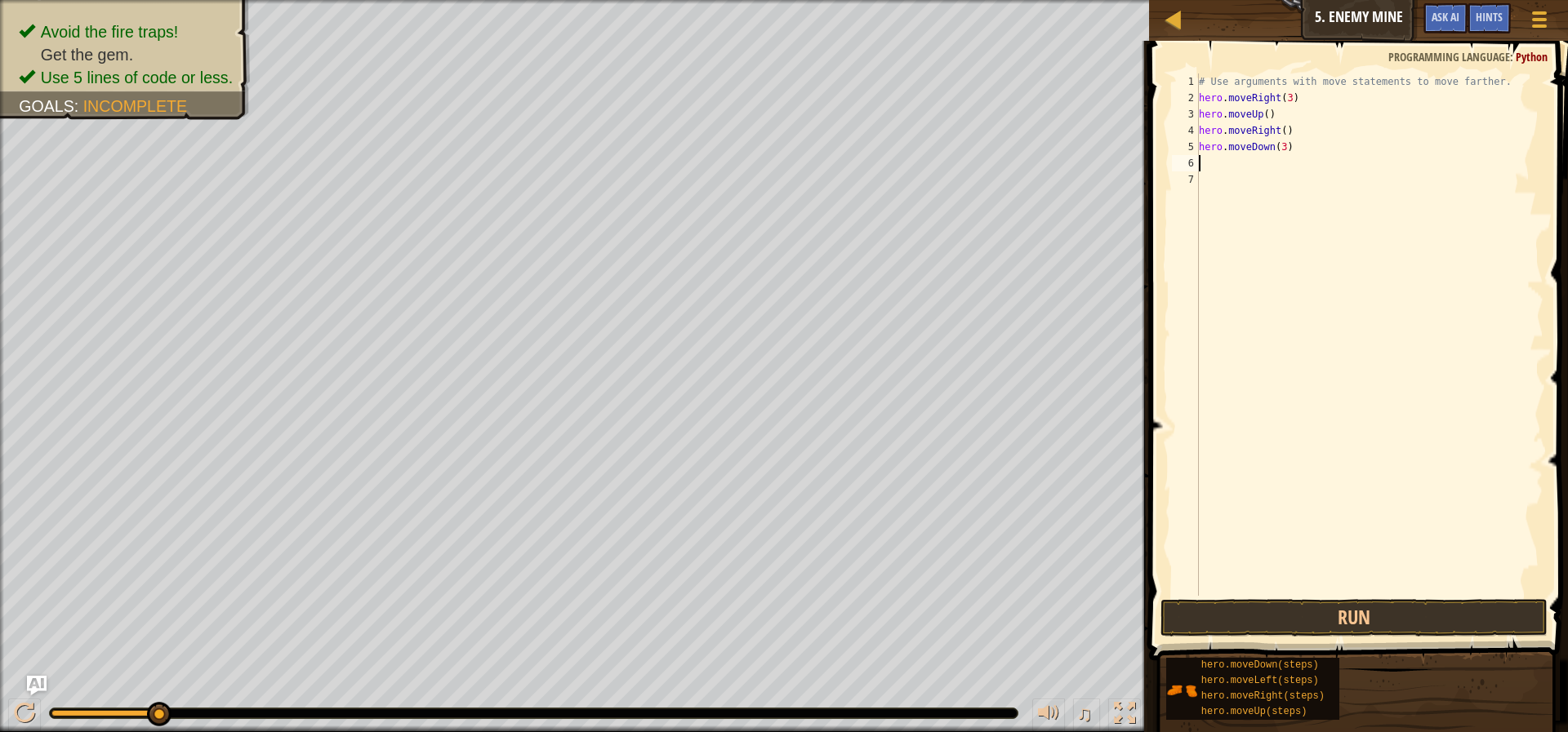
click at [1264, 171] on div "# Use arguments with move statements to move farther. hero . moveRight ( 3 ) he…" at bounding box center [1369, 351] width 348 height 555
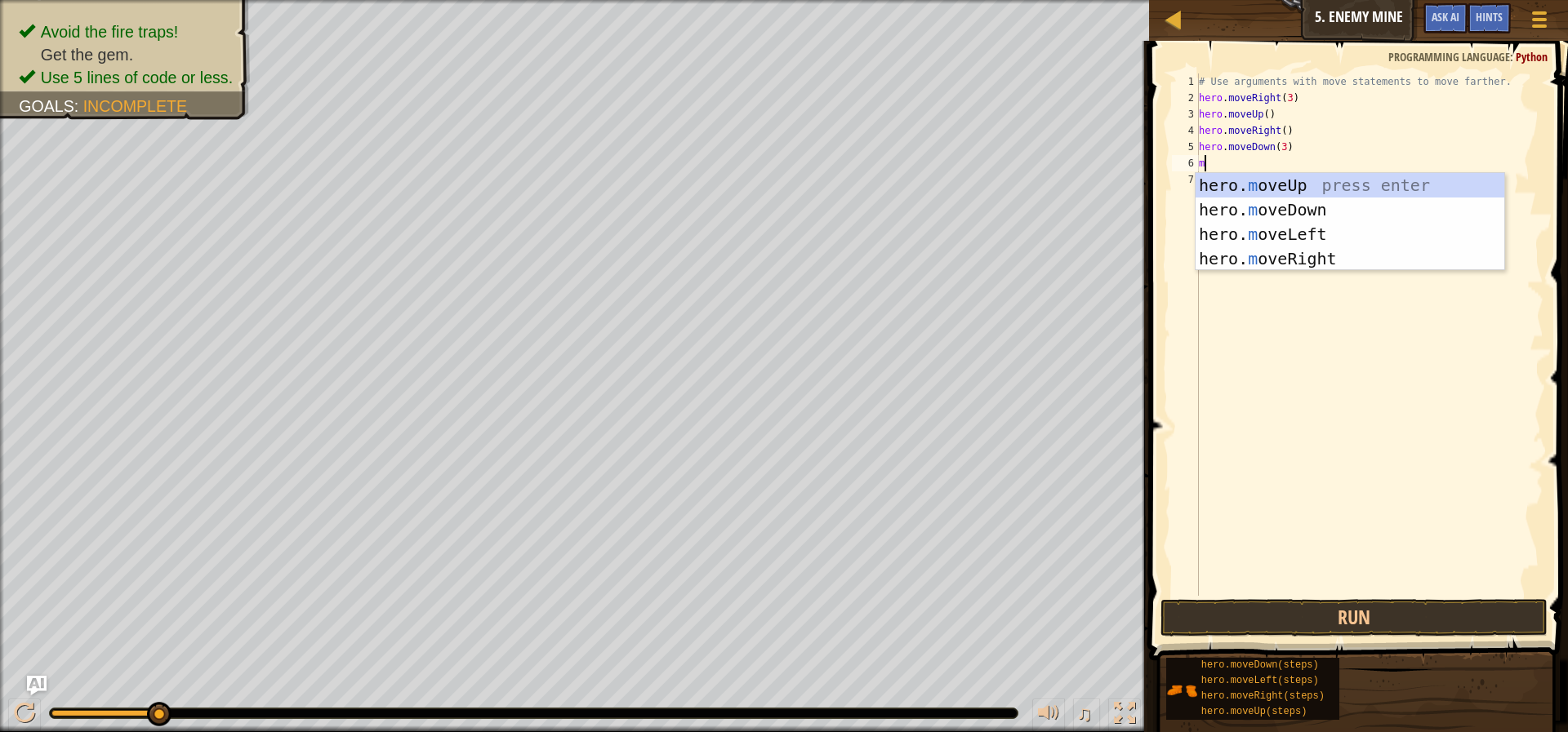
type textarea "mo"
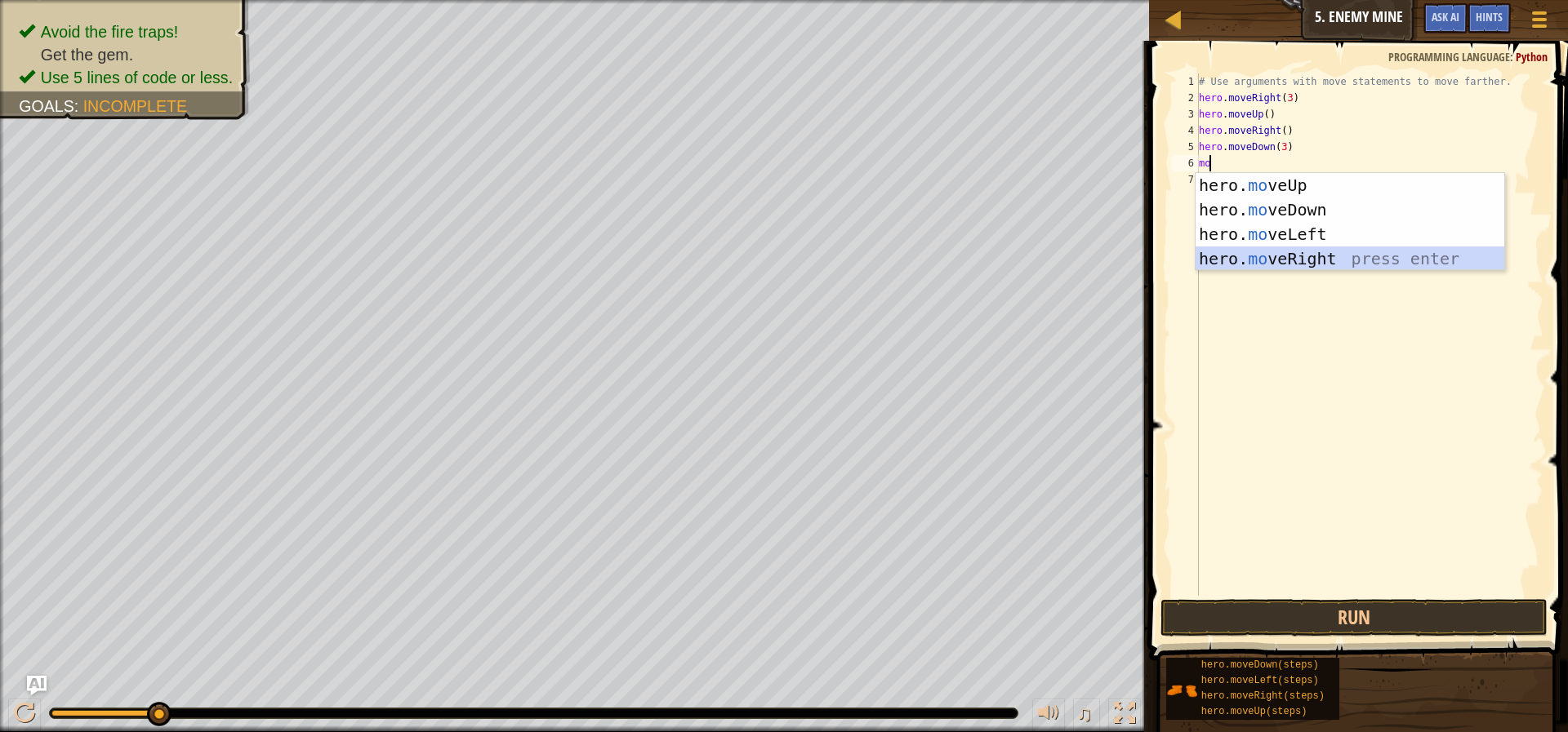
click at [1322, 258] on div "hero. mo veUp press enter hero. mo veDown press enter hero. mo veLeft press ent…" at bounding box center [1350, 247] width 309 height 147
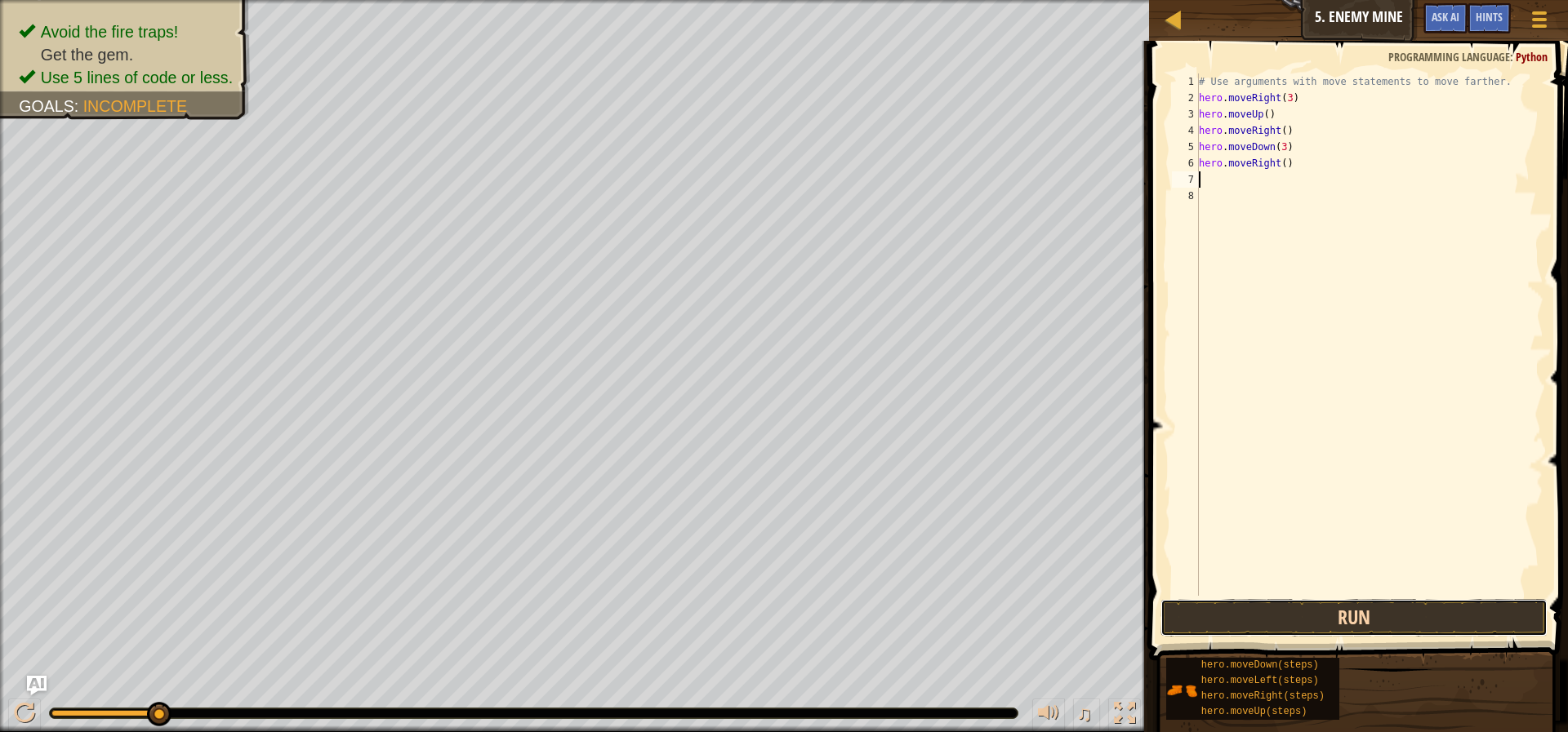
click at [1337, 620] on button "Run" at bounding box center [1354, 618] width 387 height 37
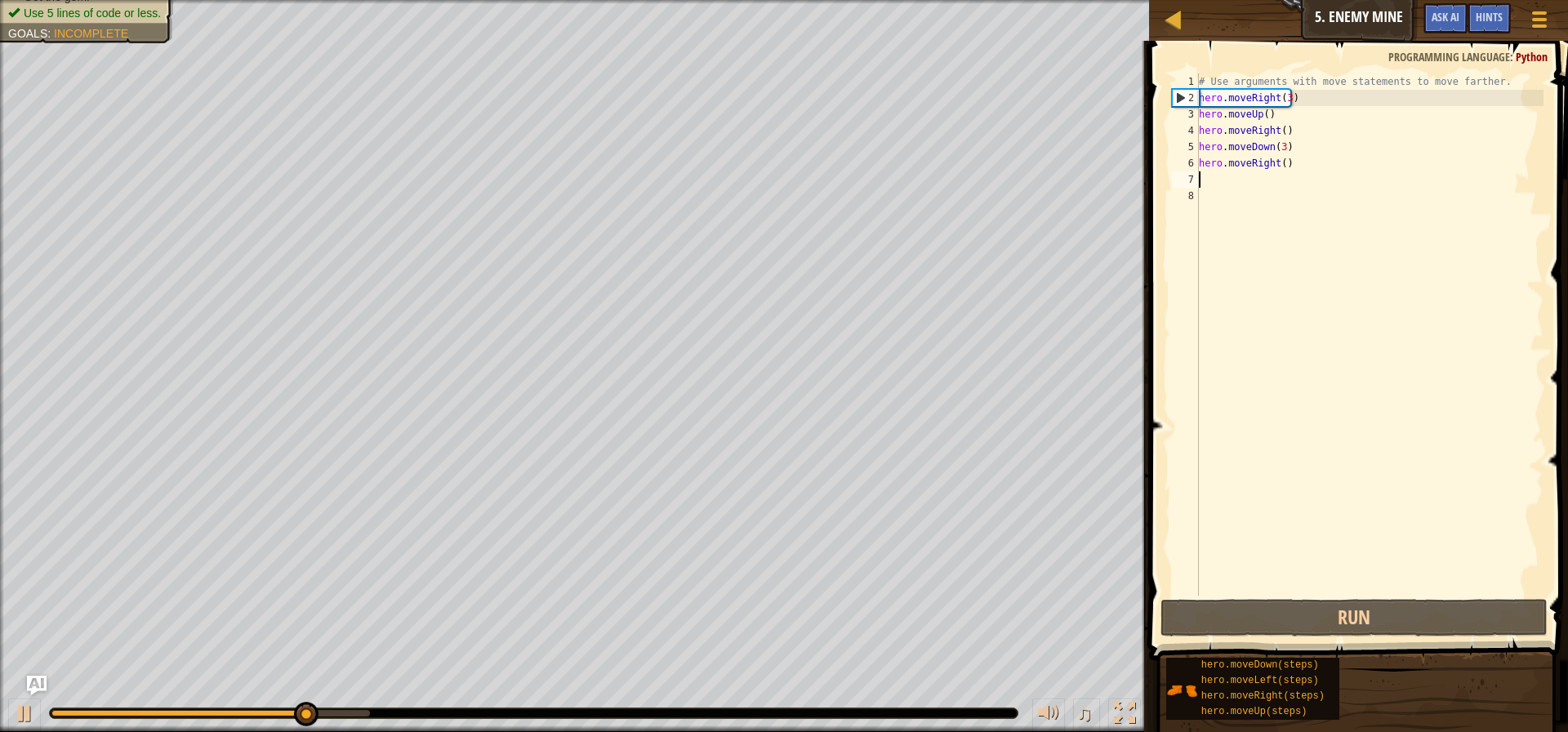
type textarea "mo"
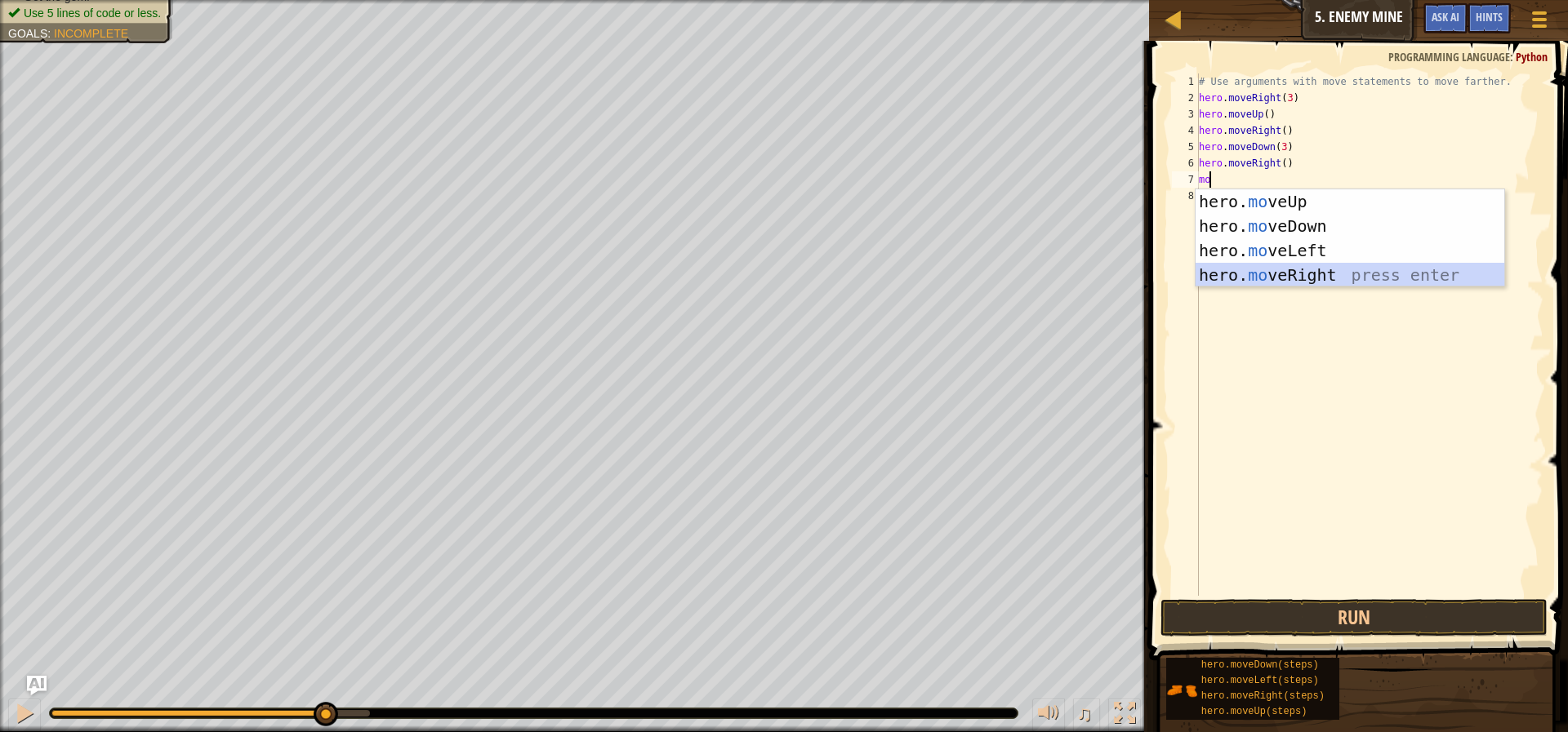
click at [1310, 272] on div "hero. mo veUp press enter hero. mo veDown press enter hero. mo veLeft press ent…" at bounding box center [1350, 263] width 309 height 147
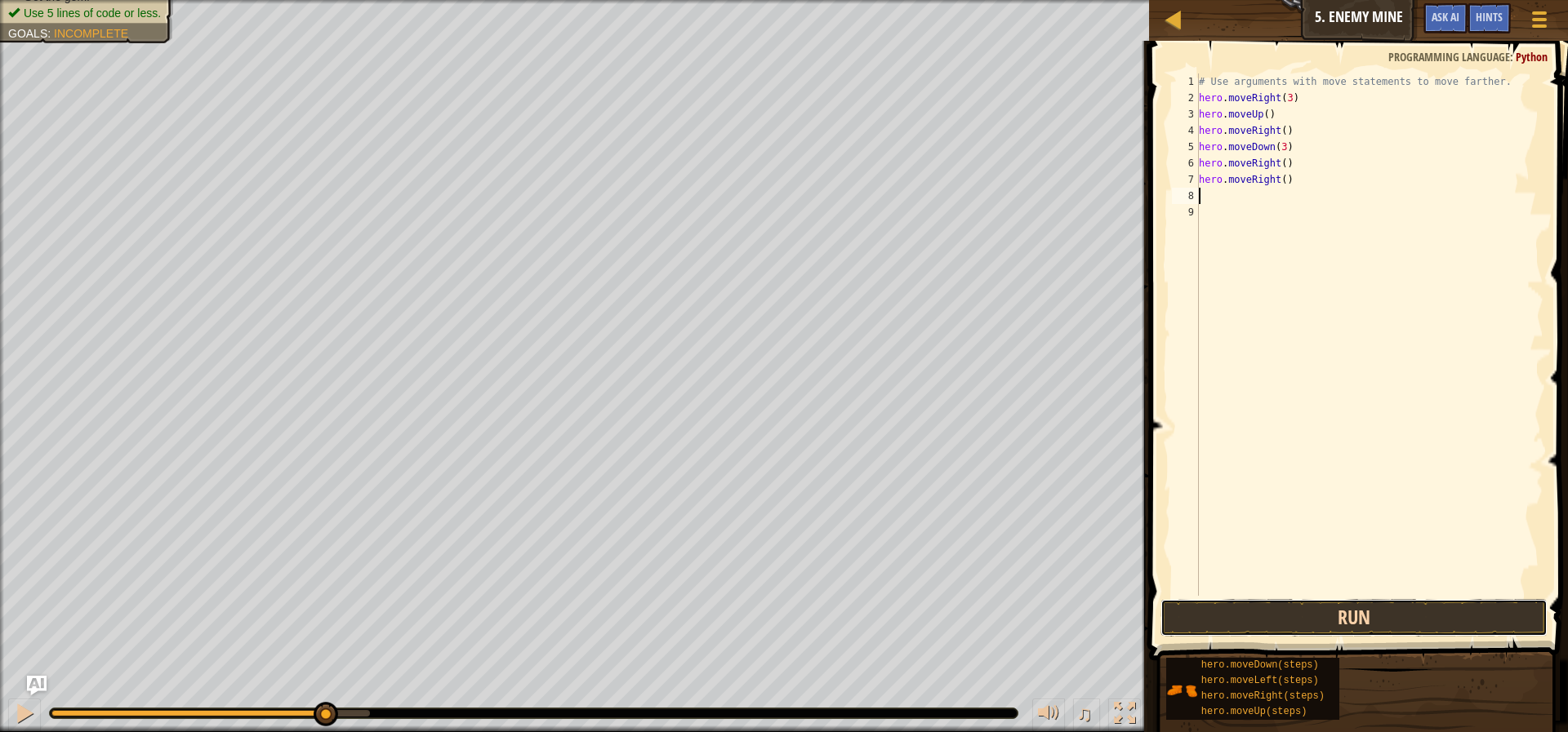
click at [1418, 626] on button "Run" at bounding box center [1354, 618] width 387 height 37
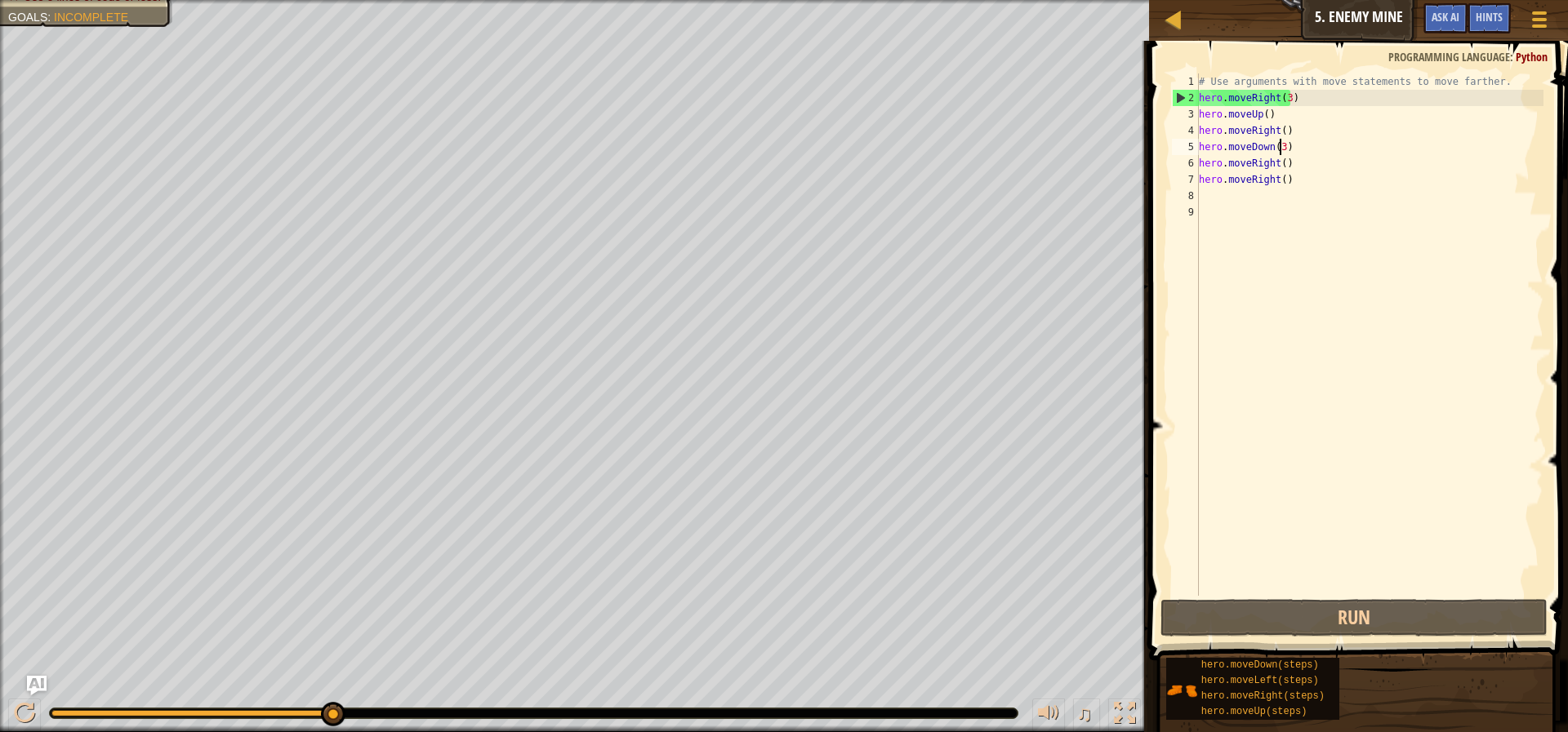
click at [1280, 149] on div "# Use arguments with move statements to move farther. hero . moveRight ( 3 ) he…" at bounding box center [1369, 351] width 348 height 555
click at [1279, 159] on div "# Use arguments with move statements to move farther. hero . moveRight ( 3 ) he…" at bounding box center [1369, 351] width 348 height 555
type textarea "hero.moveRight(2)"
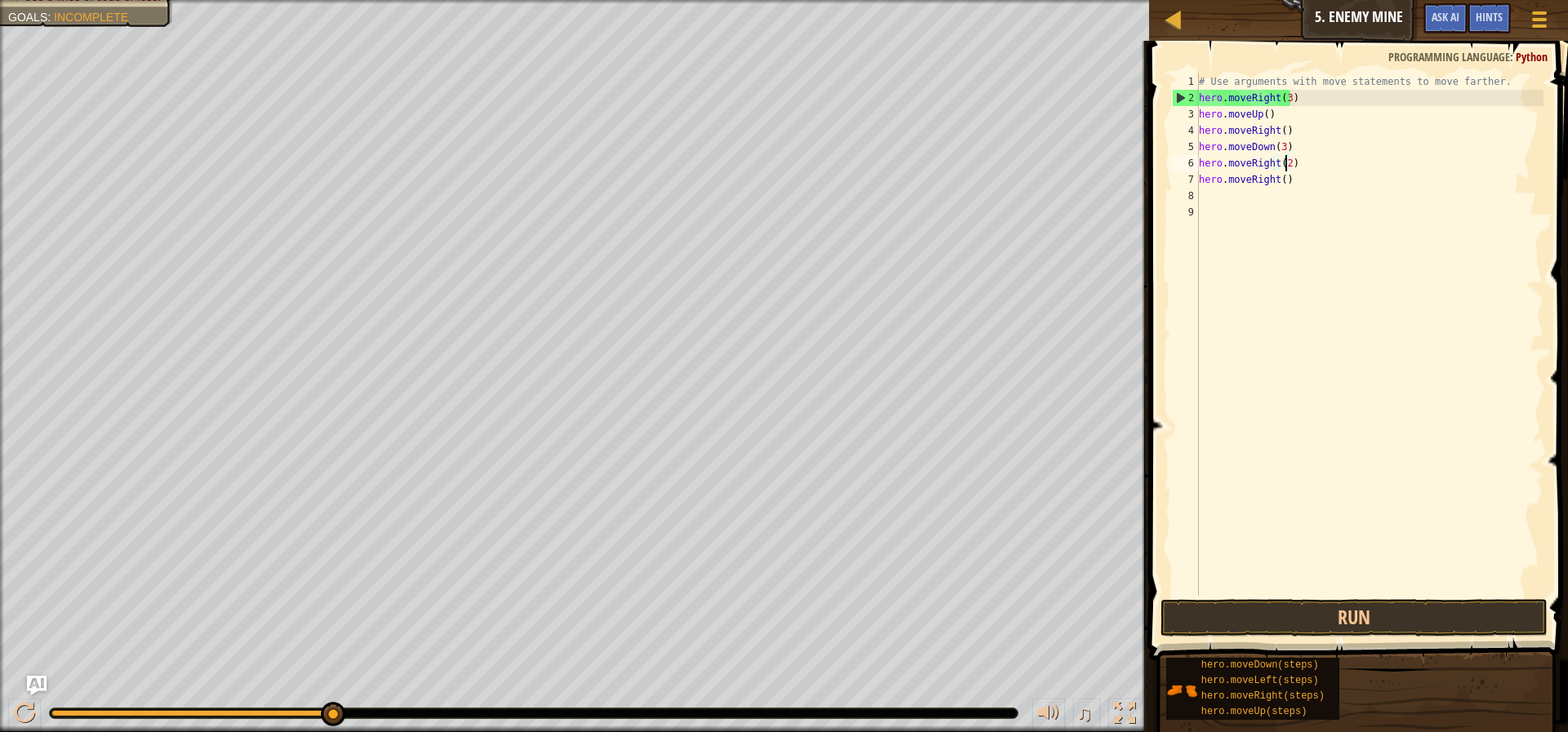
scroll to position [7, 7]
click at [1329, 189] on div "# Use arguments with move statements to move farther. hero . moveRight ( 3 ) he…" at bounding box center [1369, 351] width 348 height 555
click at [1324, 184] on div "# Use arguments with move statements to move farther. hero . moveRight ( 3 ) he…" at bounding box center [1369, 351] width 348 height 555
type textarea "h"
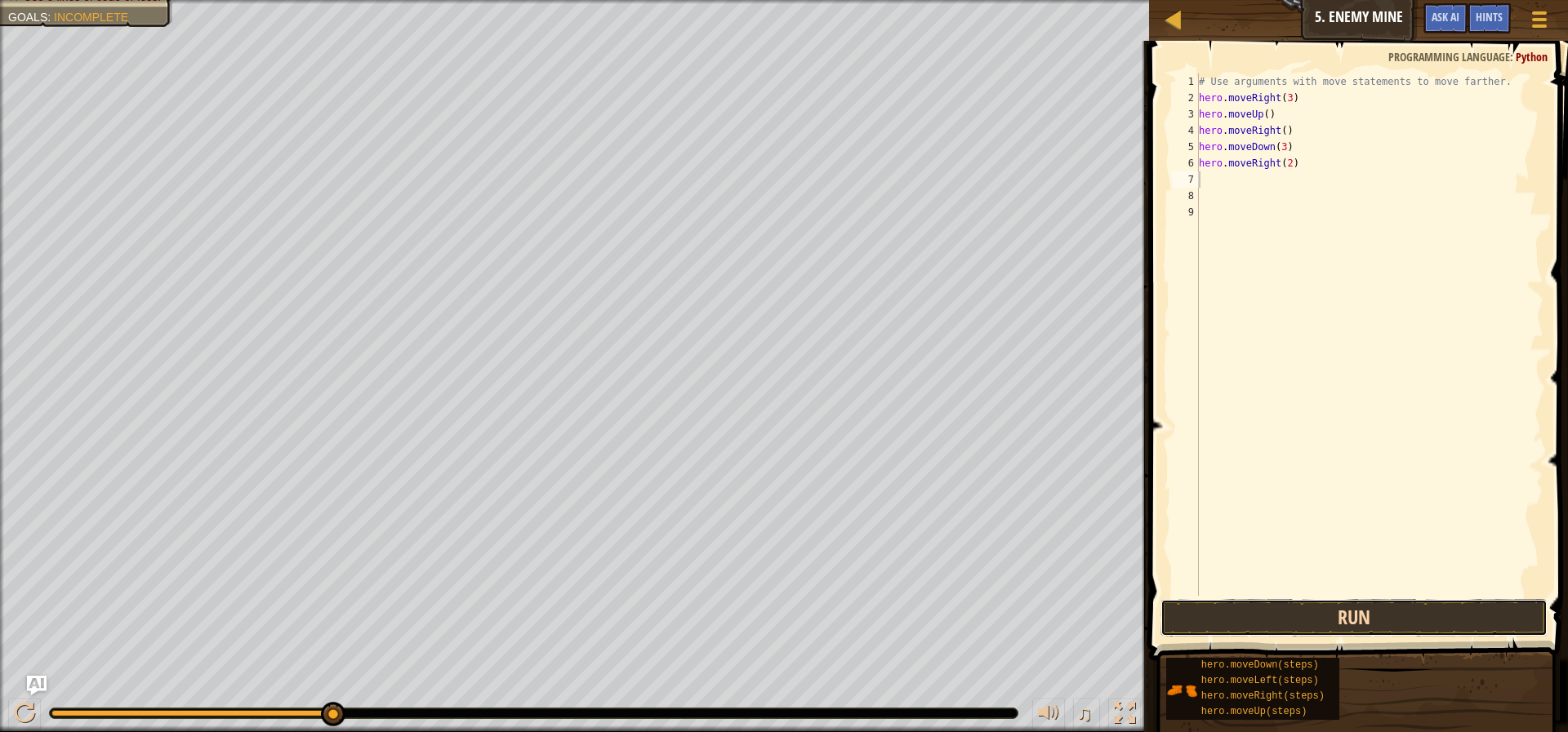
click at [1235, 619] on button "Run" at bounding box center [1354, 618] width 387 height 37
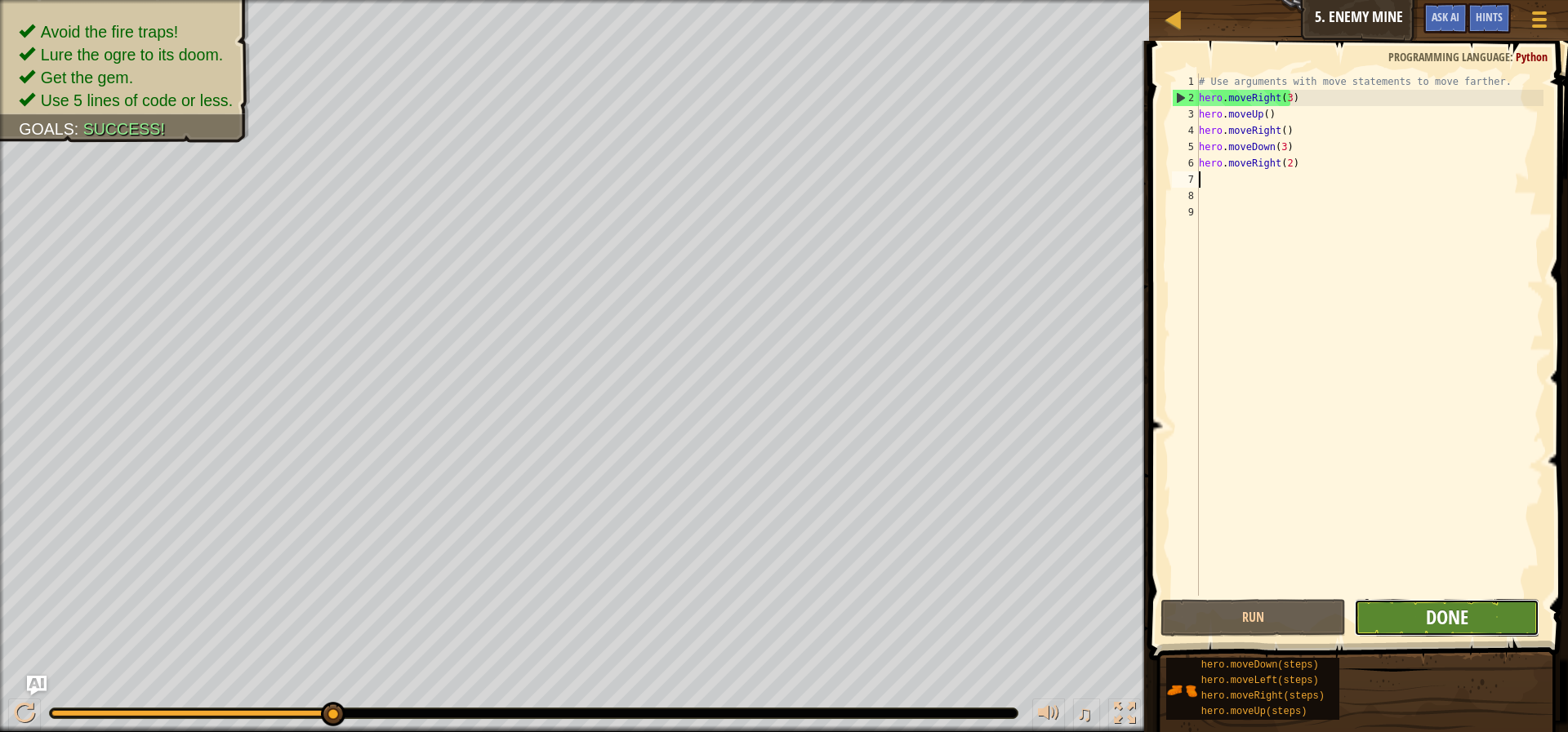
click at [1467, 626] on span "Done" at bounding box center [1447, 617] width 42 height 26
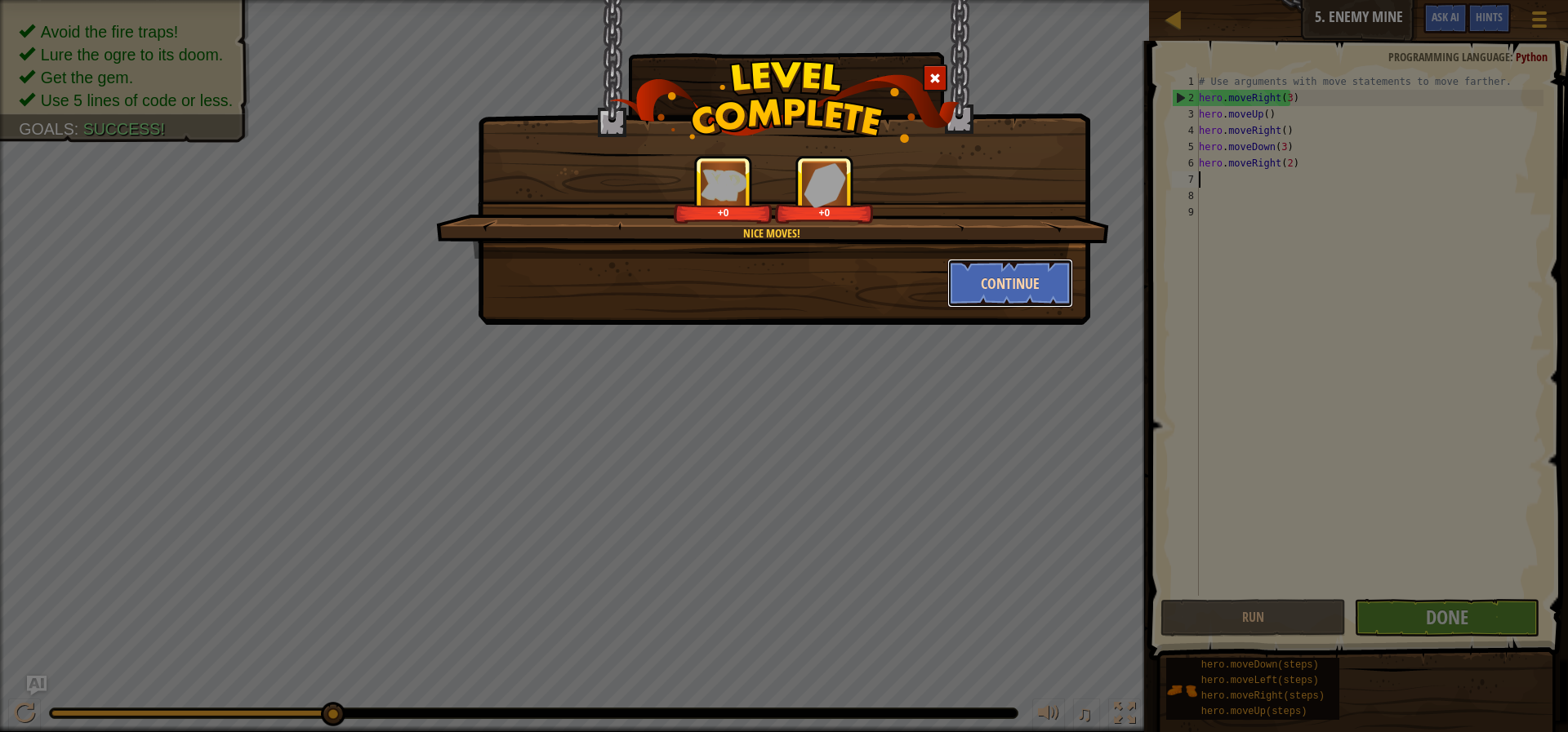
click at [958, 272] on button "Continue" at bounding box center [1011, 283] width 127 height 49
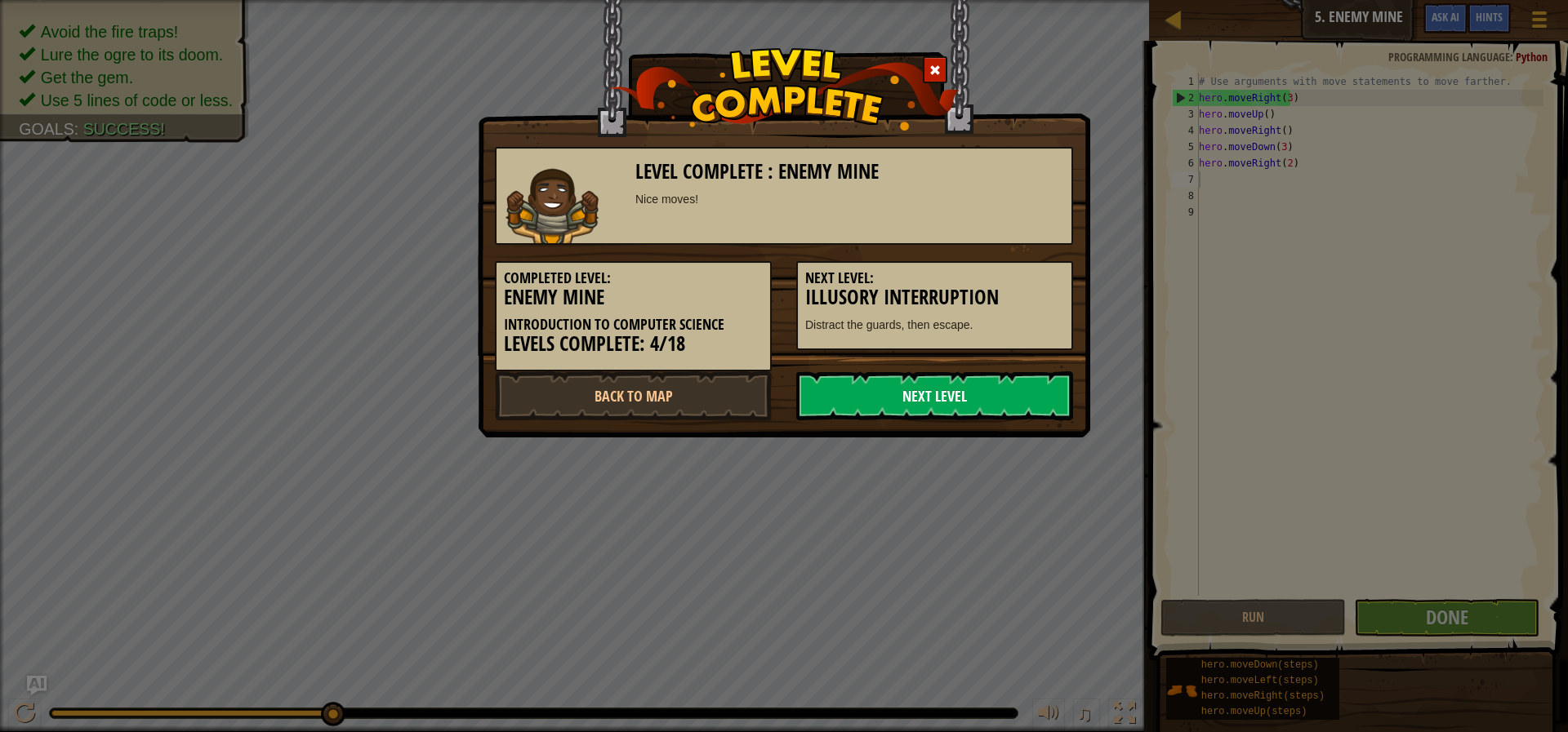
click at [902, 405] on link "Next Level" at bounding box center [934, 396] width 277 height 49
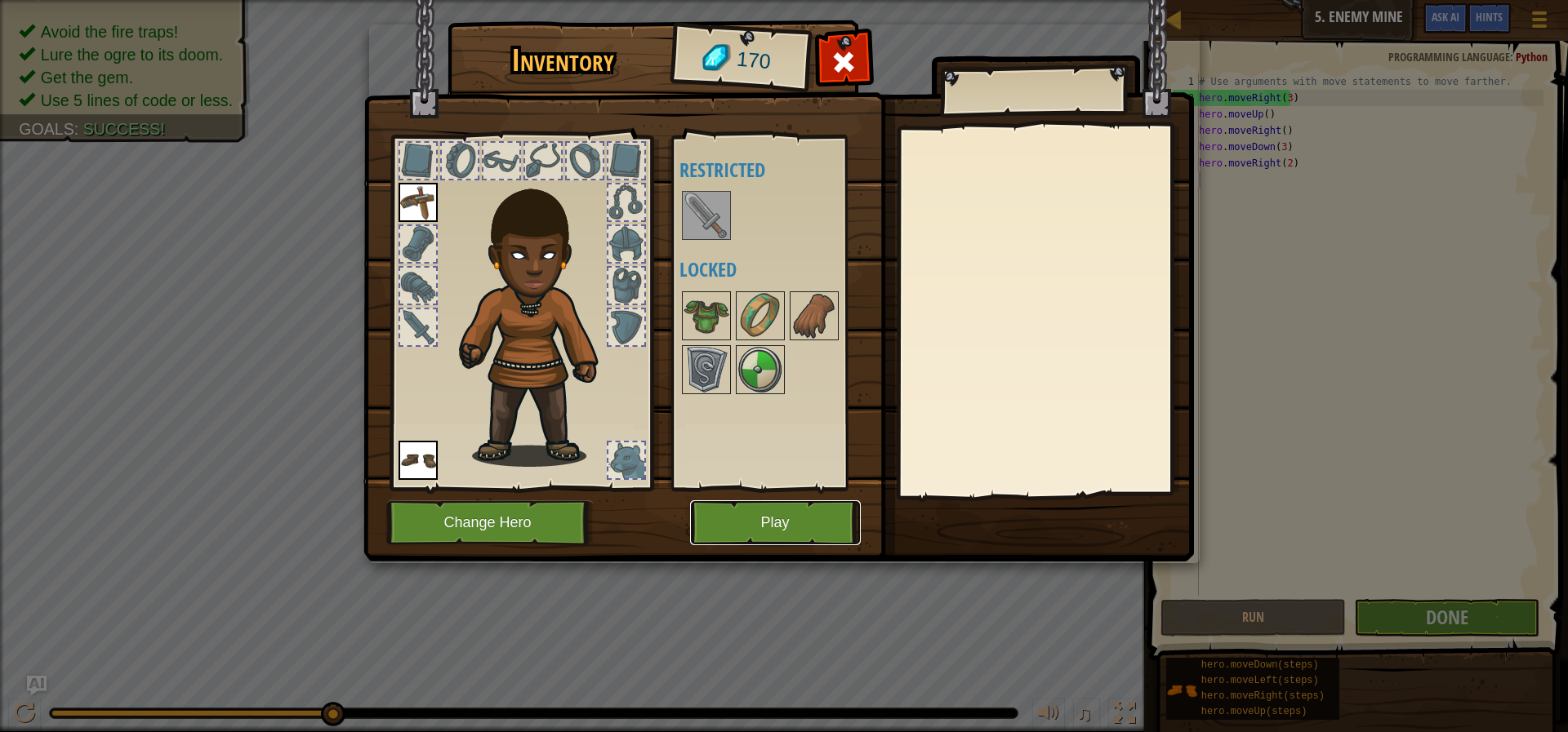
click at [782, 523] on button "Play" at bounding box center [775, 523] width 171 height 45
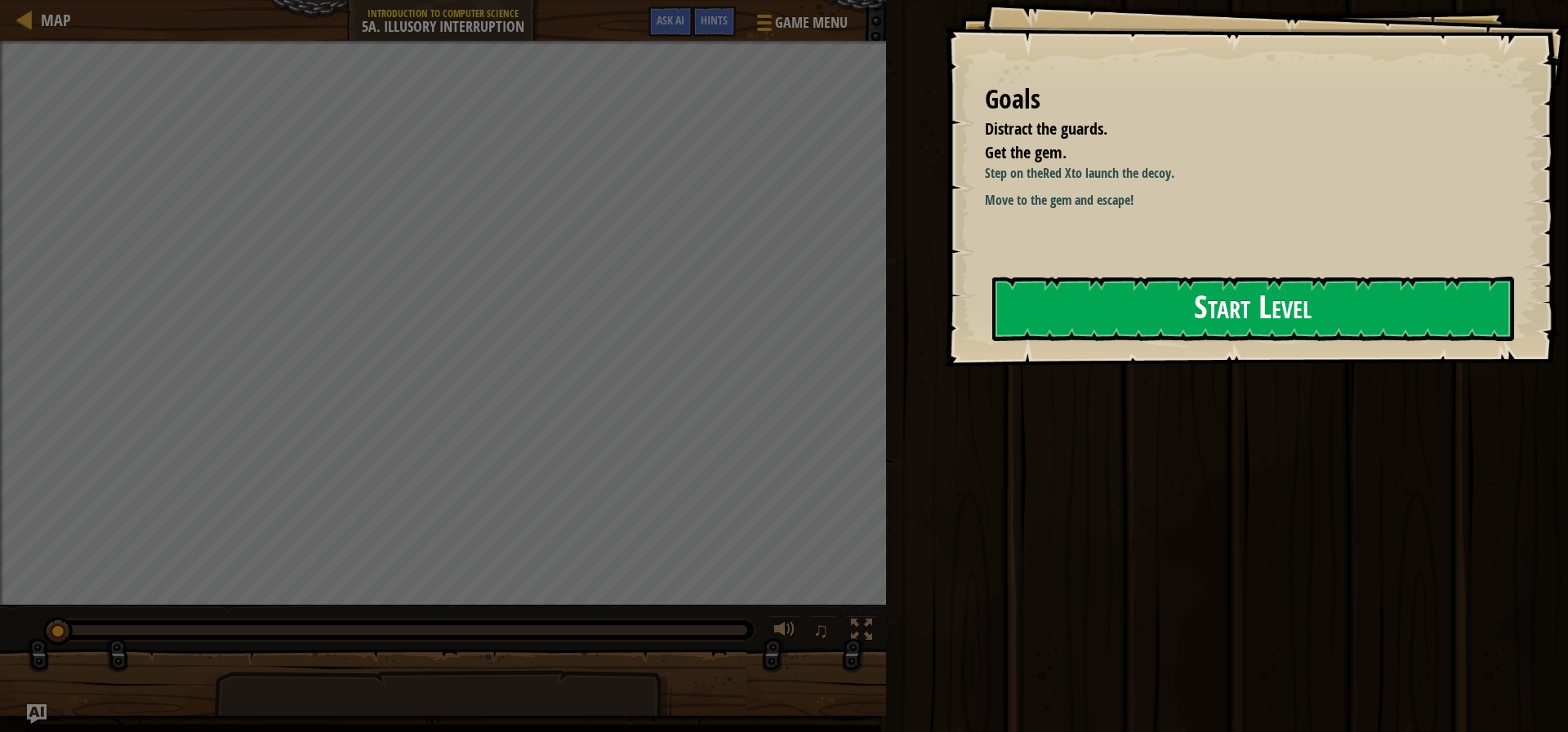
click at [1213, 286] on button "Start Level" at bounding box center [1253, 308] width 522 height 64
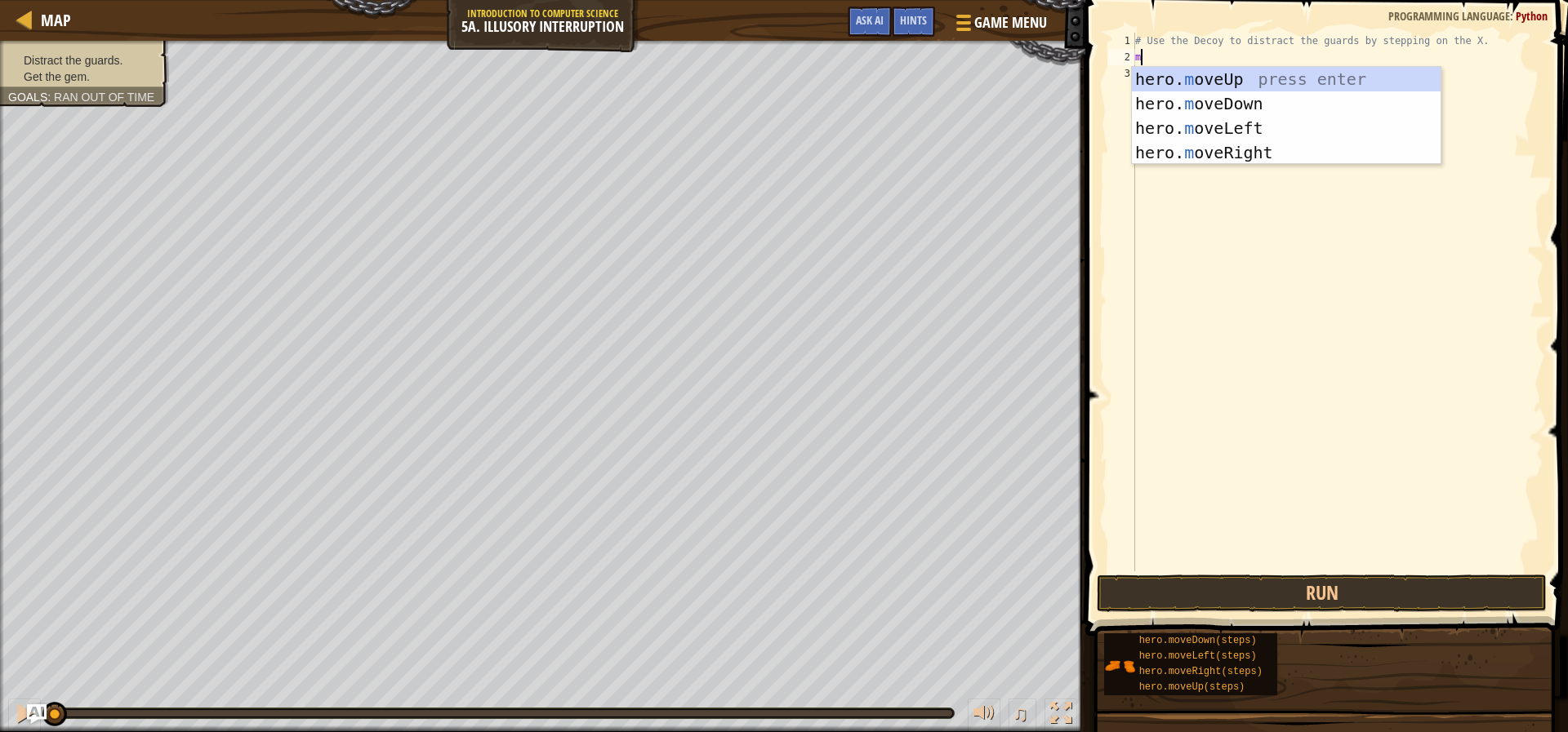
scroll to position [7, 0]
type textarea "mo"
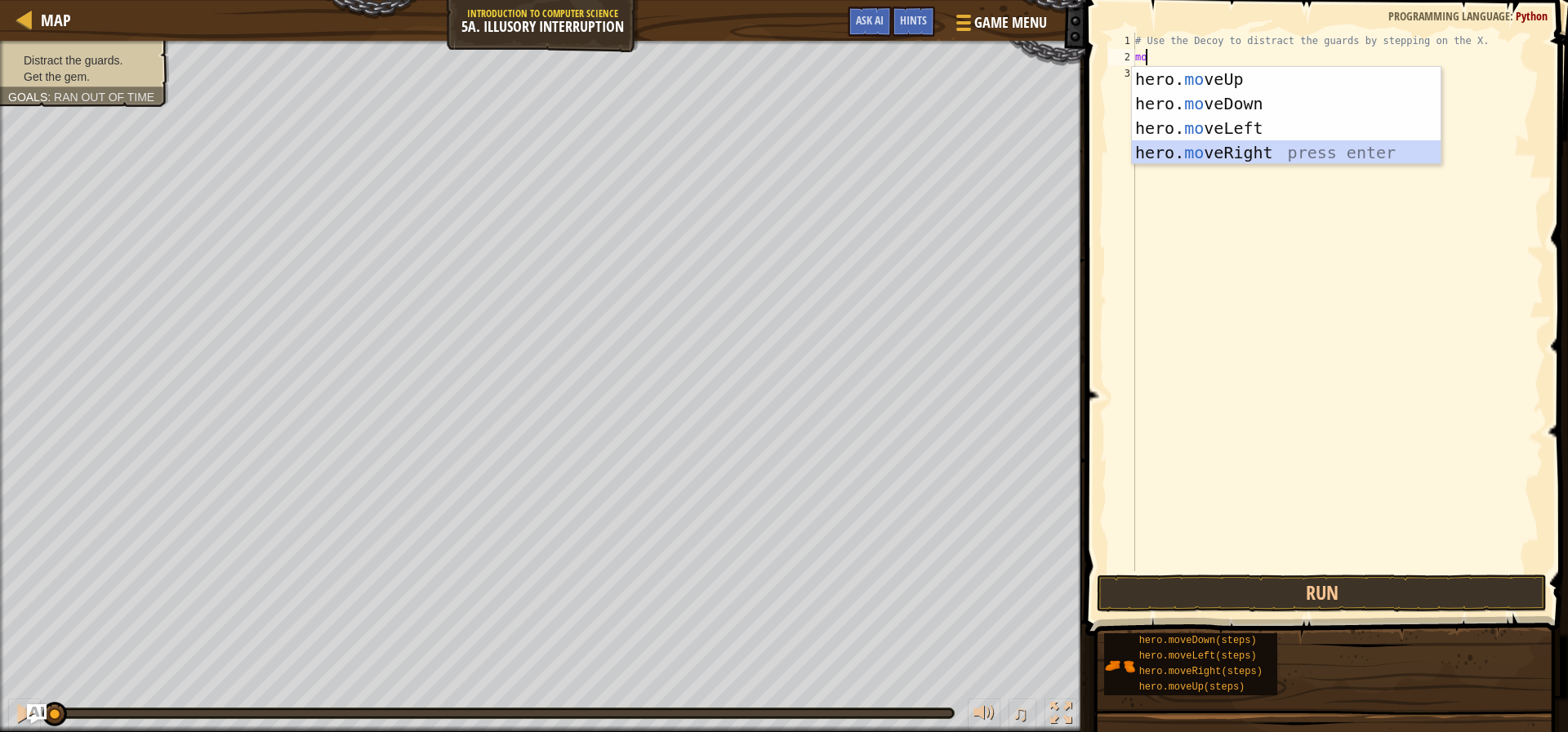
click at [1346, 156] on div "hero. mo veUp press enter hero. mo veDown press enter hero. mo veLeft press ent…" at bounding box center [1286, 140] width 309 height 147
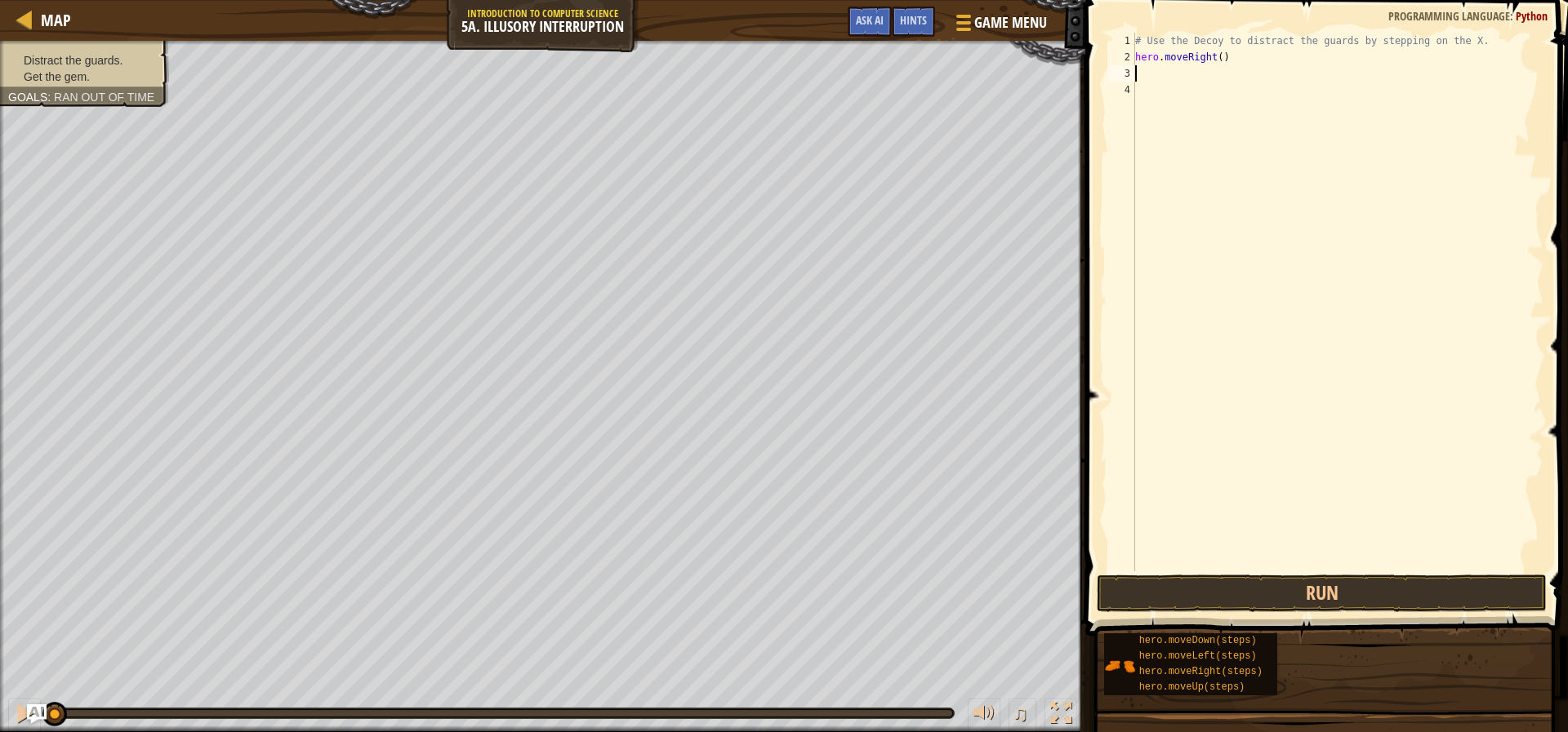
click at [1214, 52] on div "# Use the Decoy to distract the guards by stepping on the X. hero . moveRight (…" at bounding box center [1337, 319] width 412 height 572
type textarea "hero.moveRight(4)"
click at [1238, 90] on div "# Use the Decoy to distract the guards by stepping on the X. hero . moveRight (…" at bounding box center [1337, 319] width 412 height 572
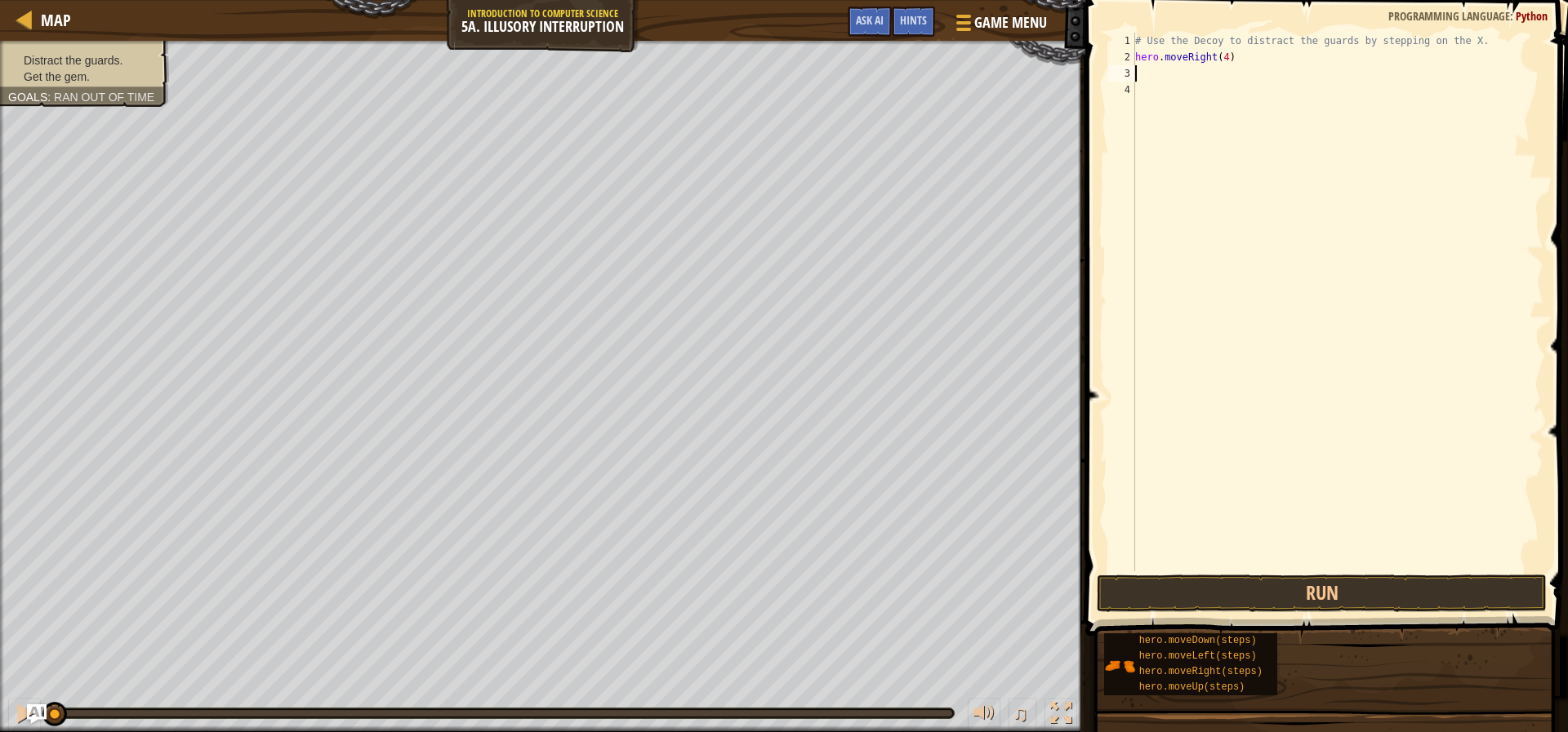
click at [1226, 80] on div "# Use the Decoy to distract the guards by stepping on the X. hero . moveRight (…" at bounding box center [1337, 319] width 412 height 572
type textarea "mo"
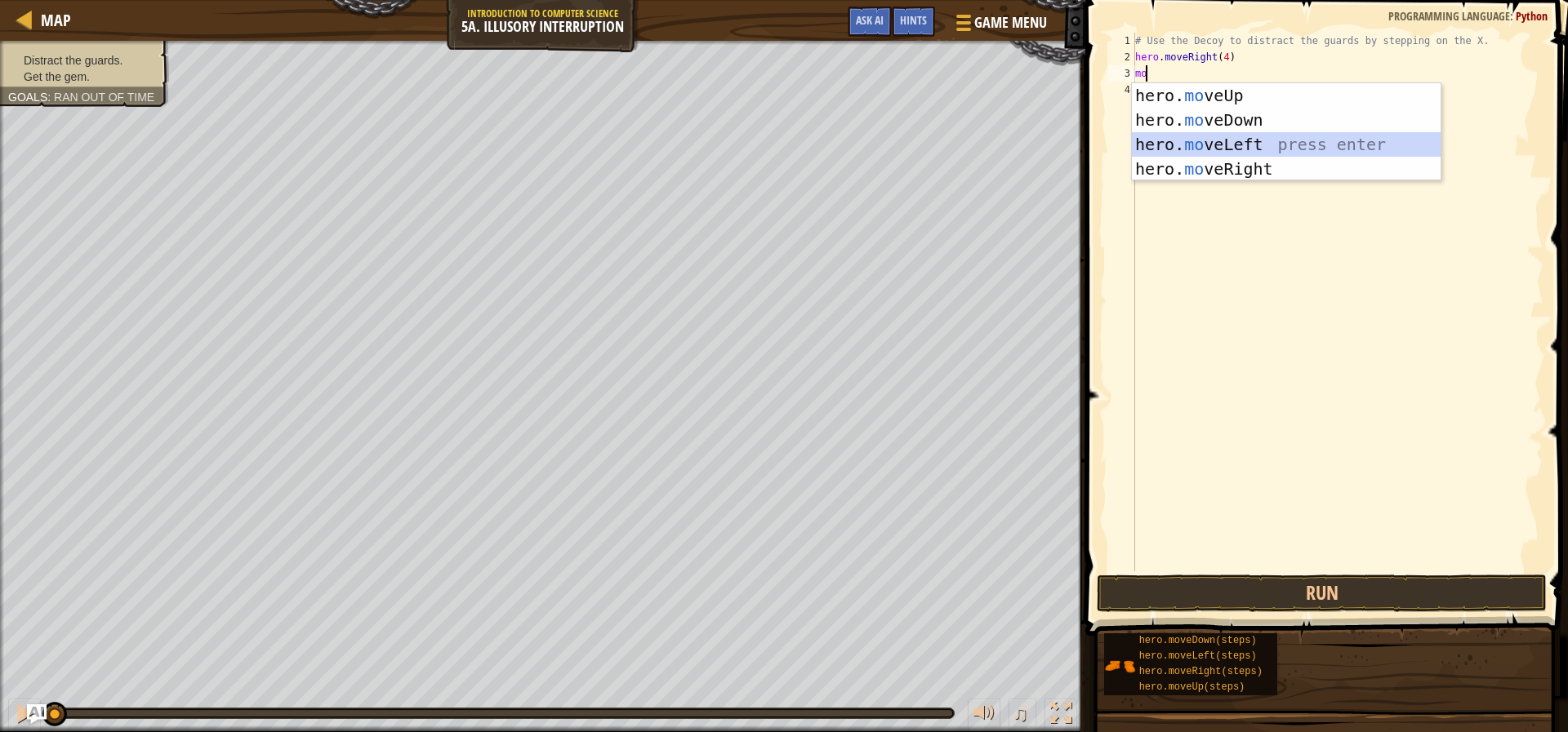
click at [1259, 135] on div "hero. mo veUp press enter hero. mo veDown press enter hero. mo veLeft press ent…" at bounding box center [1286, 157] width 309 height 147
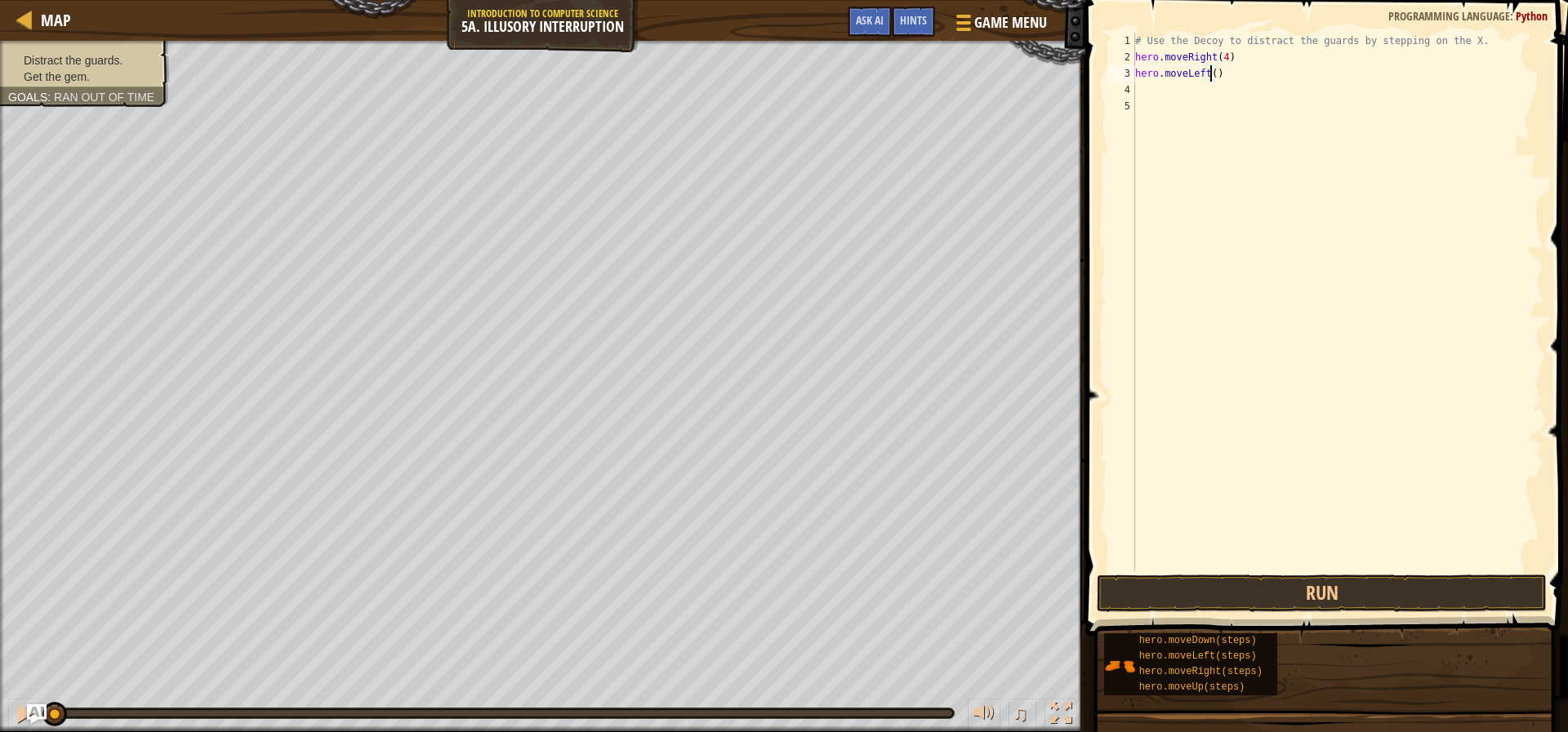
click at [1212, 76] on div "# Use the Decoy to distract the guards by stepping on the X. hero . moveRight (…" at bounding box center [1337, 319] width 412 height 572
type textarea "hero.moveLeft(3)"
click at [1336, 91] on div "# Use the Decoy to distract the guards by stepping on the X. hero . moveRight (…" at bounding box center [1337, 319] width 412 height 572
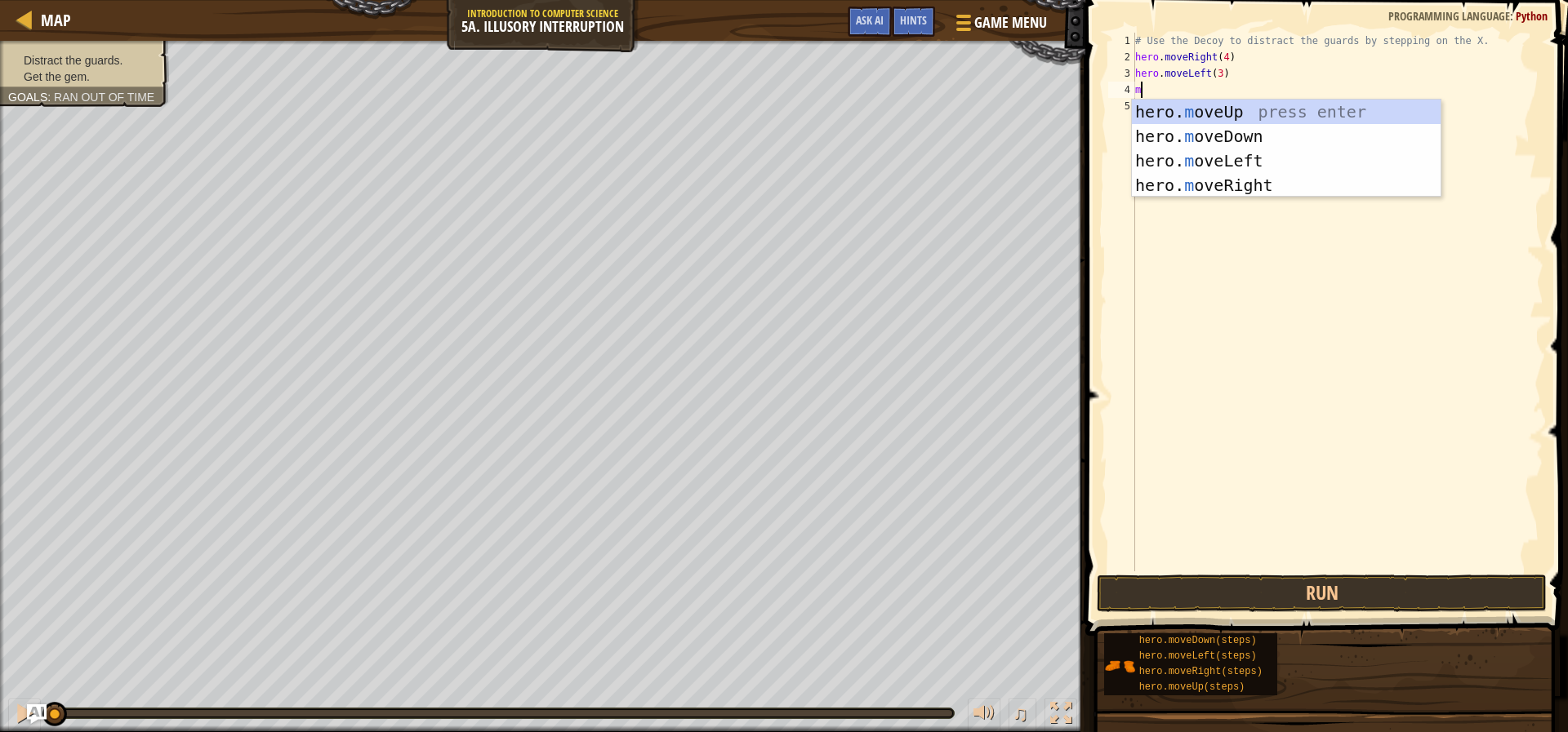
type textarea "mo"
click at [1194, 141] on div "hero. mo veUp press enter hero. mo veDown press enter hero. mo veLeft press ent…" at bounding box center [1286, 173] width 309 height 147
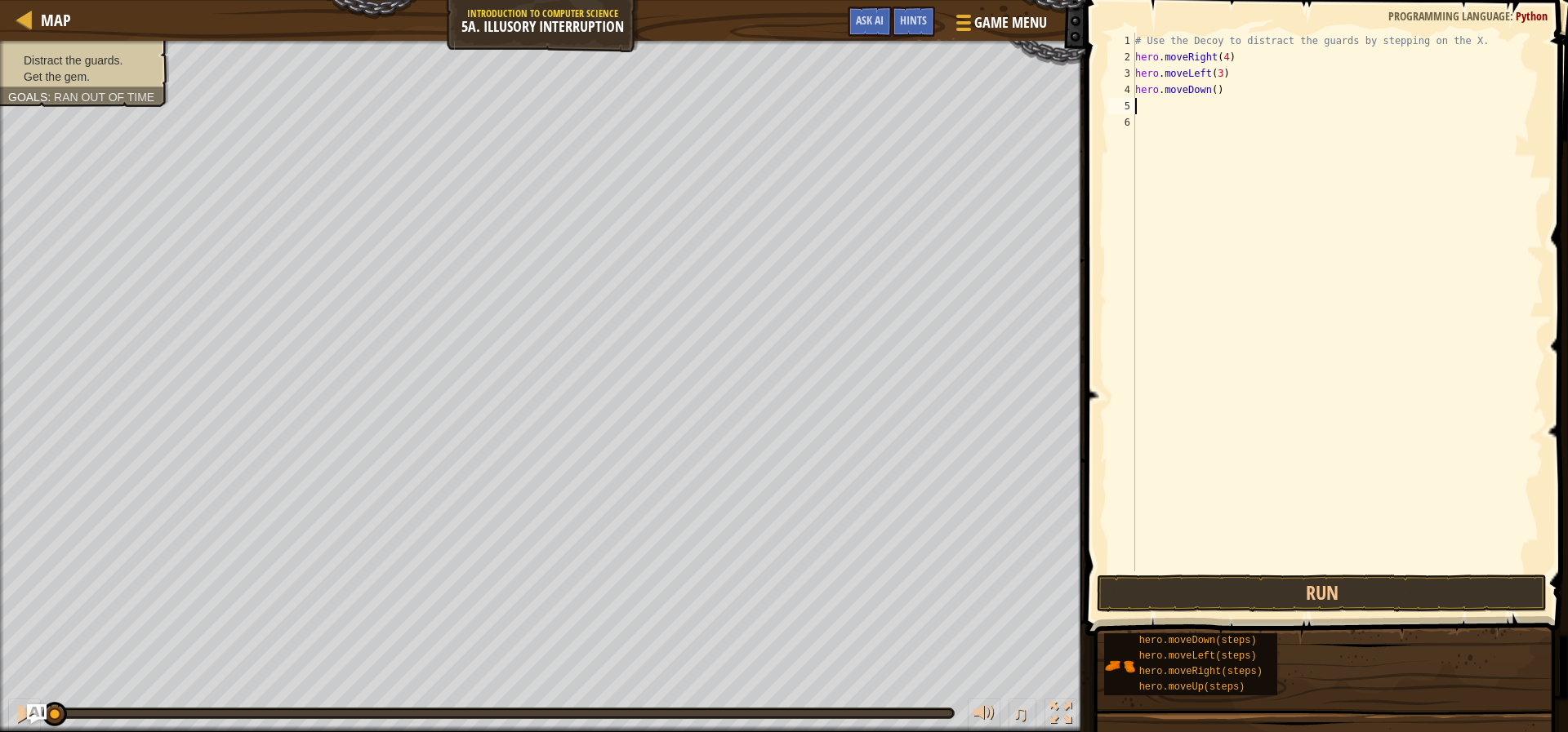
click at [1207, 89] on div "# Use the Decoy to distract the guards by stepping on the X. hero . moveRight (…" at bounding box center [1337, 319] width 412 height 572
click at [1237, 93] on div "# Use the Decoy to distract the guards by stepping on the X. hero . moveRight (…" at bounding box center [1337, 319] width 412 height 572
type textarea "h"
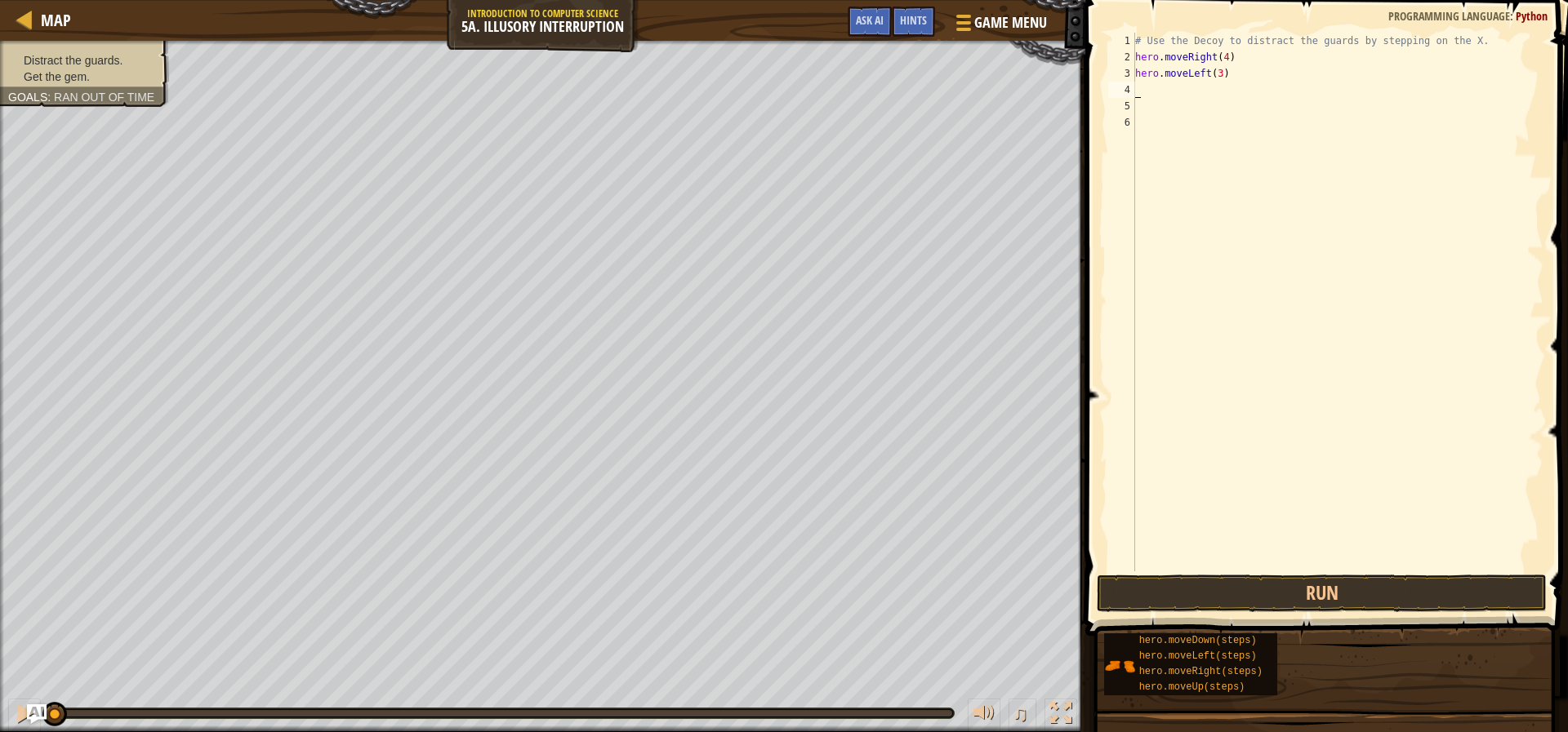
type textarea "mo"
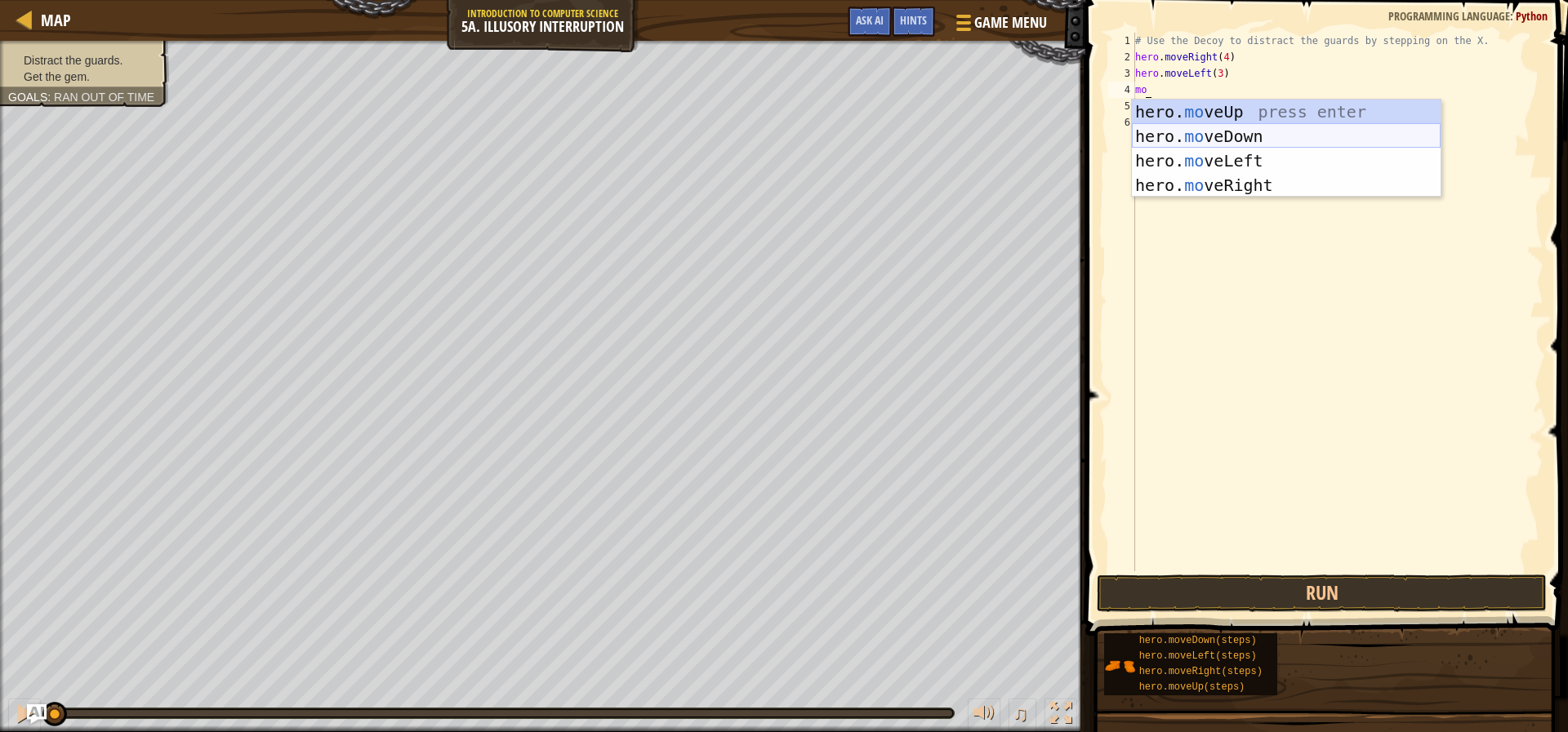
click at [1264, 131] on div "hero. mo veUp press enter hero. mo veDown press enter hero. mo veLeft press ent…" at bounding box center [1286, 173] width 309 height 147
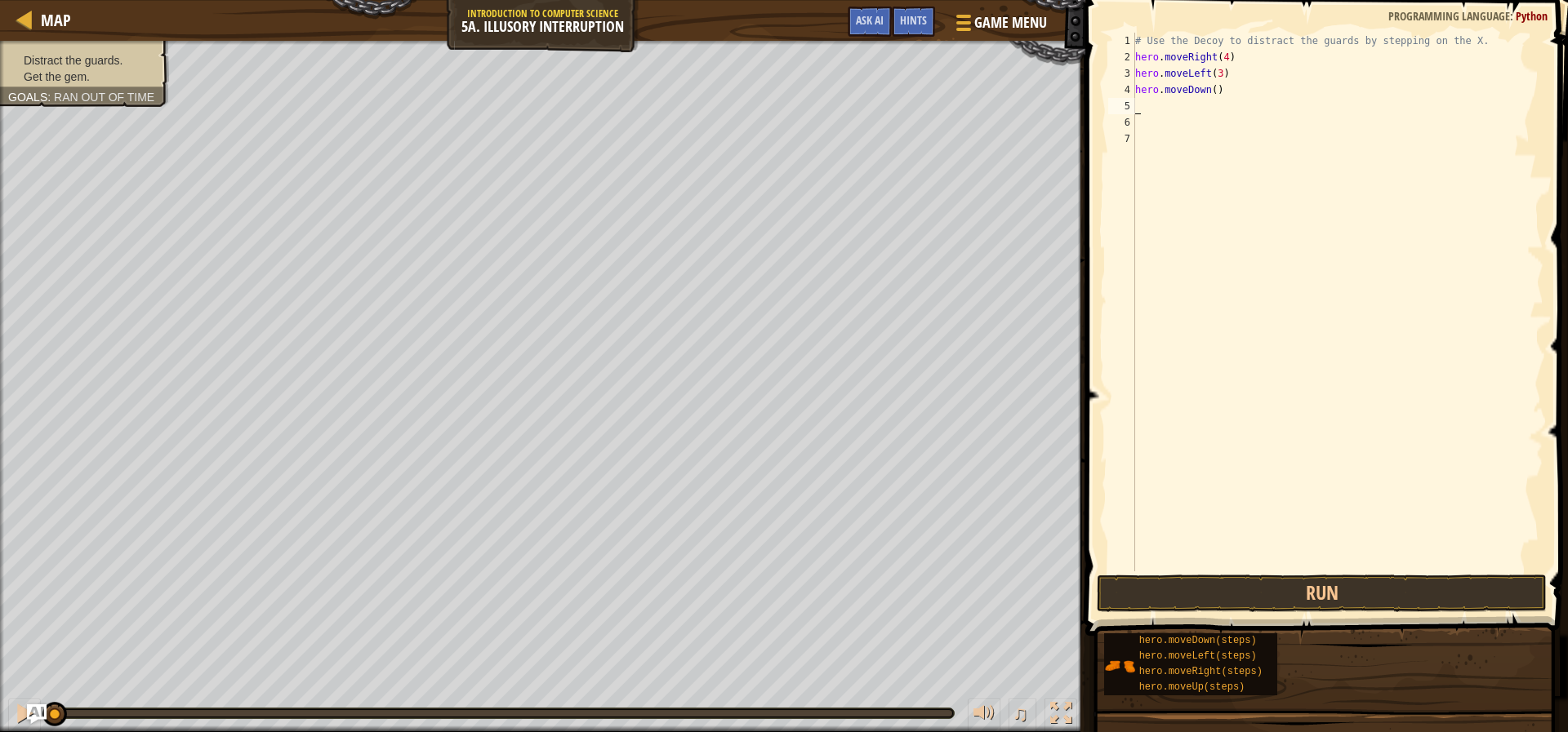
click at [1212, 87] on div "# Use the Decoy to distract the guards by stepping on the X. hero . moveRight (…" at bounding box center [1337, 319] width 412 height 572
click at [1209, 86] on div "# Use the Decoy to distract the guards by stepping on the X. hero . moveRight (…" at bounding box center [1337, 319] width 412 height 572
click at [1234, 94] on div "# Use the Decoy to distract the guards by stepping on the X. hero . moveRight (…" at bounding box center [1337, 319] width 412 height 572
drag, startPoint x: 1217, startPoint y: 91, endPoint x: 1138, endPoint y: 93, distance: 79.0
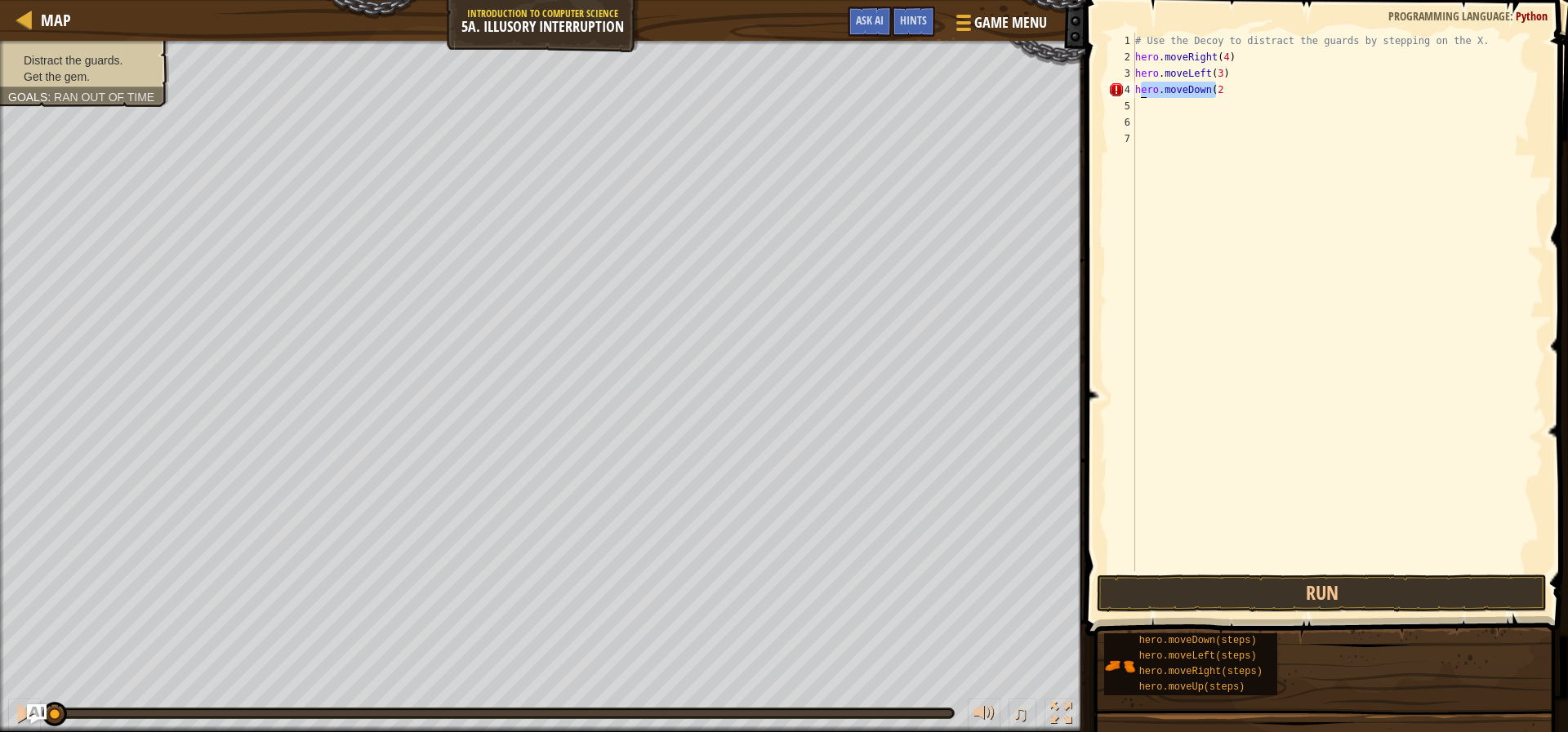
click at [1138, 93] on div "# Use the Decoy to distract the guards by stepping on the X. hero . moveRight (…" at bounding box center [1337, 319] width 412 height 572
type textarea "h"
type textarea "mo"
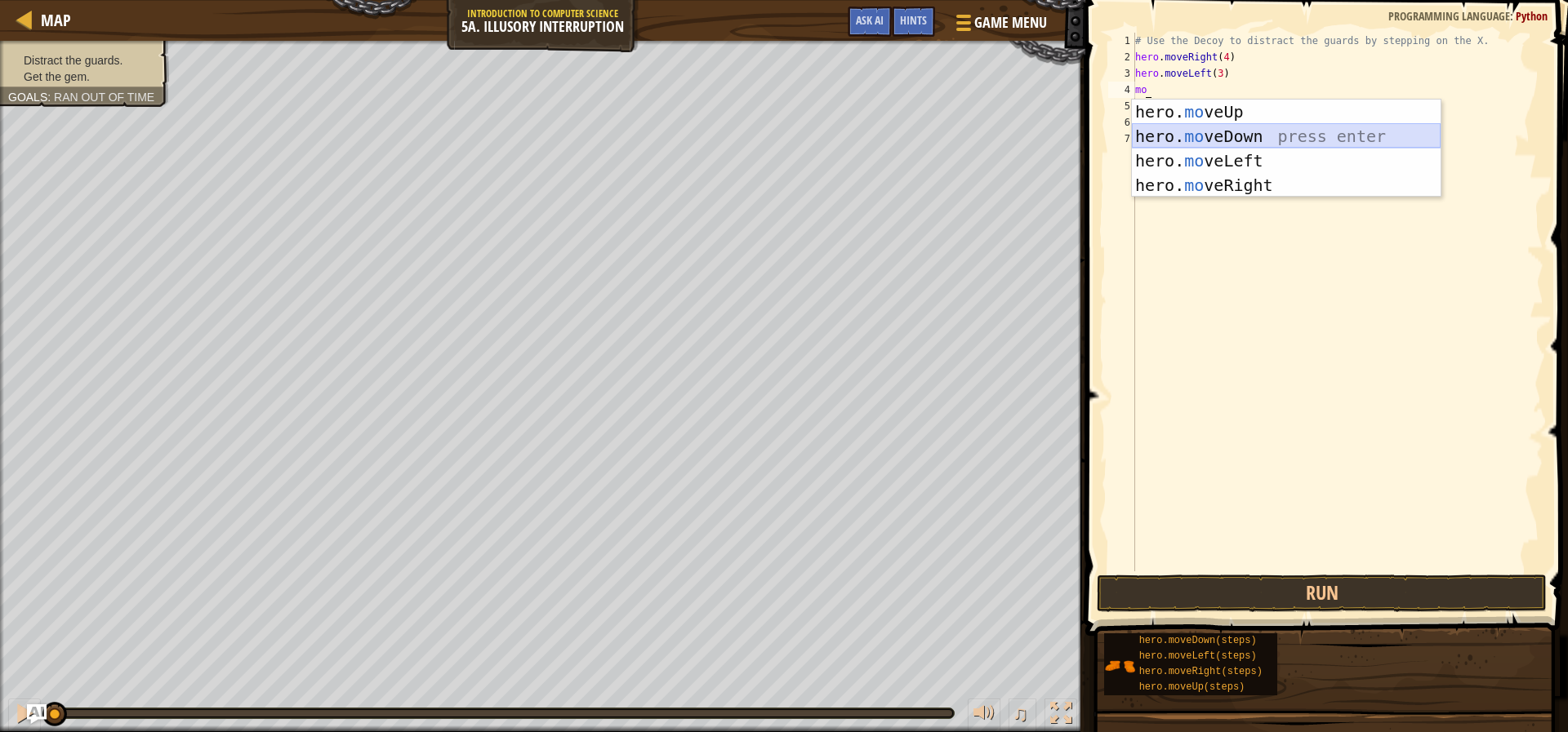
click at [1222, 135] on div "hero. mo veUp press enter hero. mo veDown press enter hero. mo veLeft press ent…" at bounding box center [1286, 173] width 309 height 147
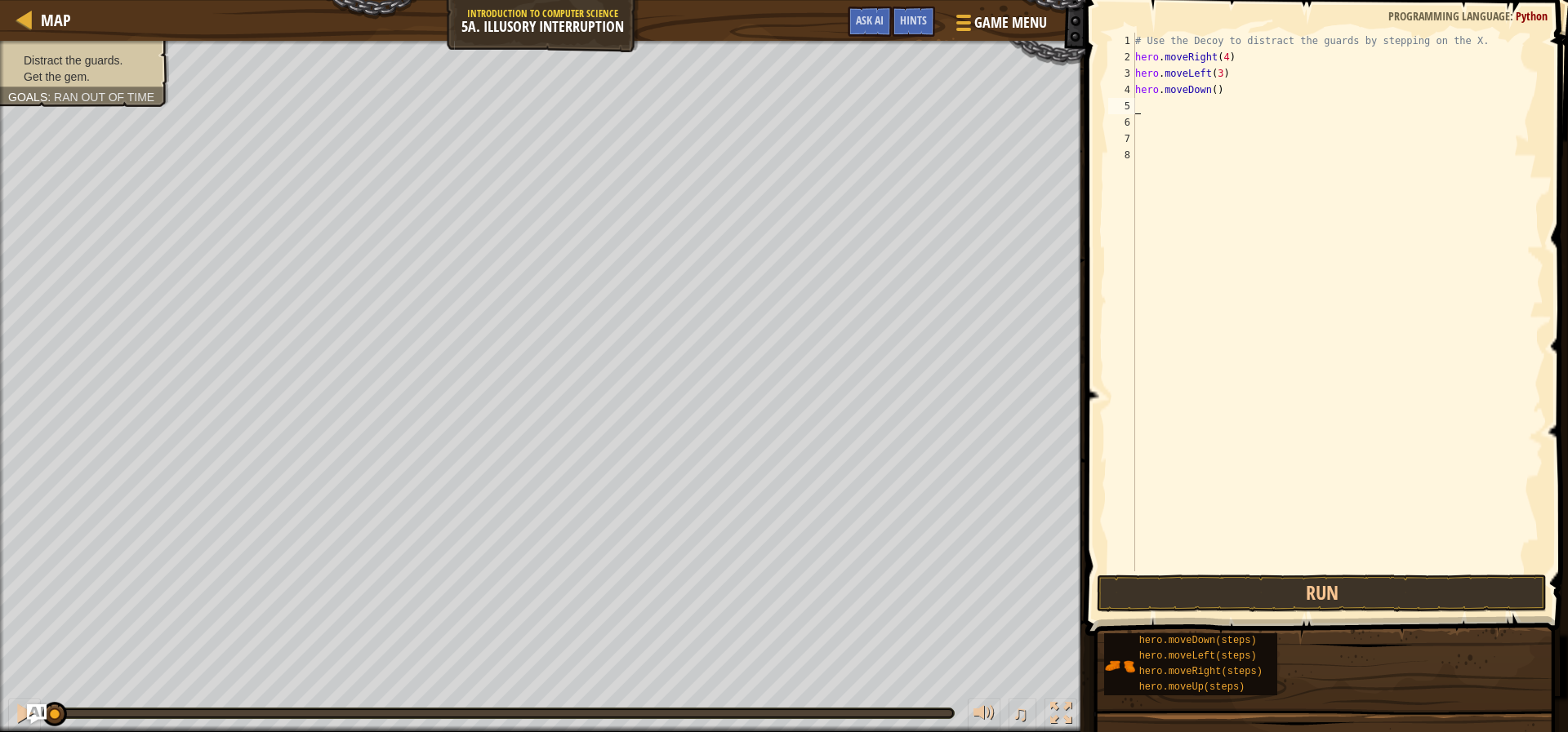
click at [1213, 87] on div "# Use the Decoy to distract the guards by stepping on the X. hero . moveRight (…" at bounding box center [1337, 319] width 412 height 572
click at [1209, 85] on div "# Use the Decoy to distract the guards by stepping on the X. hero . moveRight (…" at bounding box center [1337, 319] width 412 height 572
click at [1210, 88] on div "# Use the Decoy to distract the guards by stepping on the X. hero . moveRight (…" at bounding box center [1337, 319] width 412 height 572
click at [1217, 91] on div "# Use the Decoy to distract the guards by stepping on the X. hero . moveRight (…" at bounding box center [1337, 319] width 412 height 572
click at [1272, 599] on button "Run" at bounding box center [1321, 593] width 449 height 37
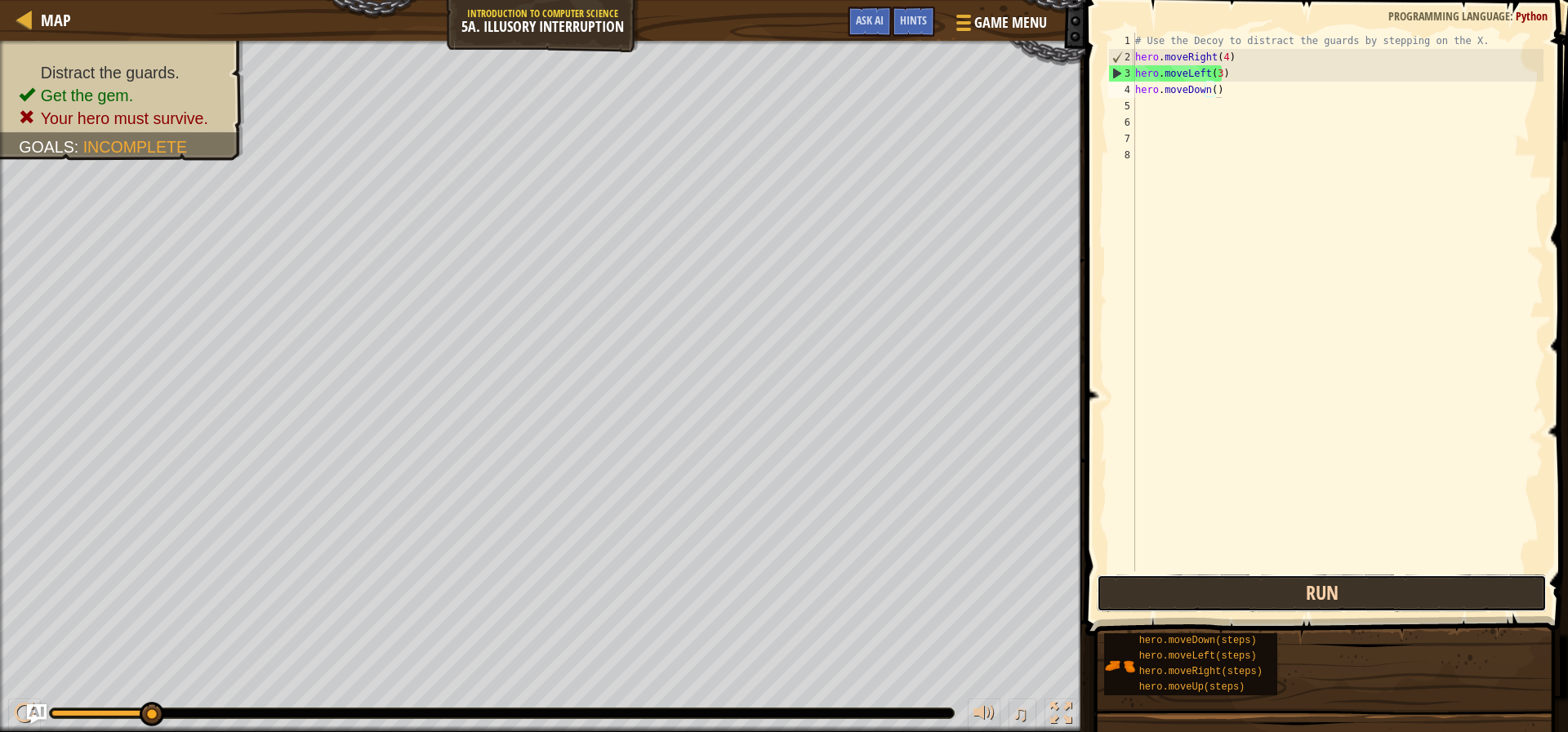
click at [1274, 610] on button "Run" at bounding box center [1321, 593] width 449 height 37
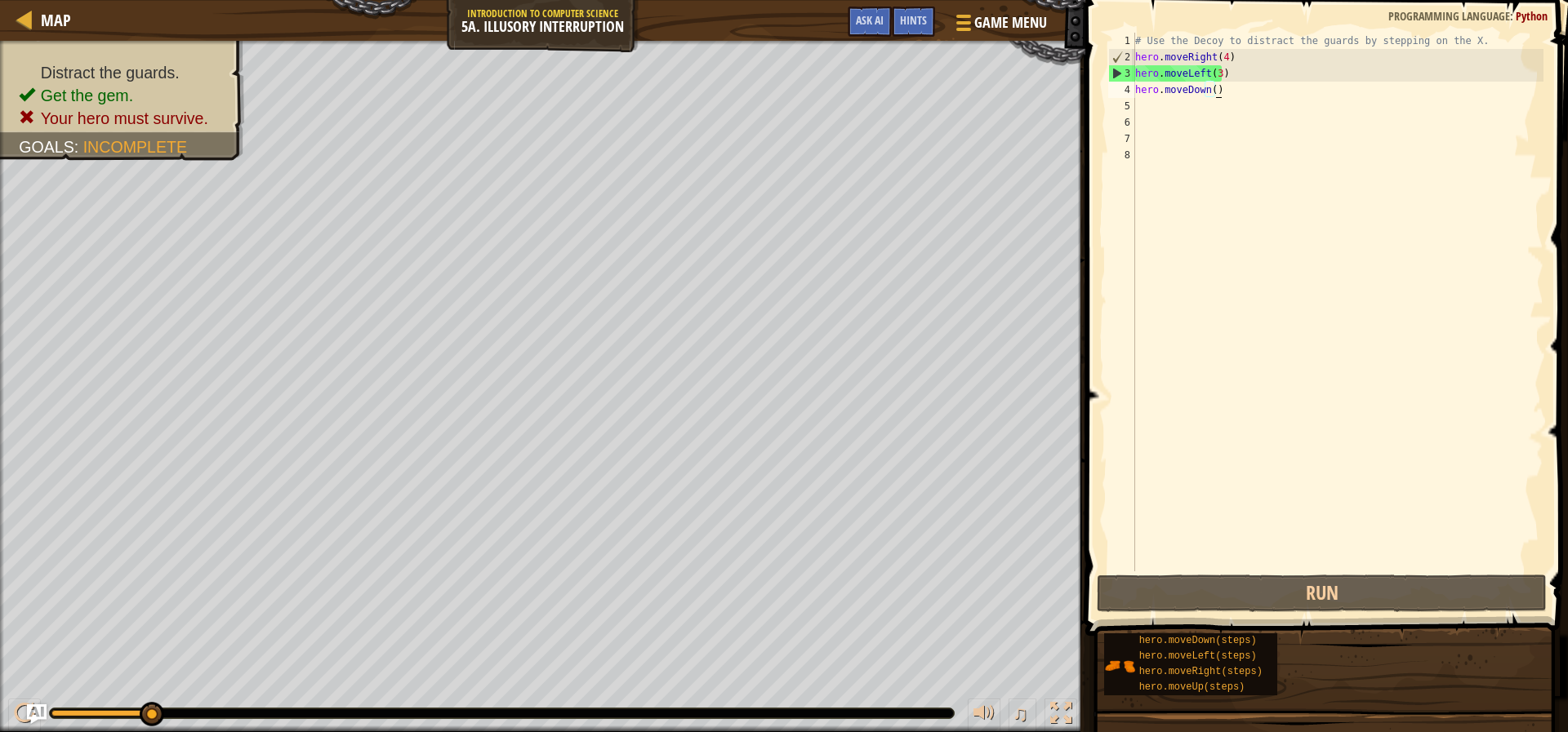
click at [1272, 615] on span at bounding box center [1329, 295] width 496 height 684
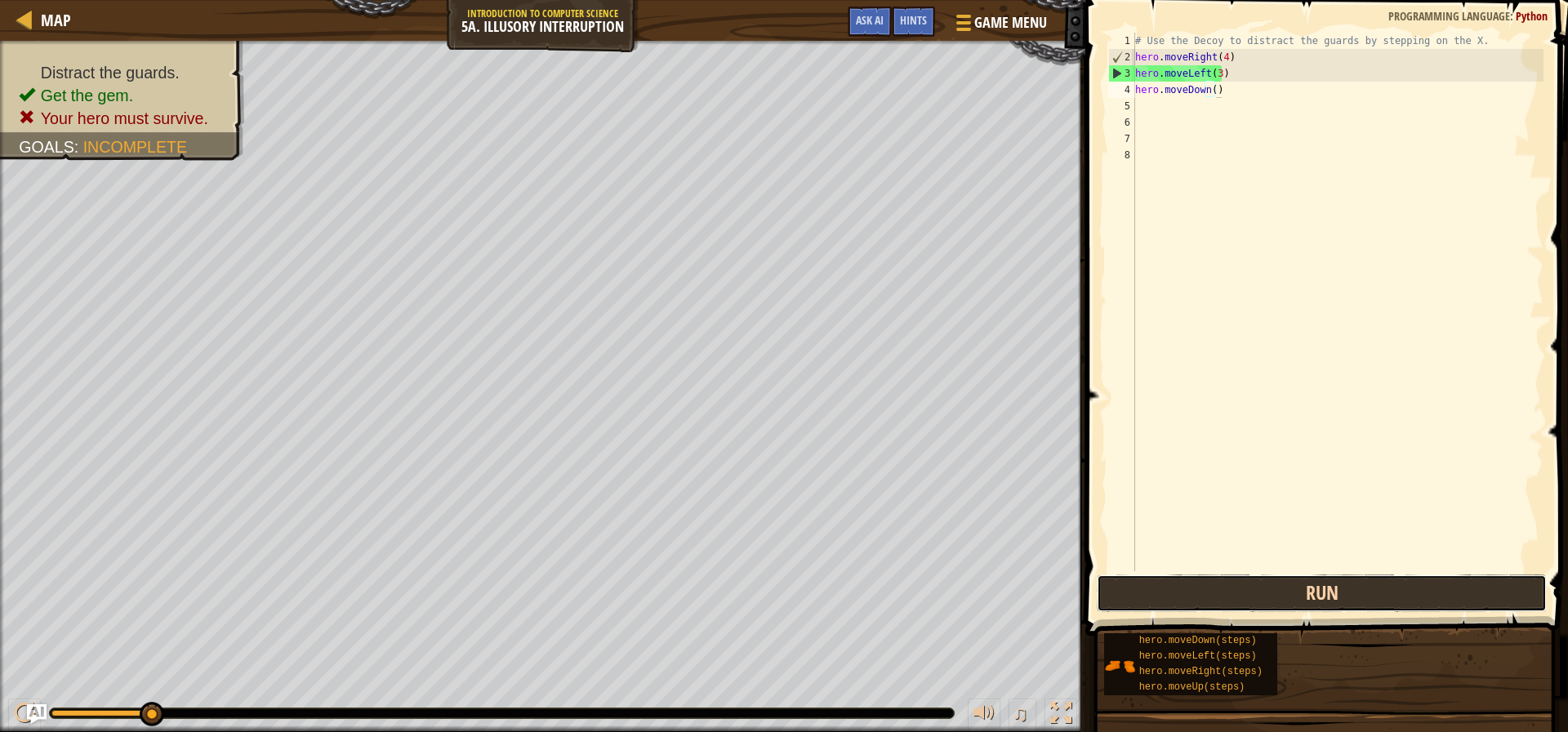
click at [1272, 595] on button "Run" at bounding box center [1321, 593] width 449 height 37
click at [1245, 600] on button "Run" at bounding box center [1321, 593] width 449 height 37
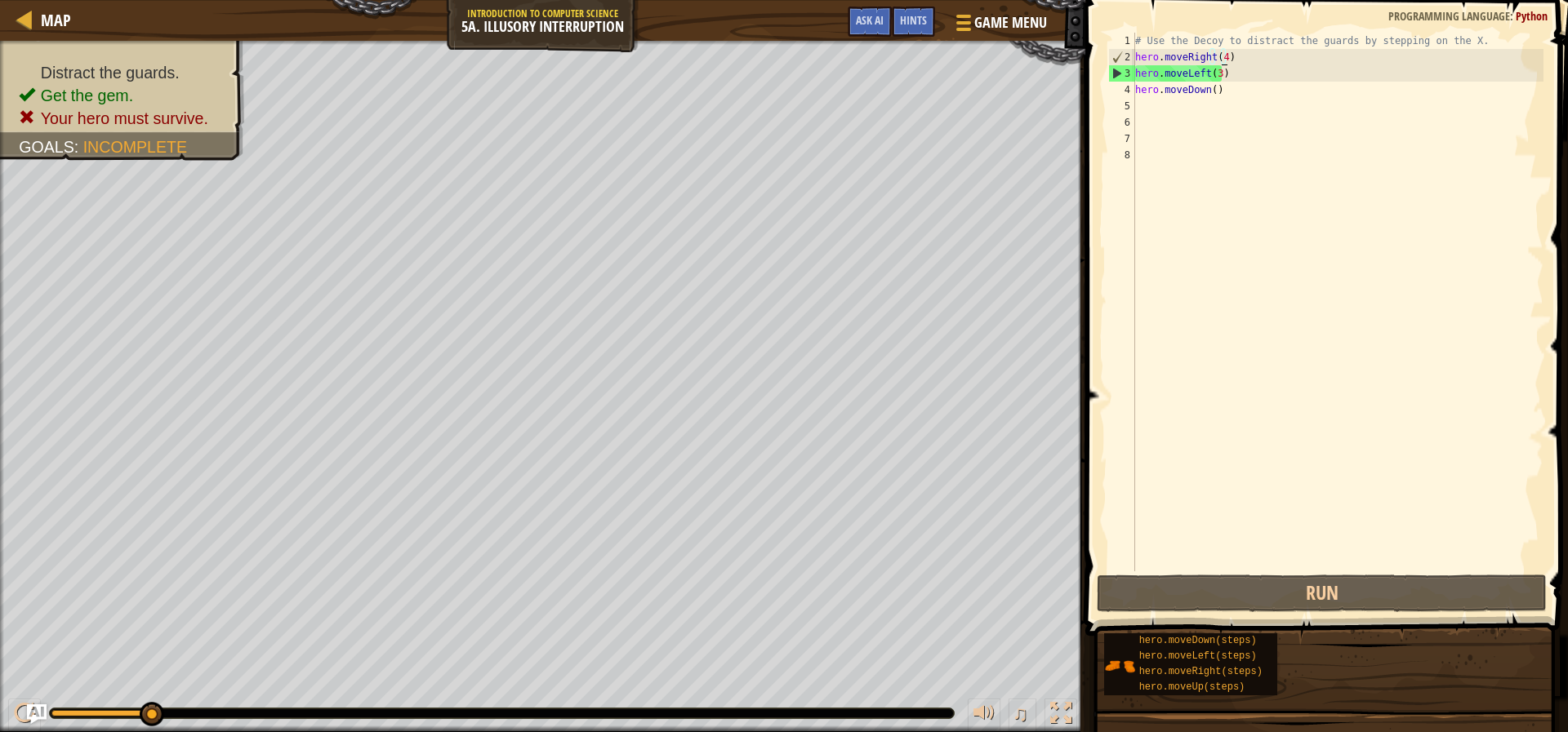
click at [1223, 56] on div "# Use the Decoy to distract the guards by stepping on the X. hero . moveRight (…" at bounding box center [1337, 319] width 412 height 572
click at [1219, 55] on div "# Use the Decoy to distract the guards by stepping on the X. hero . moveRight (…" at bounding box center [1337, 319] width 412 height 572
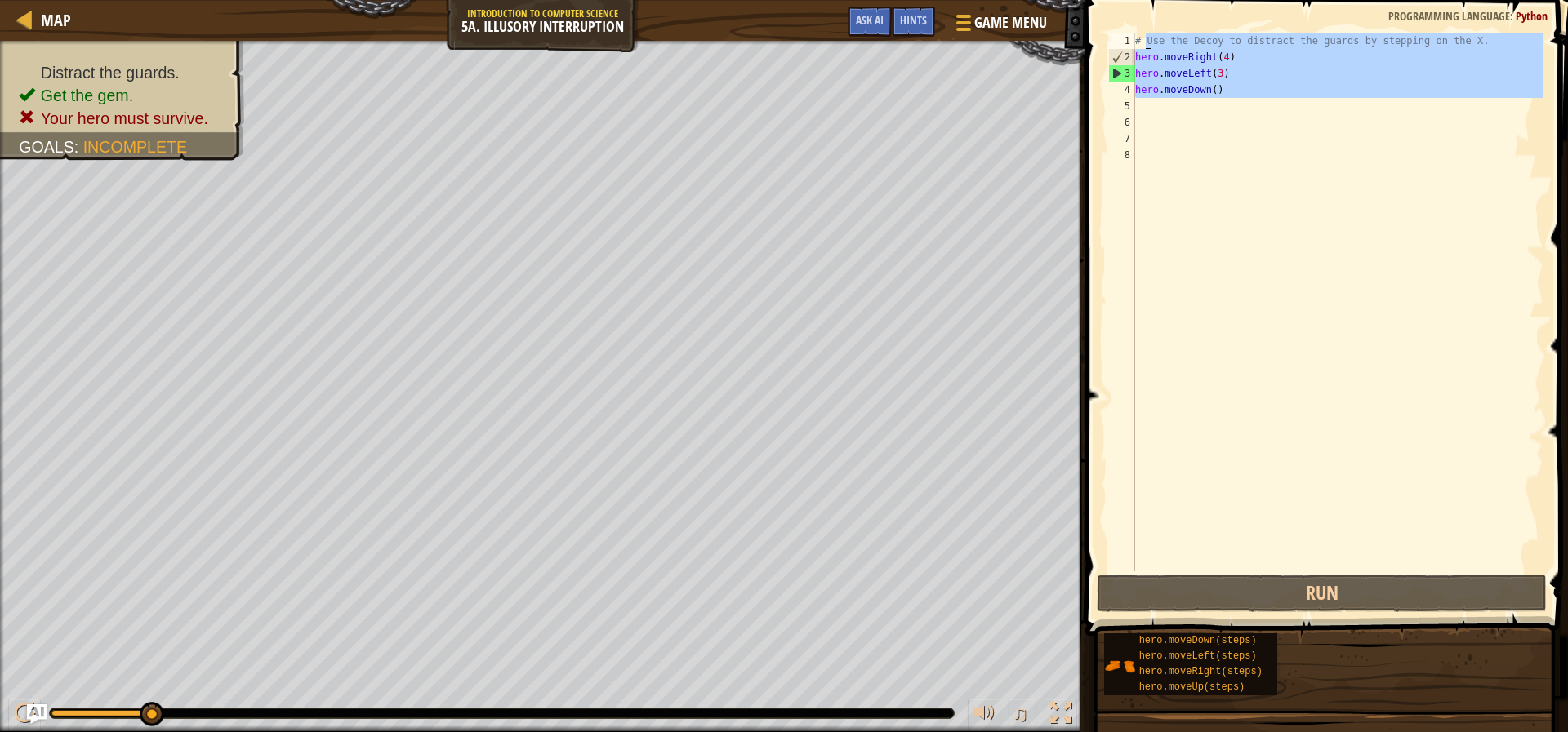
drag, startPoint x: 1244, startPoint y: 101, endPoint x: 1135, endPoint y: 30, distance: 130.1
click at [1135, 30] on div "hero.moveRight(4) 1 2 3 4 5 6 7 8 # Use the Decoy to distract the guards by ste…" at bounding box center [1324, 350] width 488 height 684
type textarea "# Use the Decoy to distract the guards by stepping on the X. hero.moveRight(4)"
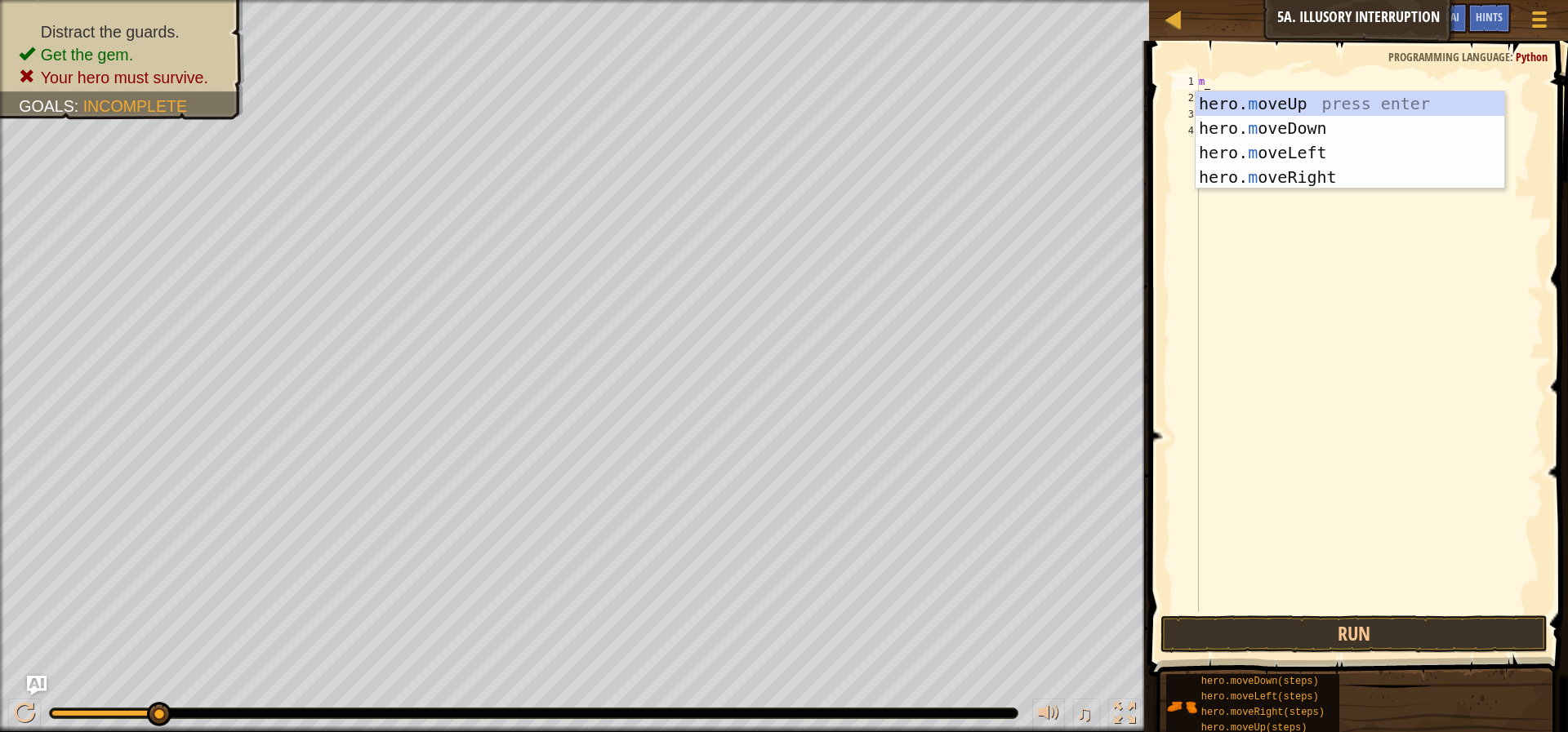
type textarea "mo"
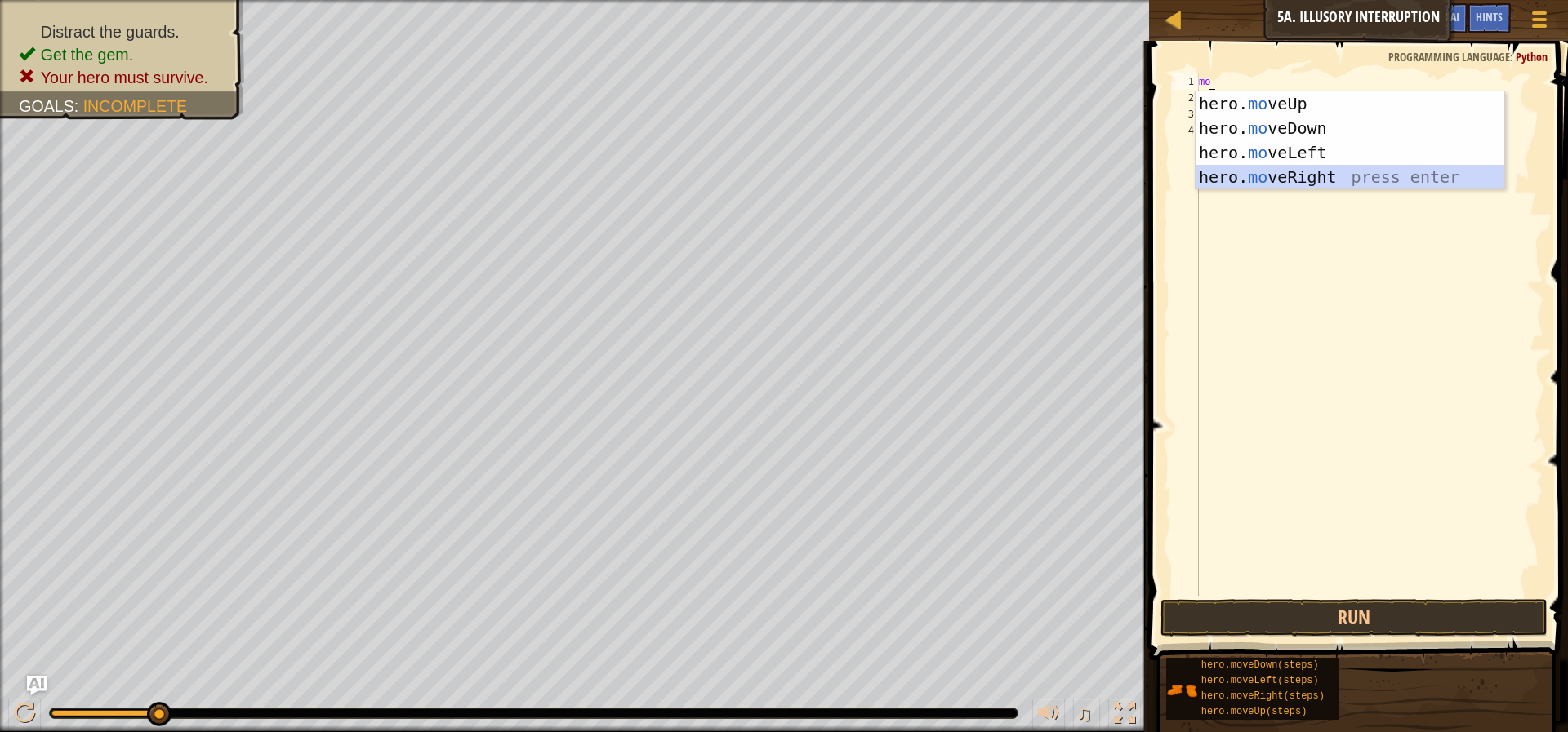
click at [1307, 177] on div "hero. mo veUp press enter hero. mo veDown press enter hero. mo veLeft press ent…" at bounding box center [1350, 165] width 309 height 147
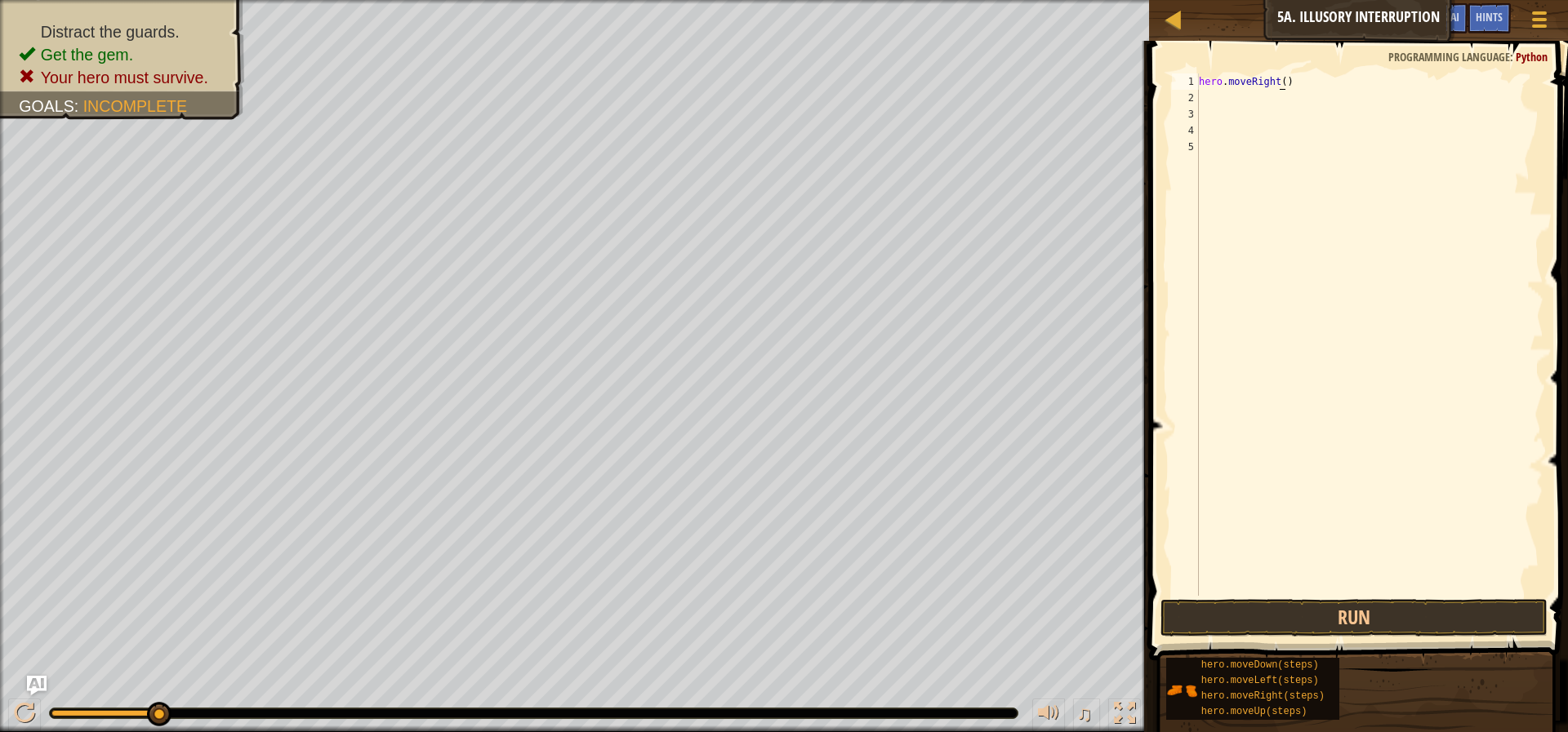
click at [1278, 78] on div "hero . moveRight ( )" at bounding box center [1369, 351] width 348 height 555
click at [1311, 78] on div "hero . moveRight ( 3" at bounding box center [1369, 351] width 348 height 555
type textarea "hero.moveRight(3)"
click at [1215, 94] on div "hero . moveRight ( 3 )" at bounding box center [1369, 351] width 348 height 555
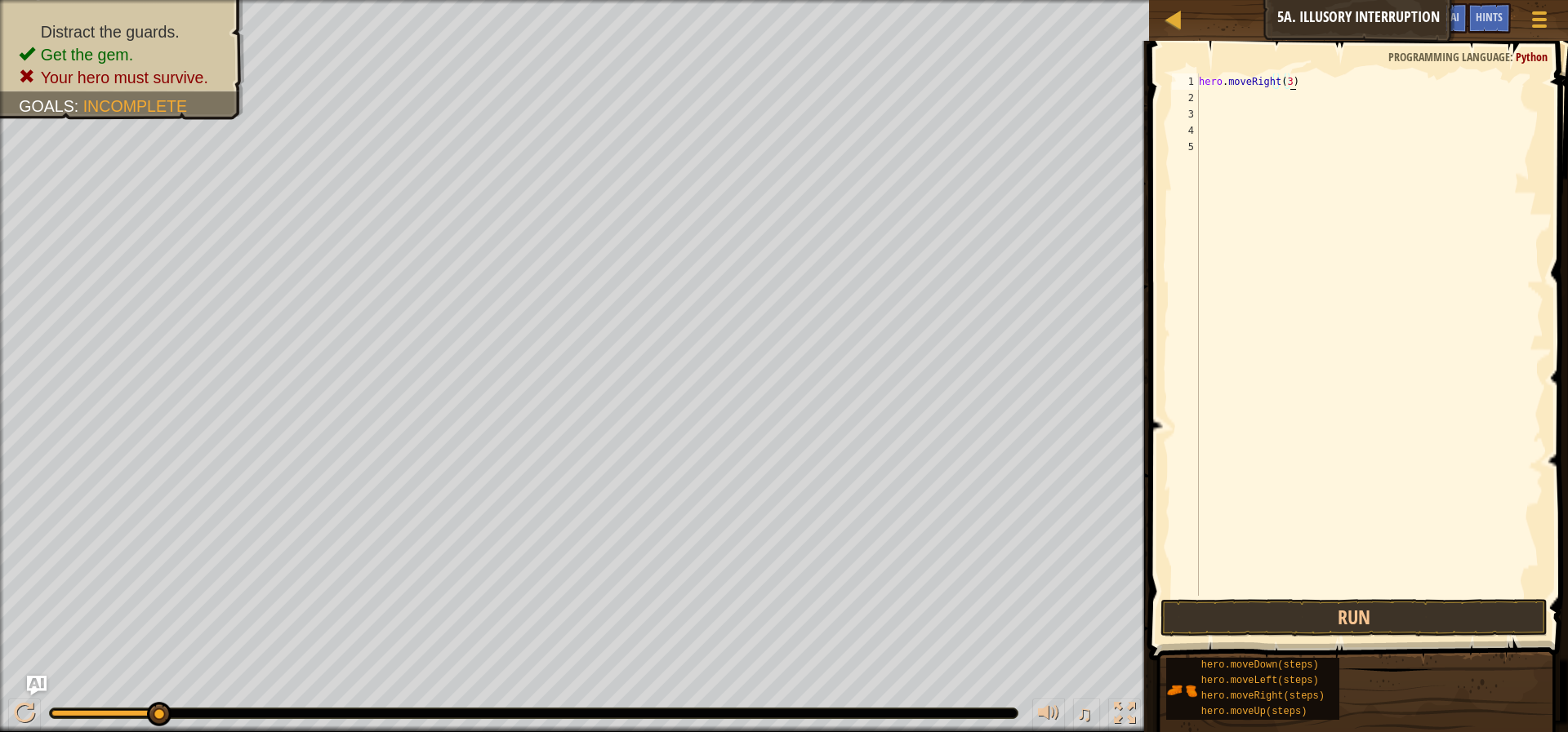
scroll to position [7, 0]
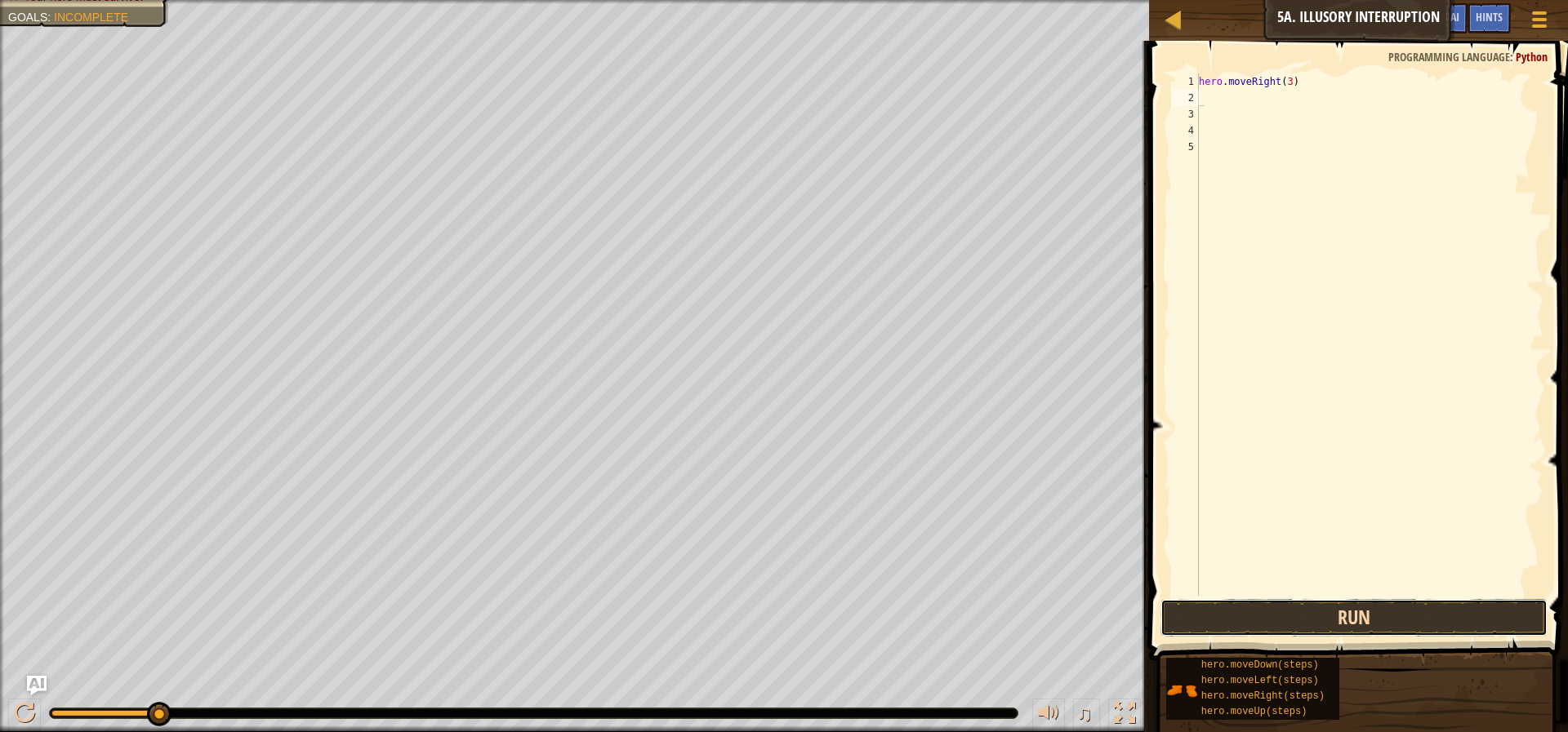
click at [1429, 620] on button "Run" at bounding box center [1354, 618] width 387 height 37
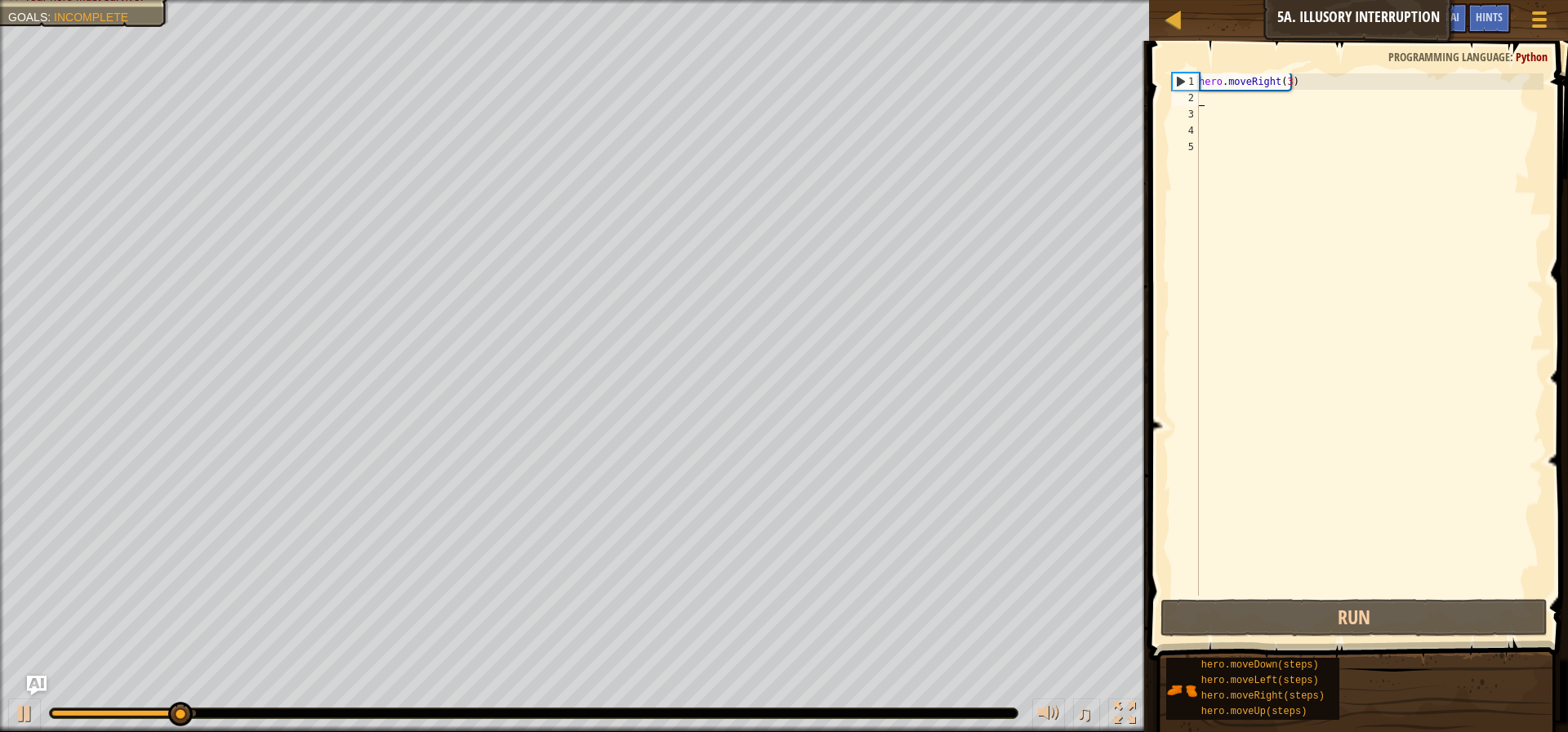
click at [1282, 81] on div "hero . moveRight ( 3 )" at bounding box center [1369, 351] width 348 height 555
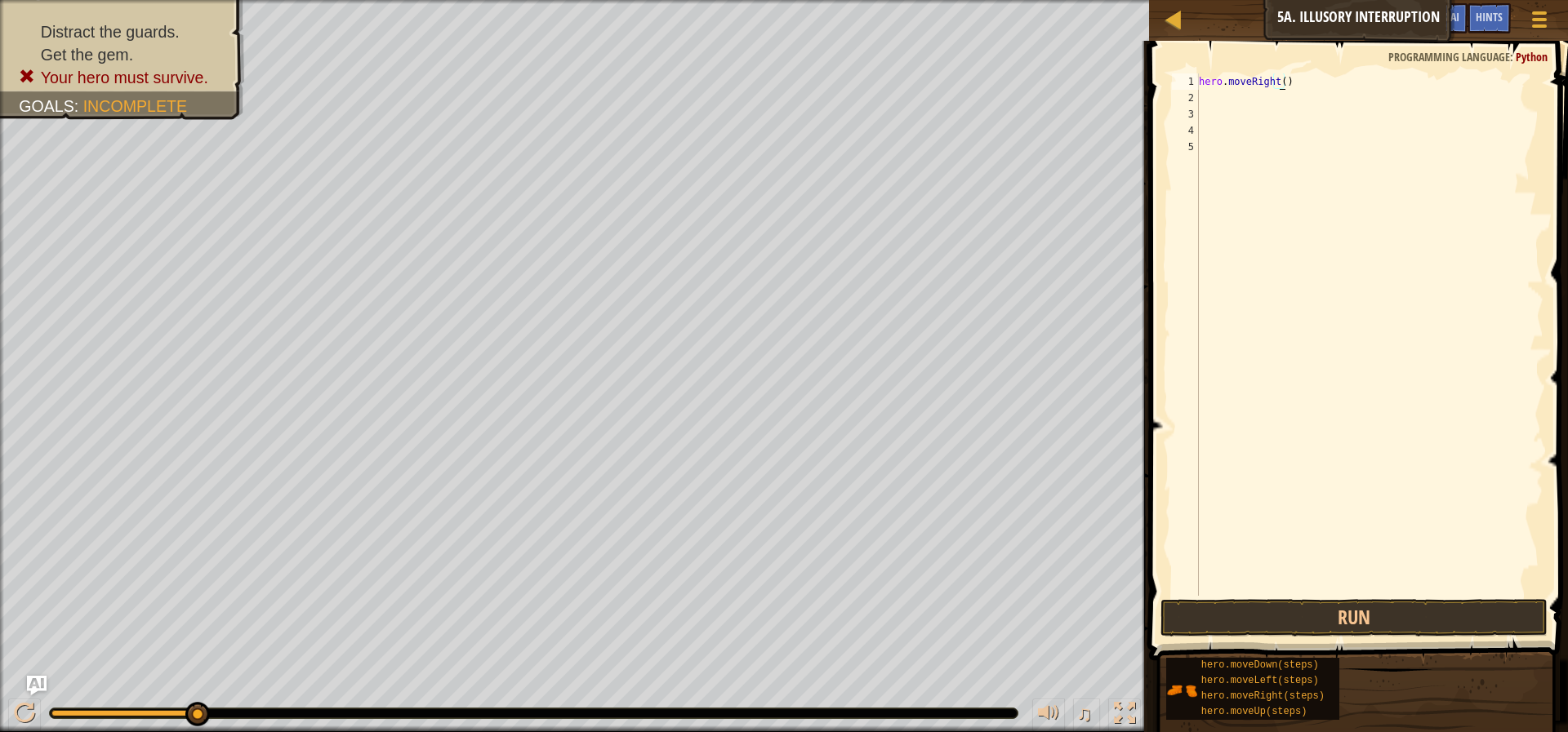
scroll to position [7, 7]
click at [1332, 71] on span at bounding box center [1360, 327] width 432 height 668
click at [1326, 77] on div "hero . moveRight ( 2" at bounding box center [1369, 351] width 348 height 555
type textarea "hero.moveRight(2)"
click at [1322, 100] on div "hero . moveRight ( 2 )" at bounding box center [1369, 351] width 348 height 555
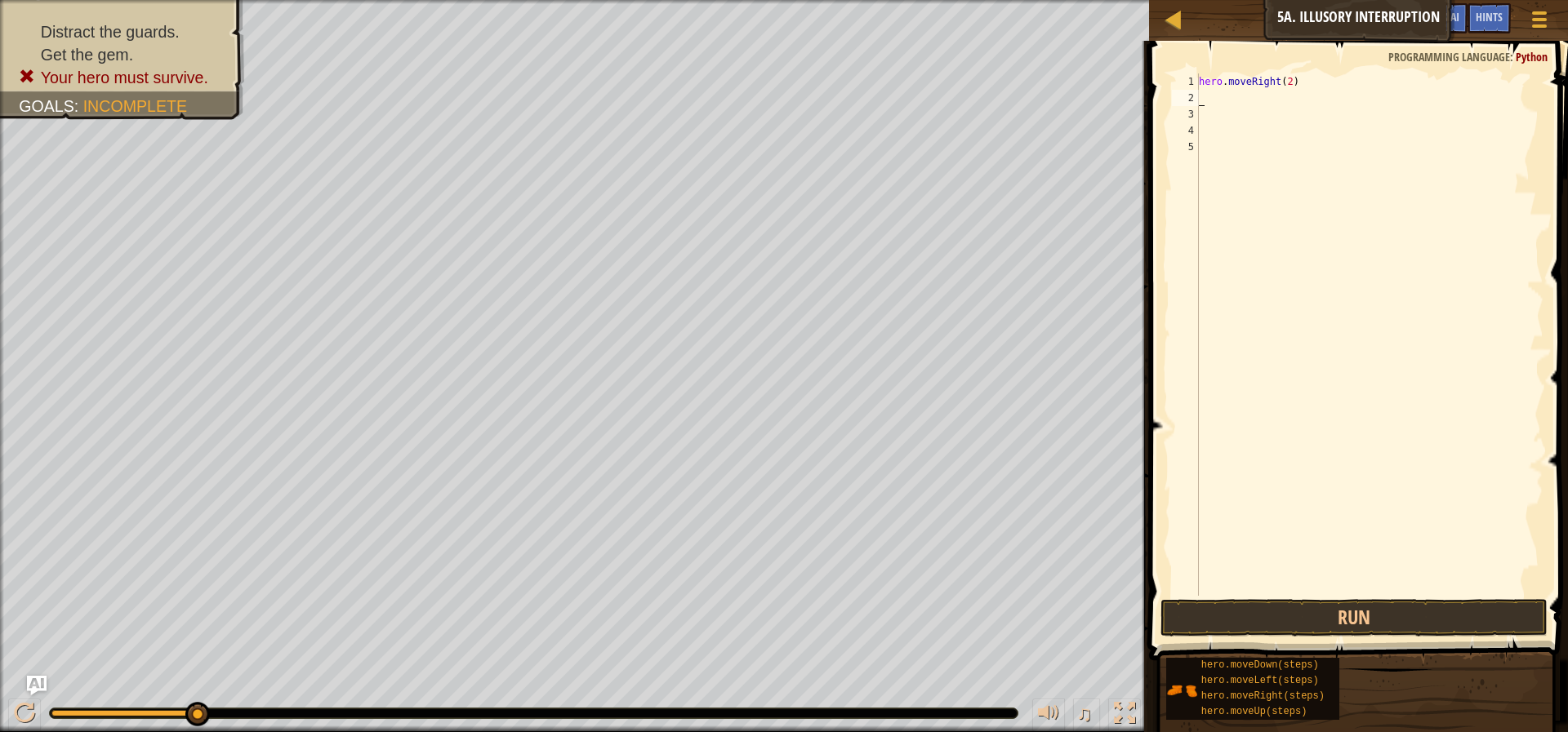
scroll to position [7, 0]
click at [1207, 628] on button "Run" at bounding box center [1354, 618] width 387 height 37
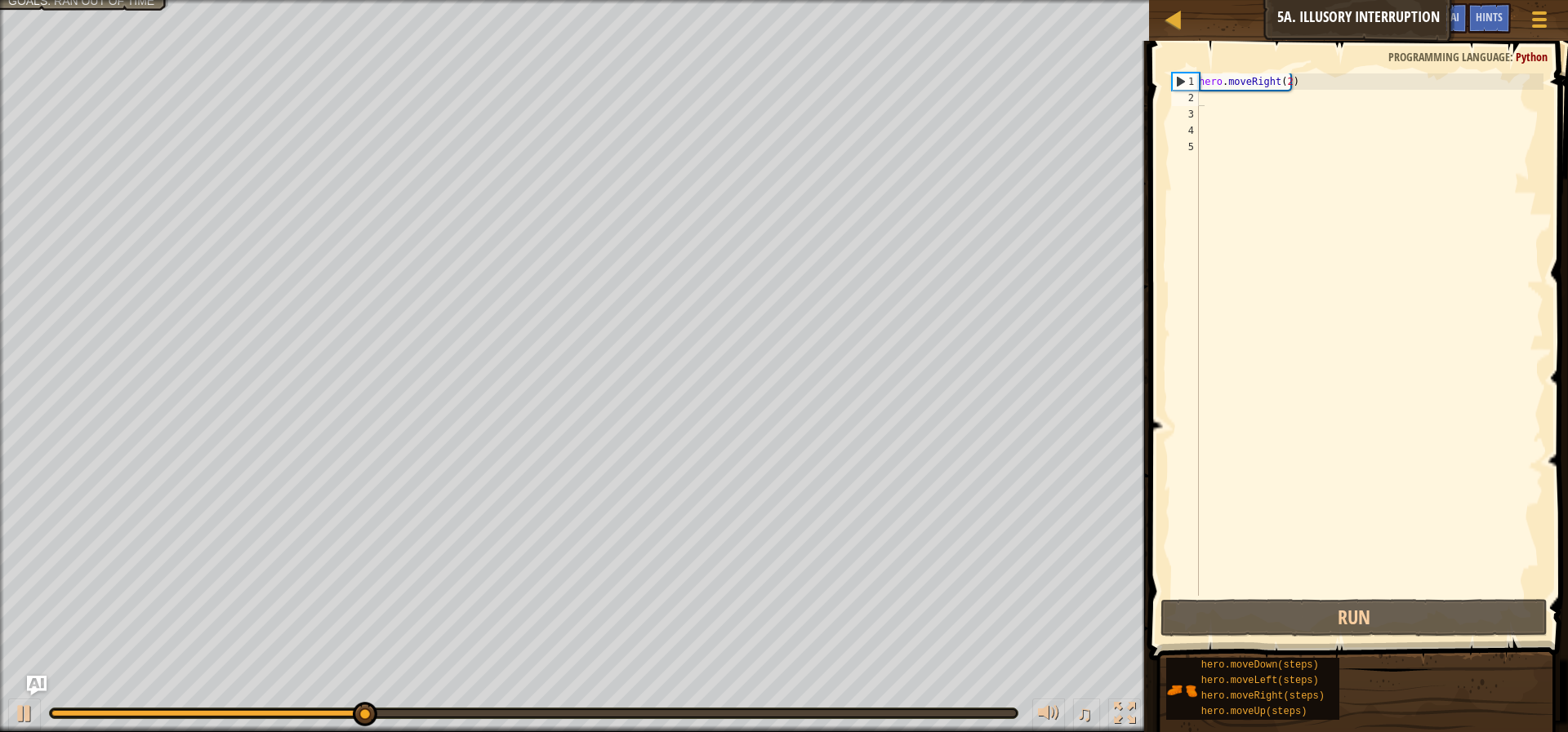
click at [1312, 72] on span at bounding box center [1360, 327] width 432 height 668
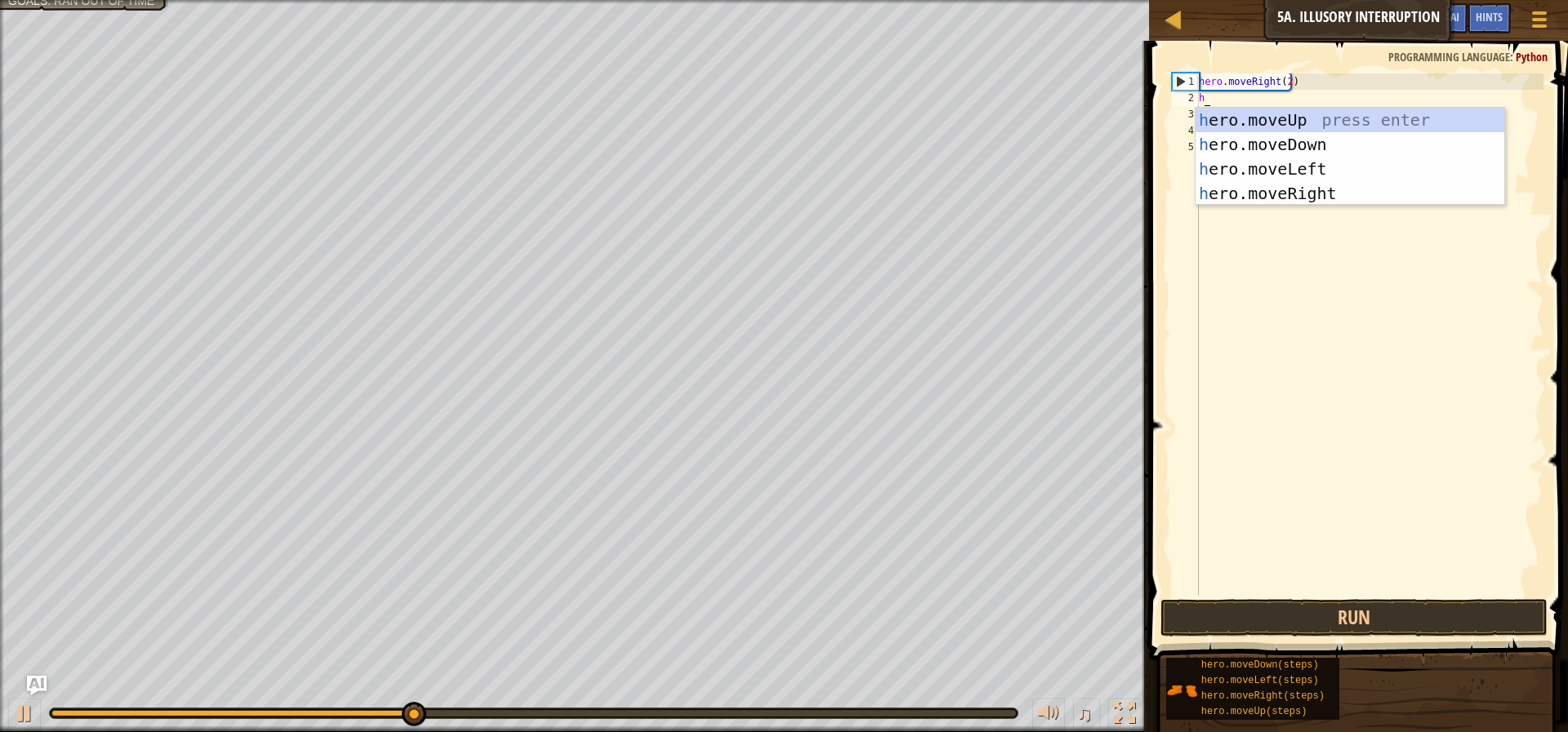
type textarea "he"
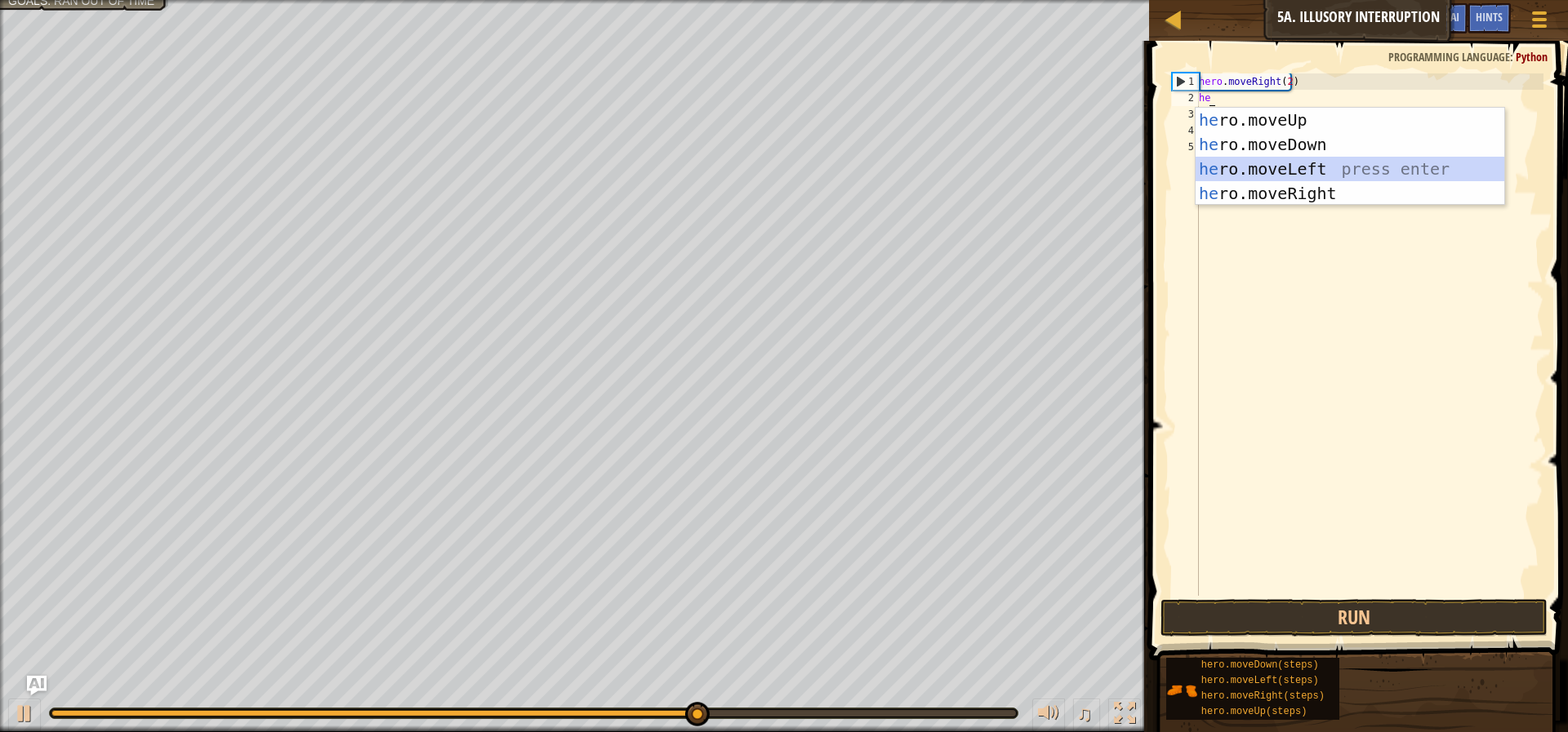
click at [1349, 169] on div "he ro.moveUp press enter he ro.moveDown press enter he ro.moveLeft press enter …" at bounding box center [1350, 181] width 309 height 147
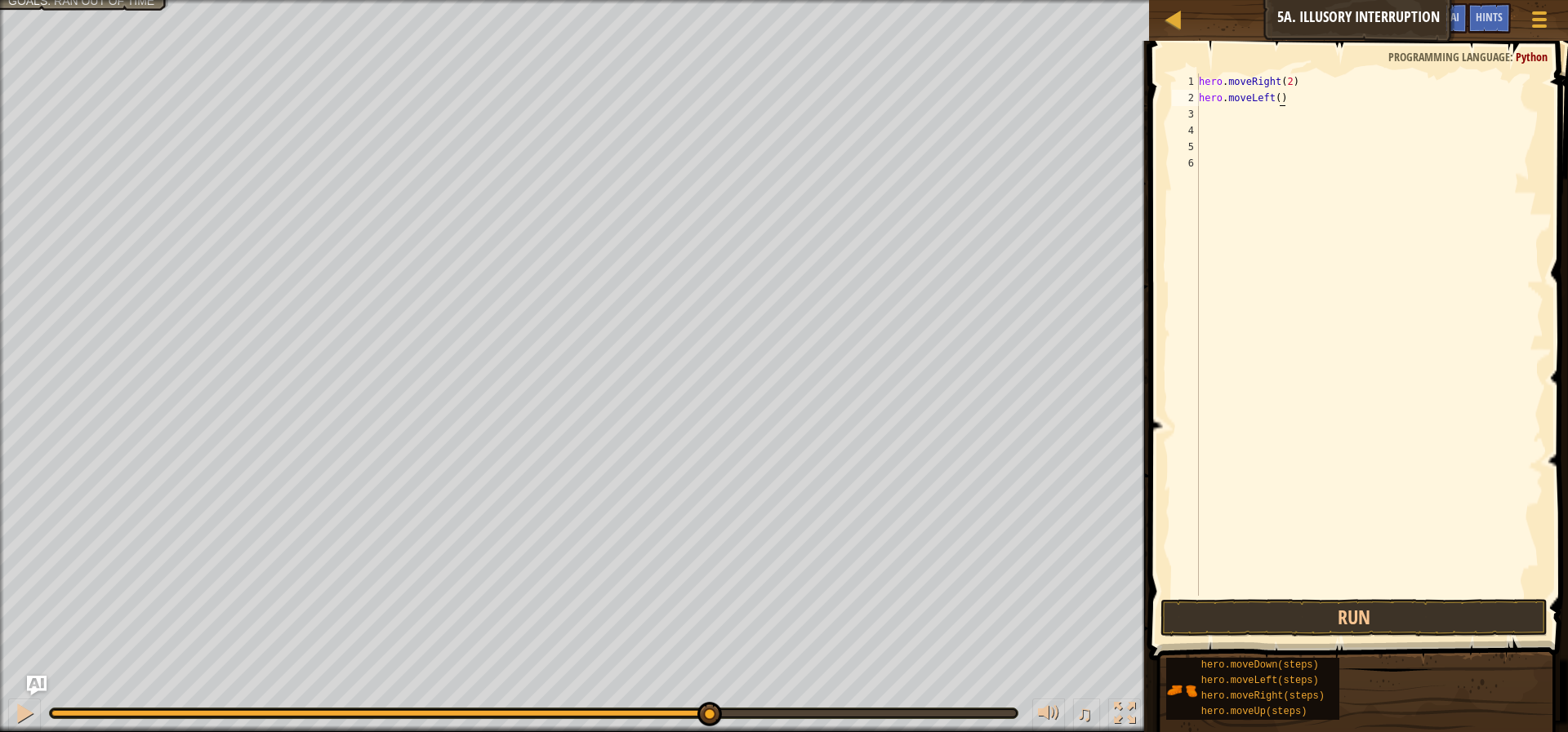
click at [1278, 100] on div "hero . moveRight ( 2 ) hero . moveLeft ( )" at bounding box center [1369, 351] width 348 height 555
click at [1272, 99] on div "hero . moveRight ( 2 ) hero . moveLeft ( )" at bounding box center [1369, 351] width 348 height 555
click at [1274, 99] on div "hero . moveRight ( 2 ) hero . moveLeft ( )" at bounding box center [1369, 334] width 348 height 522
click at [1278, 100] on div "hero . moveRight ( 2 ) hero . moveLeft ( )" at bounding box center [1369, 351] width 348 height 555
click at [1273, 99] on div "hero . moveRight ( 2 ) hero . moveLeft ( )" at bounding box center [1369, 351] width 348 height 555
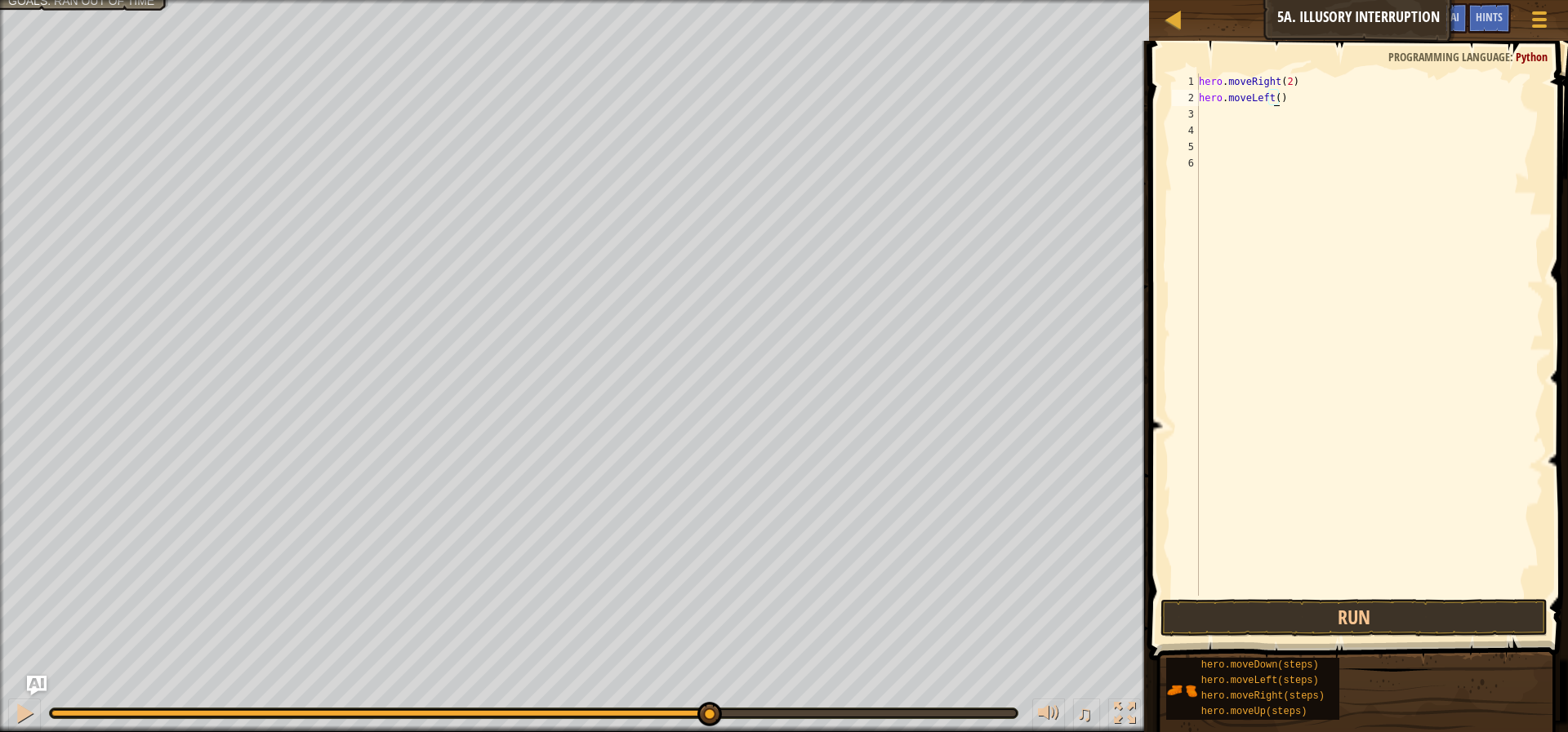
scroll to position [7, 7]
click at [1396, 626] on button "Run" at bounding box center [1354, 618] width 387 height 37
type textarea "hero.moveLeft(2)"
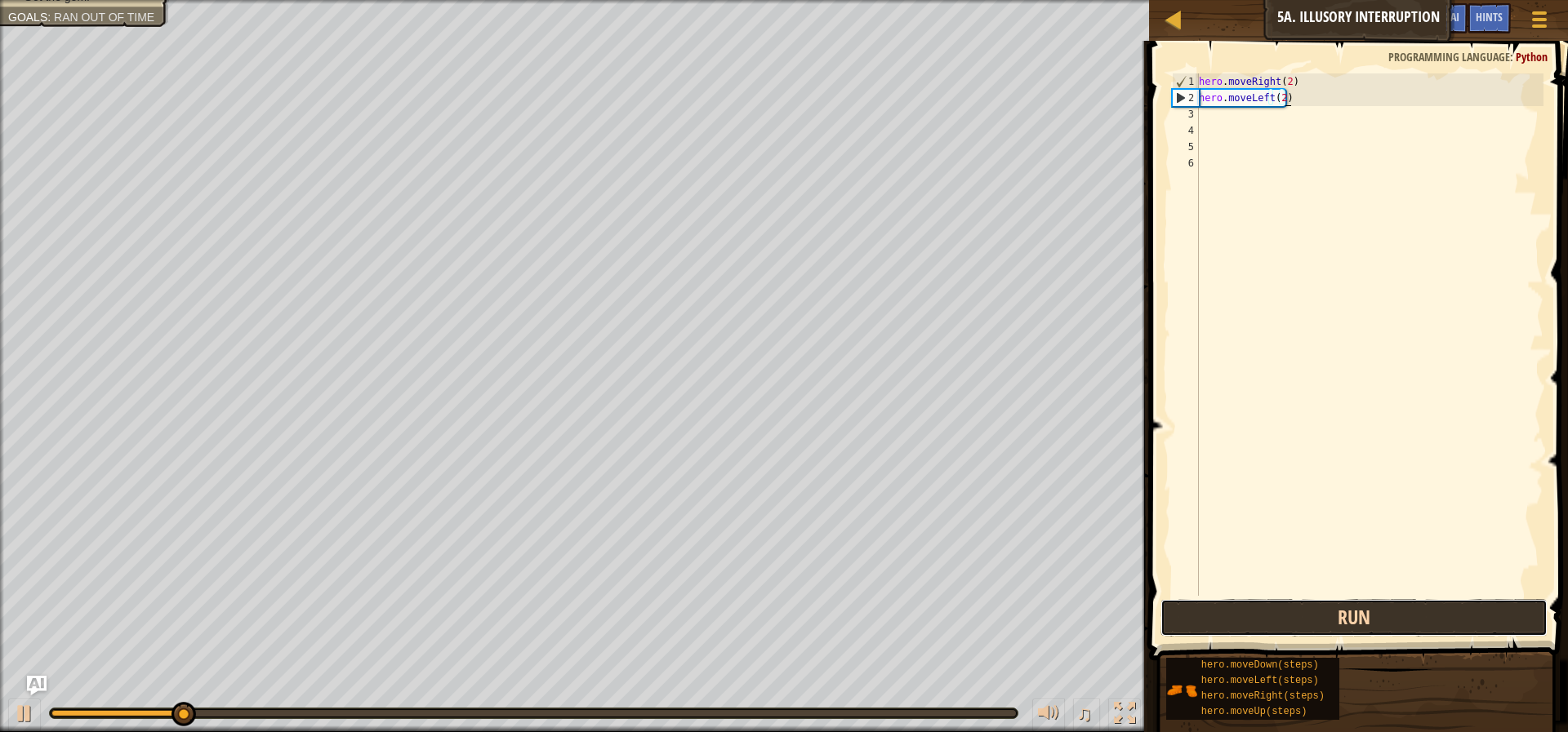
click at [1414, 625] on button "Run" at bounding box center [1354, 618] width 387 height 37
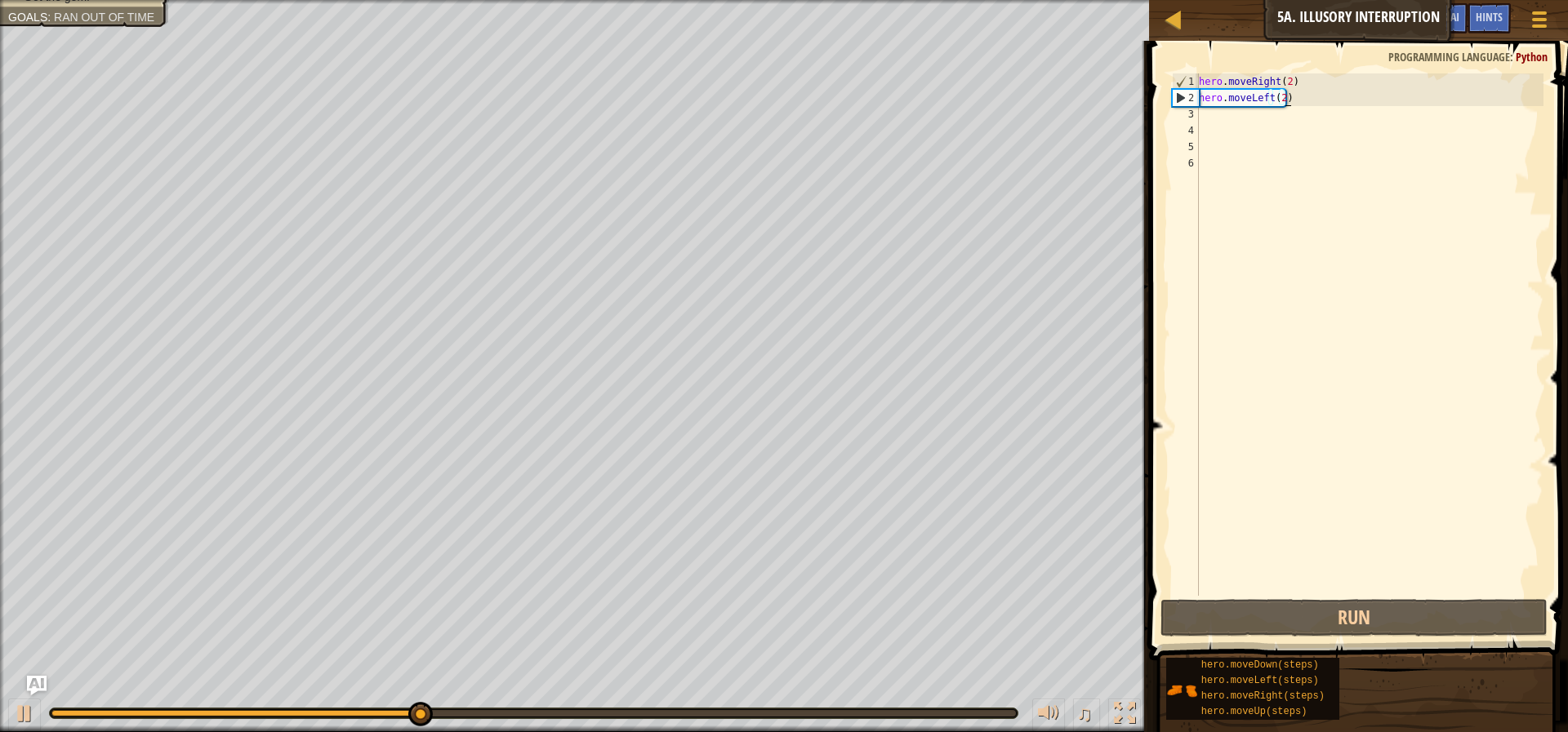
click at [1246, 122] on div "hero . moveRight ( 2 ) hero . moveLeft ( 2 )" at bounding box center [1369, 351] width 348 height 555
click at [1246, 120] on div "hero . moveRight ( 2 ) hero . moveLeft ( 2 )" at bounding box center [1369, 351] width 348 height 555
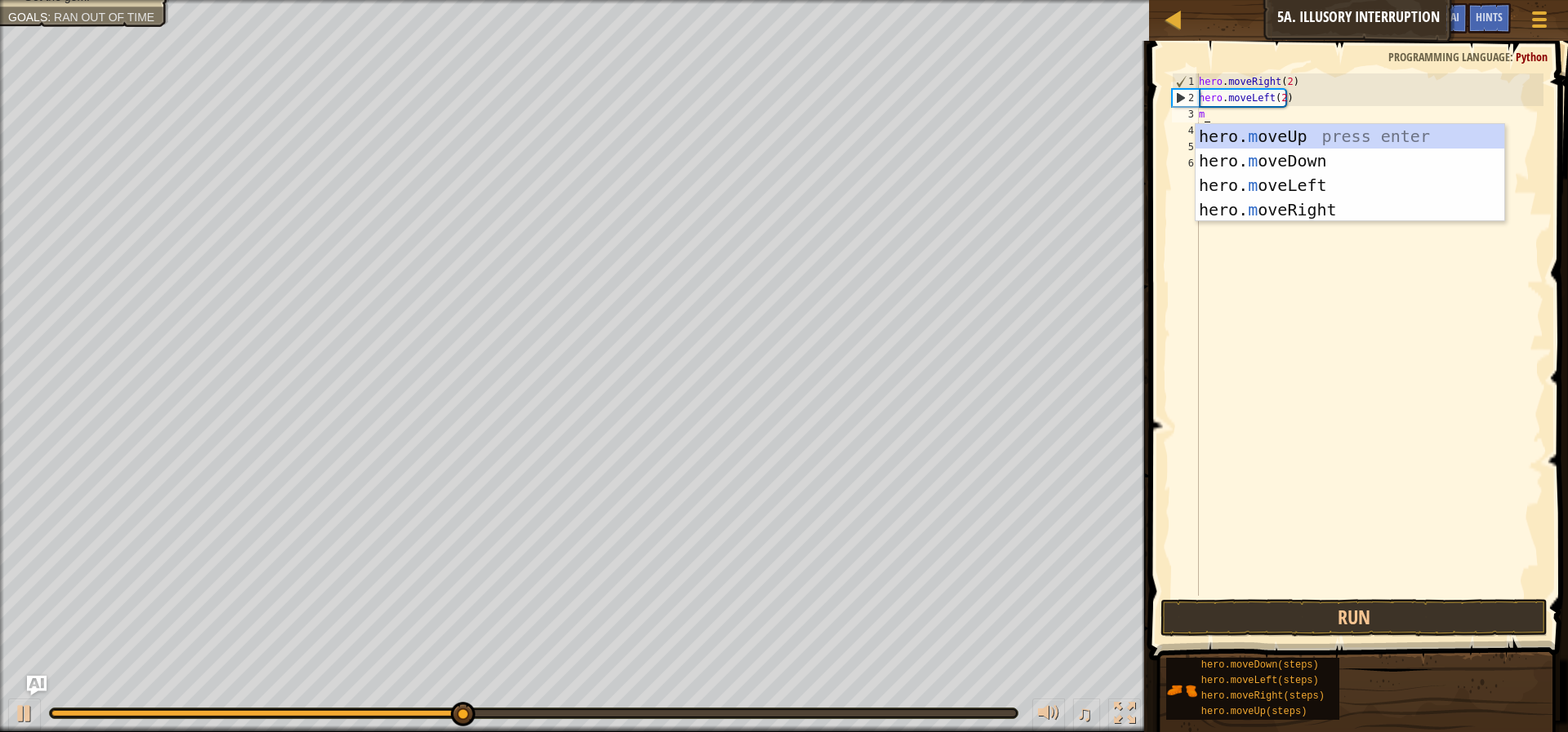
type textarea "mo"
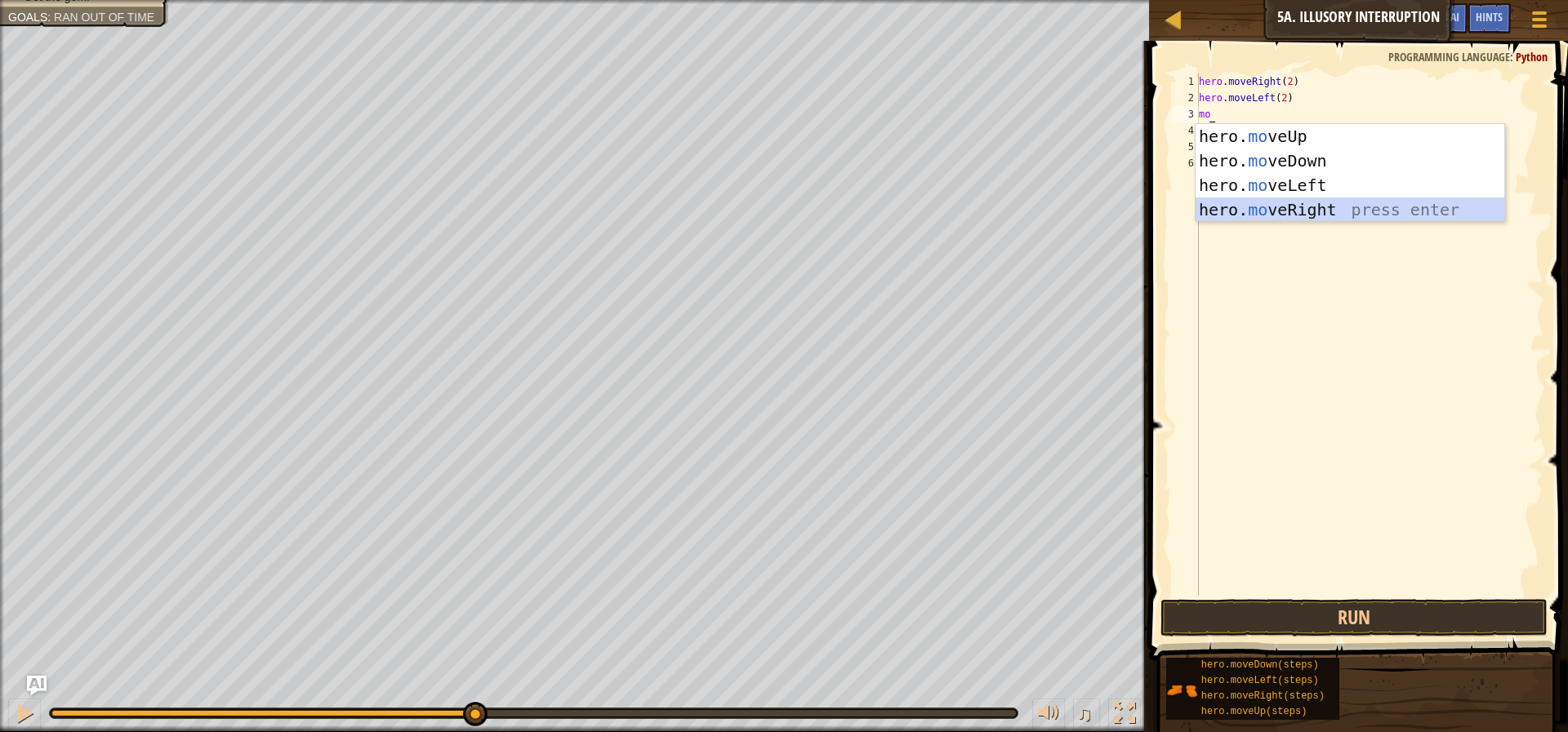
click at [1259, 213] on div "hero. mo veUp press enter hero. mo veDown press enter hero. mo veLeft press ent…" at bounding box center [1350, 198] width 309 height 147
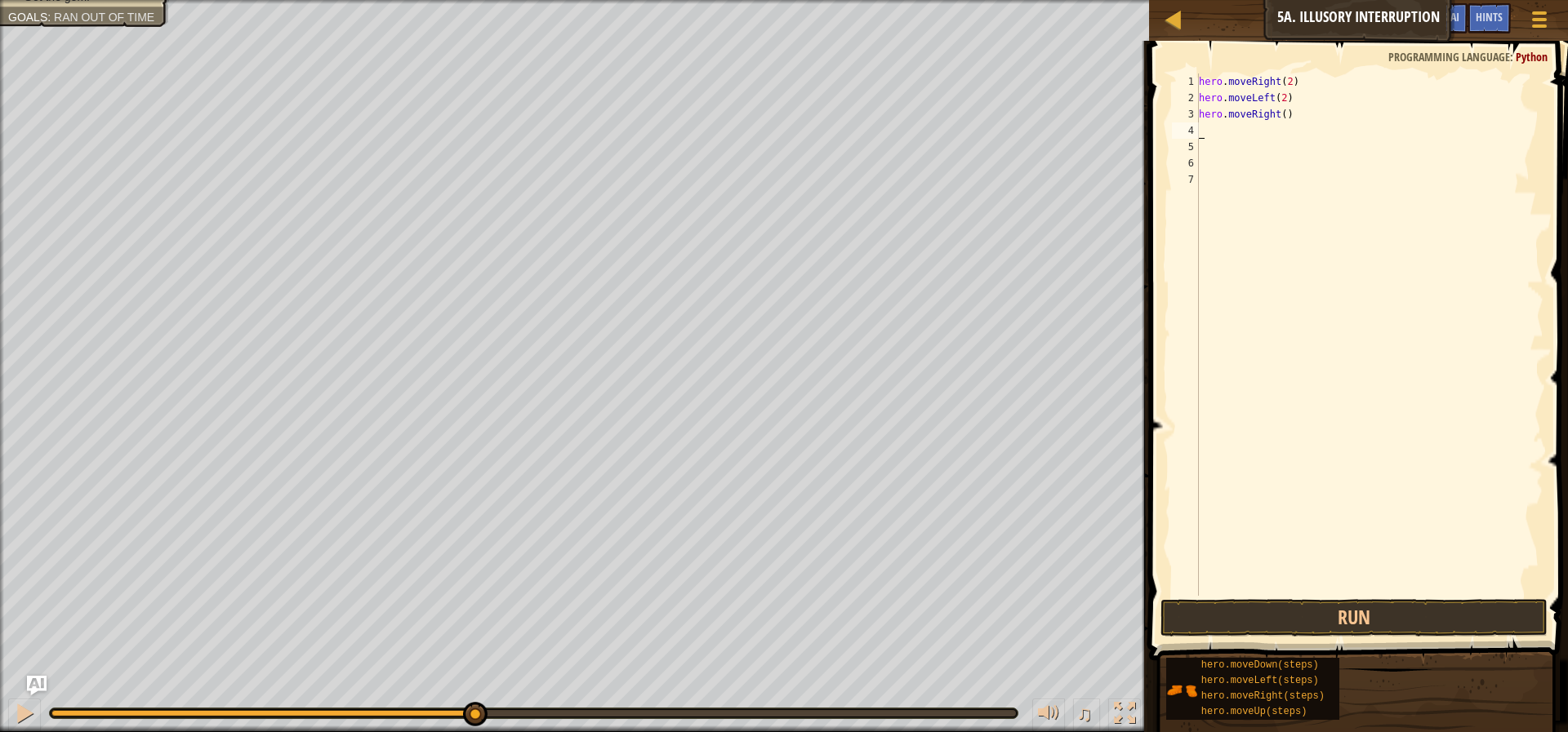
type textarea "mo"
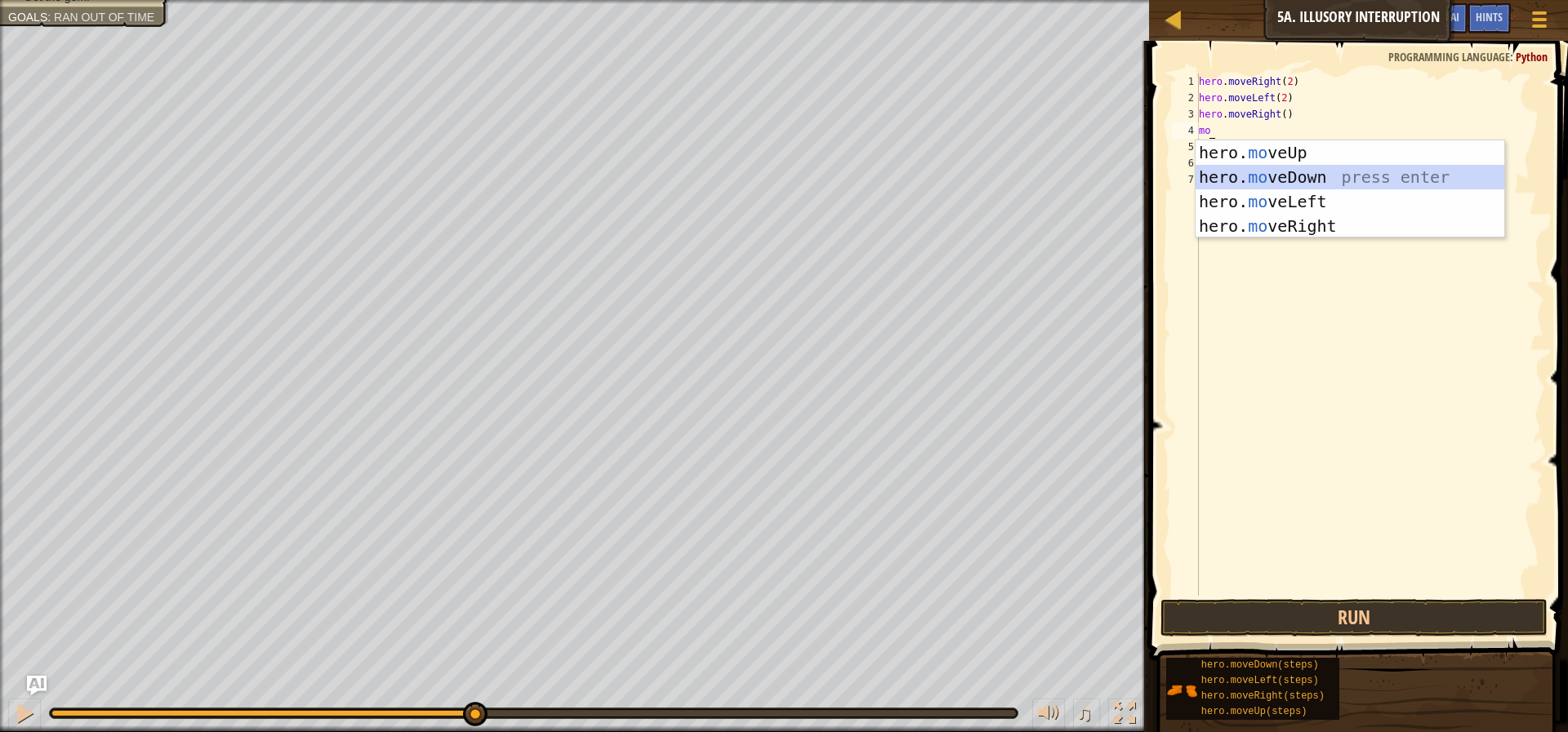
click at [1327, 183] on div "hero. mo veUp press enter hero. mo veDown press enter hero. mo veLeft press ent…" at bounding box center [1350, 214] width 309 height 147
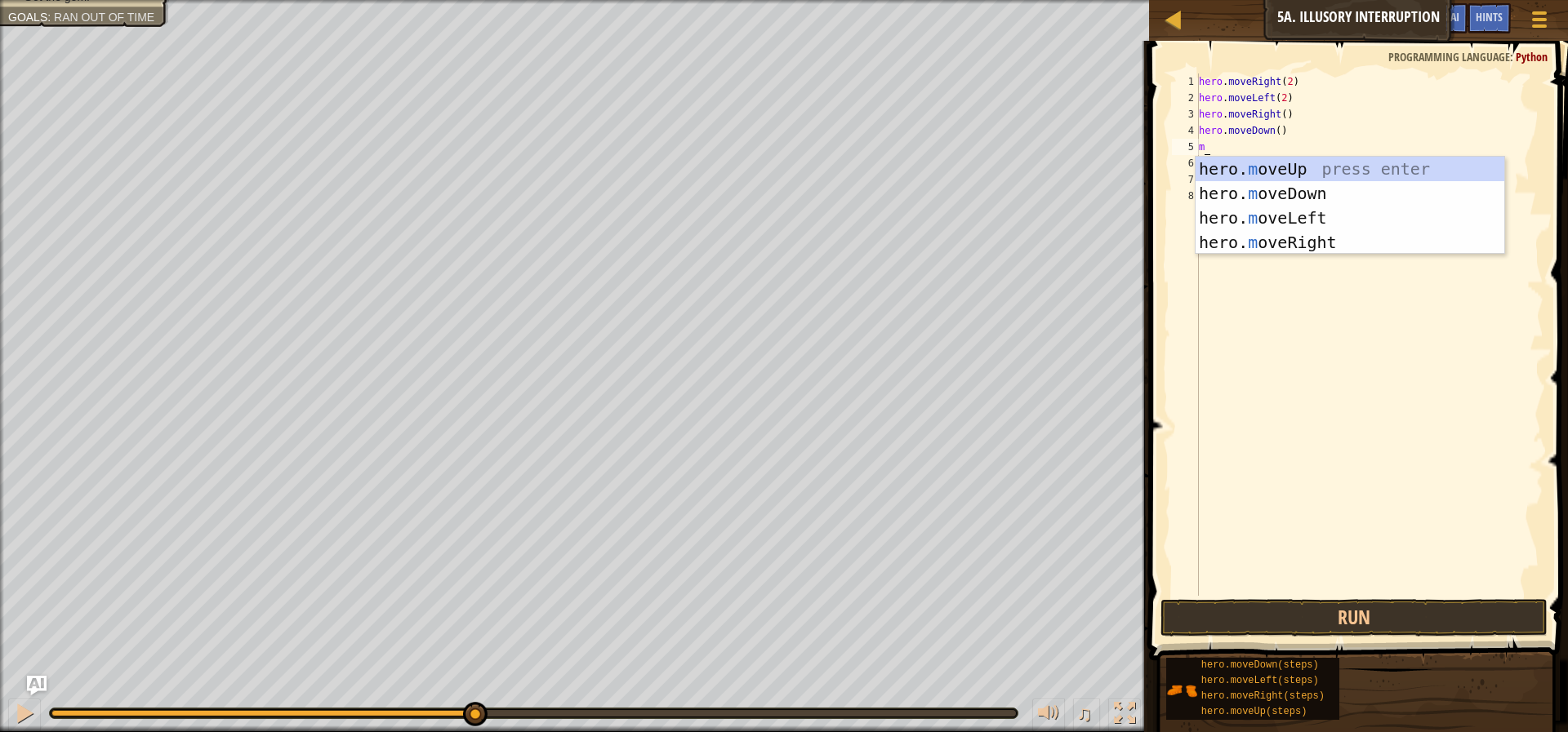
type textarea "mo"
click at [1305, 195] on div "hero. mo veUp press enter hero. mo veDown press enter hero. mo veLeft press ent…" at bounding box center [1350, 230] width 309 height 147
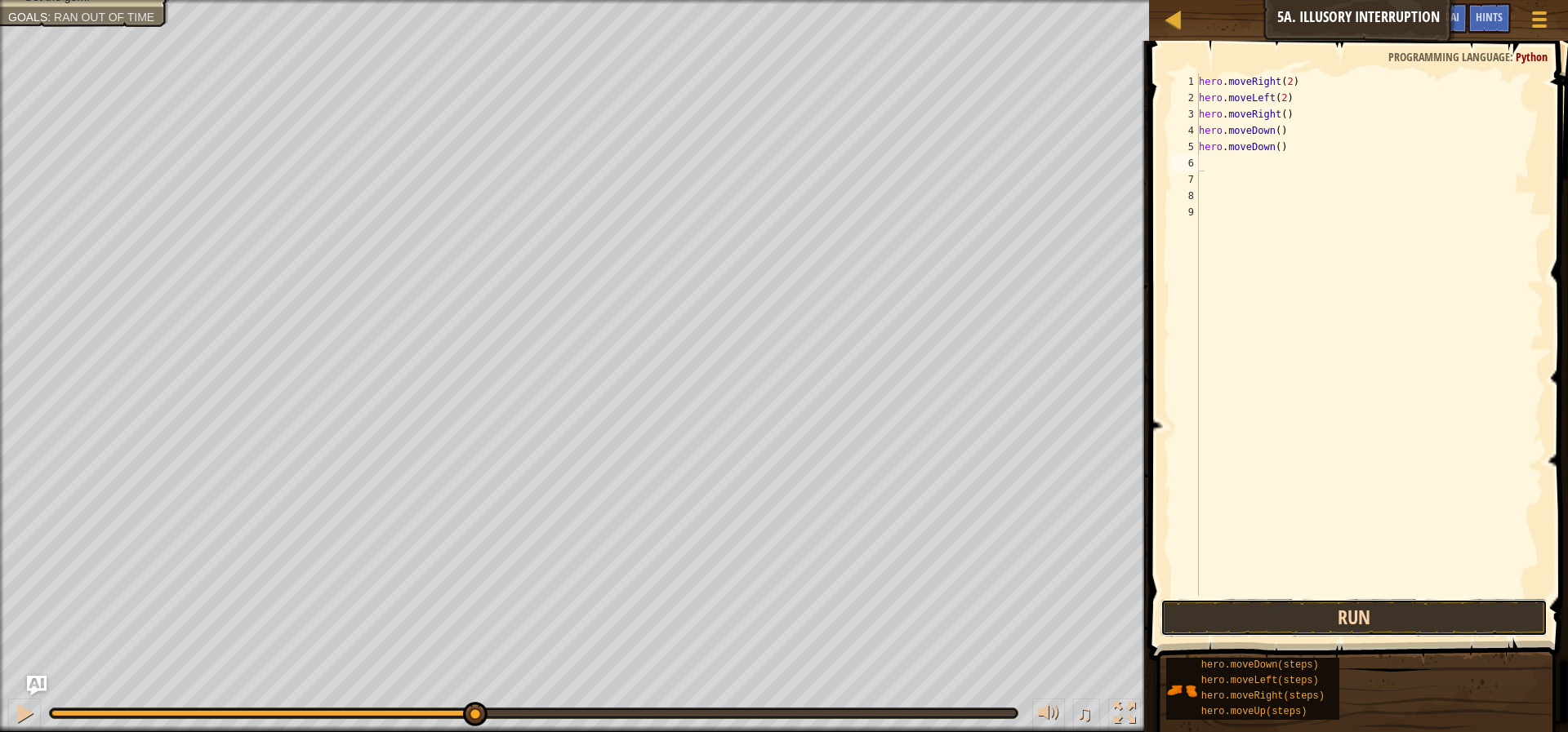
click at [1363, 607] on button "Run" at bounding box center [1354, 618] width 387 height 37
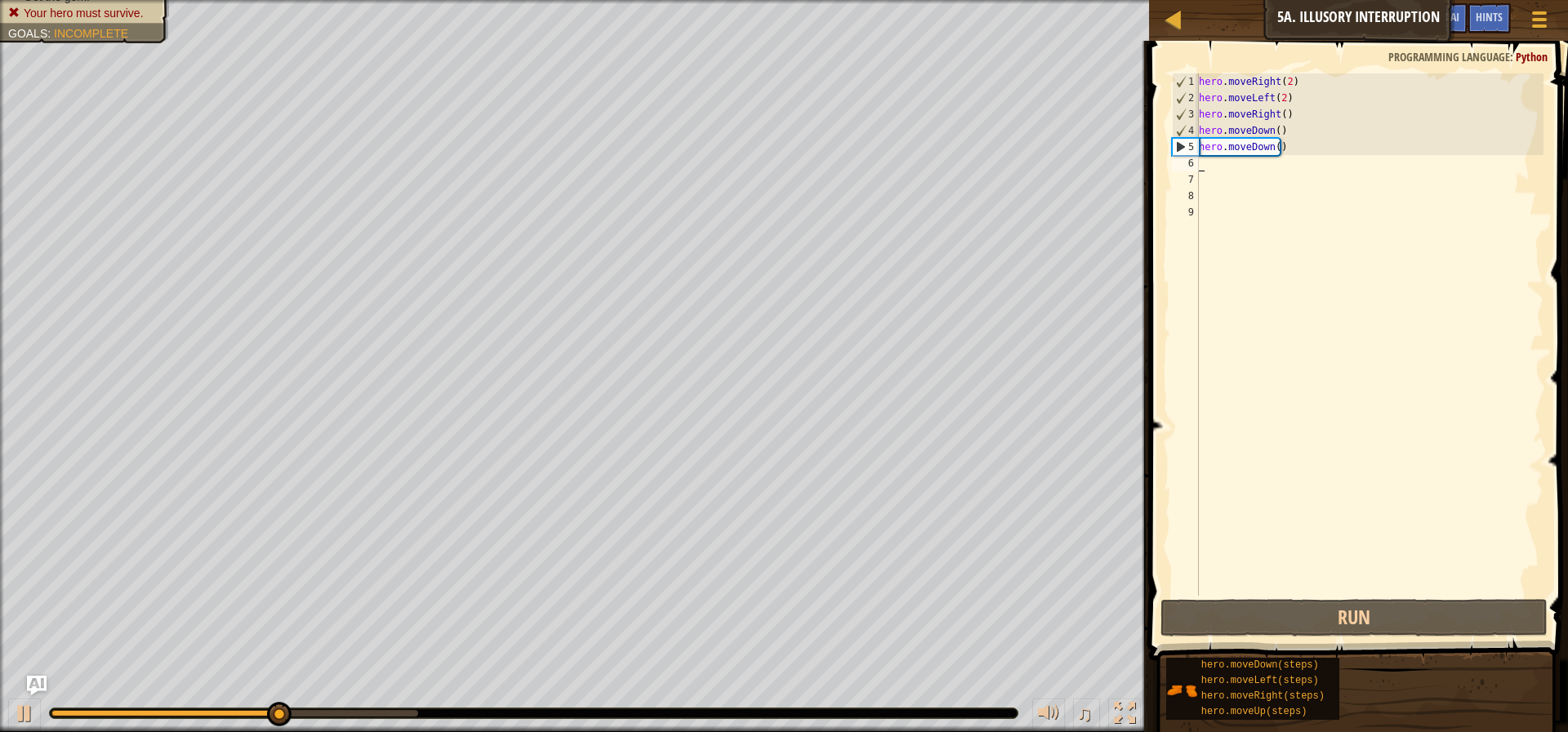
click at [1223, 176] on div "hero . moveRight ( 2 ) hero . moveLeft ( 2 ) hero . moveRight ( ) hero . moveDo…" at bounding box center [1369, 351] width 348 height 555
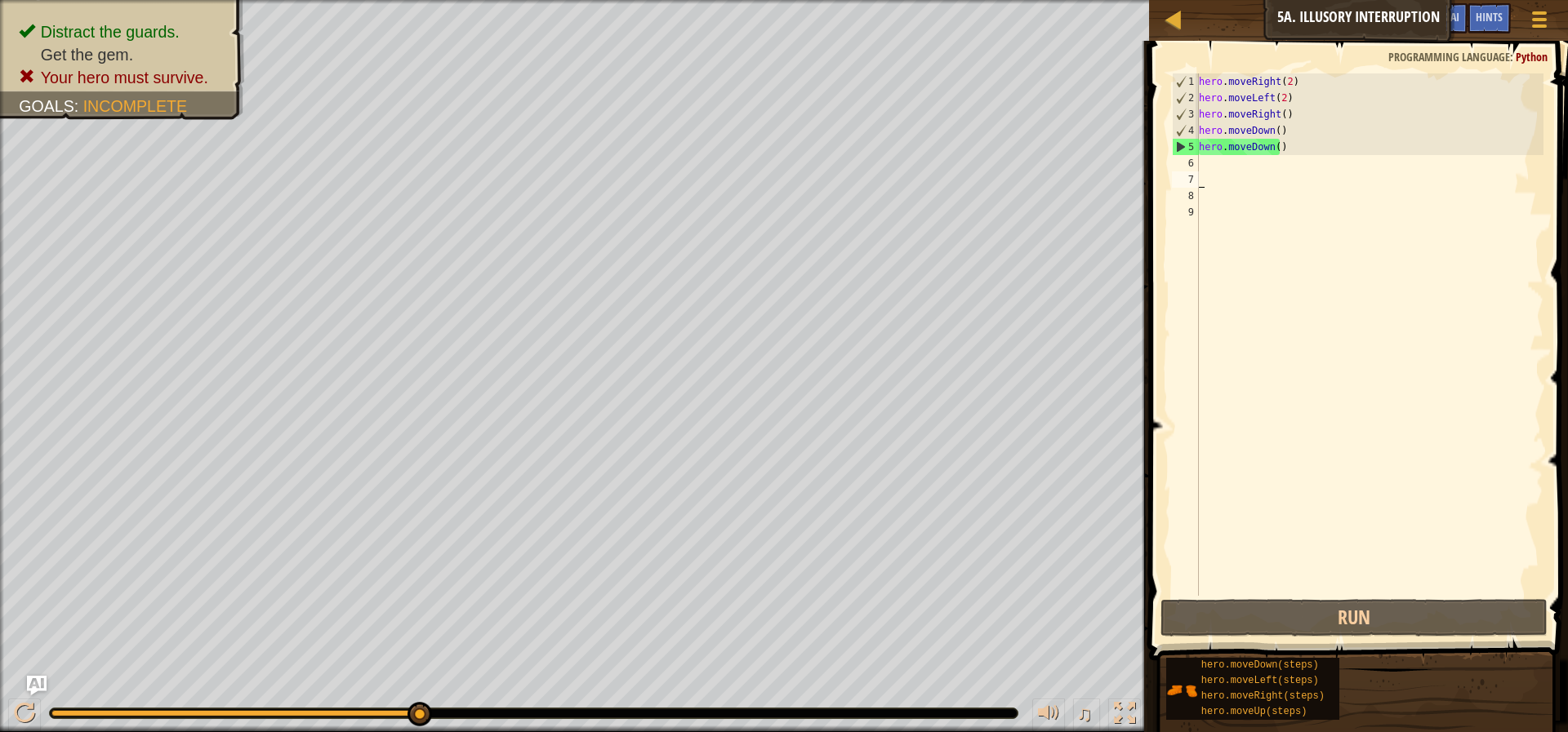
click at [1234, 165] on div "hero . moveRight ( 2 ) hero . moveLeft ( 2 ) hero . moveRight ( ) hero . moveDo…" at bounding box center [1369, 351] width 348 height 555
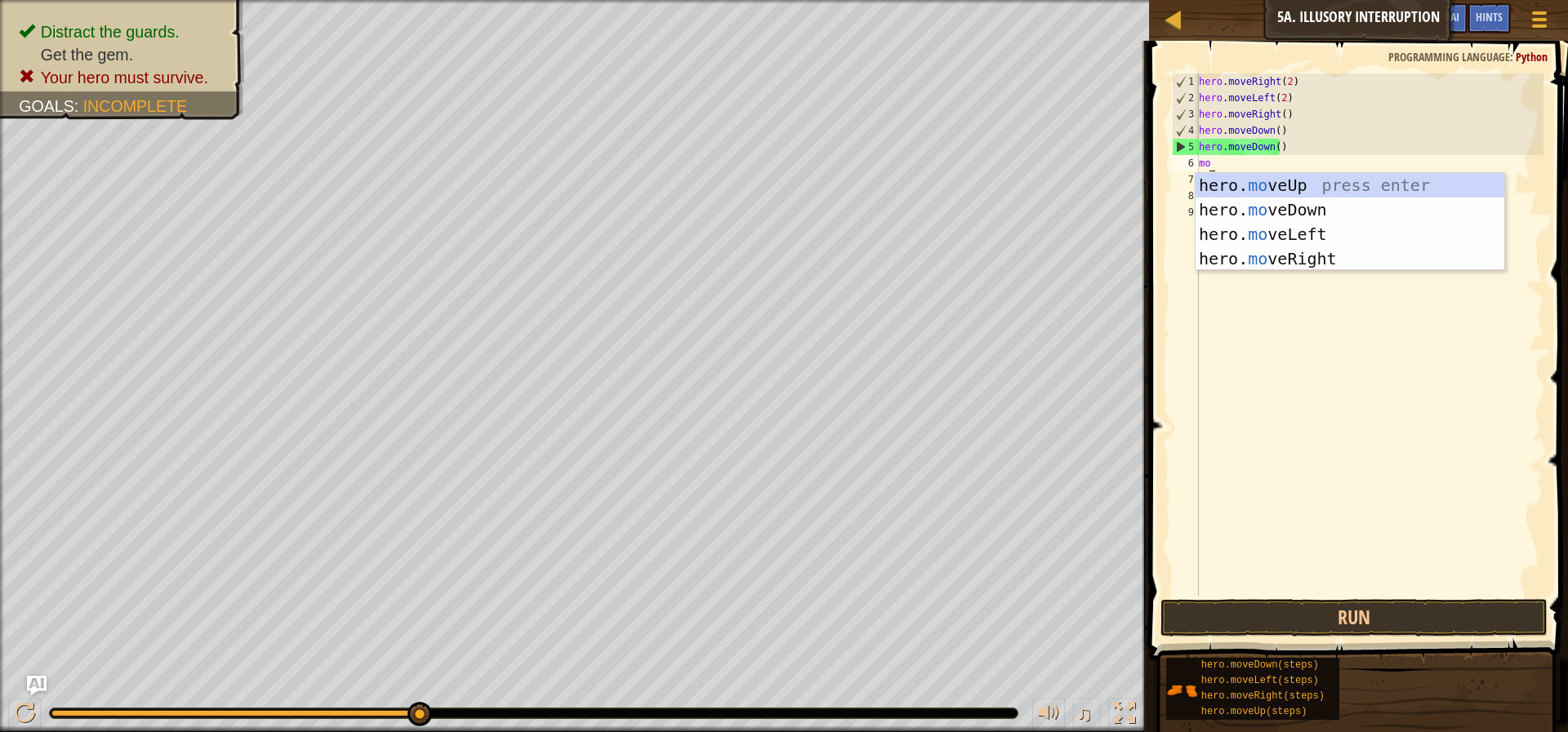
scroll to position [7, 1]
type textarea "move"
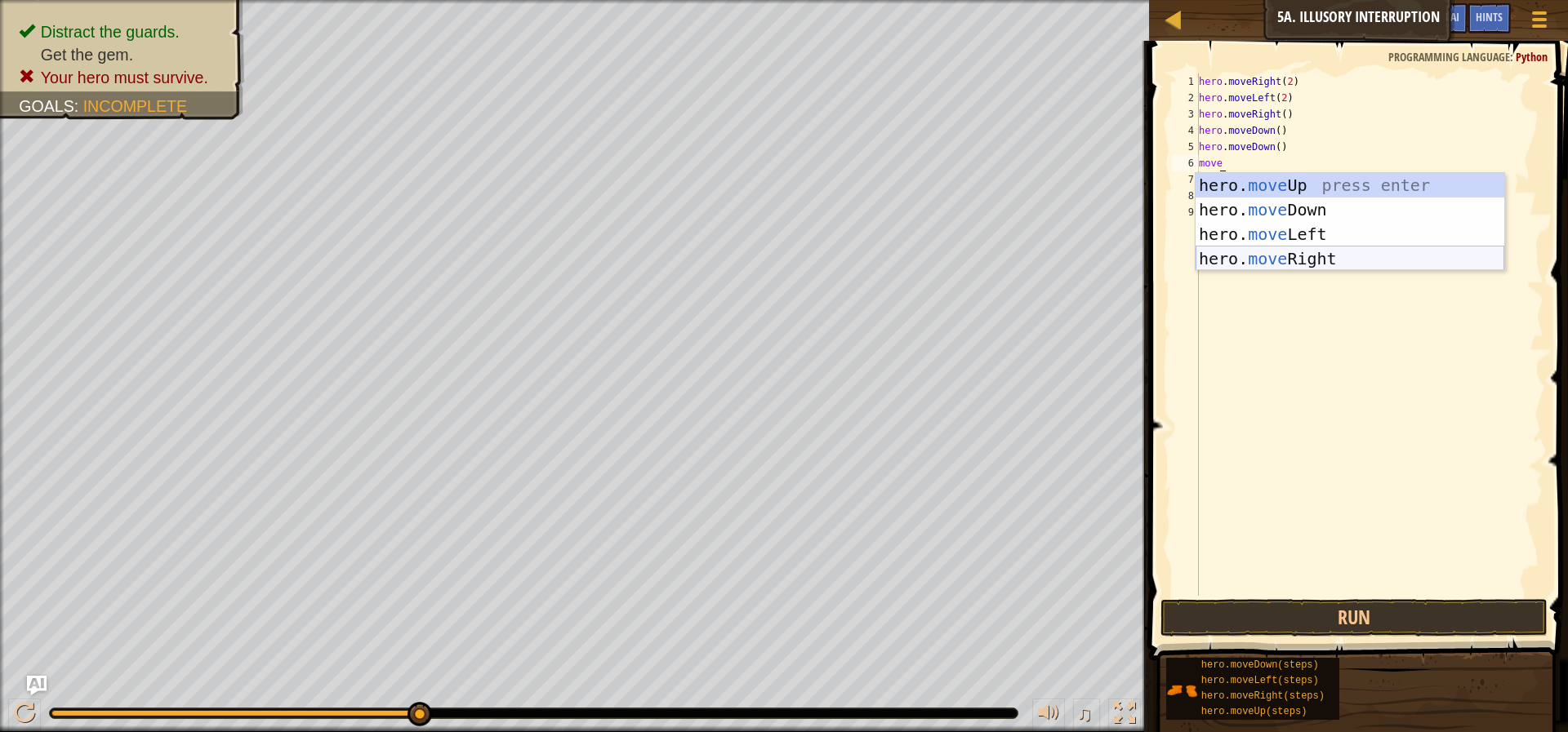
click at [1337, 256] on div "hero. move Up press enter hero. move Down press enter hero. move Left press ent…" at bounding box center [1350, 247] width 309 height 147
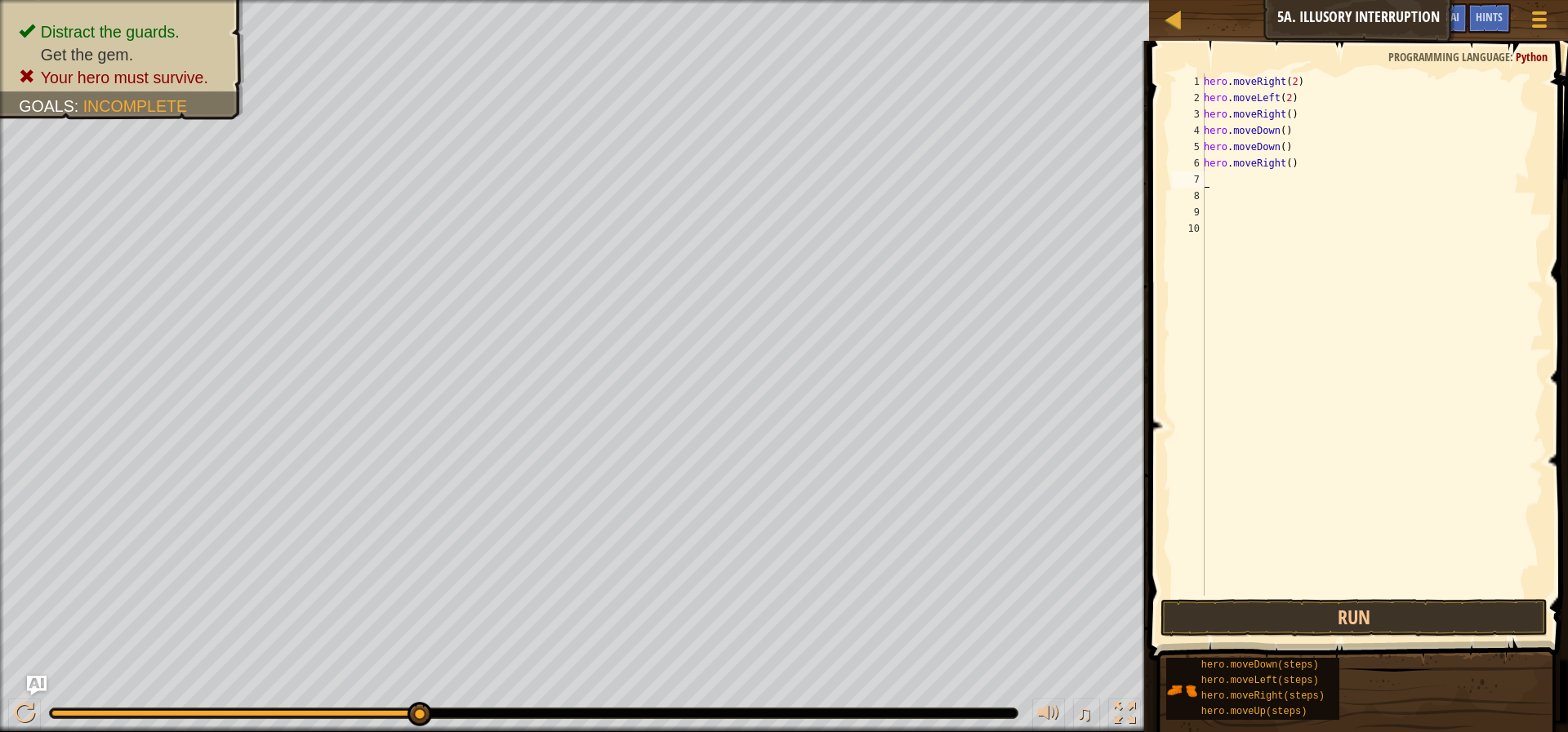
scroll to position [7, 0]
click at [1291, 600] on button "Run" at bounding box center [1354, 618] width 387 height 37
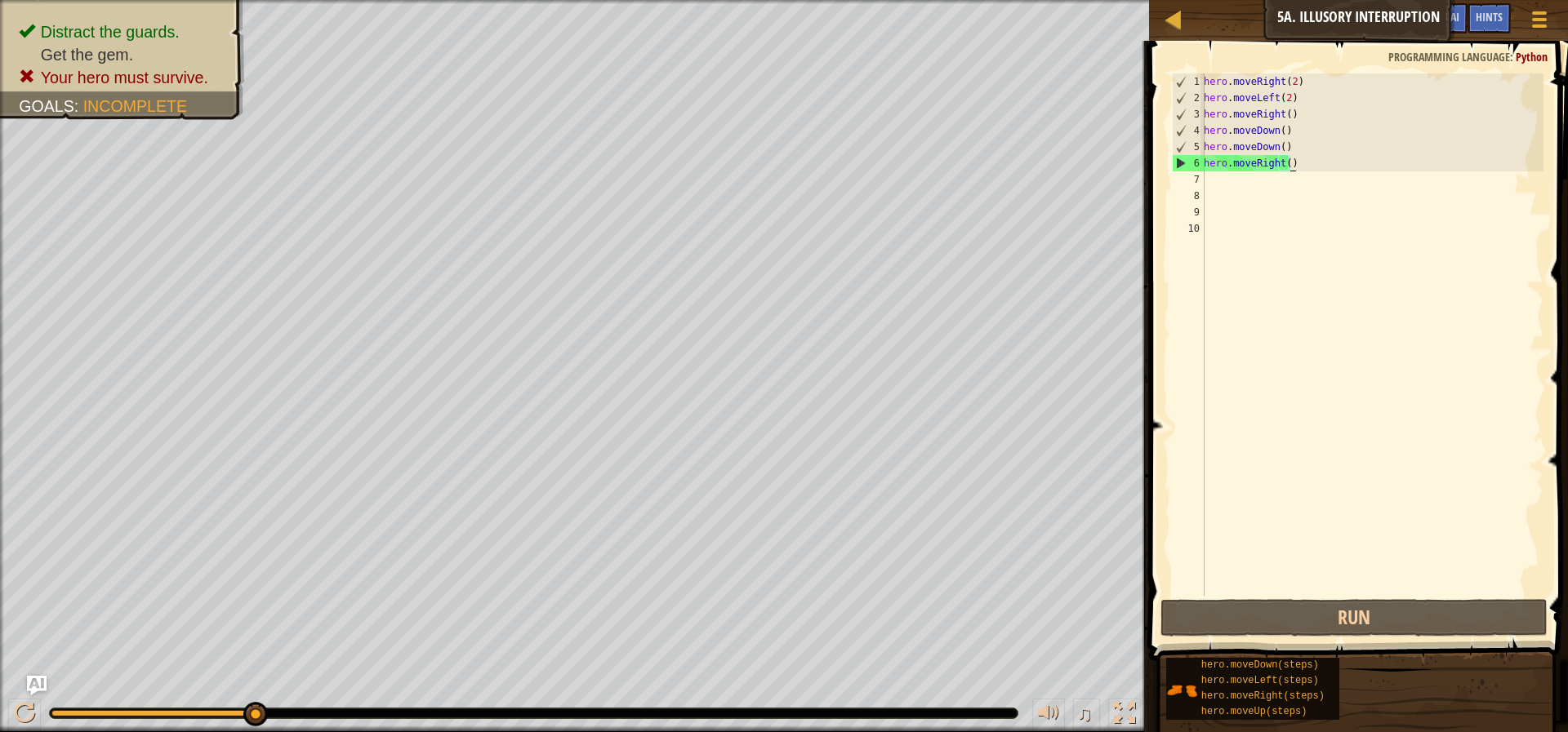
click at [1314, 161] on div "hero . moveRight ( 2 ) hero . moveLeft ( 2 ) hero . moveRight ( ) hero . moveDo…" at bounding box center [1372, 351] width 343 height 555
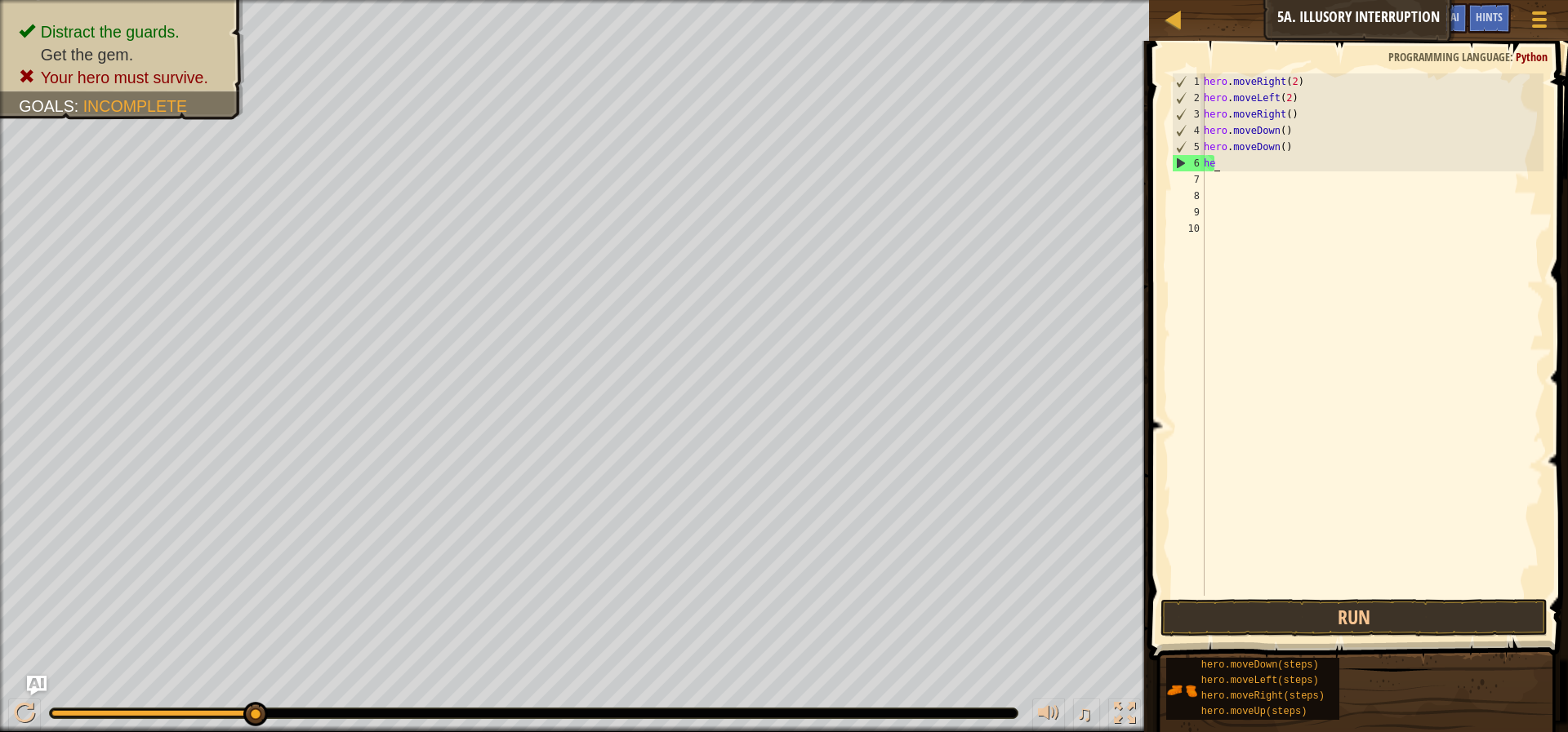
type textarea "h"
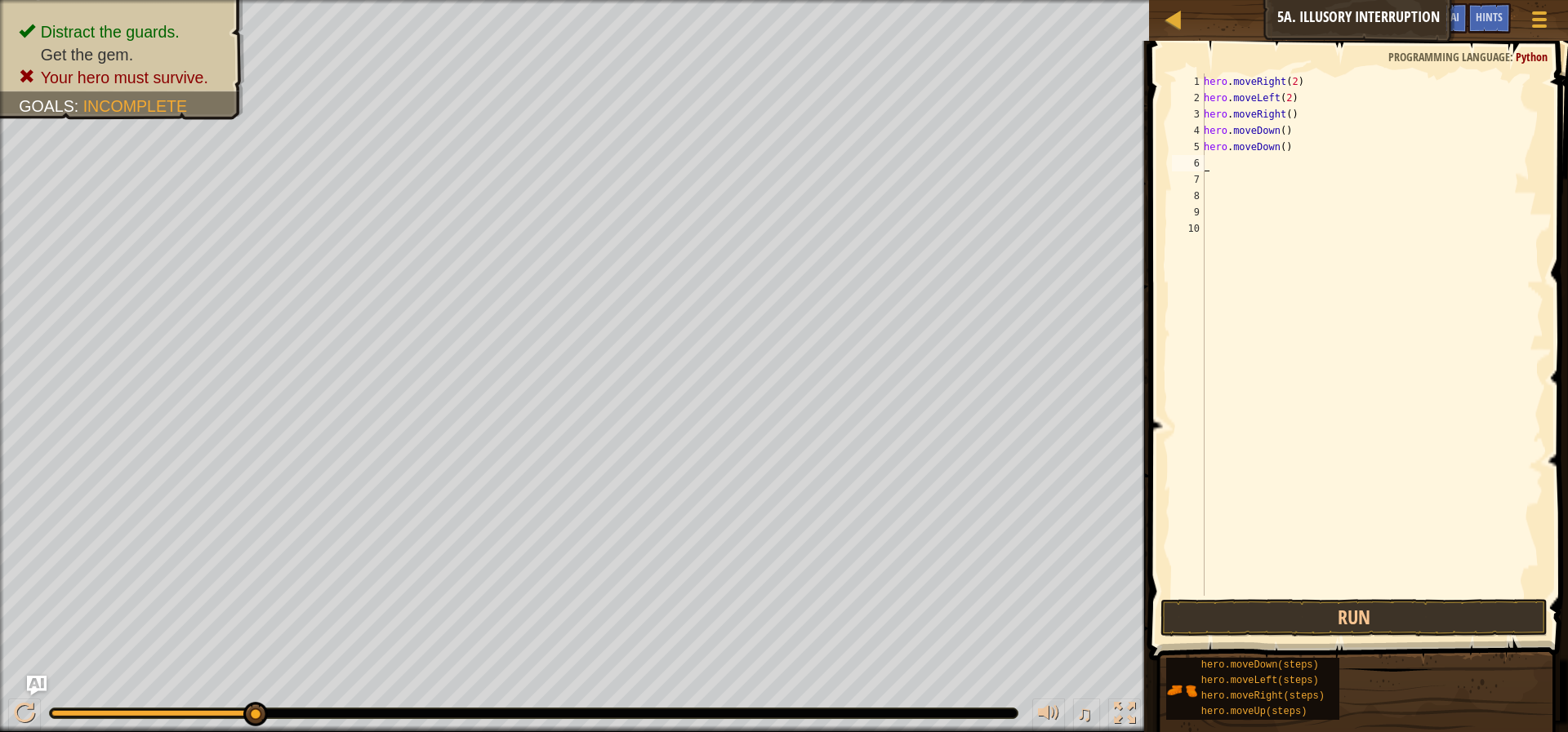
type textarea "mo"
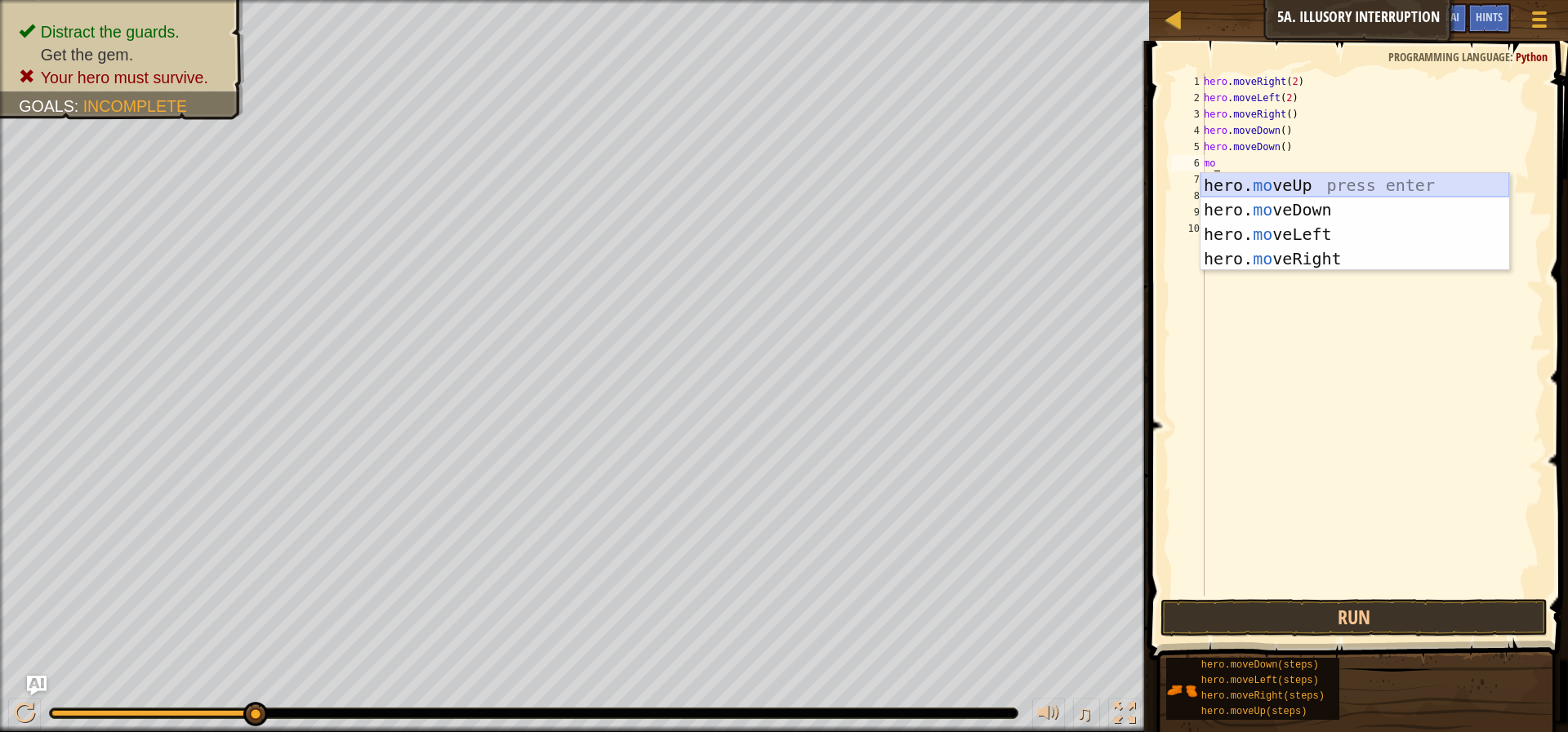
click at [1311, 177] on div "hero. mo veUp press enter hero. mo veDown press enter hero. mo veLeft press ent…" at bounding box center [1355, 247] width 309 height 147
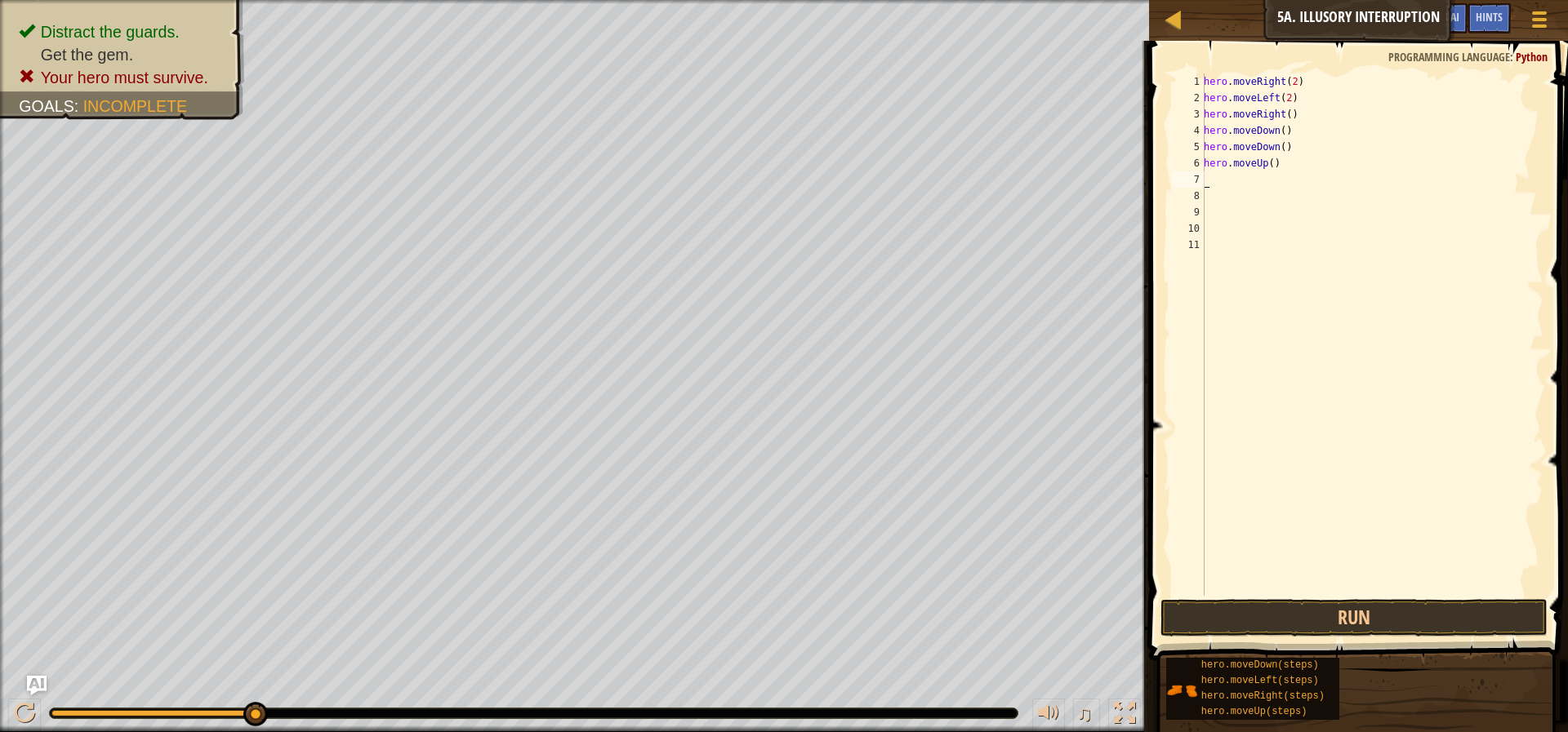
type textarea "mo"
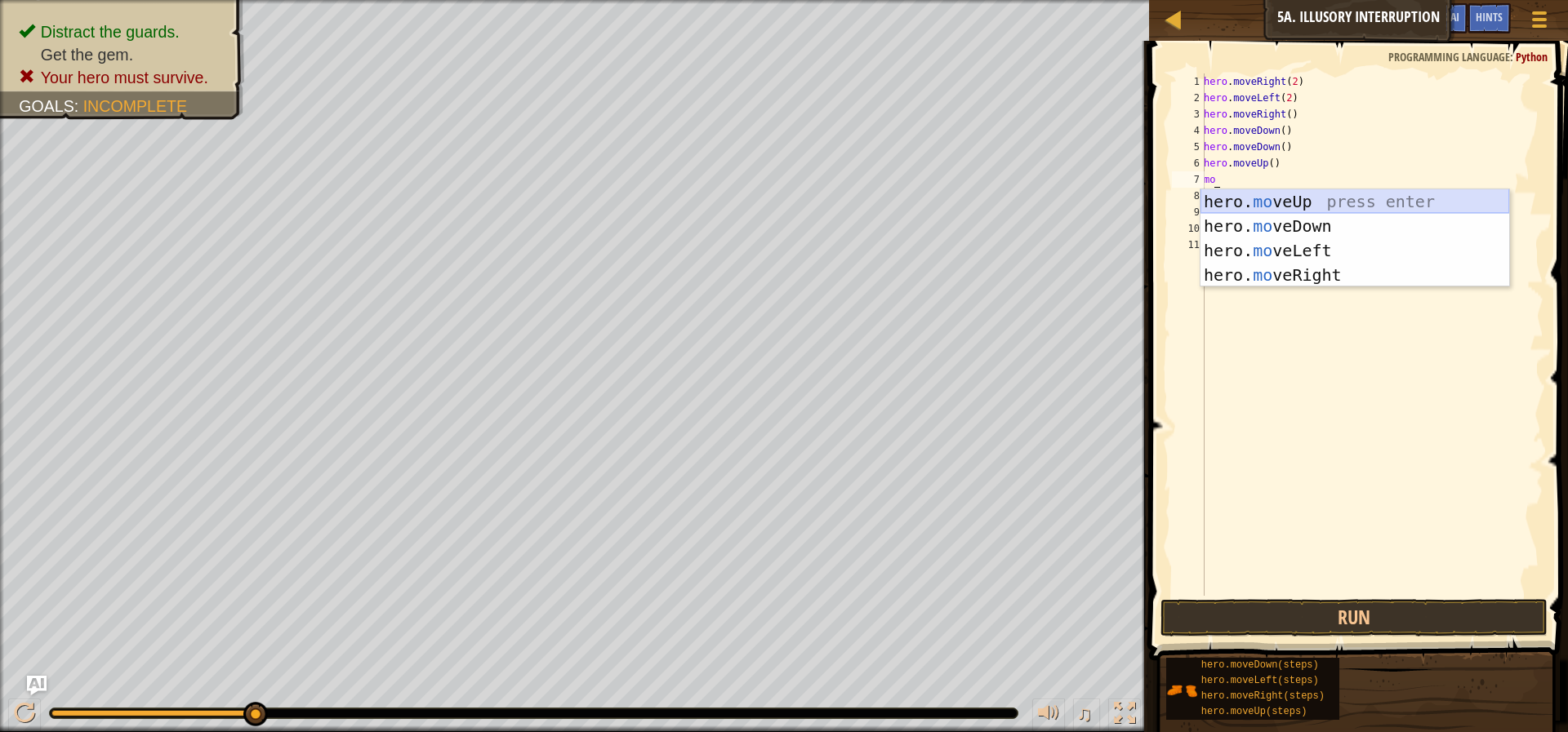
click at [1323, 205] on div "hero. mo veUp press enter hero. mo veDown press enter hero. mo veLeft press ent…" at bounding box center [1355, 263] width 309 height 147
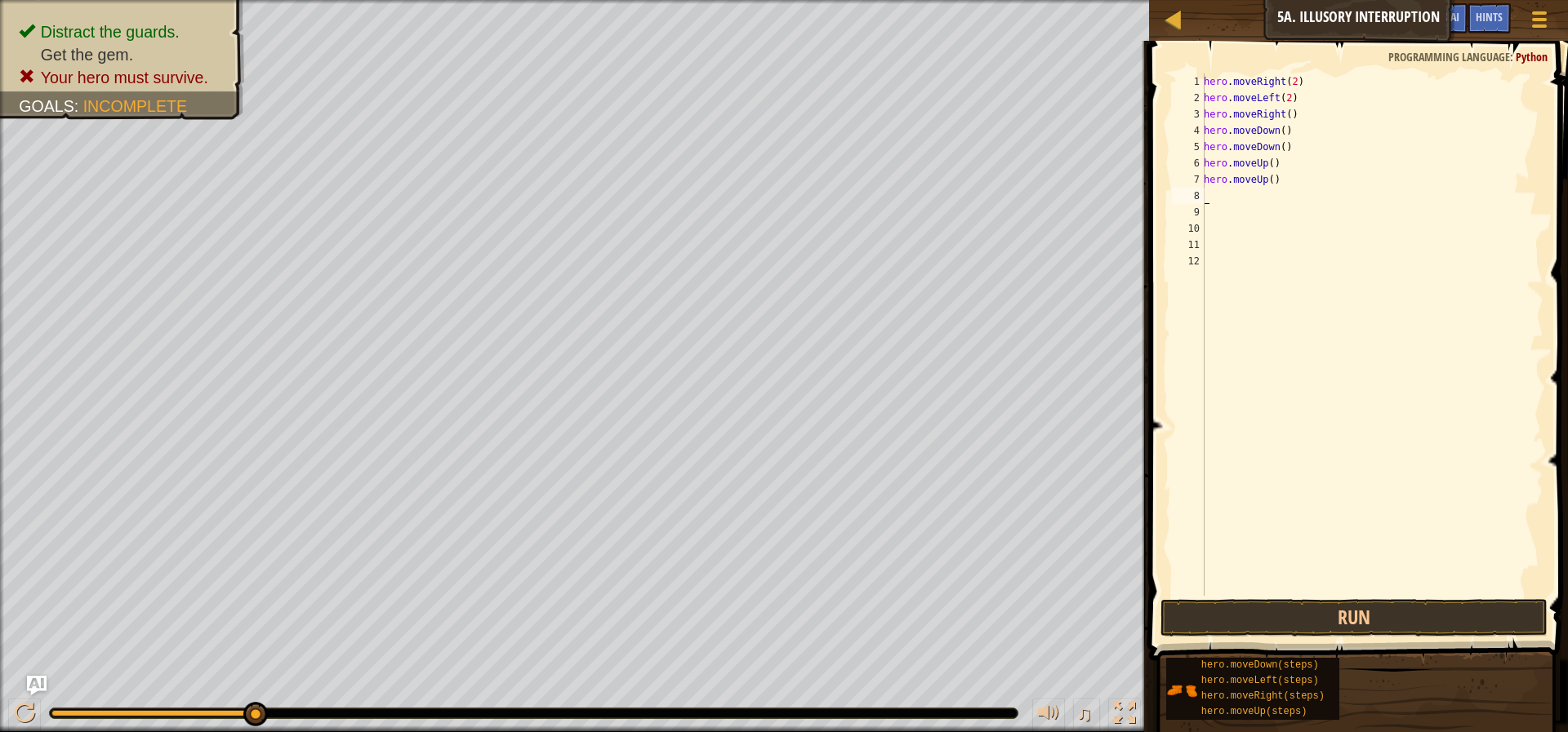
type textarea "mo"
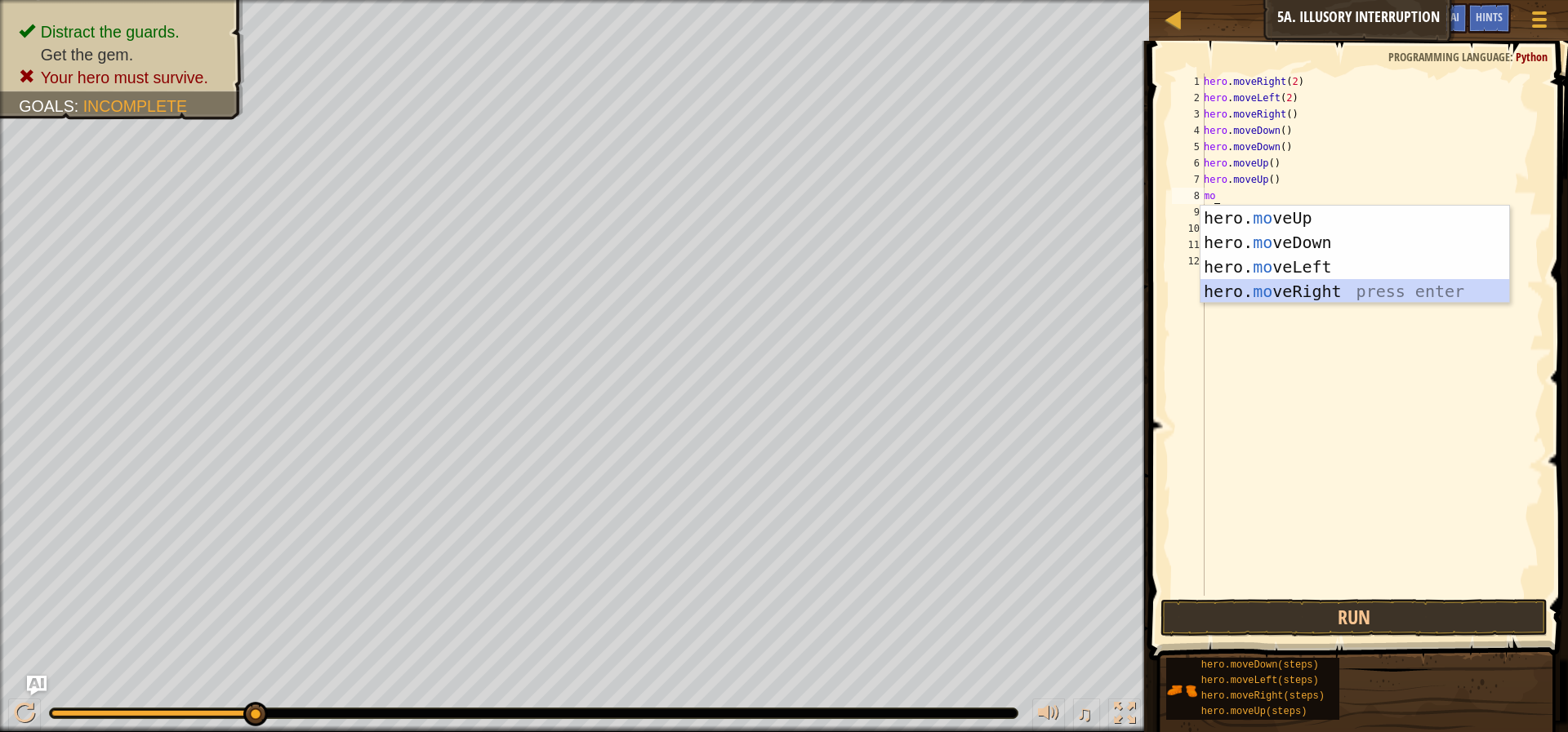
click at [1373, 285] on div "hero. mo veUp press enter hero. mo veDown press enter hero. mo veLeft press ent…" at bounding box center [1355, 279] width 309 height 147
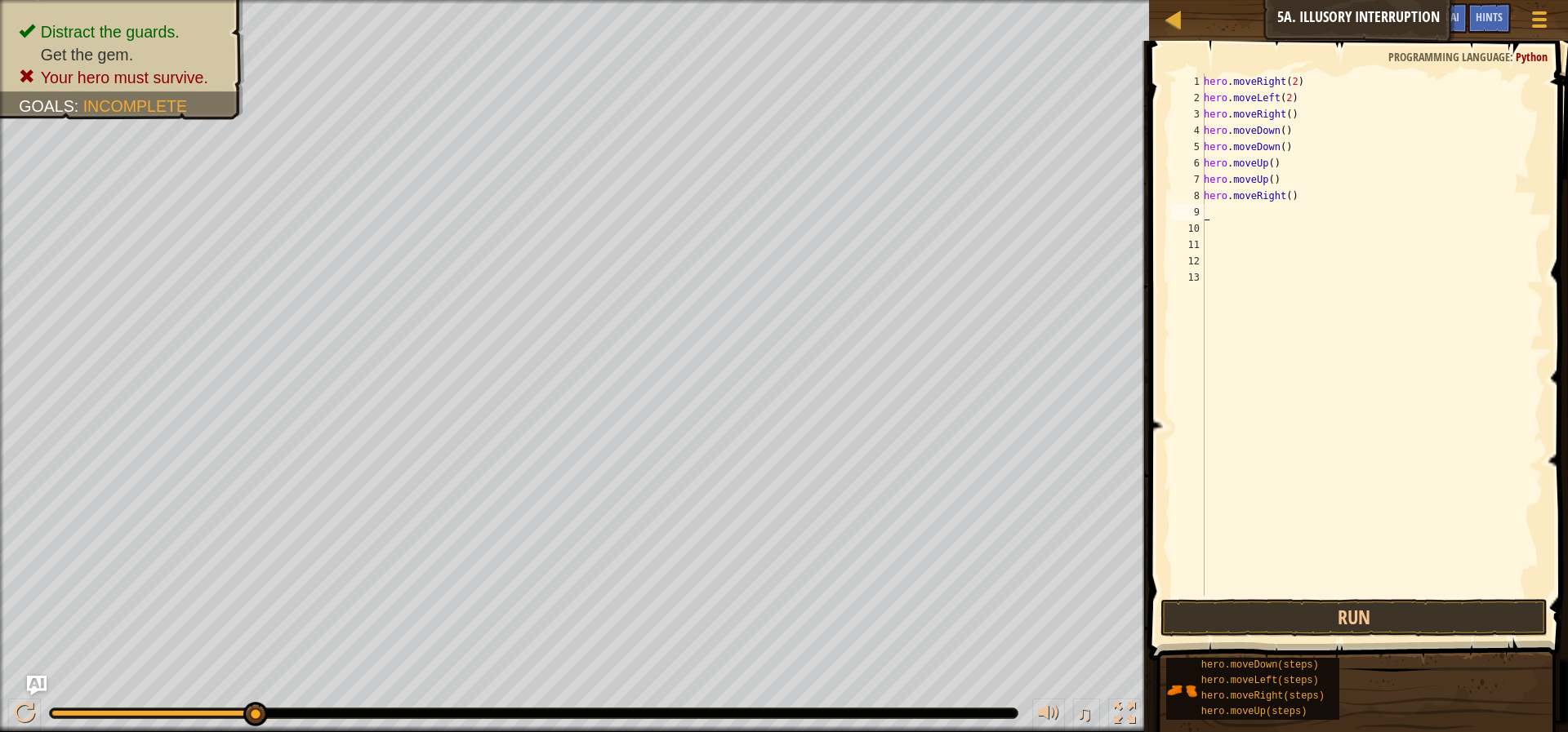
type textarea "mo"
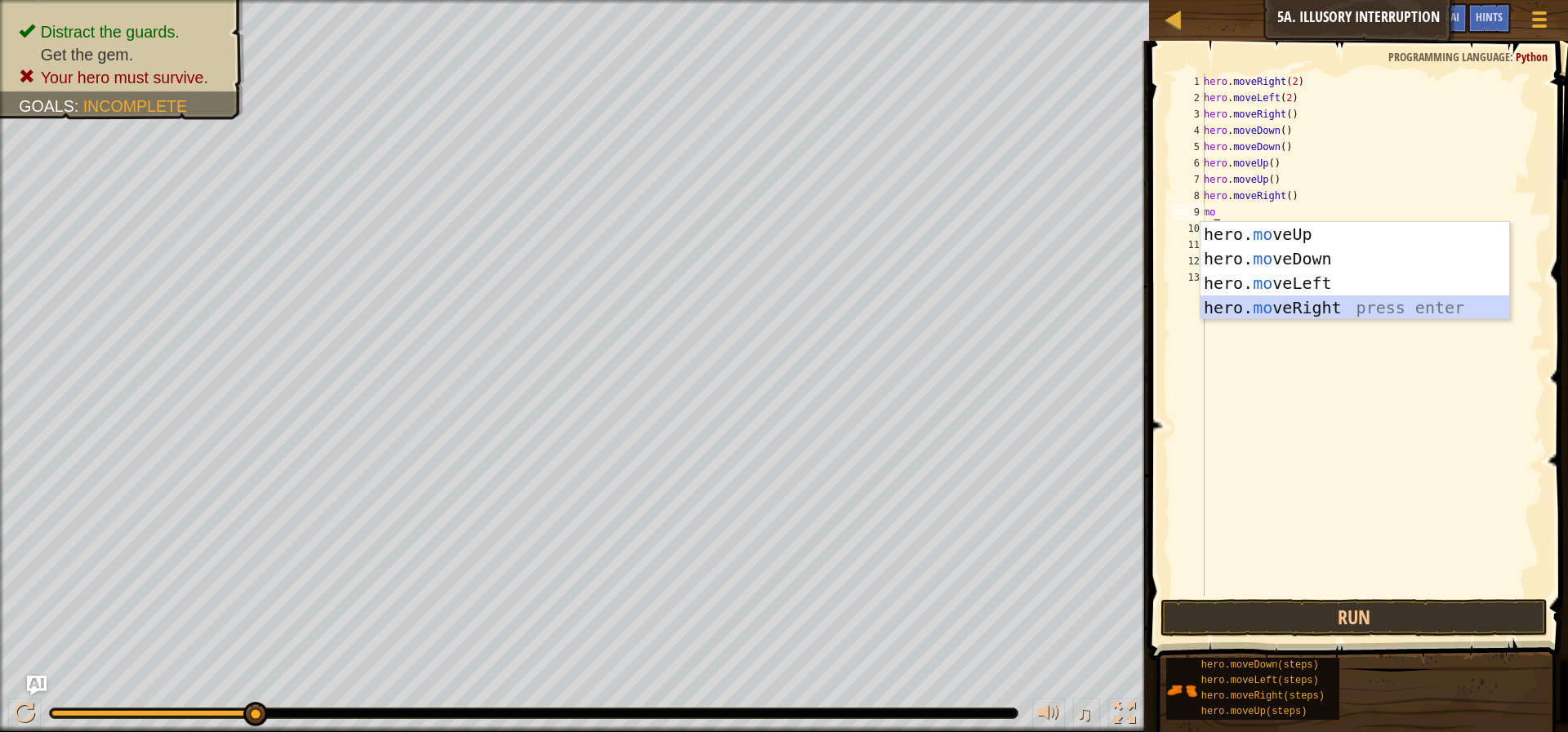
click at [1270, 311] on div "hero. mo veUp press enter hero. mo veDown press enter hero. mo veLeft press ent…" at bounding box center [1355, 295] width 309 height 147
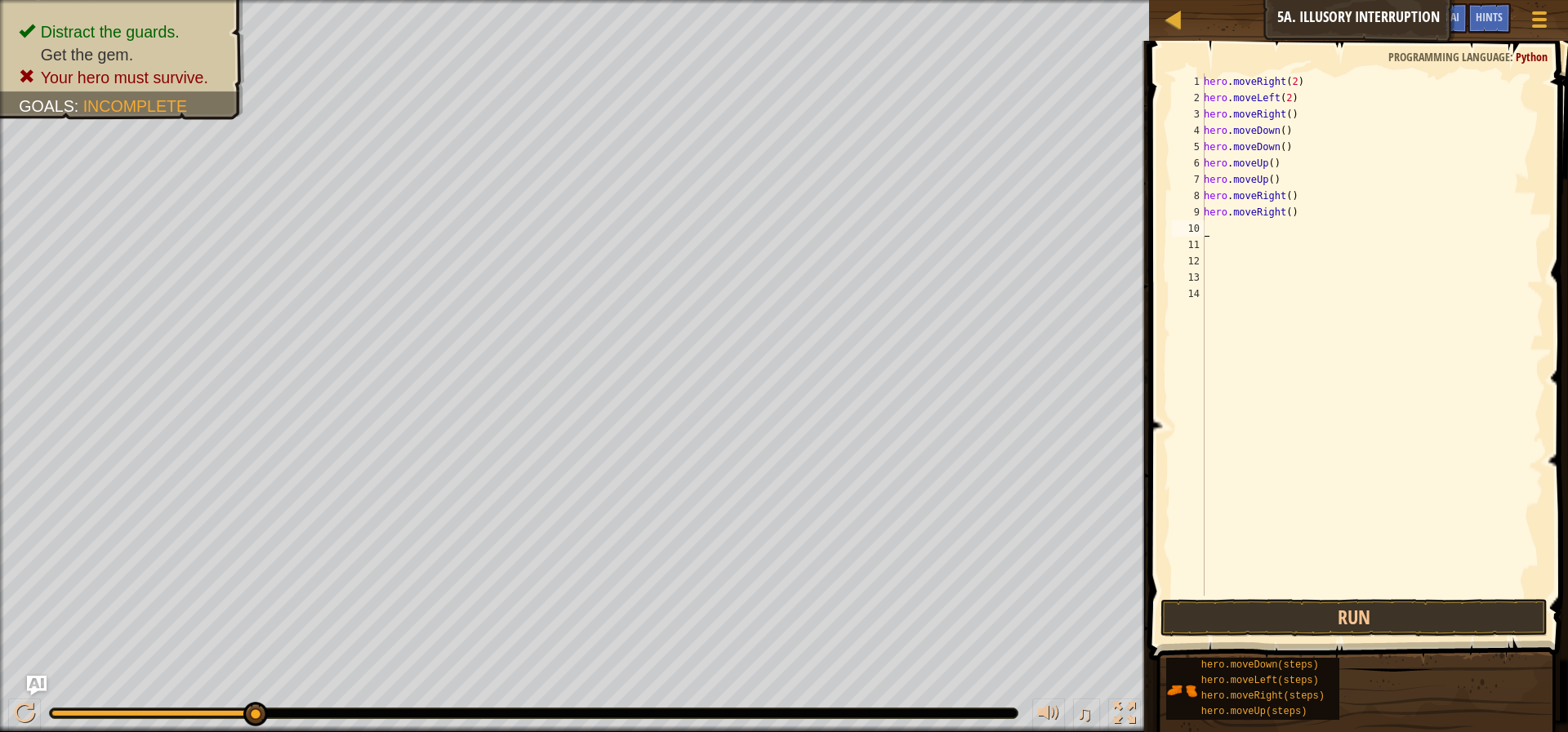
type textarea "mo"
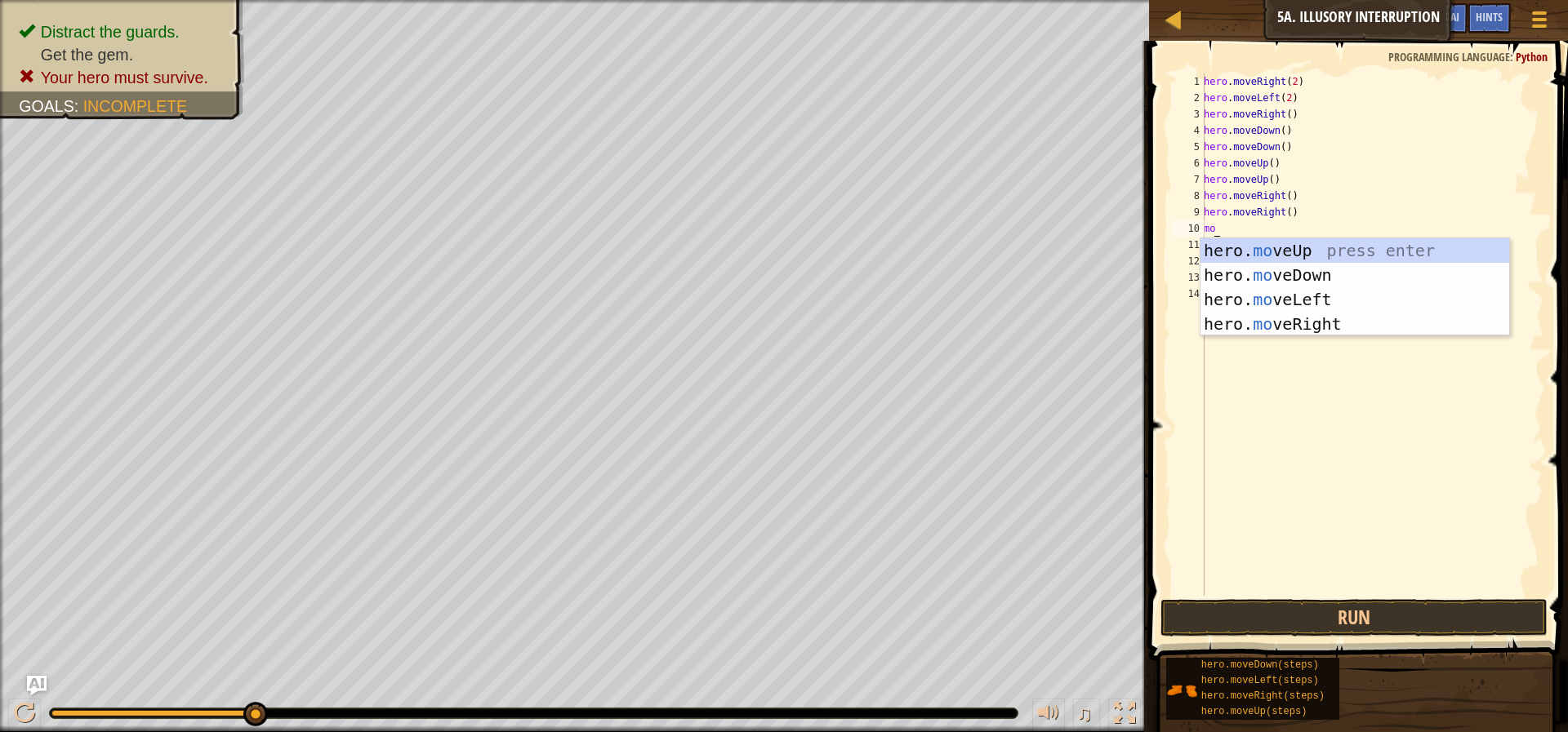
click at [1318, 427] on div "hero . moveRight ( 2 ) hero . moveLeft ( 2 ) hero . moveRight ( ) hero . moveDo…" at bounding box center [1372, 351] width 343 height 555
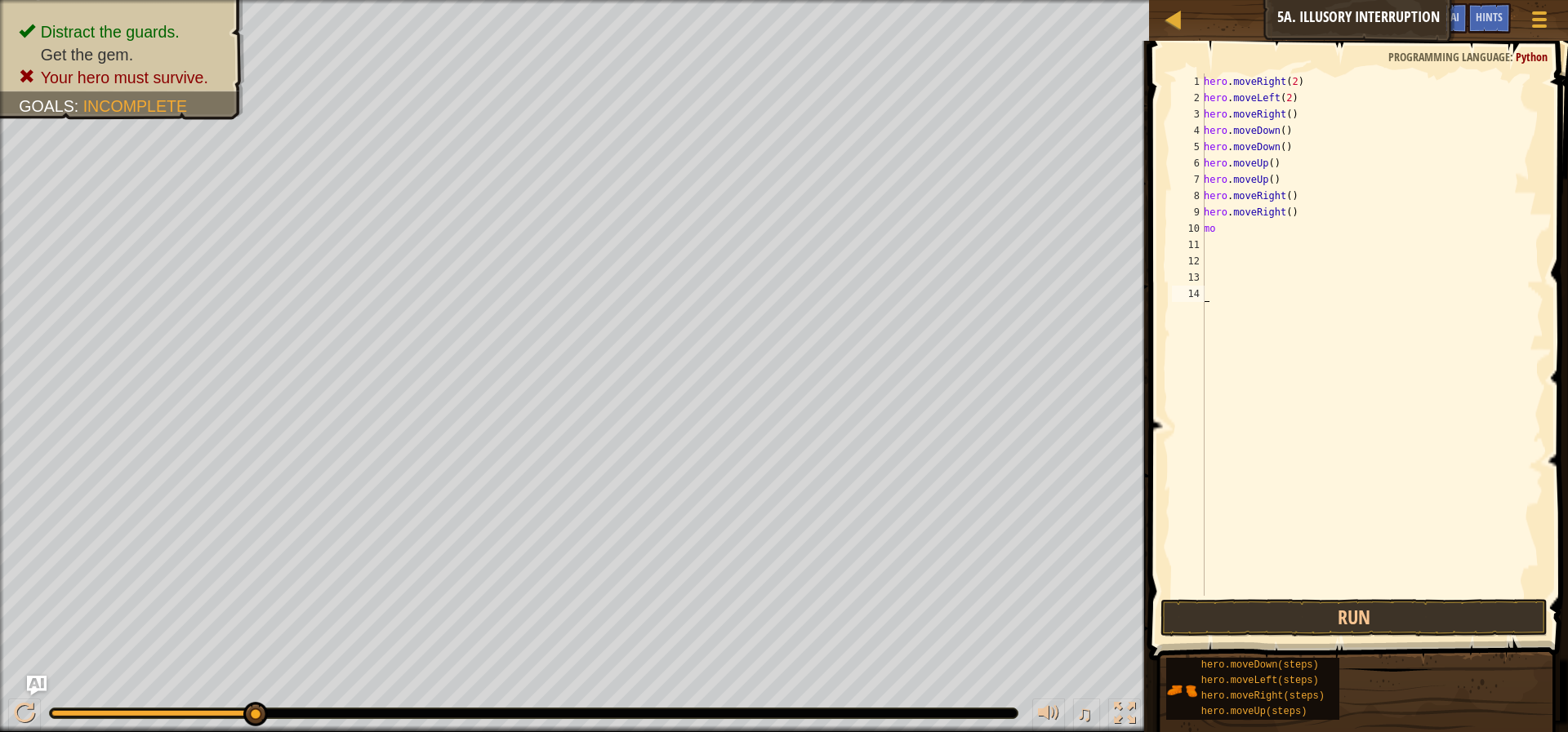
click at [1285, 211] on div "hero . moveRight ( 2 ) hero . moveLeft ( 2 ) hero . moveRight ( ) hero . moveDo…" at bounding box center [1372, 351] width 343 height 555
click at [1291, 233] on div "hero . moveRight ( 2 ) hero . moveLeft ( 2 ) hero . moveRight ( ) hero . moveDo…" at bounding box center [1372, 351] width 343 height 555
type textarea "m"
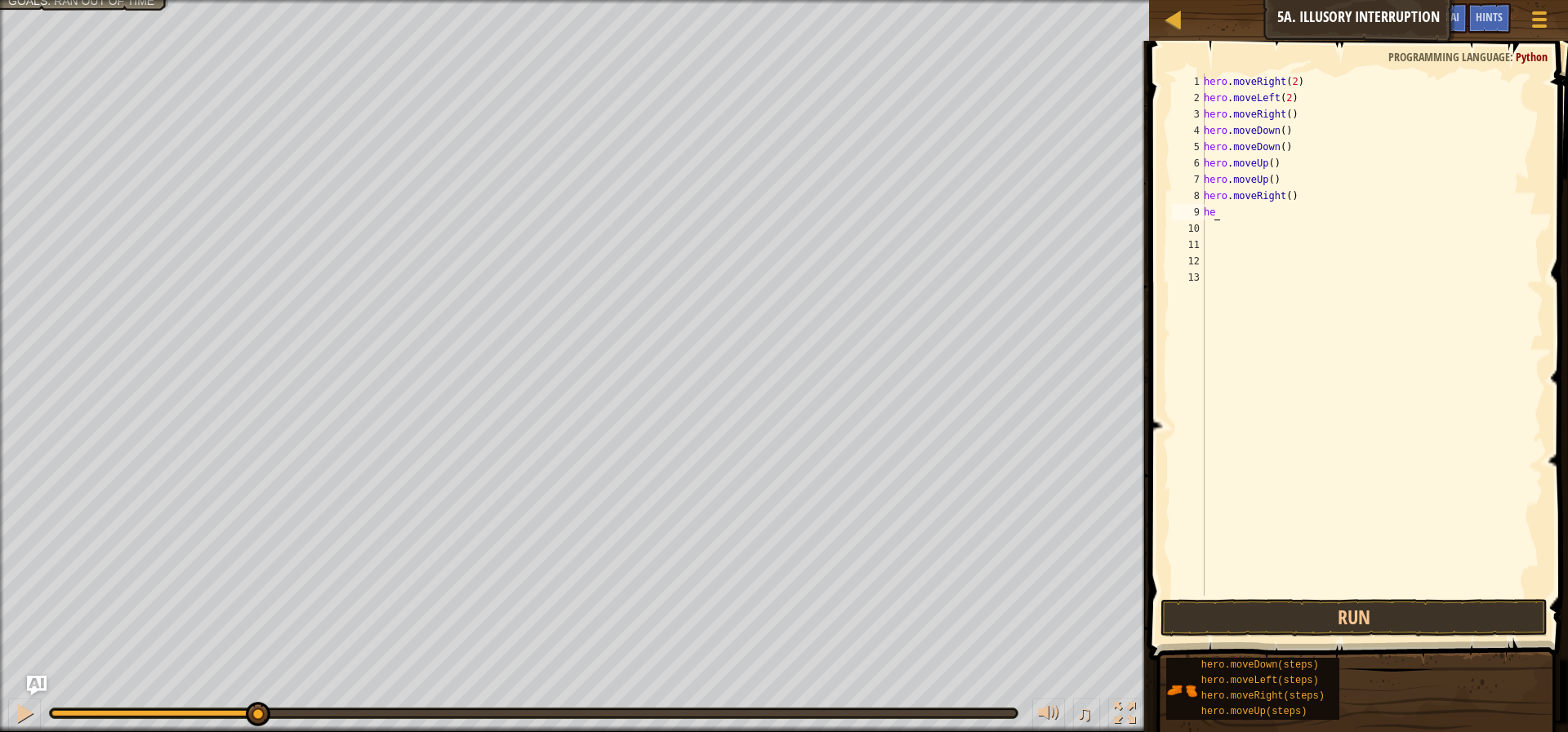
type textarea "h"
click at [1281, 193] on div "hero . moveRight ( 2 ) hero . moveLeft ( 2 ) hero . moveRight ( ) hero . moveDo…" at bounding box center [1372, 351] width 343 height 555
click at [1284, 195] on div "hero . moveRight ( 2 ) hero . moveLeft ( 2 ) hero . moveRight ( ) hero . moveDo…" at bounding box center [1372, 351] width 343 height 555
type textarea "hero.moveRight(3)"
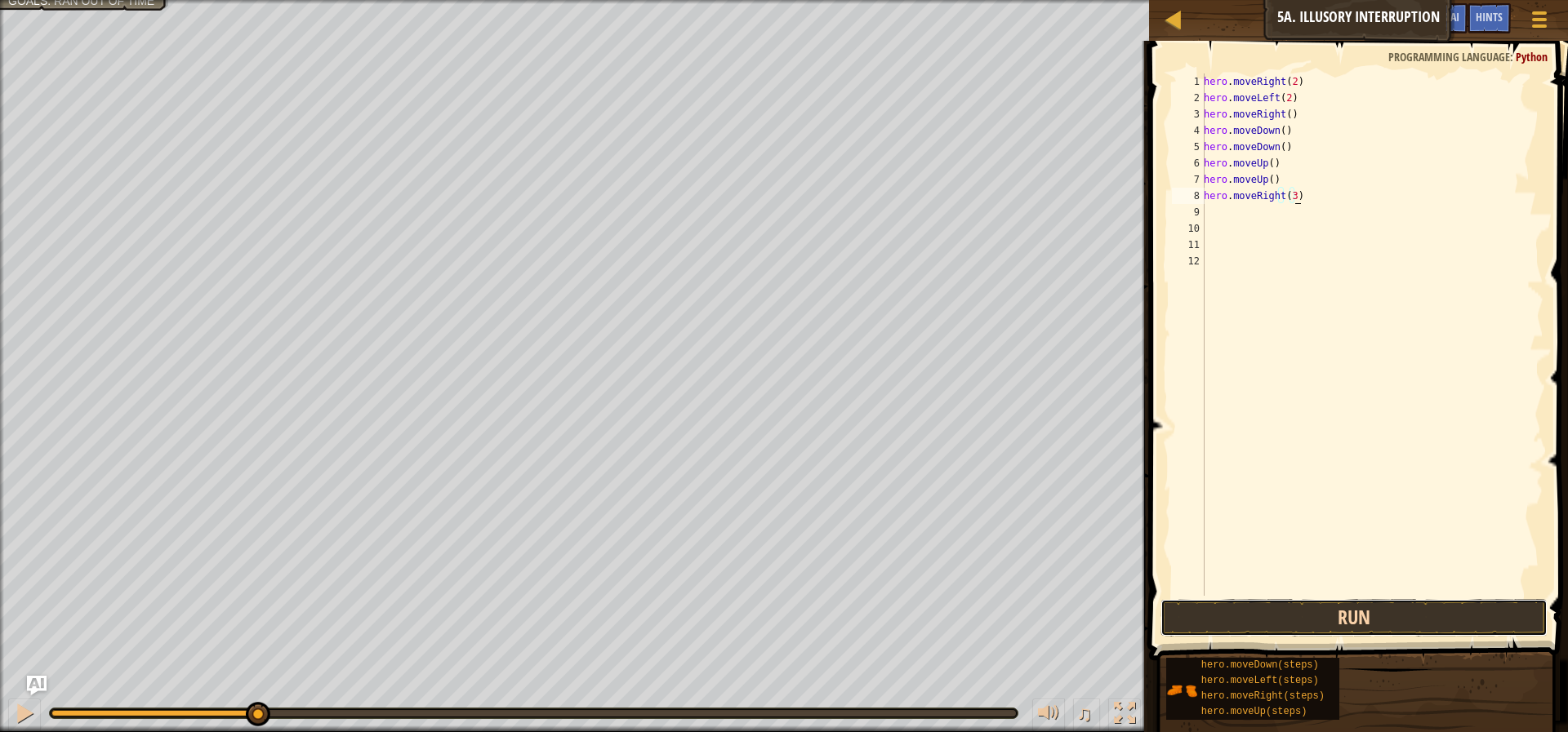
click at [1350, 624] on button "Run" at bounding box center [1354, 618] width 387 height 37
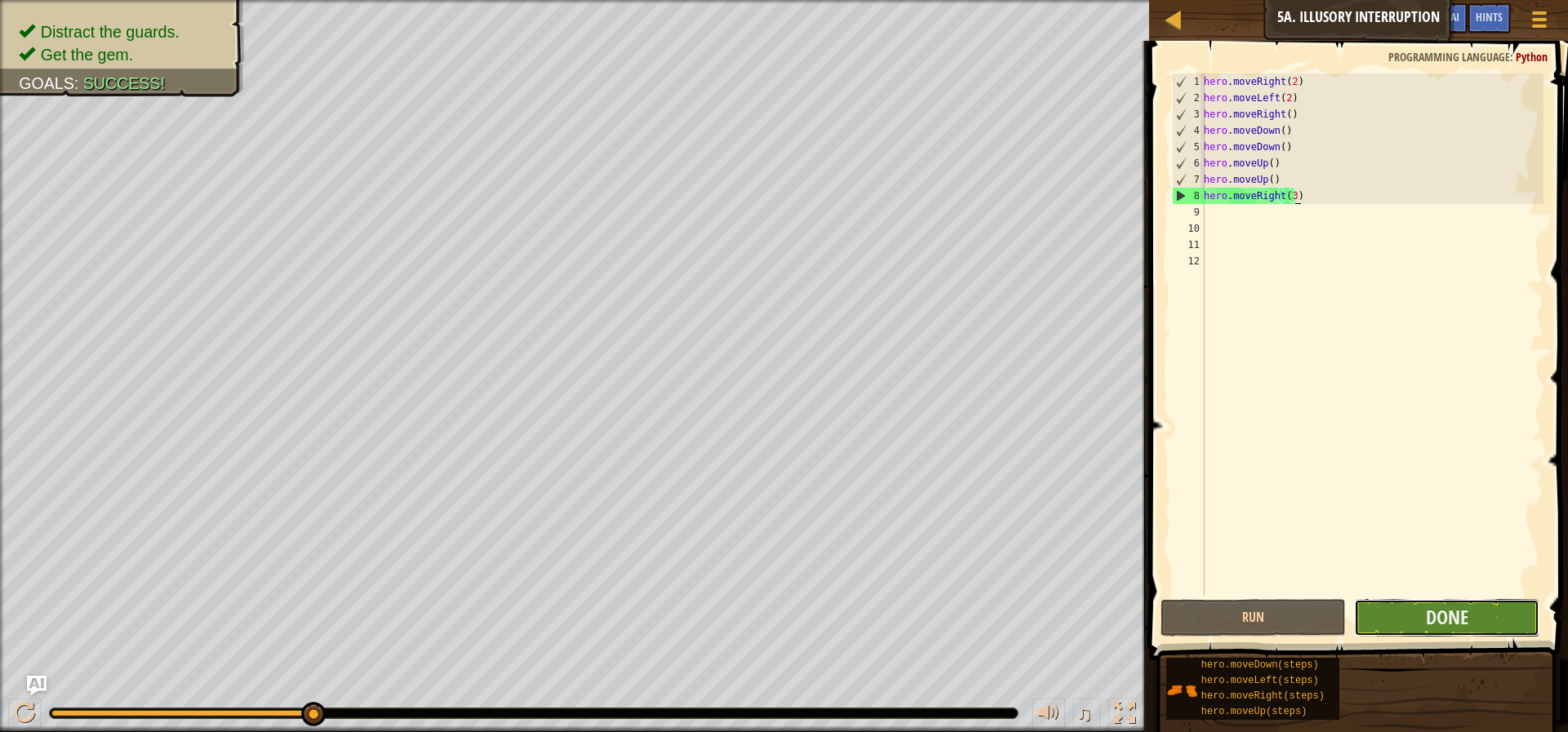
click at [1406, 601] on button "Done" at bounding box center [1447, 618] width 185 height 37
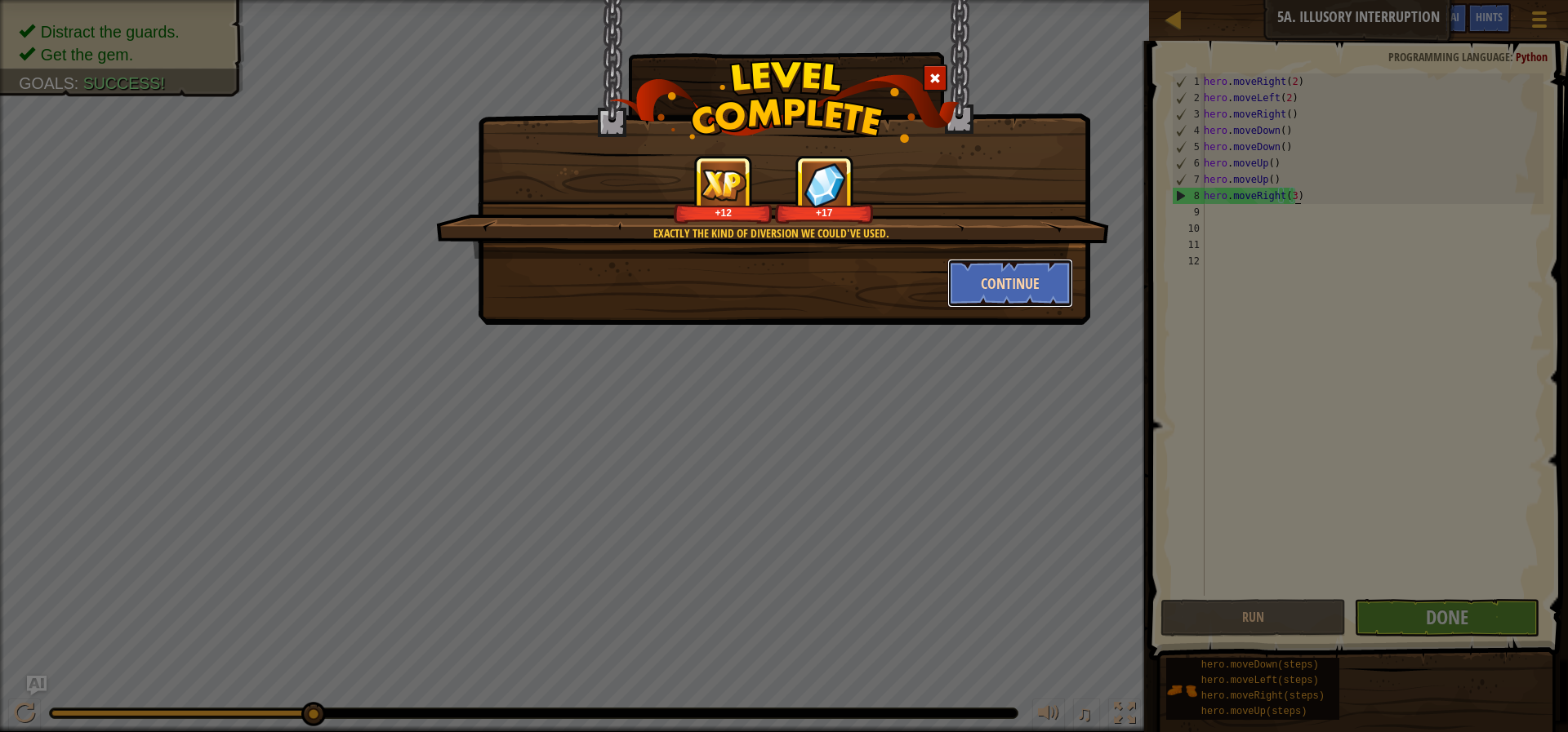
click at [1062, 295] on button "Continue" at bounding box center [1011, 283] width 127 height 49
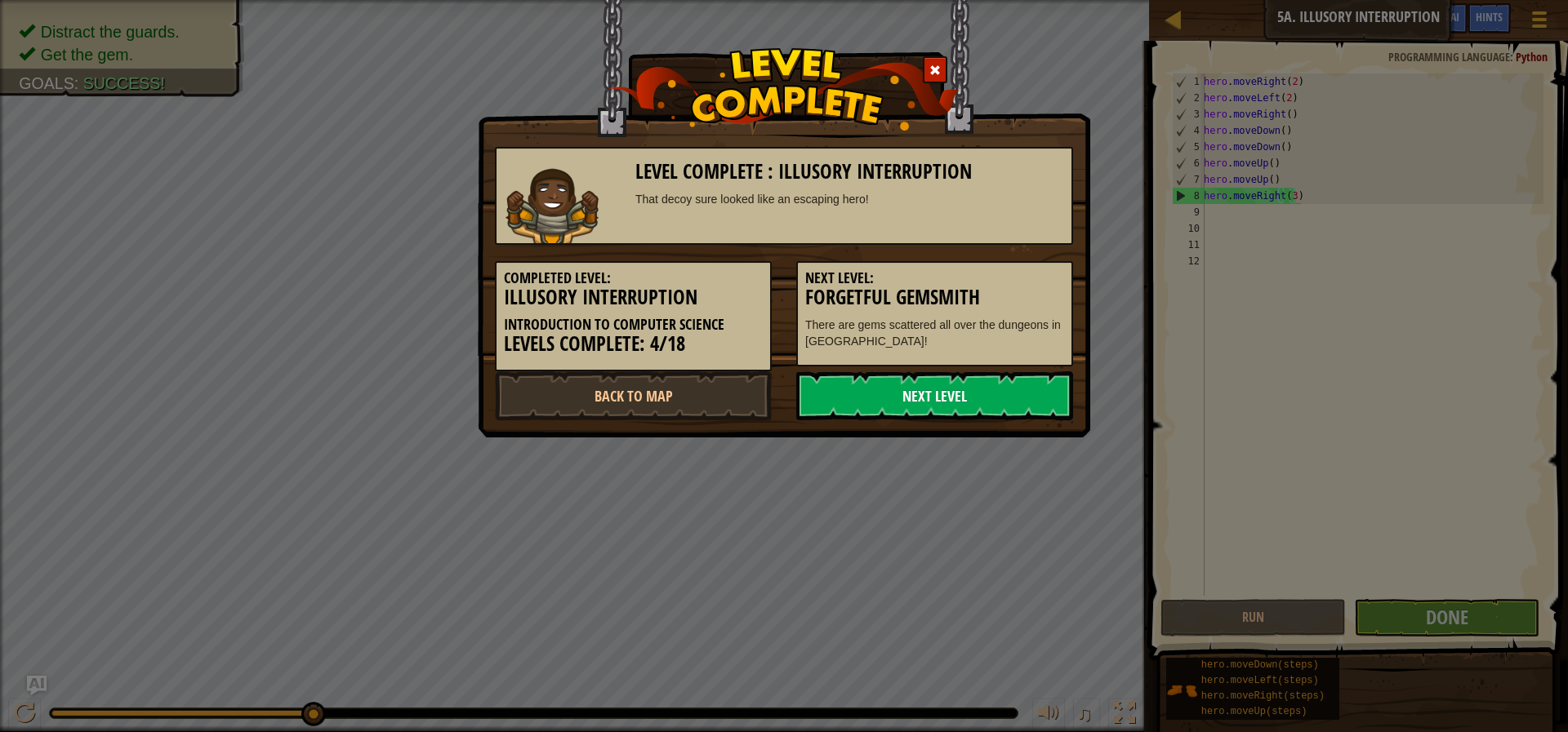
click at [990, 405] on link "Next Level" at bounding box center [934, 396] width 277 height 49
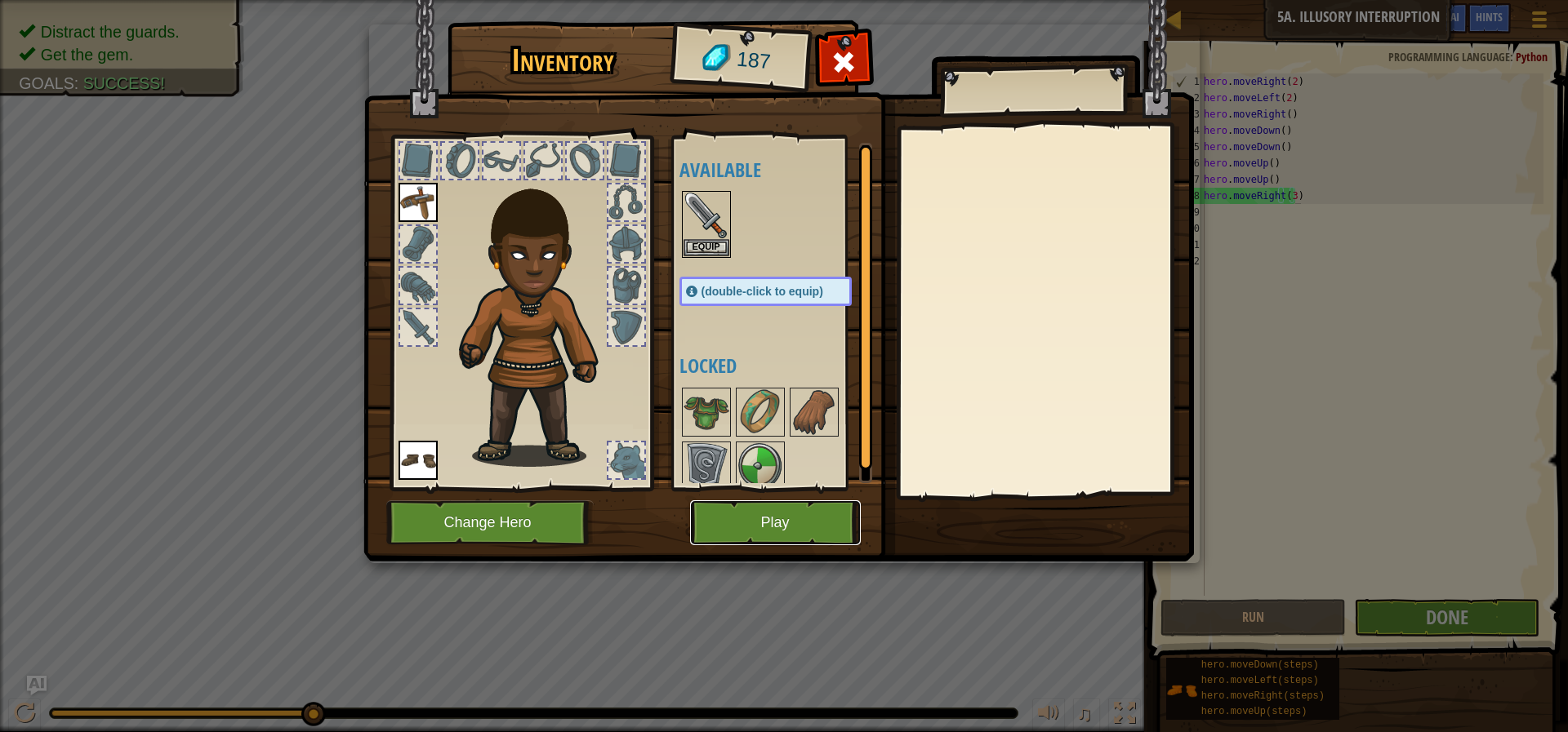
click at [796, 509] on button "Play" at bounding box center [775, 523] width 171 height 45
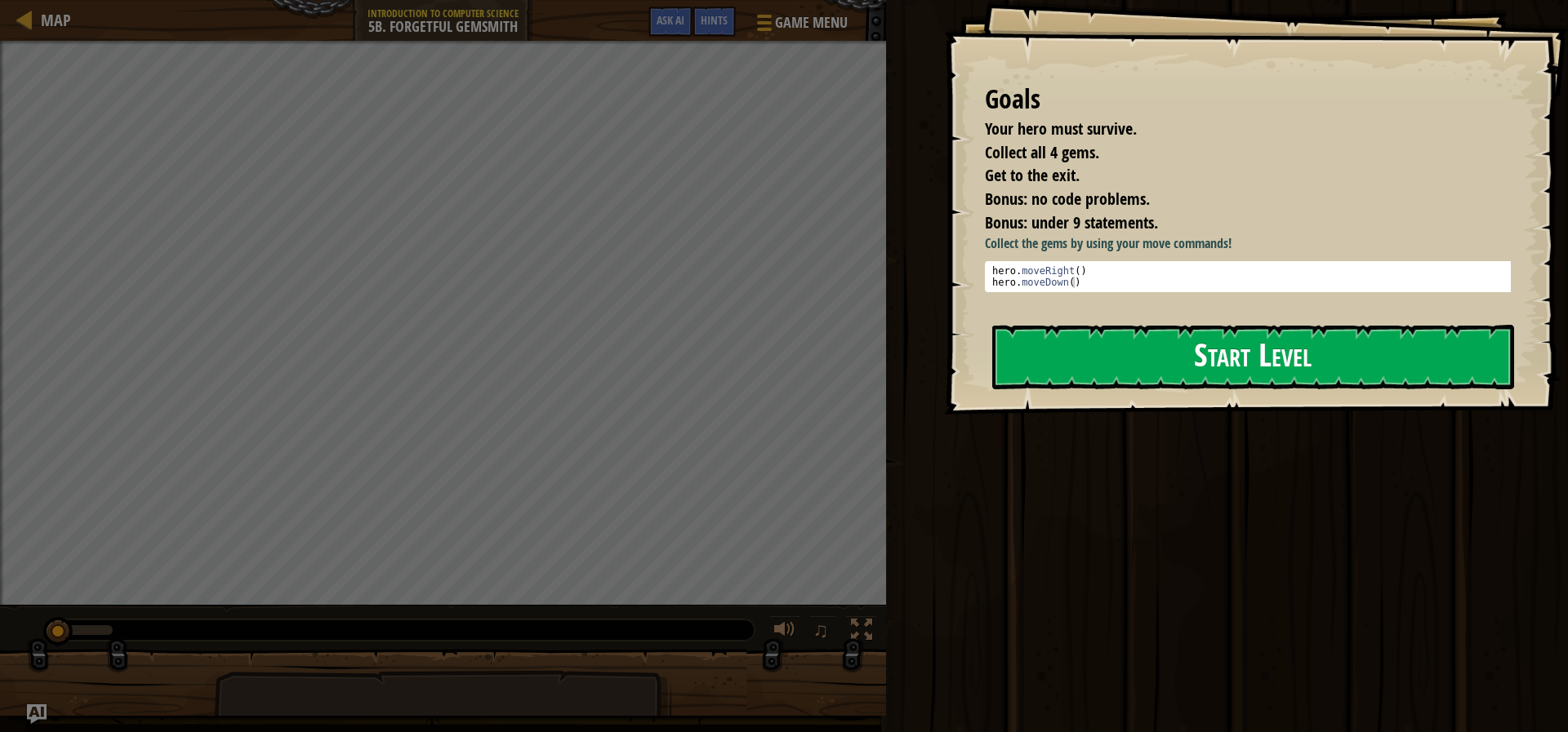
click at [1068, 358] on button "Start Level" at bounding box center [1253, 357] width 522 height 64
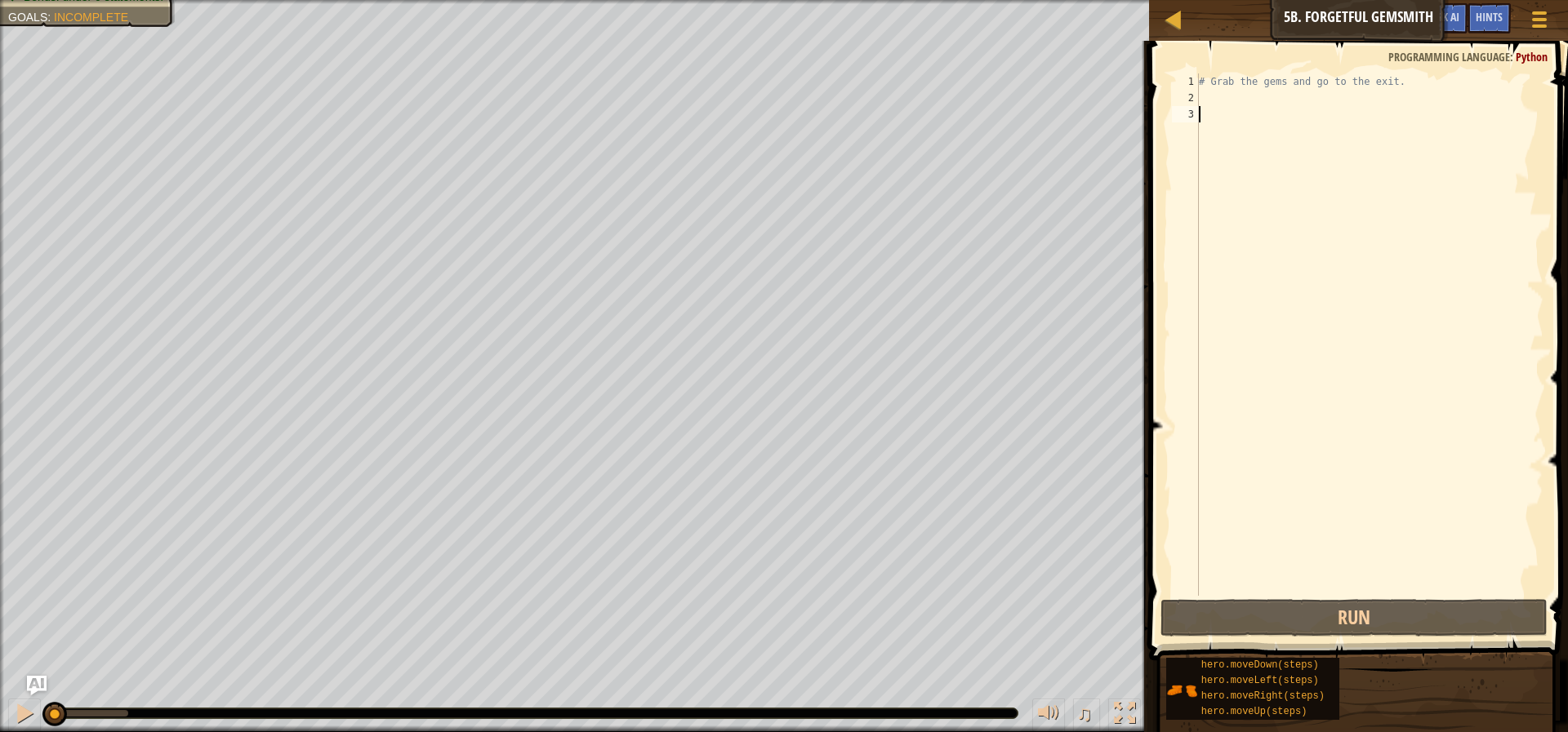
click at [1378, 112] on div "# Grab the gems and go to the exit." at bounding box center [1369, 351] width 348 height 555
click at [1370, 102] on div "# Grab the gems and go to the exit." at bounding box center [1369, 351] width 348 height 555
type textarea "mo"
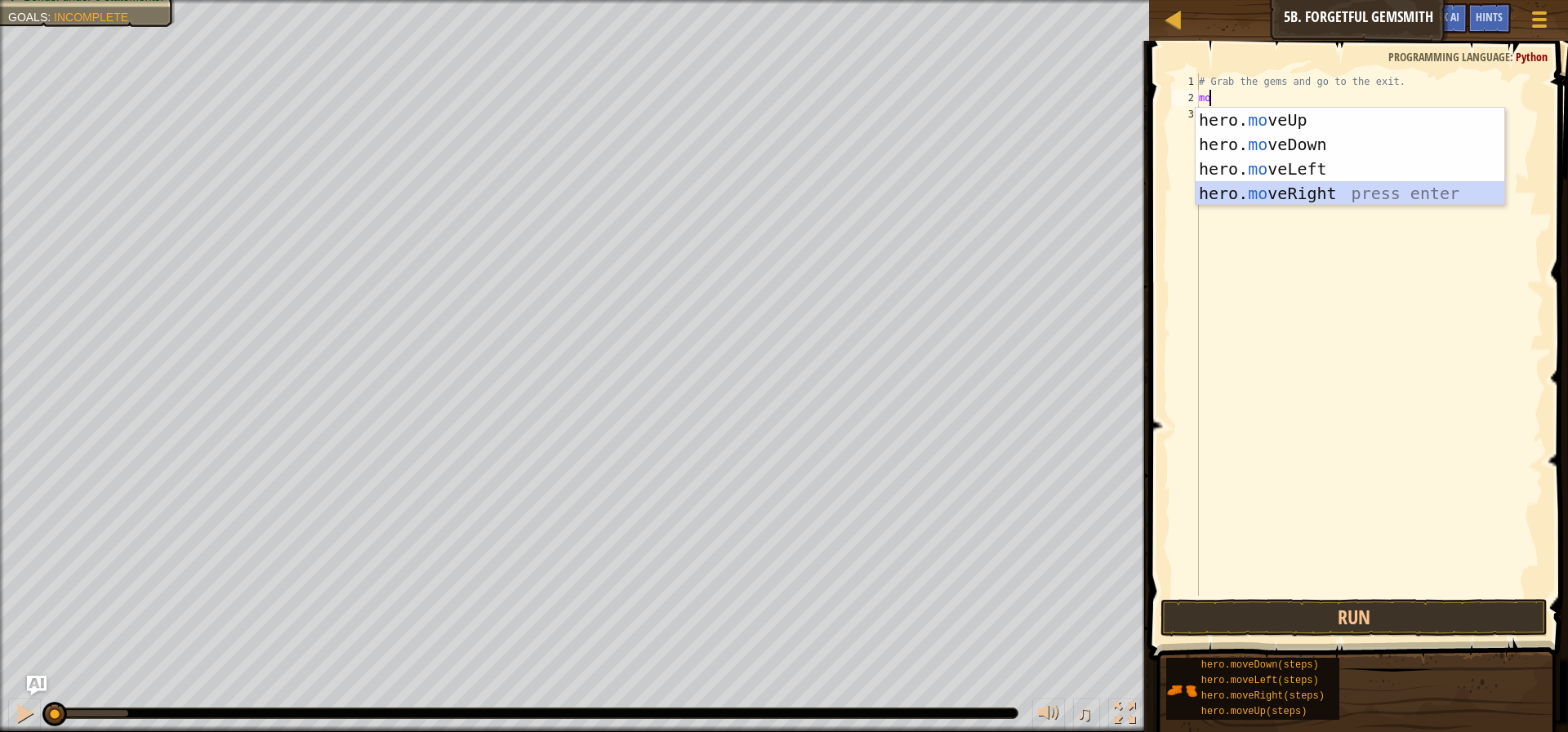
click at [1330, 196] on div "hero. mo veUp press enter hero. mo veDown press enter hero. mo veLeft press ent…" at bounding box center [1350, 181] width 309 height 147
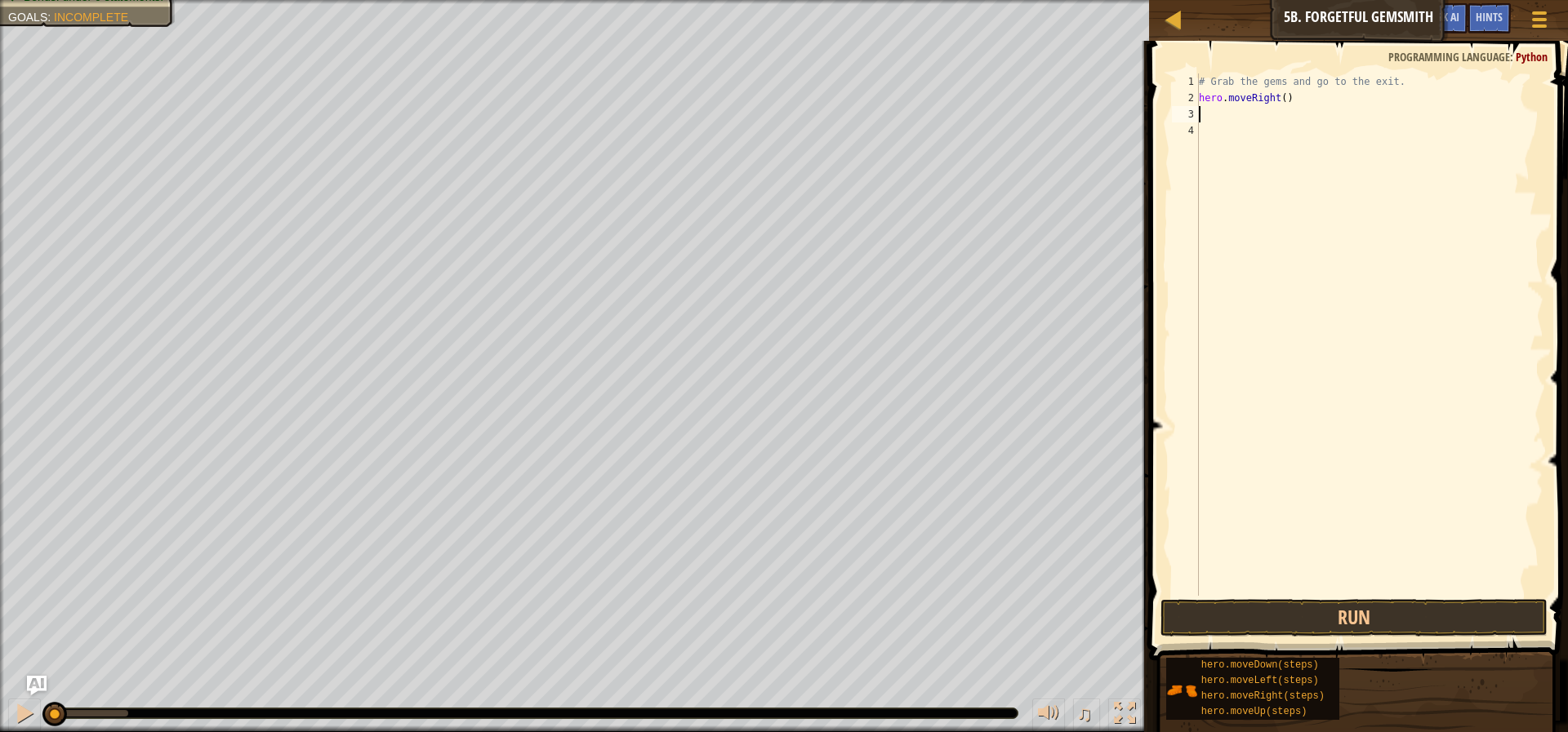
type textarea "mo"
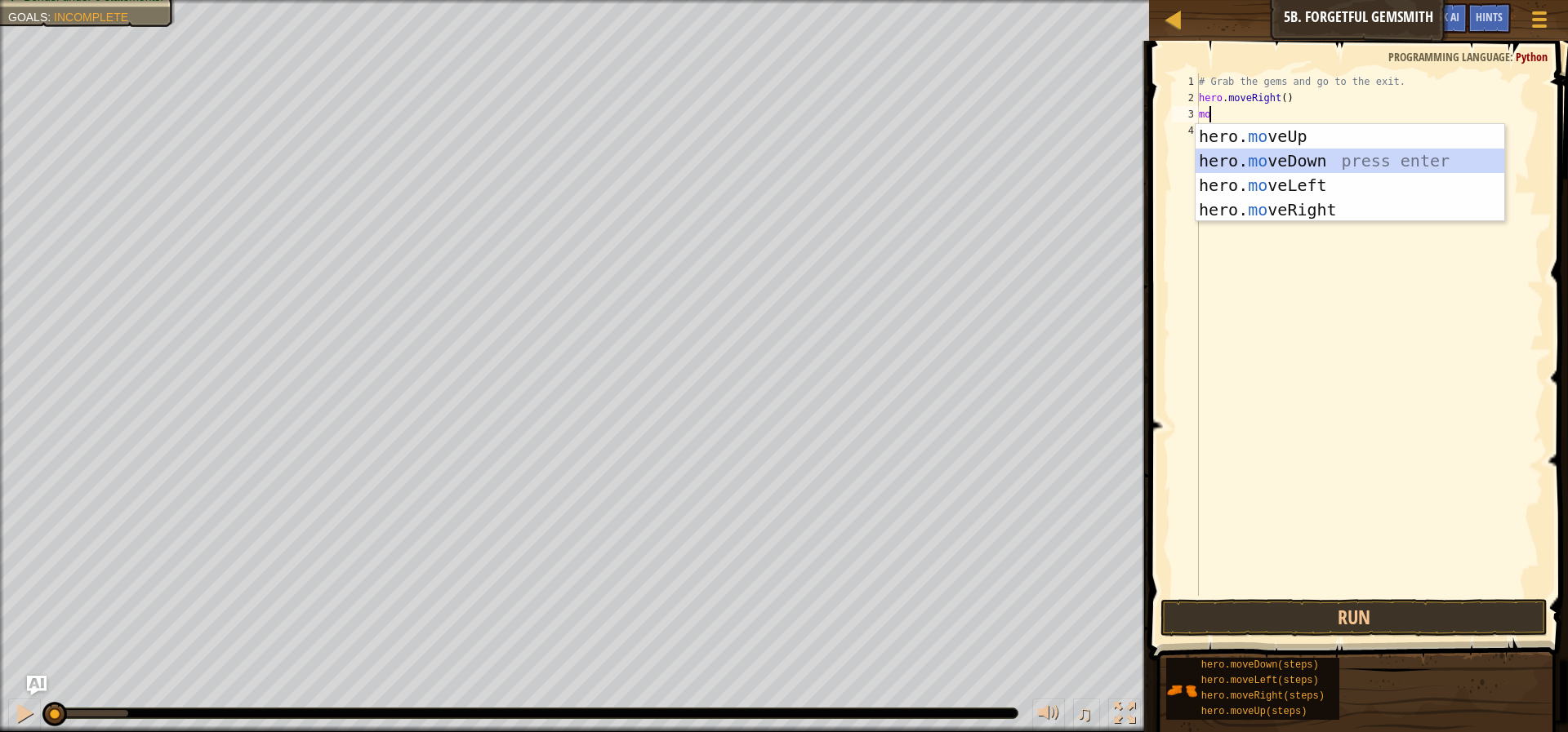
click at [1300, 153] on div "hero. mo veUp press enter hero. mo veDown press enter hero. mo veLeft press ent…" at bounding box center [1350, 198] width 309 height 147
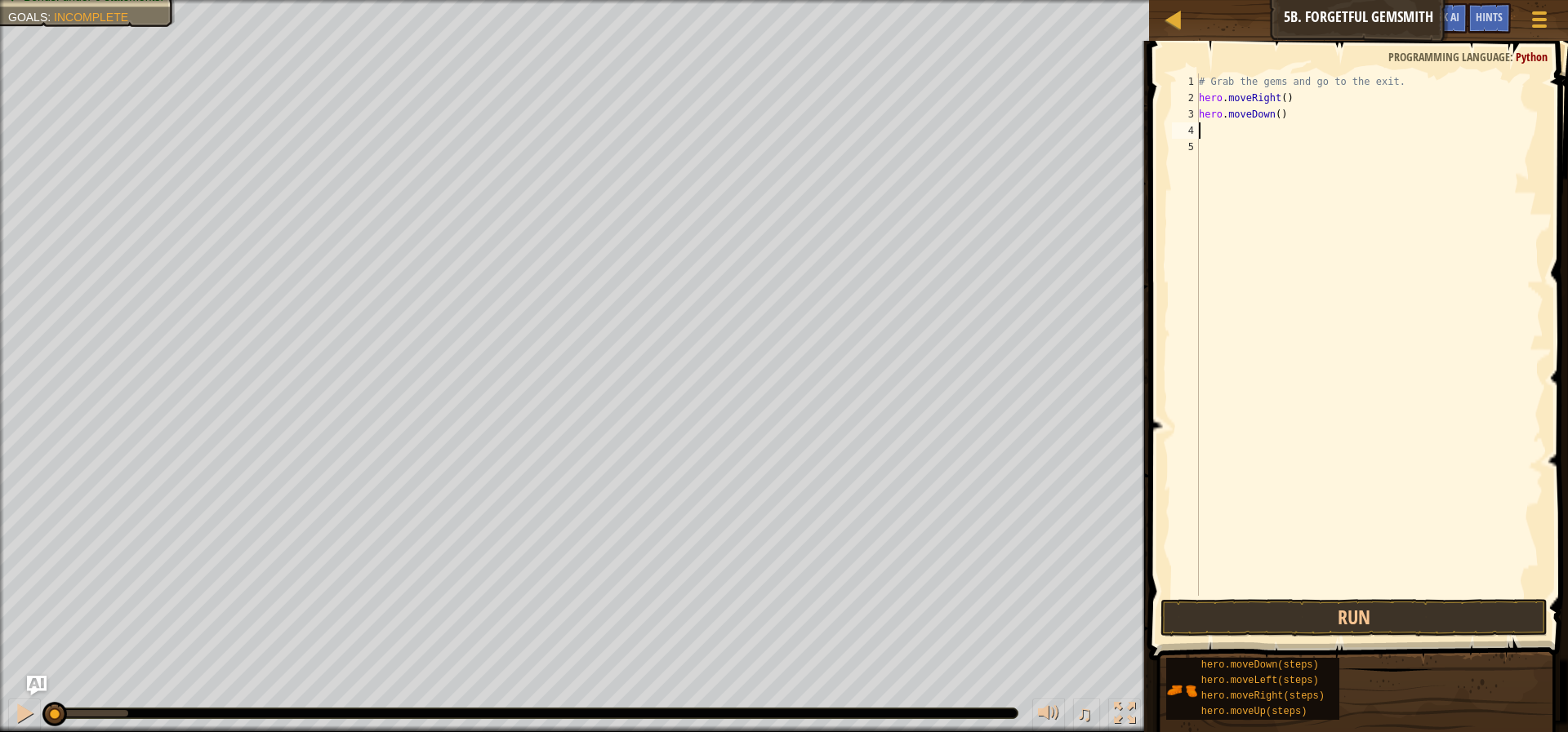
type textarea "mo"
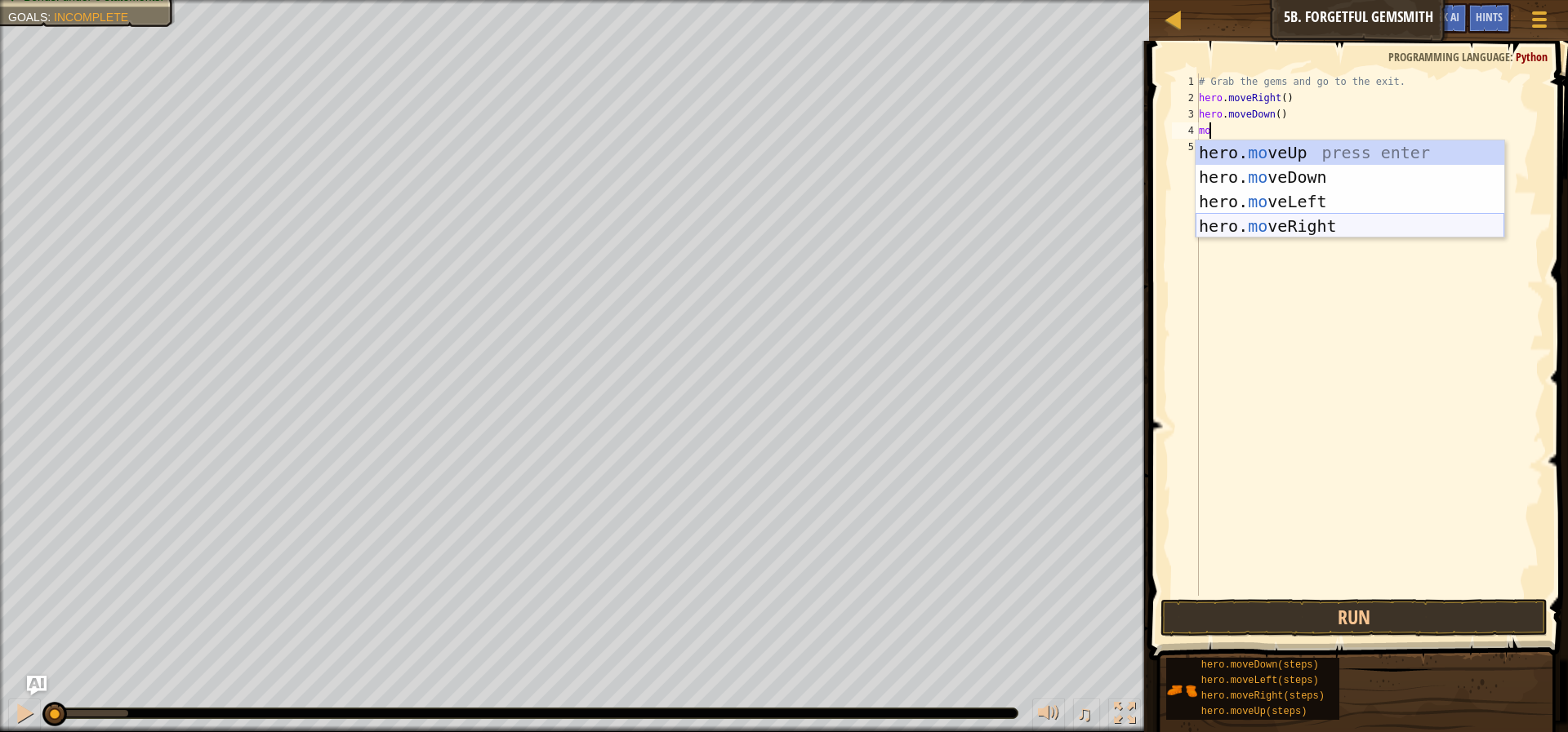
click at [1304, 220] on div "hero. mo veUp press enter hero. mo veDown press enter hero. mo veLeft press ent…" at bounding box center [1350, 214] width 309 height 147
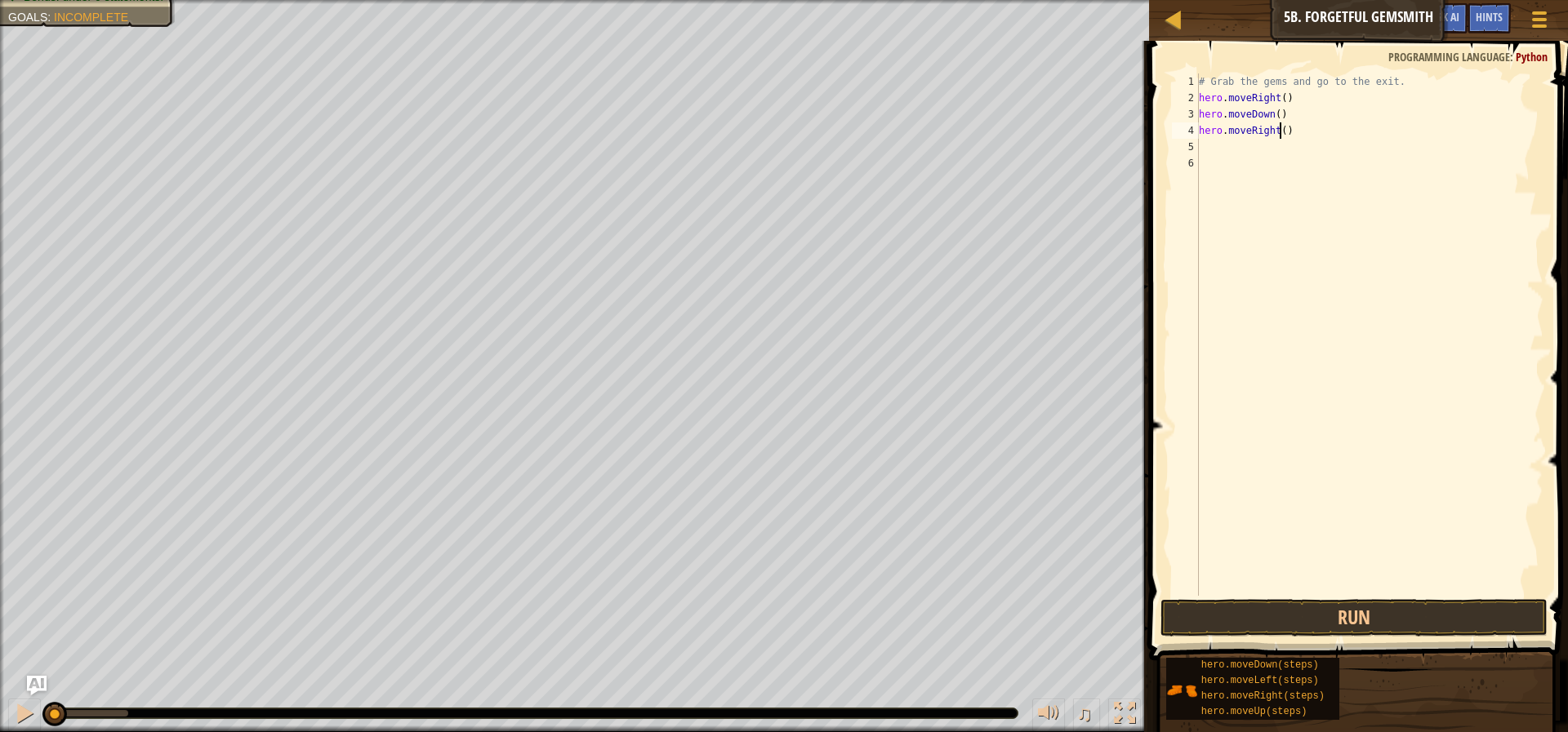
click at [1279, 133] on div "# Grab the gems and go to the exit. hero . moveRight ( ) hero . moveDown ( ) he…" at bounding box center [1369, 351] width 348 height 555
type textarea "hero.moveRight(2)"
click at [1428, 606] on button "Run" at bounding box center [1354, 618] width 387 height 37
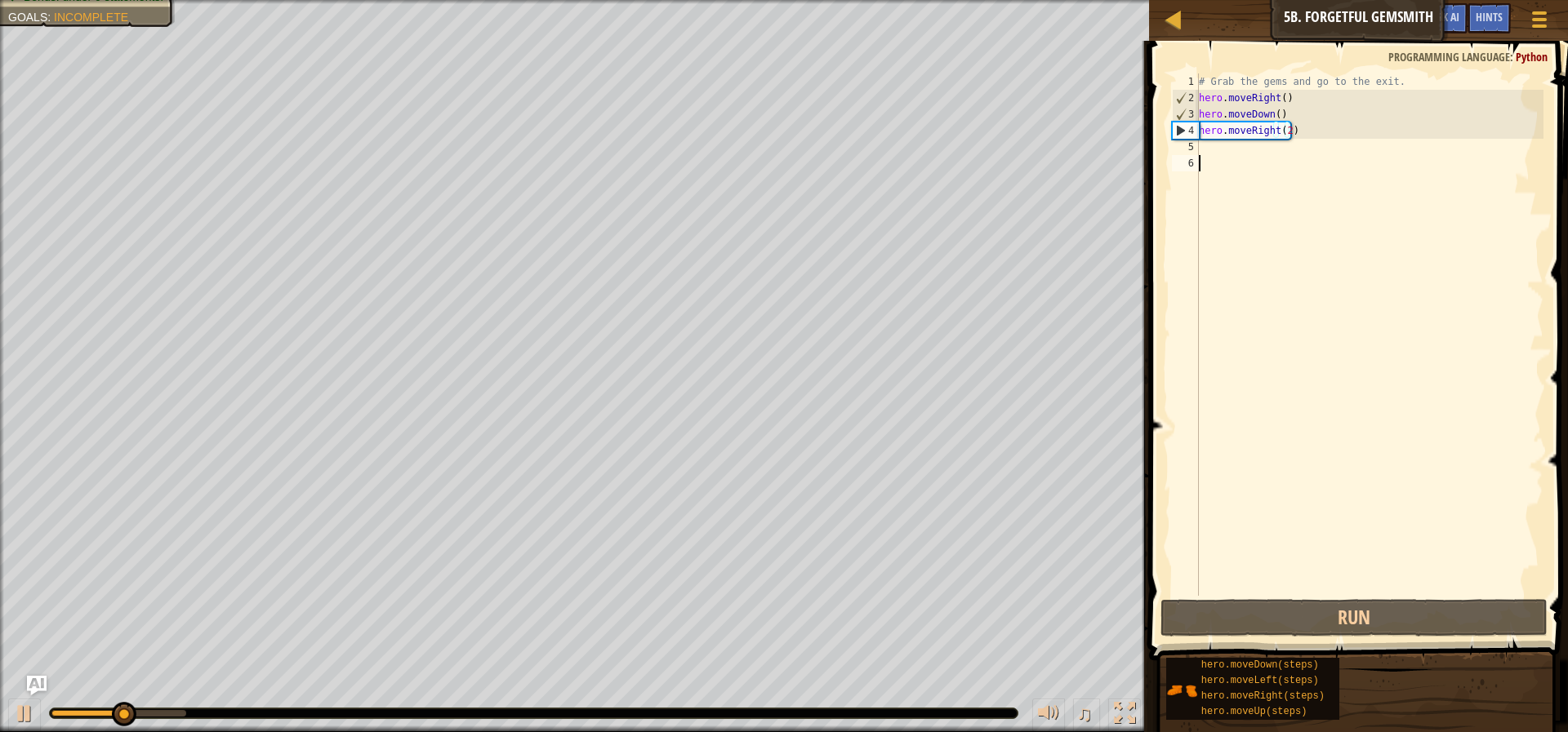
click at [1294, 155] on div "# Grab the gems and go to the exit. hero . moveRight ( ) hero . moveDown ( ) he…" at bounding box center [1369, 351] width 348 height 555
click at [1294, 150] on div "# Grab the gems and go to the exit. hero . moveRight ( ) hero . moveDown ( ) he…" at bounding box center [1369, 351] width 348 height 555
type textarea "mo"
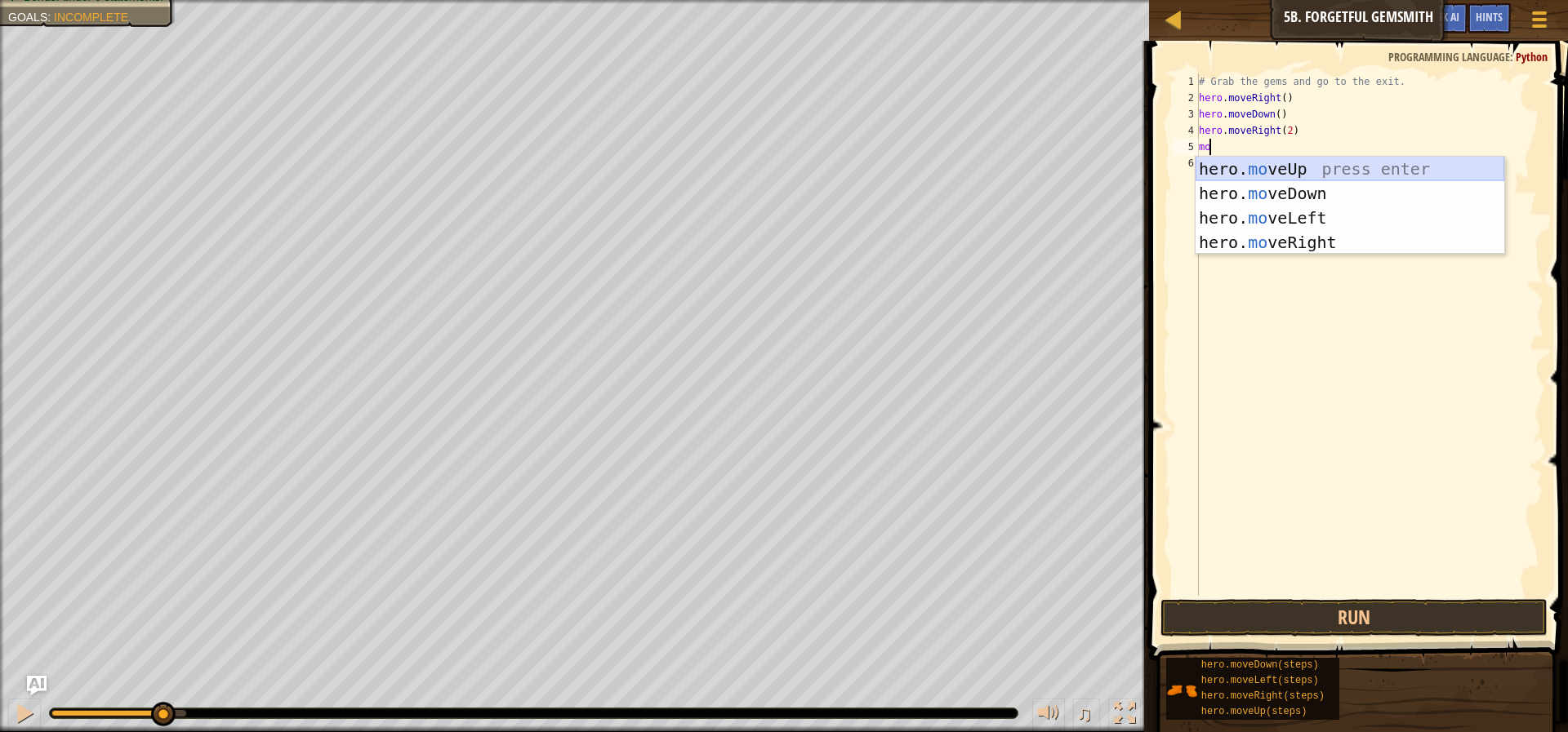
click at [1311, 169] on div "hero. mo veUp press enter hero. mo veDown press enter hero. mo veLeft press ent…" at bounding box center [1350, 230] width 309 height 147
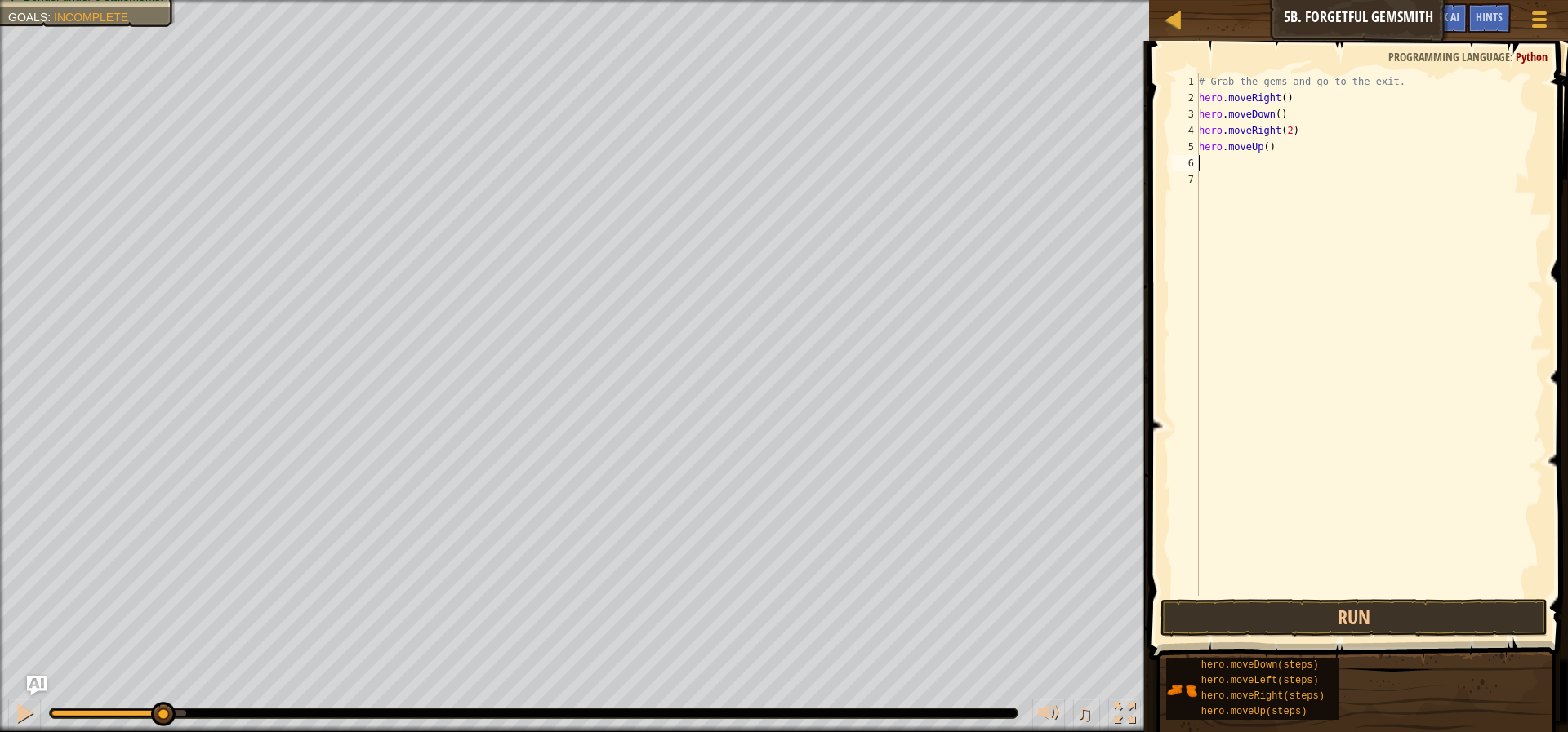
type textarea "mo"
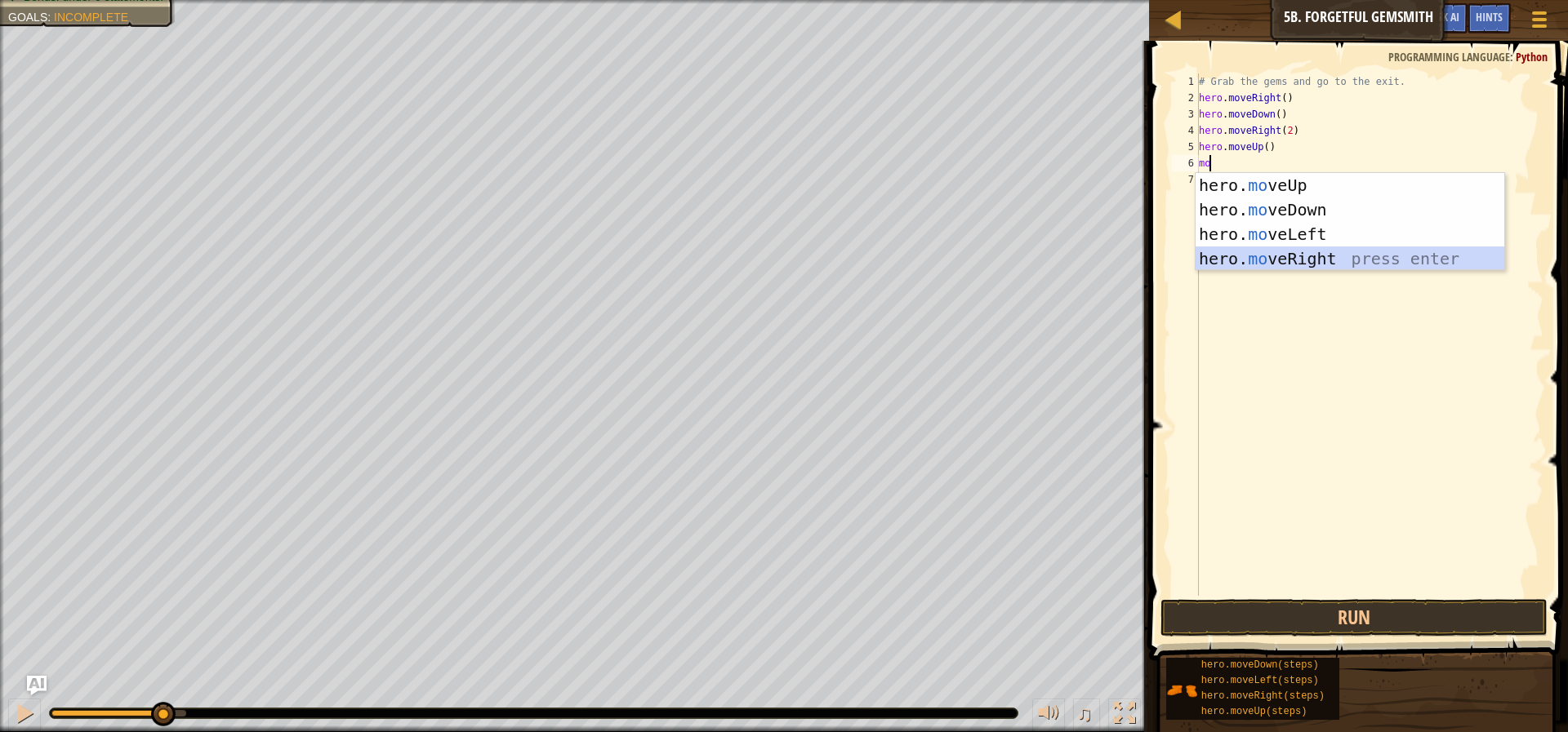
click at [1303, 259] on div "hero. mo veUp press enter hero. mo veDown press enter hero. mo veLeft press ent…" at bounding box center [1350, 247] width 309 height 147
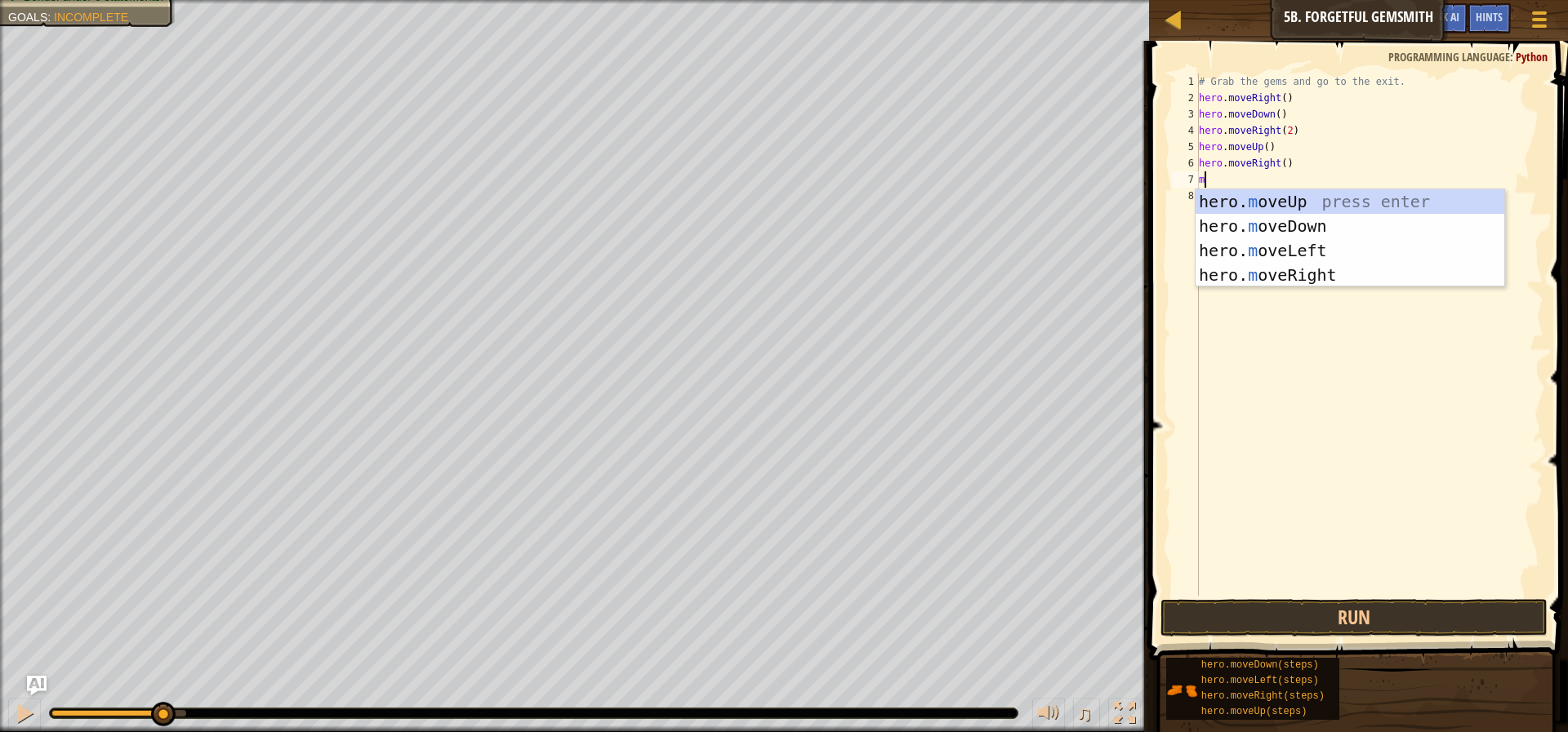
type textarea "mo"
click at [1321, 250] on div "hero. mo veUp press enter hero. mo veDown press enter hero. mo veLeft press ent…" at bounding box center [1350, 263] width 309 height 147
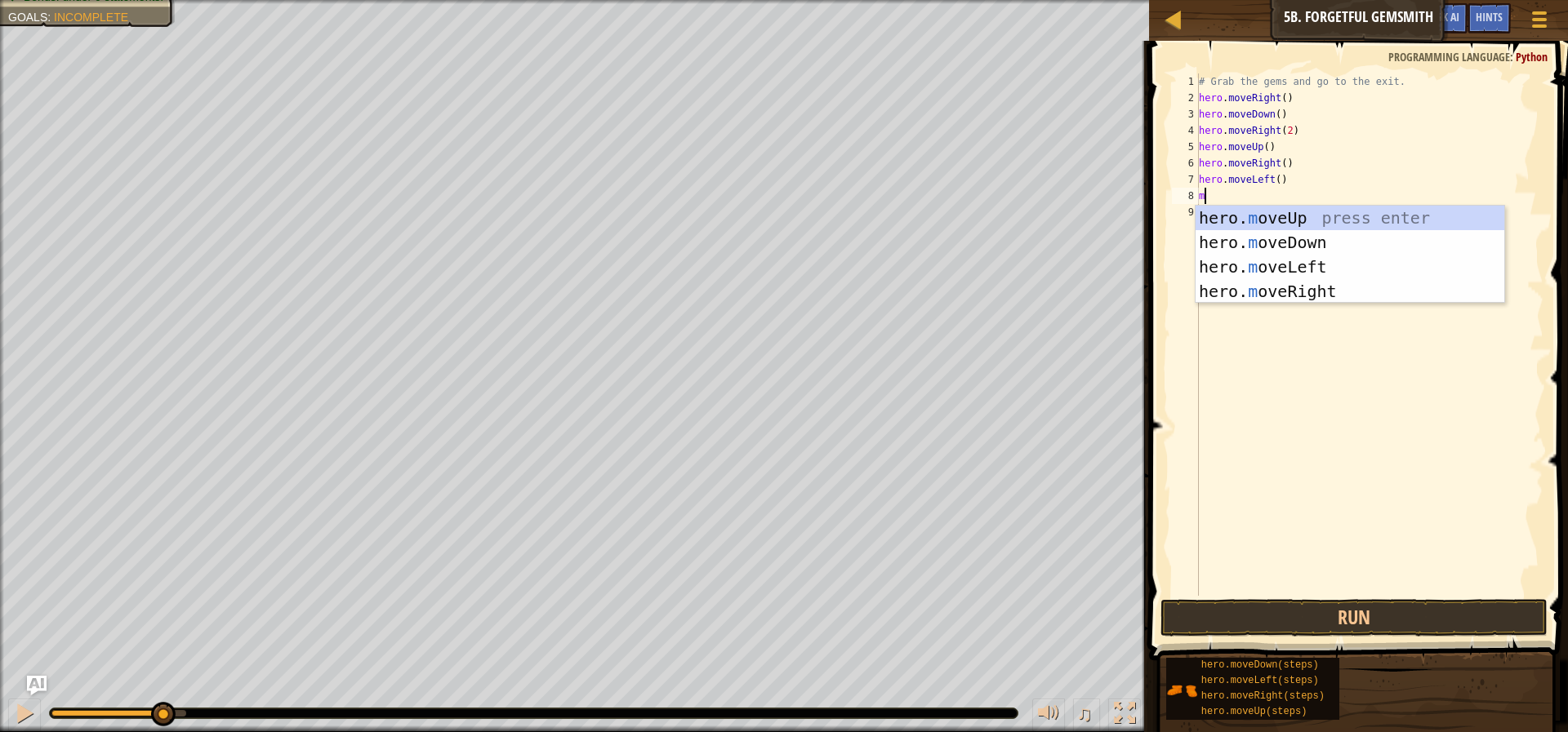
type textarea "mo"
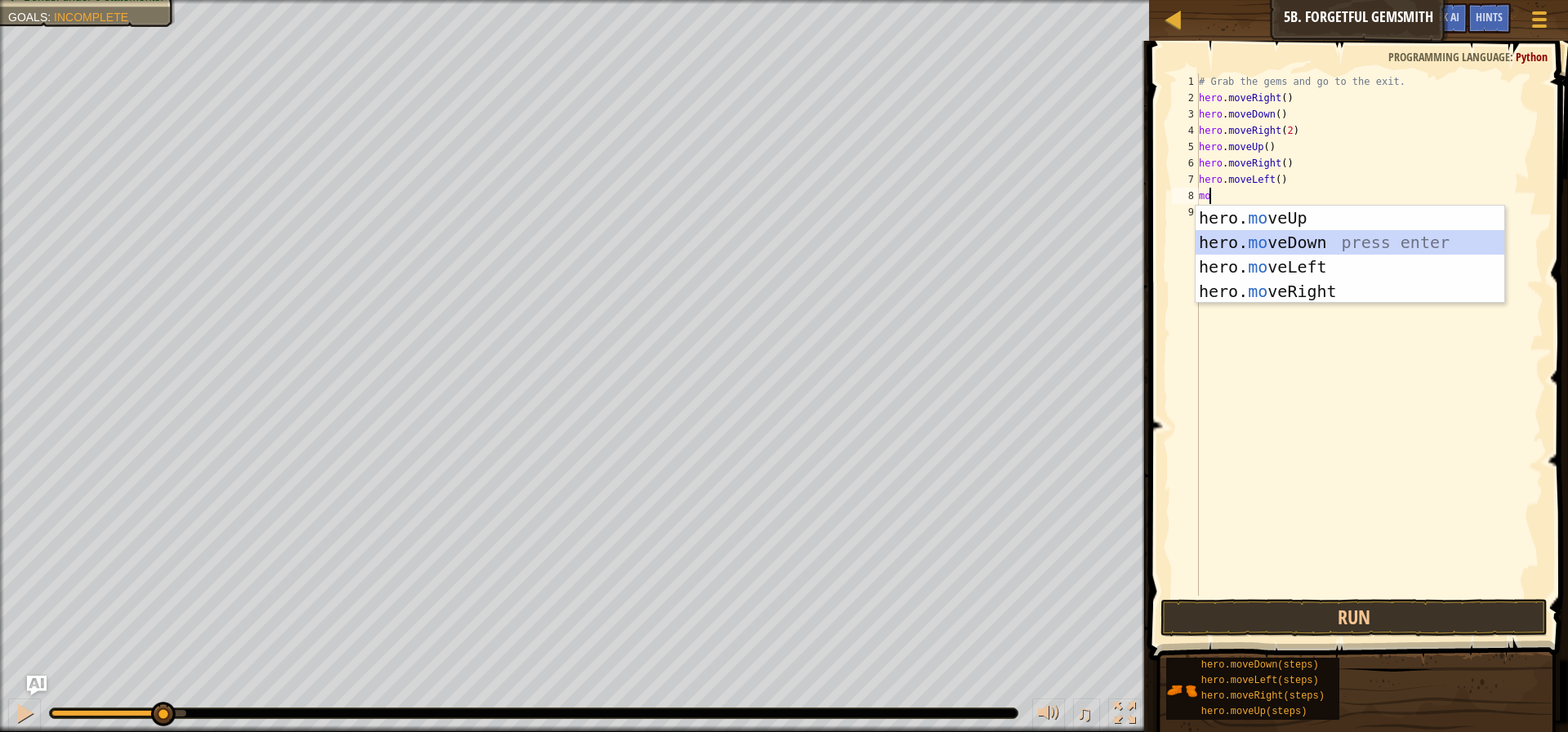
click at [1303, 242] on div "hero. mo veUp press enter hero. mo veDown press enter hero. mo veLeft press ent…" at bounding box center [1350, 279] width 309 height 147
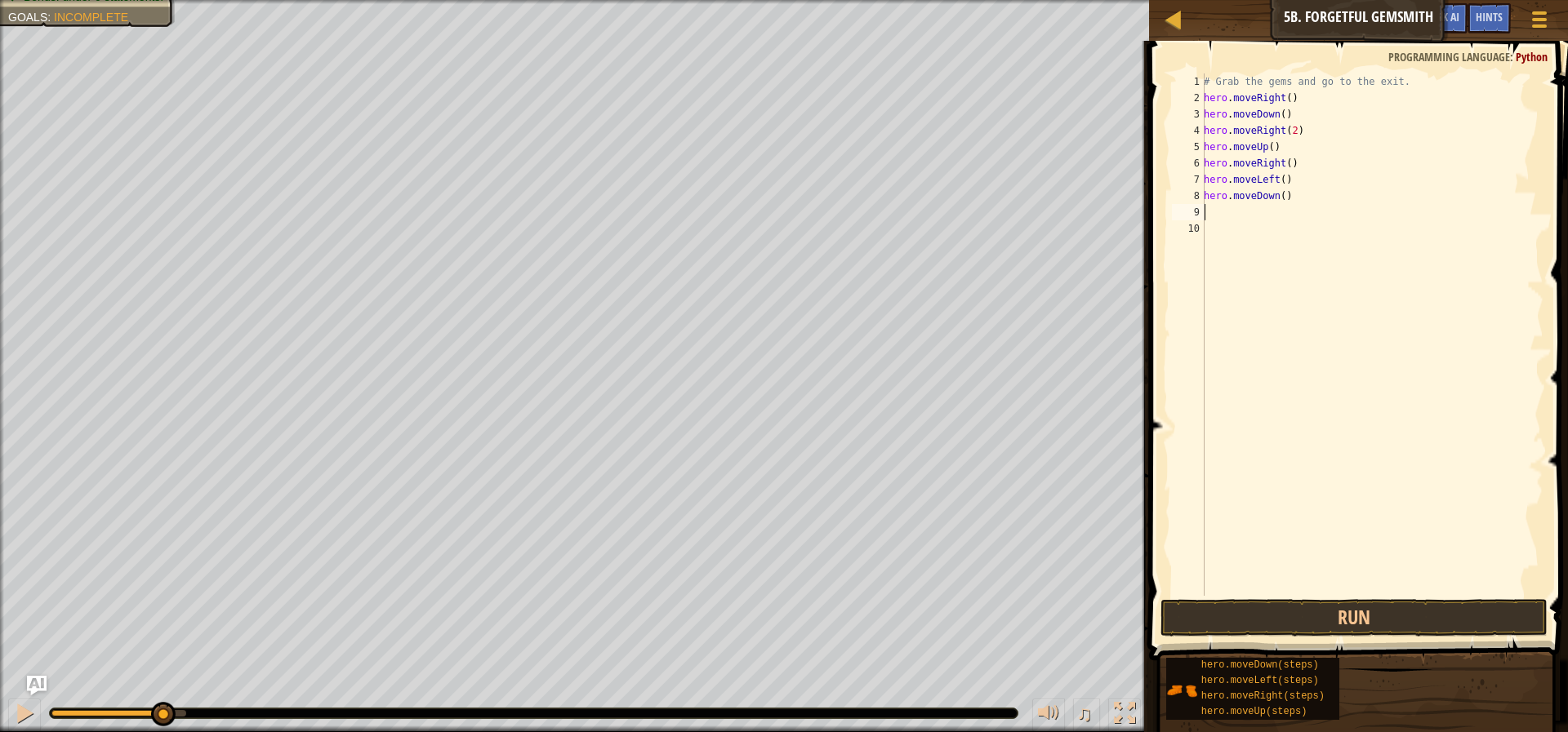
type textarea "mo"
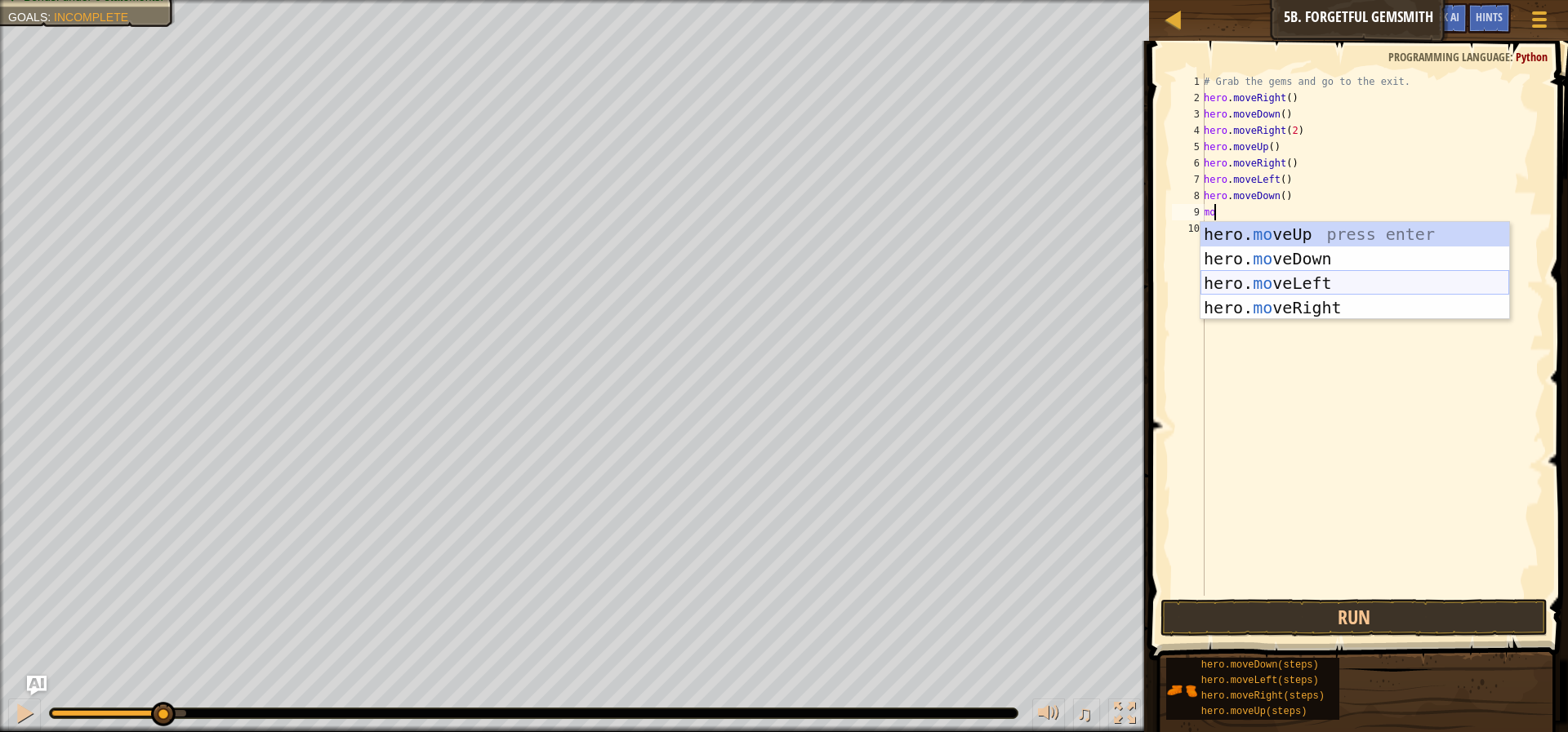
click at [1335, 279] on div "hero. mo veUp press enter hero. mo veDown press enter hero. mo veLeft press ent…" at bounding box center [1355, 295] width 309 height 147
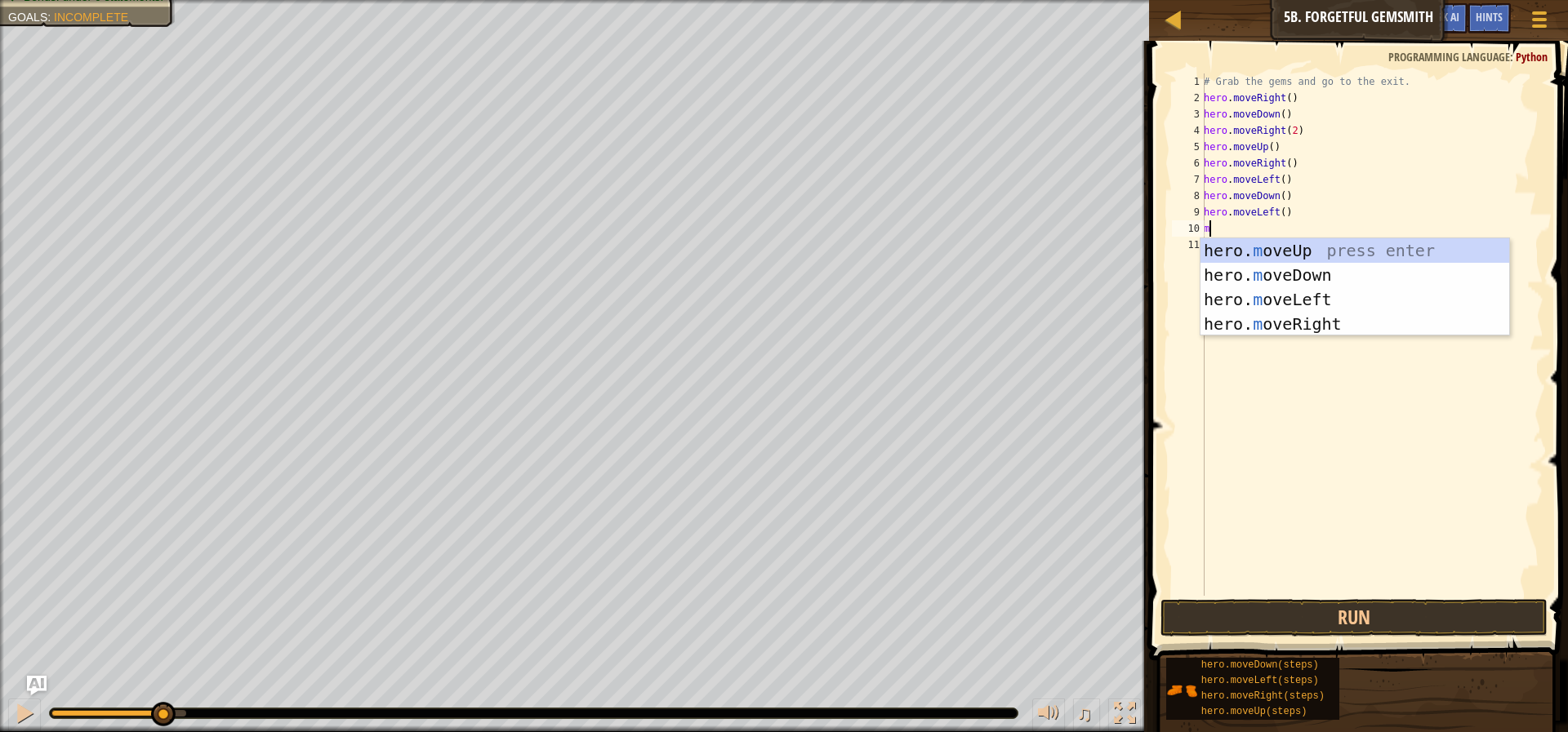
type textarea "mo"
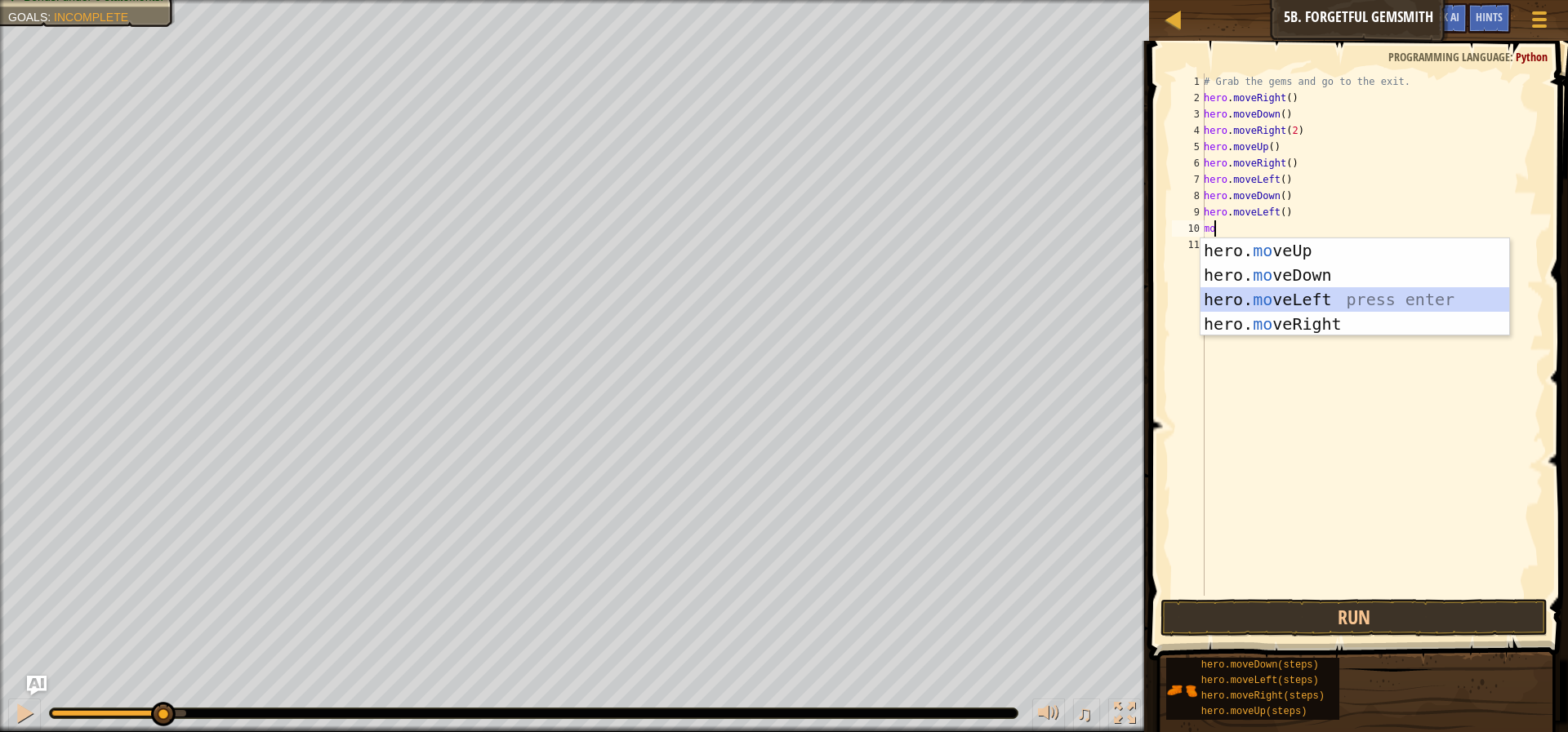
click at [1362, 292] on div "hero. mo veUp press enter hero. mo veDown press enter hero. mo veLeft press ent…" at bounding box center [1355, 312] width 309 height 147
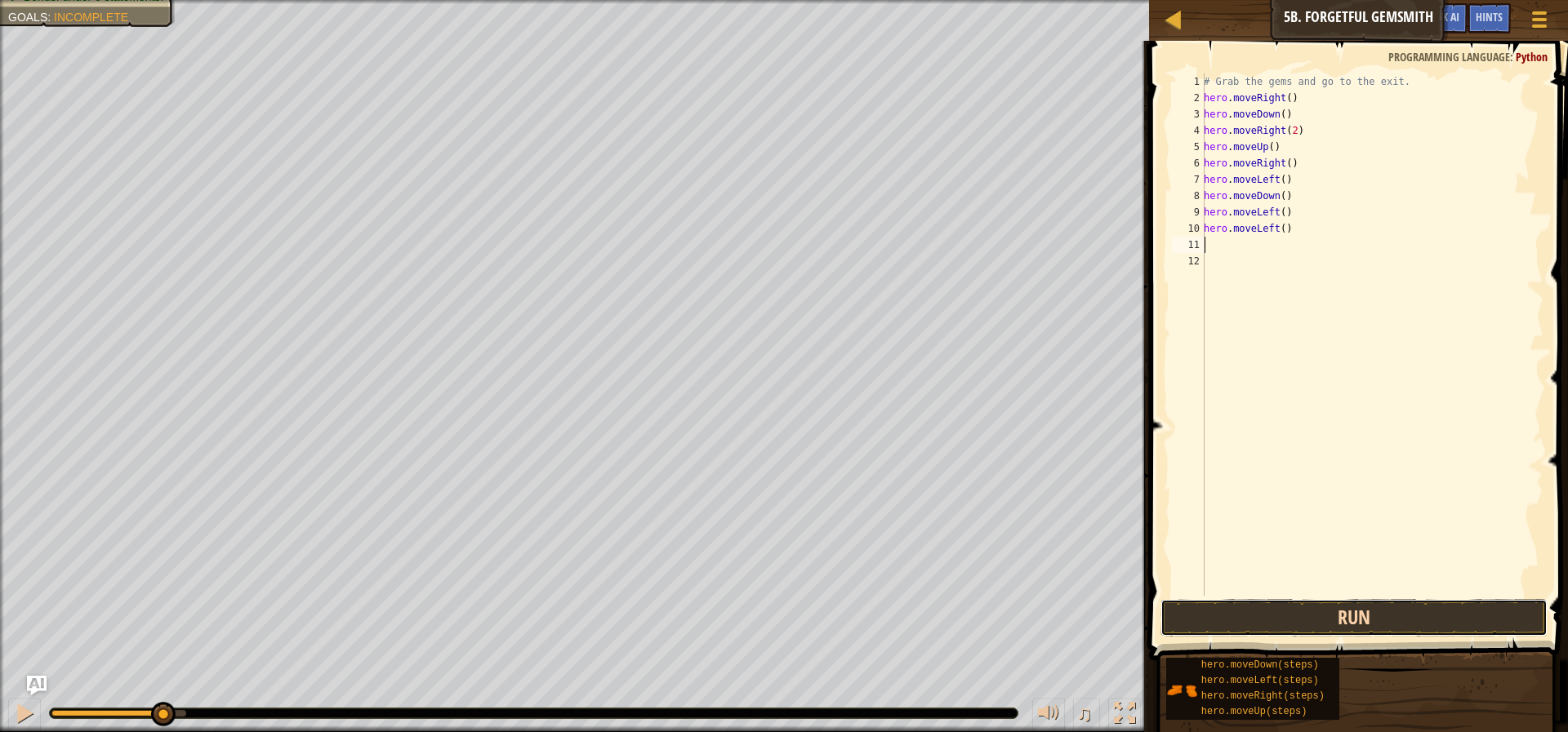
click at [1290, 609] on button "Run" at bounding box center [1354, 618] width 387 height 37
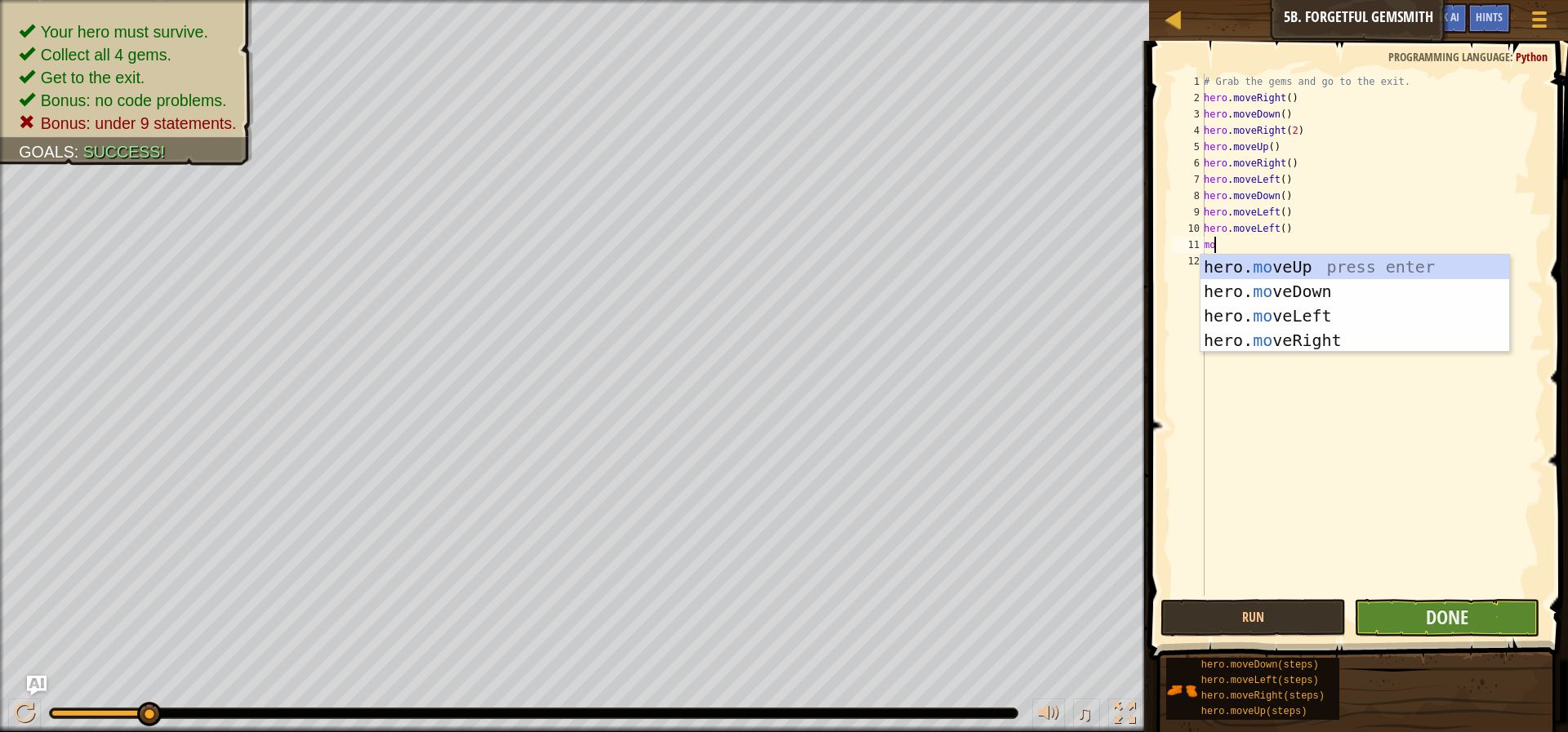
type textarea "mo"
click at [1494, 602] on button "Done" at bounding box center [1447, 618] width 185 height 37
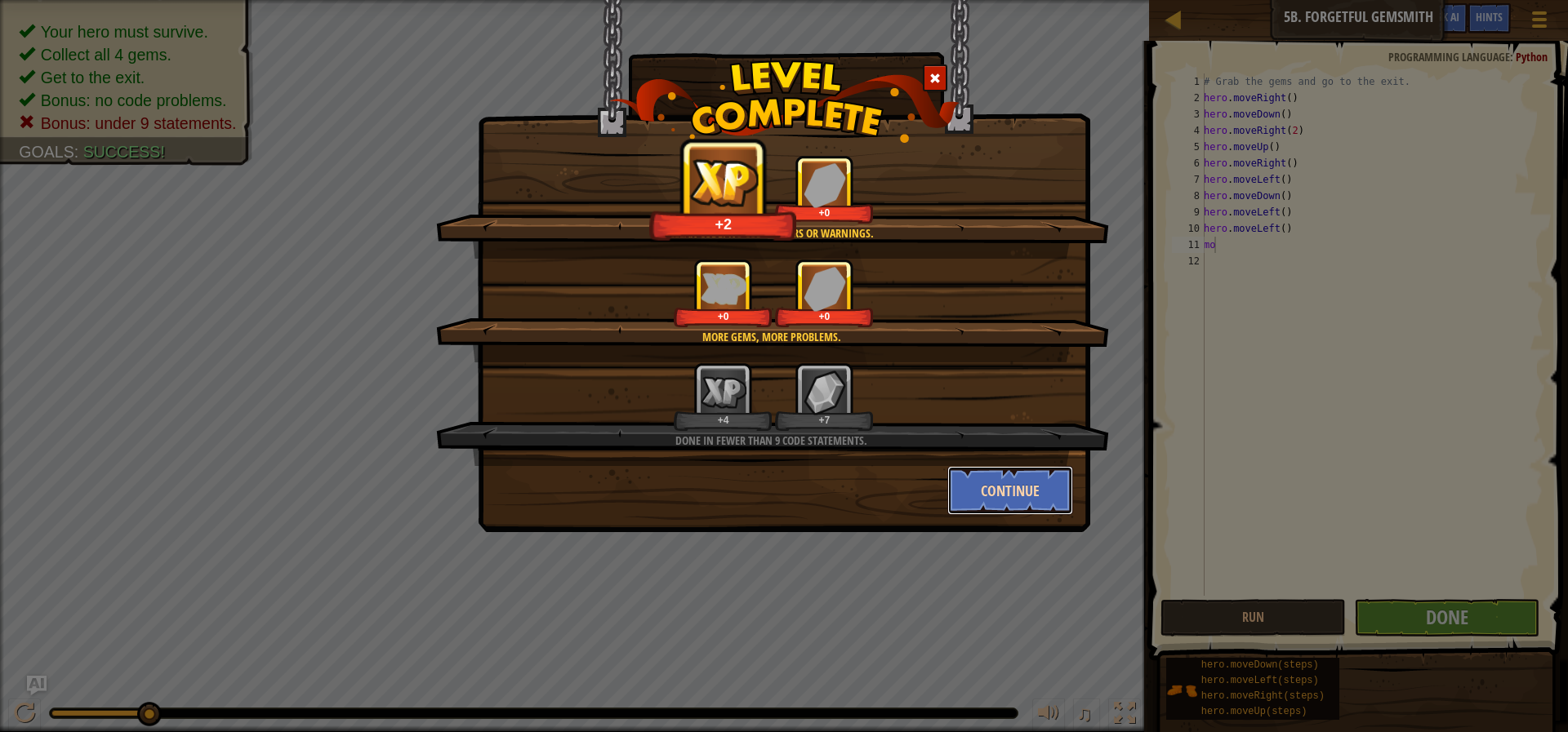
click at [979, 483] on button "Continue" at bounding box center [1011, 490] width 127 height 49
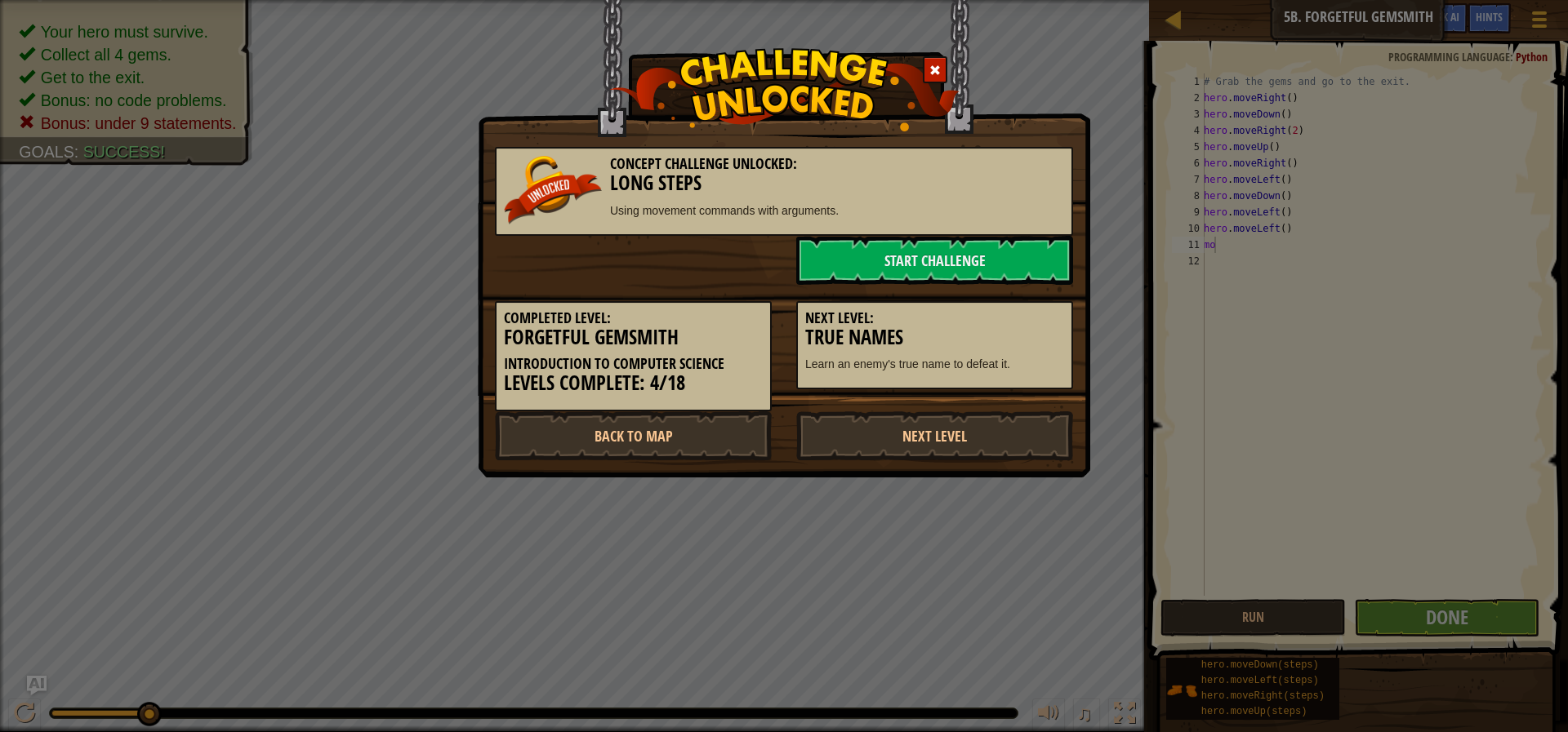
drag, startPoint x: 1003, startPoint y: 423, endPoint x: 1100, endPoint y: 320, distance: 141.5
click at [1100, 320] on div "Concept Challenge Unlocked: Long Steps Using movement commands with arguments. …" at bounding box center [784, 366] width 1568 height 732
click at [941, 441] on link "Next Level" at bounding box center [934, 436] width 277 height 49
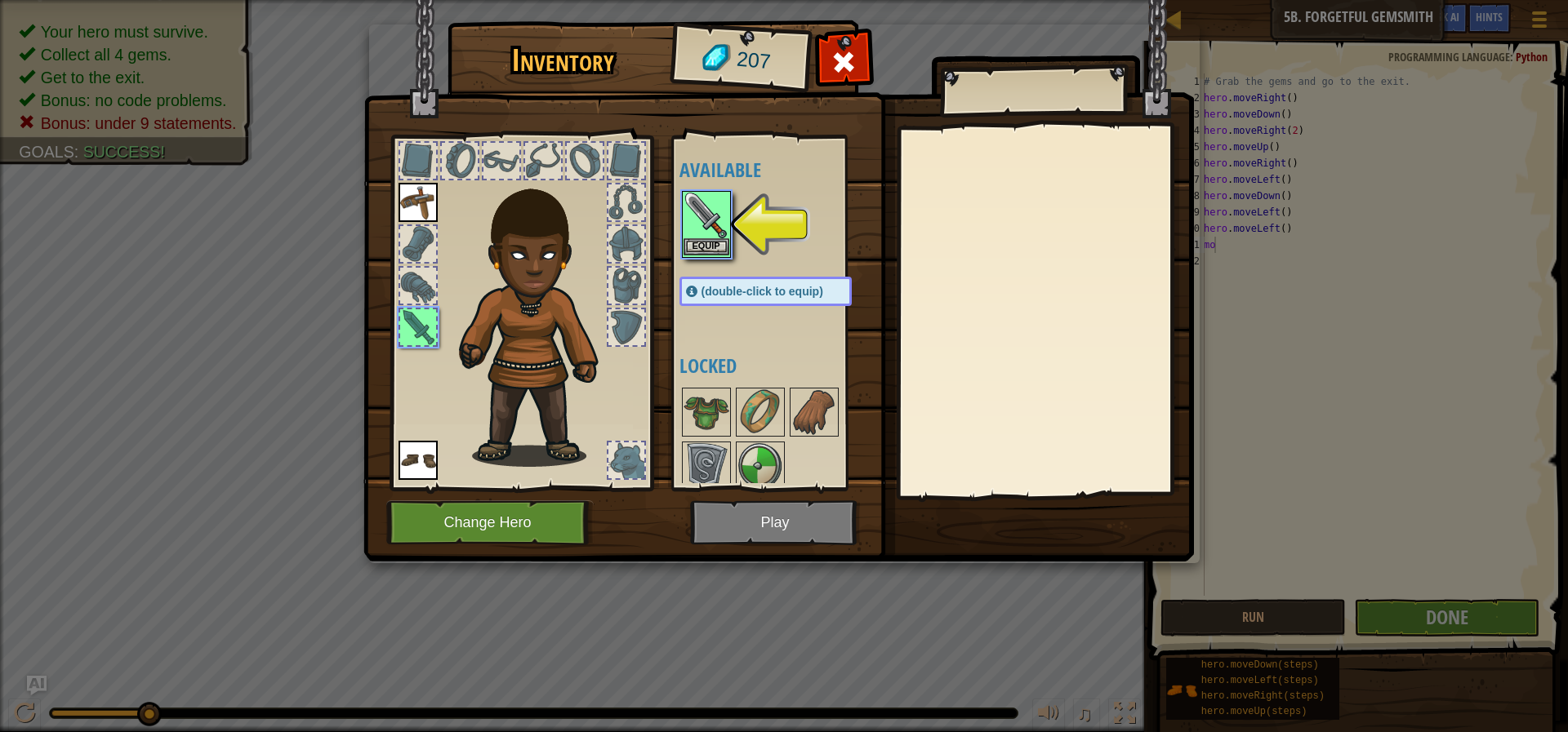
click at [704, 210] on img at bounding box center [706, 215] width 46 height 46
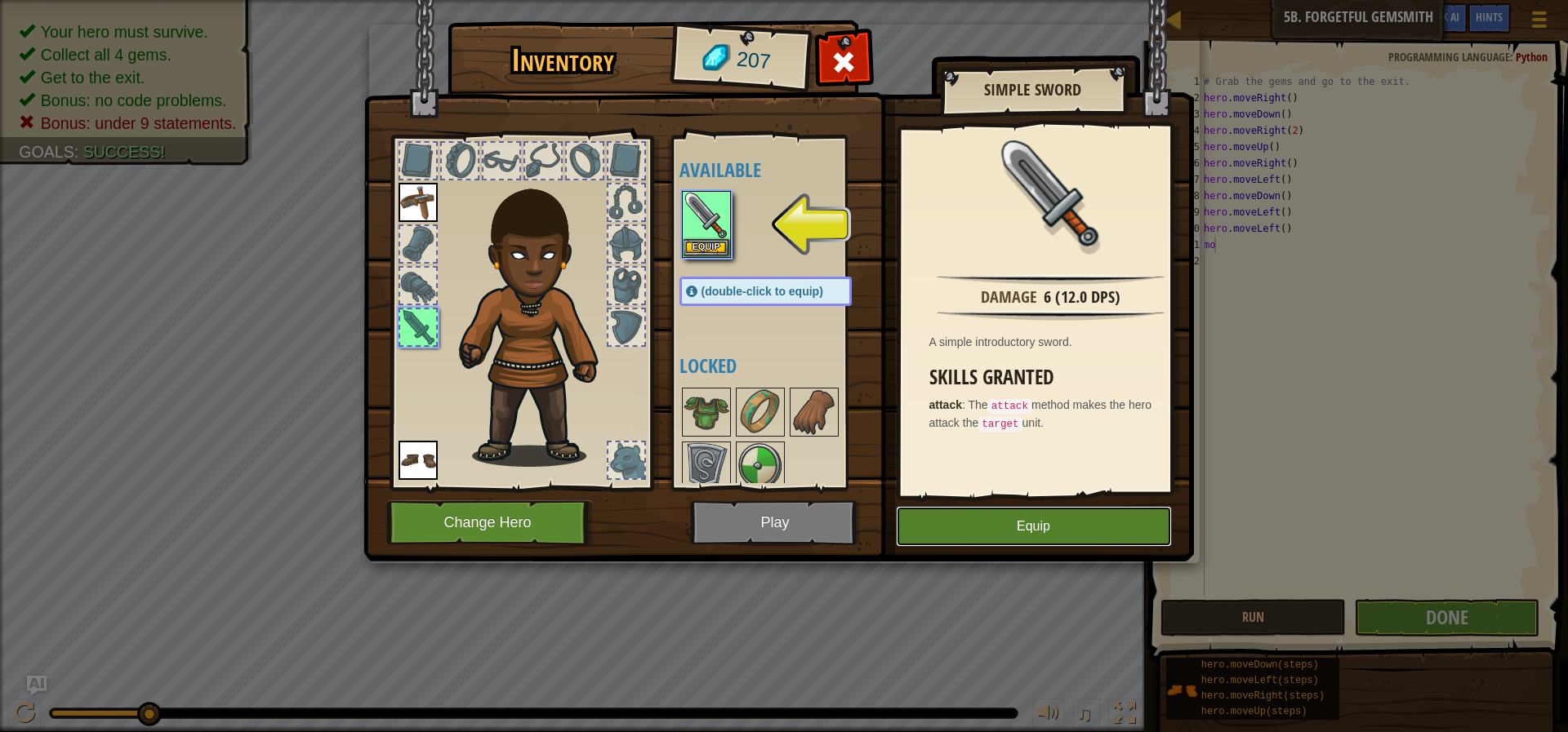
click at [1023, 509] on button "Equip" at bounding box center [1034, 526] width 276 height 41
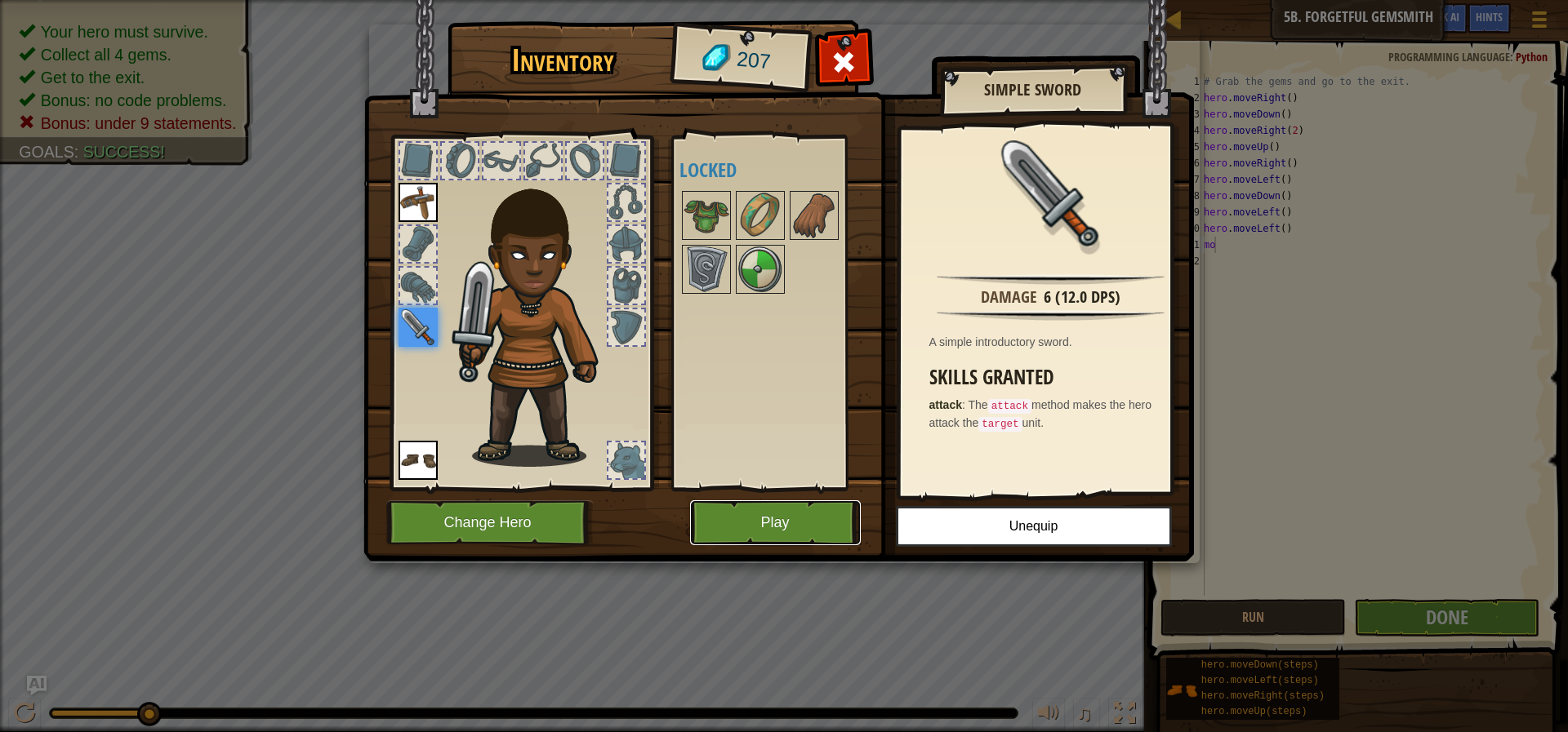
click at [791, 527] on button "Play" at bounding box center [775, 523] width 171 height 45
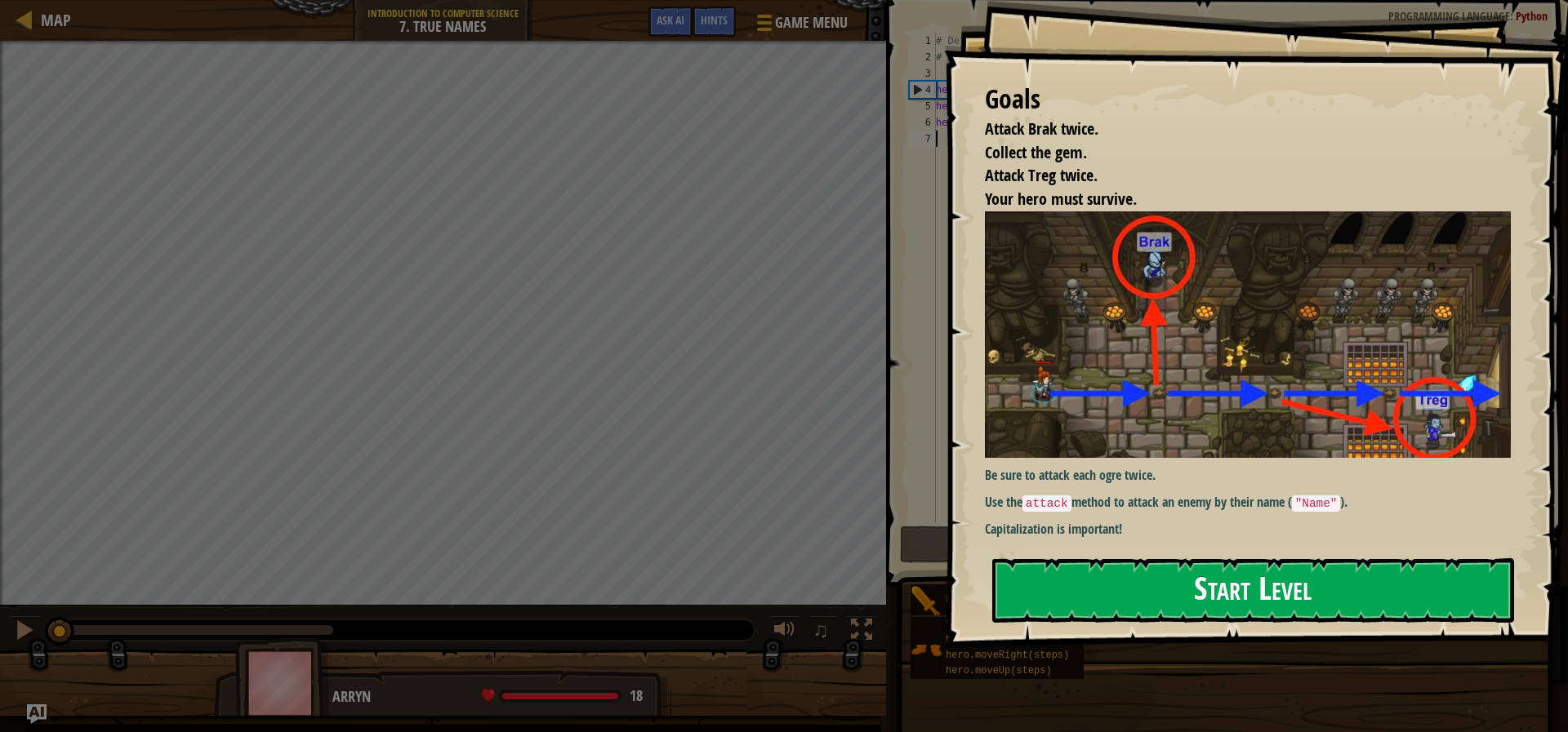
click at [1392, 595] on button "Start Level" at bounding box center [1253, 590] width 522 height 64
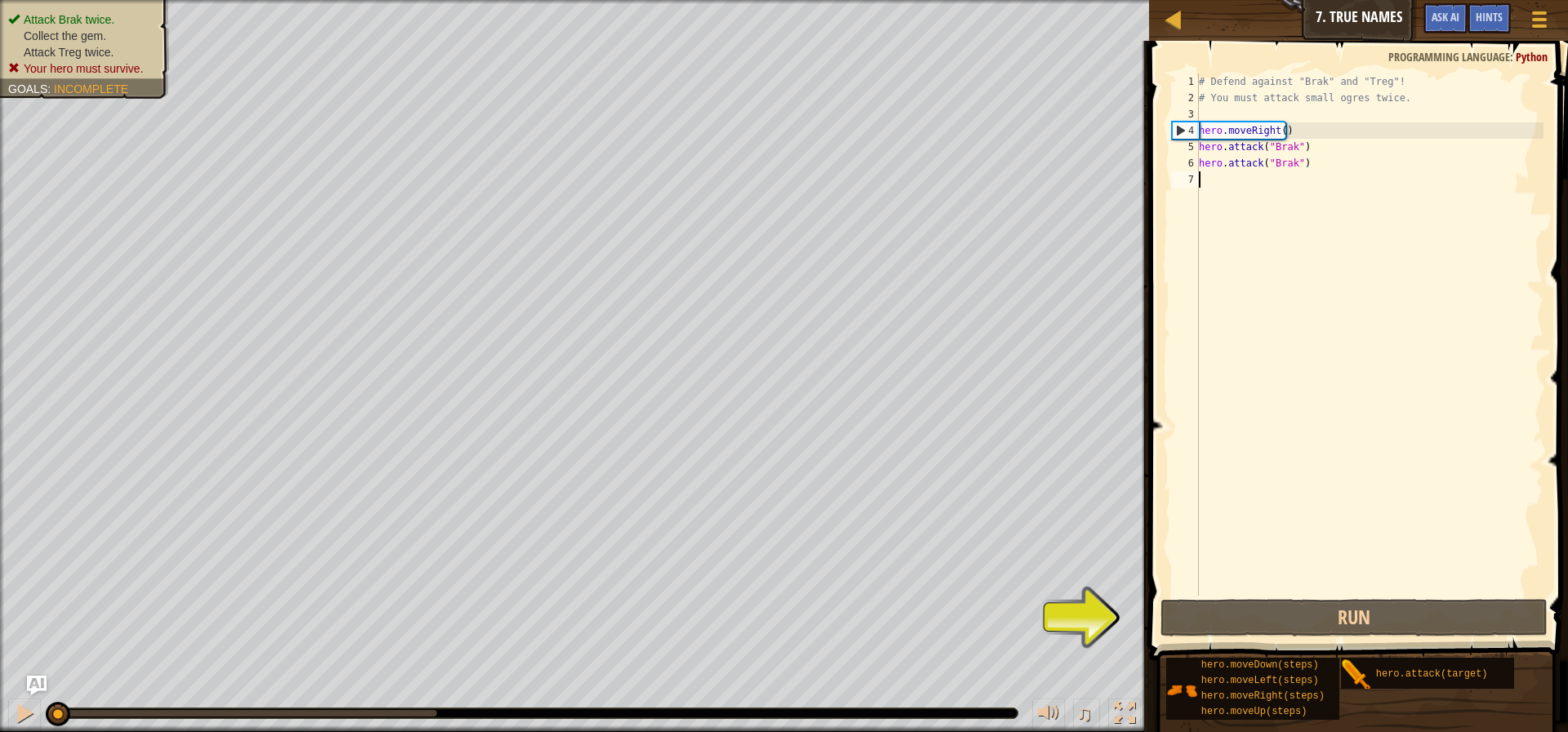
scroll to position [7, 0]
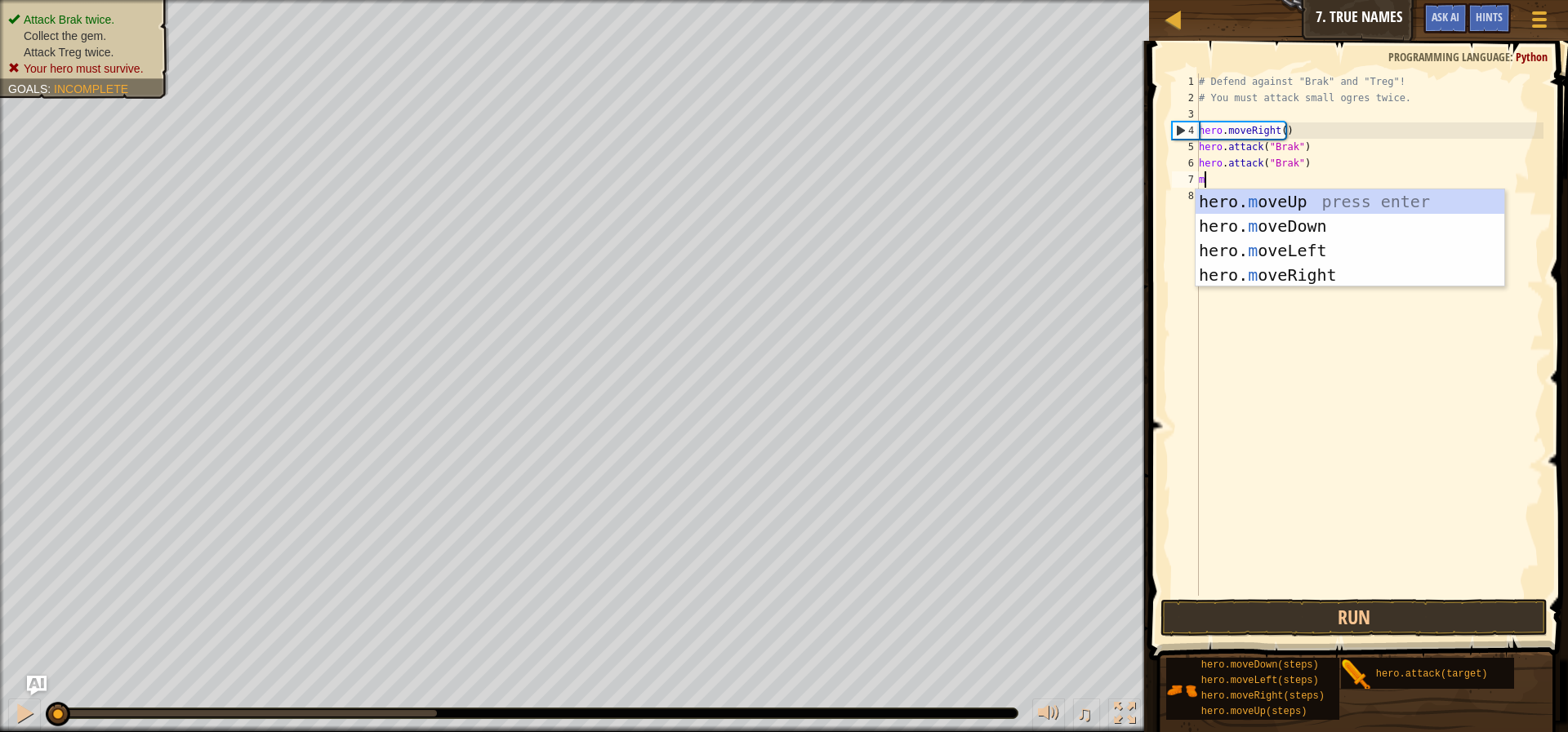
type textarea "mo"
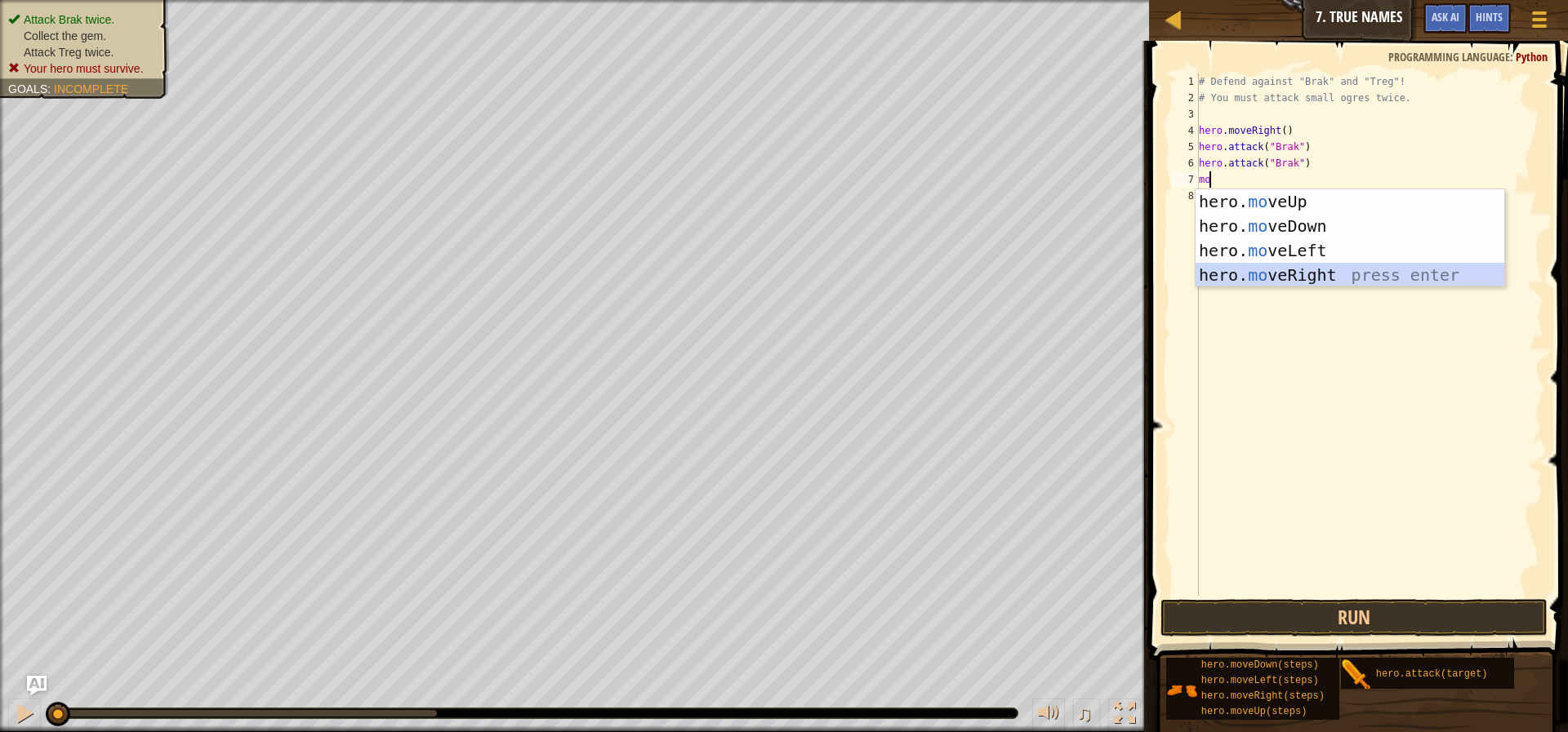
click at [1311, 268] on div "hero. mo veUp press enter hero. mo veDown press enter hero. mo veLeft press ent…" at bounding box center [1350, 263] width 309 height 147
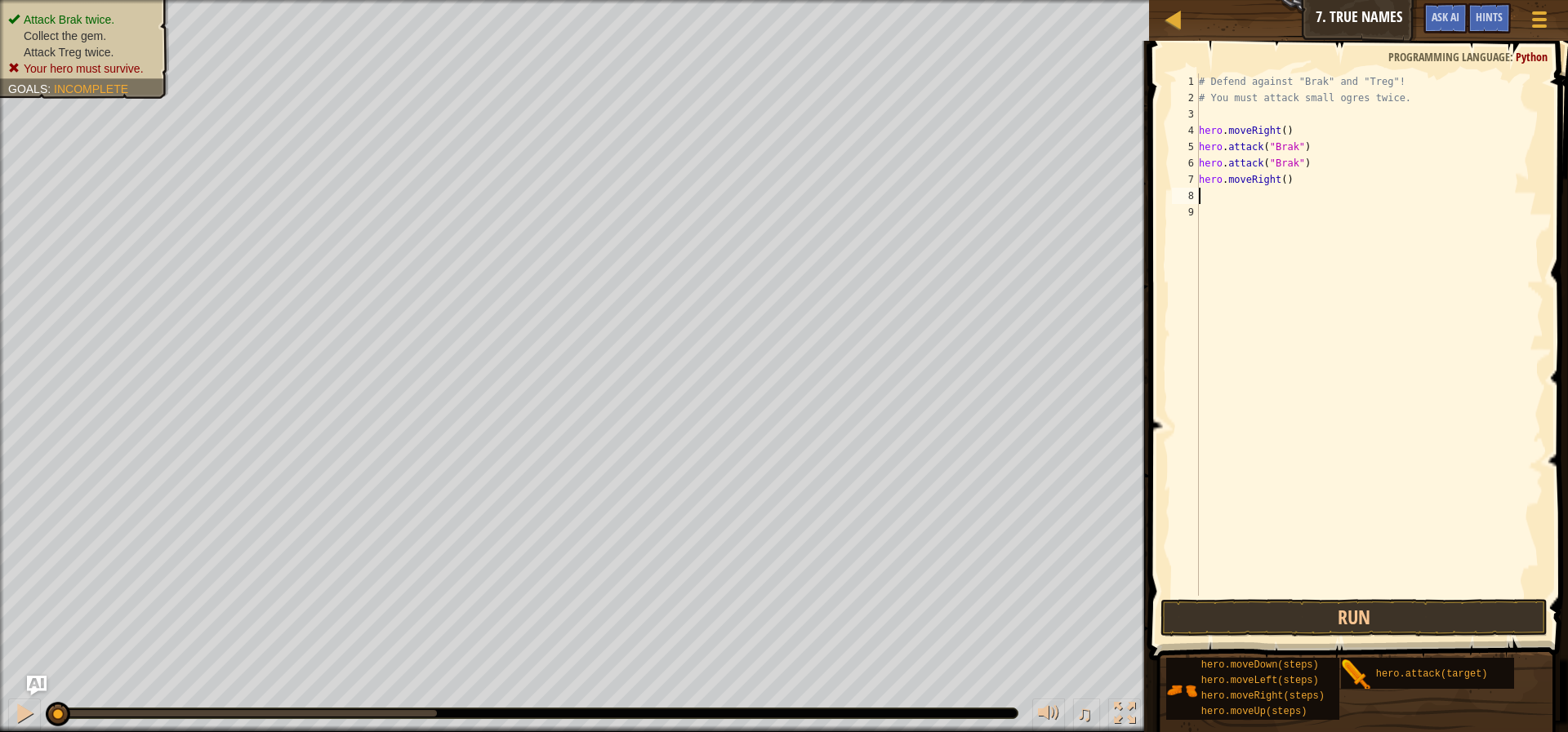
type textarea "mo"
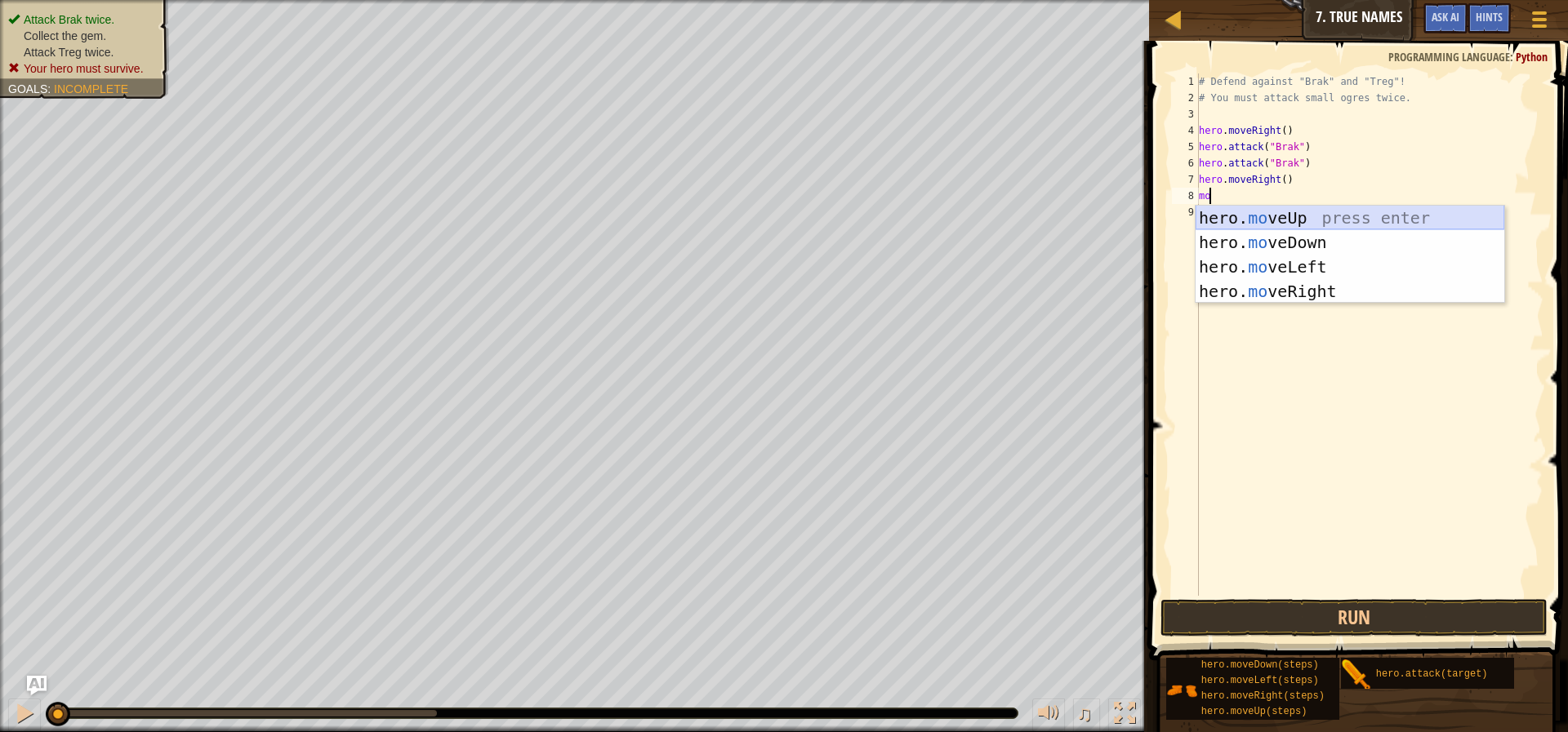
click at [1259, 215] on div "hero. mo veUp press enter hero. mo veDown press enter hero. mo veLeft press ent…" at bounding box center [1350, 279] width 309 height 147
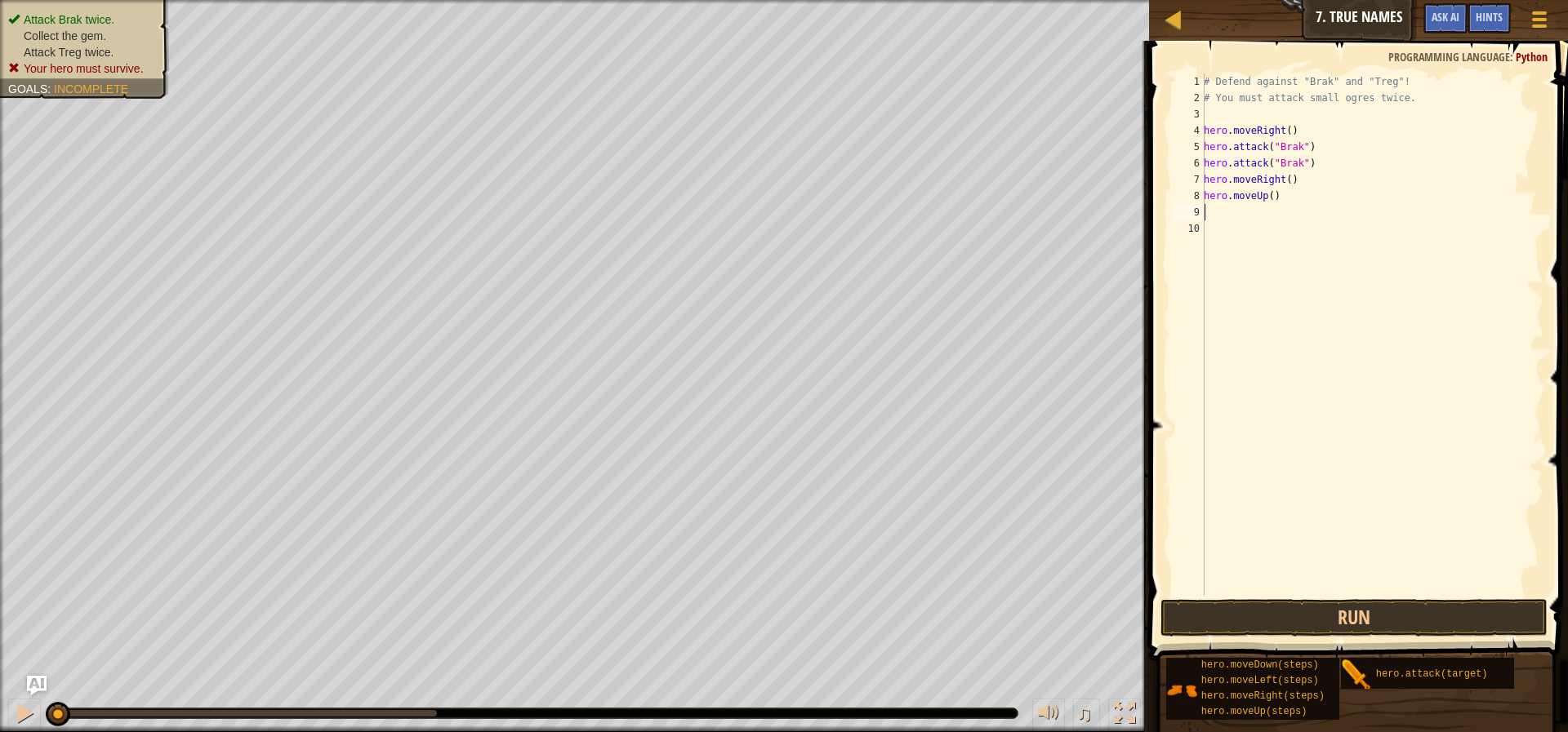
type textarea "a"
drag, startPoint x: 1369, startPoint y: 247, endPoint x: 1367, endPoint y: 236, distance: 11.2
click at [1368, 245] on div "# Defend against "Brak" and "Treg"! # You must attack small ogres twice. hero .…" at bounding box center [1372, 351] width 343 height 555
click at [1266, 211] on div "# Defend against "Brak" and "Treg"! # You must attack small ogres twice. hero .…" at bounding box center [1372, 351] width 343 height 555
type textarea "a"
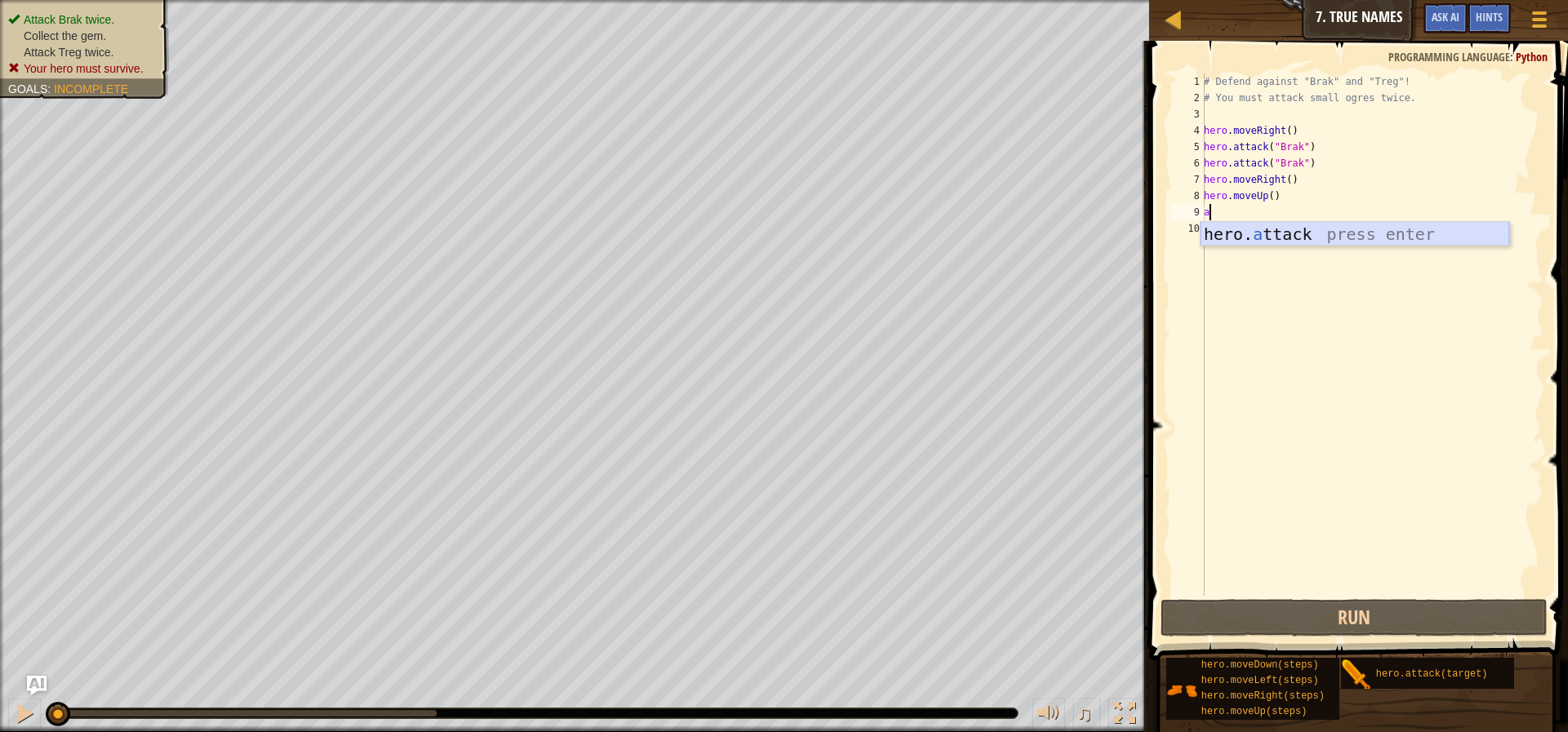
click at [1364, 243] on div "hero. a ttack press enter" at bounding box center [1355, 258] width 309 height 74
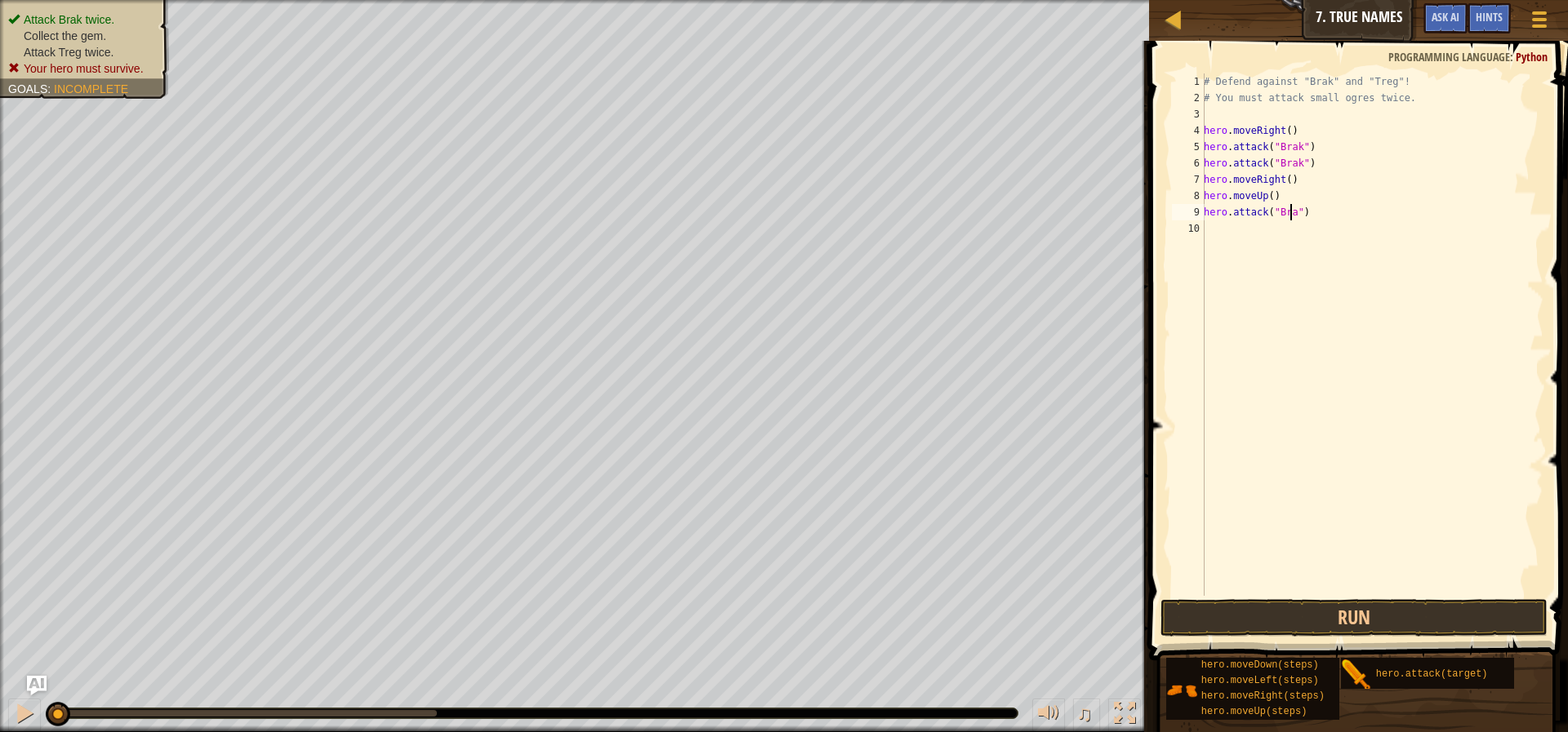
scroll to position [7, 7]
type textarea "hero.attack("Brak")"
click at [1252, 233] on div "# Defend against "Brak" and "Treg"! # You must attack small ogres twice. hero .…" at bounding box center [1372, 351] width 343 height 555
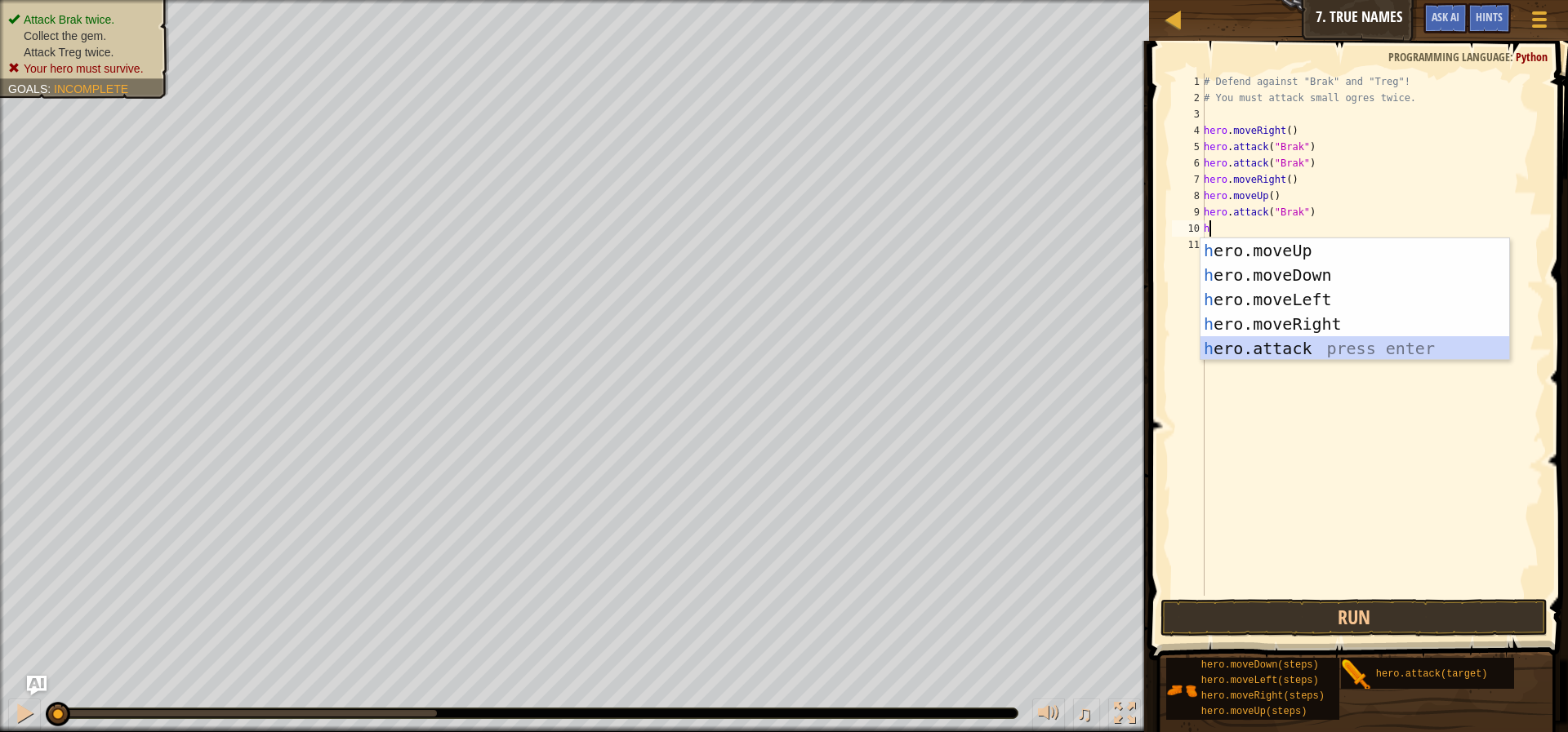
click at [1350, 350] on div "h ero.moveUp press enter h ero.moveDown press enter h ero.moveLeft press enter …" at bounding box center [1355, 324] width 309 height 172
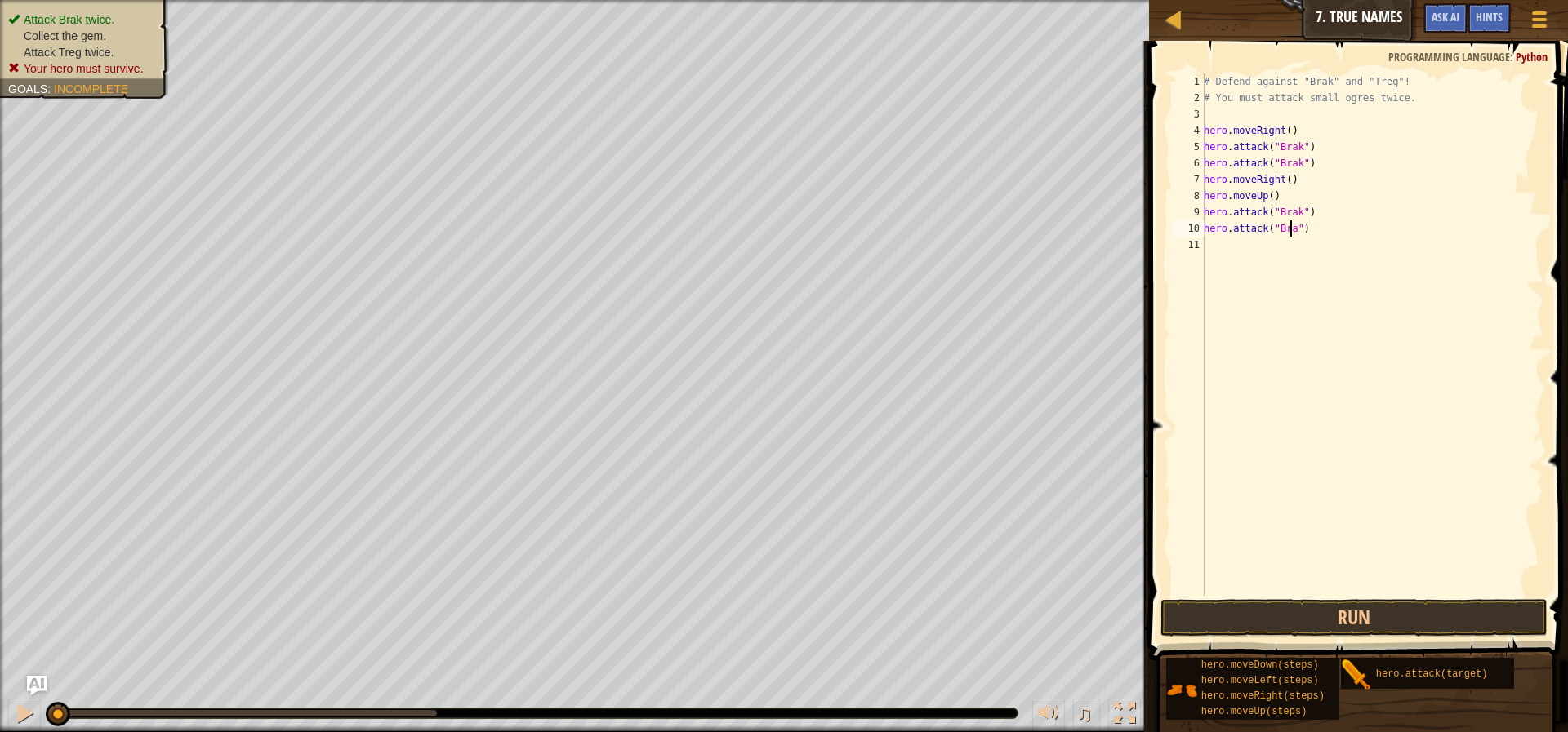
type textarea "hero.attack("Brak")"
click at [1302, 244] on div "# Defend against "Brak" and "Treg"! # You must attack small ogres twice. hero .…" at bounding box center [1372, 351] width 343 height 555
click at [1255, 629] on button "Run" at bounding box center [1354, 618] width 387 height 37
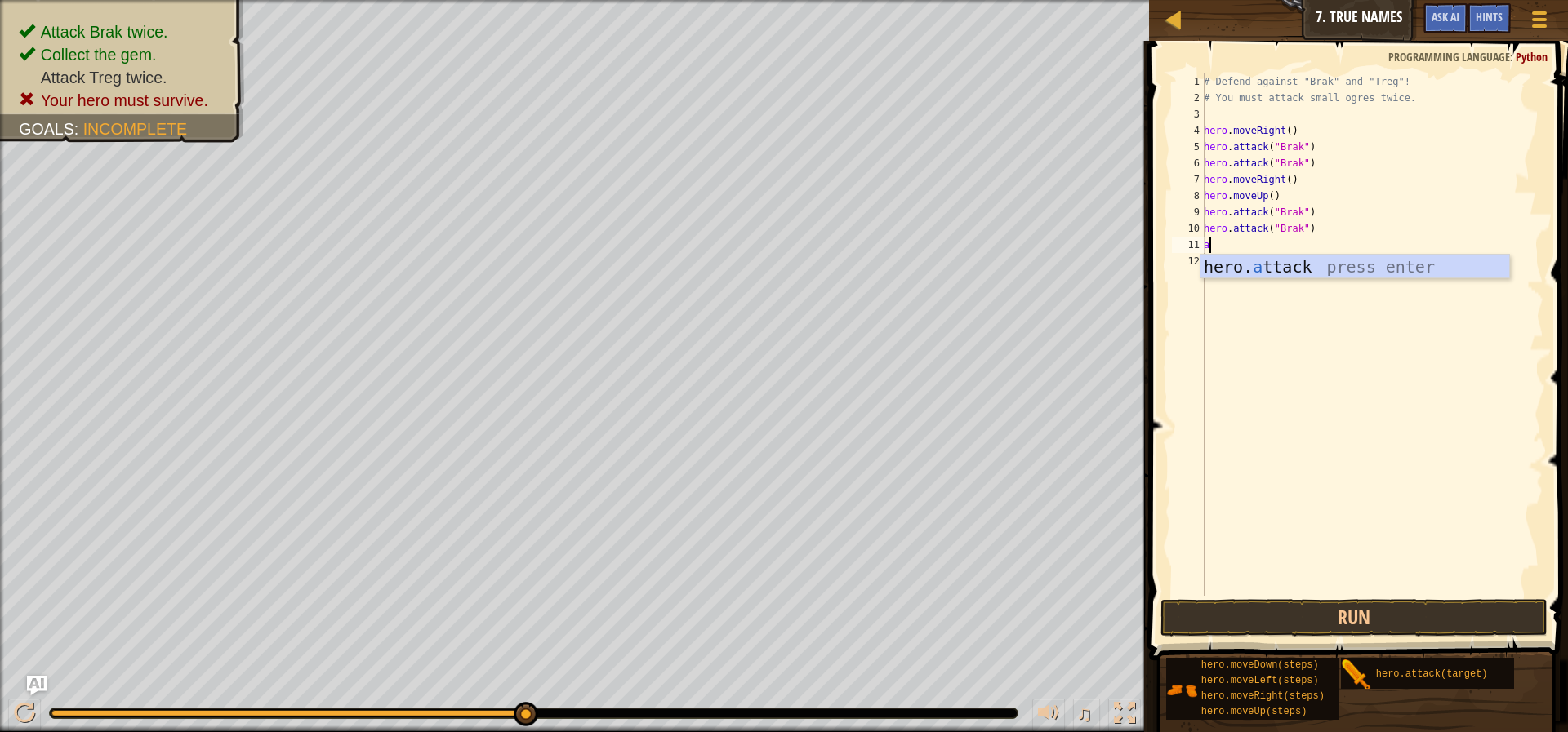
click at [1259, 258] on div "hero. a ttack press enter" at bounding box center [1355, 291] width 309 height 74
type textarea "hero.attack("Treg")"
click at [1309, 271] on div "# Defend against "Brak" and "Treg"! # You must attack small ogres twice. hero .…" at bounding box center [1372, 351] width 343 height 555
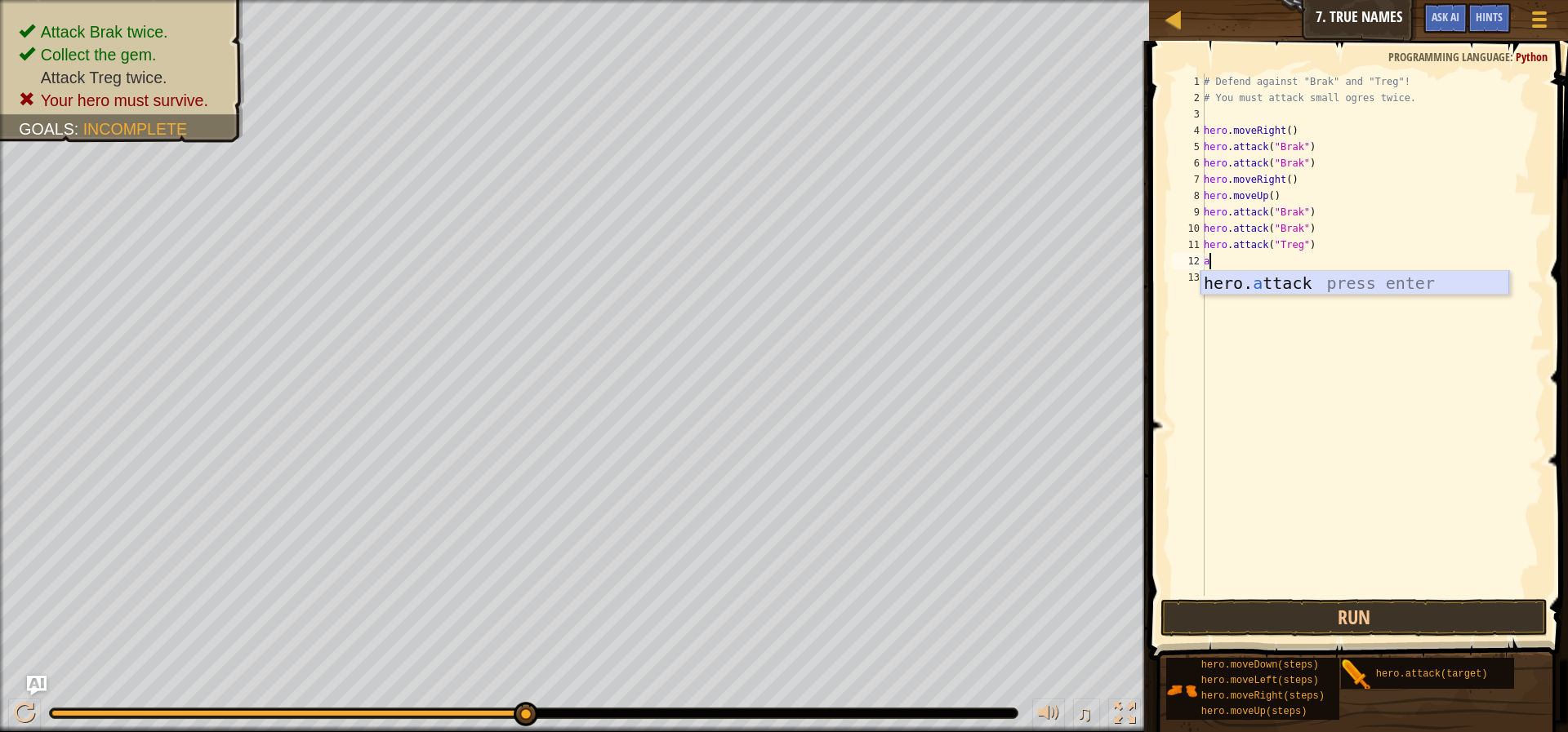
click at [1294, 276] on div "hero. a ttack press enter" at bounding box center [1355, 308] width 309 height 74
click at [1305, 262] on div "# Defend against "Brak" and "Treg"! # You must attack small ogres twice. hero .…" at bounding box center [1372, 334] width 343 height 522
click at [1305, 262] on div "# Defend against "Brak" and "Treg"! # You must attack small ogres twice. hero .…" at bounding box center [1372, 351] width 343 height 555
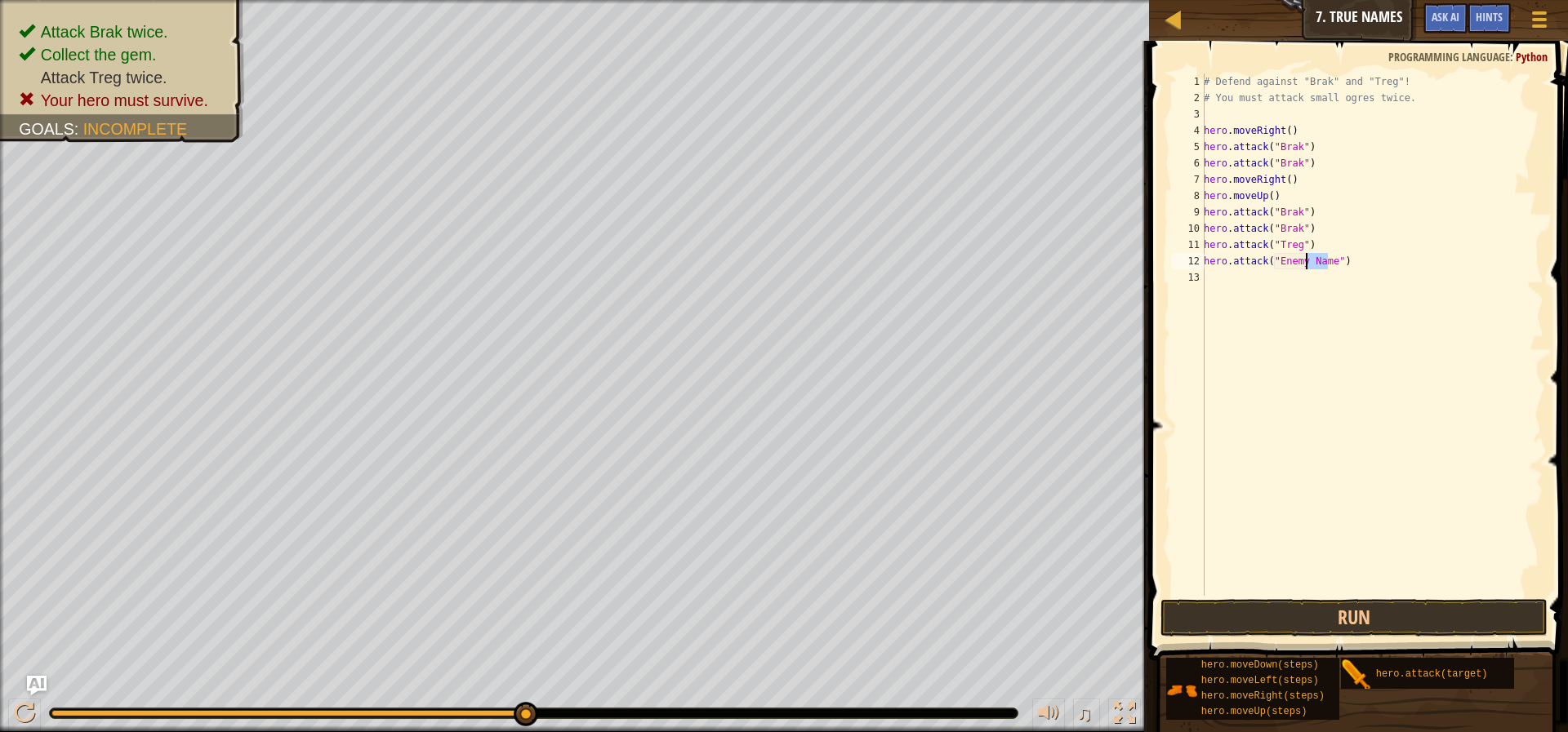
click at [1304, 260] on div "# Defend against "Brak" and "Treg"! # You must attack small ogres twice. hero .…" at bounding box center [1372, 334] width 343 height 522
click at [1304, 260] on div "# Defend against "Brak" and "Treg"! # You must attack small ogres twice. hero .…" at bounding box center [1372, 351] width 343 height 555
click at [1319, 258] on div "# Defend against "Brak" and "Treg"! # You must attack small ogres twice. hero .…" at bounding box center [1372, 334] width 343 height 522
click at [1331, 267] on div "# Defend against "Brak" and "Treg"! # You must attack small ogres twice. hero .…" at bounding box center [1372, 351] width 343 height 555
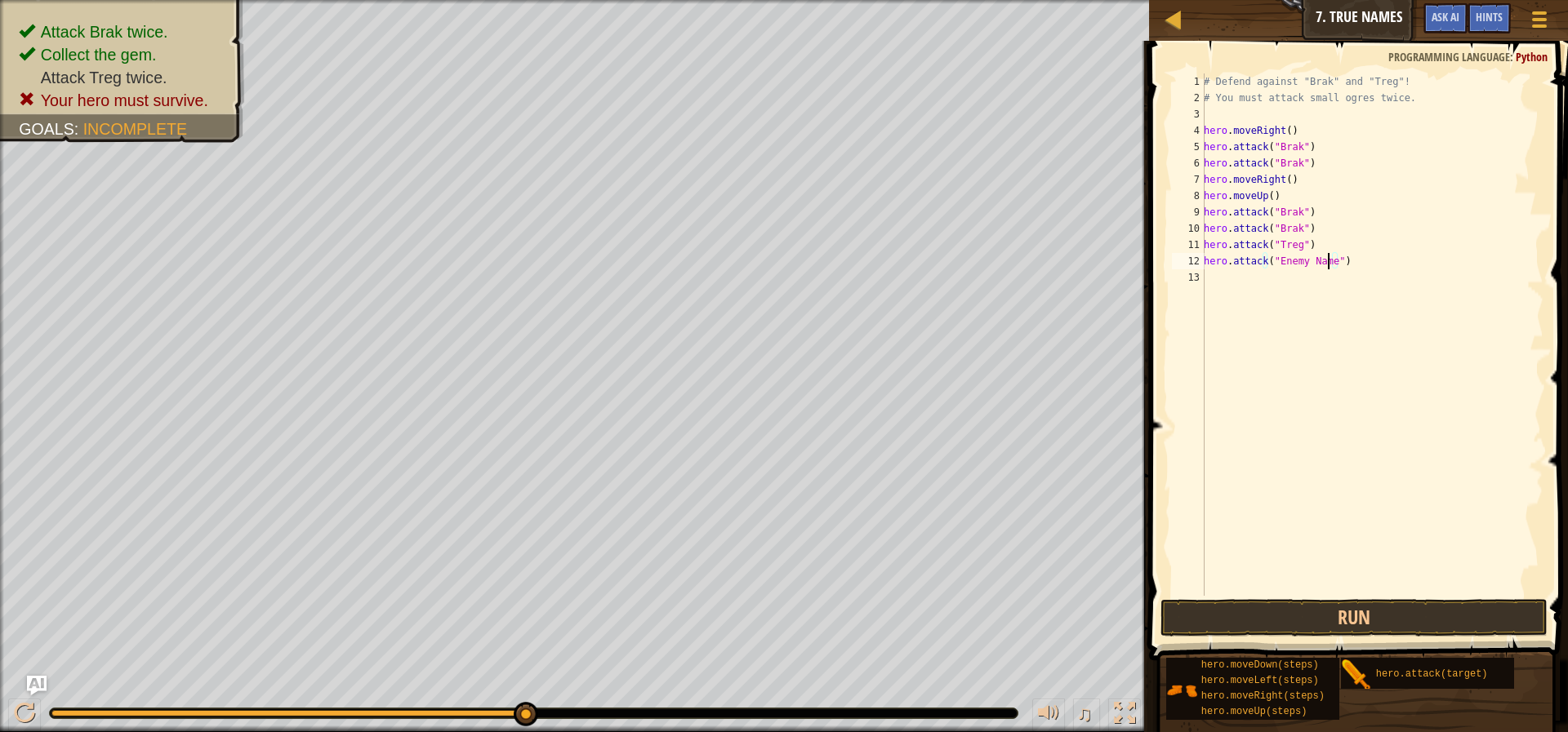
click at [1327, 264] on div "# Defend against "Brak" and "Treg"! # You must attack small ogres twice. hero .…" at bounding box center [1372, 351] width 343 height 555
type textarea "hero.attack("Treg")"
click at [1441, 616] on button "Run" at bounding box center [1354, 618] width 387 height 37
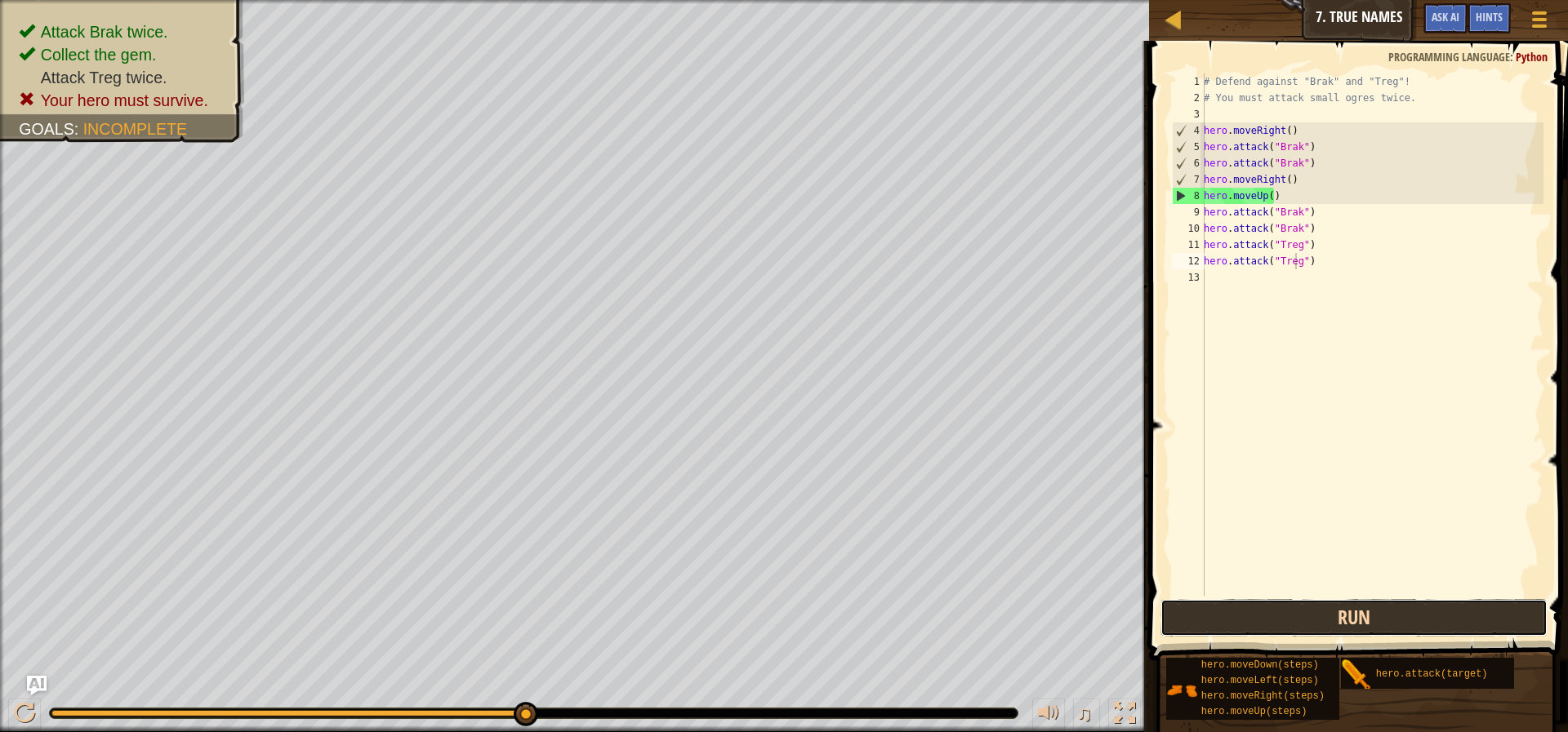
click at [1353, 630] on button "Run" at bounding box center [1354, 618] width 387 height 37
click at [1295, 289] on div "# Defend against "Brak" and "Treg"! # You must attack small ogres twice. hero .…" at bounding box center [1372, 351] width 343 height 555
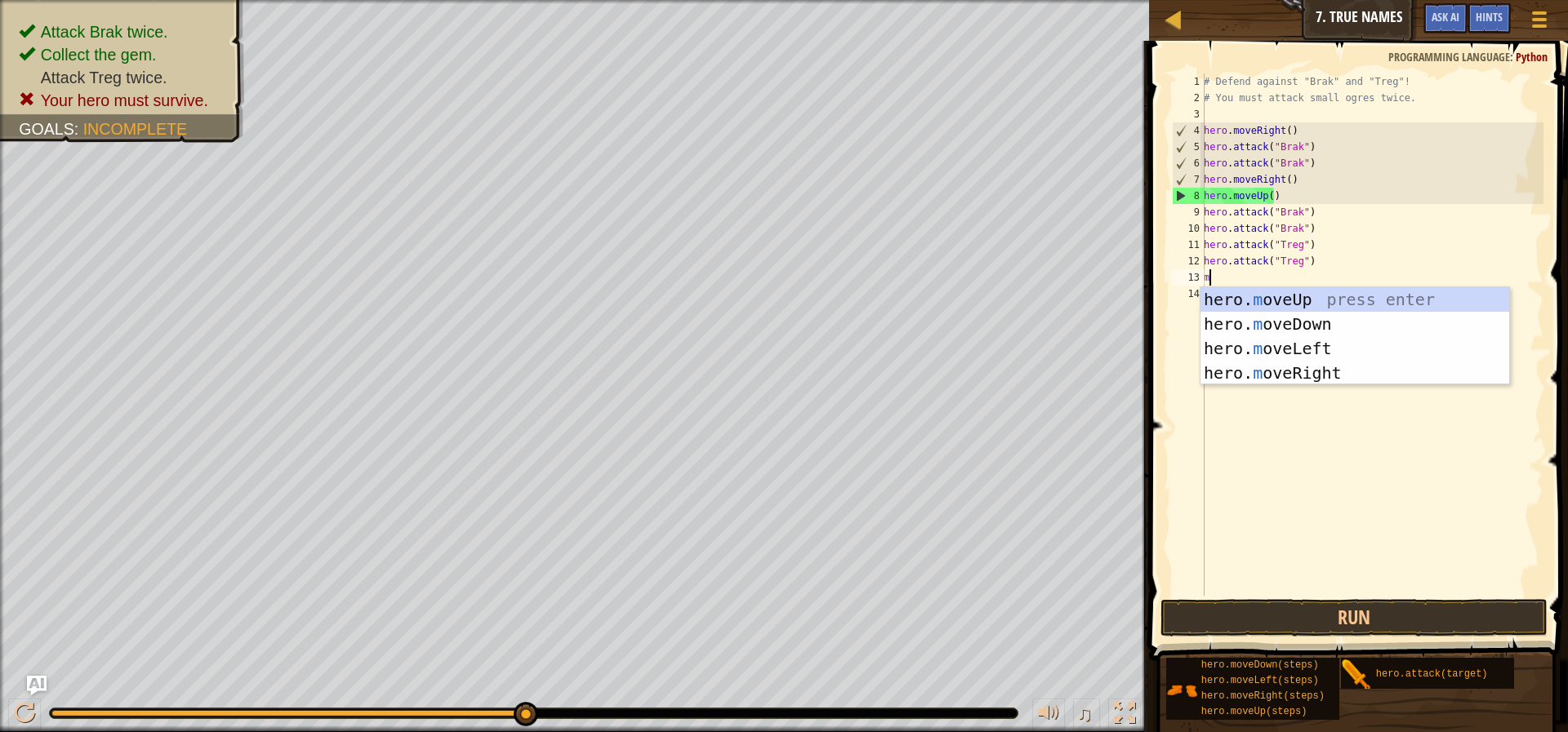
type textarea "mo"
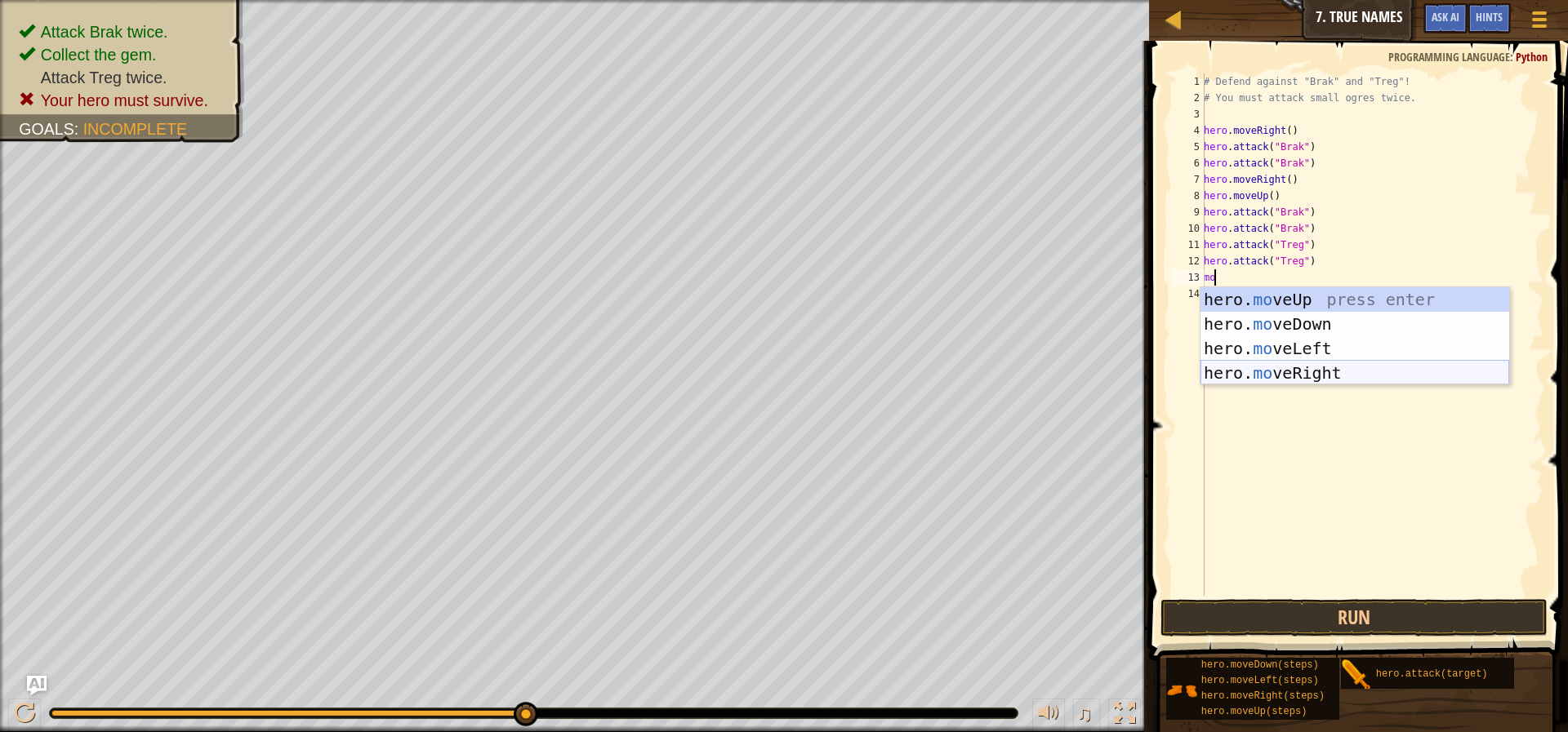
click at [1299, 375] on div "hero. mo veUp press enter hero. mo veDown press enter hero. mo veLeft press ent…" at bounding box center [1355, 361] width 309 height 147
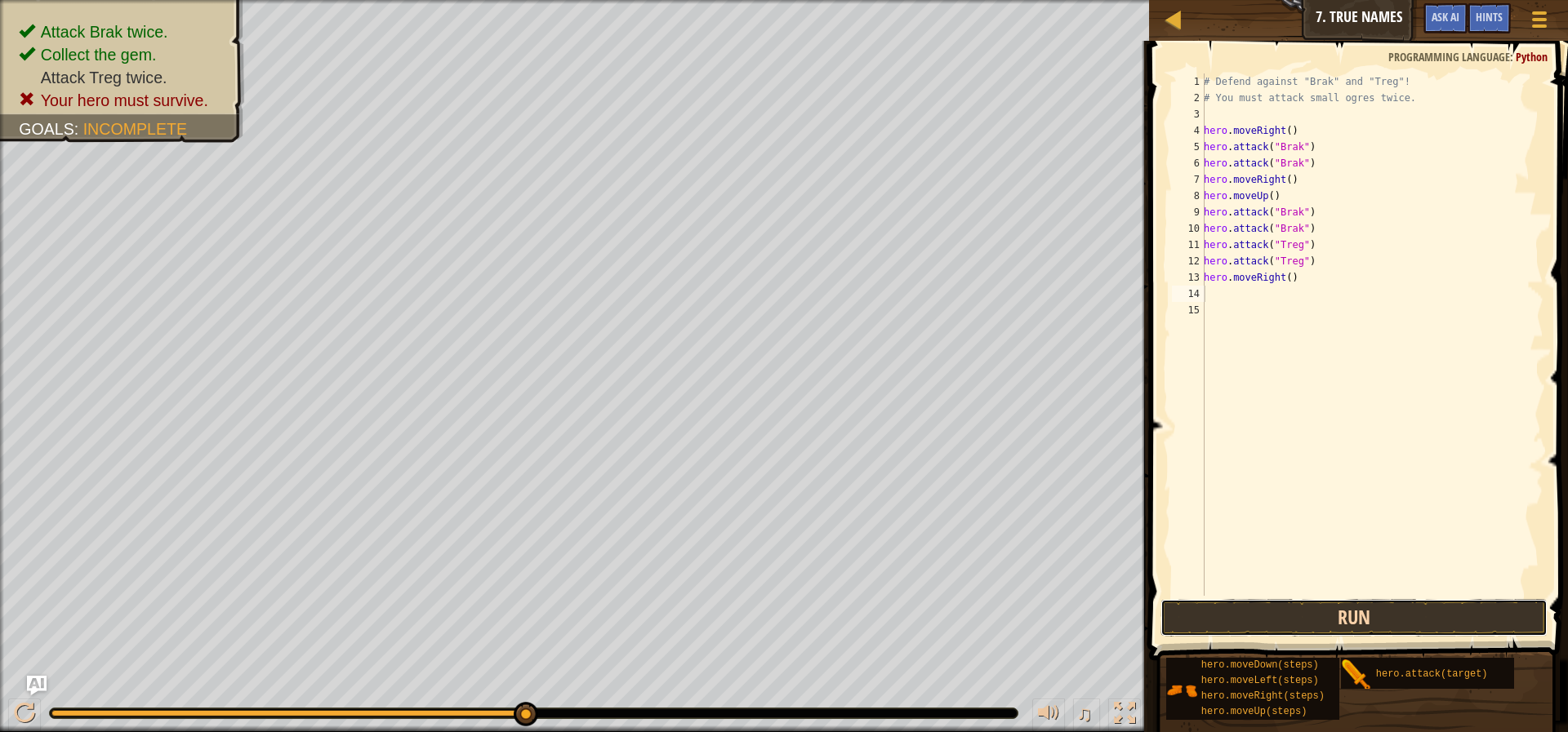
click at [1331, 627] on button "Run" at bounding box center [1354, 618] width 387 height 37
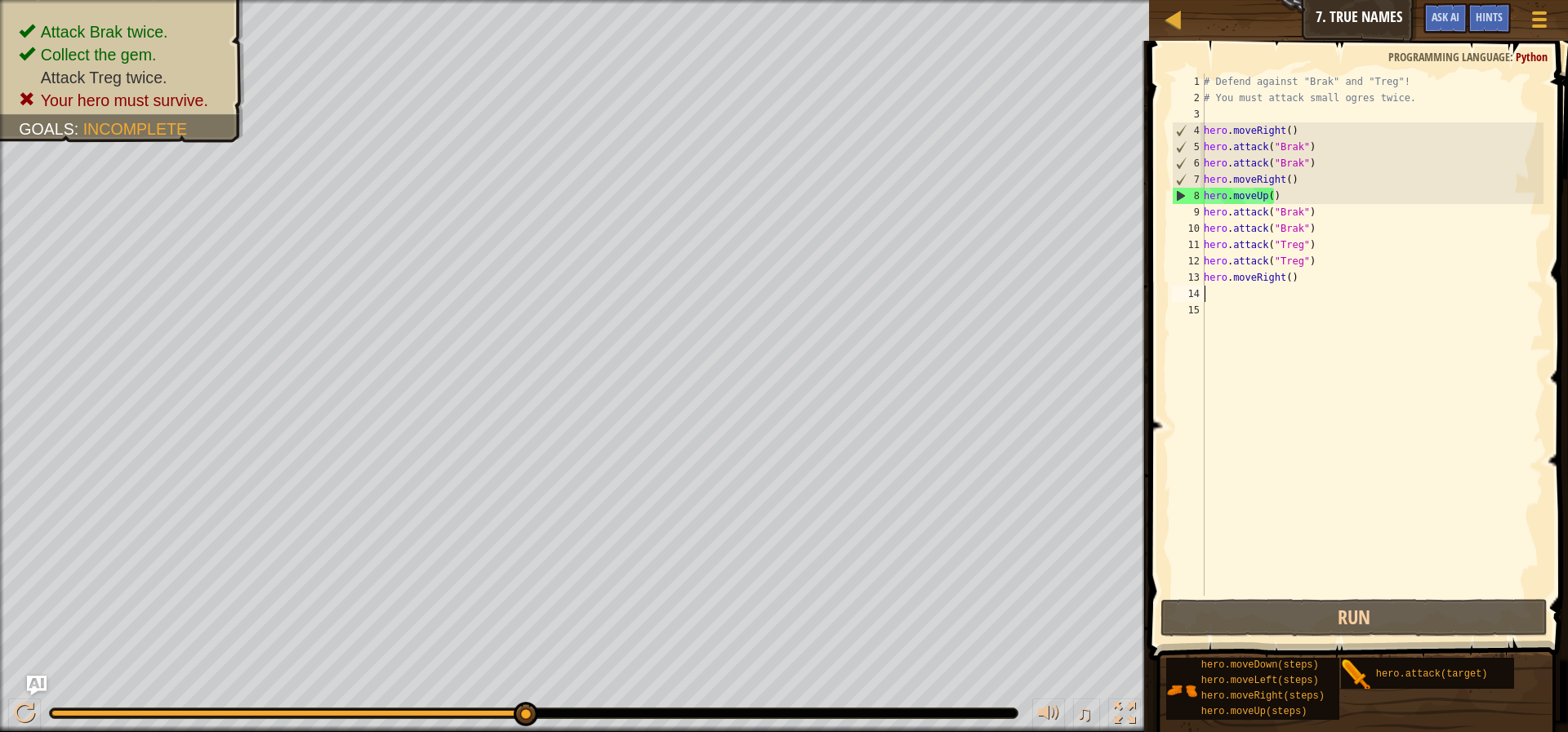
click at [1298, 282] on div "# Defend against "Brak" and "Treg"! # You must attack small ogres twice. hero .…" at bounding box center [1372, 351] width 343 height 555
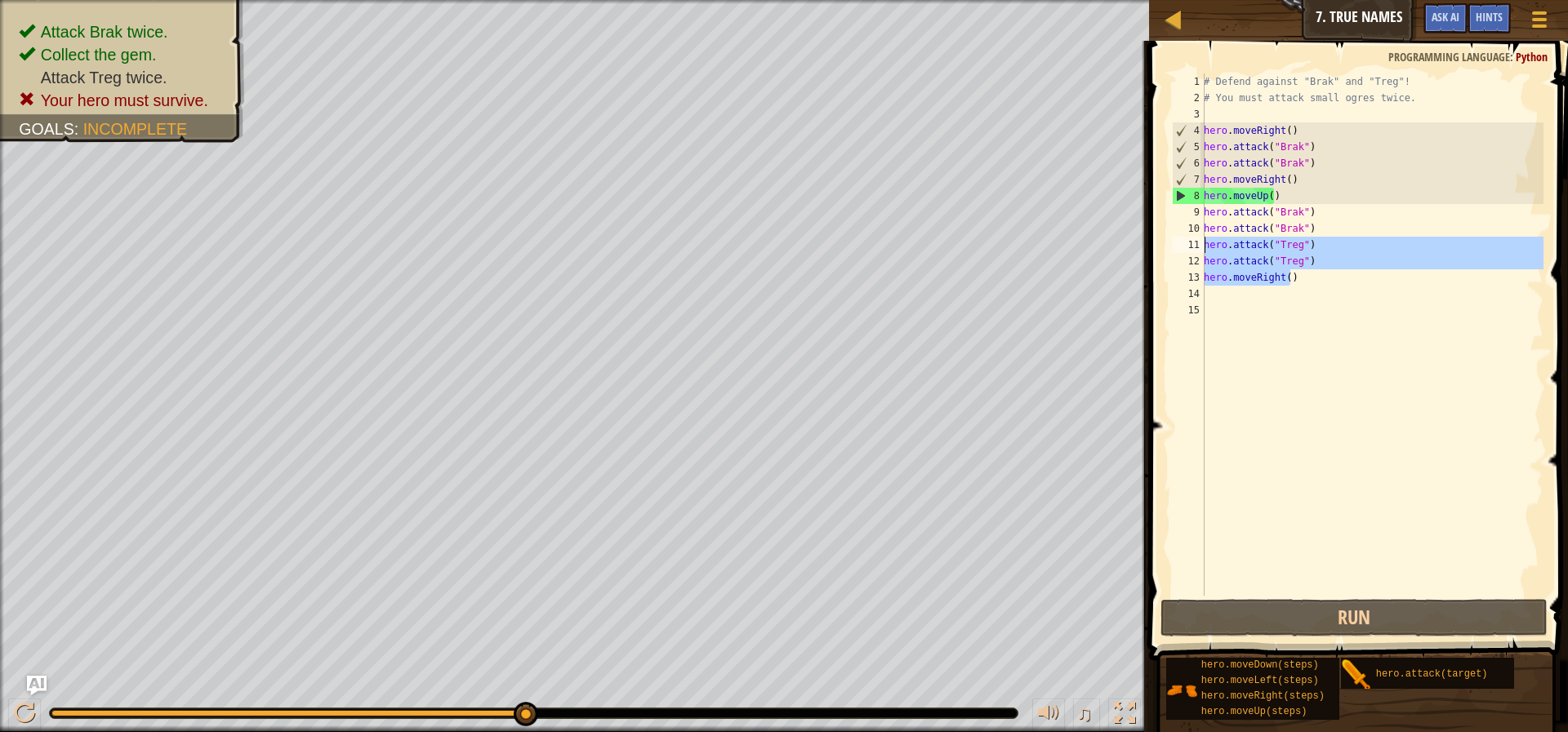
drag, startPoint x: 1309, startPoint y: 275, endPoint x: 1205, endPoint y: 248, distance: 107.4
click at [1205, 248] on div "# Defend against "Brak" and "Treg"! # You must attack small ogres twice. hero .…" at bounding box center [1372, 351] width 343 height 555
type textarea "hero.attack("Treg") hero.attack("Treg")"
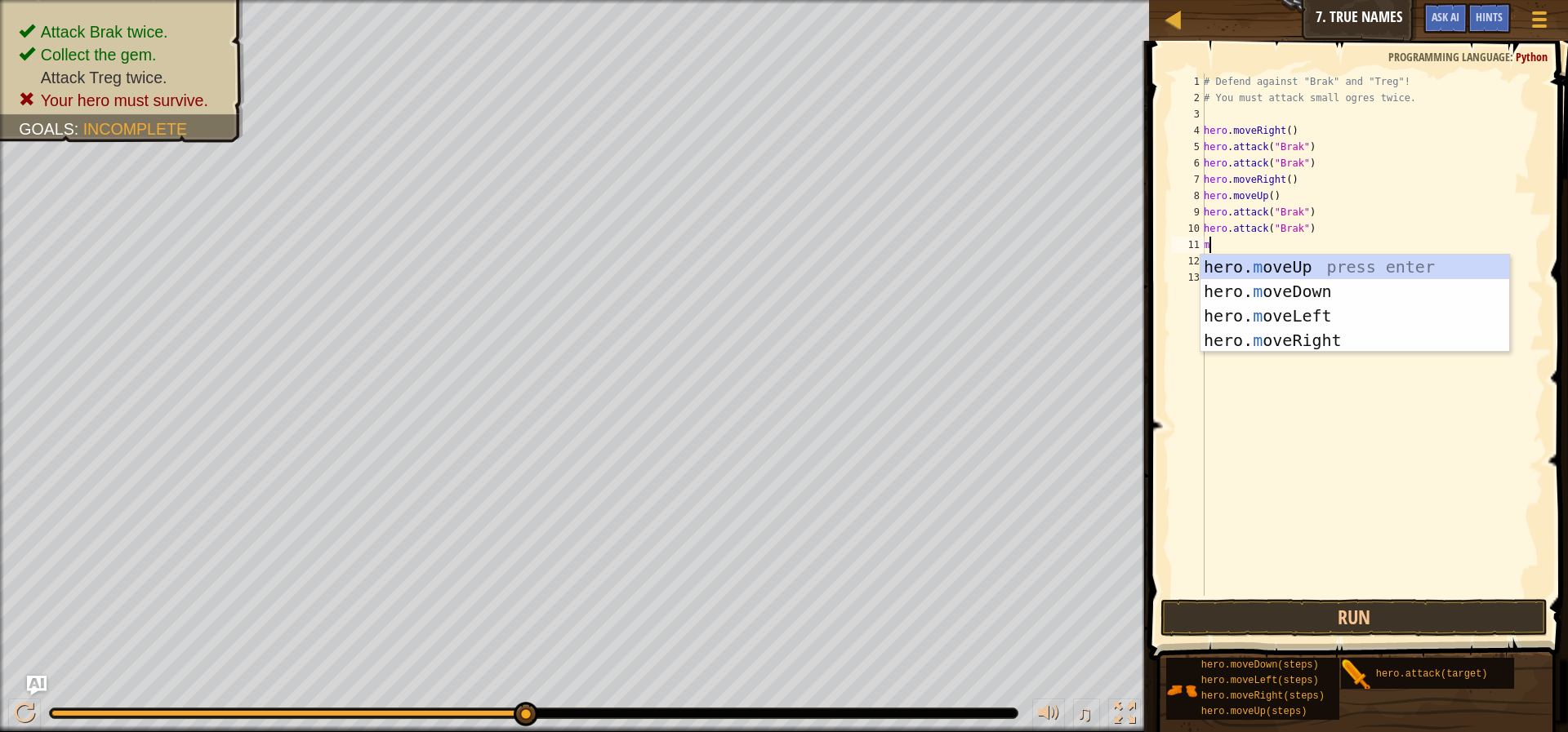
type textarea "mo"
click at [1226, 340] on div "hero. mo veUp press enter hero. mo veDown press enter hero. mo veLeft press ent…" at bounding box center [1355, 328] width 309 height 147
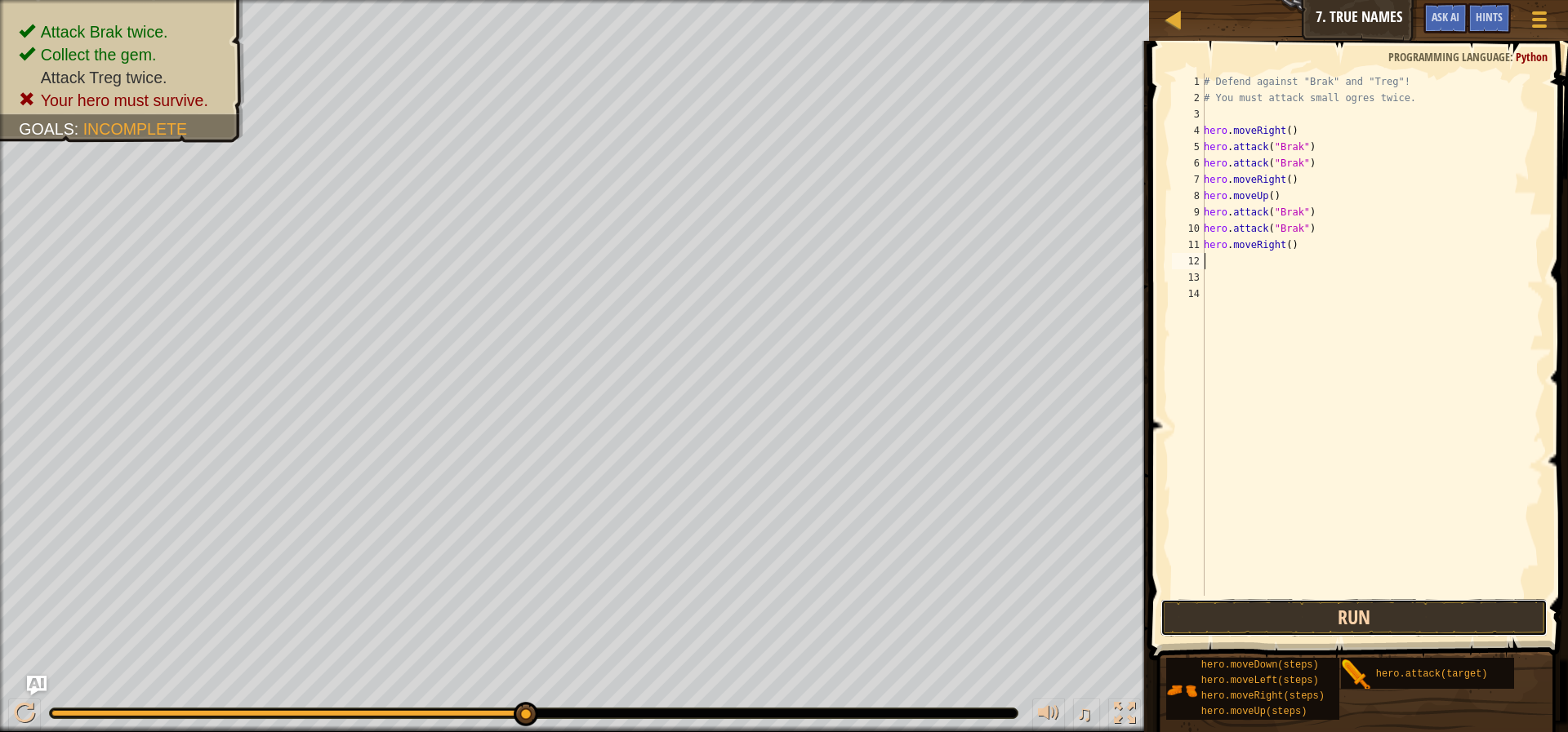
click at [1344, 615] on button "Run" at bounding box center [1354, 618] width 387 height 37
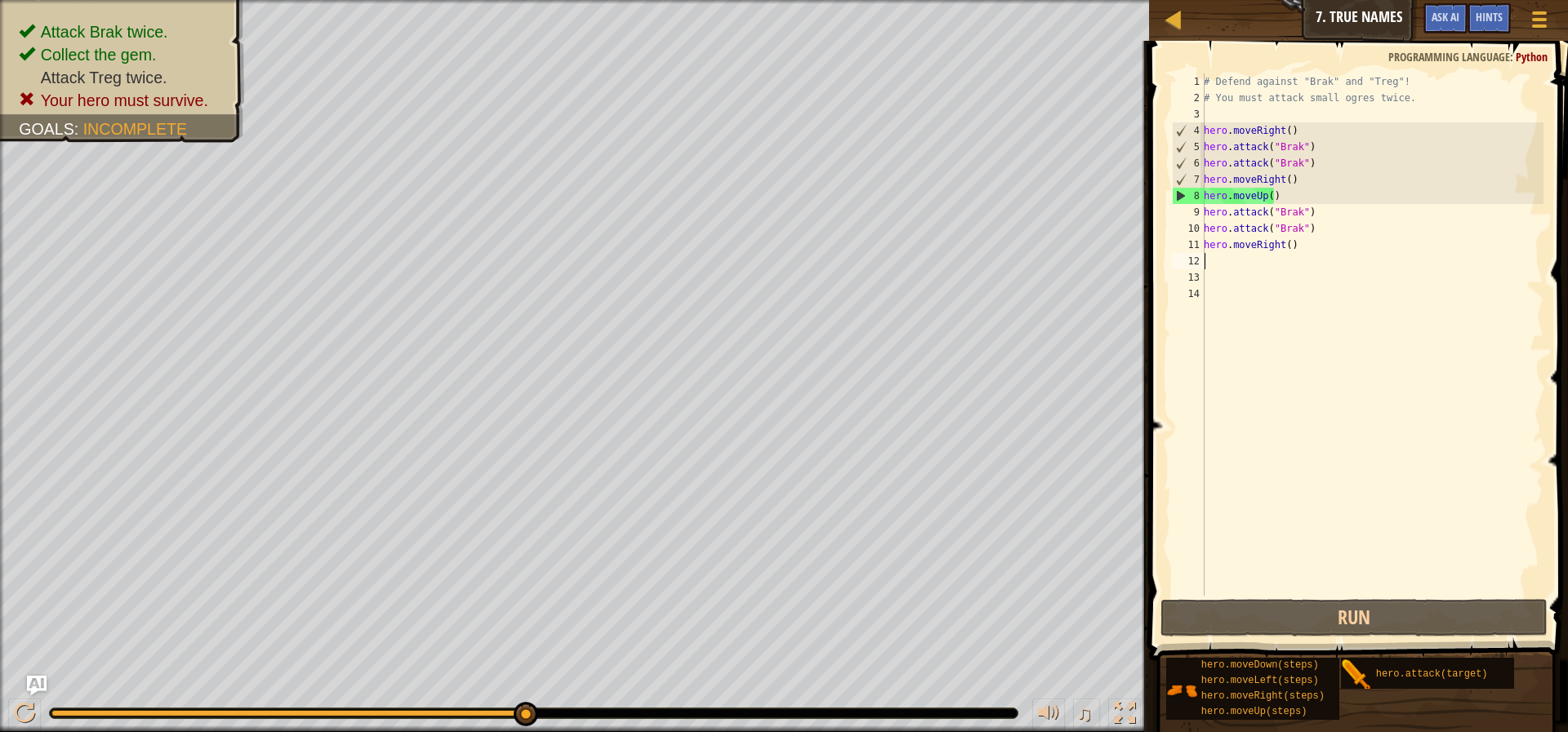
drag, startPoint x: 1319, startPoint y: 257, endPoint x: 1183, endPoint y: 257, distance: 136.0
click at [1183, 257] on div "1 2 3 4 5 6 7 8 9 10 11 12 13 14 # Defend against "Brak" and "Treg"! # You must…" at bounding box center [1356, 334] width 374 height 522
drag, startPoint x: 1293, startPoint y: 256, endPoint x: 1207, endPoint y: 248, distance: 86.4
click at [1207, 248] on div "# Defend against "Brak" and "Treg"! # You must attack small ogres twice. hero .…" at bounding box center [1372, 351] width 343 height 555
type textarea "hero.moveRight()"
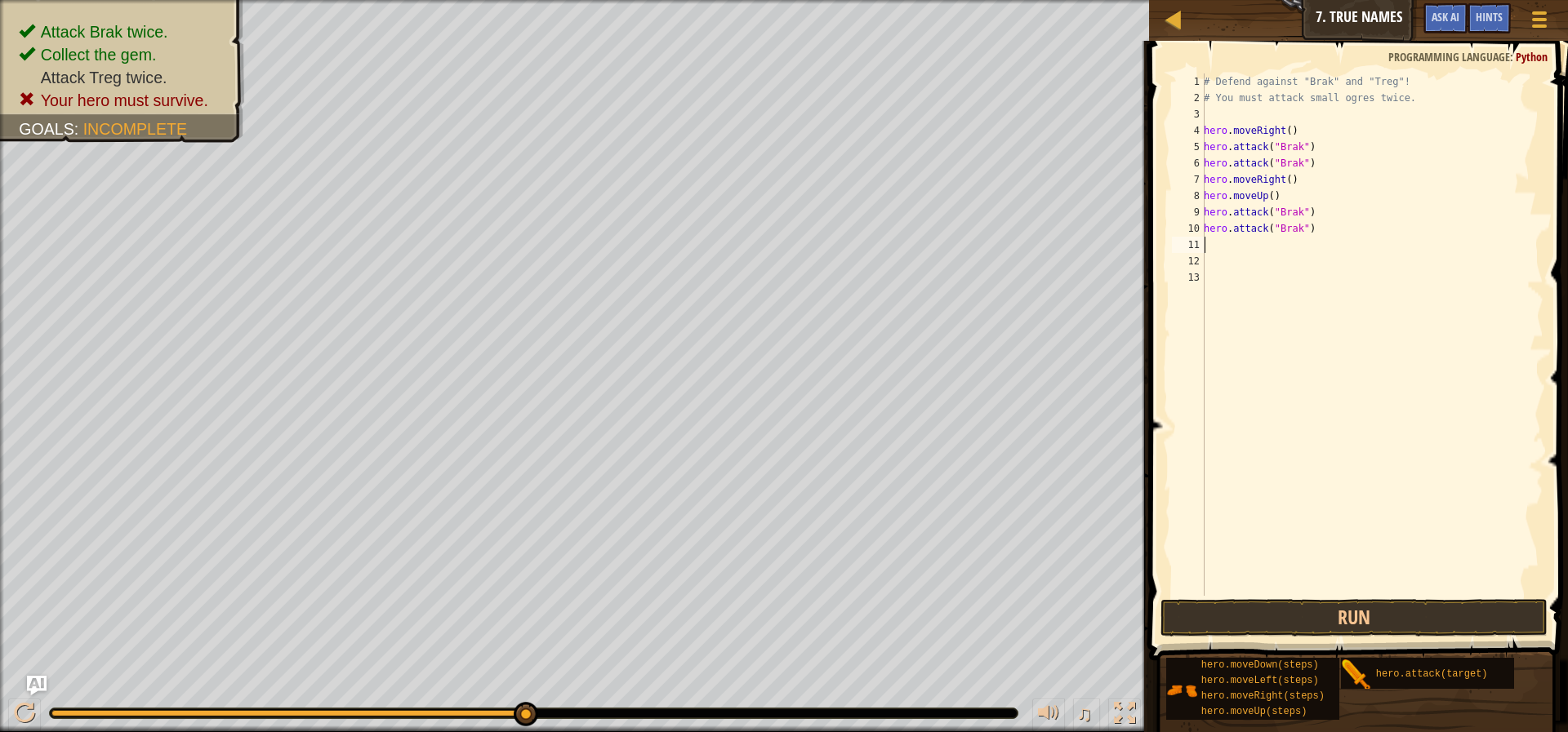
type textarea "mo"
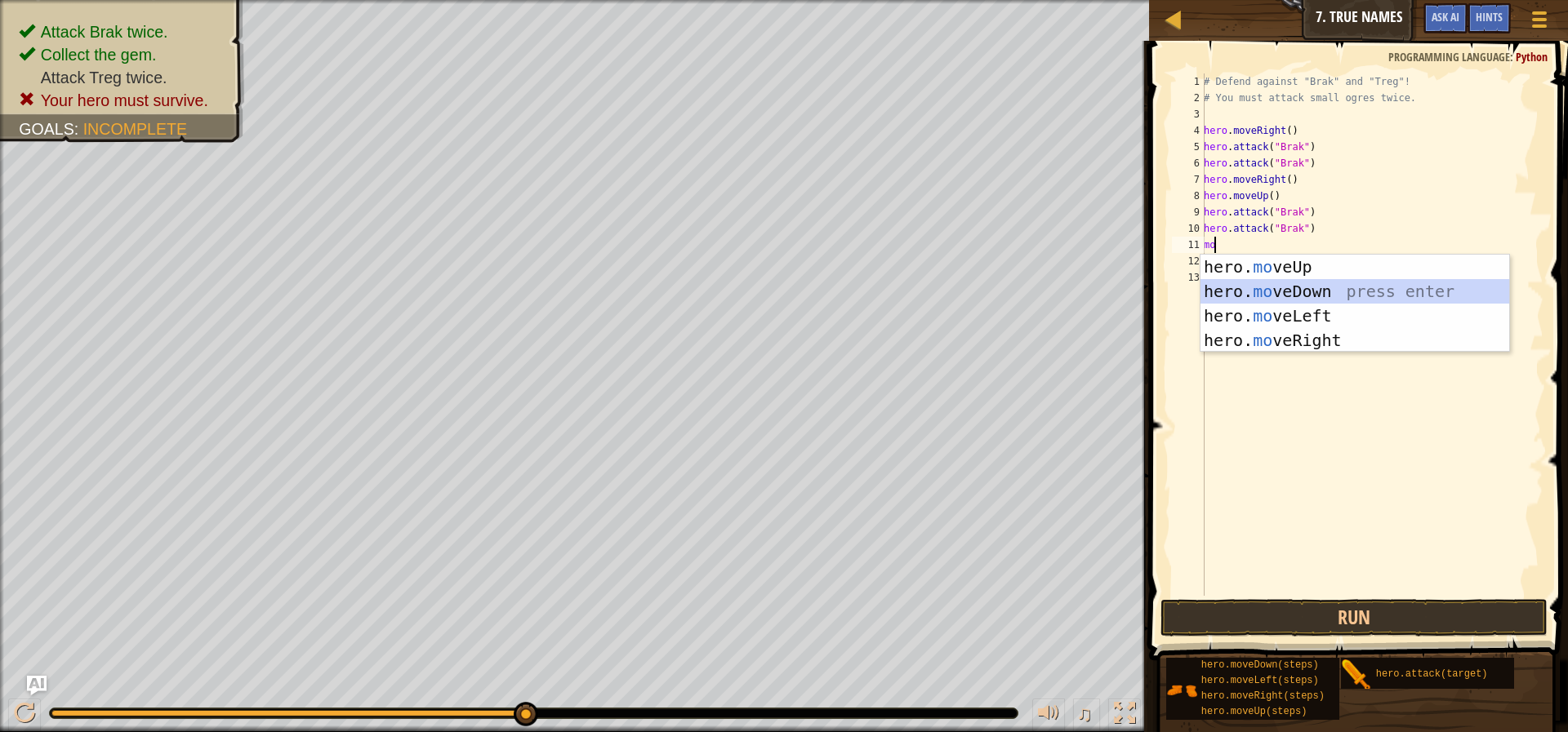
click at [1352, 289] on div "hero. mo veUp press enter hero. mo veDown press enter hero. mo veLeft press ent…" at bounding box center [1355, 328] width 309 height 147
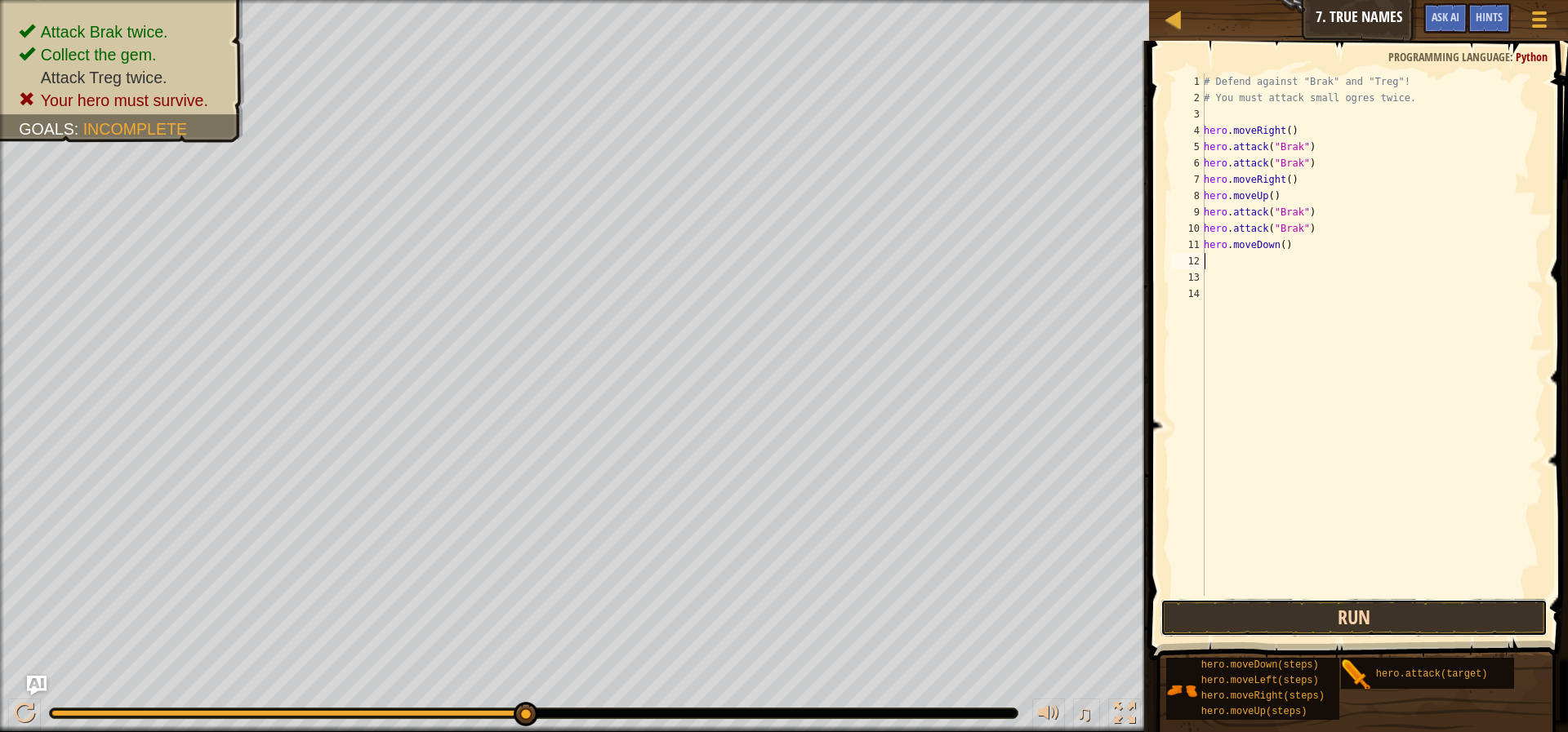
click at [1311, 618] on button "Run" at bounding box center [1354, 618] width 387 height 37
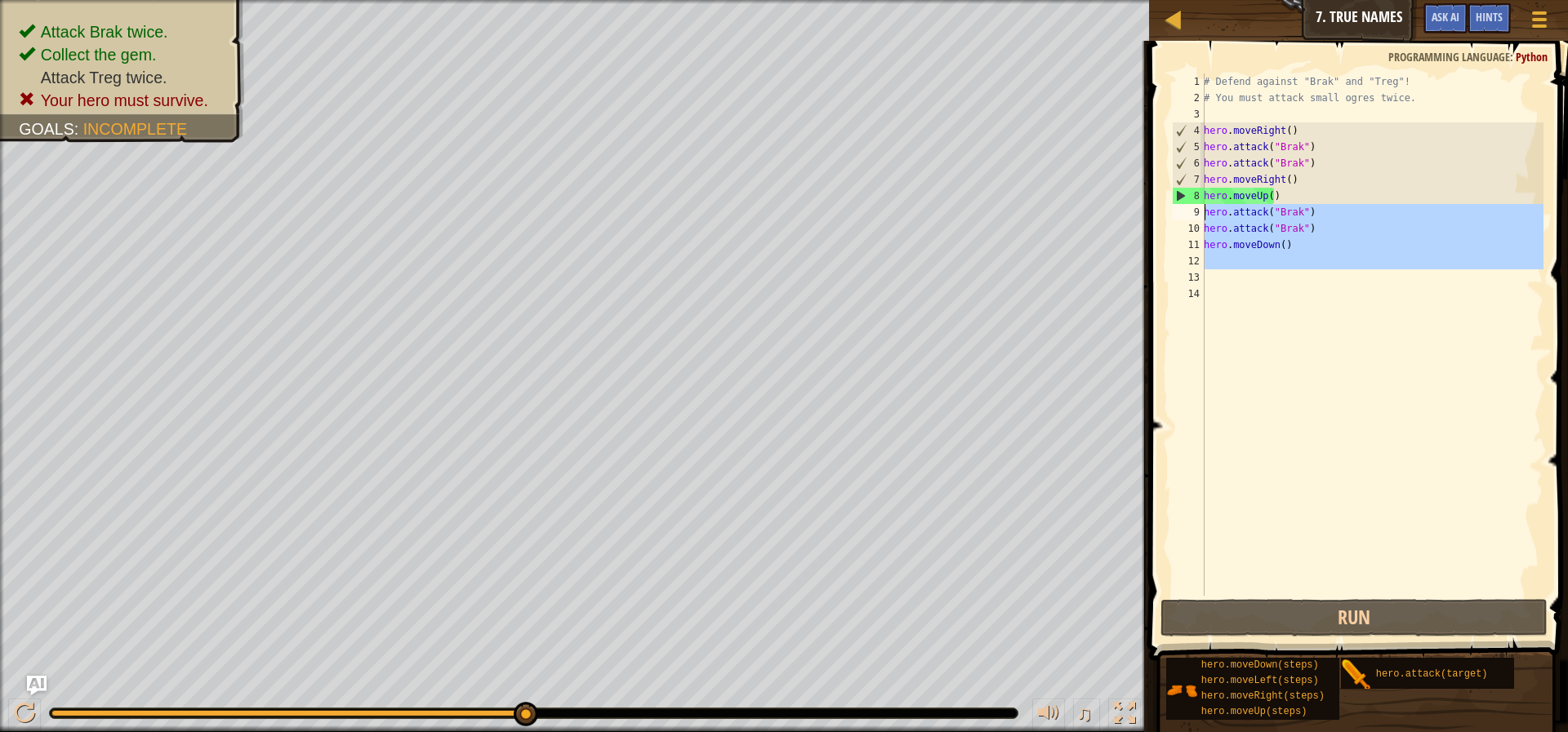
drag, startPoint x: 1322, startPoint y: 271, endPoint x: 1203, endPoint y: 211, distance: 133.3
click at [1203, 211] on div "1 2 3 4 5 6 7 8 9 10 11 12 13 14 # Defend against "Brak" and "Treg"! # You must…" at bounding box center [1356, 334] width 374 height 522
type textarea "hero.attack("Brak") hero.attack("Brak")"
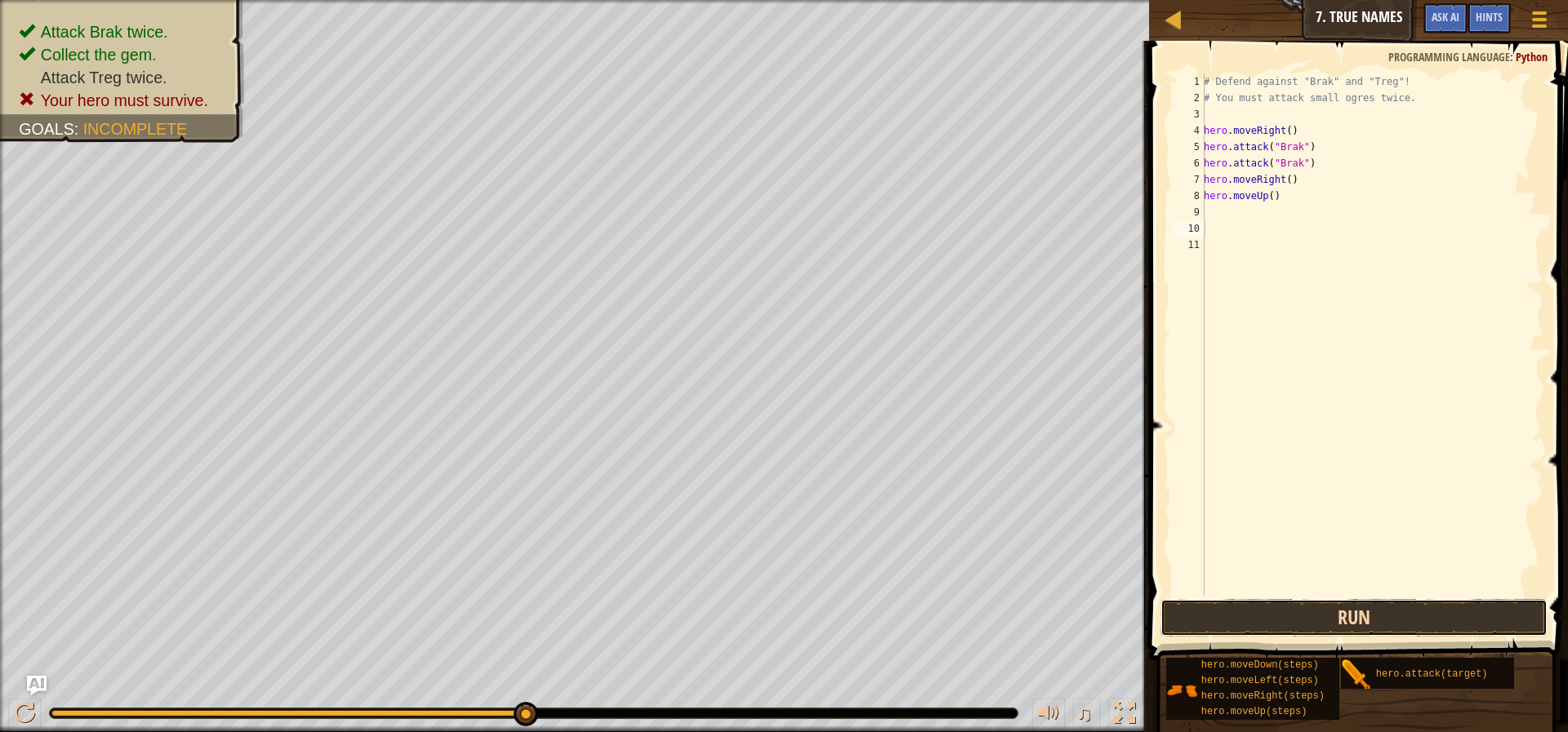
click at [1429, 614] on button "Run" at bounding box center [1354, 618] width 387 height 37
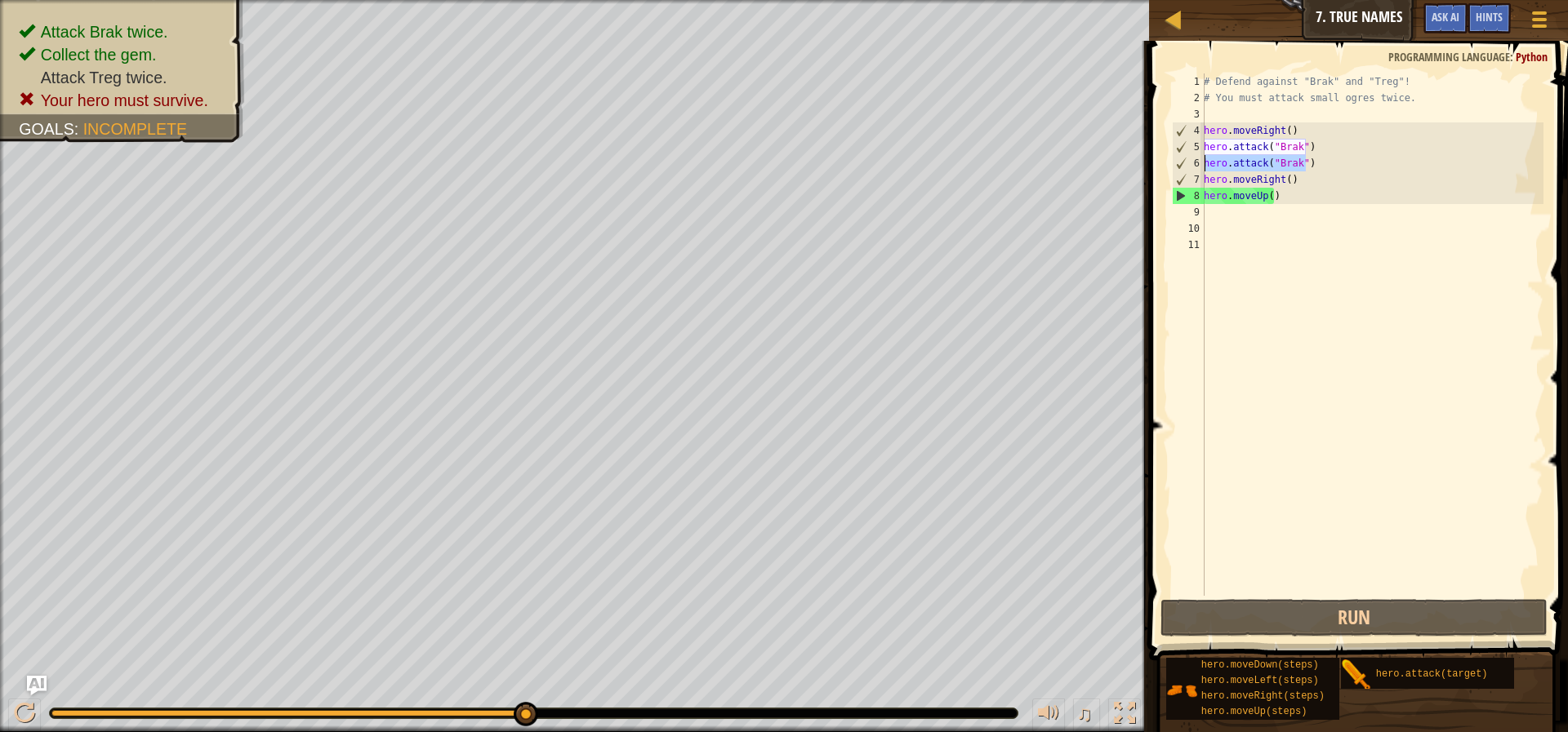
drag, startPoint x: 1316, startPoint y: 166, endPoint x: 1207, endPoint y: 169, distance: 109.0
click at [1207, 169] on div "# Defend against "Brak" and "Treg"! # You must attack small ogres twice. hero .…" at bounding box center [1372, 351] width 343 height 555
type textarea "hero.attack("Brak")"
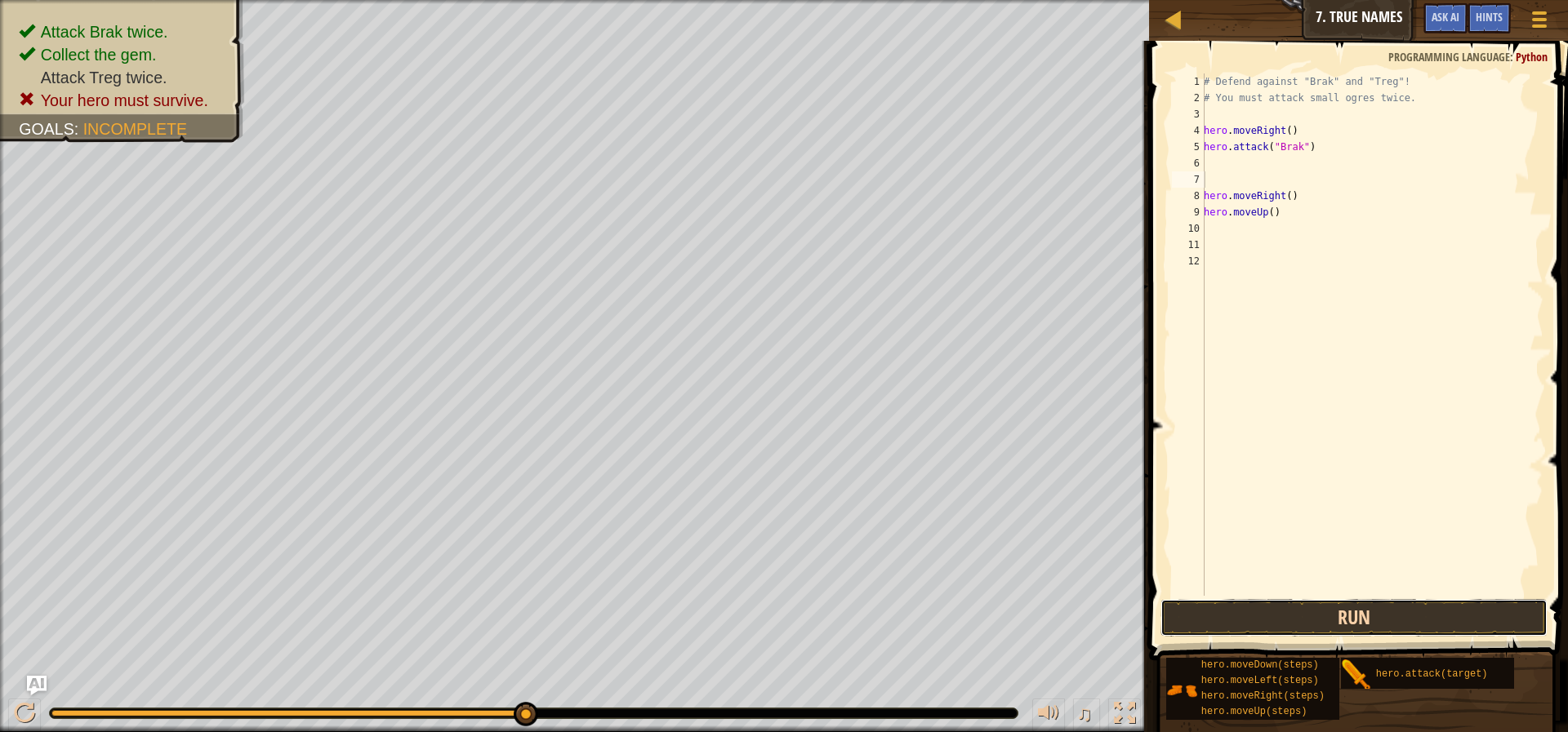
click at [1390, 618] on button "Run" at bounding box center [1354, 618] width 387 height 37
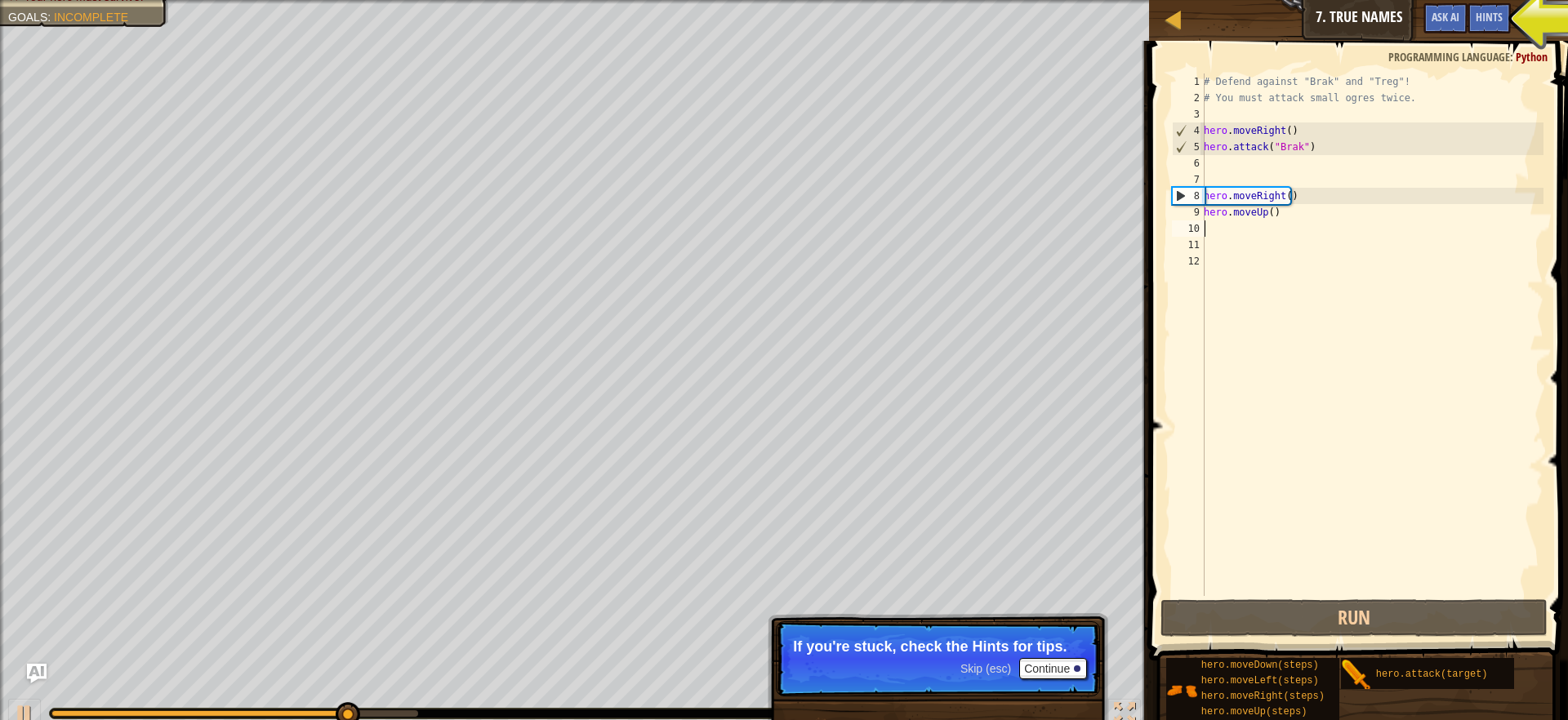
click at [1254, 230] on div "# Defend against "Brak" and "Treg"! # You must attack small ogres twice. hero .…" at bounding box center [1372, 351] width 343 height 555
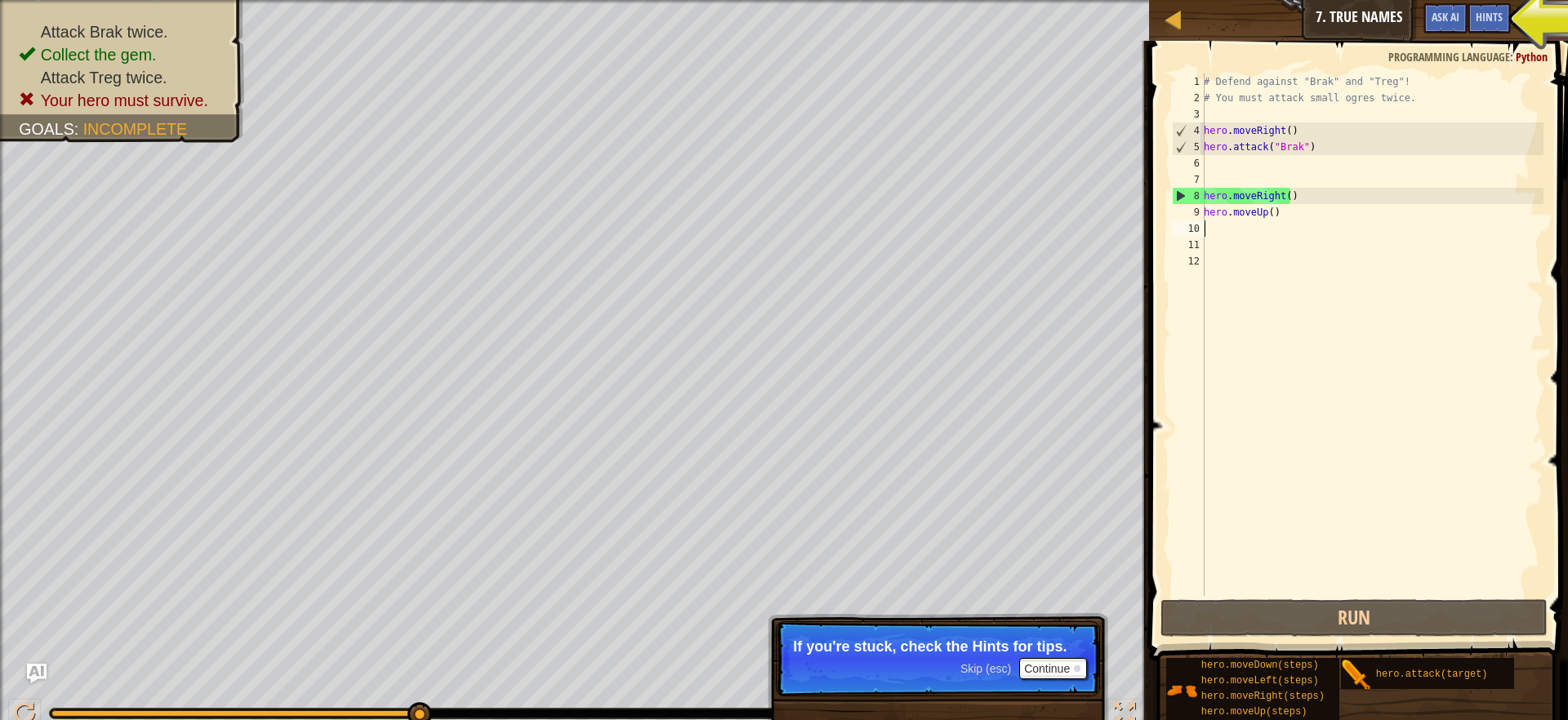
click at [1254, 230] on div "# Defend against "Brak" and "Treg"! # You must attack small ogres twice. hero .…" at bounding box center [1372, 351] width 343 height 555
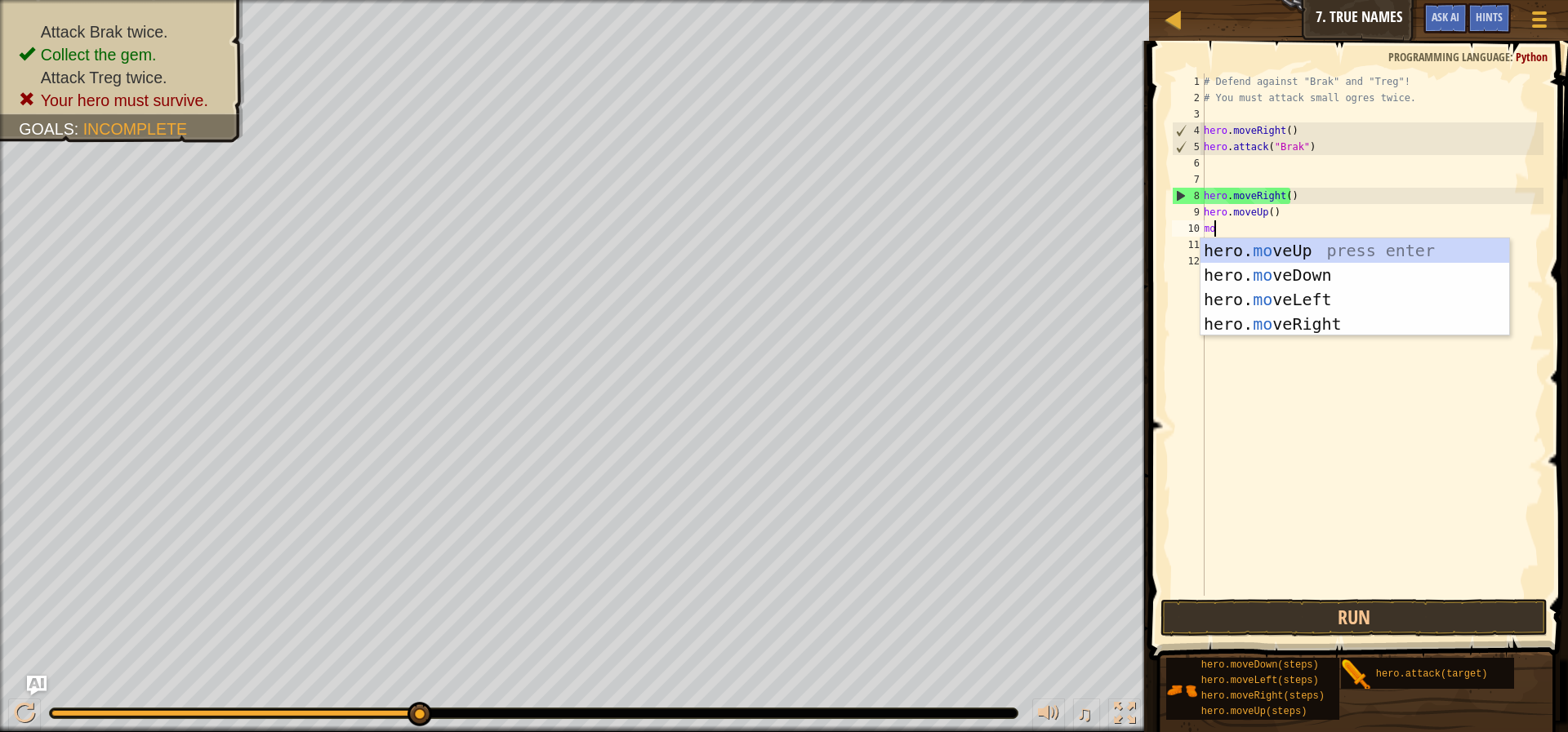
type textarea "moi"
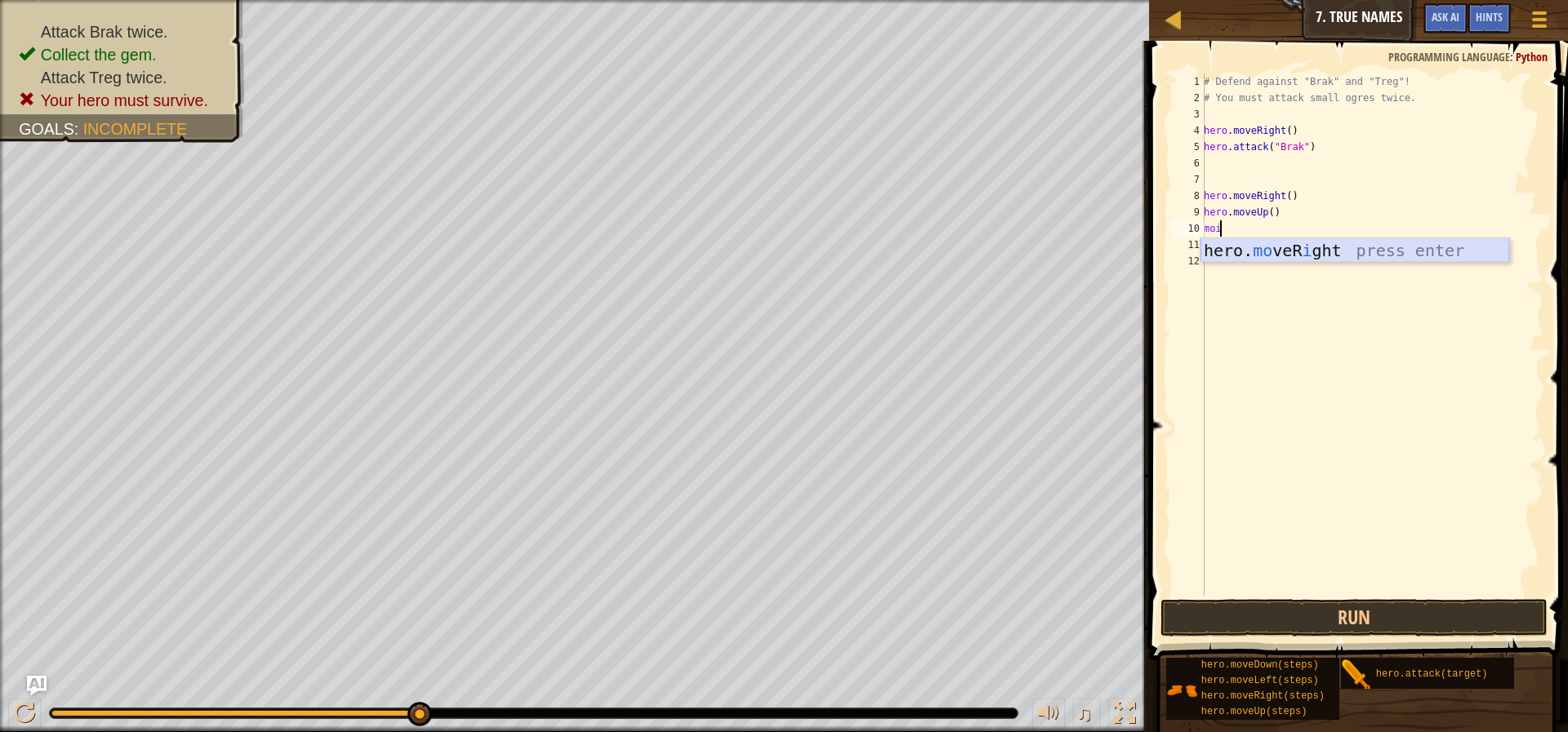
click at [1278, 253] on div "hero. mo veR i ght press enter" at bounding box center [1355, 275] width 309 height 74
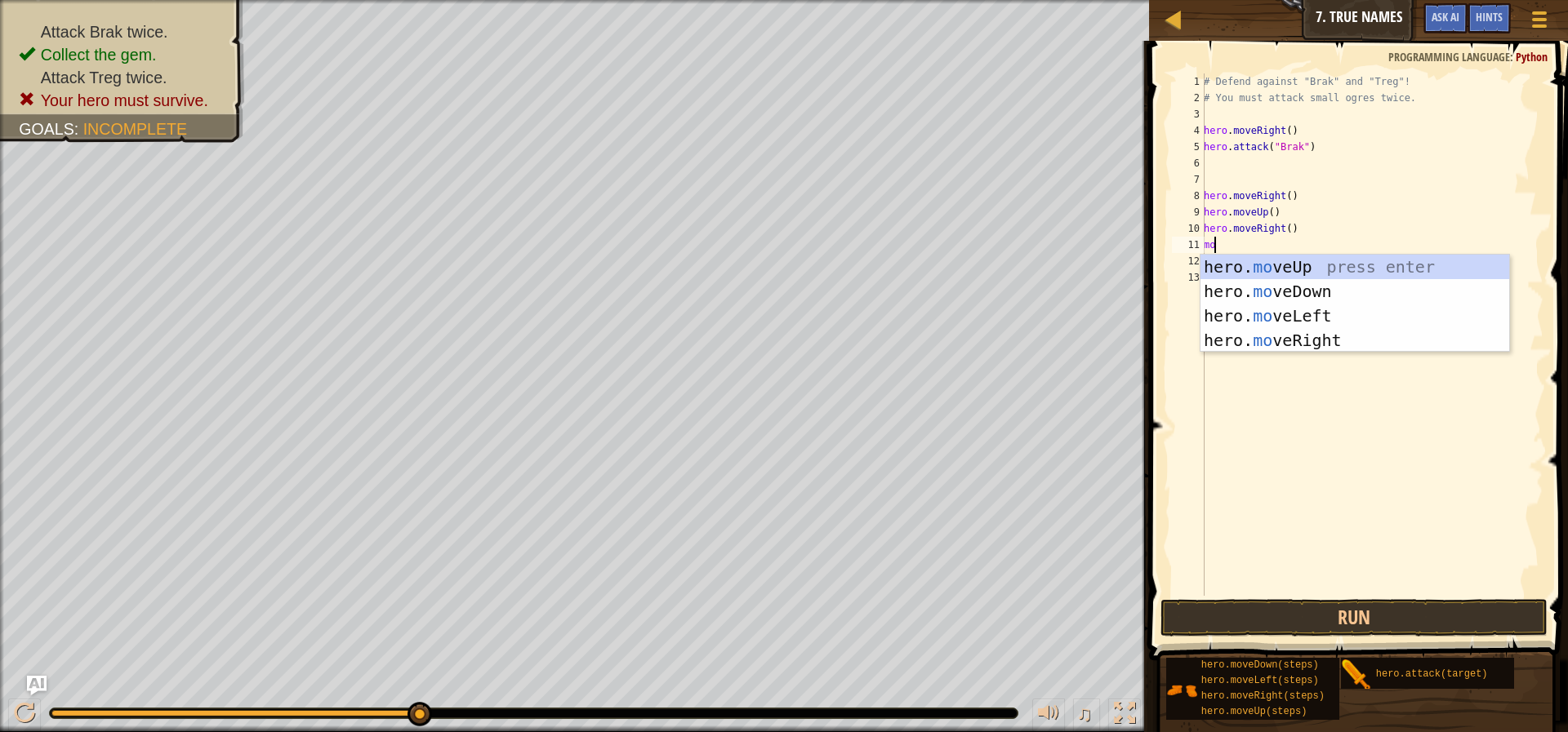
type textarea "move"
click at [1221, 332] on div "hero. move Up press enter hero. move Down press enter hero. move Left press ent…" at bounding box center [1355, 328] width 309 height 147
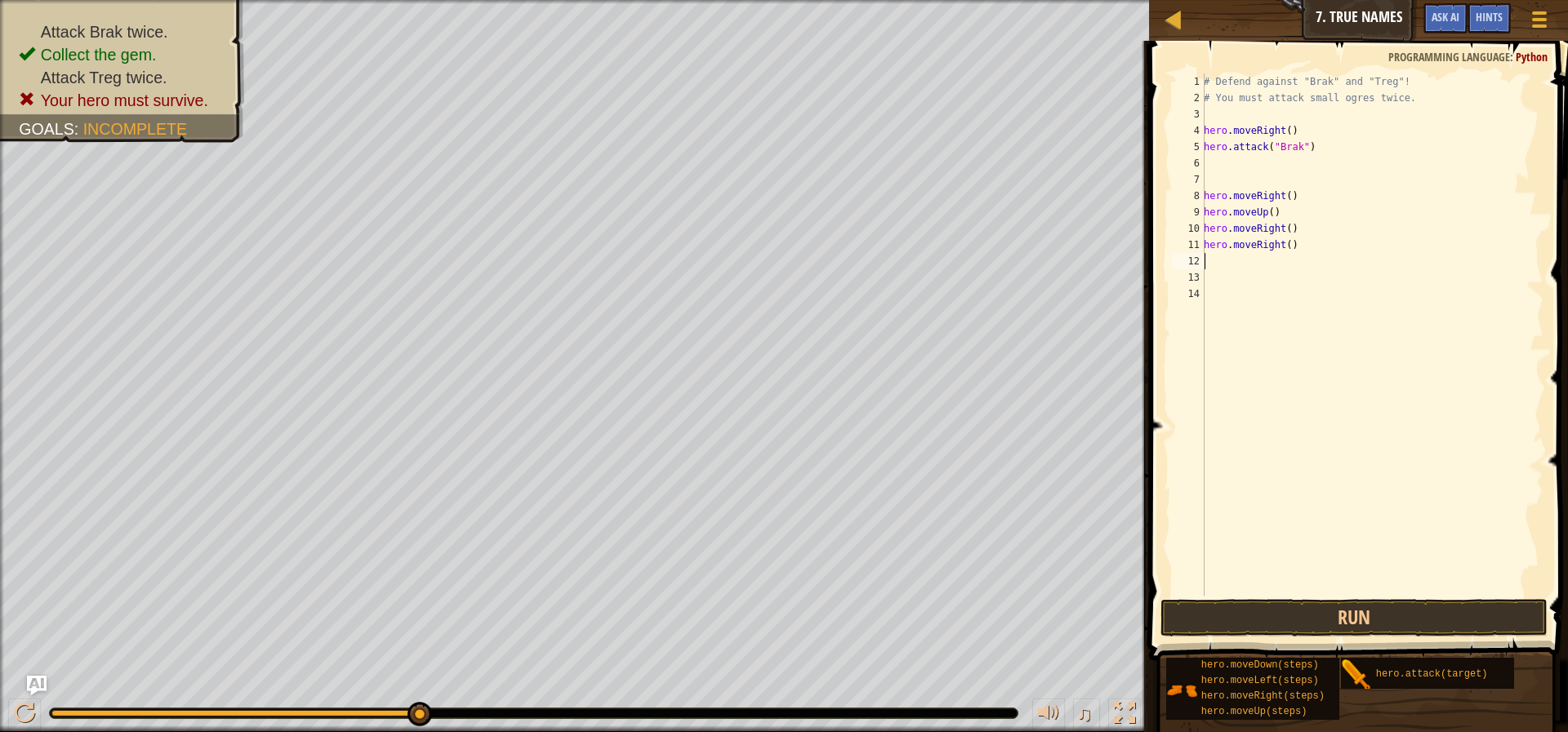
scroll to position [7, 0]
click at [1304, 623] on button "Run" at bounding box center [1354, 618] width 387 height 37
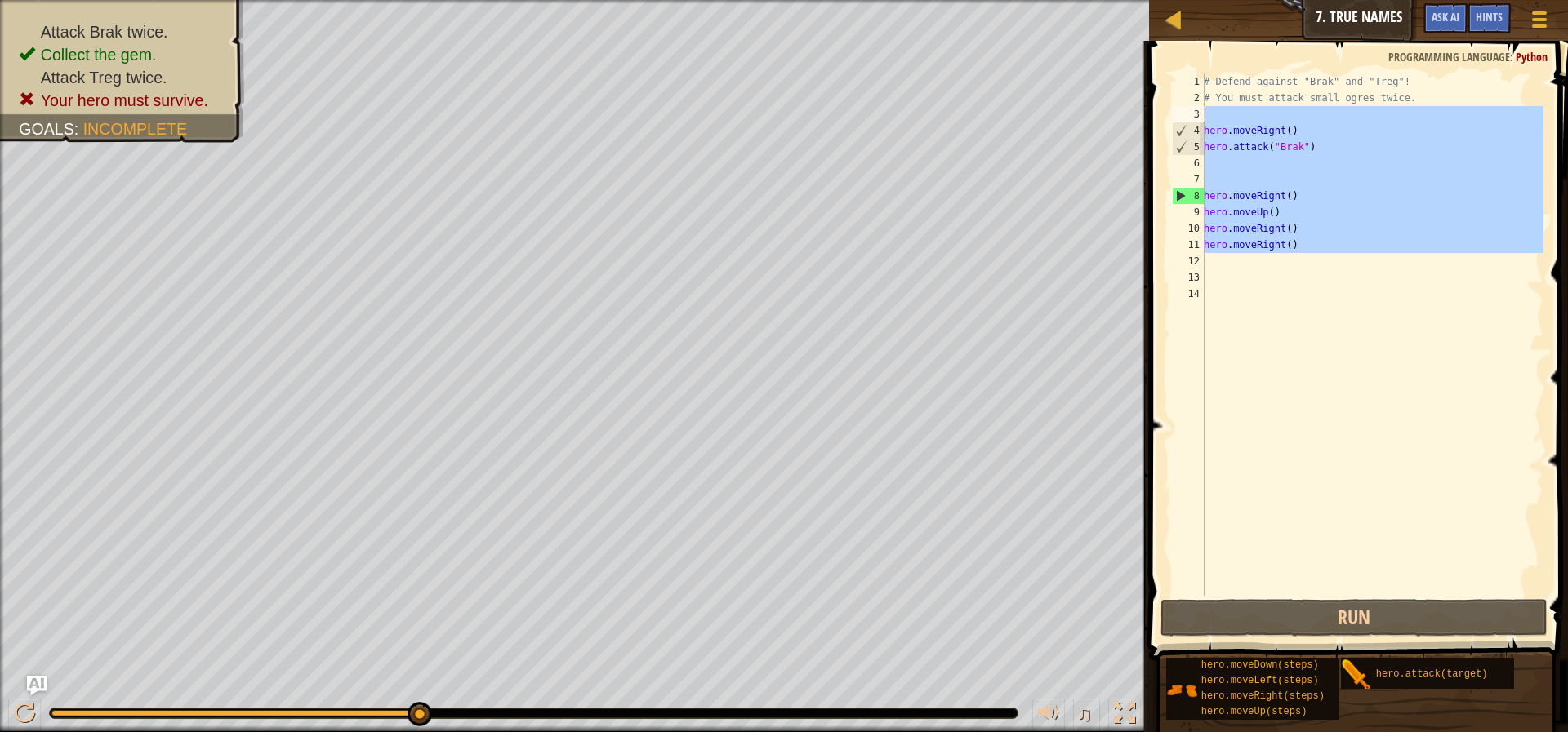
drag, startPoint x: 1265, startPoint y: 259, endPoint x: 1181, endPoint y: 62, distance: 214.2
click at [1181, 62] on div "1 2 3 4 5 6 7 8 9 10 11 12 13 14 # Defend against "Brak" and "Treg"! # You must…" at bounding box center [1356, 383] width 424 height 668
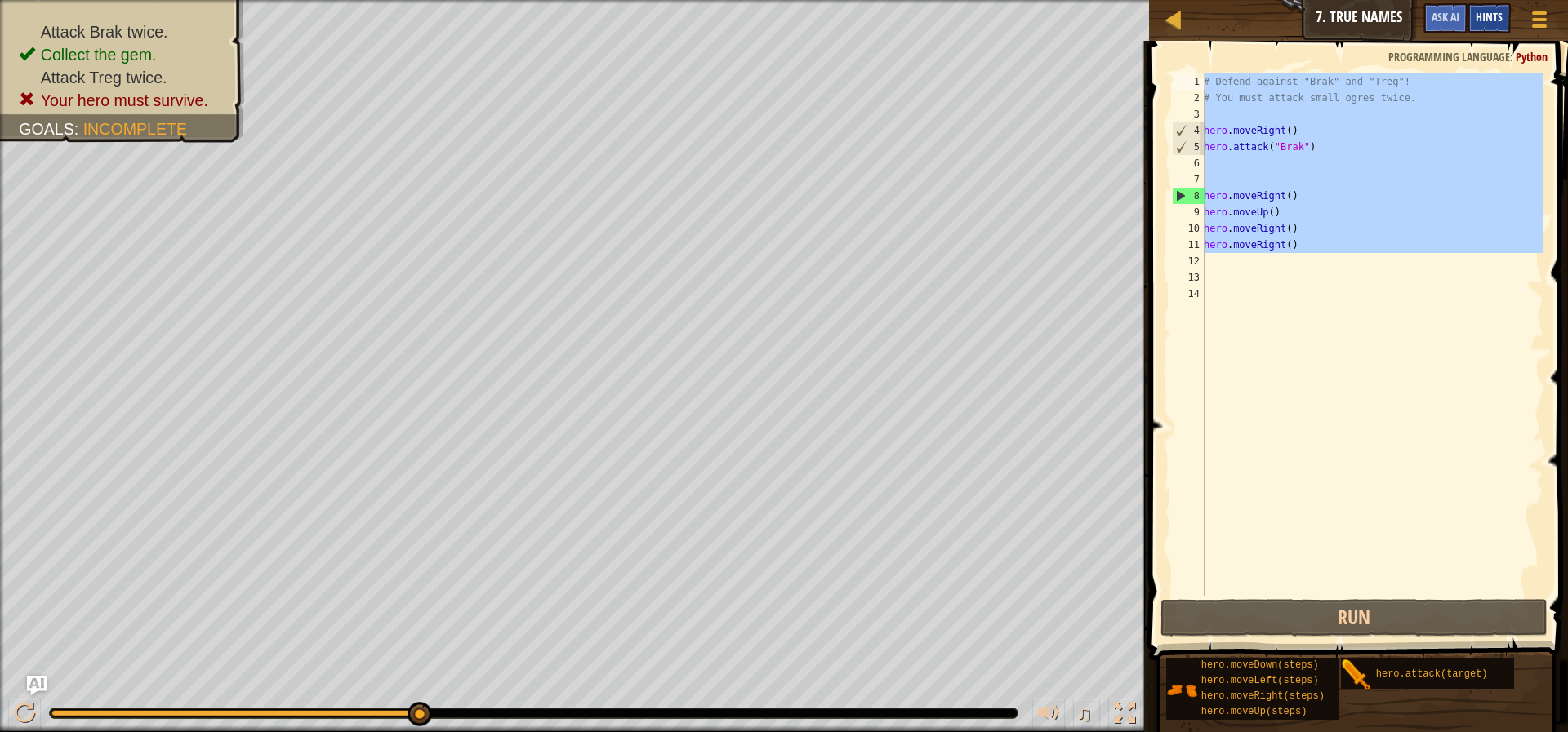
click at [1495, 23] on span "Hints" at bounding box center [1489, 16] width 27 height 16
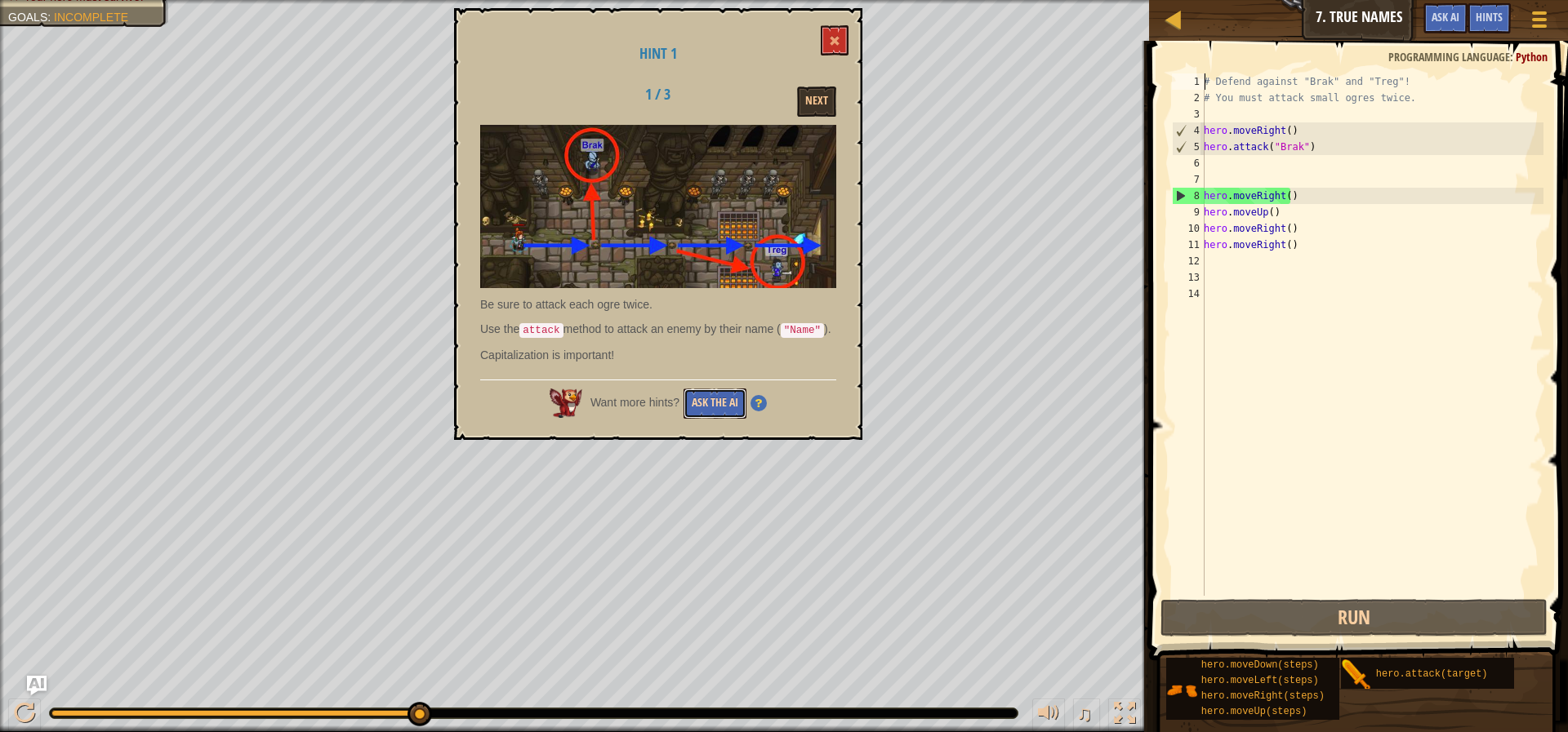
click at [719, 398] on button "Ask the AI" at bounding box center [715, 404] width 63 height 30
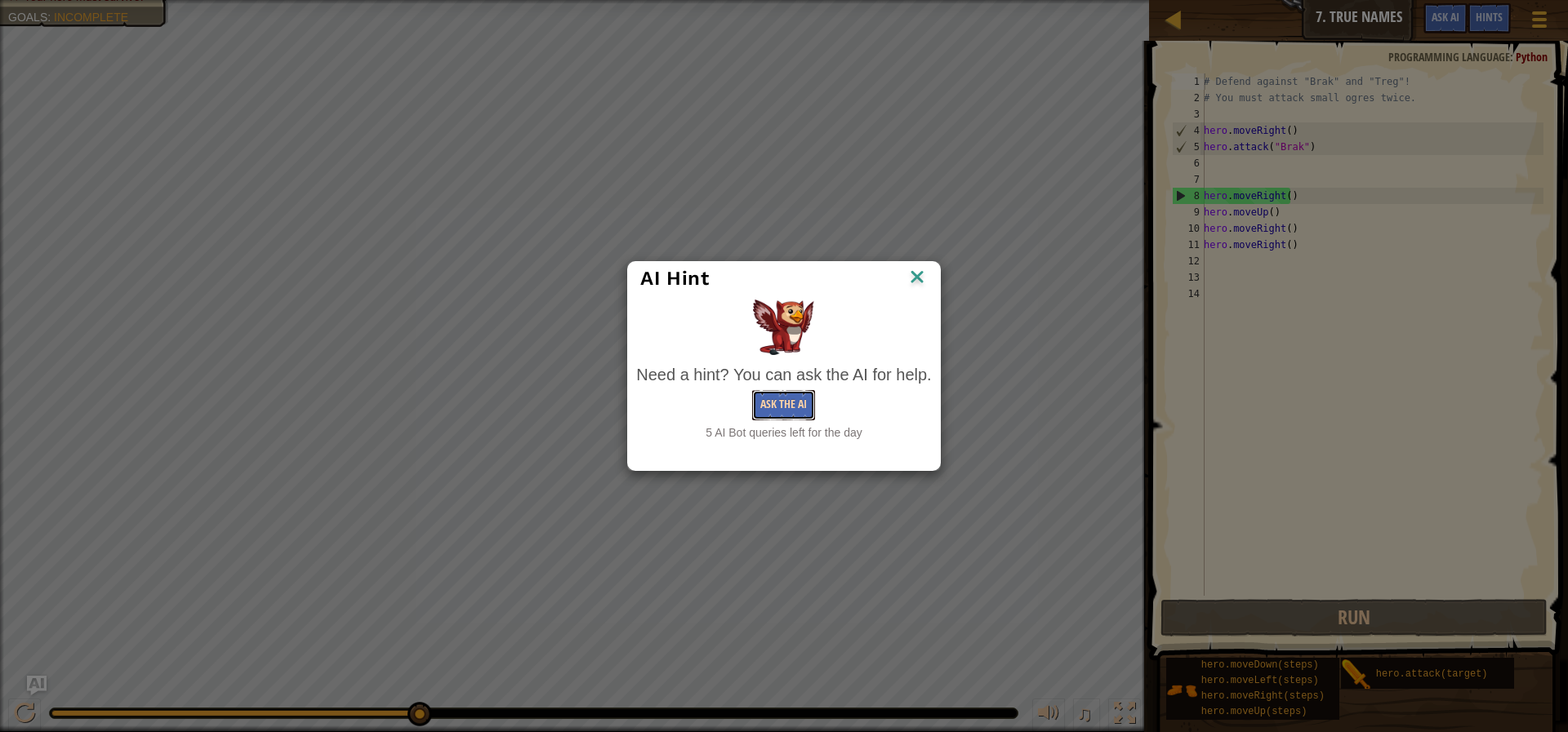
click at [798, 404] on button "Ask the AI" at bounding box center [784, 405] width 63 height 30
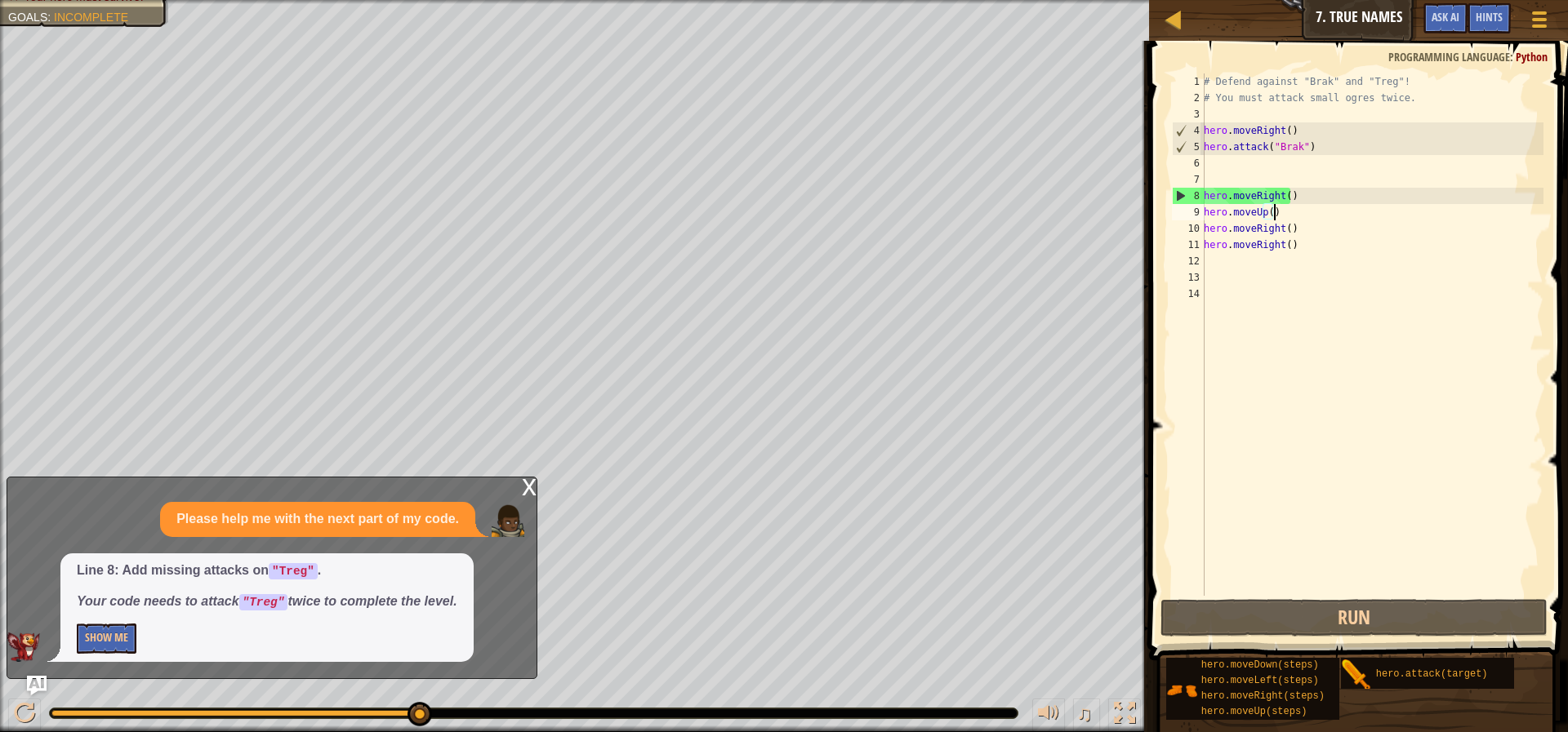
click at [1279, 204] on div "# Defend against "Brak" and "Treg"! # You must attack small ogres twice. hero .…" at bounding box center [1372, 351] width 343 height 555
click at [1280, 199] on div "# Defend against "Brak" and "Treg"! # You must attack small ogres twice. hero .…" at bounding box center [1372, 351] width 343 height 555
click at [1281, 199] on div "# Defend against "Brak" and "Treg"! # You must attack small ogres twice. hero .…" at bounding box center [1372, 351] width 343 height 555
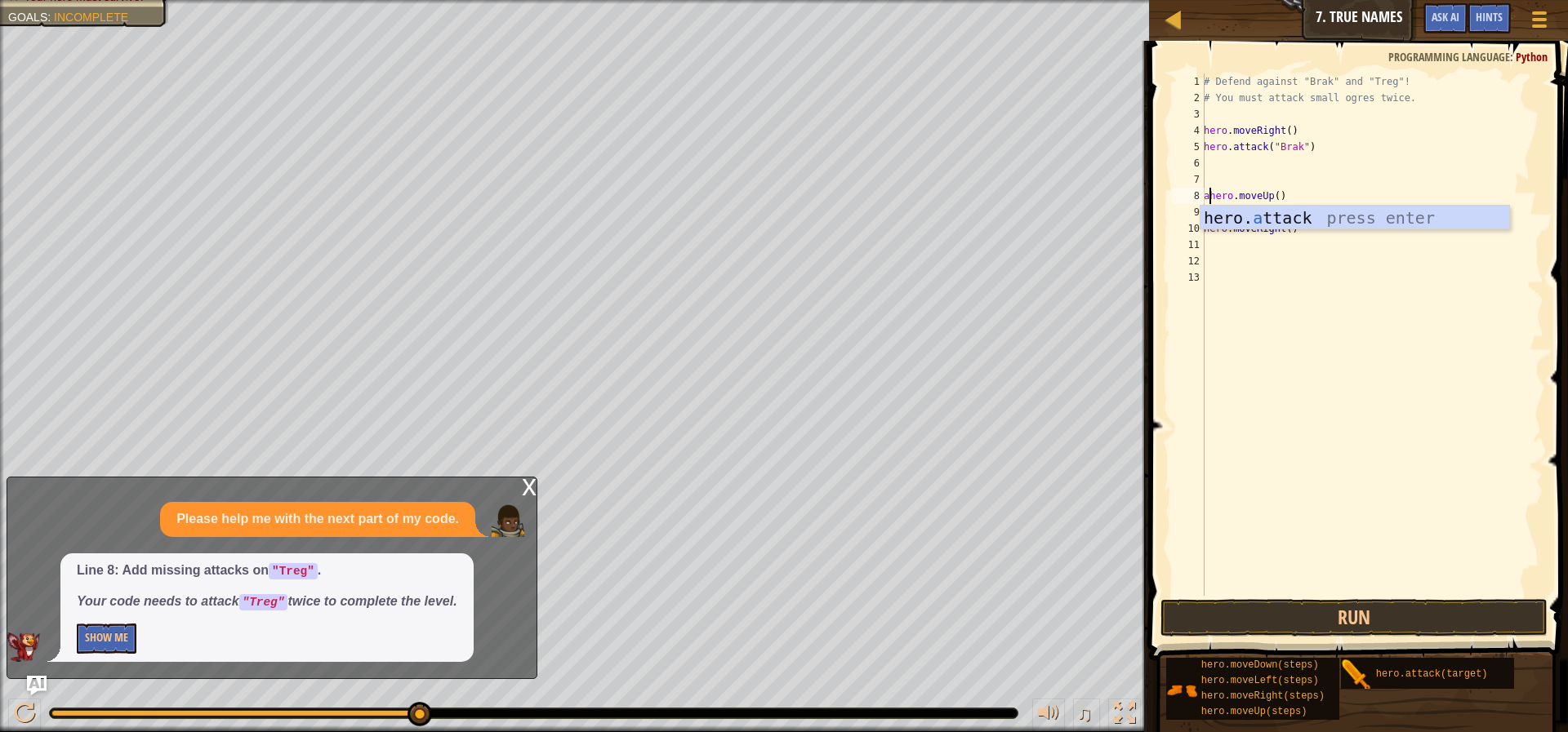
scroll to position [7, 2]
click at [1248, 217] on div "hero. at tack press enter" at bounding box center [1355, 242] width 309 height 74
click at [1383, 197] on div "# Defend against "Brak" and "Treg"! # You must attack small ogres twice. hero .…" at bounding box center [1372, 351] width 343 height 555
drag, startPoint x: 1372, startPoint y: 200, endPoint x: 1309, endPoint y: 201, distance: 63.0
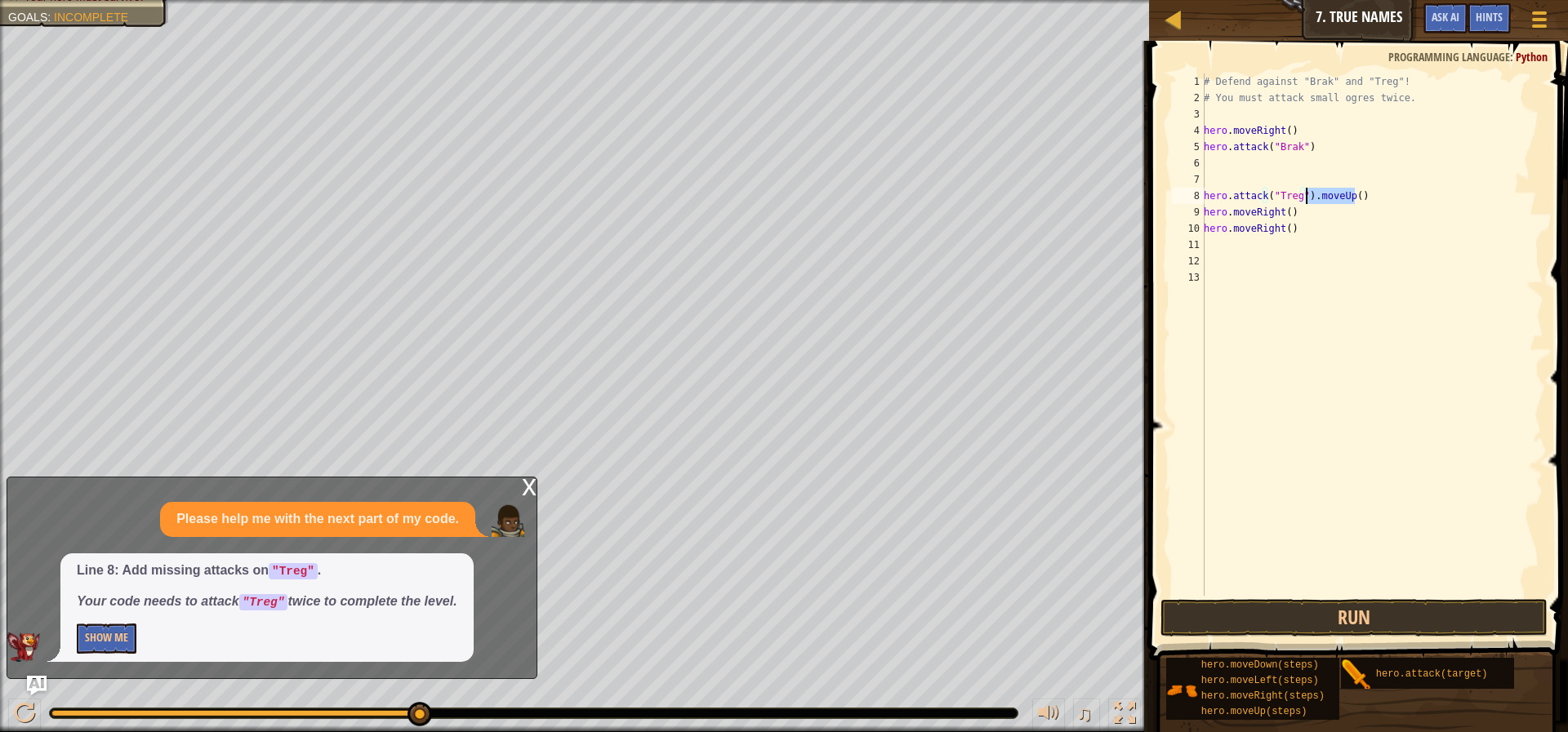
click at [1309, 201] on div "# Defend against "Brak" and "Treg"! # You must attack small ogres twice. hero .…" at bounding box center [1372, 351] width 343 height 555
click at [1339, 615] on button "Run" at bounding box center [1354, 618] width 387 height 37
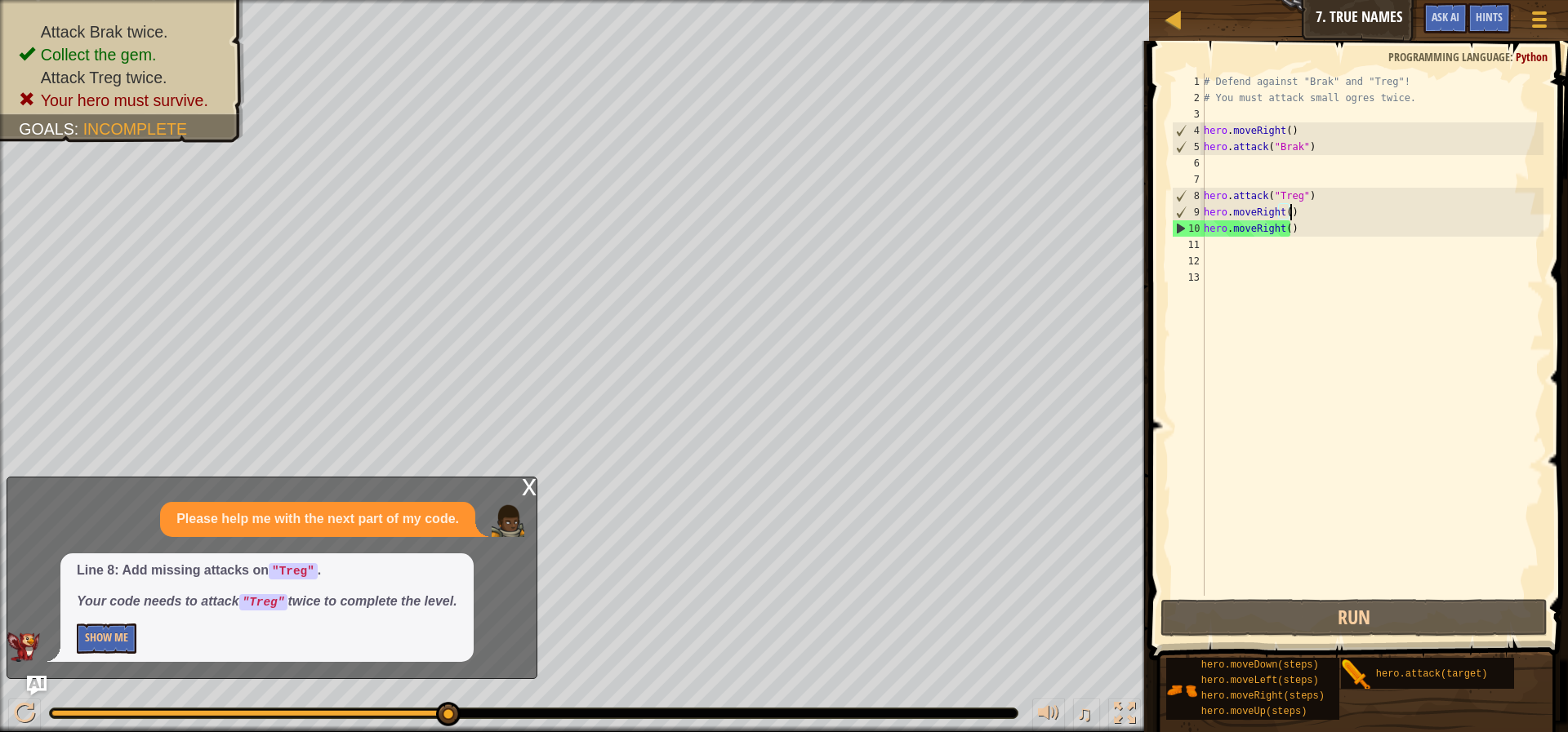
click at [1353, 213] on div "# Defend against "Brak" and "Treg"! # You must attack small ogres twice. hero .…" at bounding box center [1372, 351] width 343 height 555
click at [1353, 205] on div "# Defend against "Brak" and "Treg"! # You must attack small ogres twice. hero .…" at bounding box center [1372, 351] width 343 height 555
click at [1355, 200] on div "# Defend against "Brak" and "Treg"! # You must attack small ogres twice. hero .…" at bounding box center [1372, 351] width 343 height 555
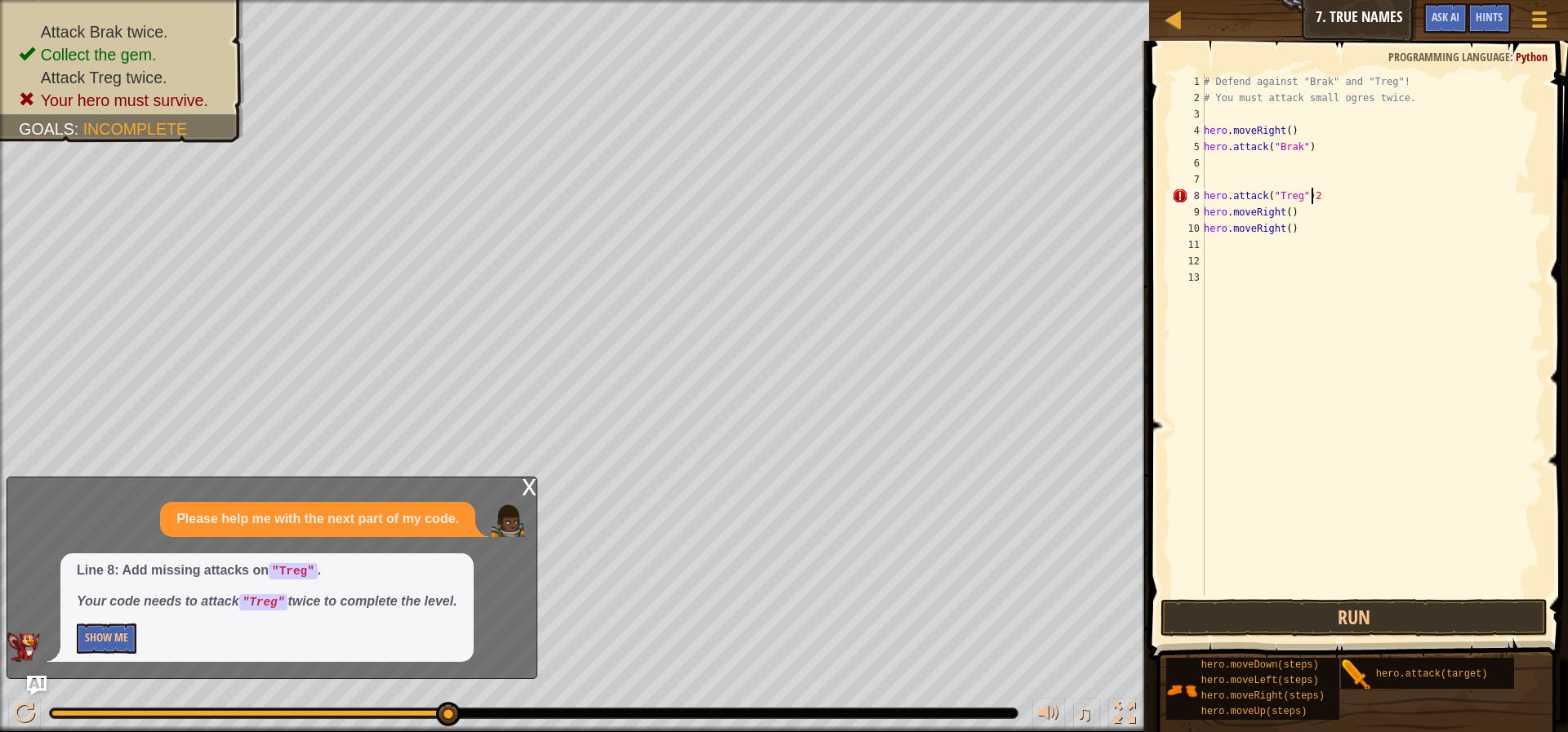
type textarea "hero.attack("Treg")"
